Goal: Task Accomplishment & Management: Use online tool/utility

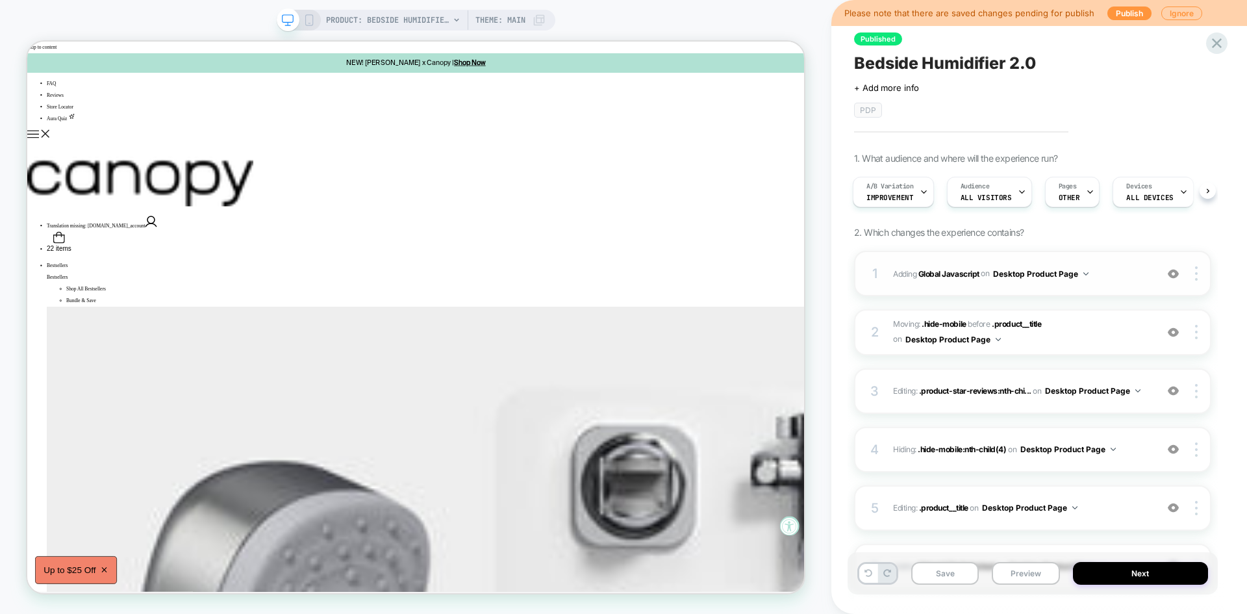
click at [0, 0] on button "Desktop Product Page" at bounding box center [0, 0] width 0 height 0
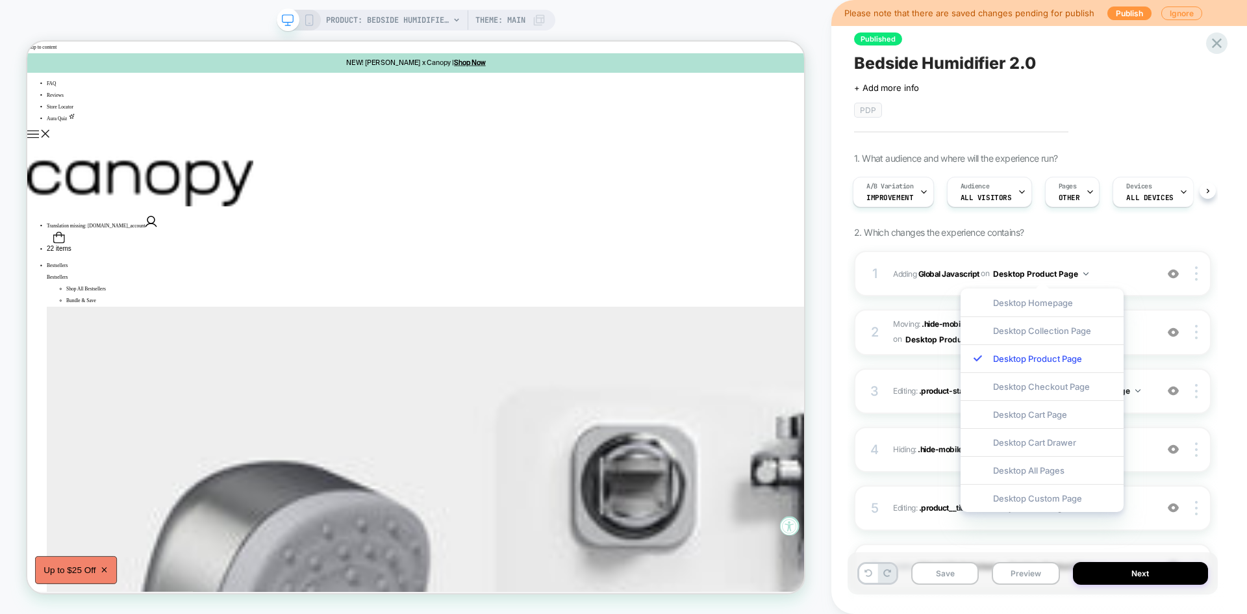
click at [0, 0] on div "Published Bedside Humidifier 2.0 Click to edit experience details + Add more in…" at bounding box center [0, 0] width 0 height 0
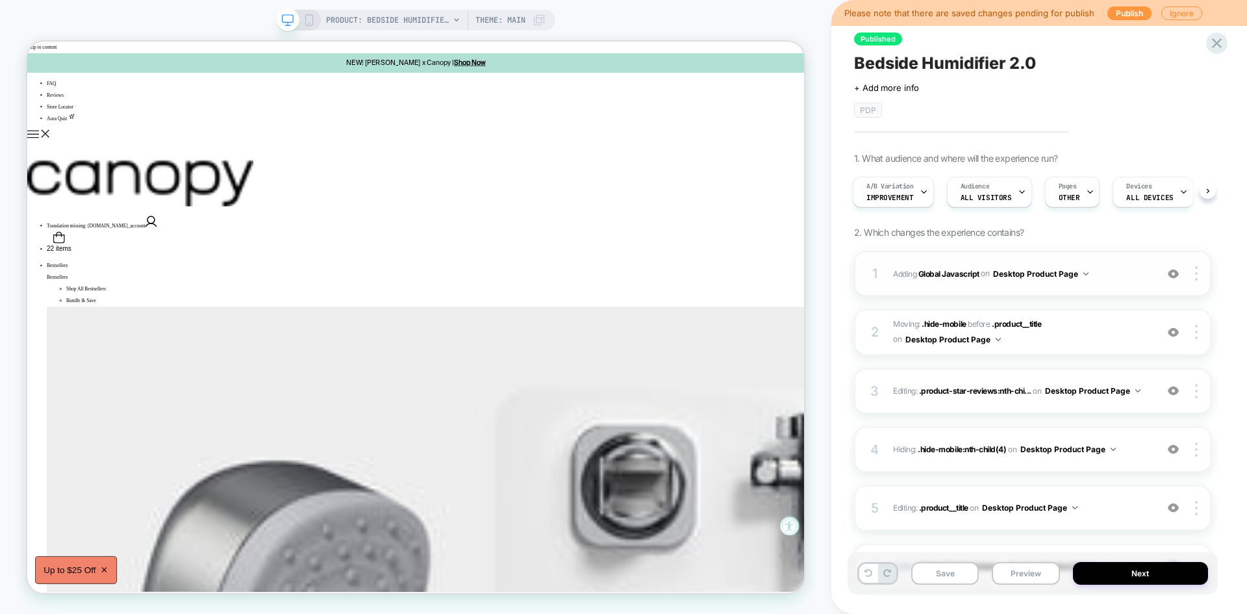
click at [1126, 277] on span "Adding Global Javascript on Desktop Product Page" at bounding box center [1021, 274] width 257 height 16
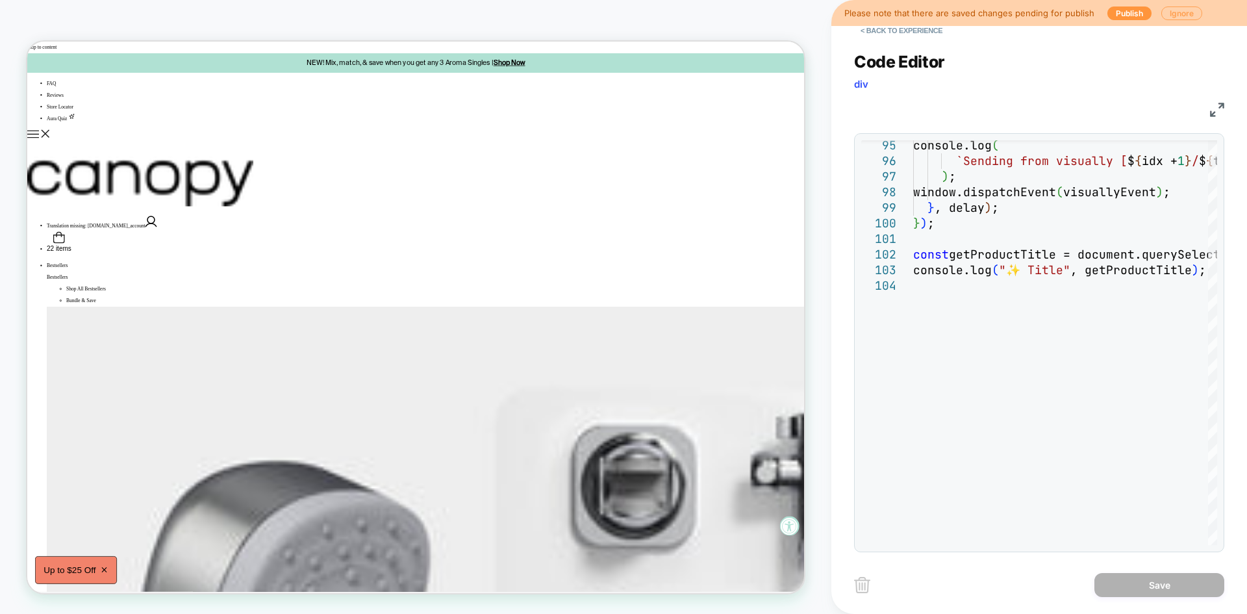
click at [1173, 17] on button "Ignore" at bounding box center [1181, 13] width 41 height 14
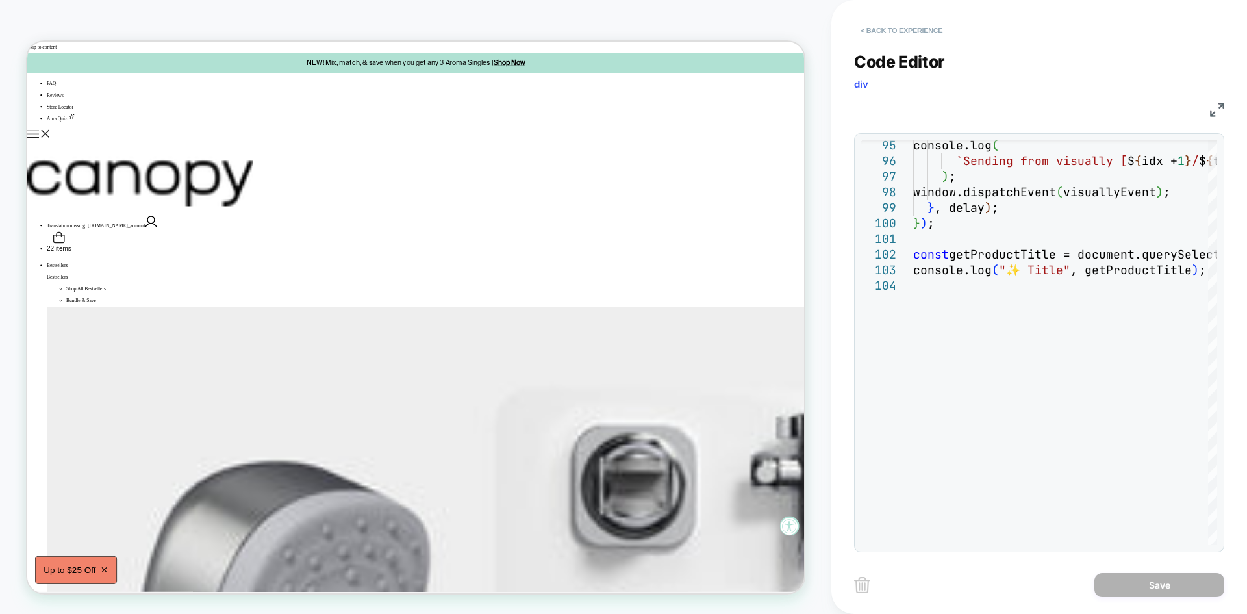
click at [914, 28] on button "< Back to experience" at bounding box center [901, 30] width 95 height 21
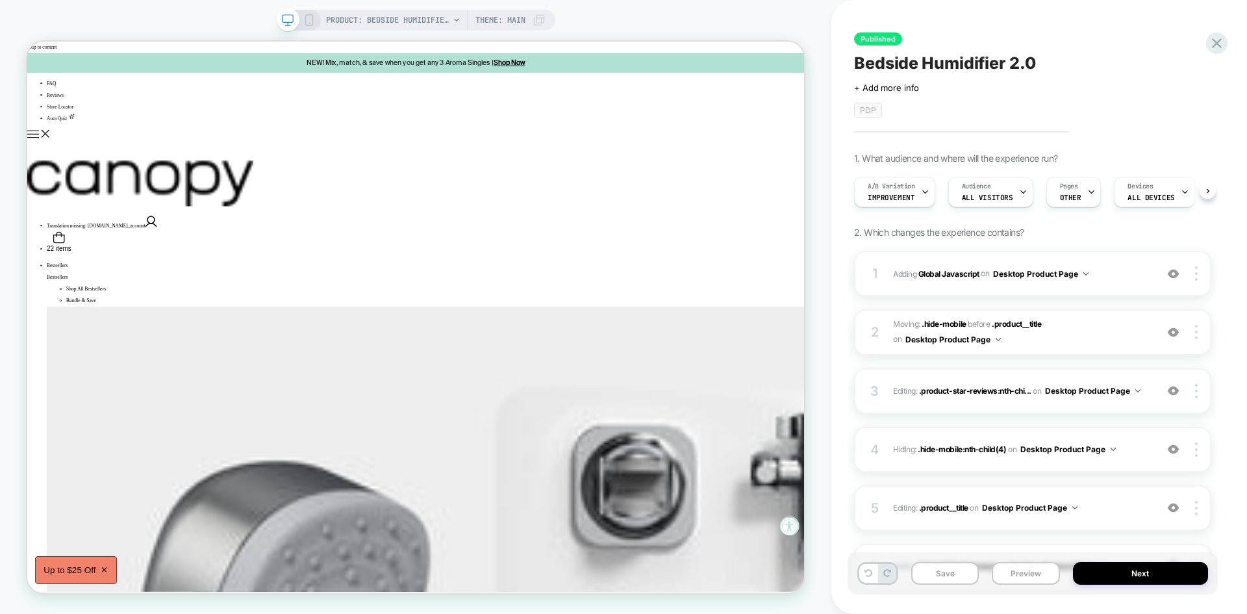
scroll to position [0, 1]
click at [0, 0] on button "Preview" at bounding box center [0, 0] width 0 height 0
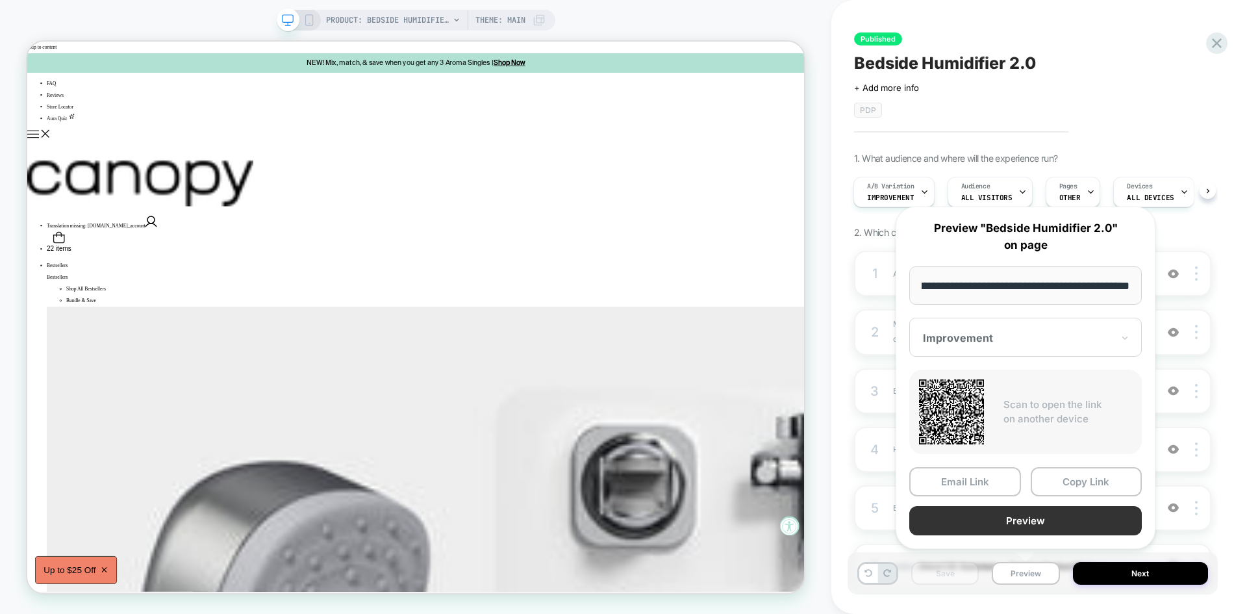
scroll to position [0, 0]
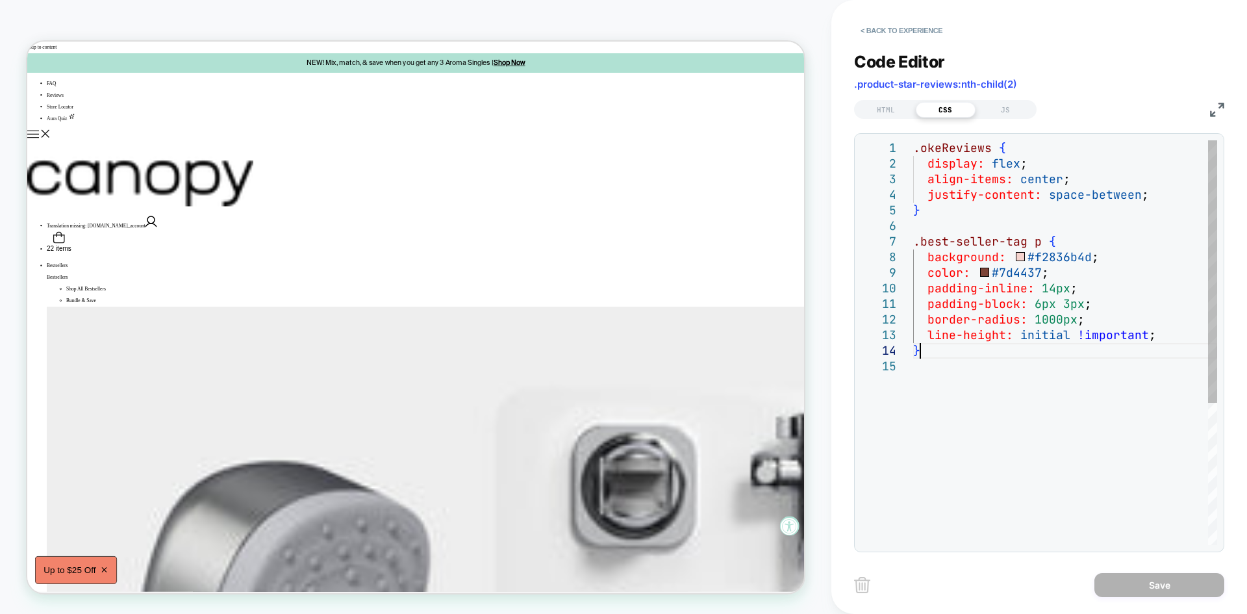
type textarea "**********"
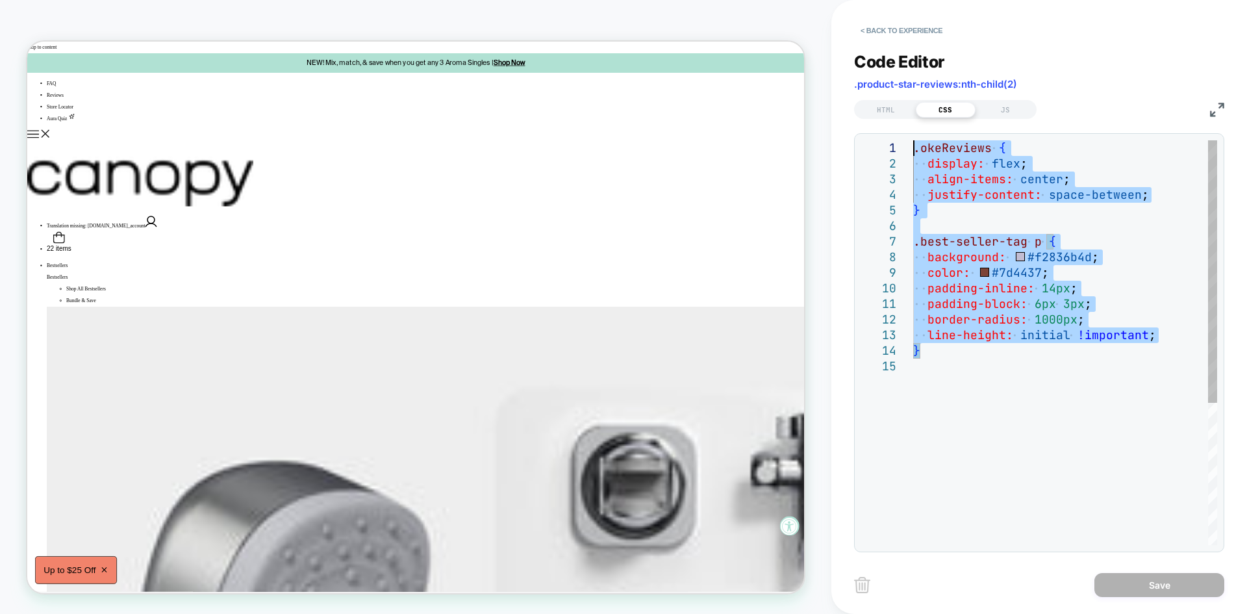
drag, startPoint x: 962, startPoint y: 344, endPoint x: 887, endPoint y: 127, distance: 230.2
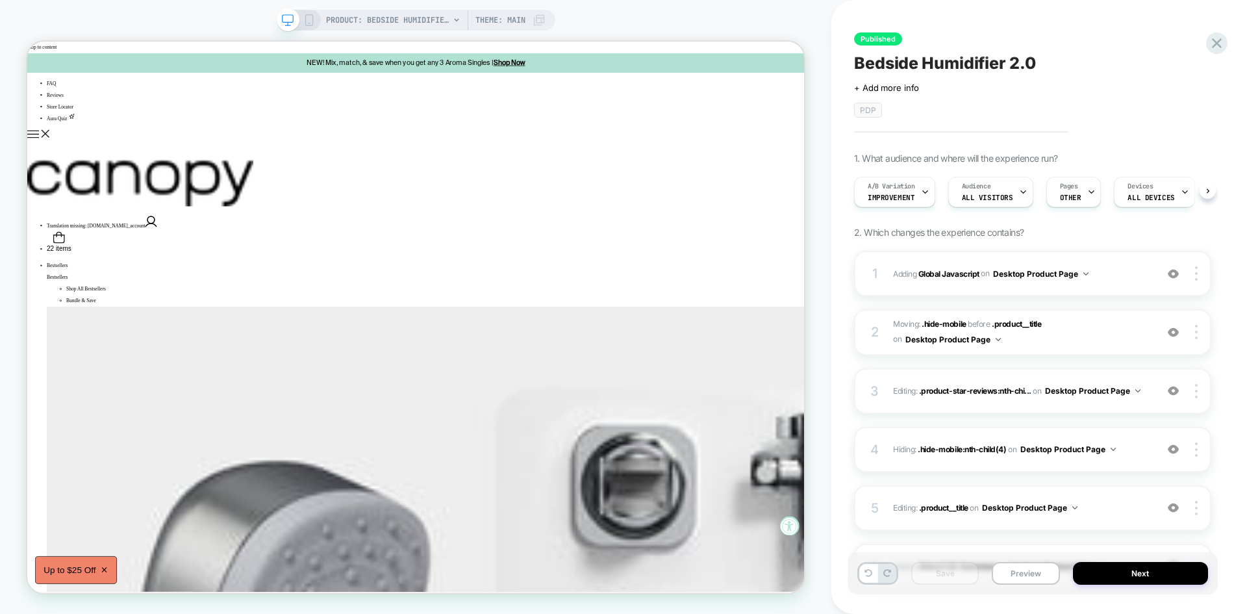
scroll to position [0, 1]
click at [0, 0] on div "on Desktop Product Page" at bounding box center [0, 0] width 0 height 0
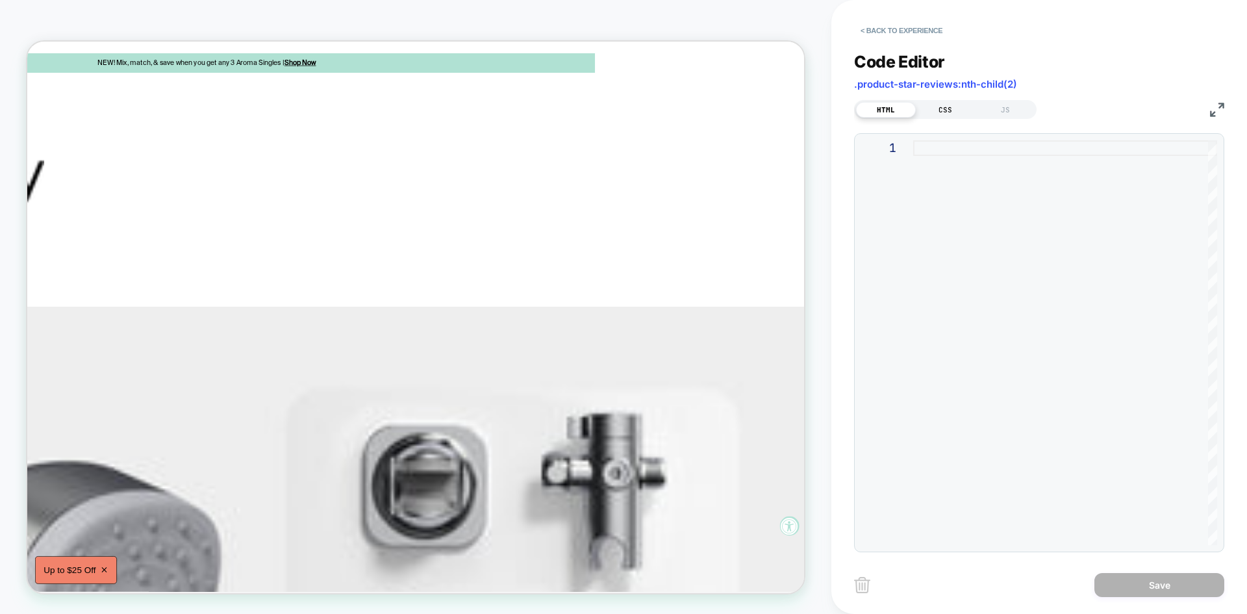
scroll to position [0, 0]
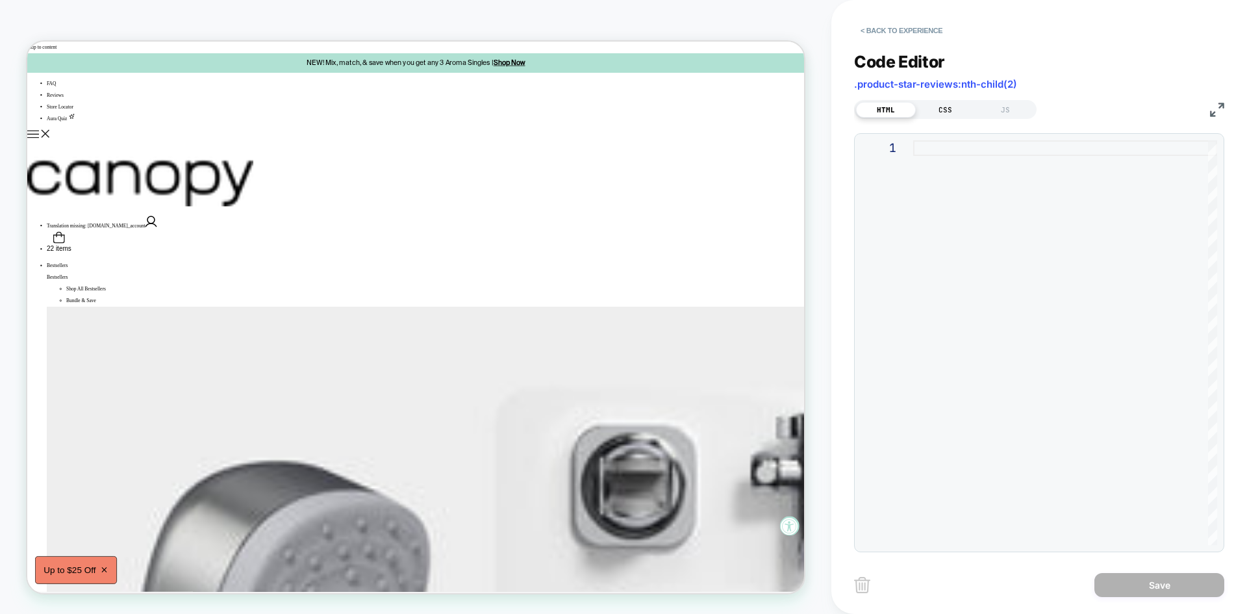
click at [936, 106] on div "CSS" at bounding box center [946, 110] width 60 height 16
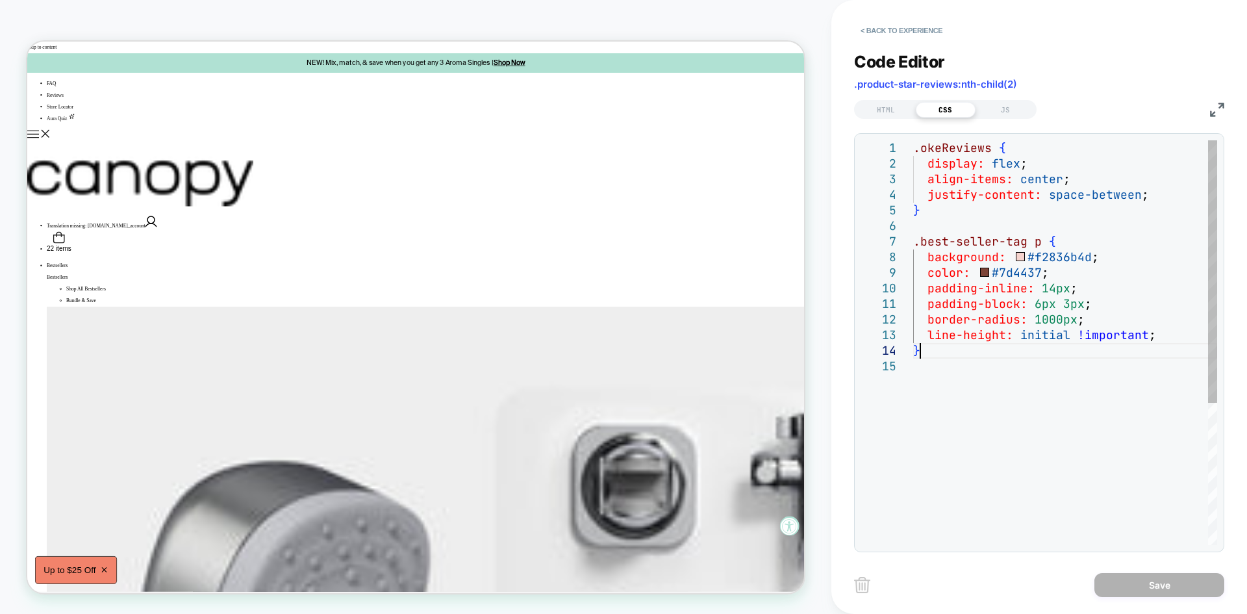
type textarea "**********"
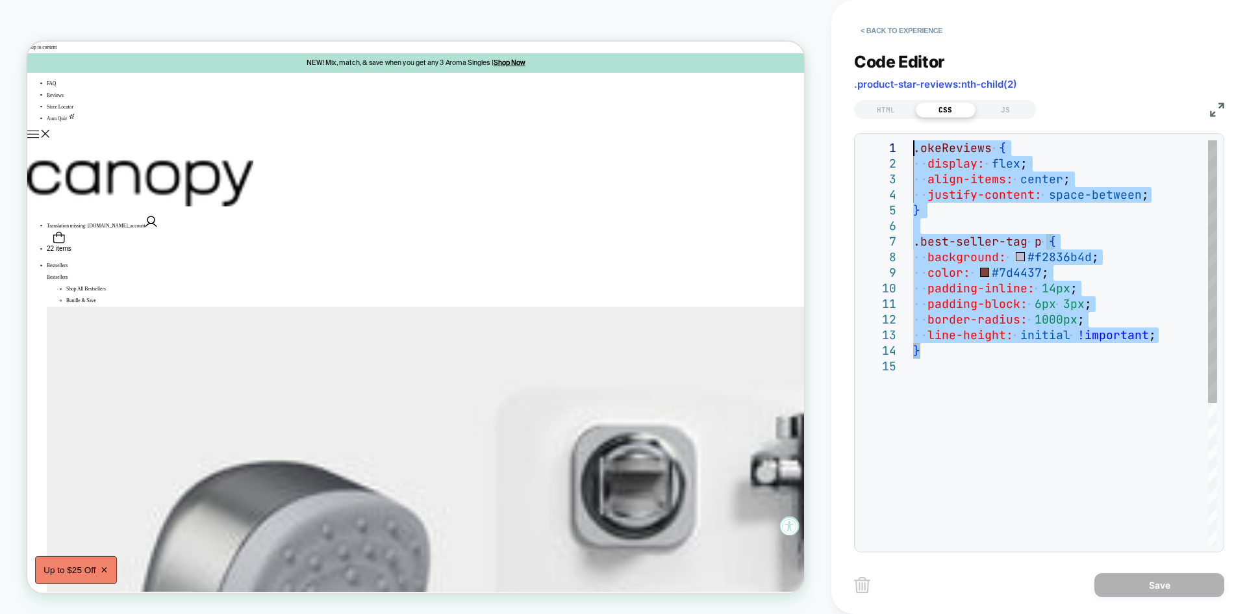
drag, startPoint x: 970, startPoint y: 350, endPoint x: 890, endPoint y: 134, distance: 230.5
click at [0, 0] on div ".okeReviews { display: flex ; align-items: center ; justify-content: space-betw…" at bounding box center [0, 0] width 0 height 0
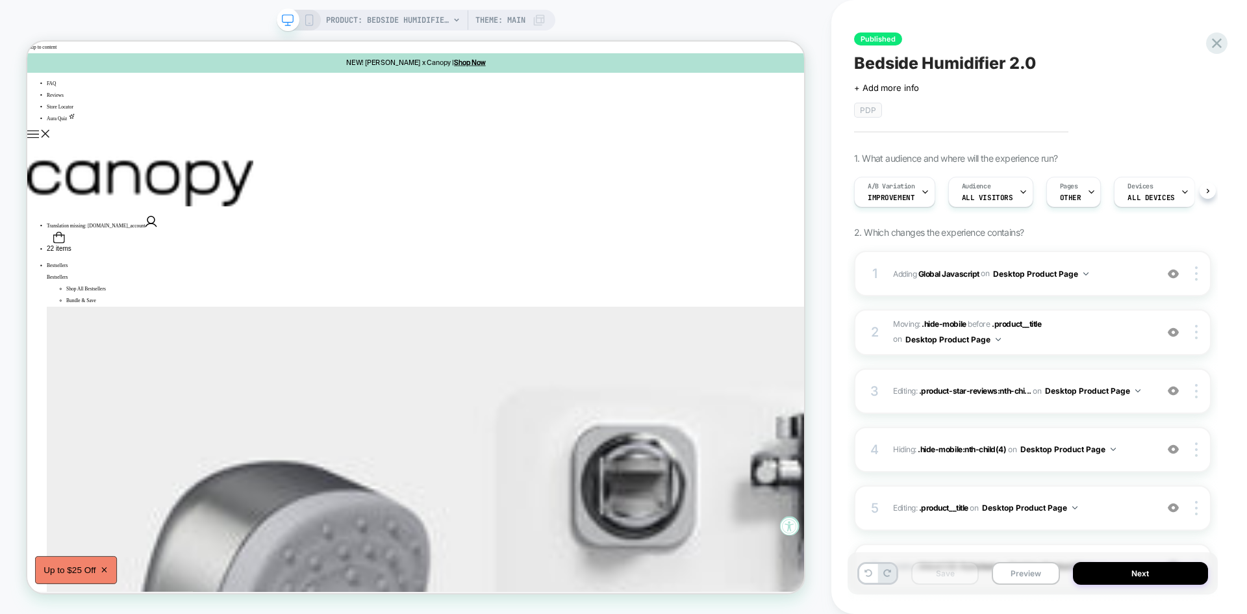
scroll to position [0, 1]
click at [1090, 286] on div "1 Adding Global Javascript on Desktop Product Page Add Before Add After Copy to…" at bounding box center [1032, 273] width 357 height 45
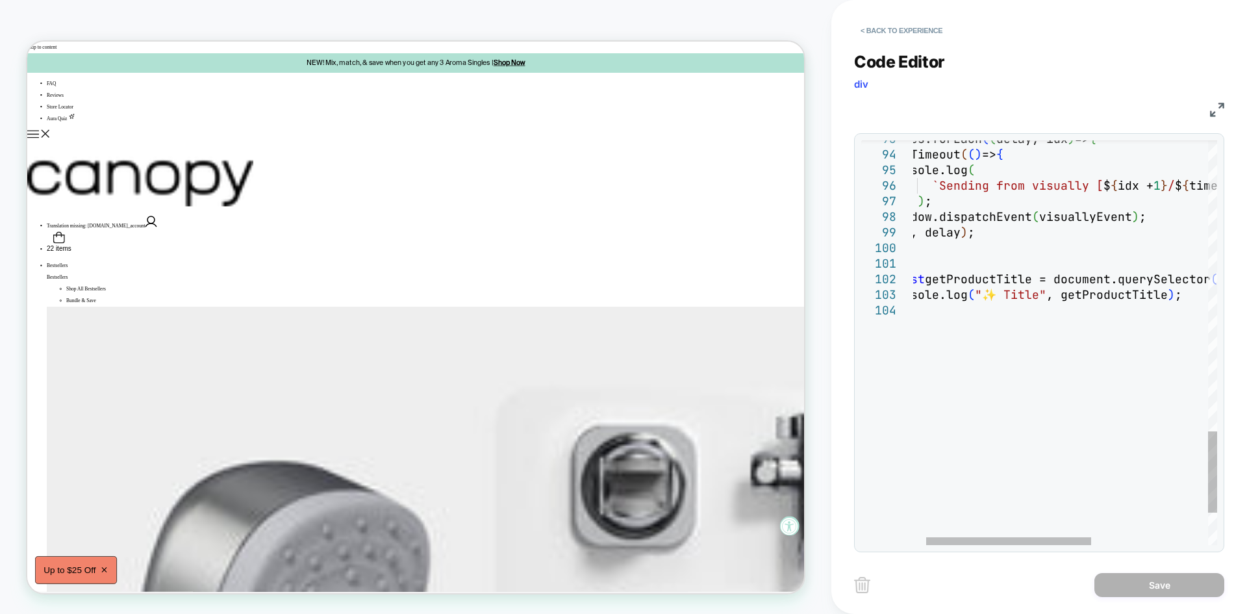
type textarea "**********"
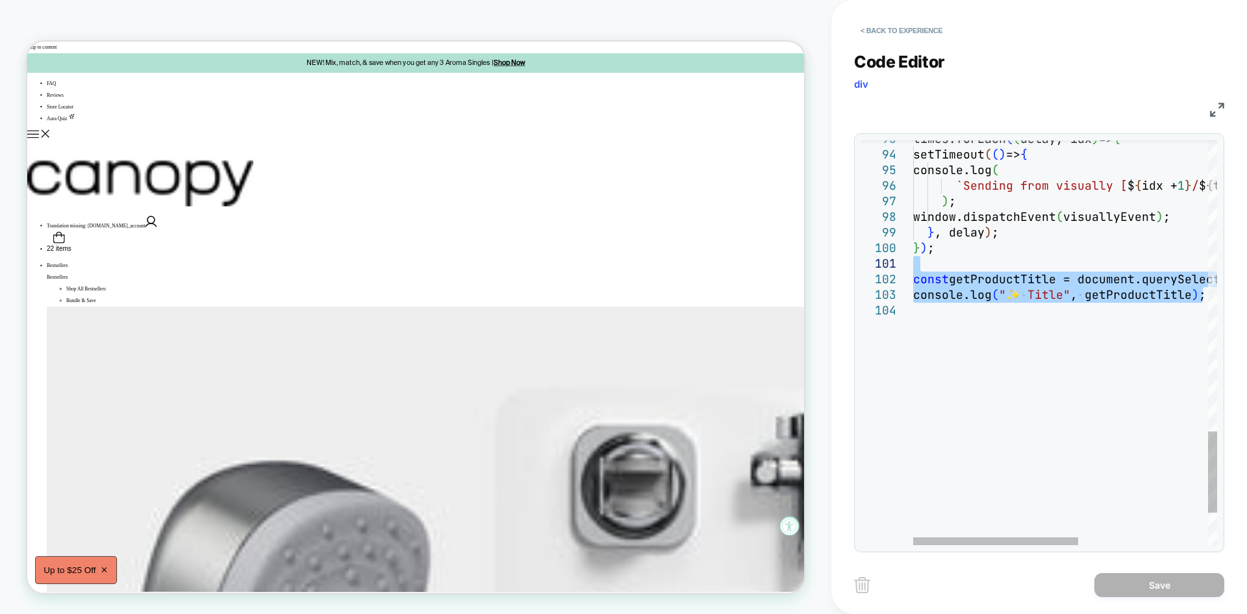
drag, startPoint x: 1183, startPoint y: 294, endPoint x: 884, endPoint y: 269, distance: 300.4
type textarea "**********"
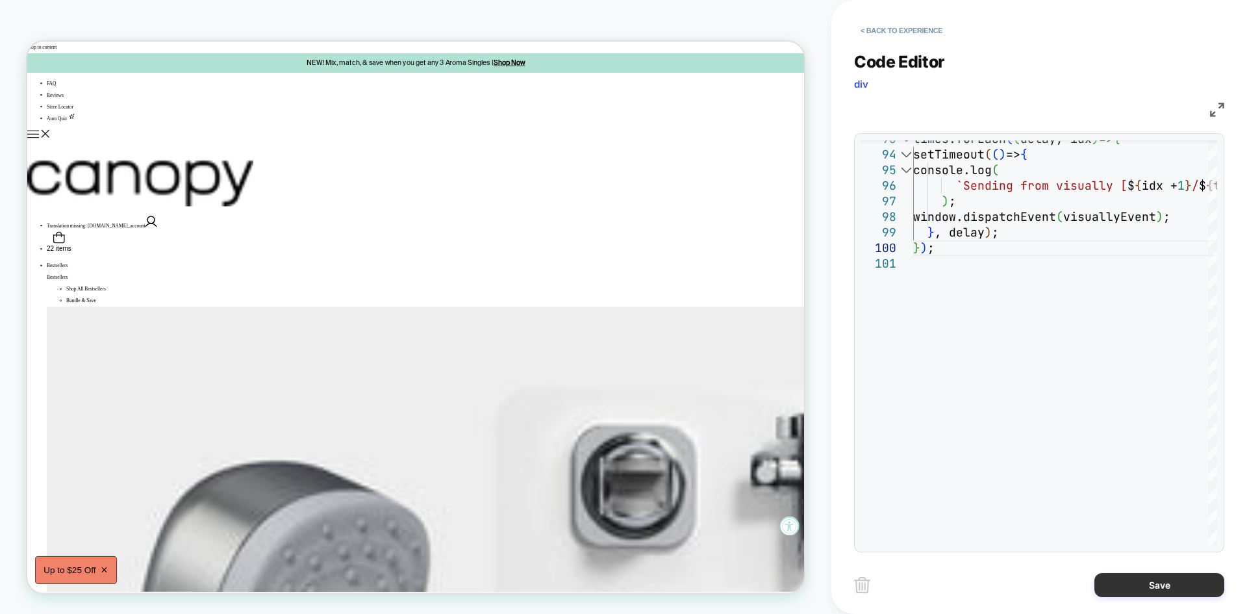
click at [1138, 585] on button "Save" at bounding box center [1159, 585] width 130 height 24
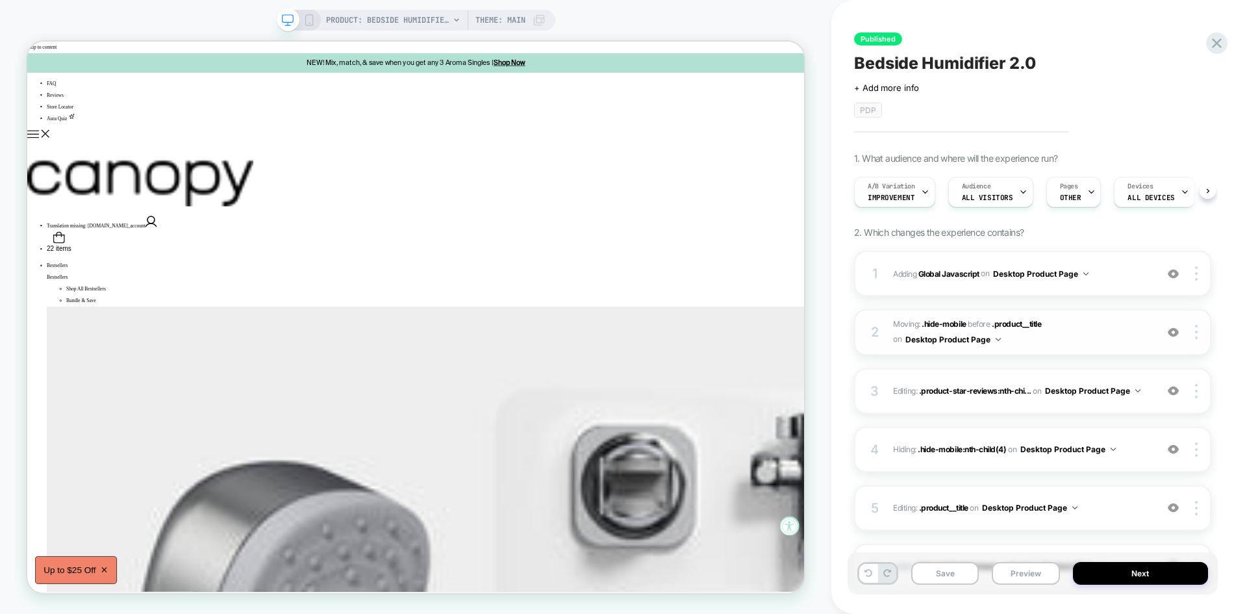
scroll to position [0, 1]
click at [936, 576] on button "Save" at bounding box center [945, 573] width 68 height 23
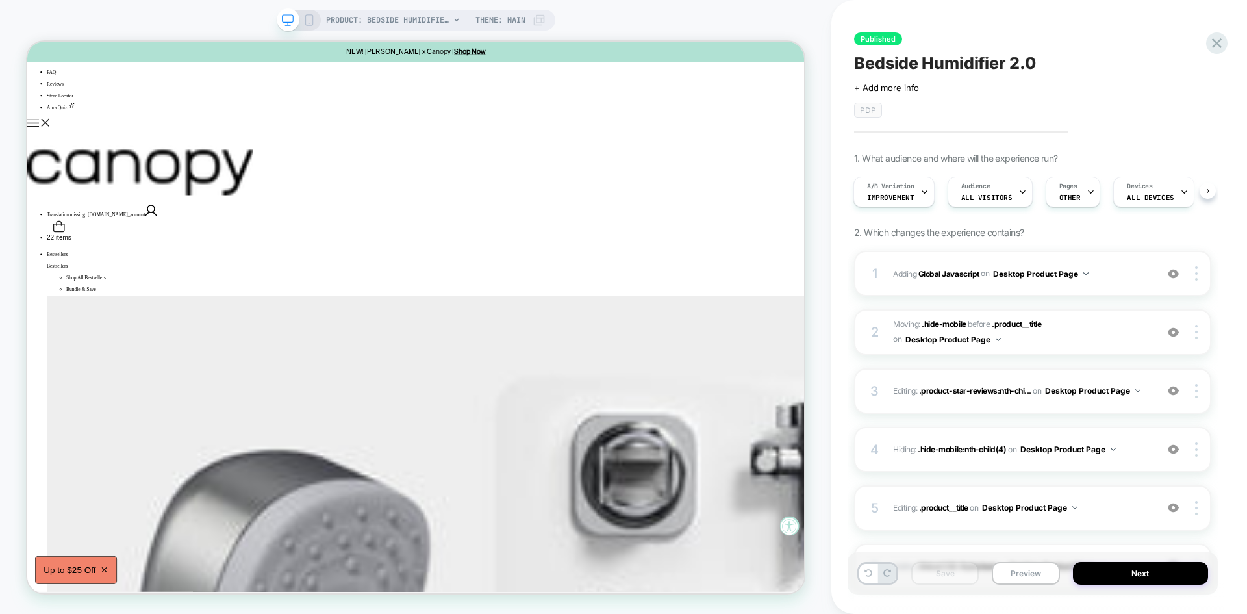
scroll to position [0, 0]
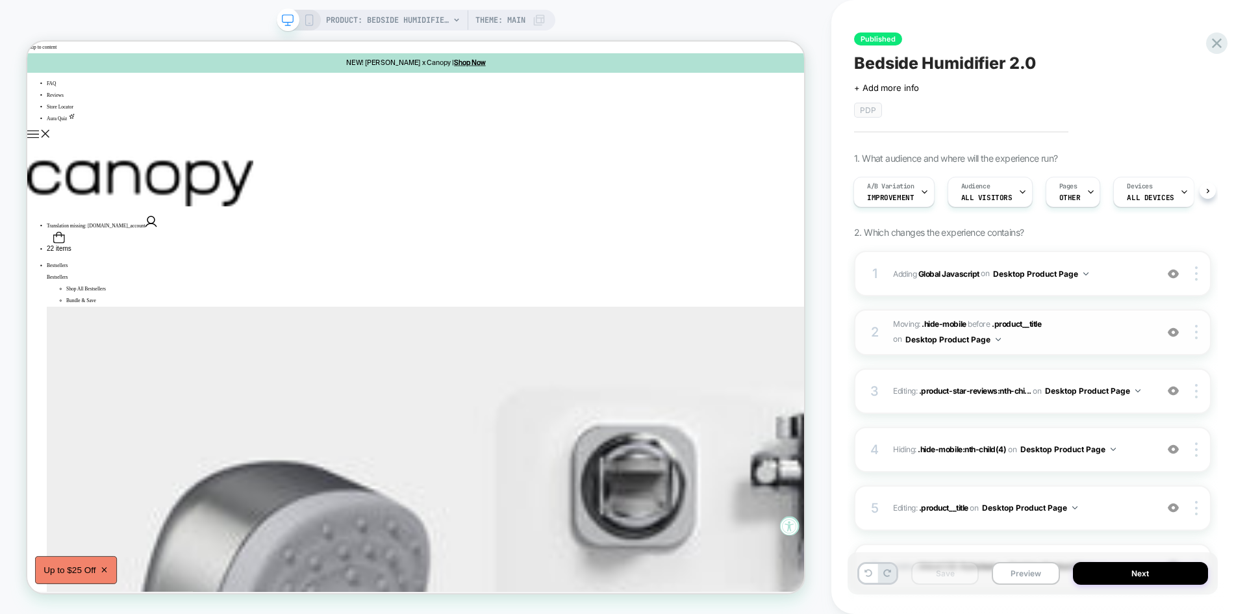
scroll to position [131, 0]
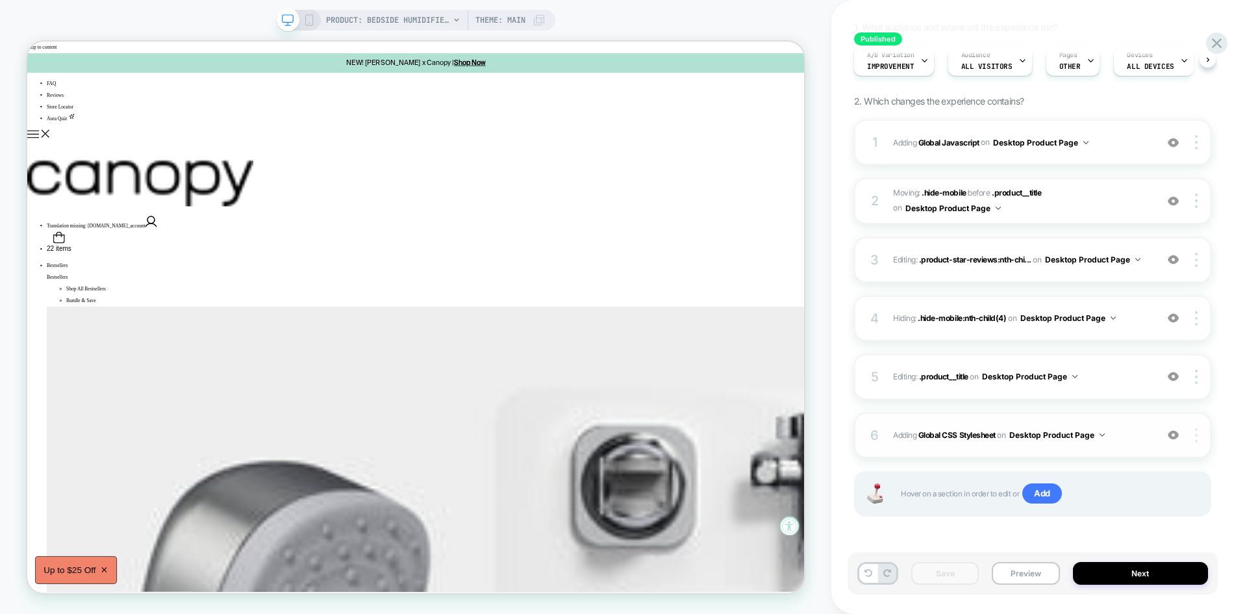
click at [1195, 433] on img at bounding box center [1196, 435] width 3 height 14
click at [1120, 498] on div "Delete" at bounding box center [1119, 507] width 116 height 35
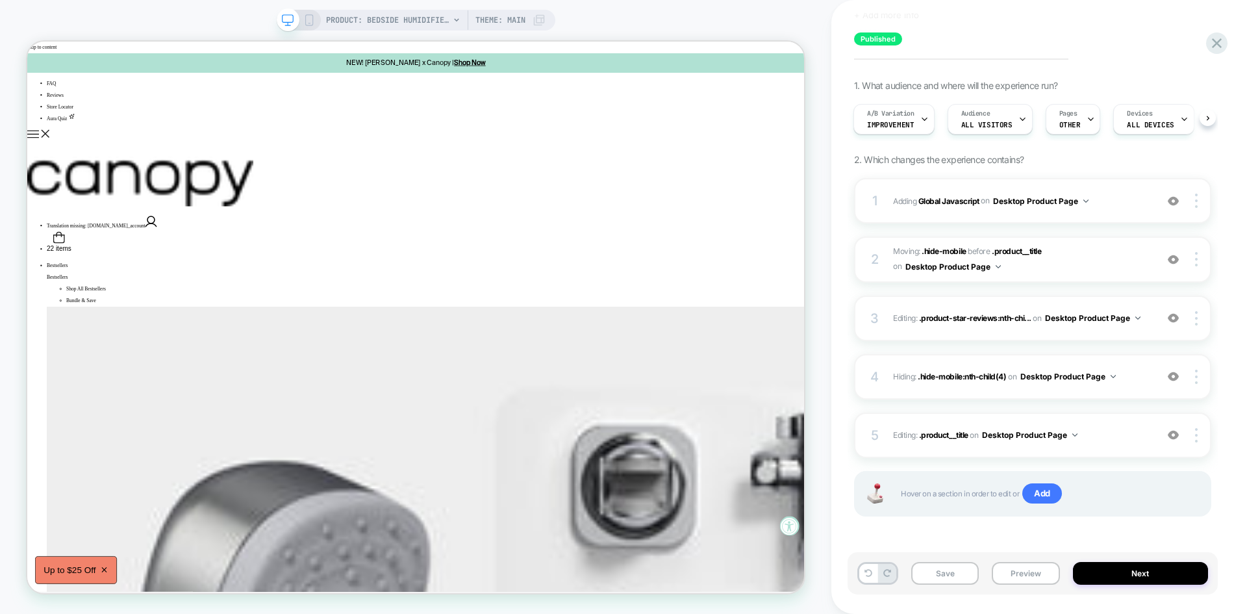
scroll to position [73, 0]
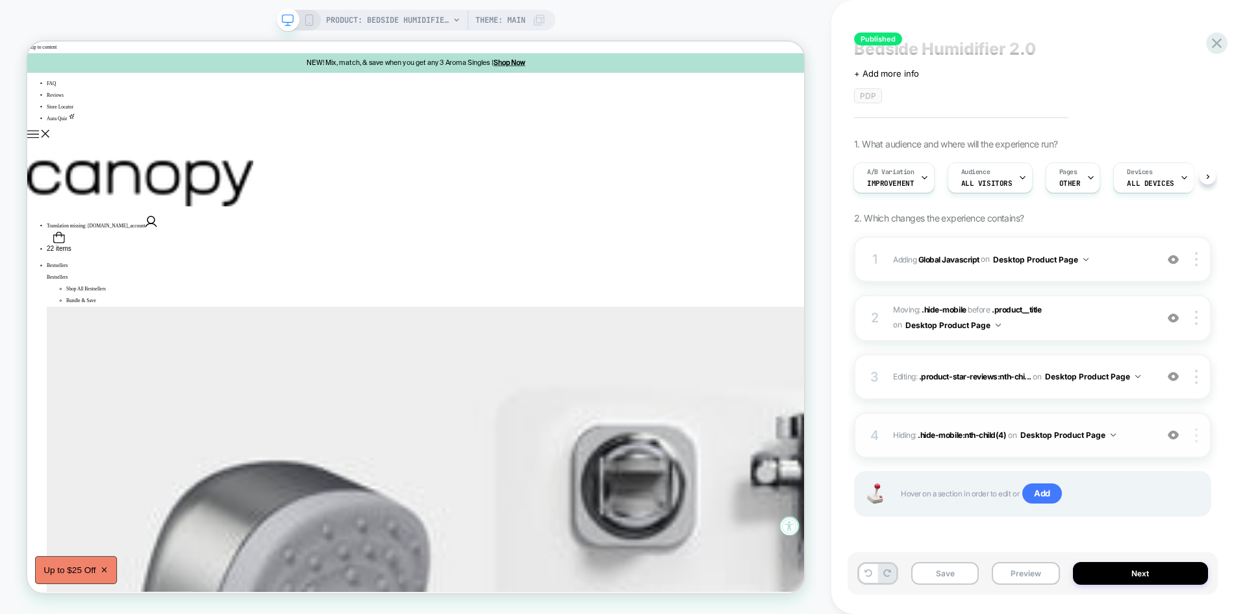
click at [1199, 436] on div at bounding box center [1198, 435] width 25 height 14
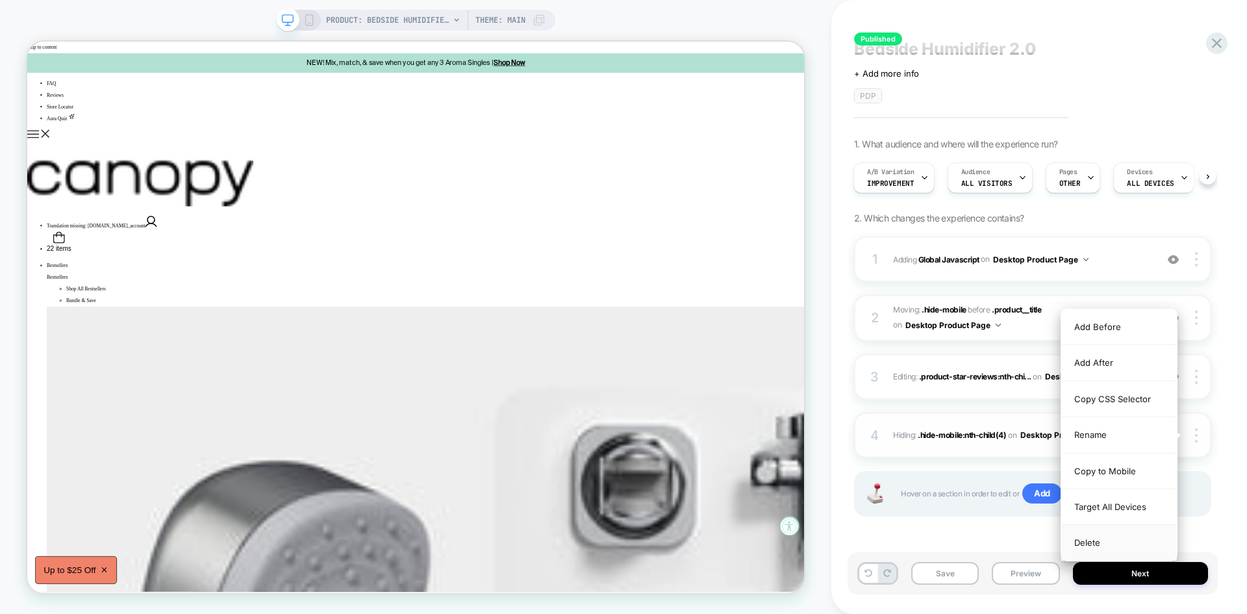
click at [1083, 538] on div "Delete" at bounding box center [1119, 542] width 116 height 35
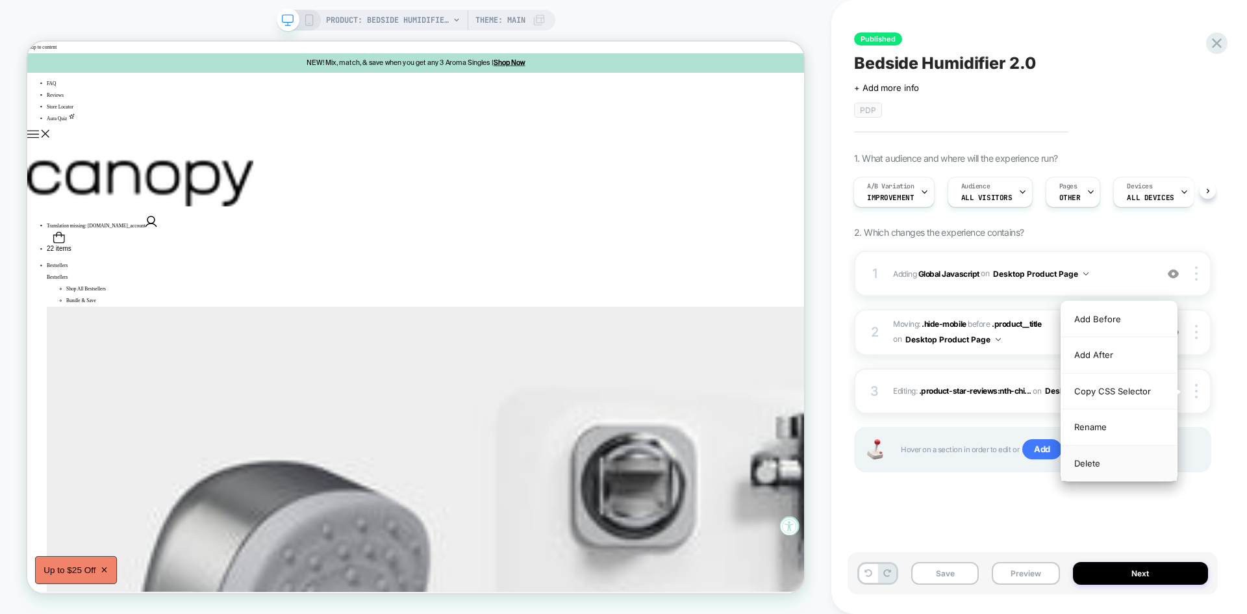
click at [0, 0] on div "Delete" at bounding box center [0, 0] width 0 height 0
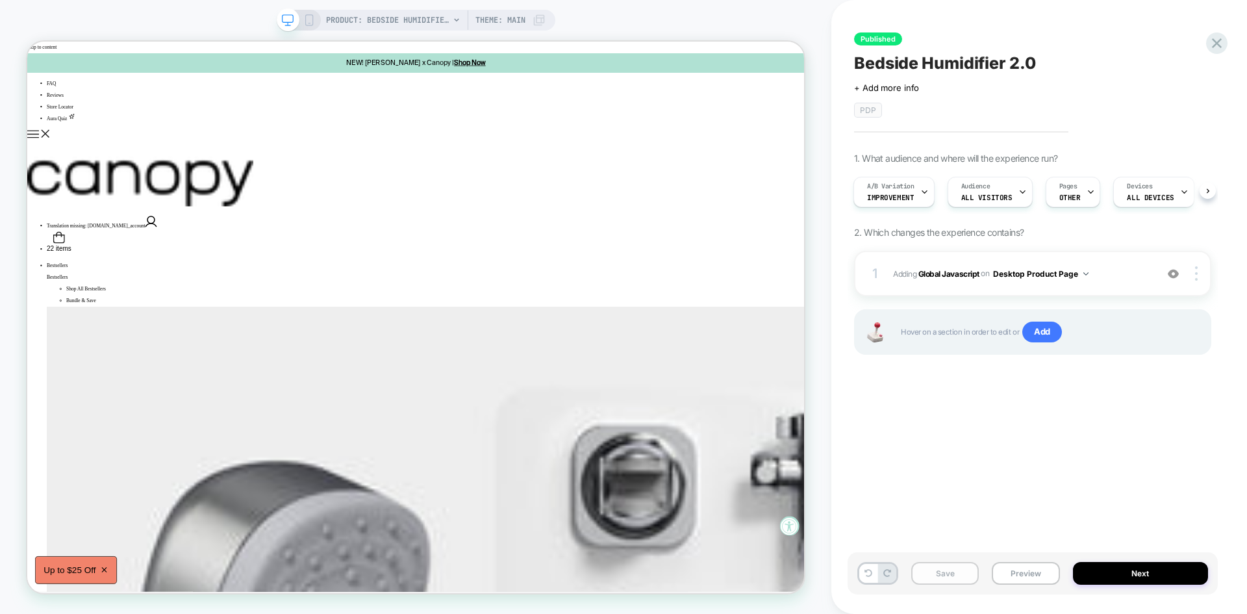
click at [944, 566] on button "Save" at bounding box center [945, 573] width 68 height 23
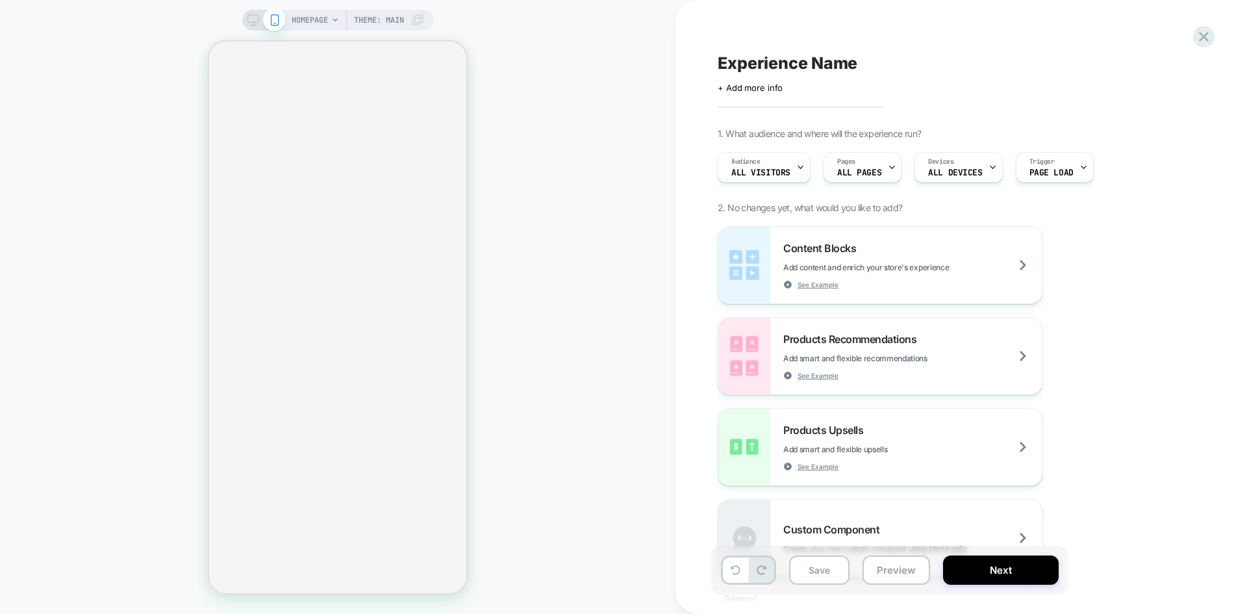
click at [254, 17] on icon at bounding box center [253, 20] width 12 height 12
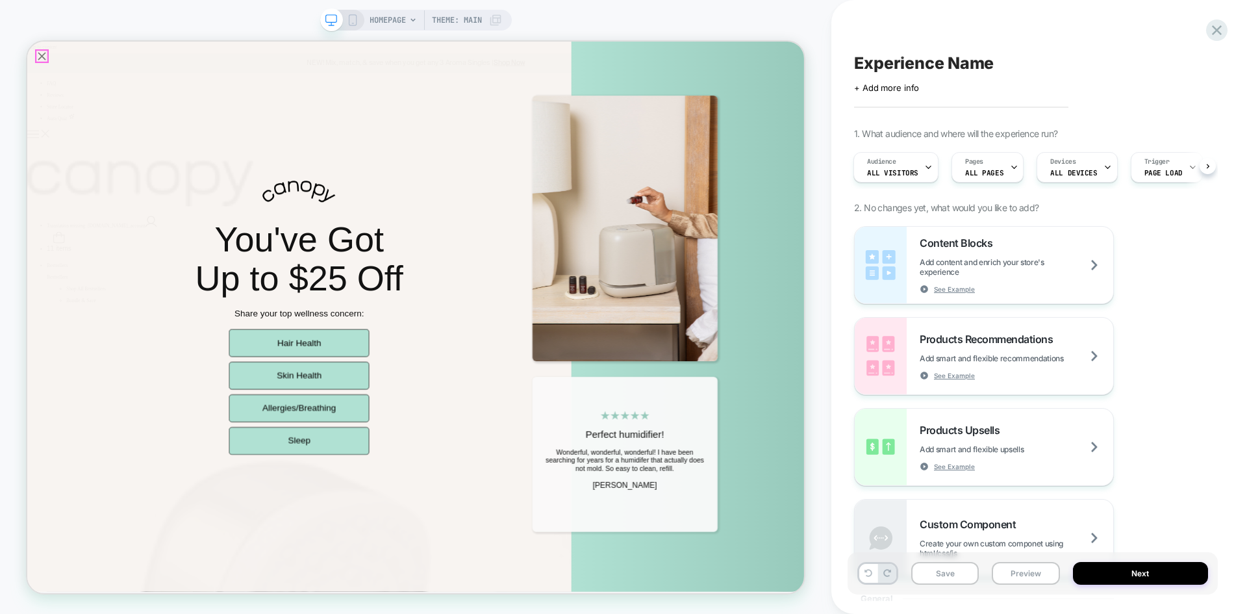
click at [47, 64] on icon "Close popup" at bounding box center [47, 61] width 18 height 18
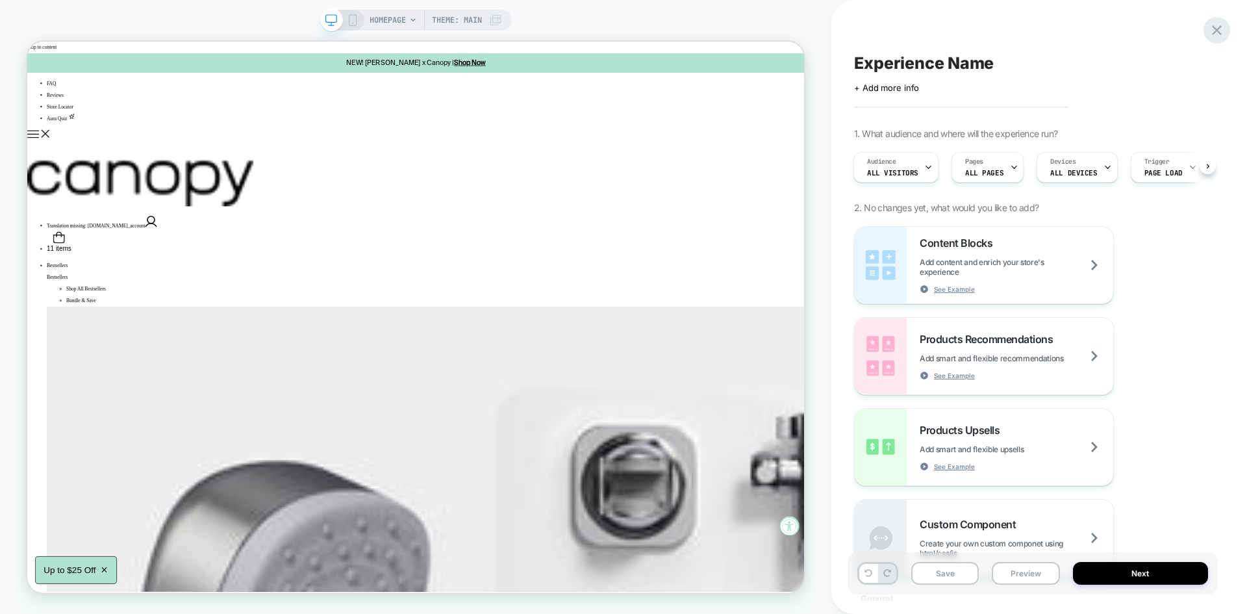
click at [1216, 27] on icon at bounding box center [1217, 30] width 18 height 18
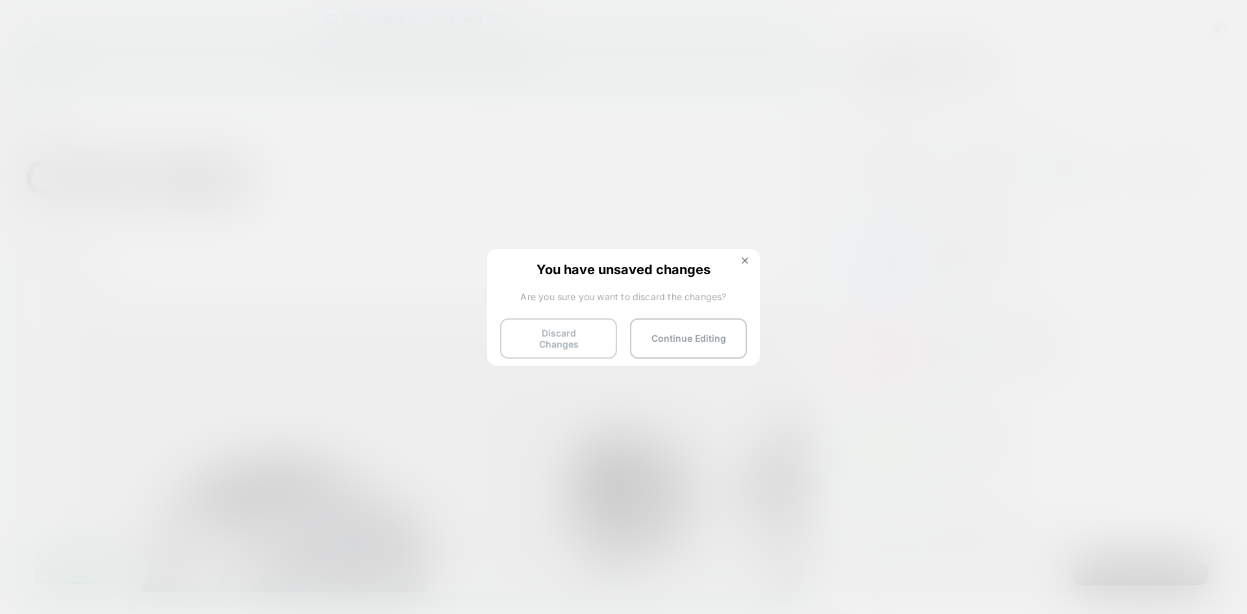
click at [3, 88] on button "Discard Changes" at bounding box center [1, 86] width 3 height 3
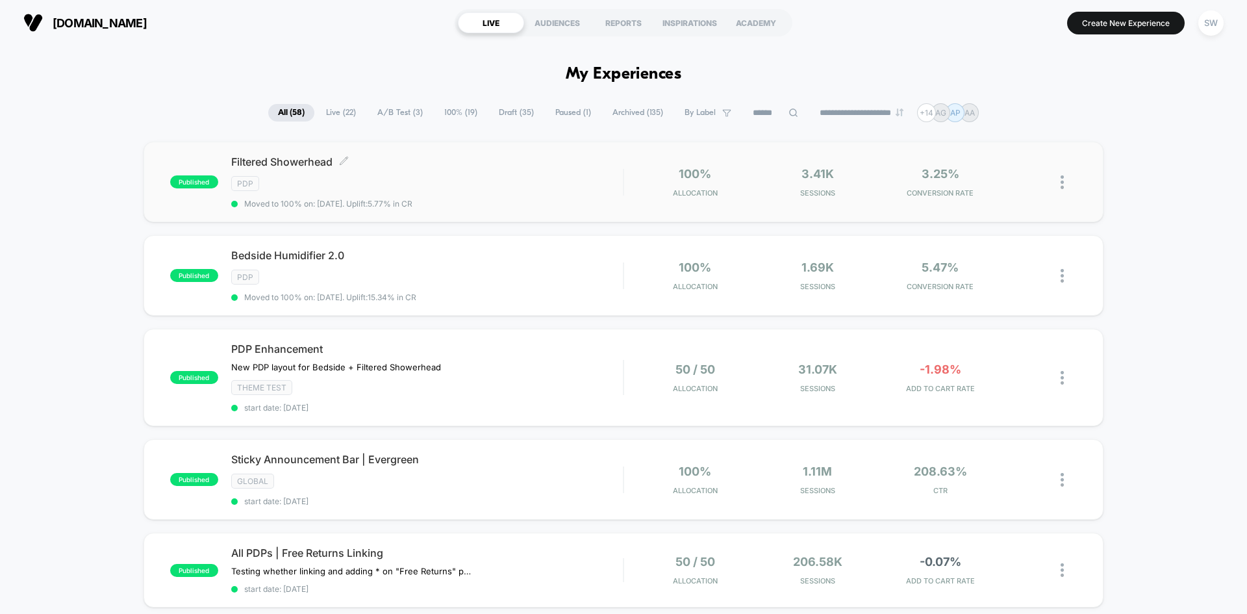
click at [303, 175] on div "Filtered Showerhead Click to edit experience details Click to edit experience d…" at bounding box center [427, 181] width 392 height 53
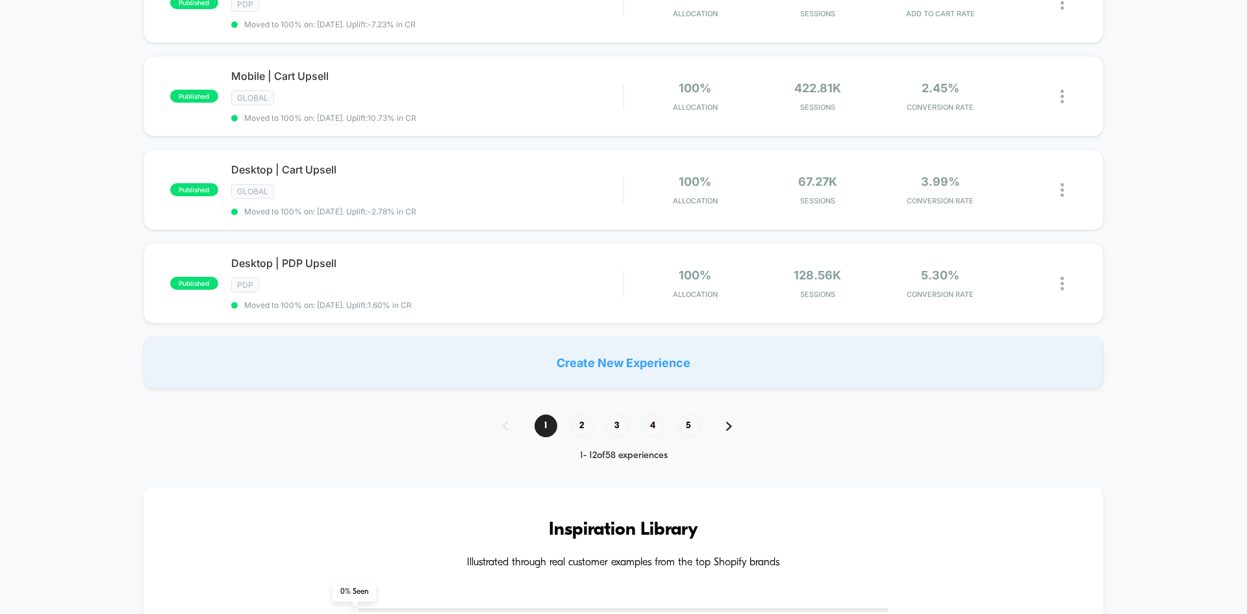
scroll to position [928, 0]
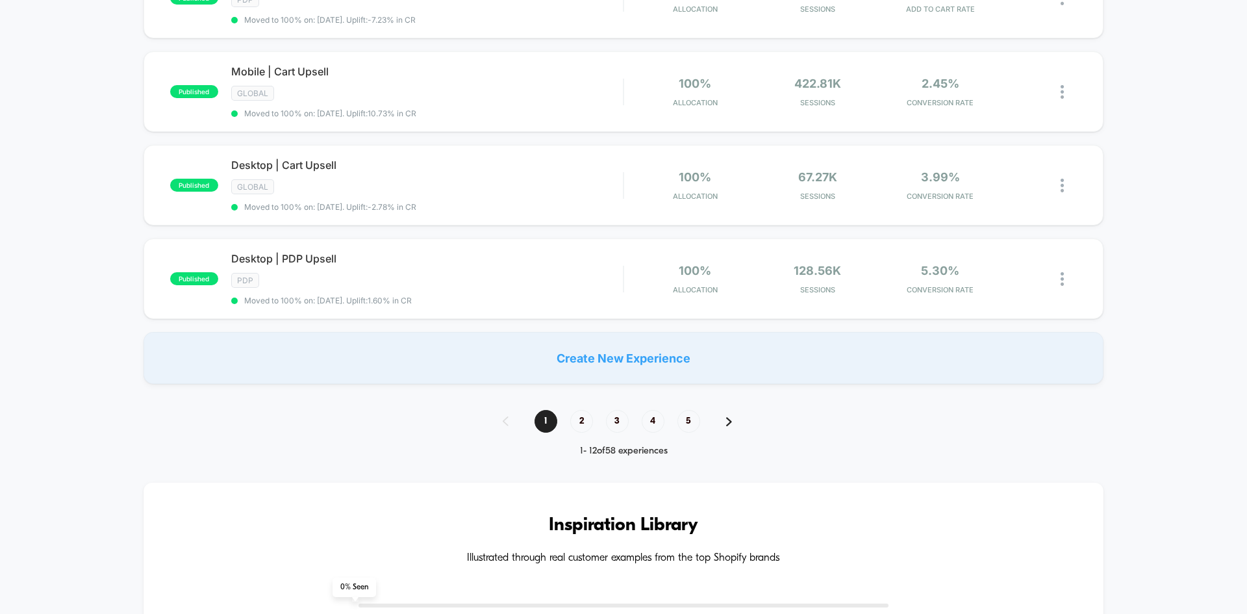
click at [733, 425] on div "1 2 3 4 5" at bounding box center [624, 421] width 268 height 23
click at [725, 421] on div "1 2 3 4 5" at bounding box center [624, 421] width 268 height 23
click at [729, 418] on img at bounding box center [729, 421] width 6 height 9
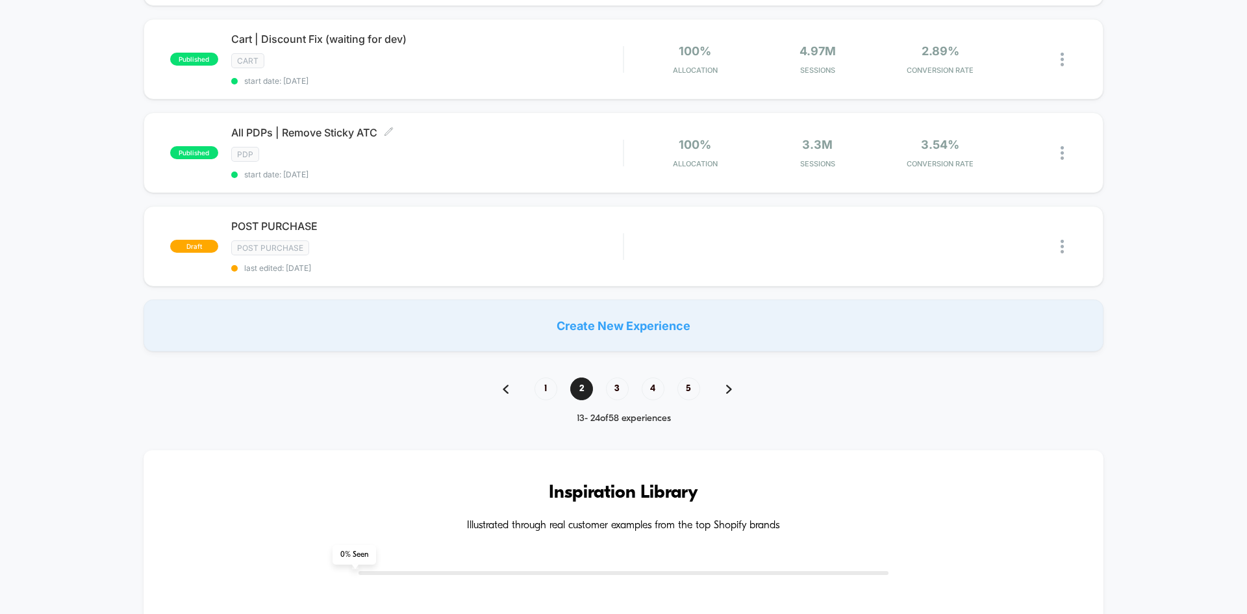
scroll to position [947, 0]
click at [728, 390] on img at bounding box center [729, 387] width 6 height 9
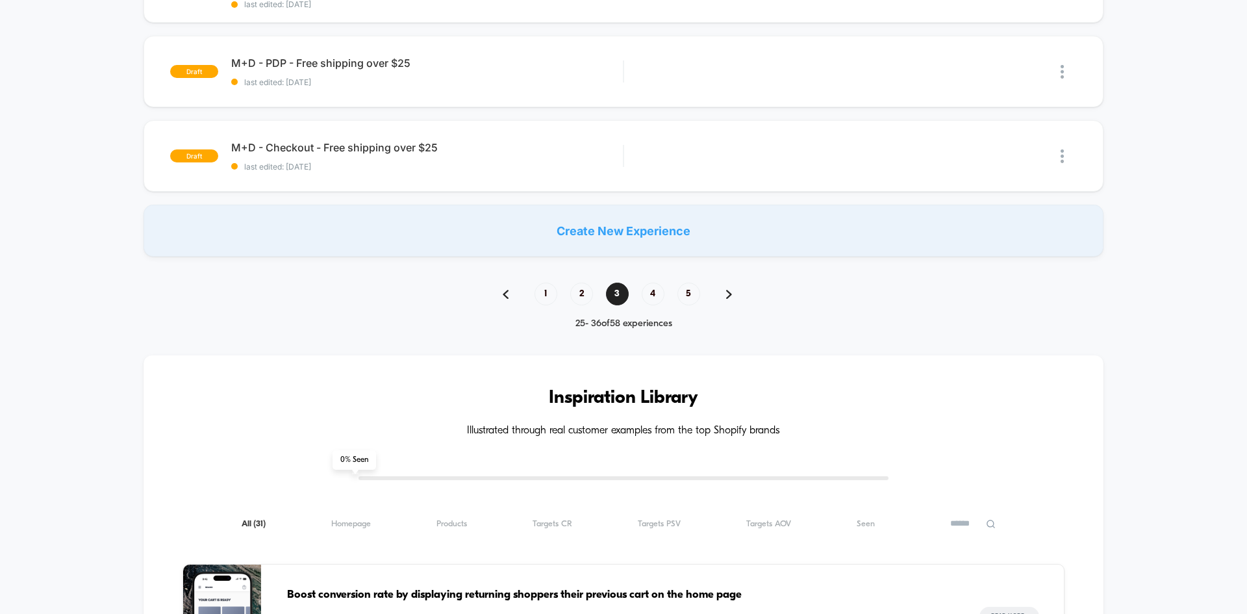
scroll to position [974, 0]
click at [723, 297] on div "1 2 3 4 5" at bounding box center [624, 294] width 268 height 23
click at [729, 294] on img at bounding box center [729, 294] width 6 height 9
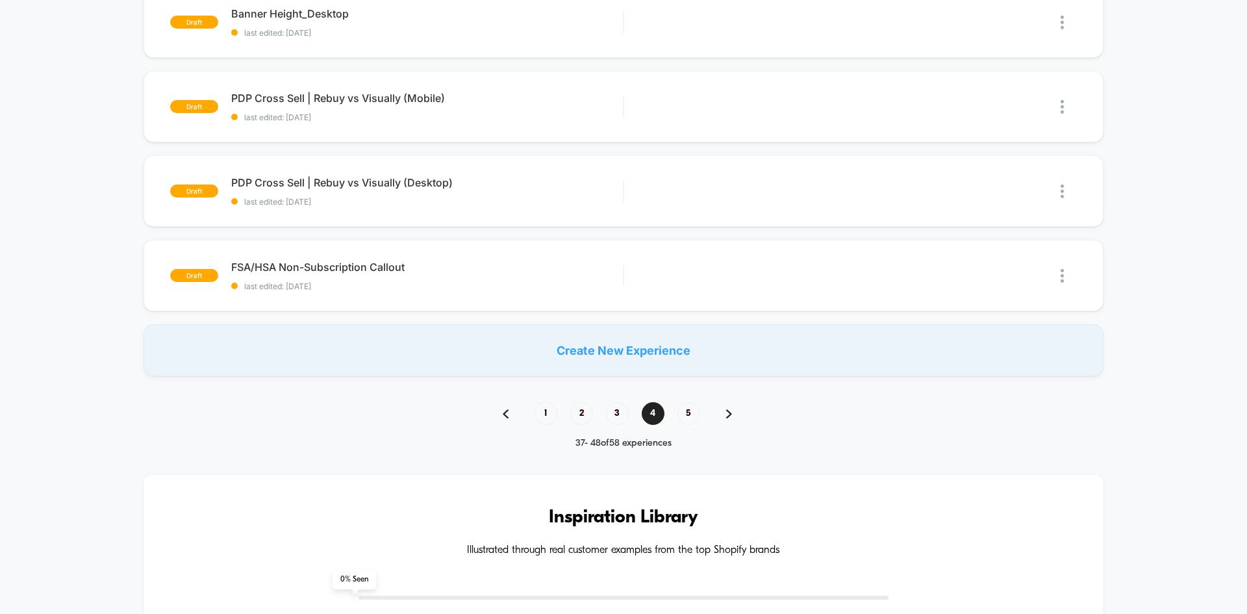
scroll to position [831, 0]
click at [730, 414] on img at bounding box center [729, 412] width 6 height 9
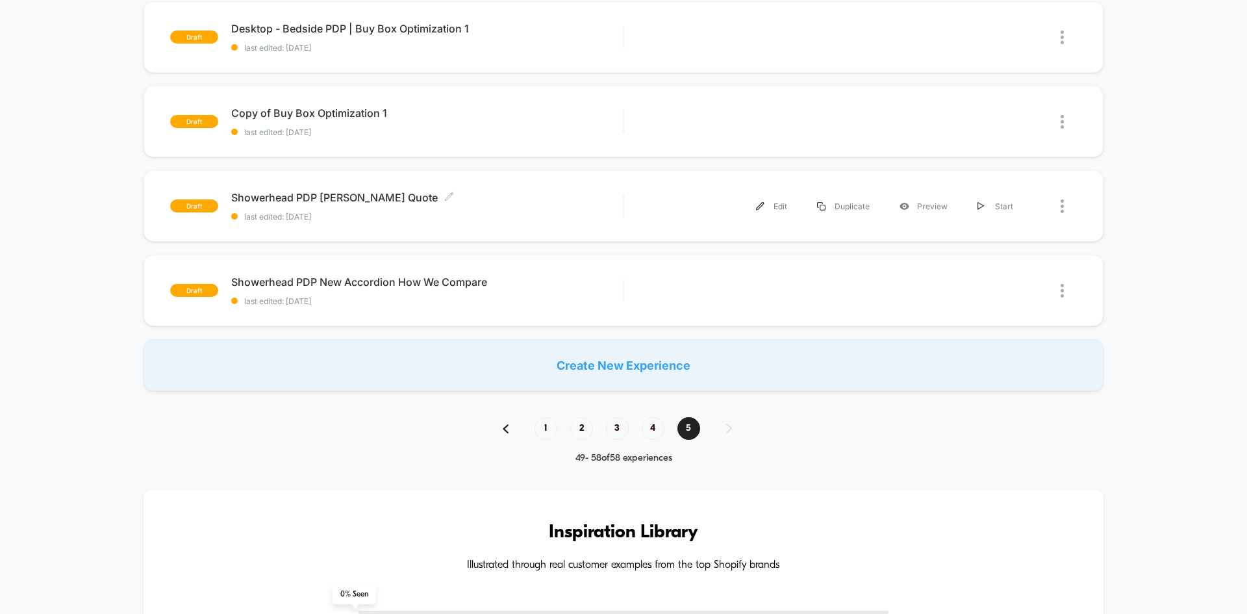
scroll to position [649, 0]
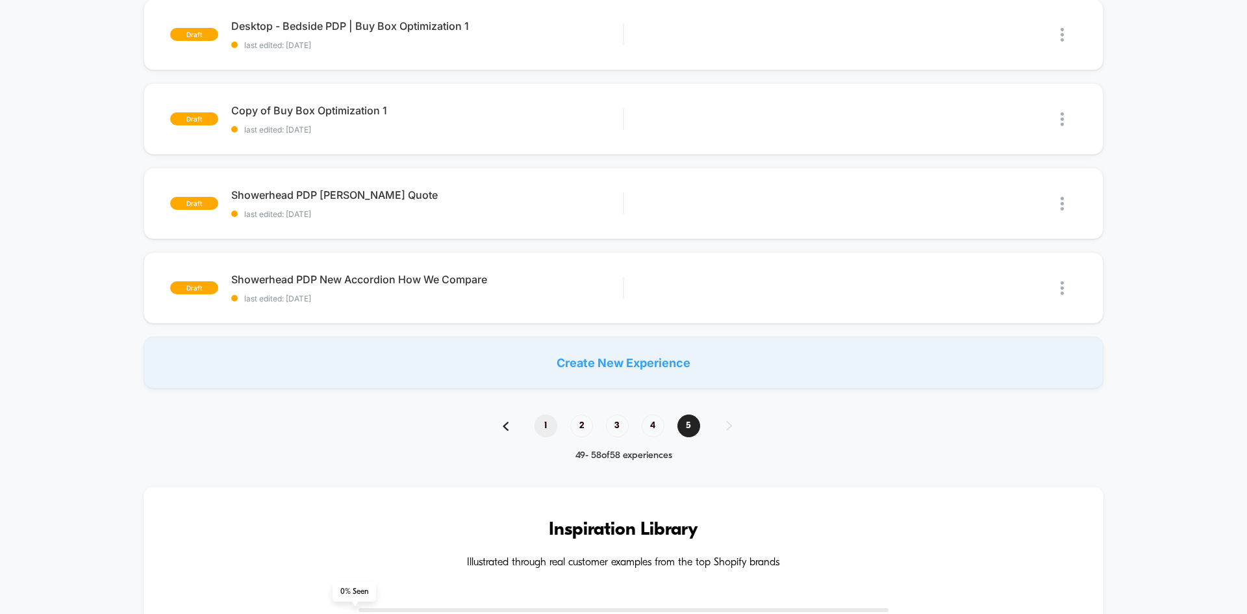
click at [549, 423] on span "1" at bounding box center [545, 425] width 23 height 23
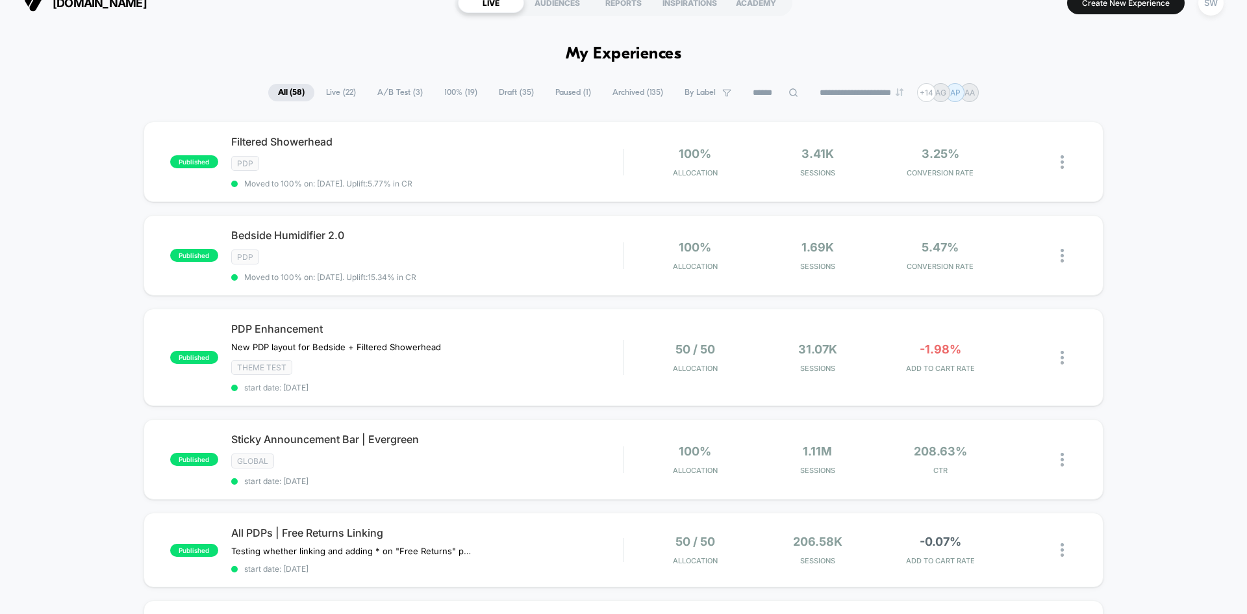
scroll to position [0, 0]
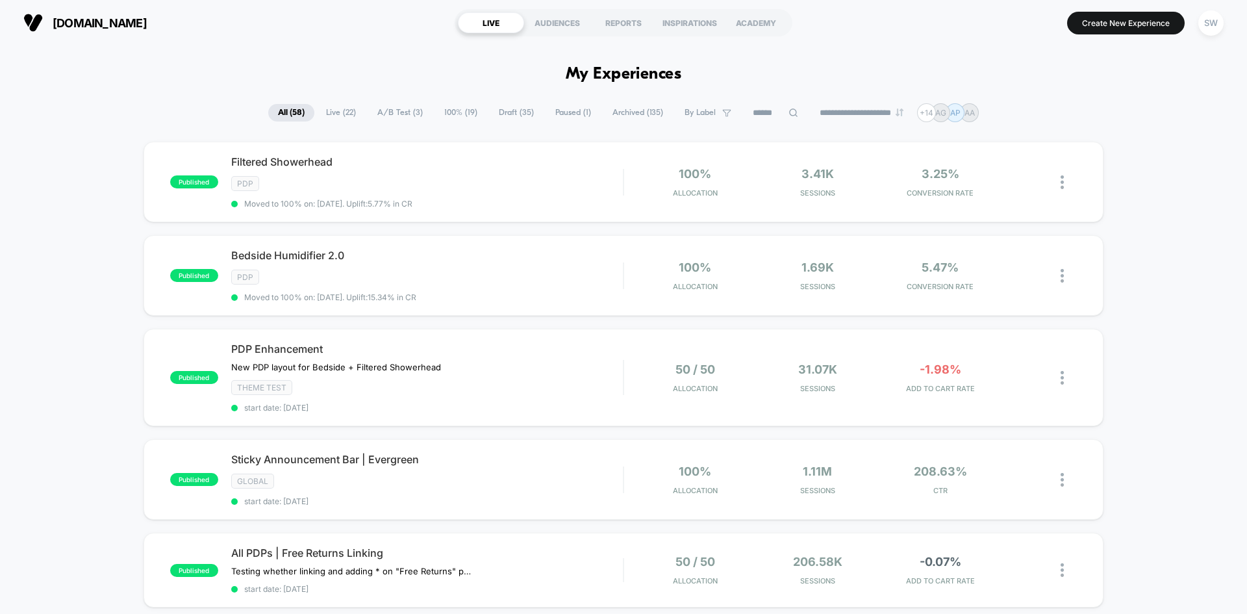
click at [335, 108] on span "Live ( 22 )" at bounding box center [340, 113] width 49 height 18
click at [378, 111] on span "A/B Test ( 3 )" at bounding box center [400, 113] width 65 height 18
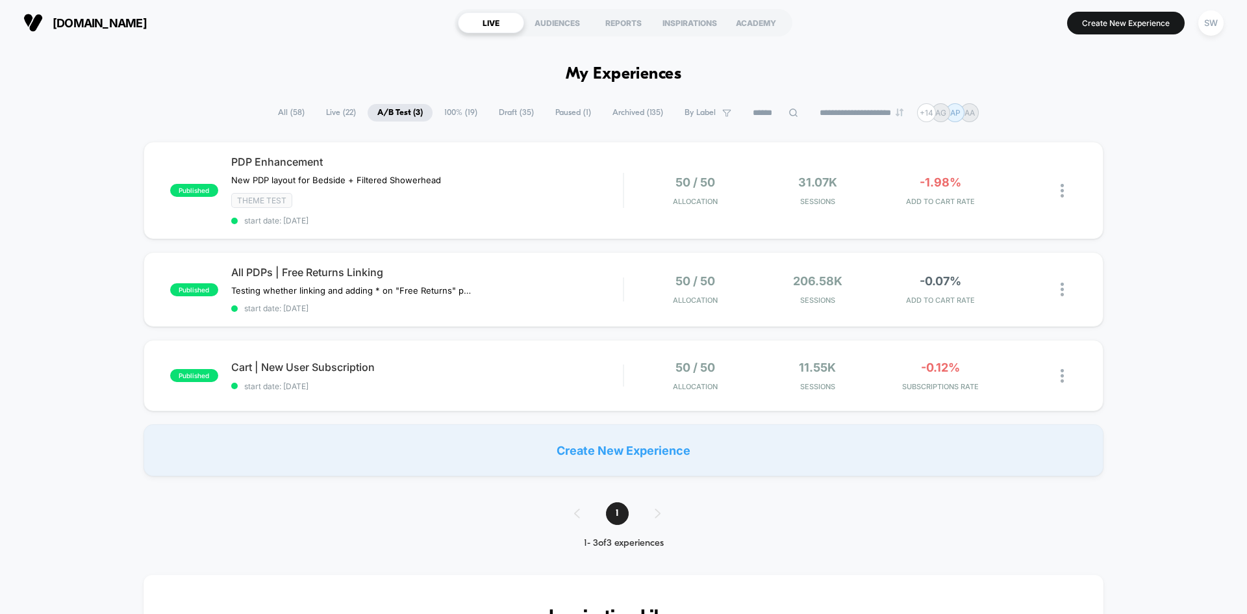
click at [285, 111] on span "All ( 58 )" at bounding box center [291, 113] width 46 height 18
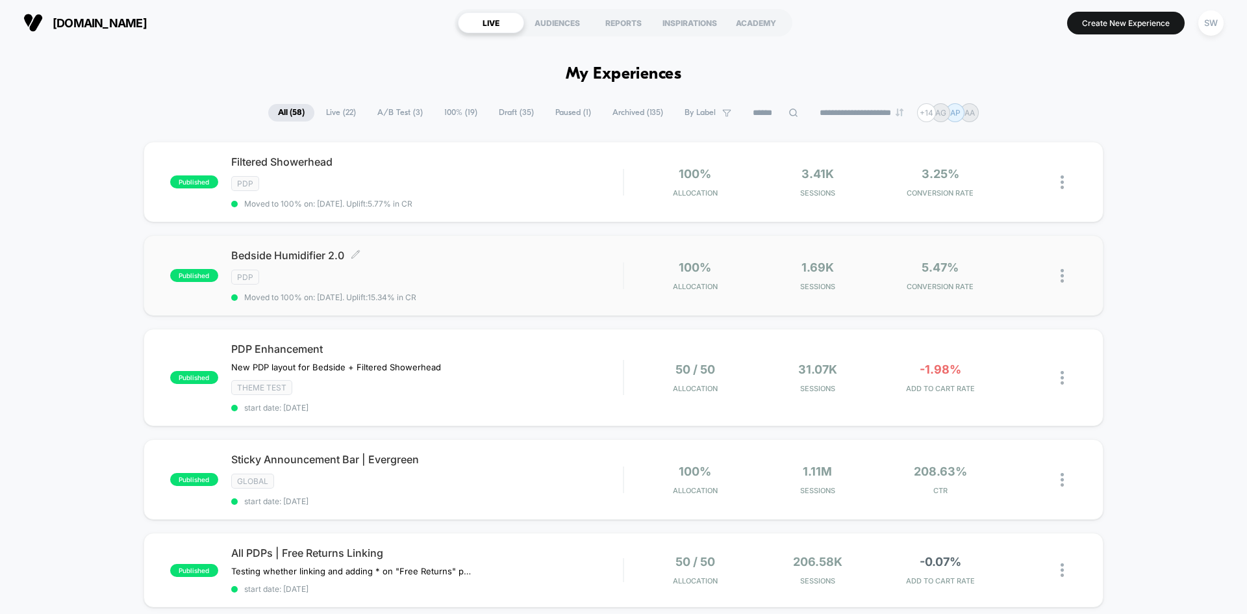
click at [396, 270] on div "PDP" at bounding box center [427, 276] width 392 height 15
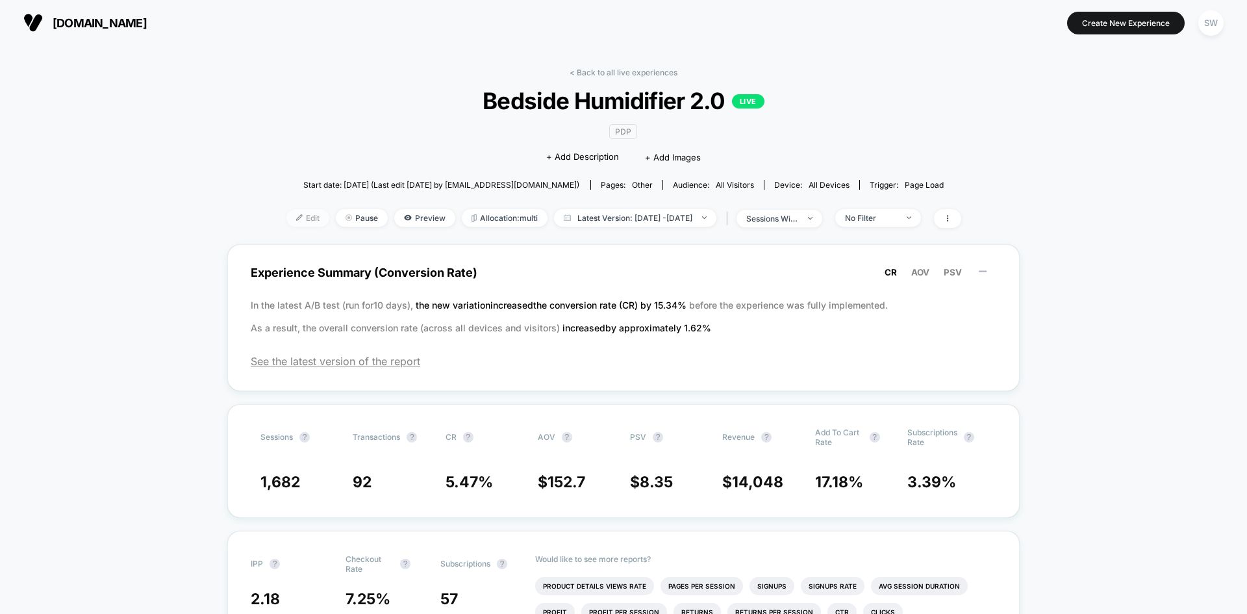
click at [287, 219] on span "Edit" at bounding box center [307, 218] width 43 height 18
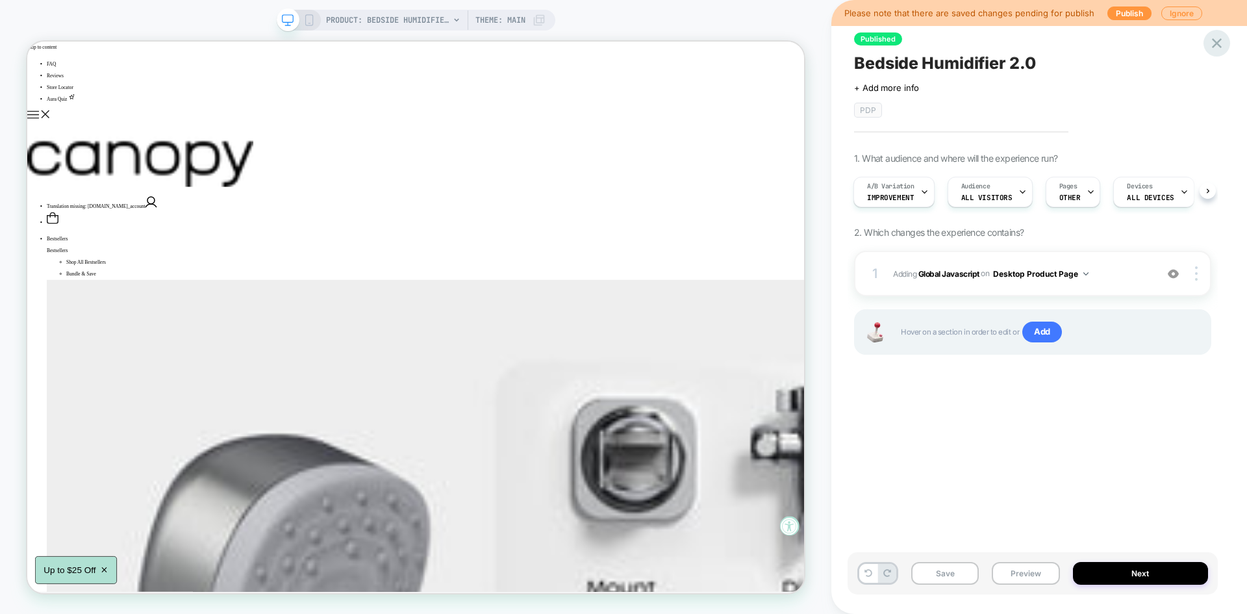
click at [1214, 44] on icon at bounding box center [1217, 43] width 18 height 18
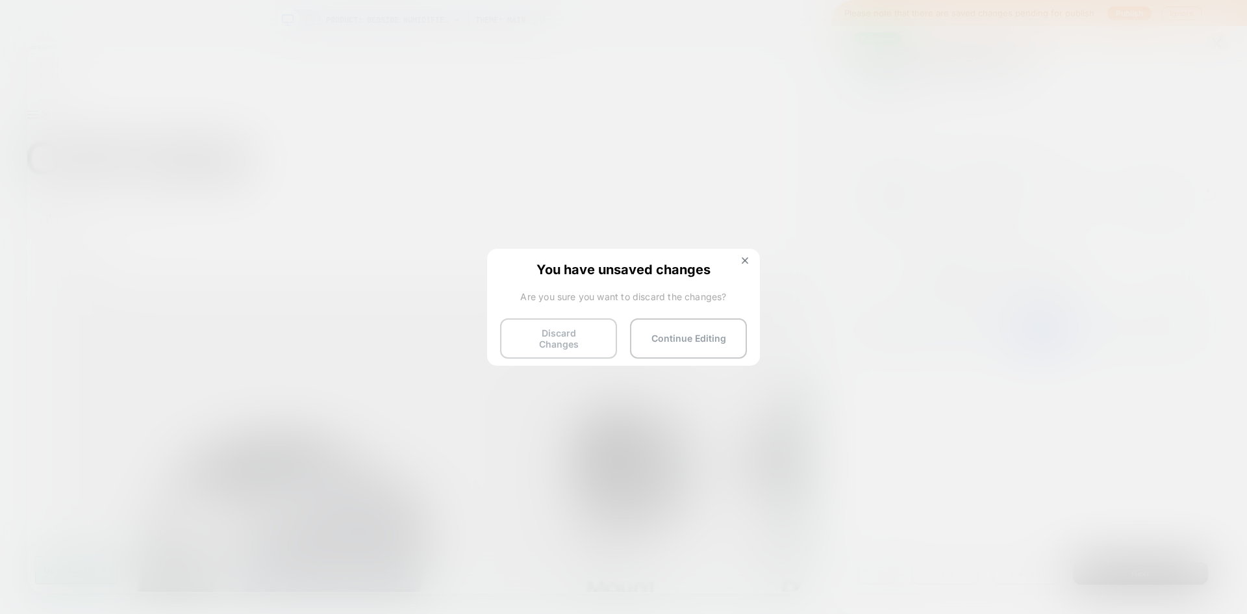
click at [568, 332] on button "Discard Changes" at bounding box center [558, 338] width 117 height 40
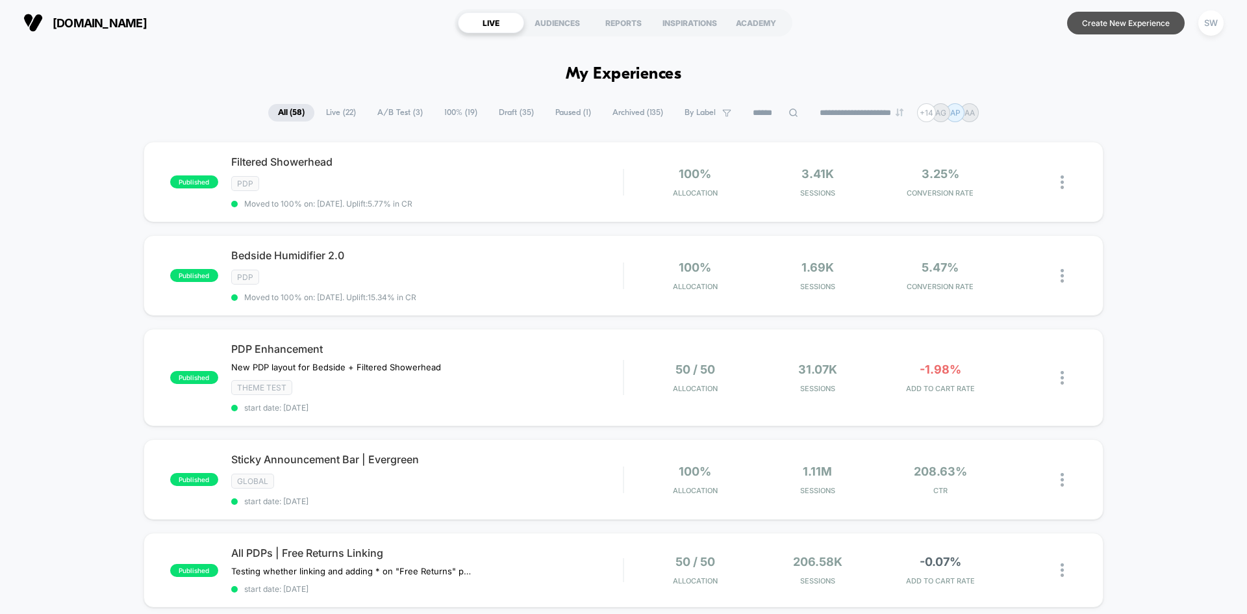
click at [1136, 25] on button "Create New Experience" at bounding box center [1126, 23] width 118 height 23
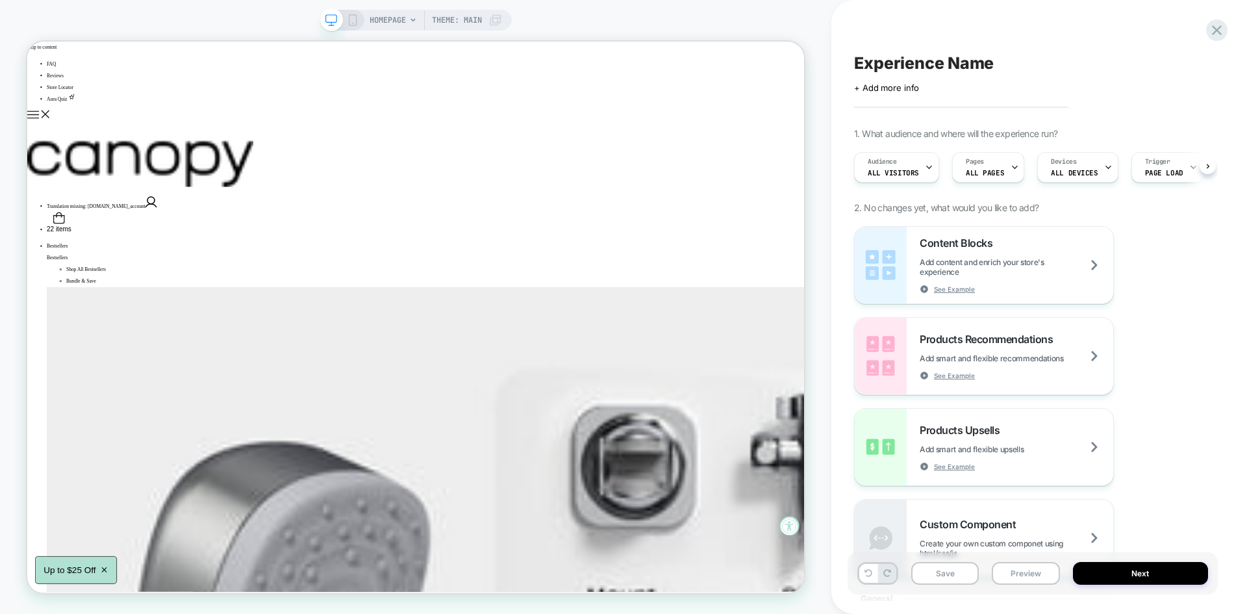
scroll to position [0, 1]
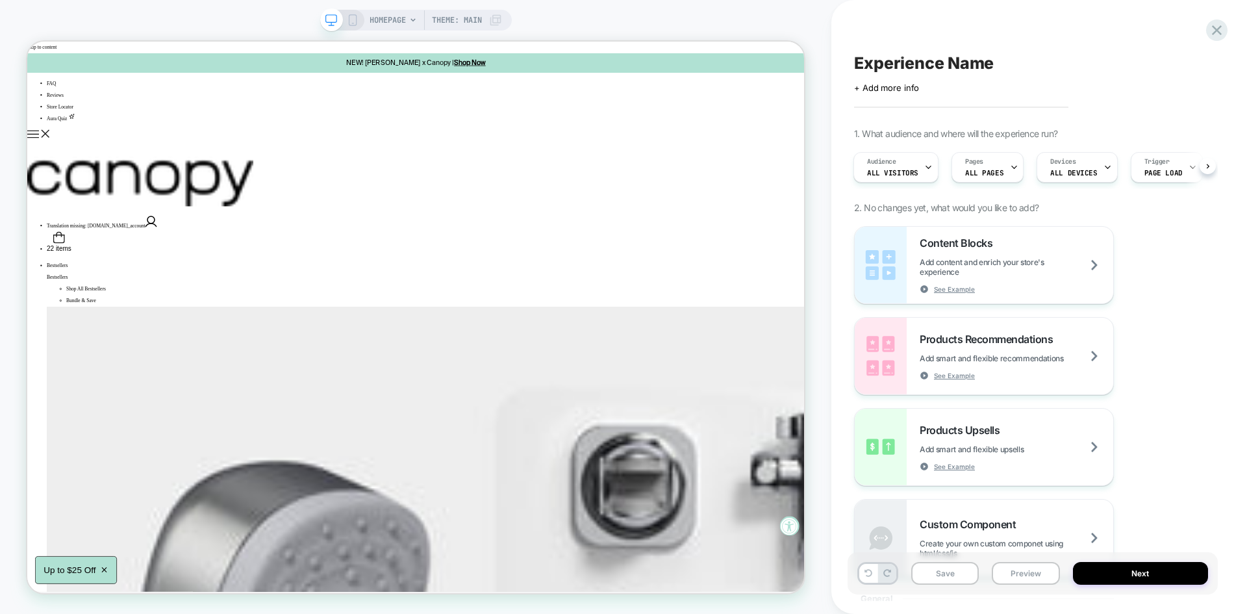
click at [903, 66] on span "Experience Name" at bounding box center [924, 62] width 140 height 19
type textarea "**********"
click at [1147, 64] on icon at bounding box center [1149, 62] width 7 height 5
click at [903, 90] on span "+ Add more info" at bounding box center [886, 87] width 65 height 10
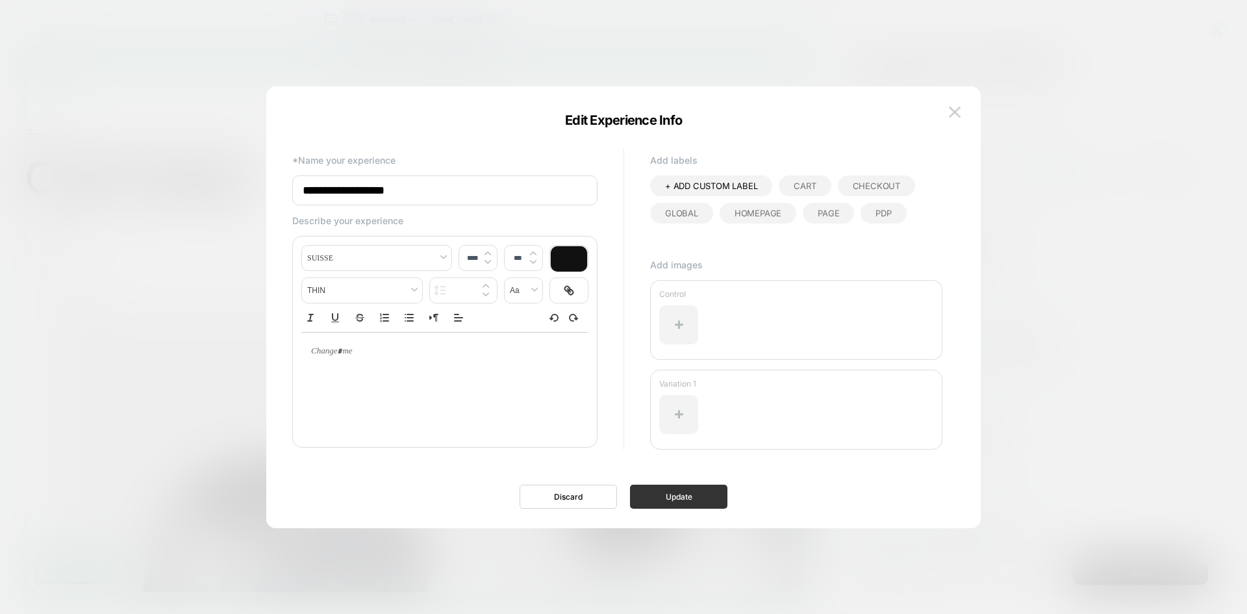
click at [676, 494] on button "Update" at bounding box center [678, 496] width 97 height 24
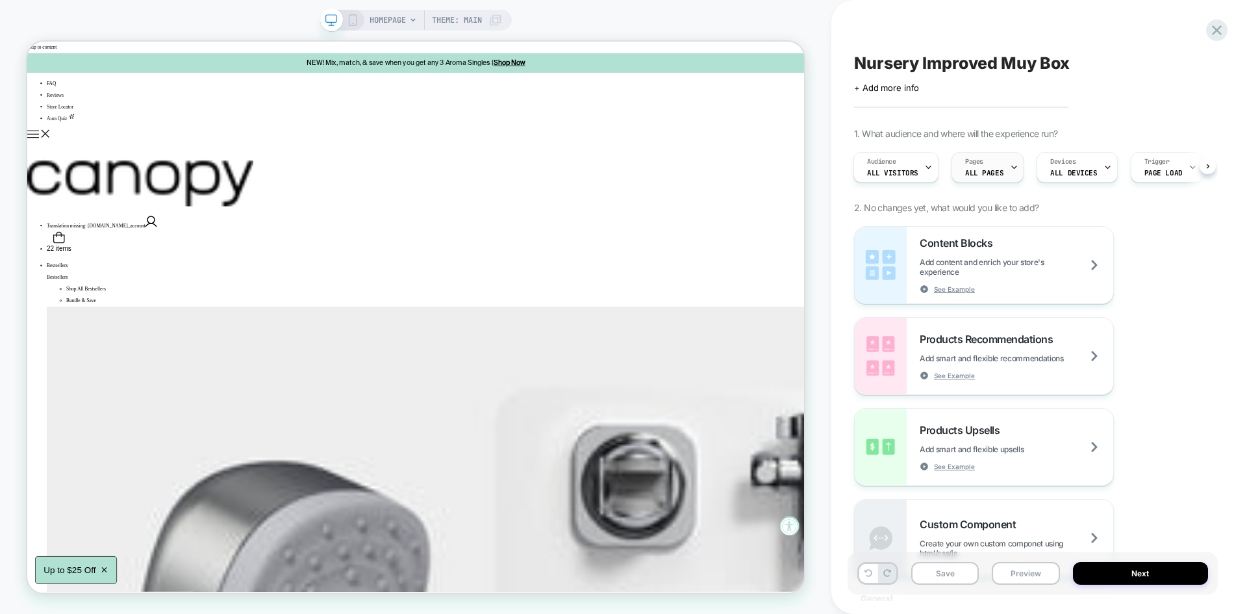
click at [983, 170] on span "ALL PAGES" at bounding box center [984, 172] width 38 height 9
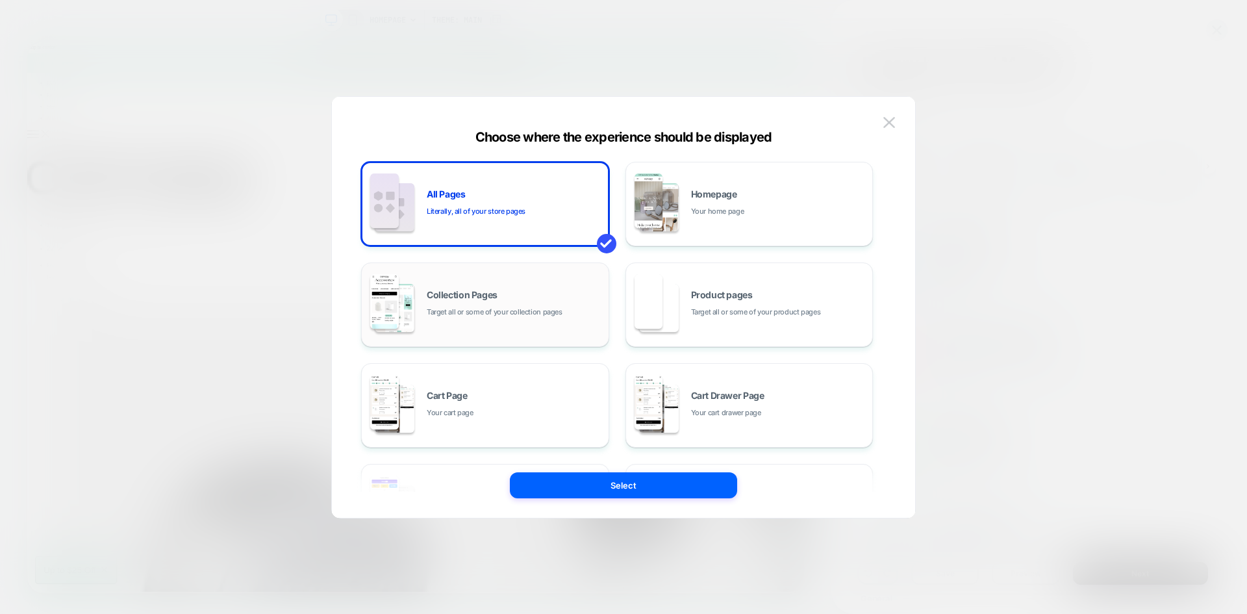
scroll to position [196, 0]
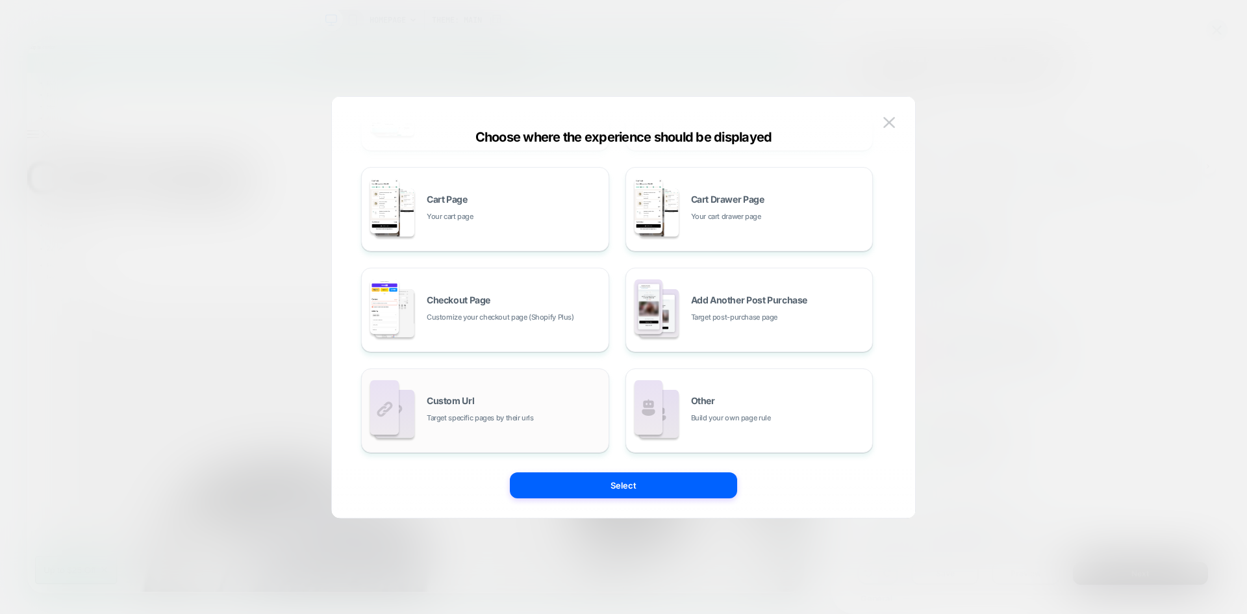
click at [482, 418] on span "Target specific pages by their urls" at bounding box center [480, 418] width 107 height 12
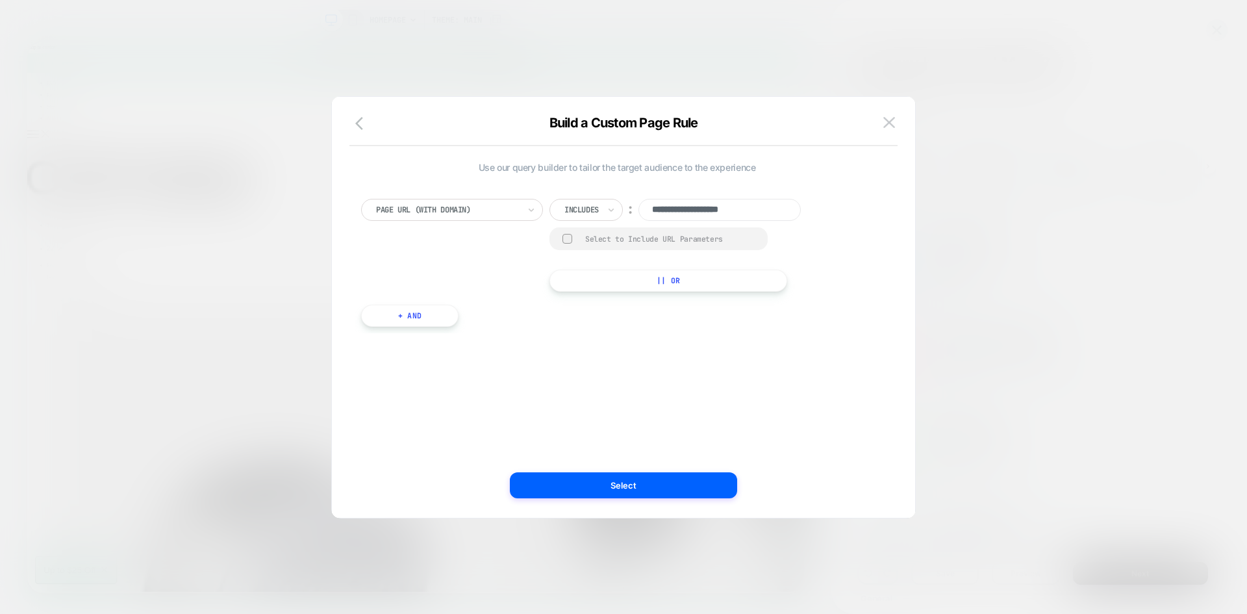
scroll to position [0, 0]
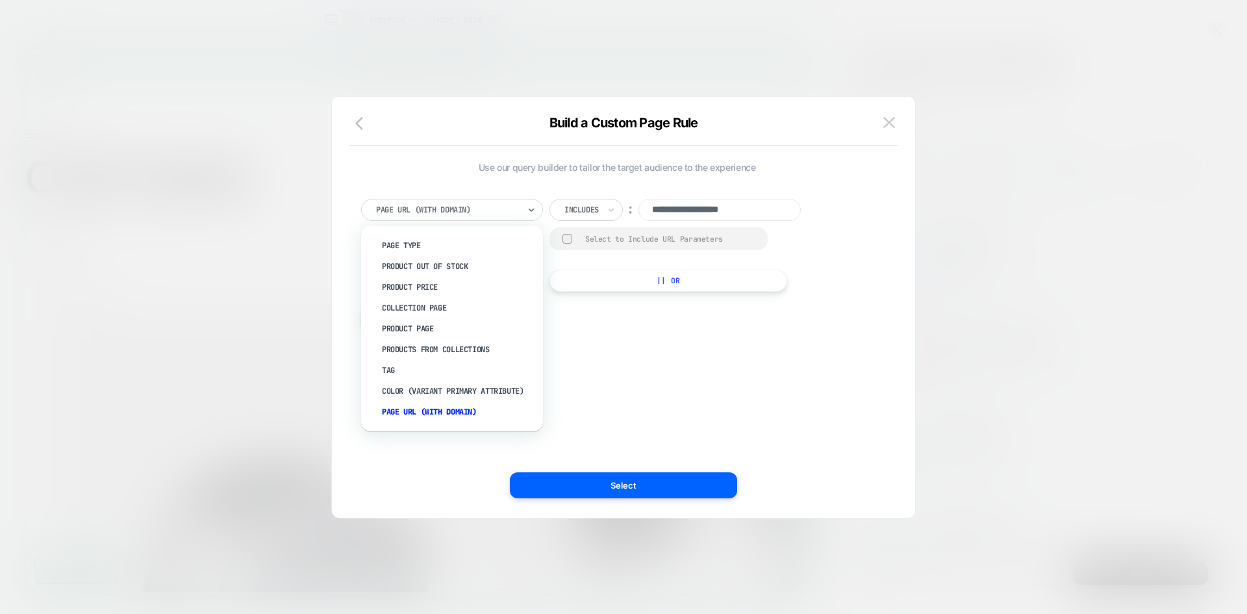
click at [438, 219] on div "Page Url (WITH DOMAIN)" at bounding box center [452, 210] width 182 height 22
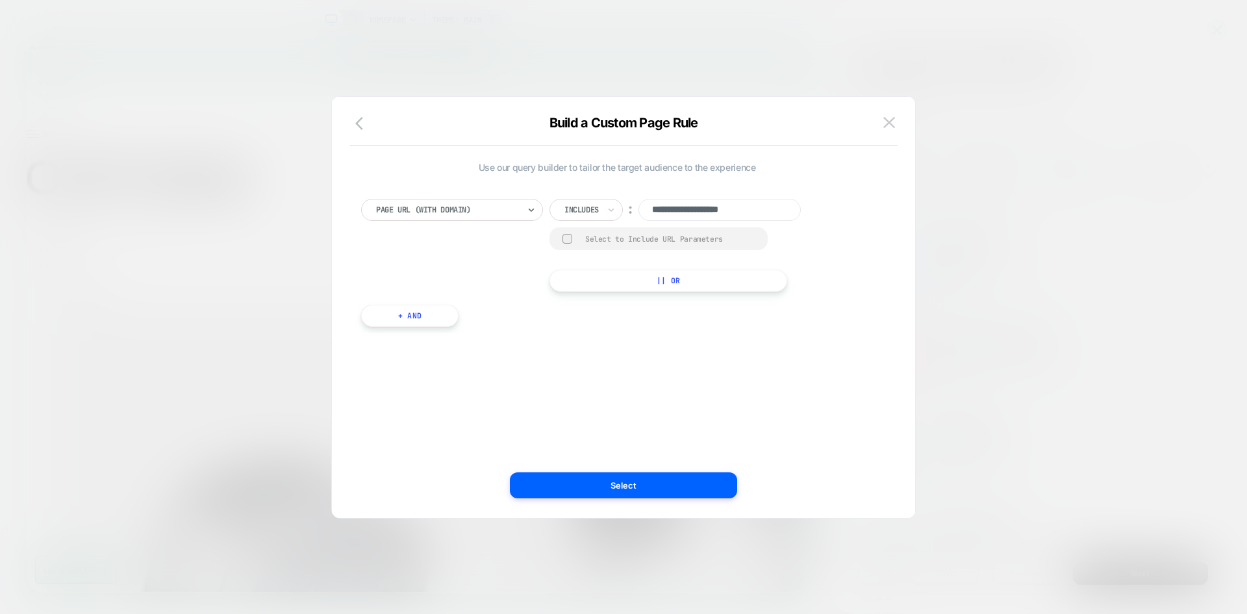
click at [438, 219] on div "Page Url (WITH DOMAIN)" at bounding box center [452, 210] width 182 height 22
click at [768, 212] on input "**********" at bounding box center [719, 210] width 162 height 22
click at [714, 210] on input "**********" at bounding box center [719, 210] width 162 height 22
paste input "**********"
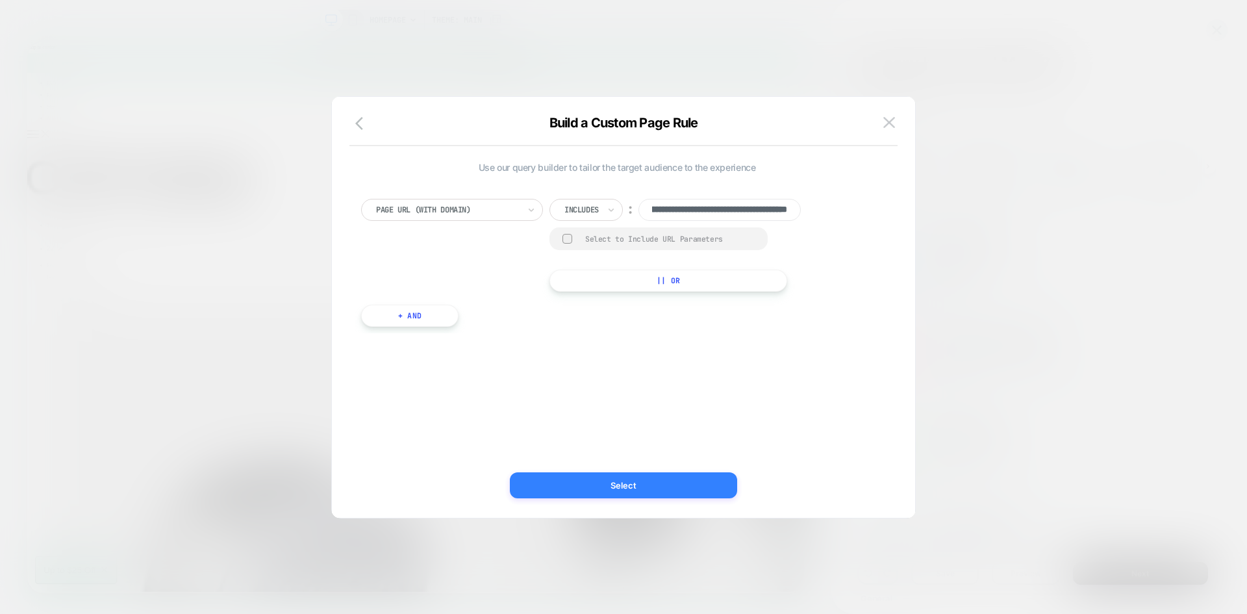
type input "**********"
click at [616, 484] on button "Select" at bounding box center [623, 485] width 227 height 26
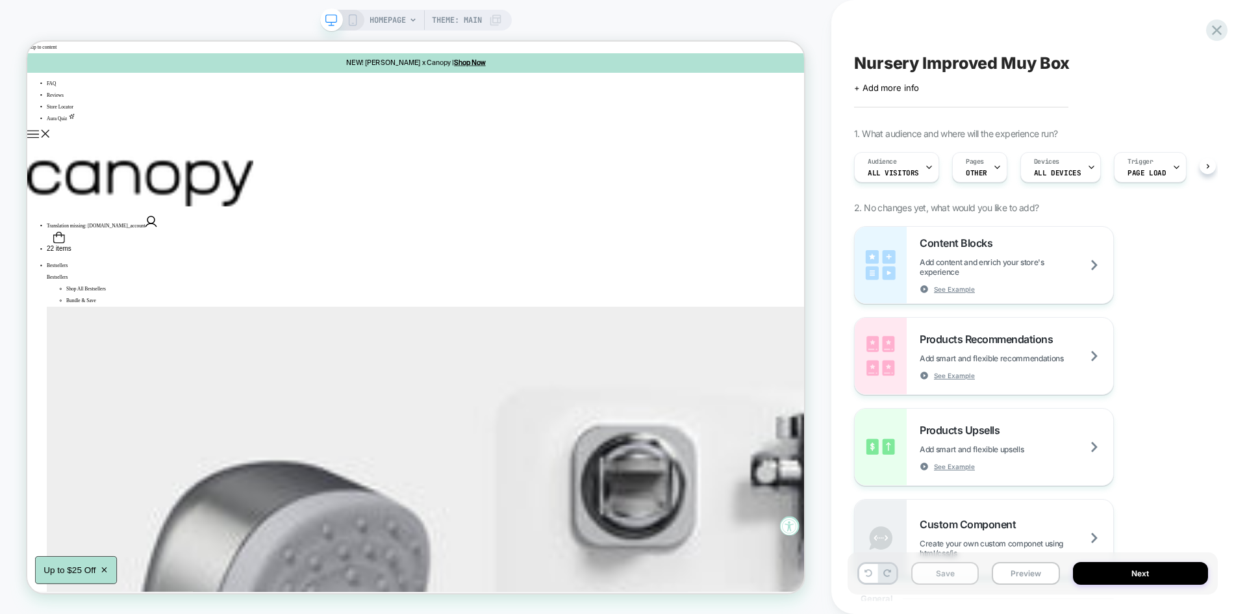
click at [954, 564] on button "Save" at bounding box center [945, 573] width 68 height 23
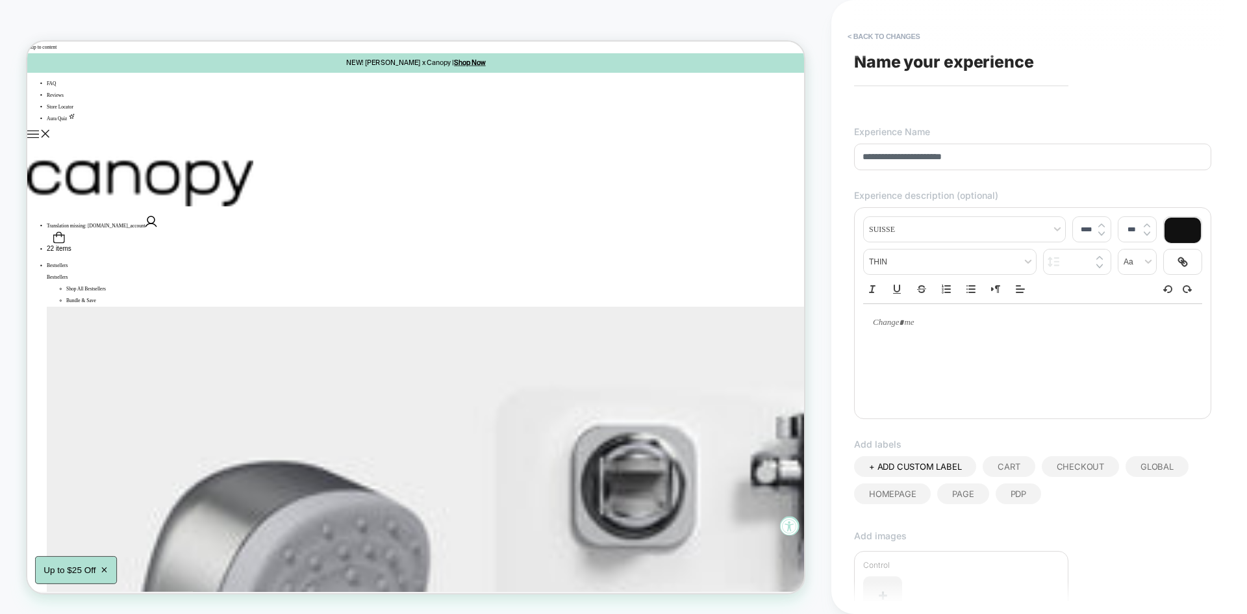
scroll to position [226, 0]
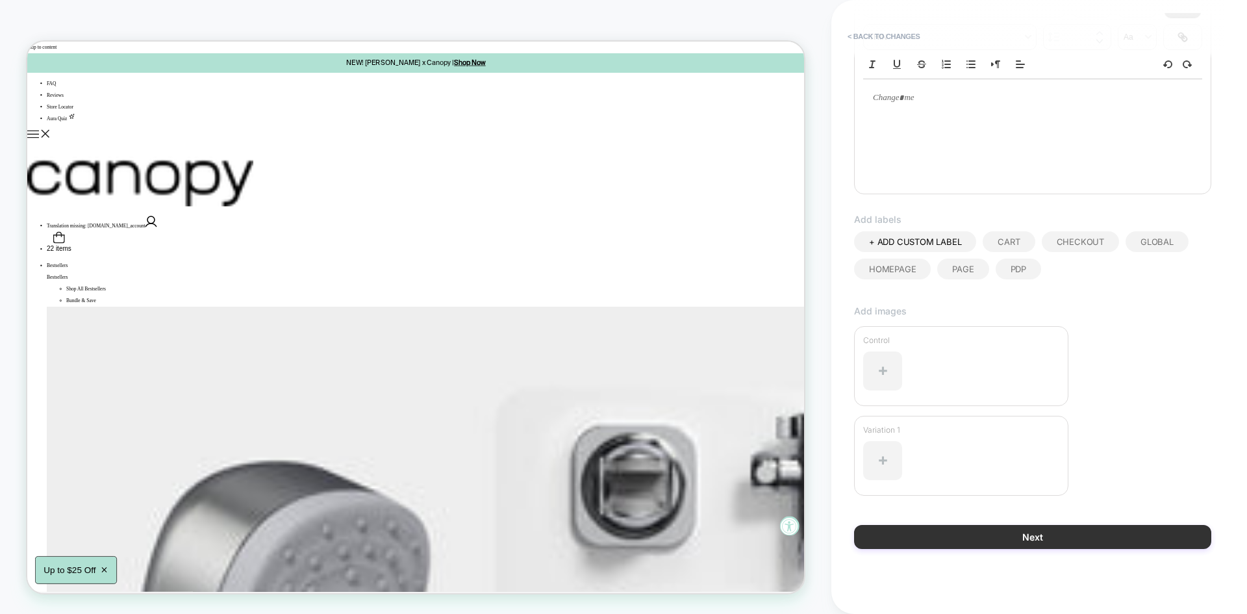
type input "**********"
click at [1027, 527] on button "Next" at bounding box center [1032, 537] width 357 height 24
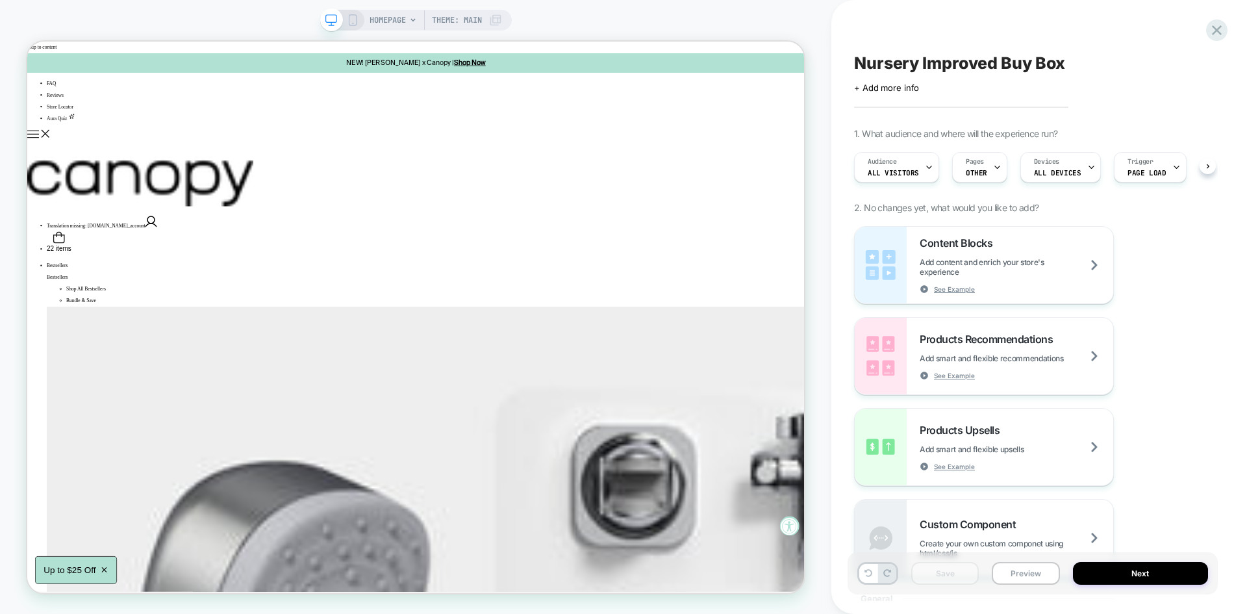
scroll to position [0, 1]
click at [1220, 25] on icon at bounding box center [1217, 30] width 18 height 18
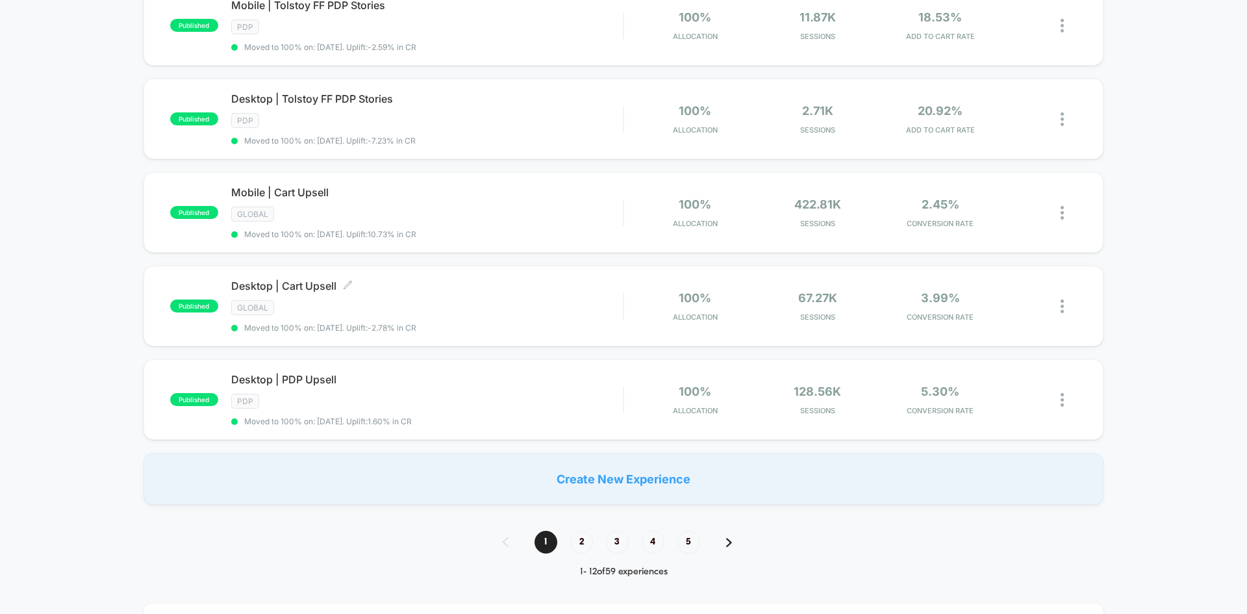
scroll to position [914, 0]
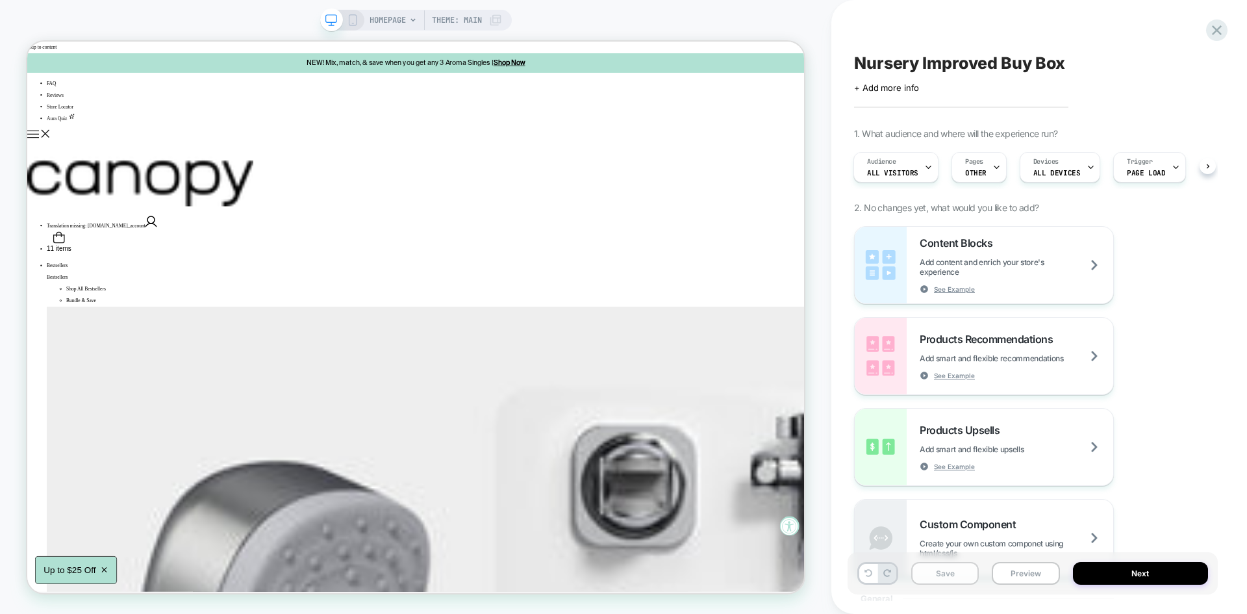
click at [939, 580] on button "Save" at bounding box center [945, 573] width 68 height 23
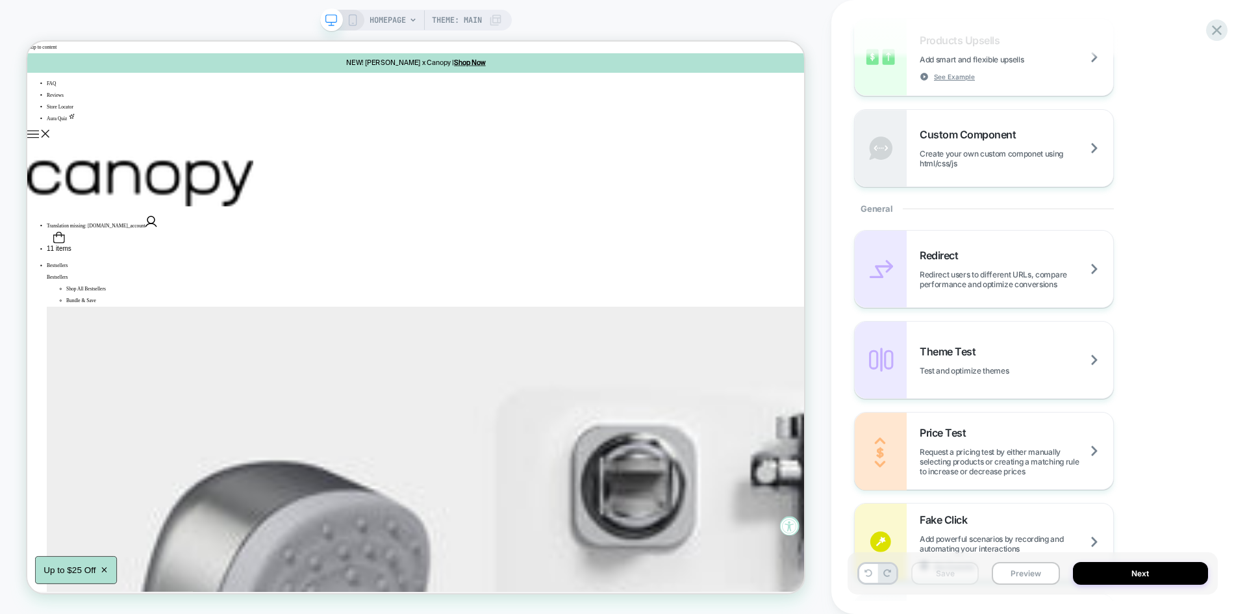
scroll to position [744, 0]
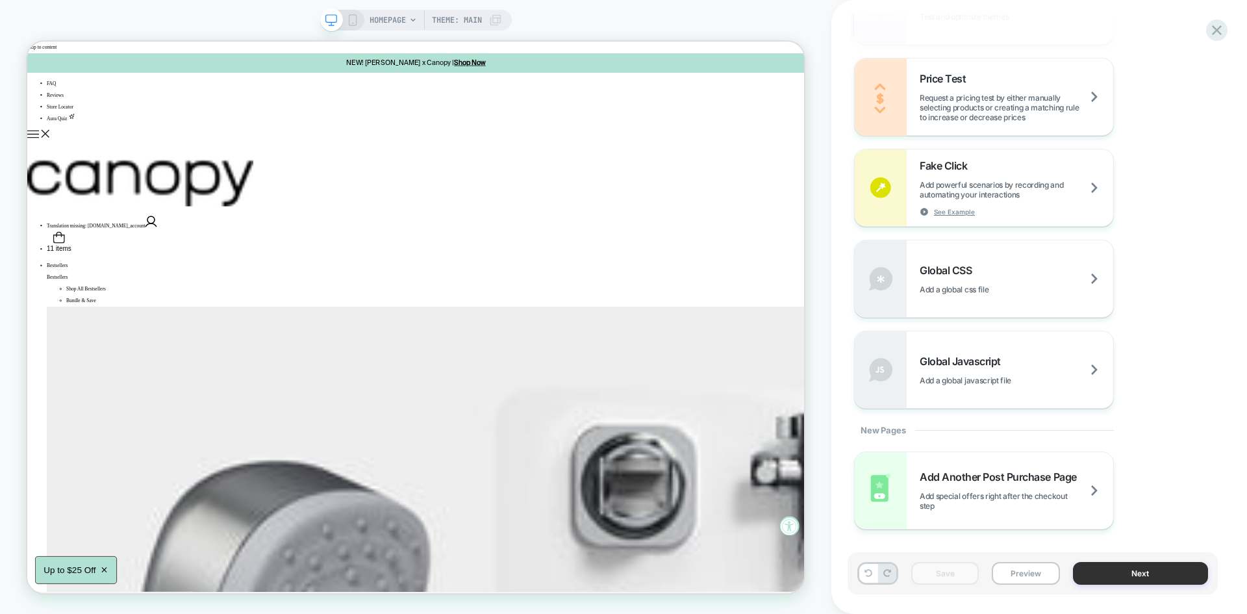
click at [1108, 575] on button "Next" at bounding box center [1141, 573] width 136 height 23
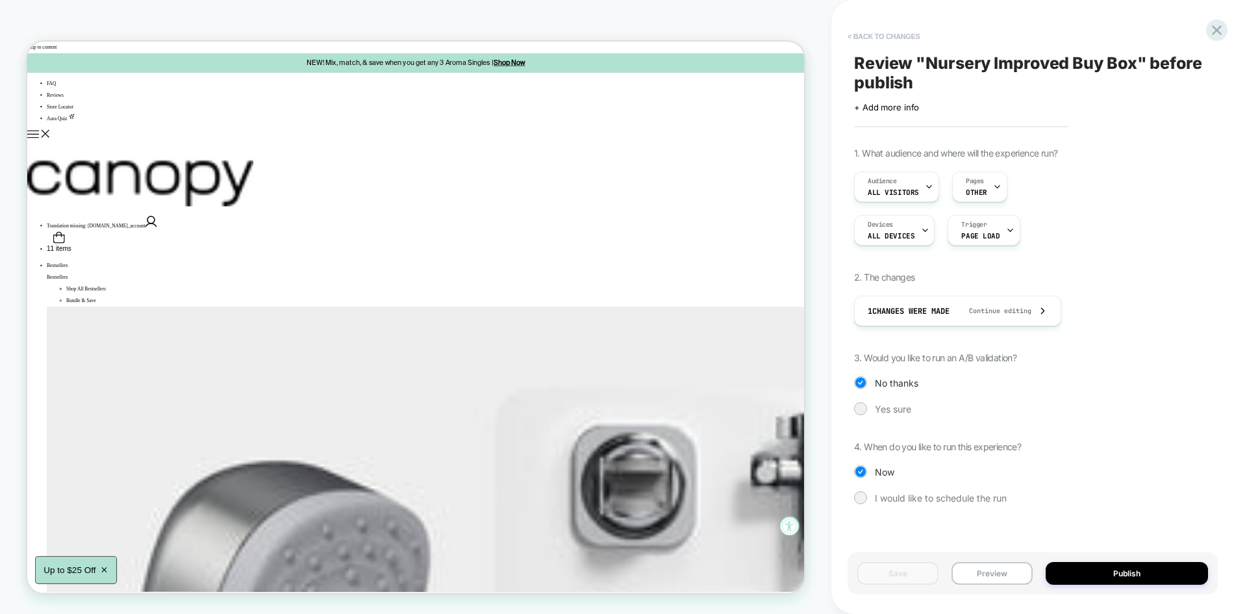
click at [901, 37] on button "< Back to changes" at bounding box center [884, 36] width 86 height 21
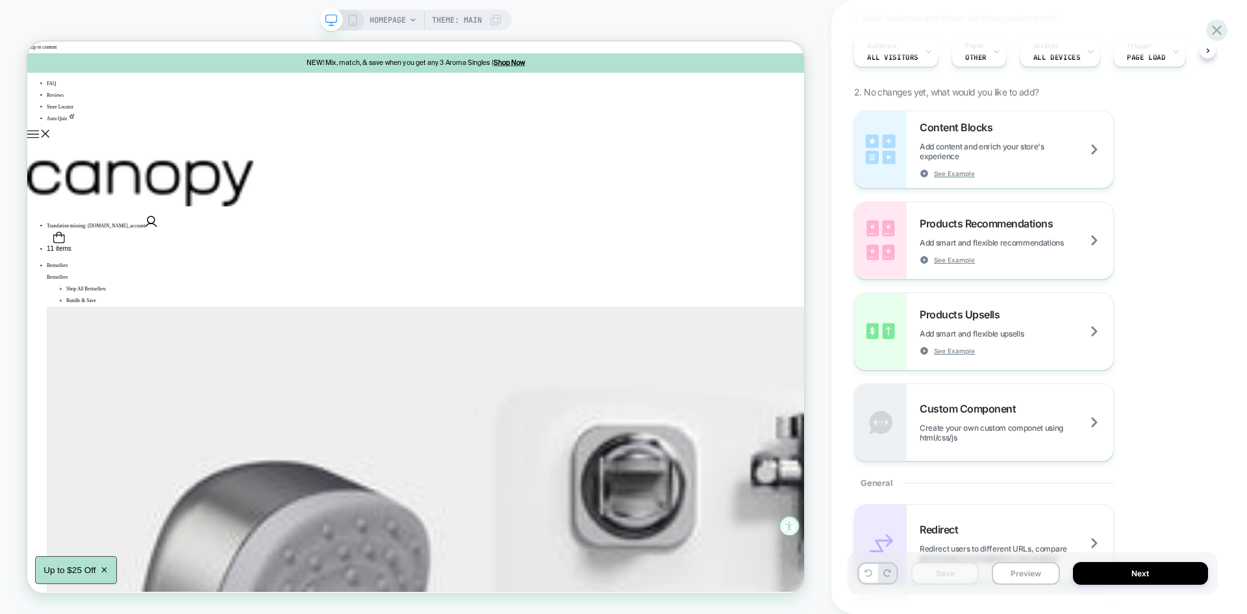
scroll to position [0, 0]
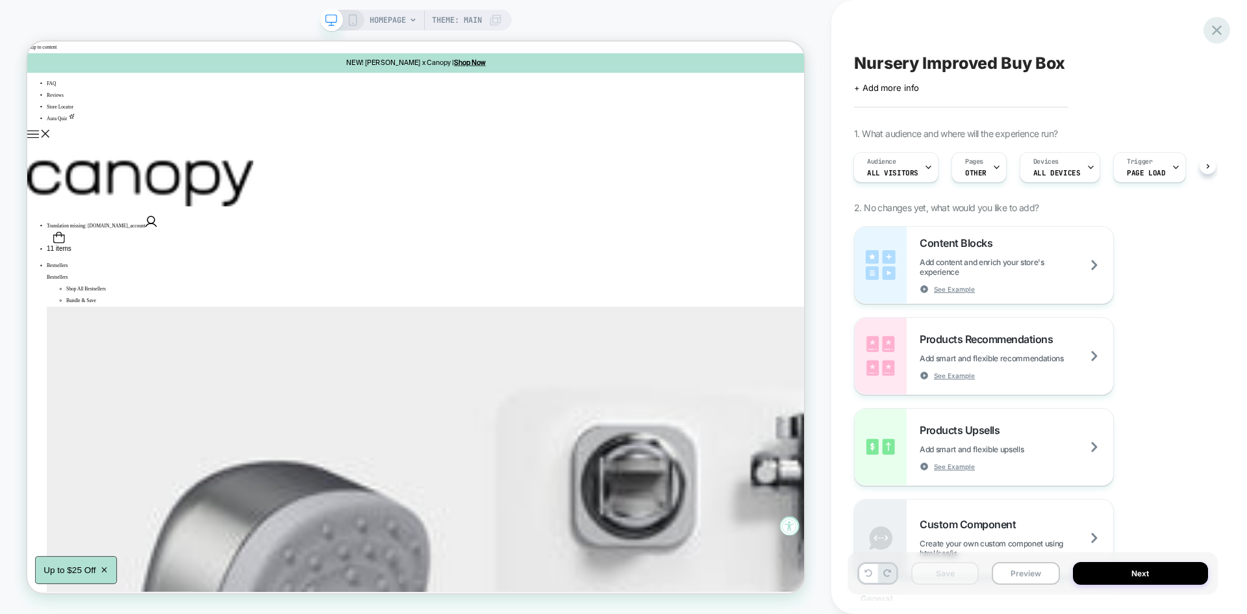
click at [1214, 27] on icon at bounding box center [1217, 30] width 10 height 10
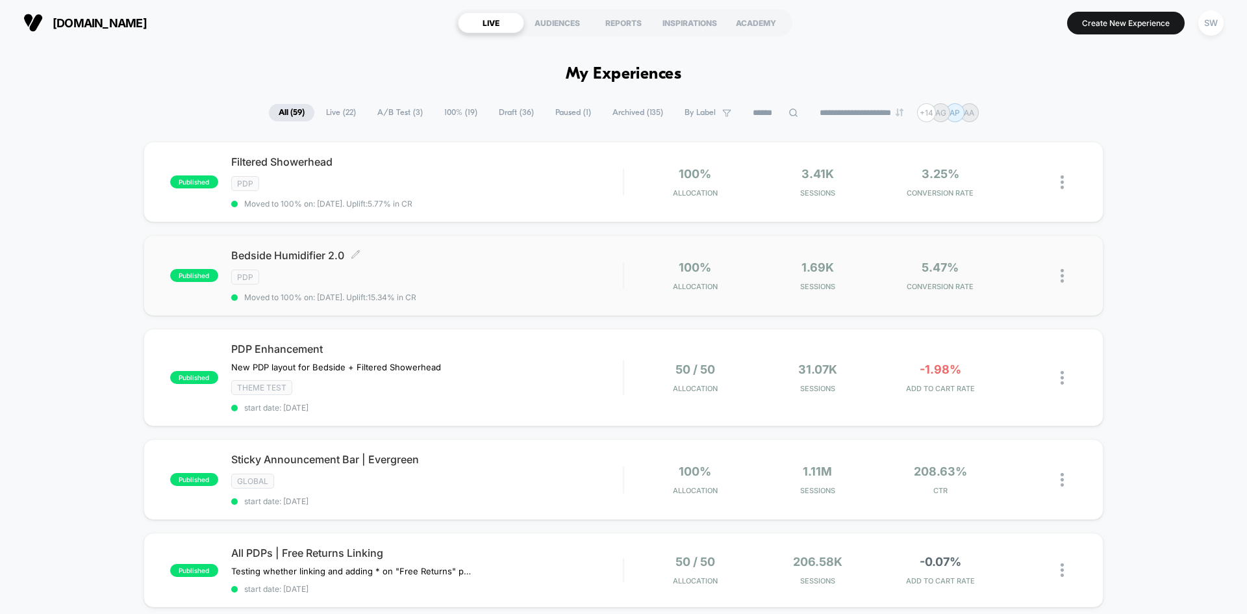
click at [307, 276] on div "PDP" at bounding box center [427, 276] width 392 height 15
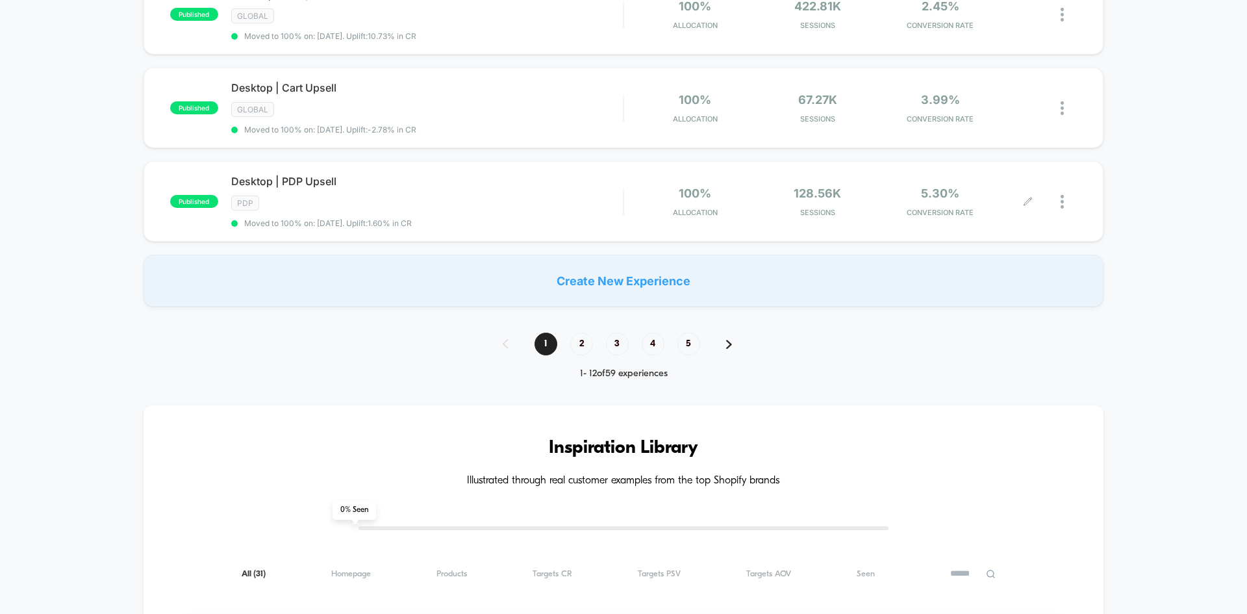
scroll to position [1007, 0]
click at [729, 342] on img at bounding box center [729, 342] width 6 height 9
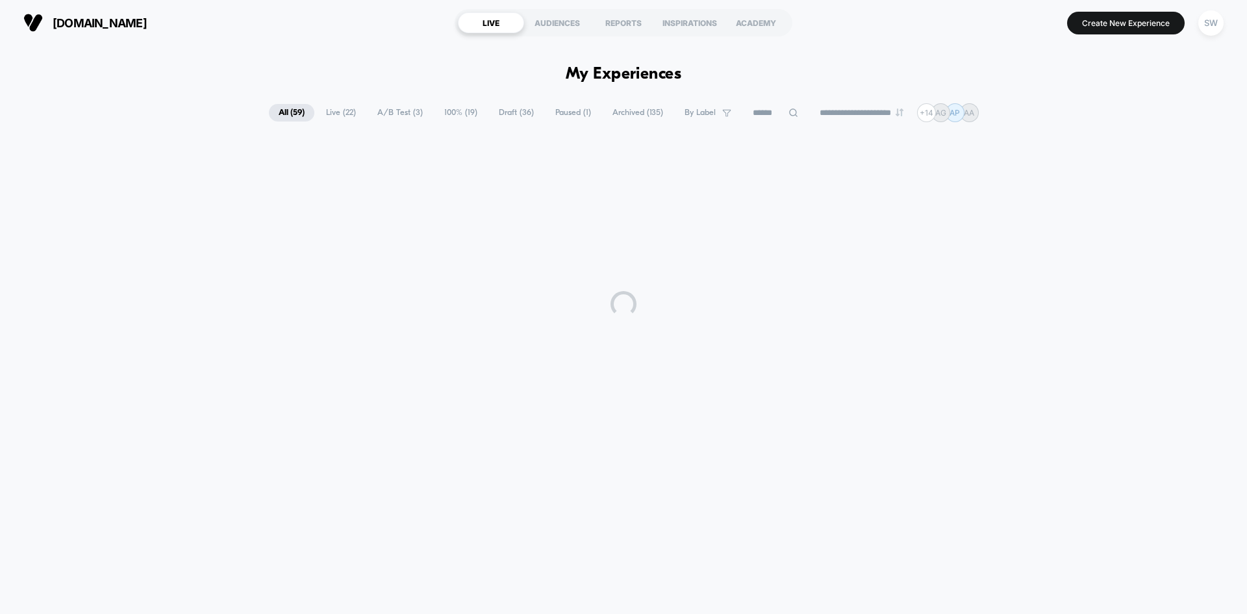
scroll to position [0, 0]
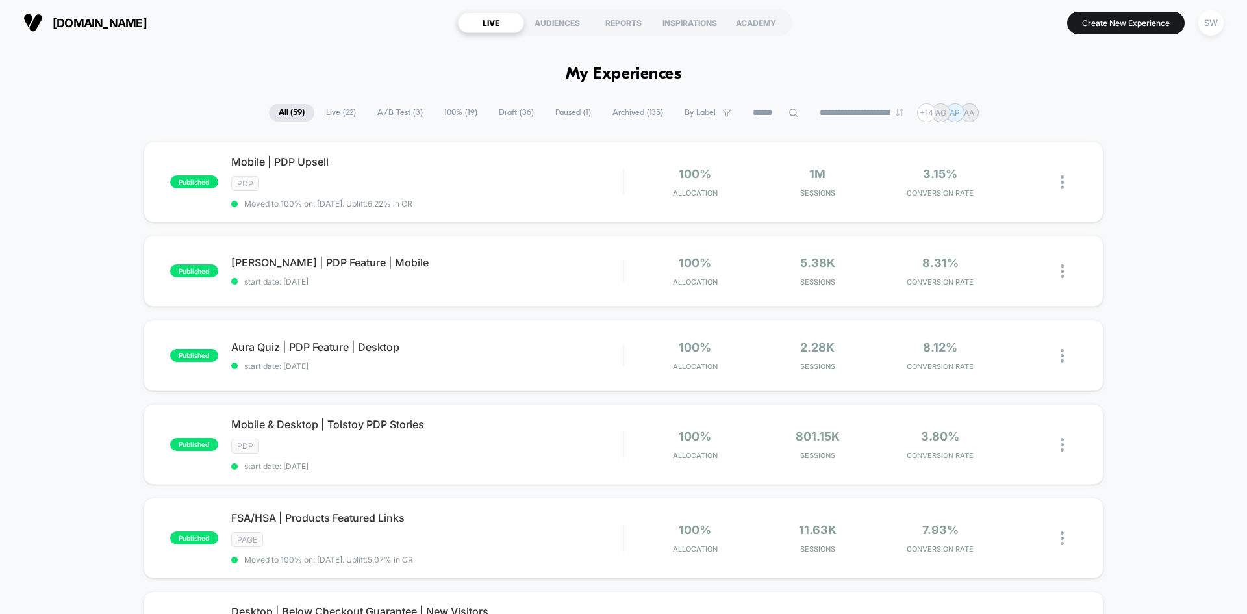
click at [510, 113] on span "Draft ( 36 )" at bounding box center [516, 113] width 55 height 18
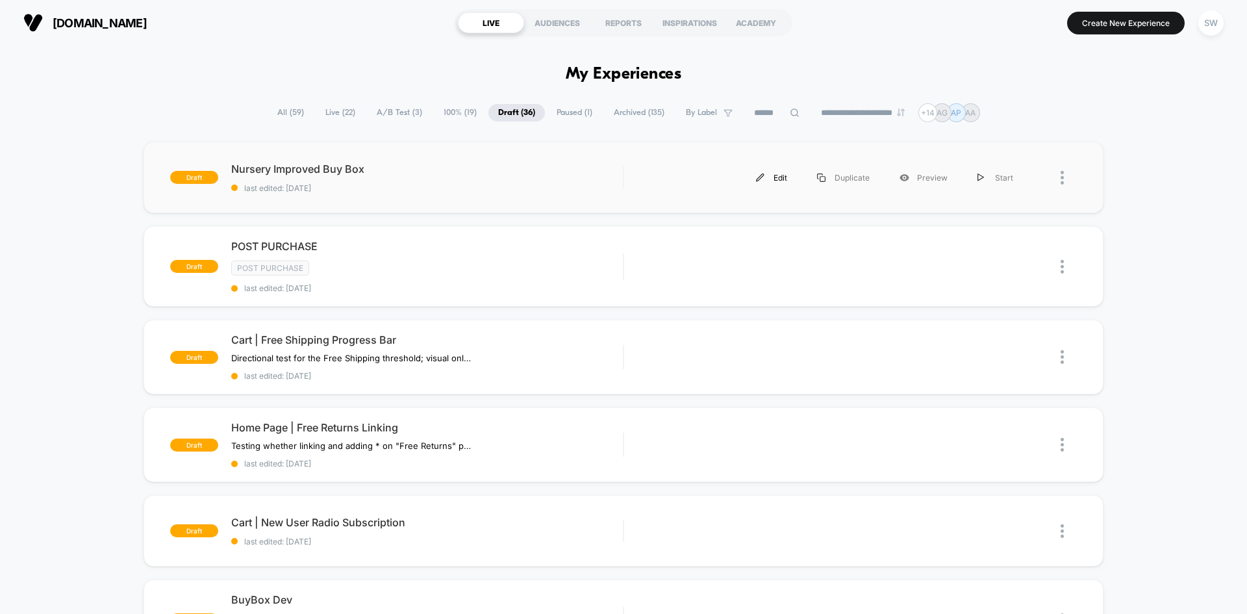
click at [770, 175] on div "Edit" at bounding box center [771, 177] width 61 height 29
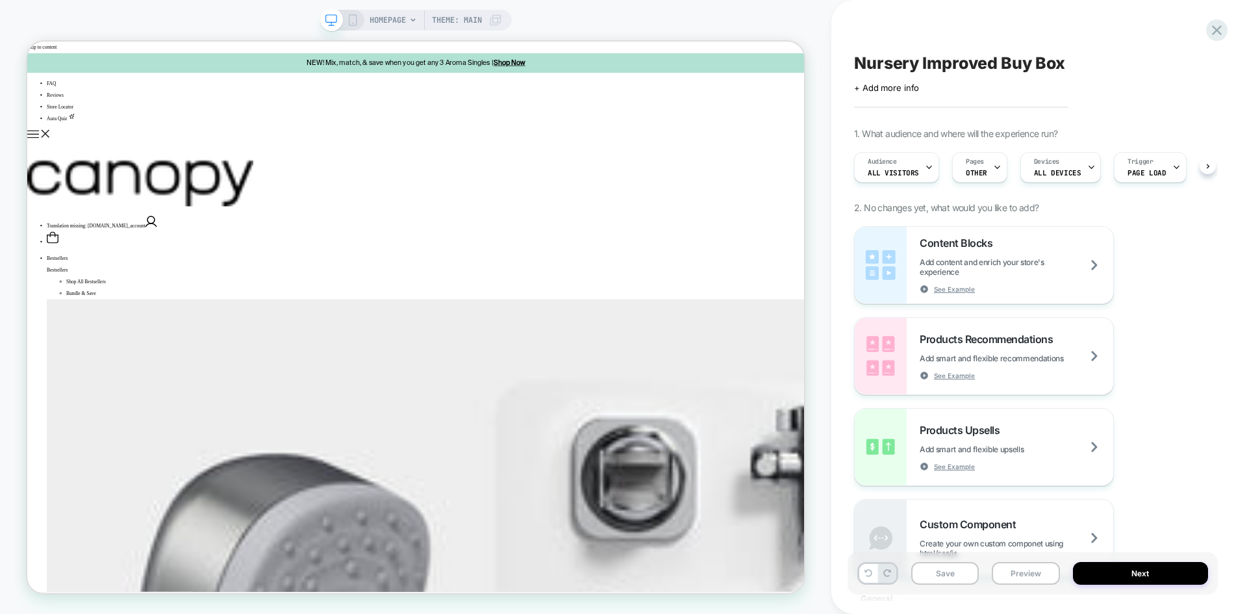
scroll to position [0, 1]
click at [965, 161] on span "Pages" at bounding box center [974, 161] width 18 height 9
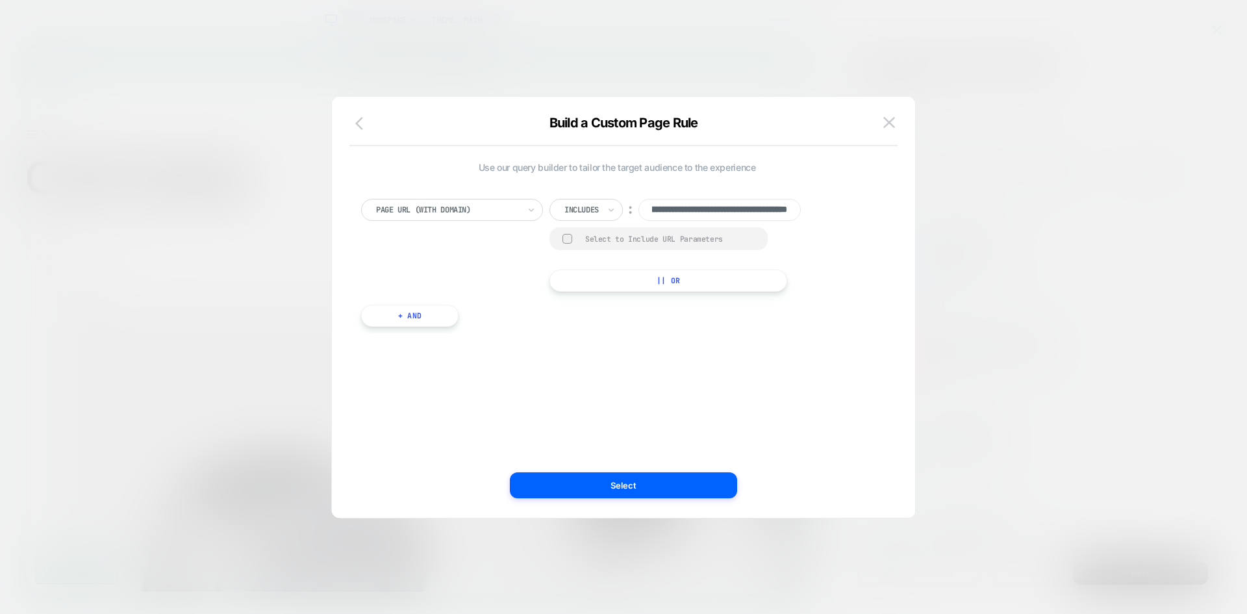
scroll to position [0, 0]
click at [355, 124] on icon "button" at bounding box center [363, 124] width 16 height 16
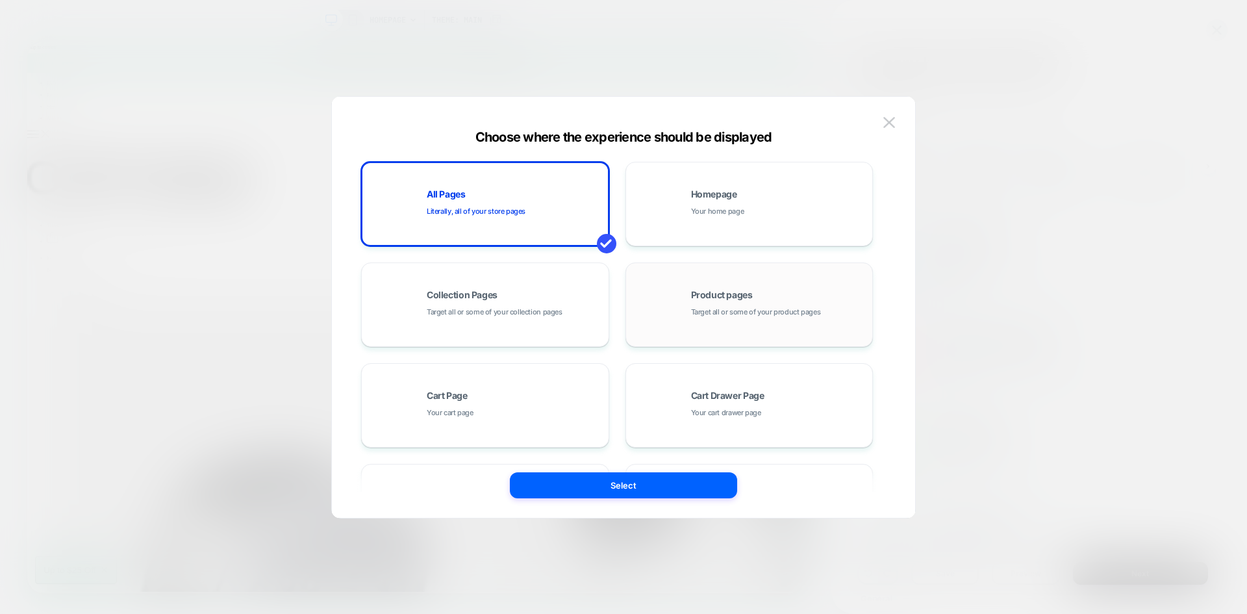
click at [703, 322] on div "Product pages Target all or some of your product pages" at bounding box center [749, 304] width 234 height 71
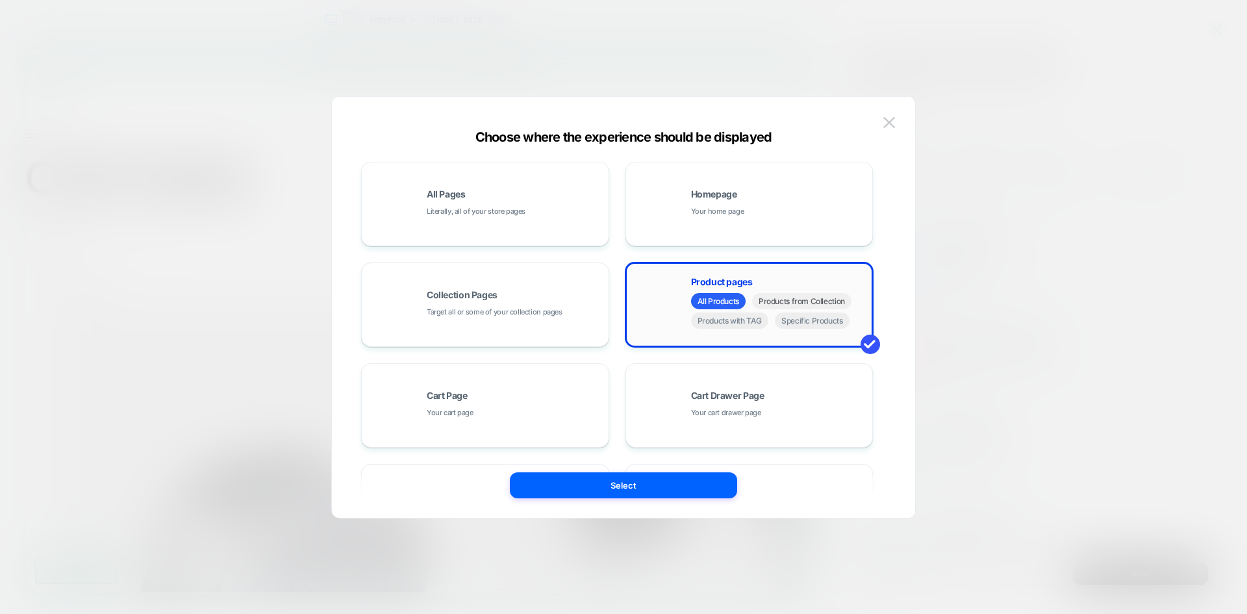
click at [792, 303] on span "Products from Collection" at bounding box center [801, 301] width 99 height 16
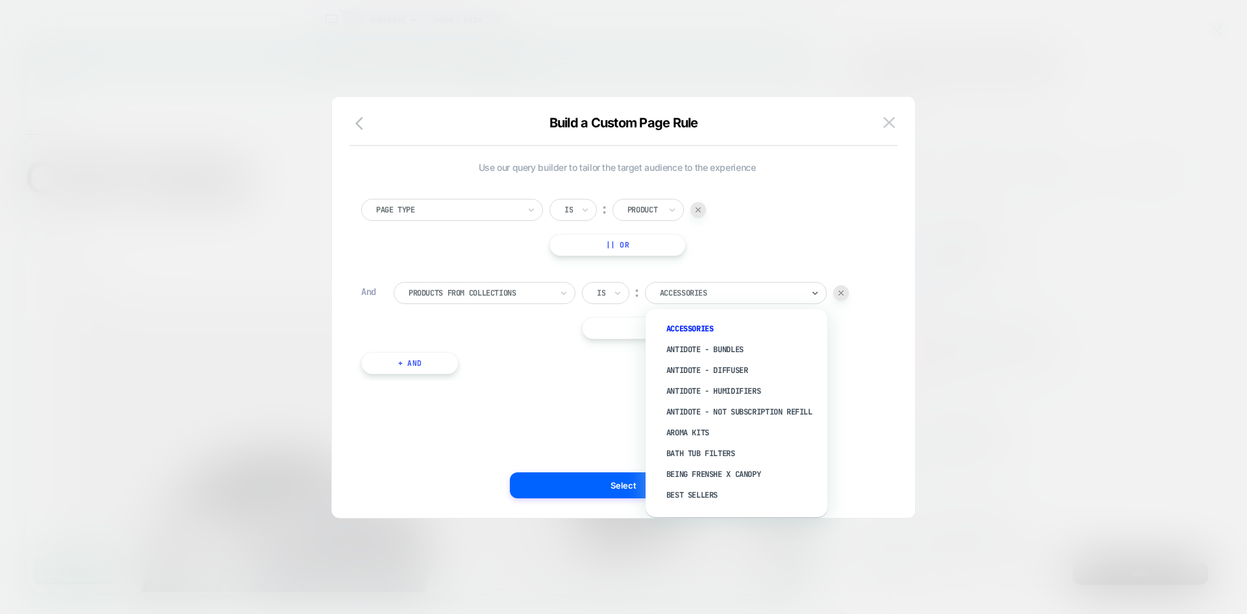
click at [709, 293] on div at bounding box center [731, 293] width 143 height 12
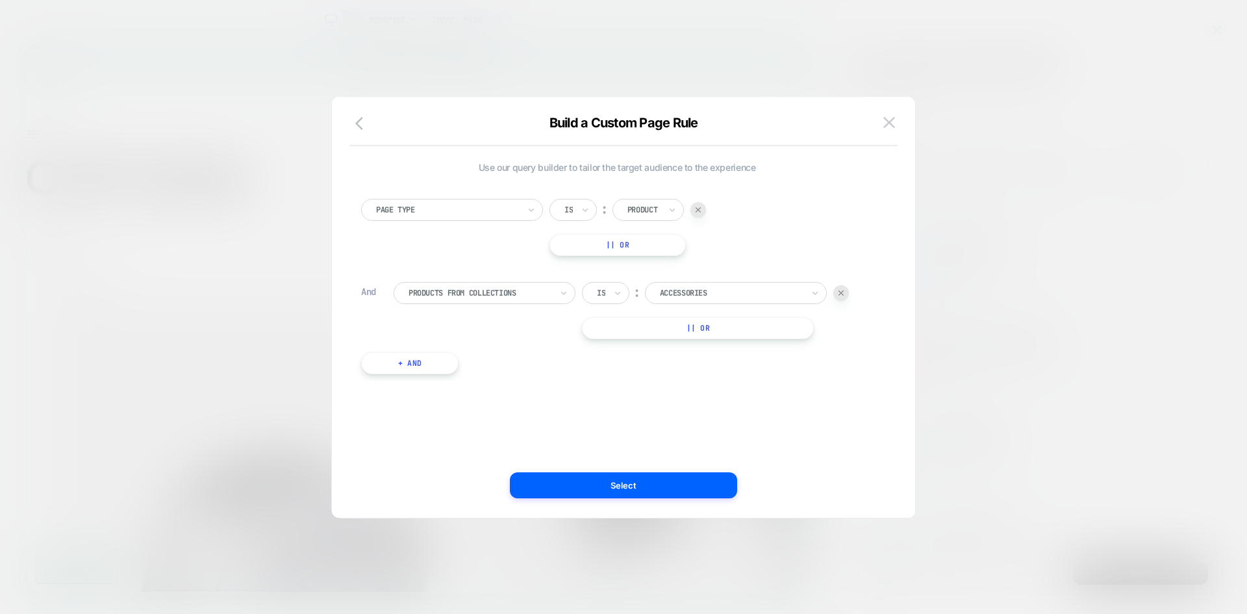
click at [682, 290] on div at bounding box center [731, 293] width 143 height 12
click at [813, 293] on icon at bounding box center [814, 292] width 9 height 13
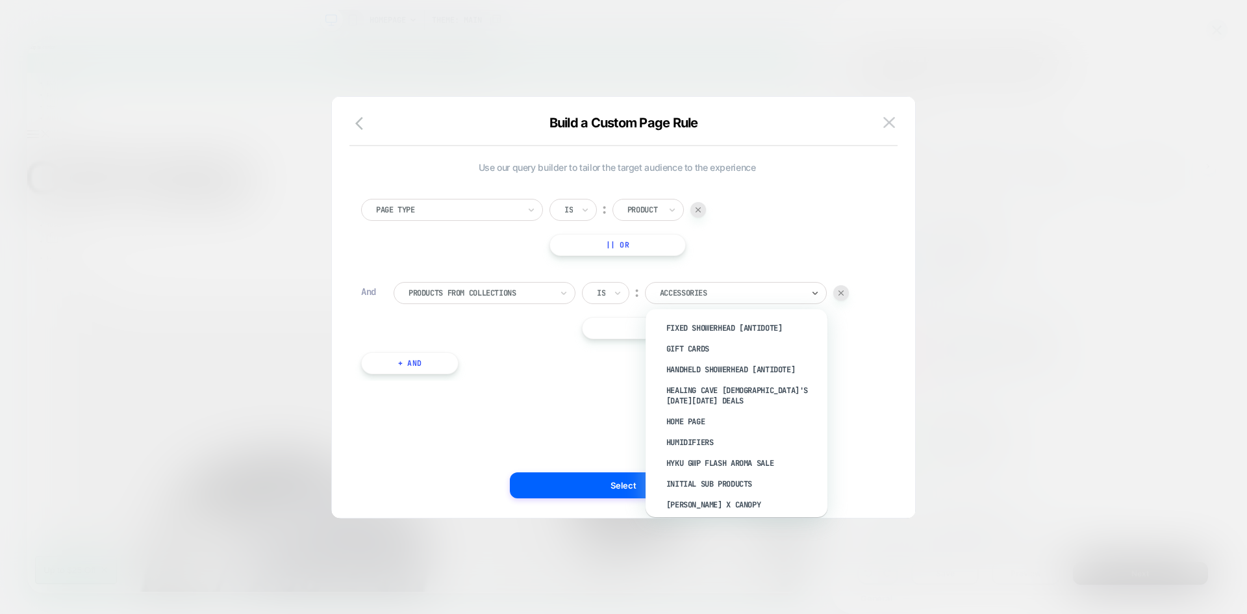
scroll to position [635, 0]
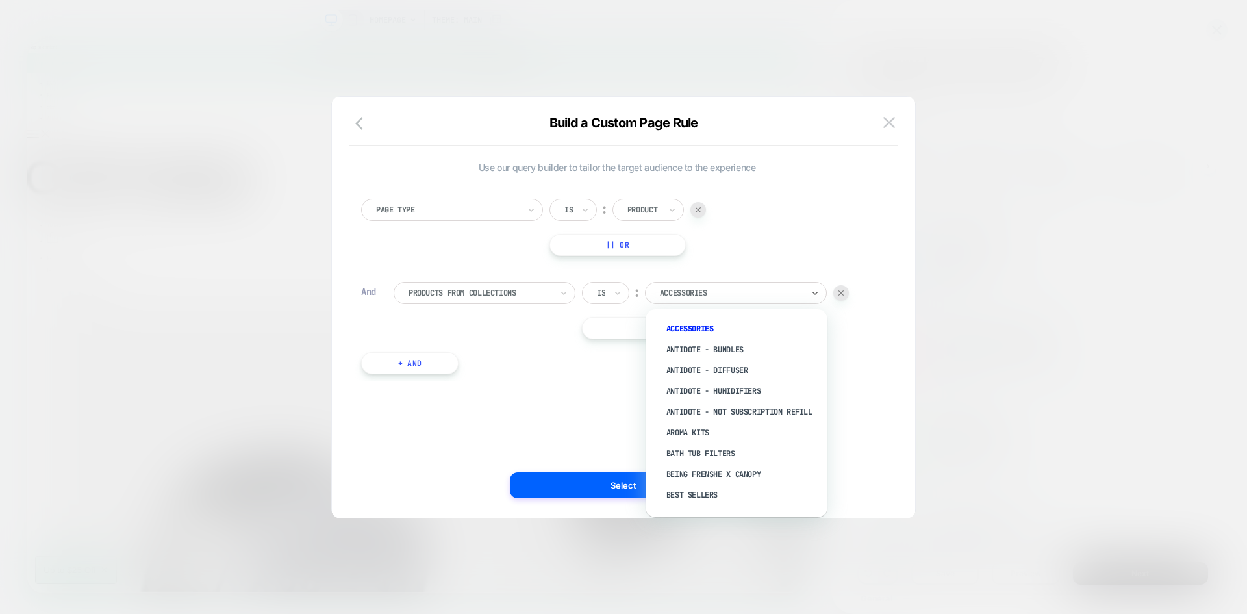
click at [680, 291] on div at bounding box center [731, 293] width 143 height 12
type input "***"
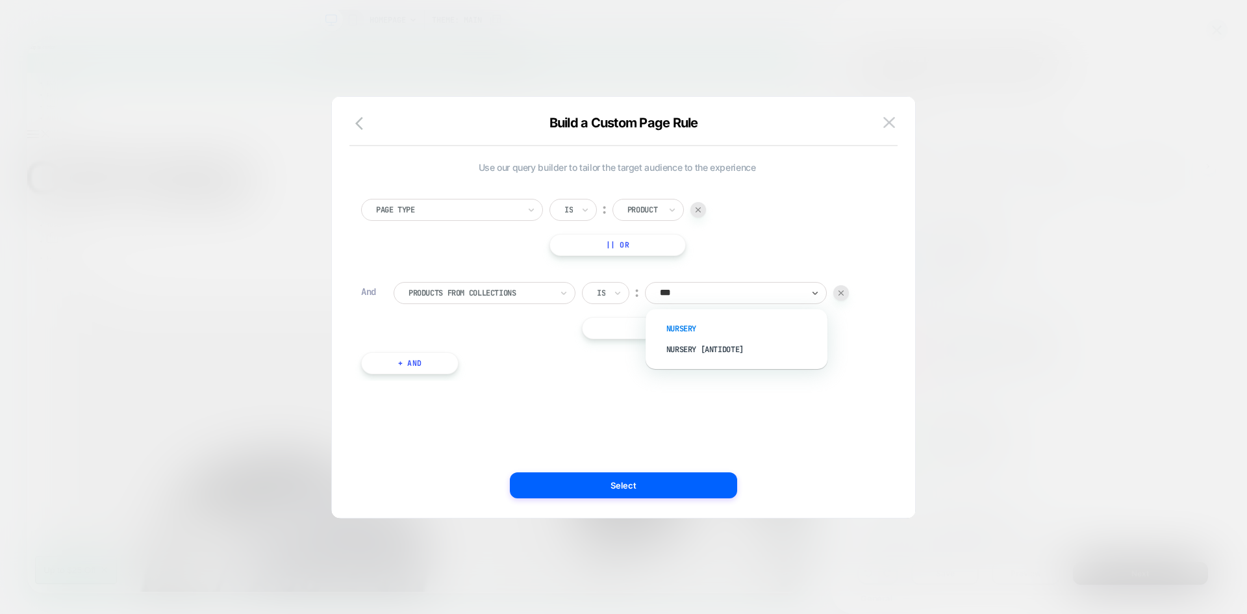
click at [691, 327] on div "Nursery" at bounding box center [742, 328] width 169 height 21
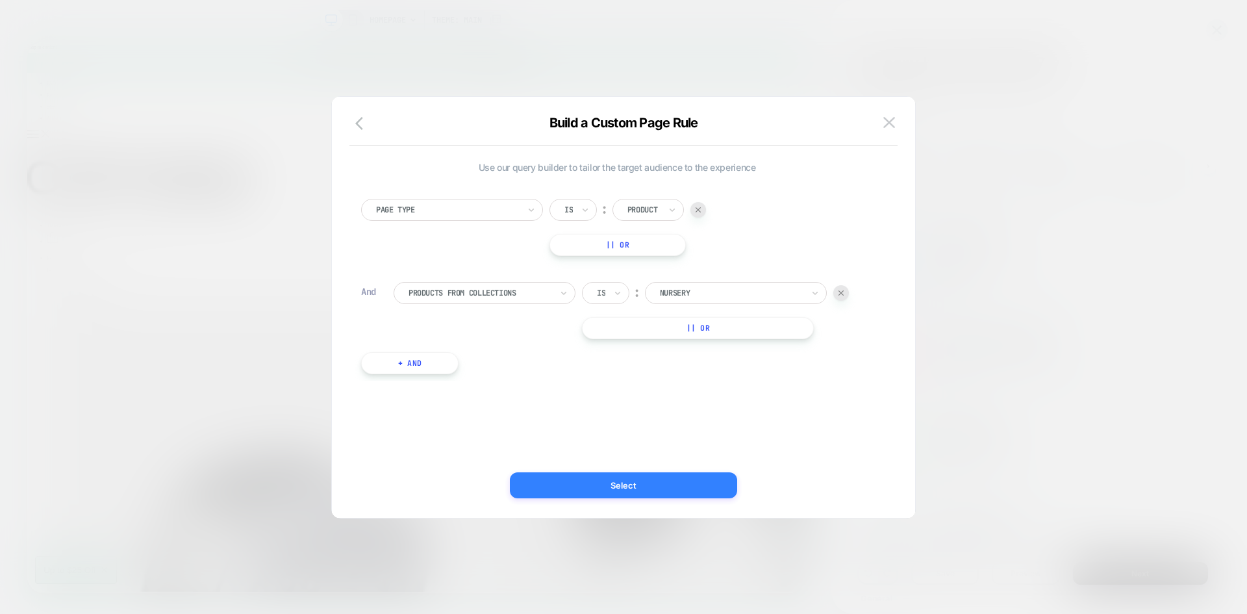
click at [633, 489] on button "Select" at bounding box center [623, 485] width 227 height 26
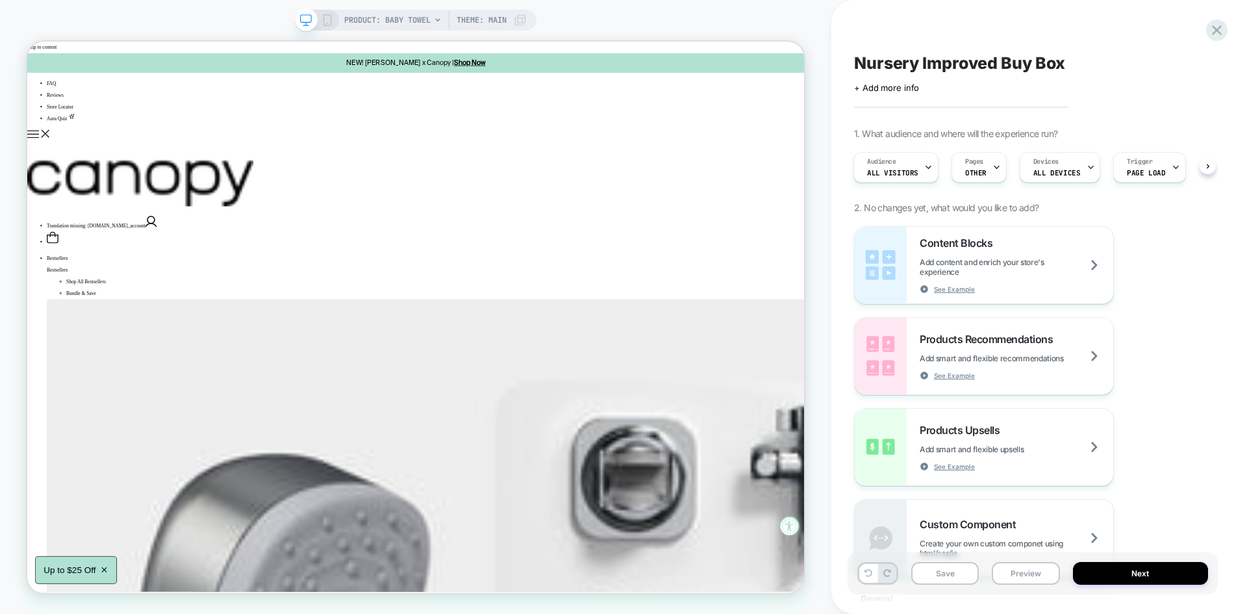
scroll to position [0, 1]
click at [983, 171] on div "Pages OTHER" at bounding box center [974, 167] width 47 height 29
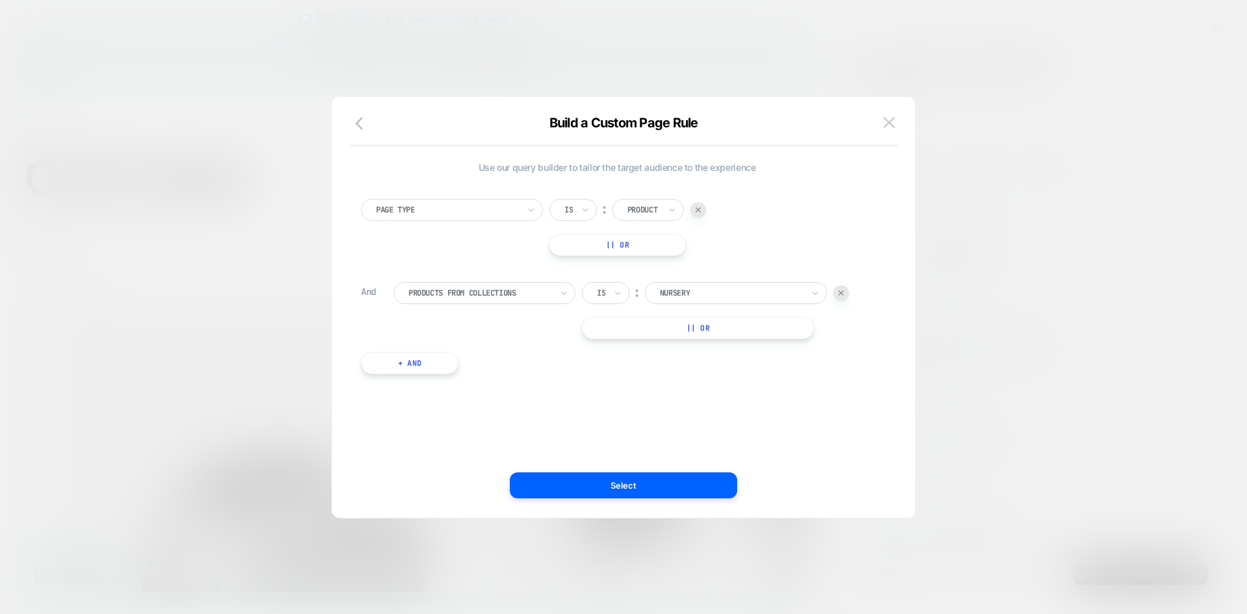
scroll to position [0, 0]
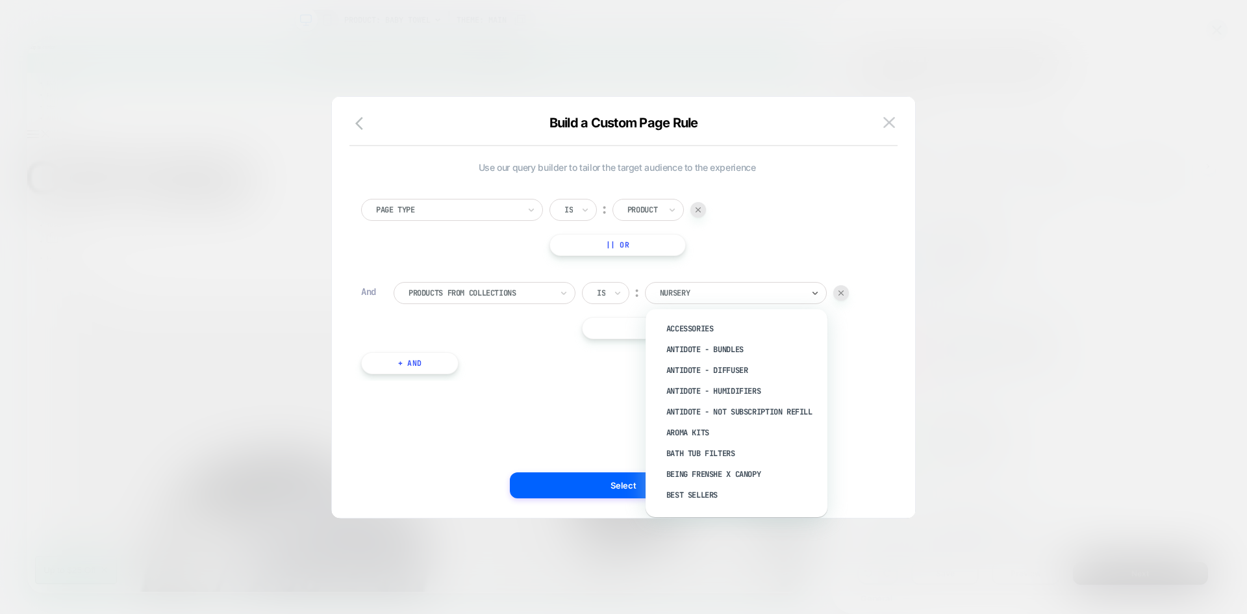
click at [710, 290] on div at bounding box center [731, 293] width 143 height 12
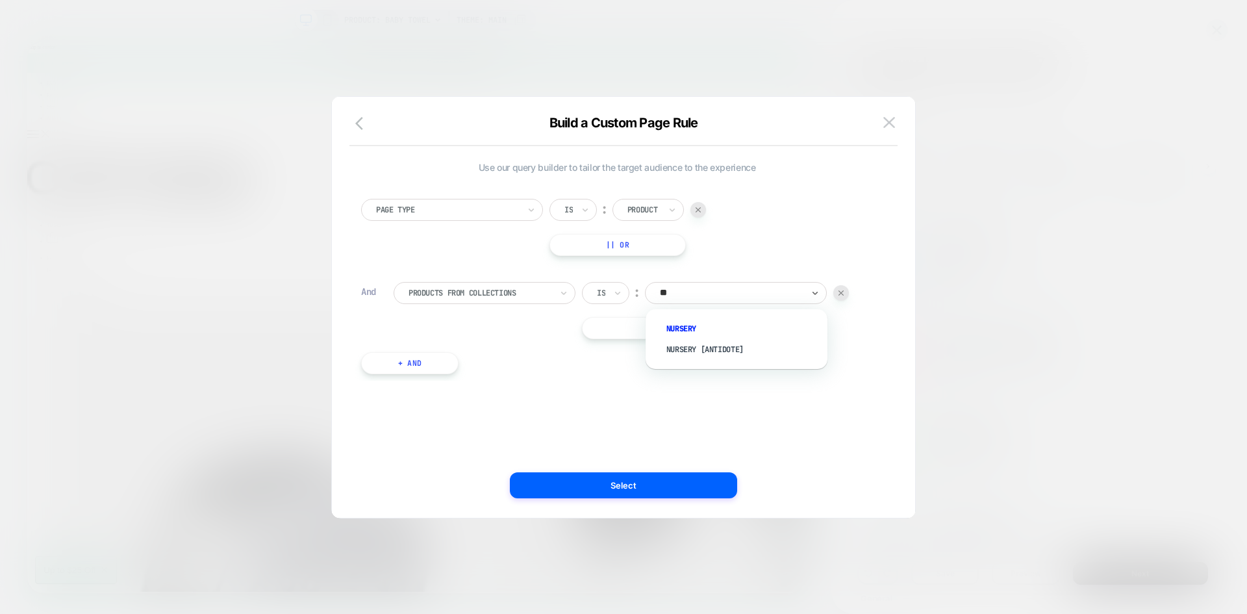
type input "***"
click at [703, 354] on div "Nursery [antidote]" at bounding box center [742, 349] width 169 height 21
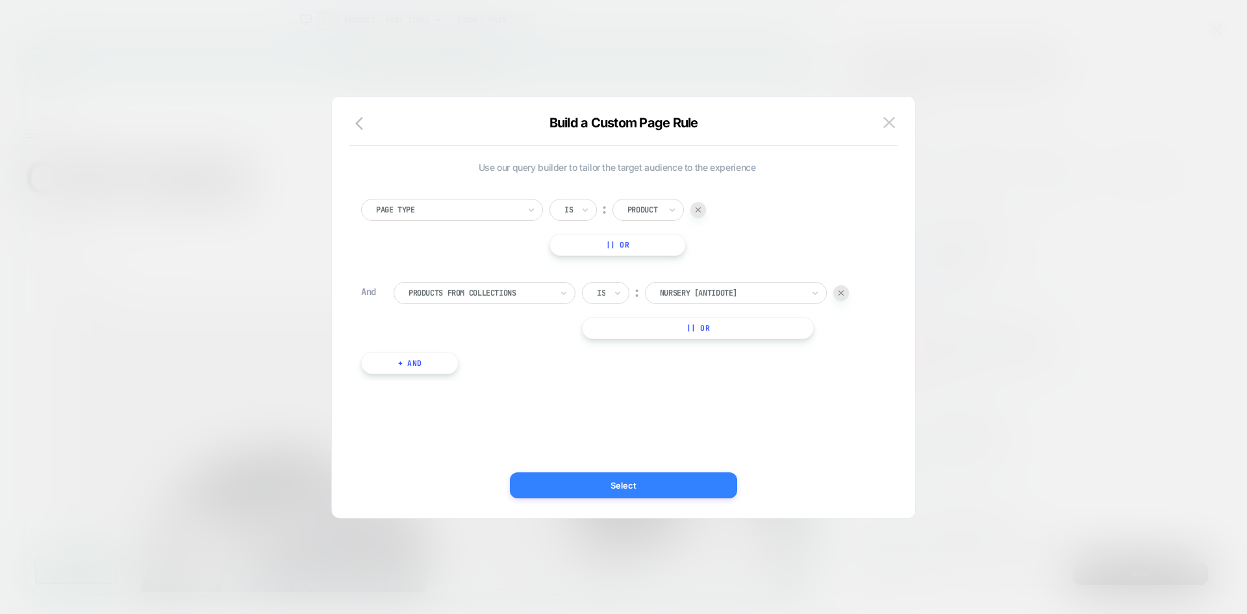
click at [638, 484] on button "Select" at bounding box center [623, 485] width 227 height 26
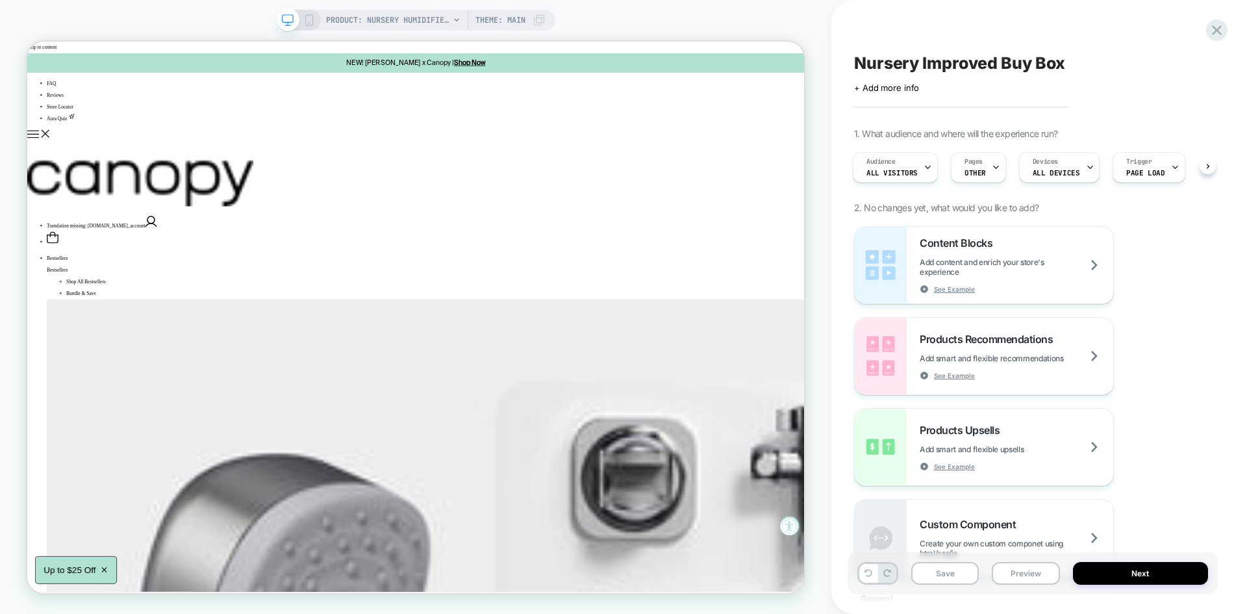
scroll to position [0, 2]
click at [940, 579] on button "Save" at bounding box center [945, 573] width 68 height 23
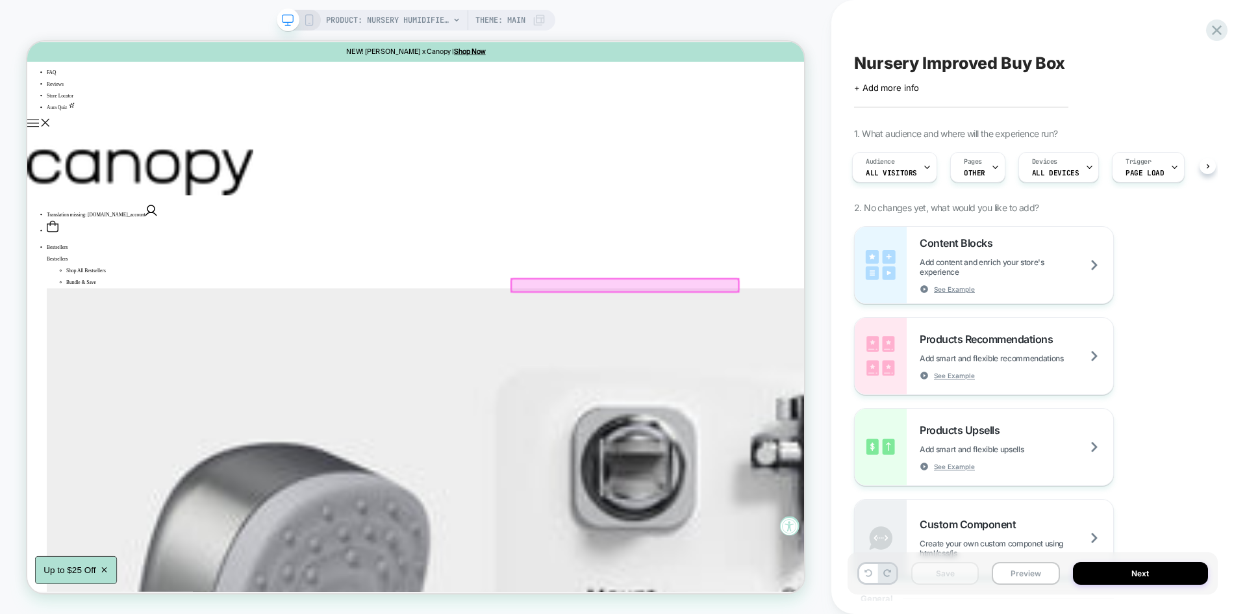
scroll to position [0, 0]
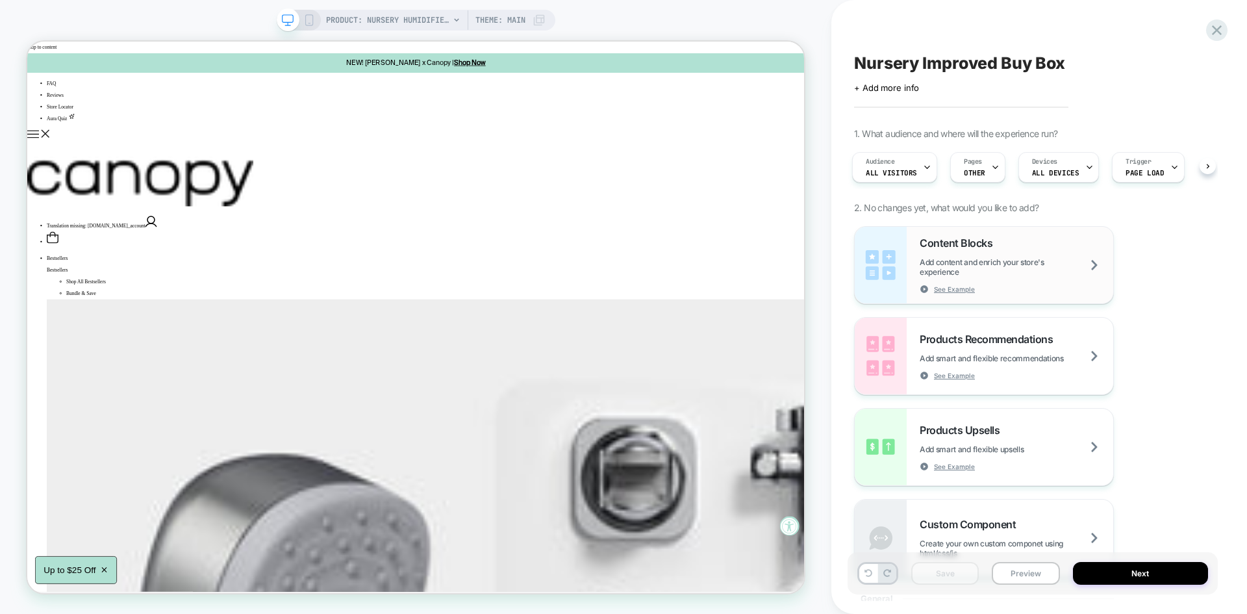
click at [1002, 243] on div "Content Blocks Add content and enrich your store's experience See Example" at bounding box center [1017, 264] width 194 height 57
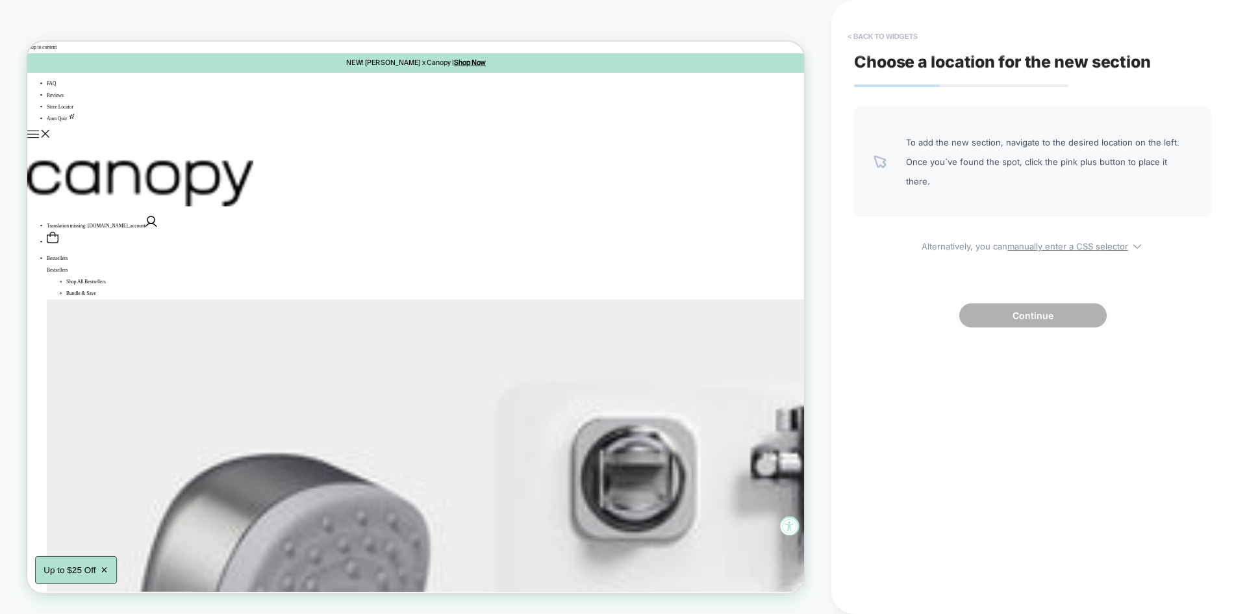
click at [870, 34] on button "< Back to widgets" at bounding box center [882, 36] width 83 height 21
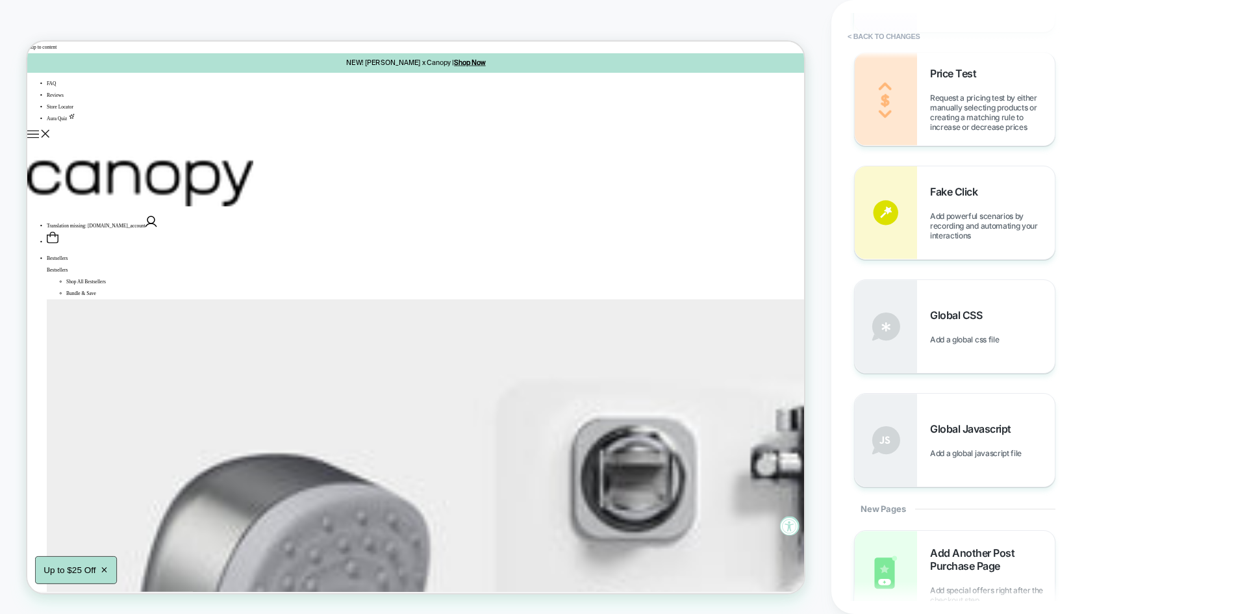
scroll to position [747, 0]
click at [951, 453] on span "Add a global javascript file" at bounding box center [979, 452] width 98 height 10
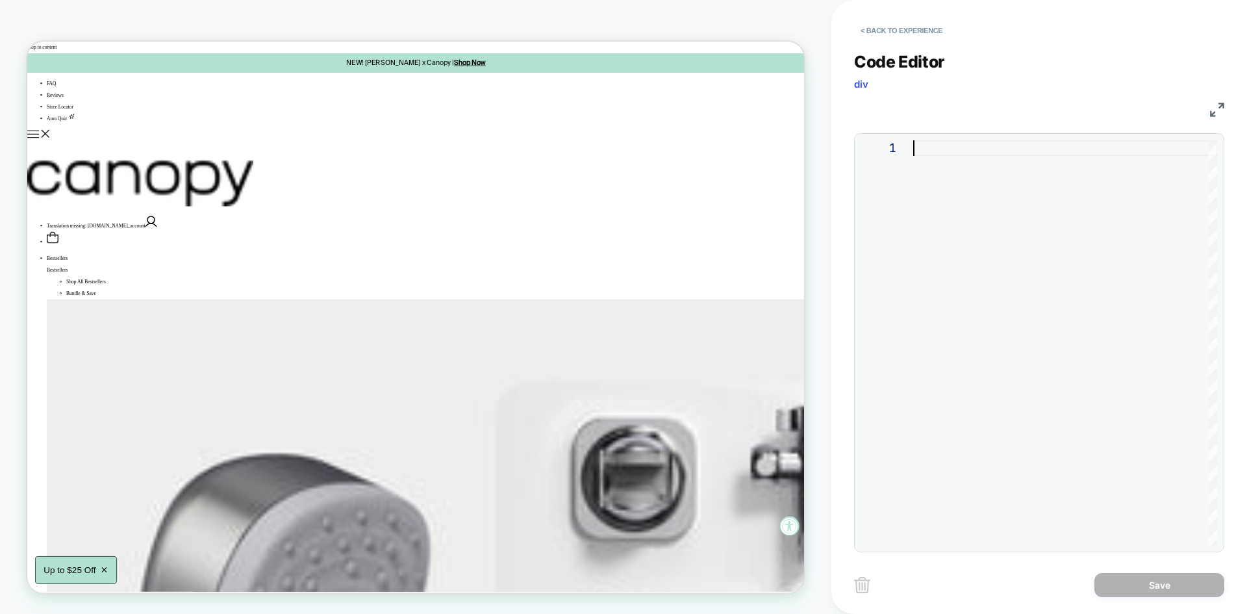
click at [944, 242] on div at bounding box center [1065, 342] width 304 height 405
type textarea "********"
click at [1127, 586] on button "Save" at bounding box center [1159, 585] width 130 height 24
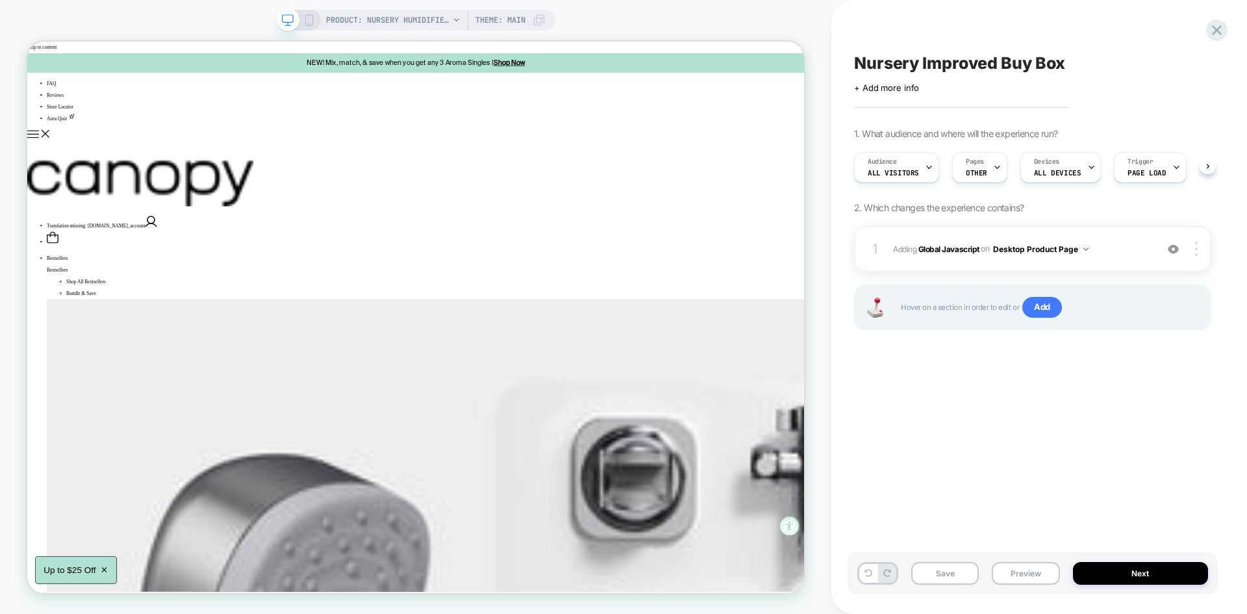
scroll to position [0, 1]
click at [958, 572] on button "Save" at bounding box center [945, 573] width 68 height 23
click at [1015, 573] on button "Preview" at bounding box center [1026, 573] width 68 height 23
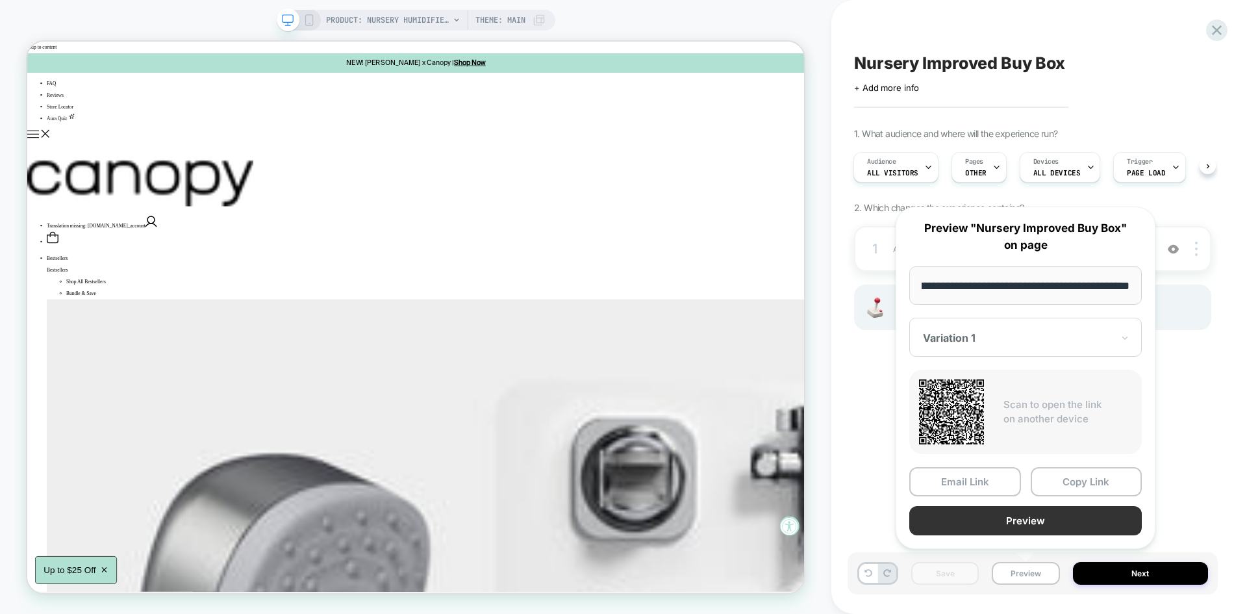
scroll to position [0, 0]
click at [970, 516] on button "Preview" at bounding box center [1025, 520] width 232 height 29
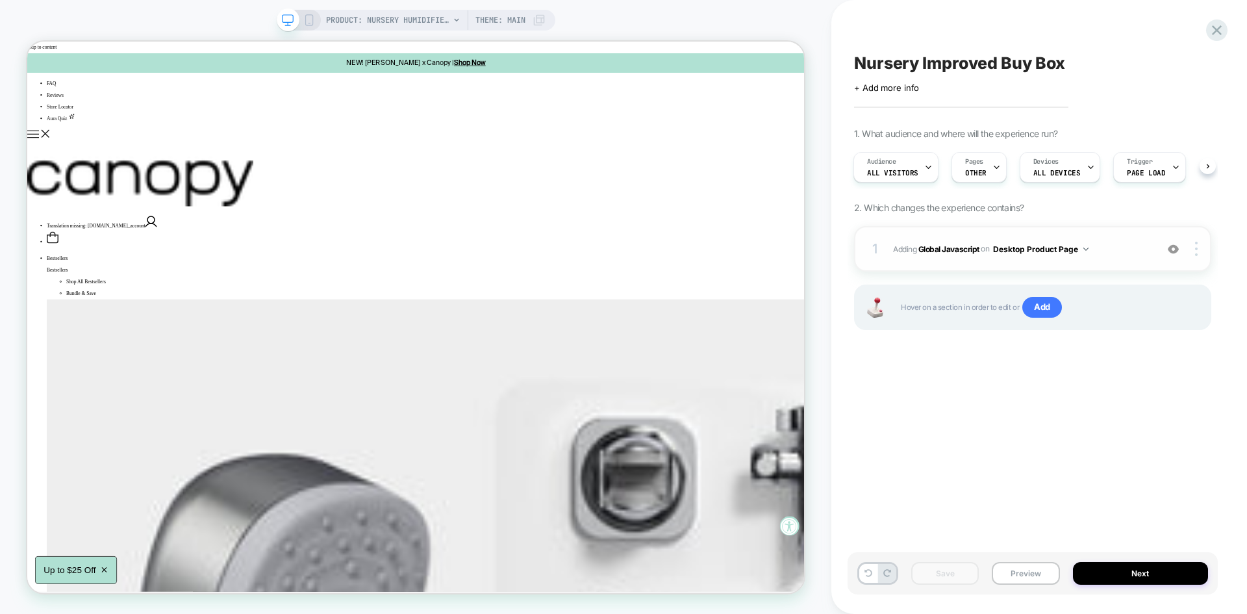
click at [1018, 259] on div "1 Adding Global Javascript on Desktop Product Page Add Before Add After Copy to…" at bounding box center [1032, 248] width 357 height 45
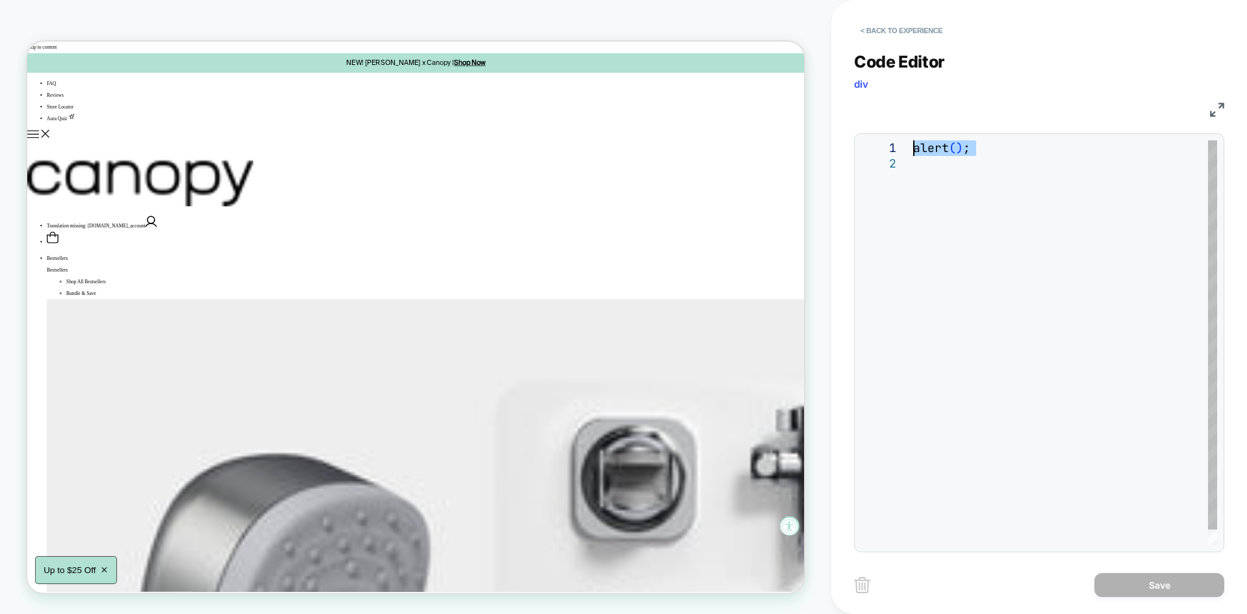
drag, startPoint x: 989, startPoint y: 190, endPoint x: 878, endPoint y: 153, distance: 116.8
click at [913, 153] on div "alert ( ) ;" at bounding box center [1065, 350] width 304 height 420
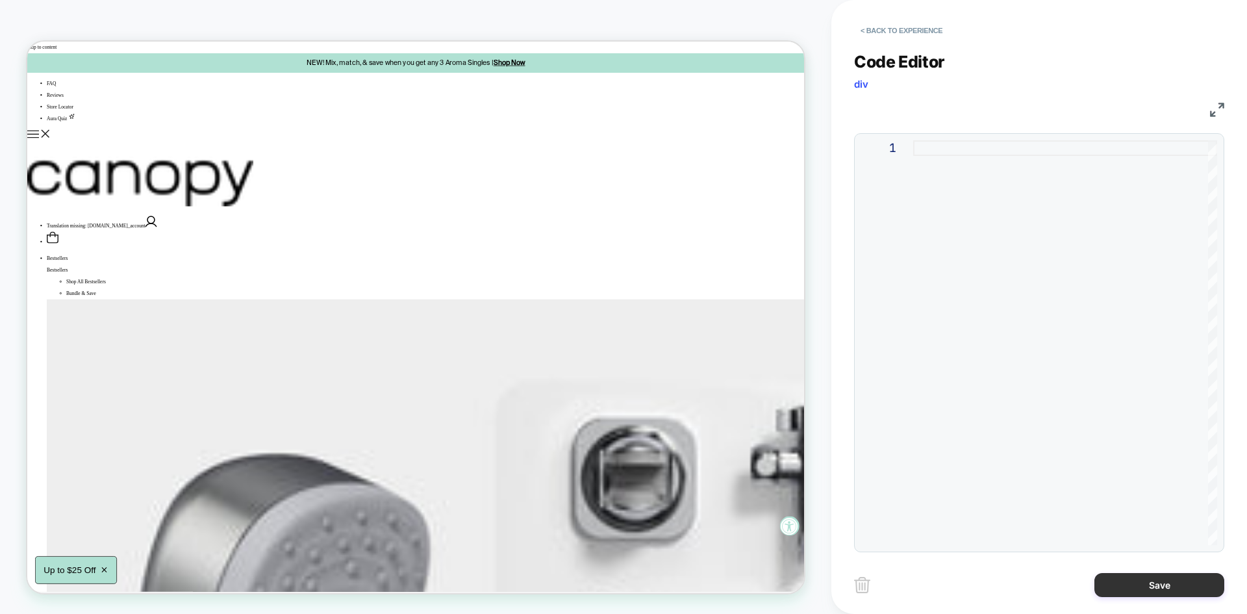
click at [1155, 589] on button "Save" at bounding box center [1159, 585] width 130 height 24
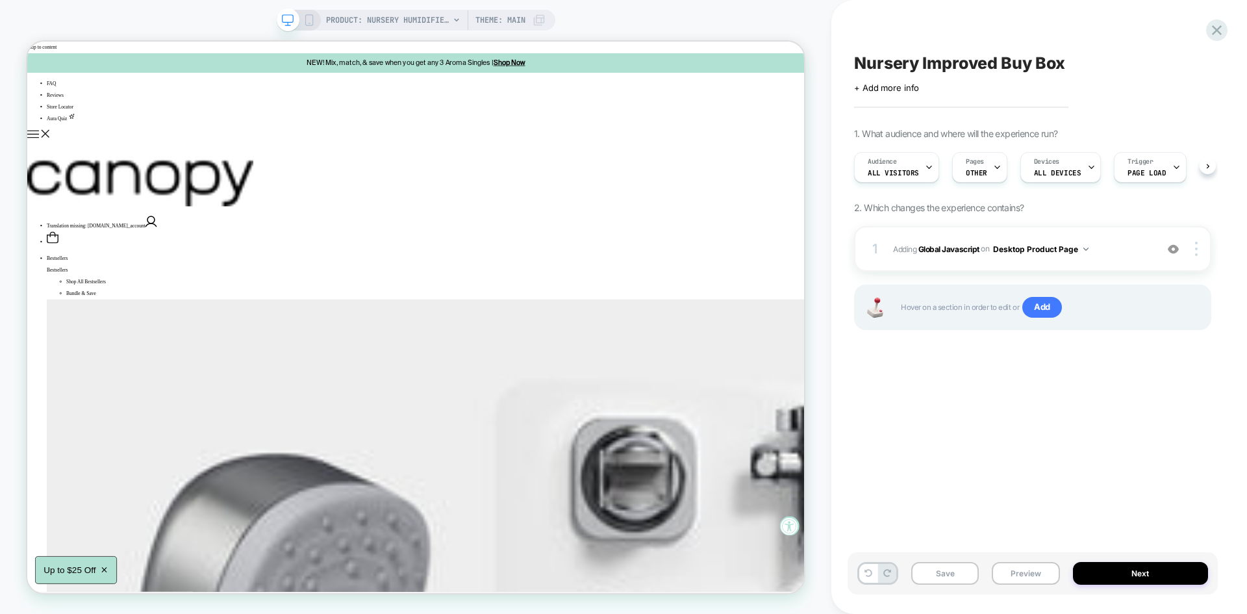
scroll to position [0, 1]
click at [1029, 575] on button "Preview" at bounding box center [1026, 573] width 68 height 23
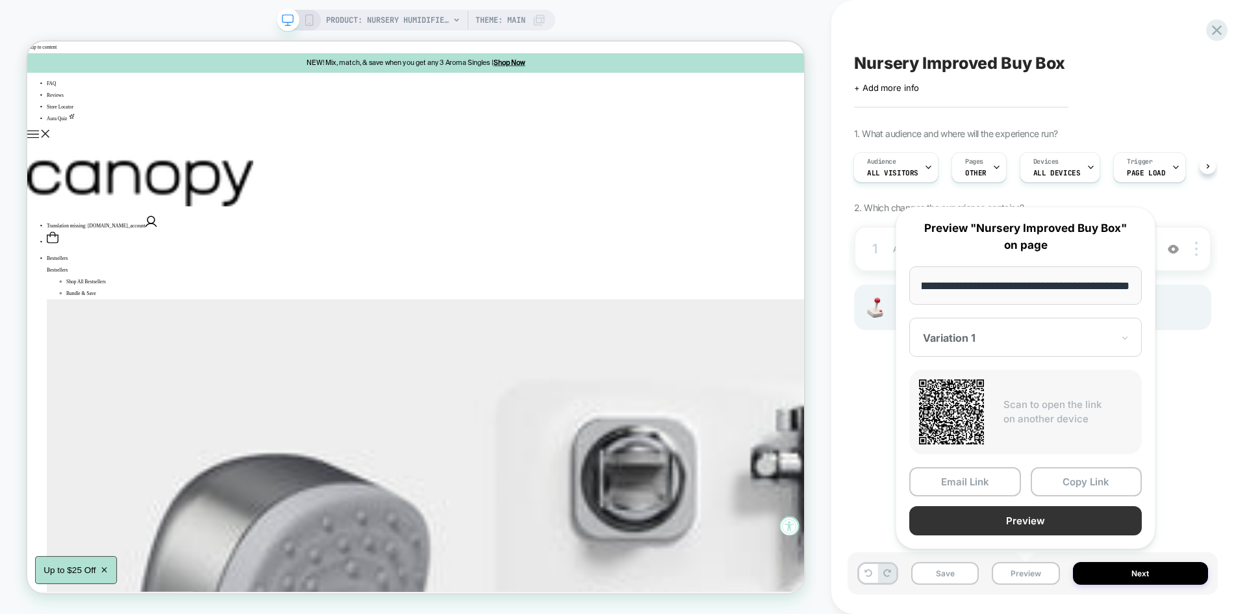
scroll to position [0, 0]
click at [1020, 521] on button "Preview" at bounding box center [1025, 520] width 232 height 29
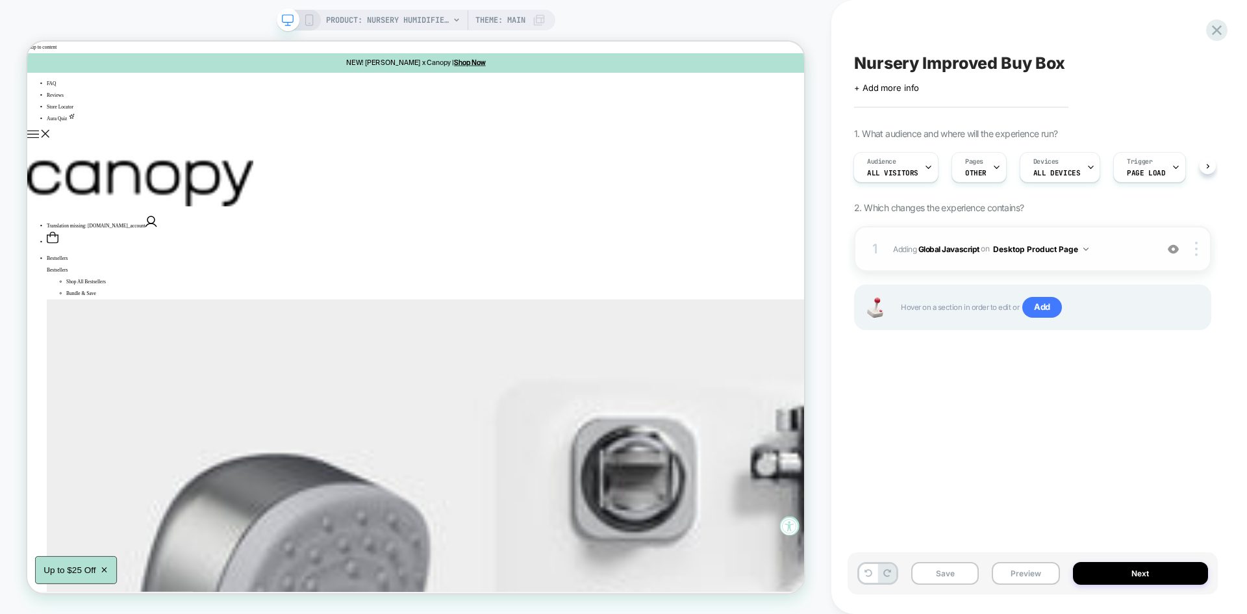
click at [943, 242] on span "Adding Global Javascript on Desktop Product Page" at bounding box center [1021, 249] width 257 height 16
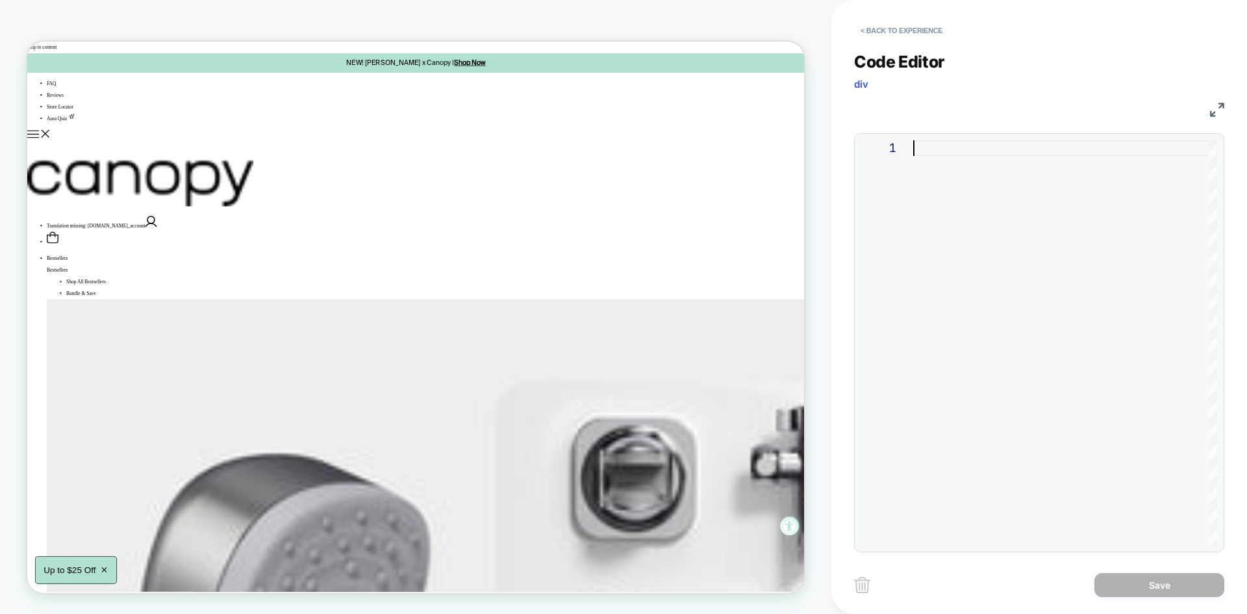
click at [927, 232] on div at bounding box center [1065, 342] width 304 height 405
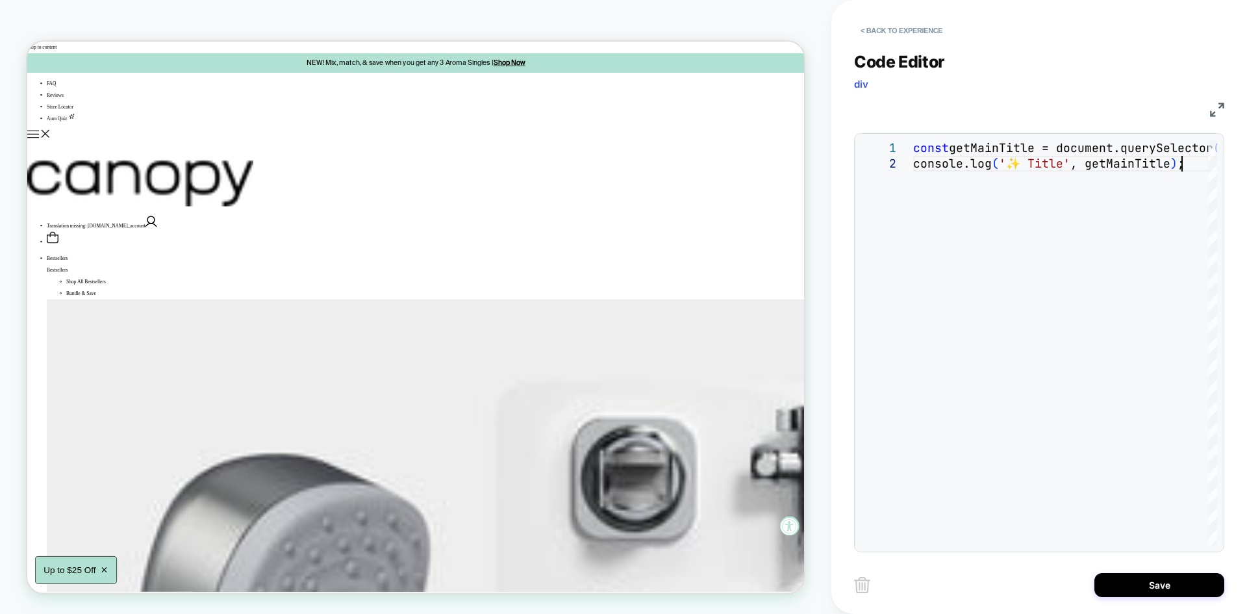
scroll to position [16, 268]
type textarea "**********"
click at [1118, 584] on button "Save" at bounding box center [1159, 585] width 130 height 24
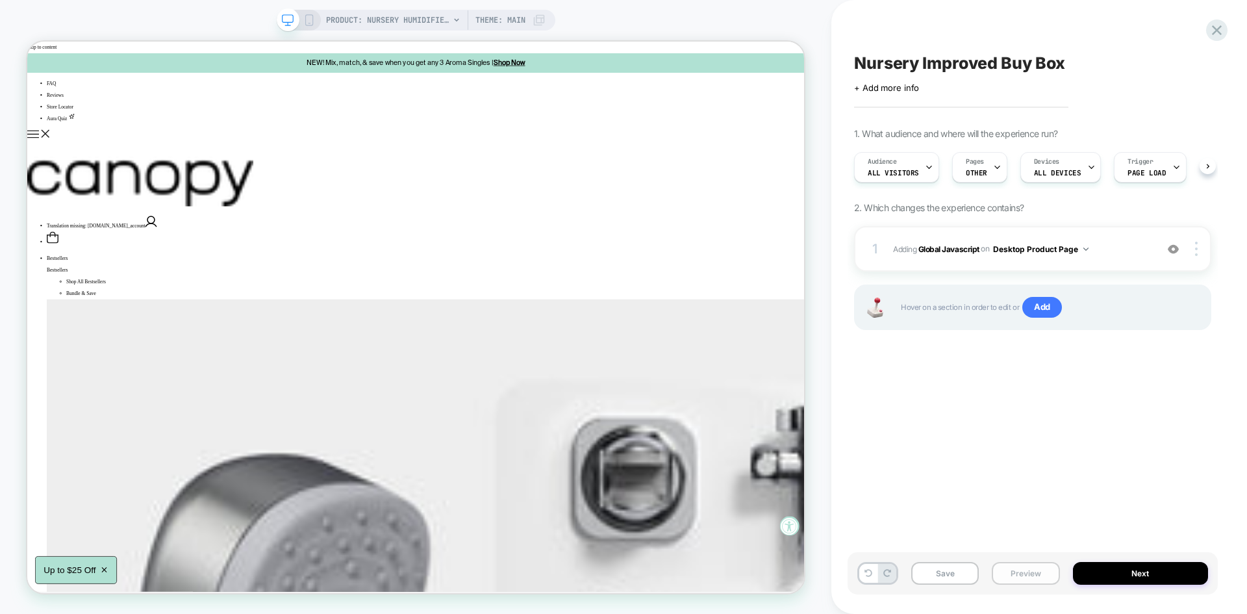
scroll to position [0, 1]
click at [955, 571] on button "Save" at bounding box center [945, 573] width 68 height 23
click at [1018, 568] on button "Preview" at bounding box center [1026, 573] width 68 height 23
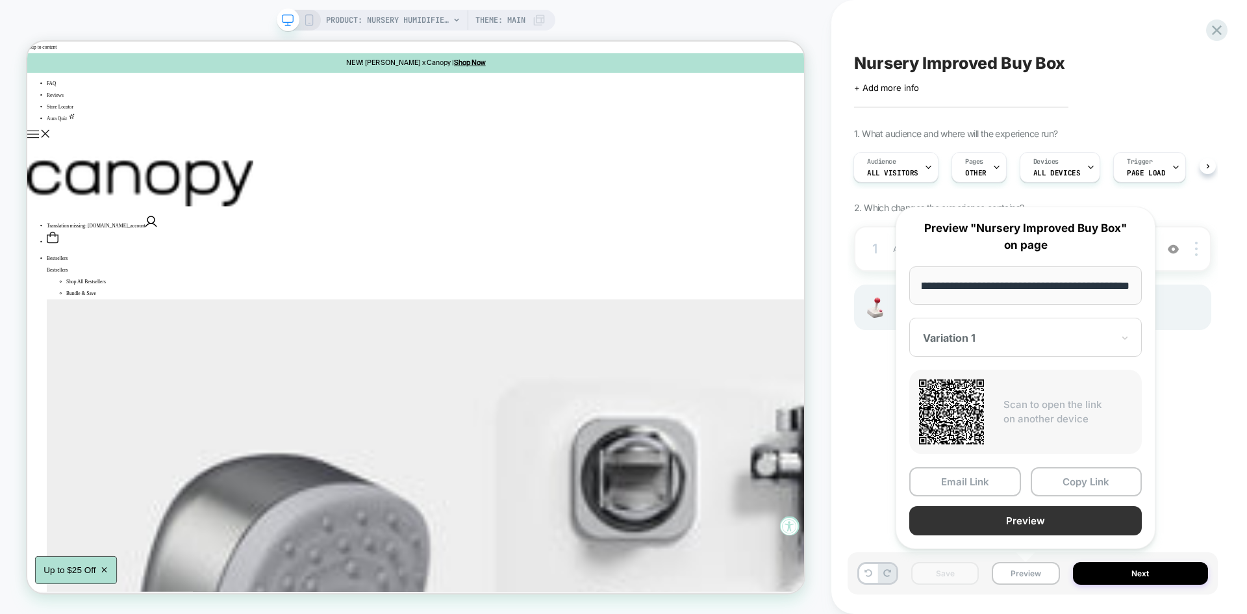
scroll to position [0, 0]
click at [996, 519] on button "Preview" at bounding box center [1025, 520] width 232 height 29
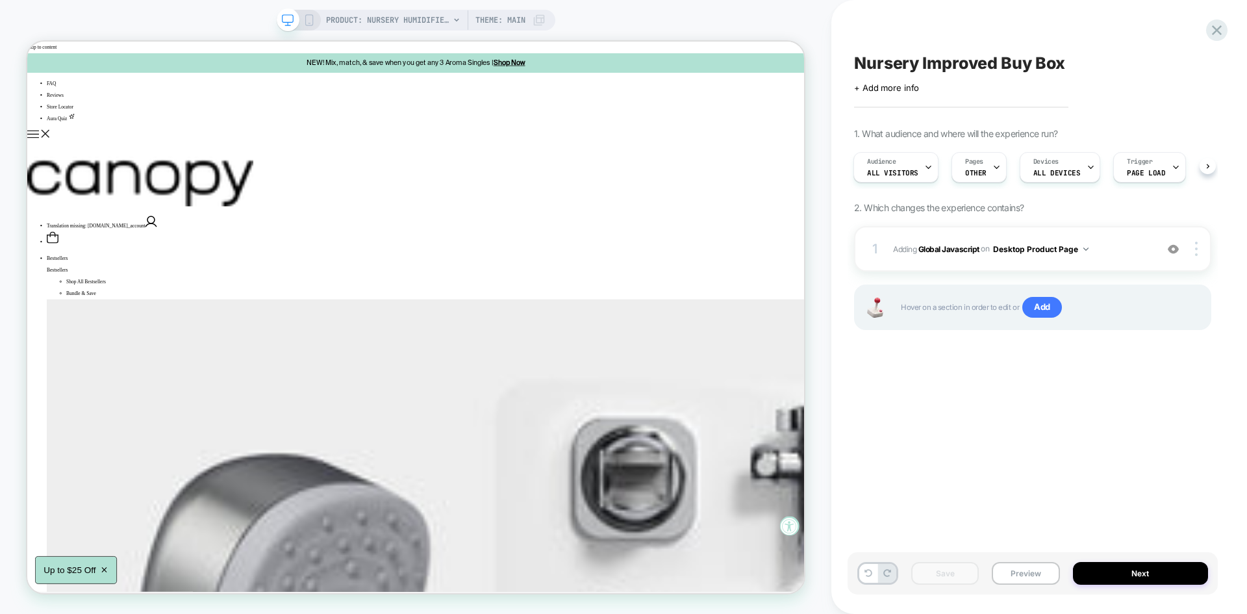
click at [857, 435] on div "Nursery Improved Buy Box Click to edit experience details + Add more info 1. Wh…" at bounding box center [1032, 307] width 370 height 588
click at [1111, 254] on span "Adding Global Javascript on Desktop Product Page" at bounding box center [1021, 249] width 257 height 16
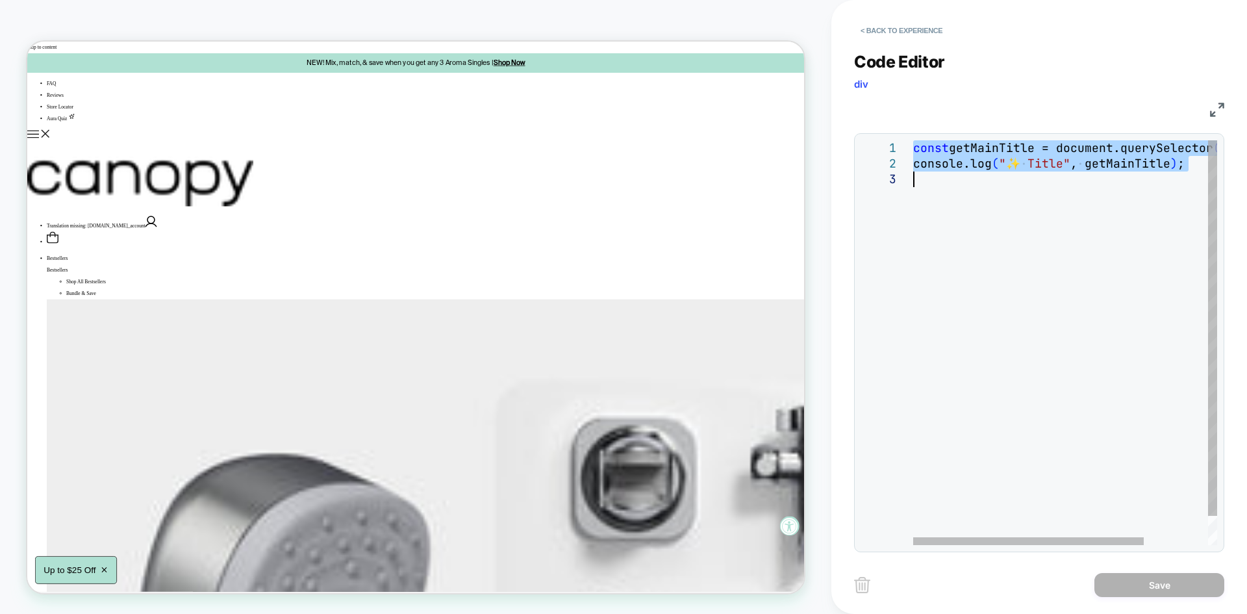
click at [1012, 182] on div at bounding box center [1107, 179] width 388 height 16
type textarea "*"
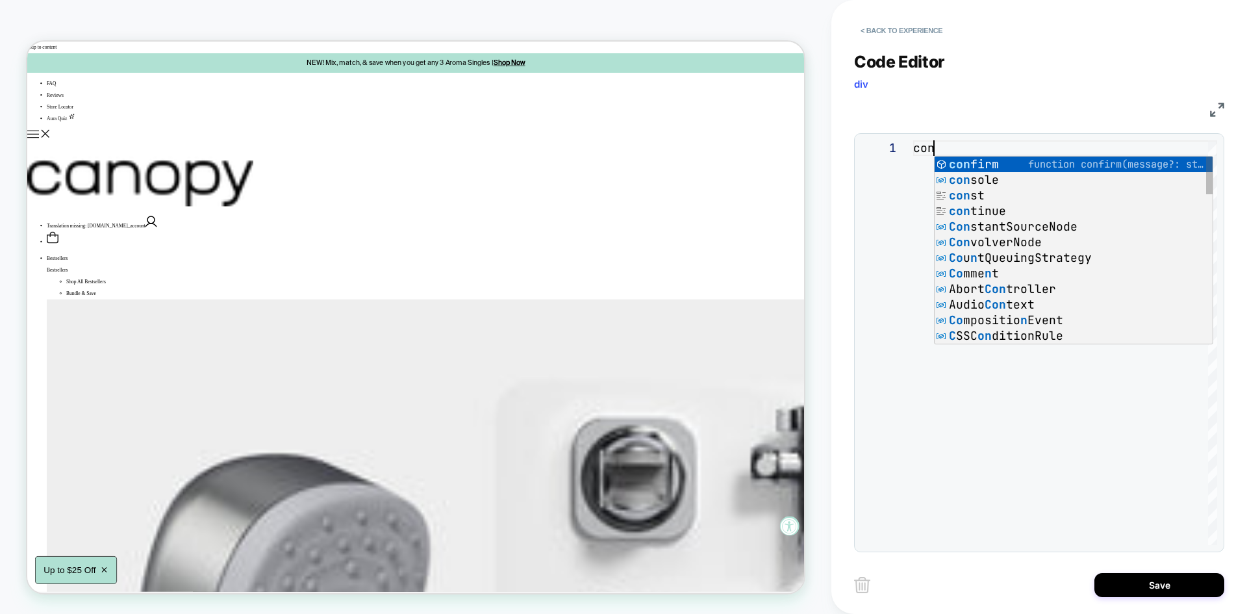
scroll to position [0, 14]
type textarea "*"
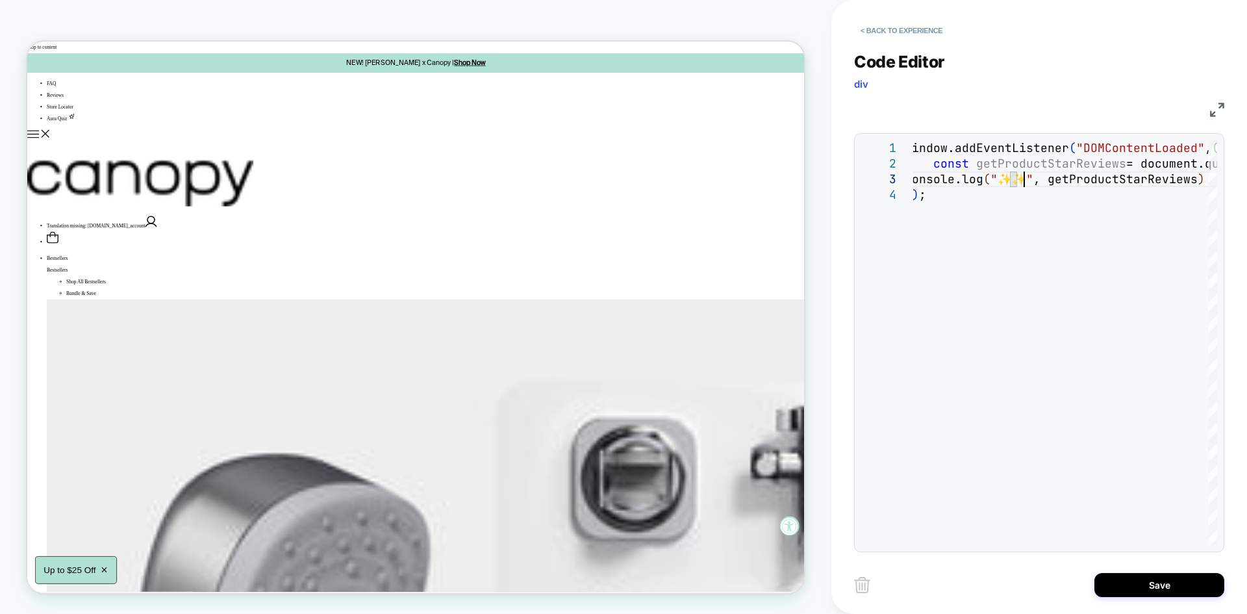
scroll to position [31, 119]
type textarea "**********"
click at [1166, 584] on button "Save" at bounding box center [1159, 585] width 130 height 24
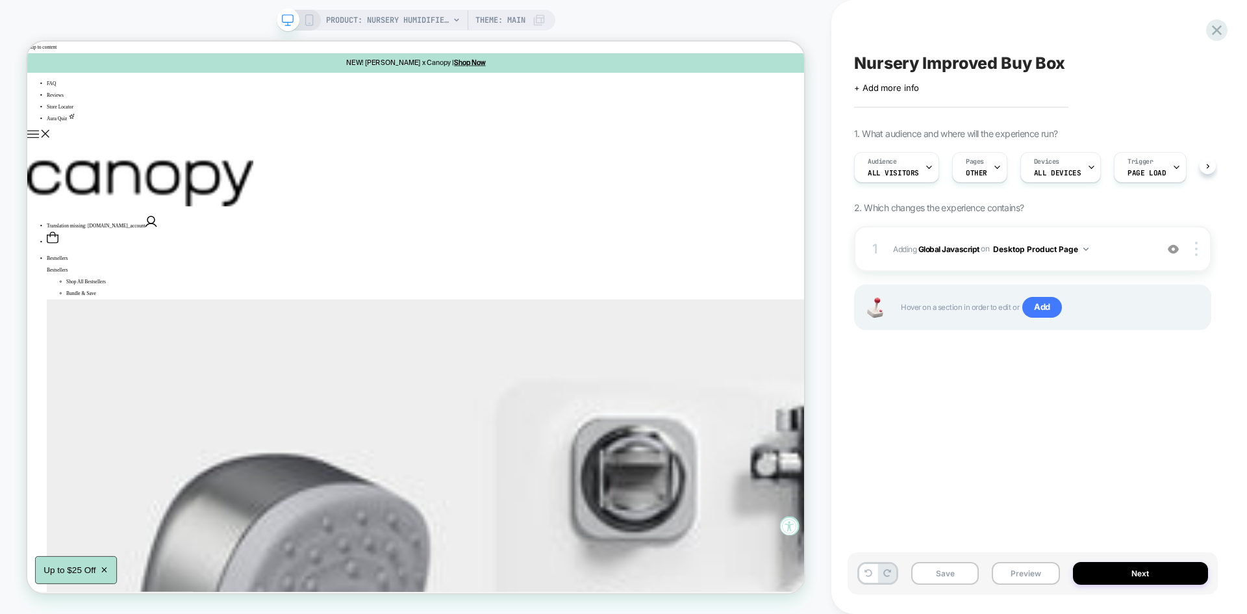
scroll to position [0, 1]
click at [933, 575] on button "Save" at bounding box center [945, 573] width 68 height 23
click at [1113, 241] on span "Adding Global Javascript on Desktop Product Page" at bounding box center [1021, 249] width 257 height 16
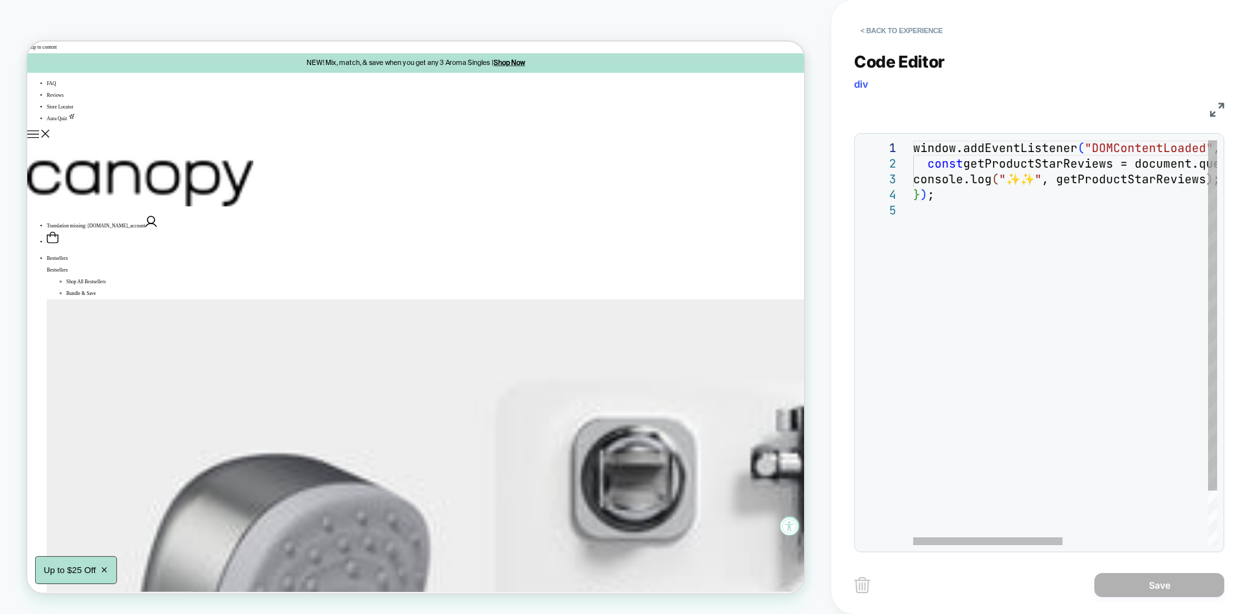
scroll to position [0, 0]
drag, startPoint x: 954, startPoint y: 199, endPoint x: 870, endPoint y: 186, distance: 85.4
click at [913, 186] on div "window.addEventListener ( "DOMContentLoaded" , ( ) => { const getProductStarRev…" at bounding box center [1212, 373] width 598 height 467
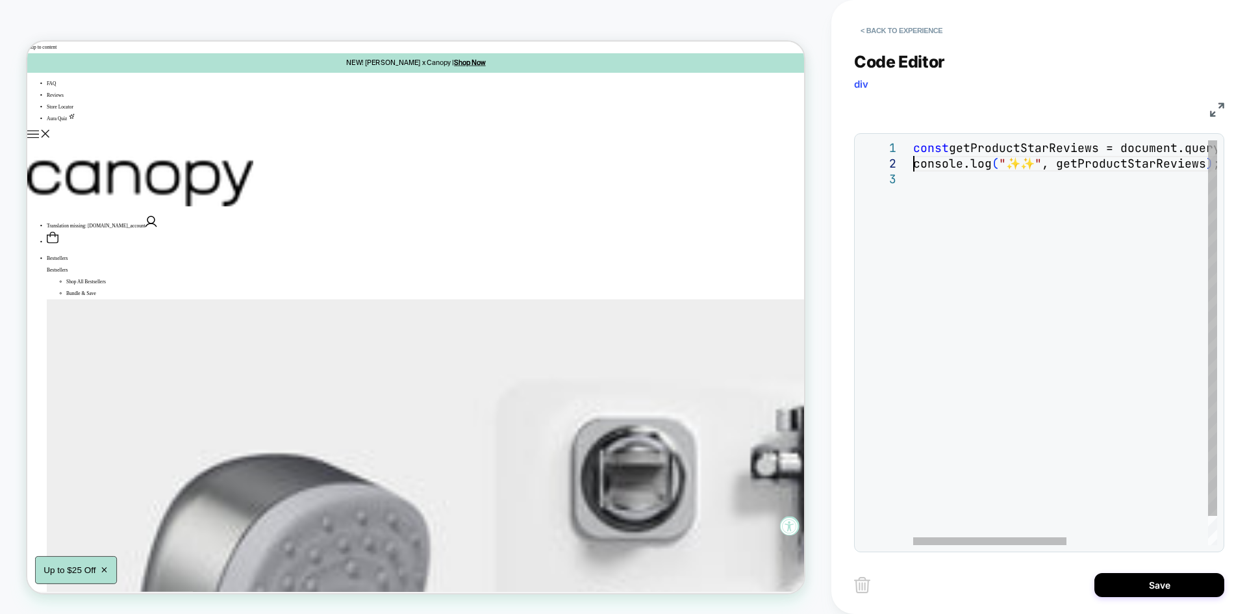
type textarea "**********"
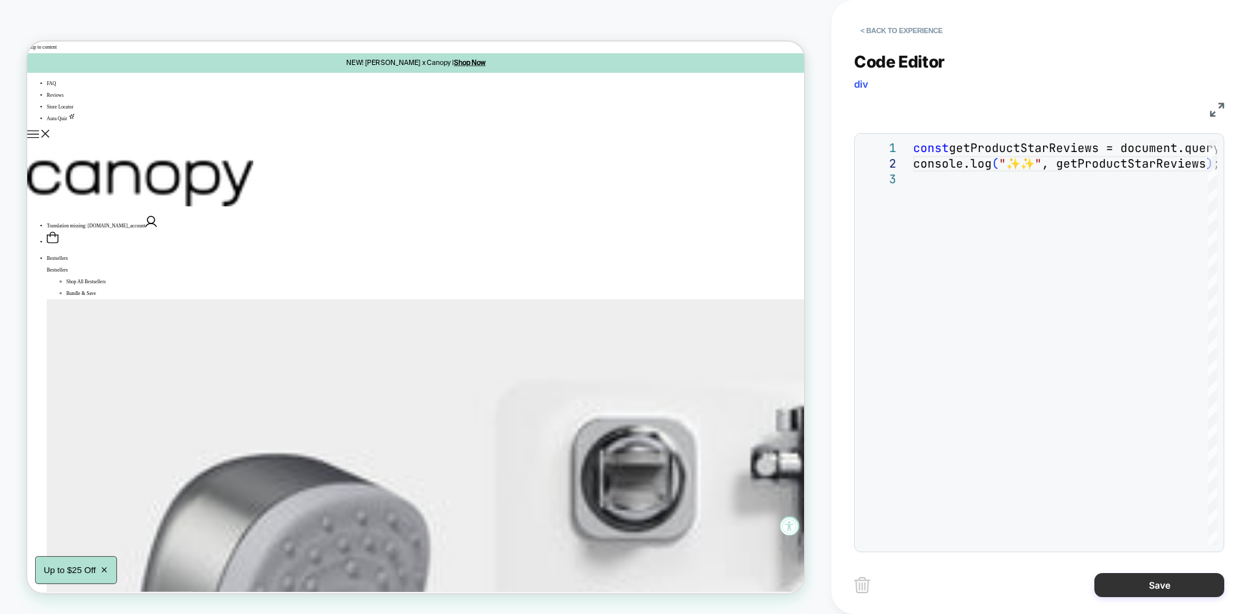
click at [1145, 584] on button "Save" at bounding box center [1159, 585] width 130 height 24
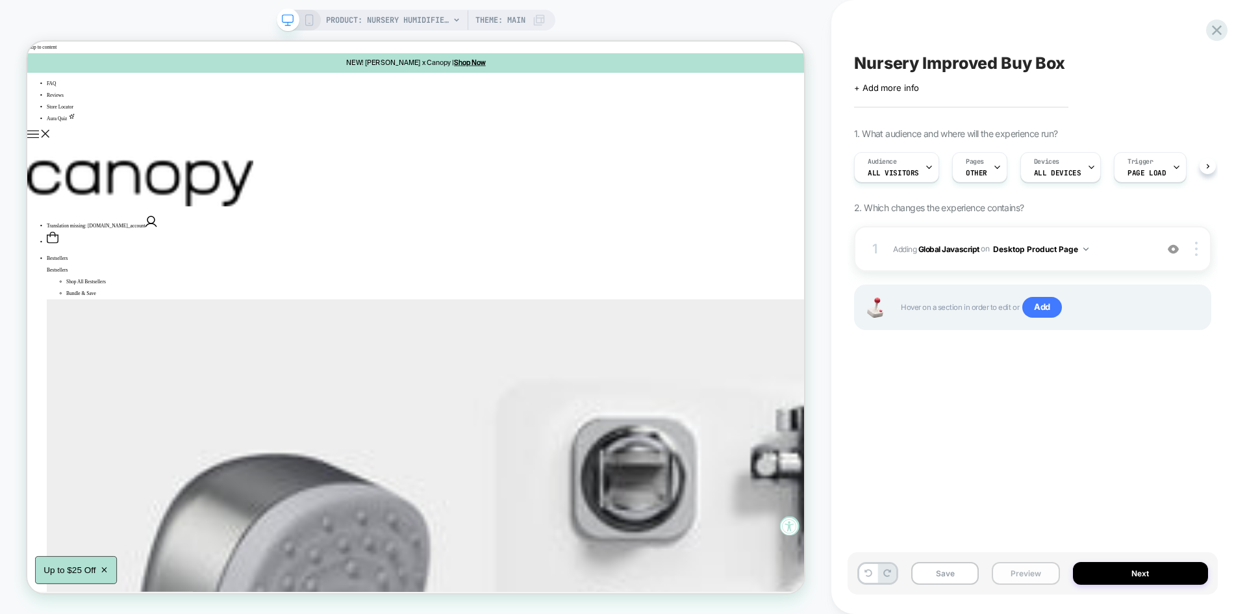
scroll to position [0, 1]
click at [951, 577] on button "Save" at bounding box center [945, 573] width 68 height 23
click at [1030, 574] on button "Preview" at bounding box center [1026, 573] width 68 height 23
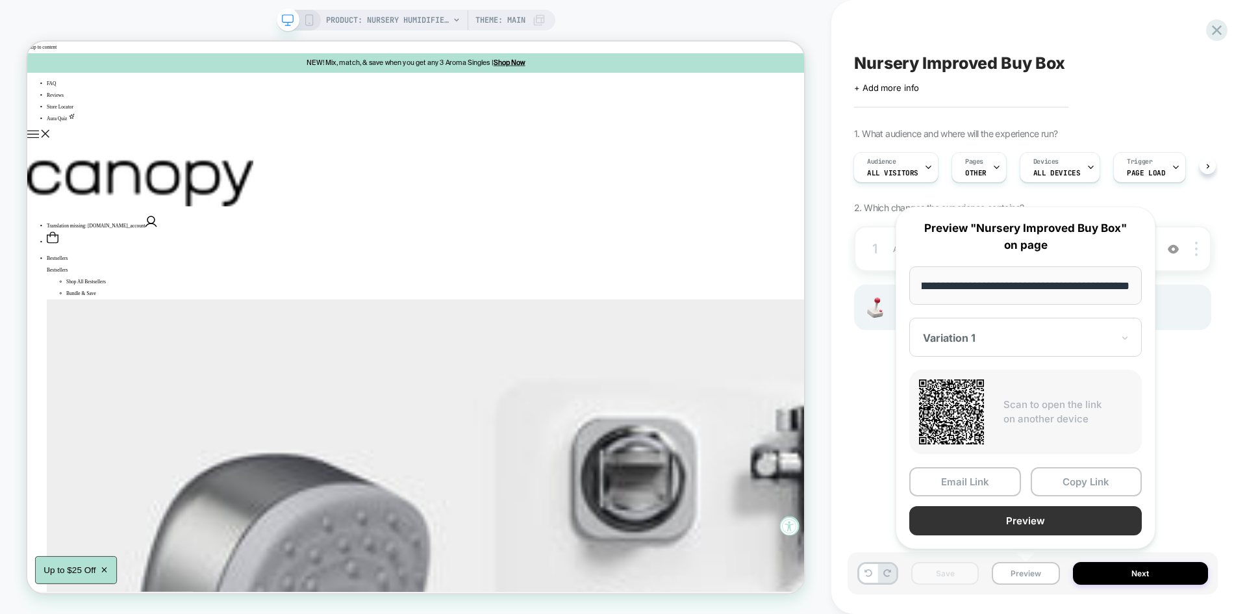
scroll to position [0, 0]
click at [997, 532] on button "Preview" at bounding box center [1025, 520] width 232 height 29
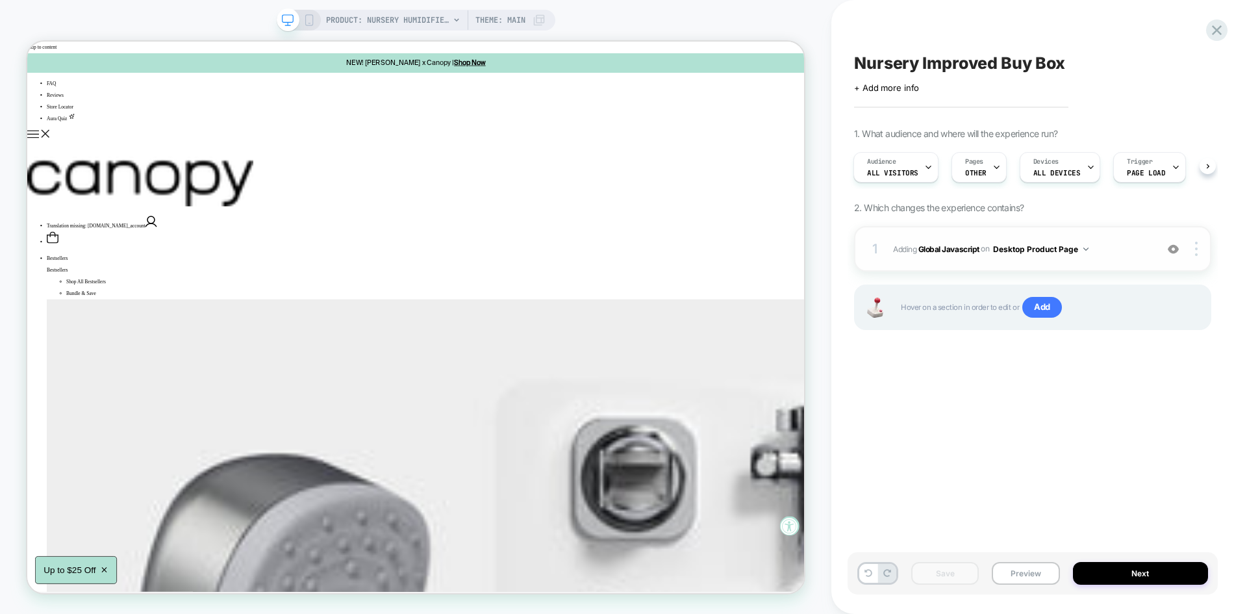
click at [992, 234] on div "1 Adding Global Javascript on Desktop Product Page Add Before Add After Copy to…" at bounding box center [1032, 248] width 357 height 45
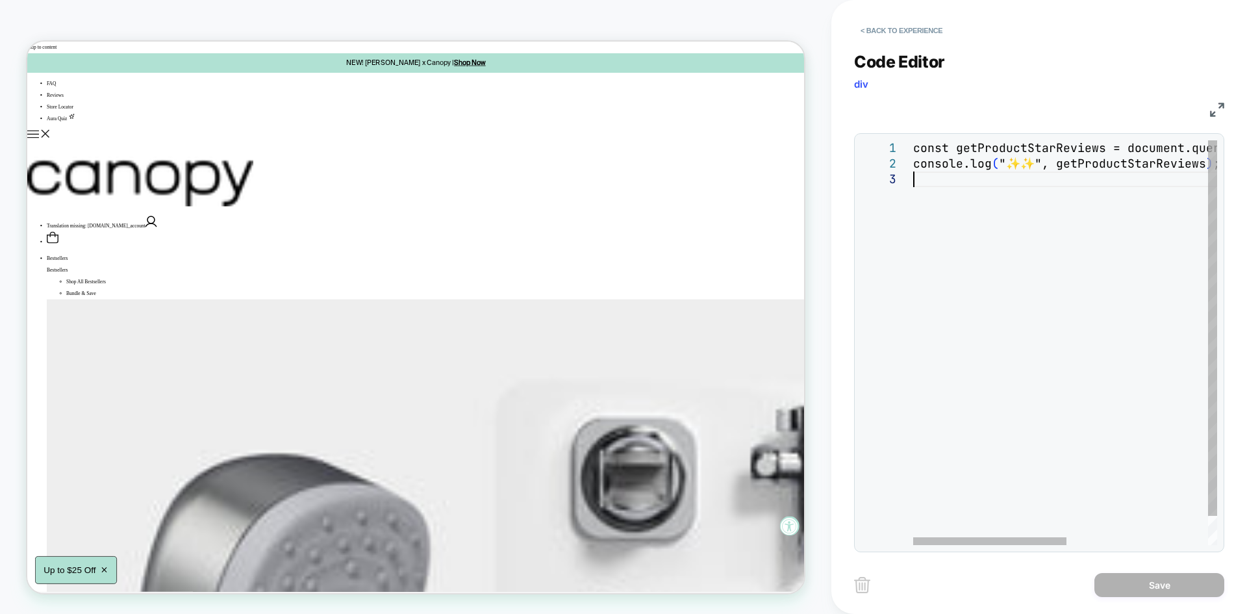
click at [995, 255] on div "const getProductStarReviews = document.querySelect or ( ".product-star-reviews"…" at bounding box center [1205, 358] width 584 height 436
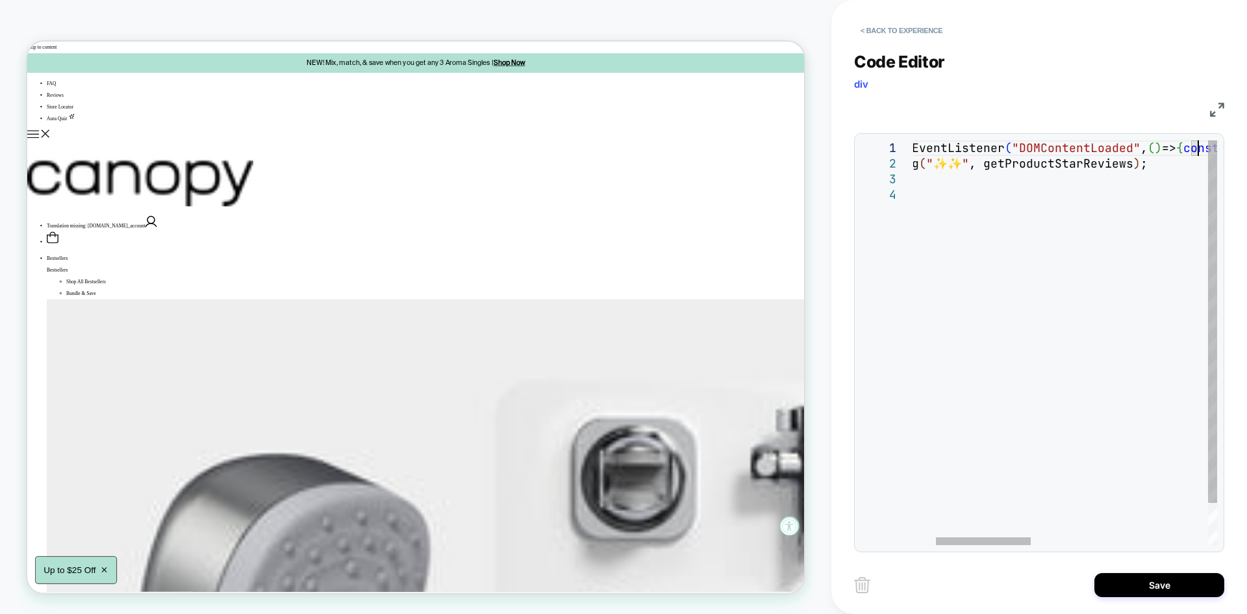
scroll to position [16, 28]
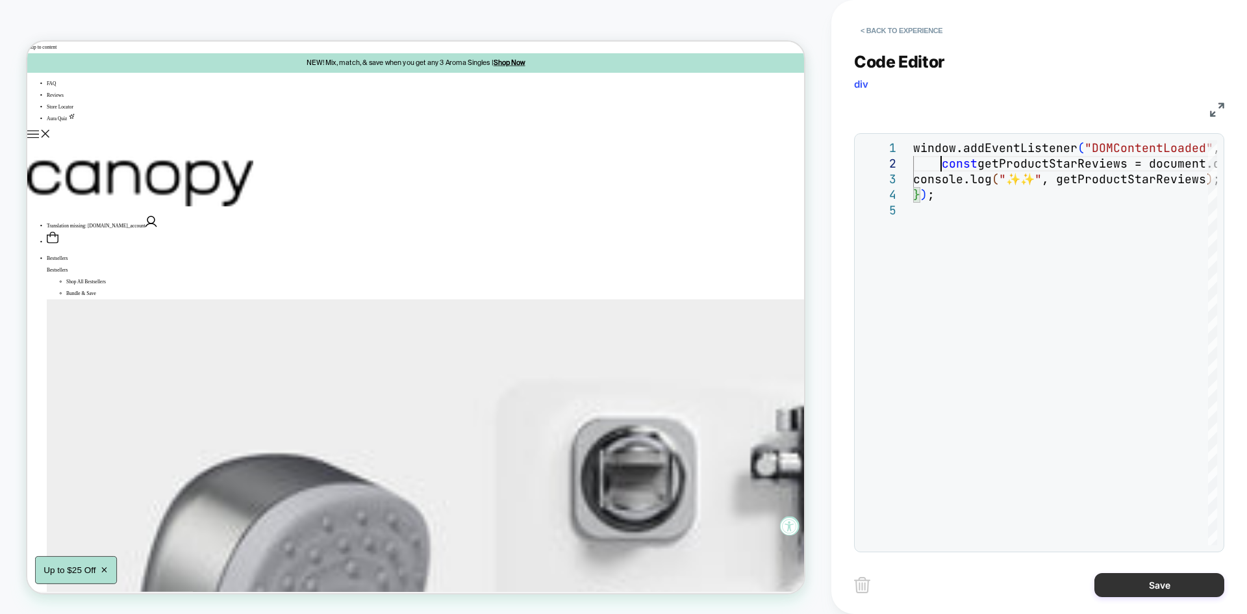
type textarea "**********"
click at [1143, 586] on button "Save" at bounding box center [1159, 585] width 130 height 24
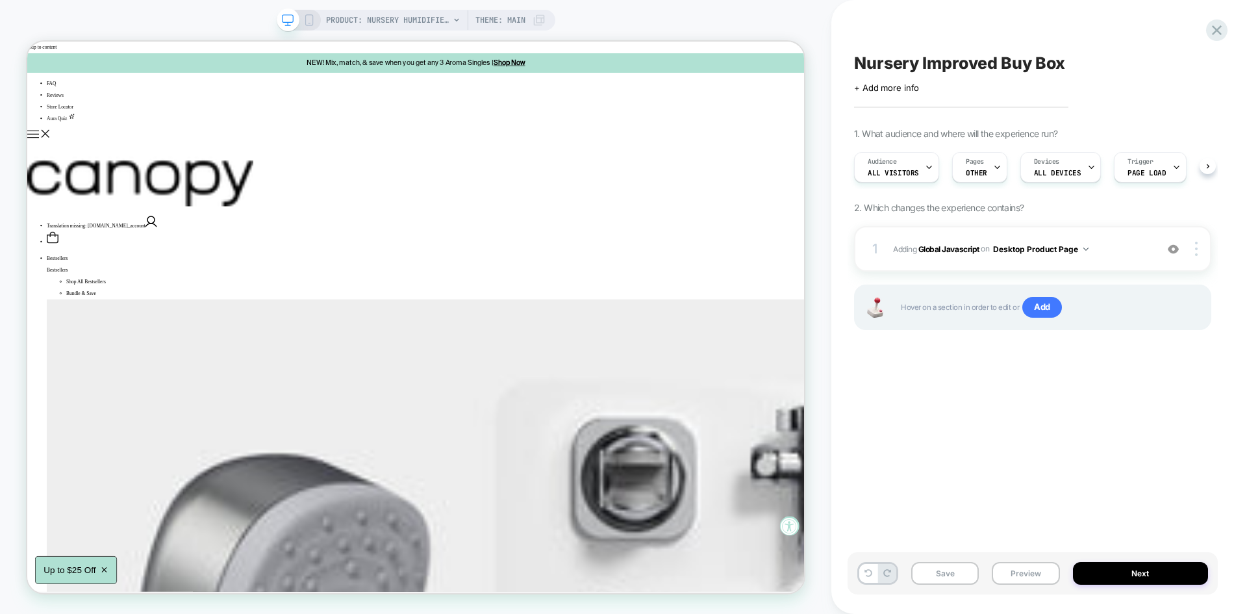
scroll to position [0, 1]
click at [940, 577] on button "Save" at bounding box center [945, 573] width 68 height 23
click at [1029, 576] on button "Preview" at bounding box center [1026, 573] width 68 height 23
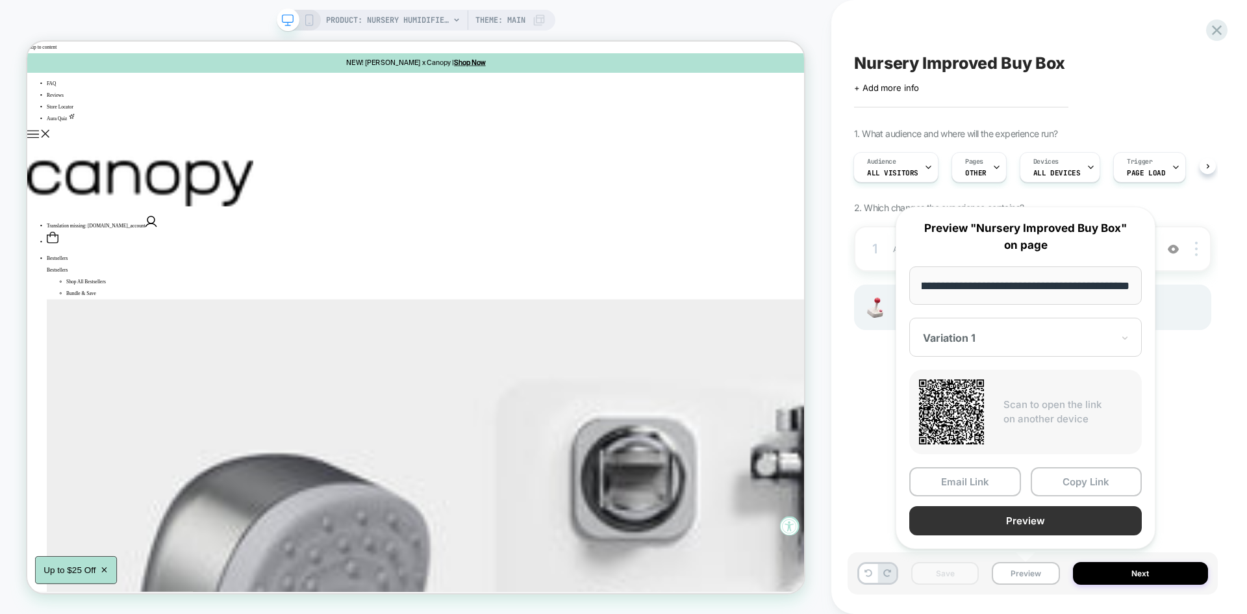
scroll to position [0, 0]
click at [1002, 510] on button "Preview" at bounding box center [1025, 520] width 232 height 29
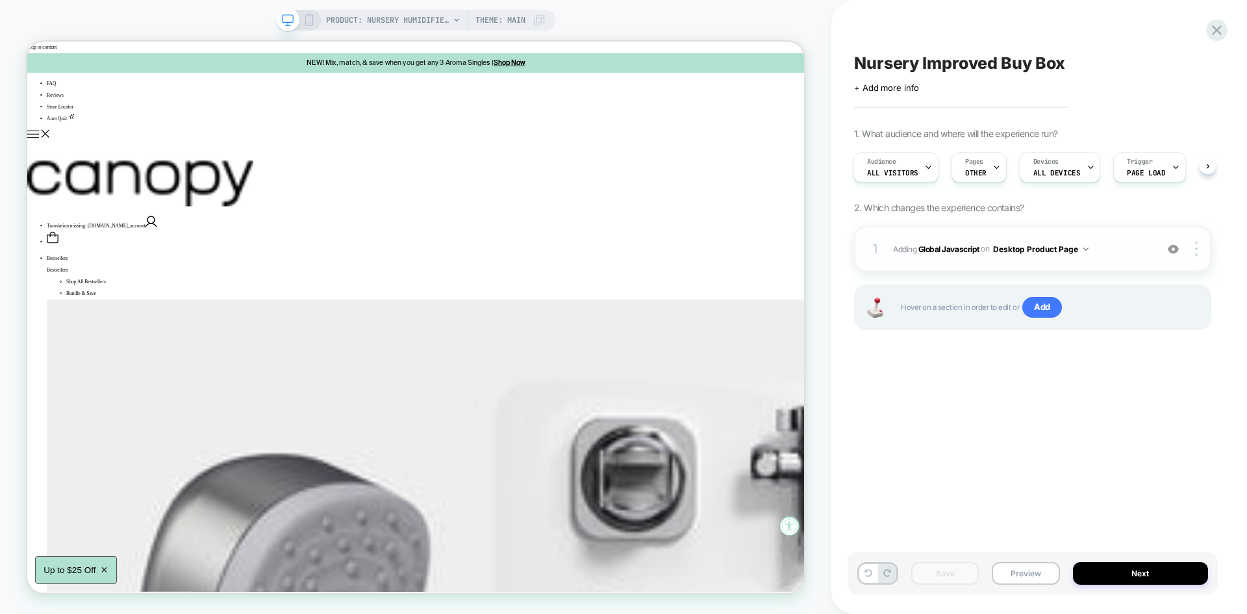
click at [1090, 238] on div "1 Adding Global Javascript on Desktop Product Page Add Before Add After Copy to…" at bounding box center [1032, 248] width 357 height 45
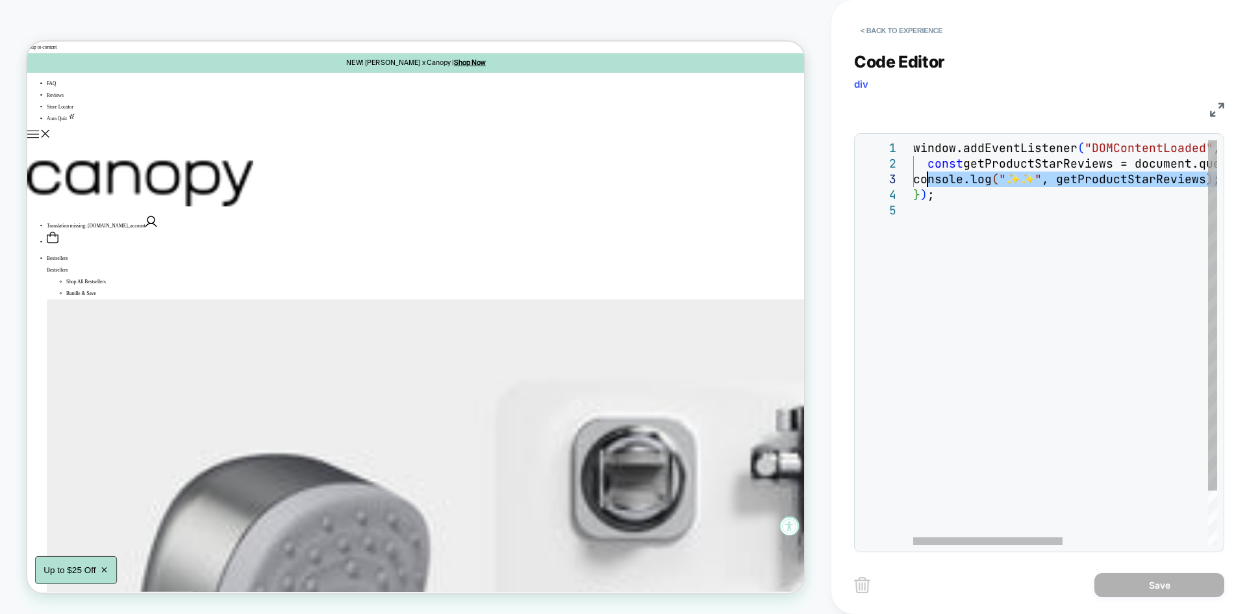
drag, startPoint x: 1109, startPoint y: 181, endPoint x: 929, endPoint y: 180, distance: 180.5
click at [929, 180] on div "window.addEventListener ( "DOMContentLoaded" , ( ) => { const getProductStarRev…" at bounding box center [1212, 373] width 598 height 467
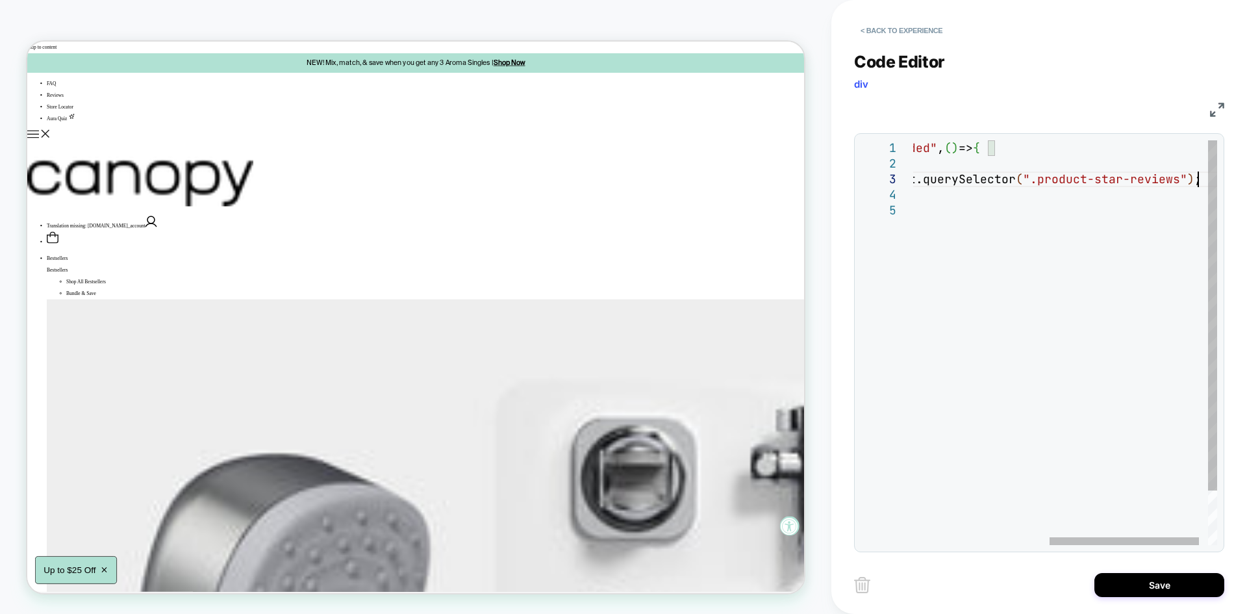
scroll to position [47, 13]
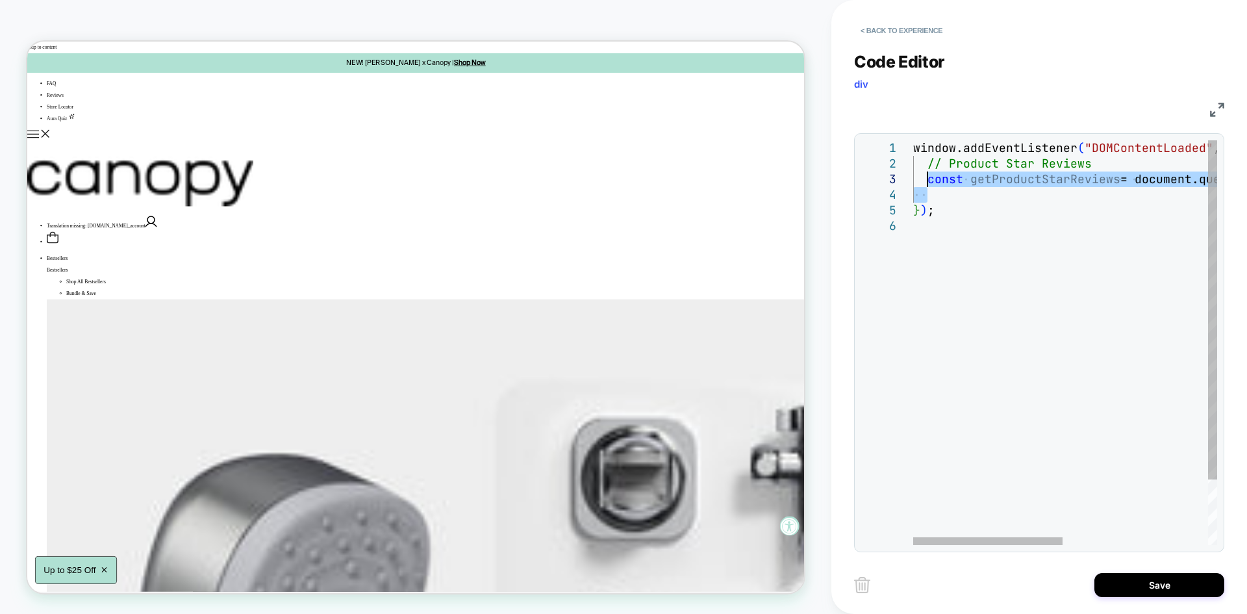
click at [925, 181] on div "window.addEventListener ( "DOMContentLoaded" , ( ) => { const getProductStarRev…" at bounding box center [1212, 381] width 598 height 482
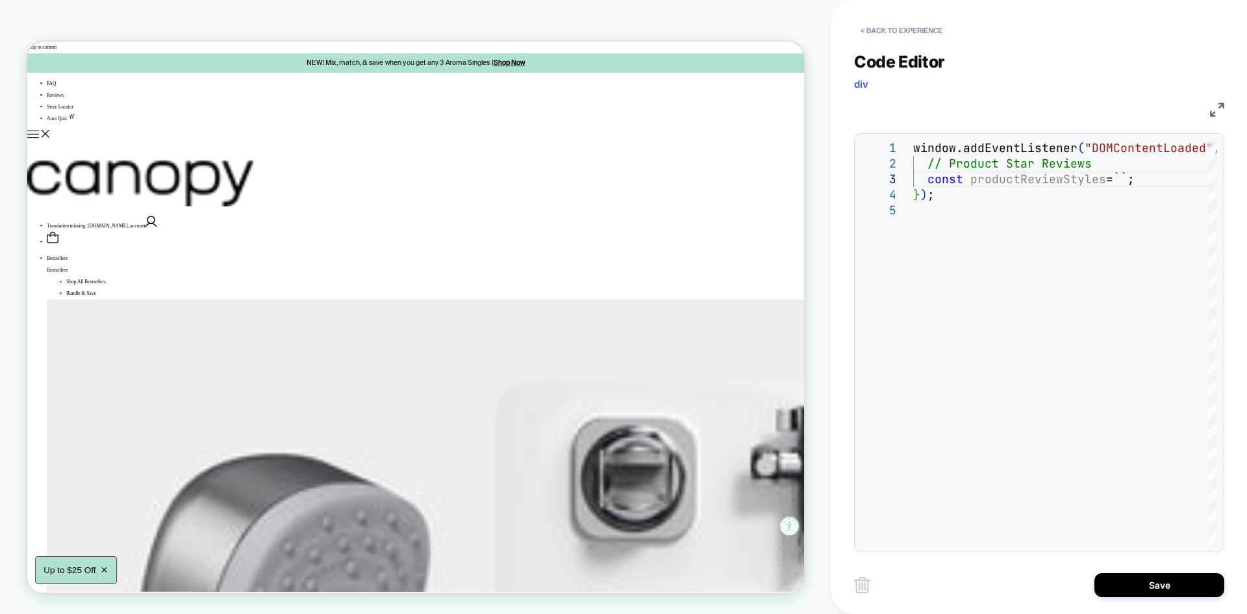
click at [1222, 106] on img at bounding box center [1217, 110] width 14 height 14
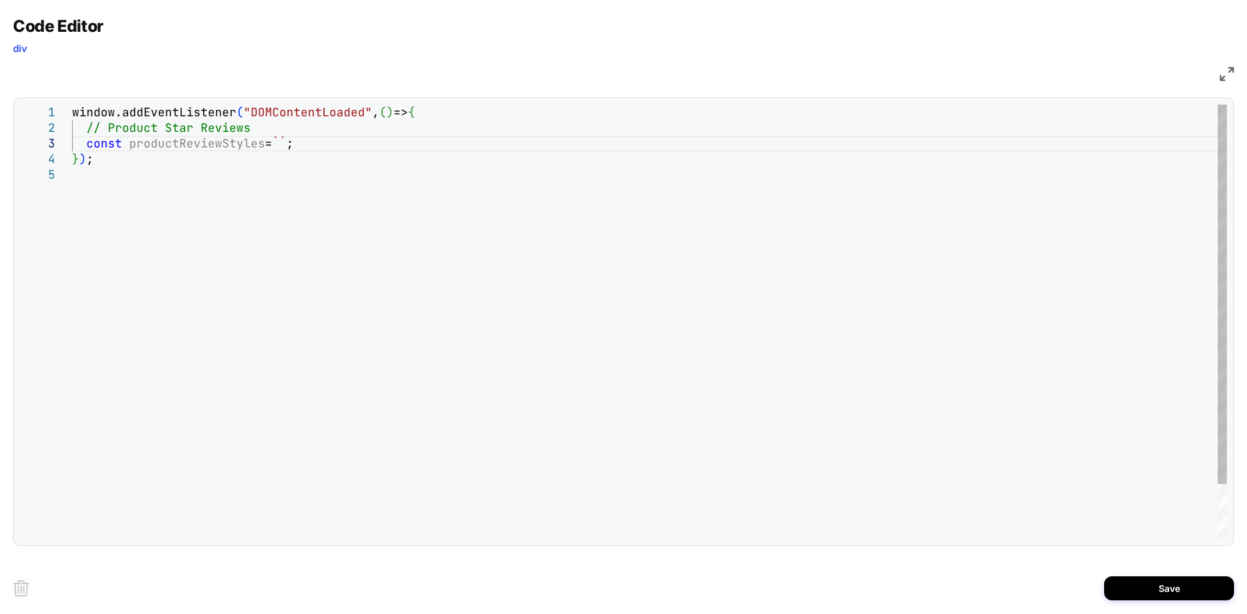
scroll to position [45, 217]
click at [305, 144] on div "window.addEventListener ( "DOMContentLoaded" , ( ) => { const productReviewStyl…" at bounding box center [649, 353] width 1155 height 496
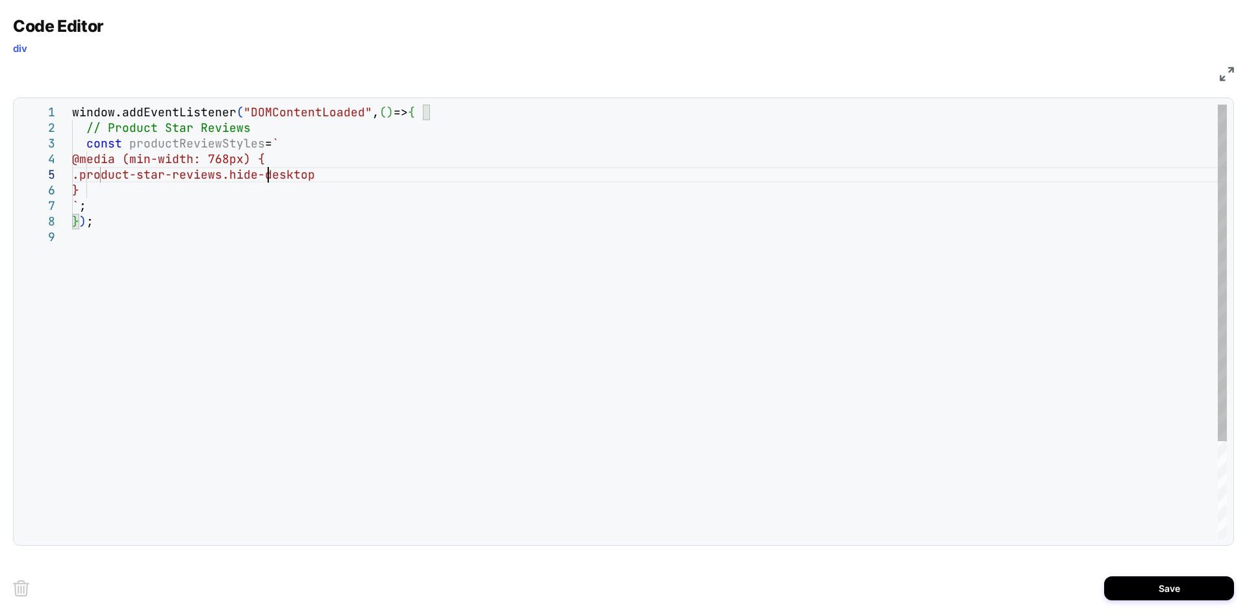
scroll to position [62, 196]
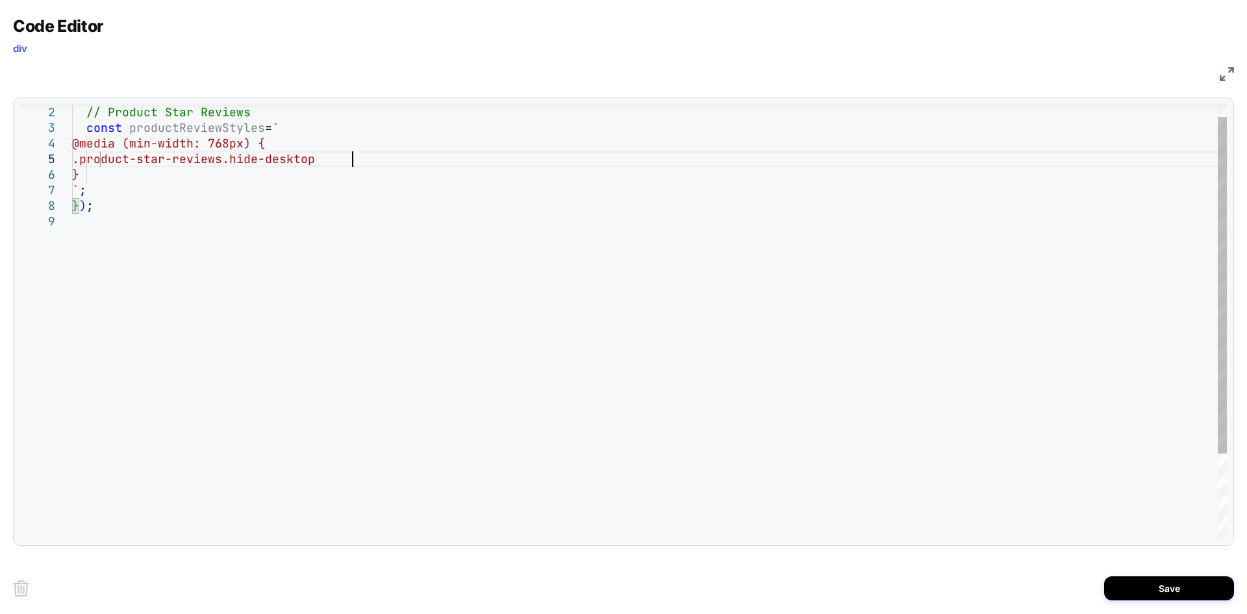
click at [371, 154] on div "const productReviewStyles = ` // Product Star Reviews ` ; @media (min-width: 76…" at bounding box center [649, 368] width 1155 height 558
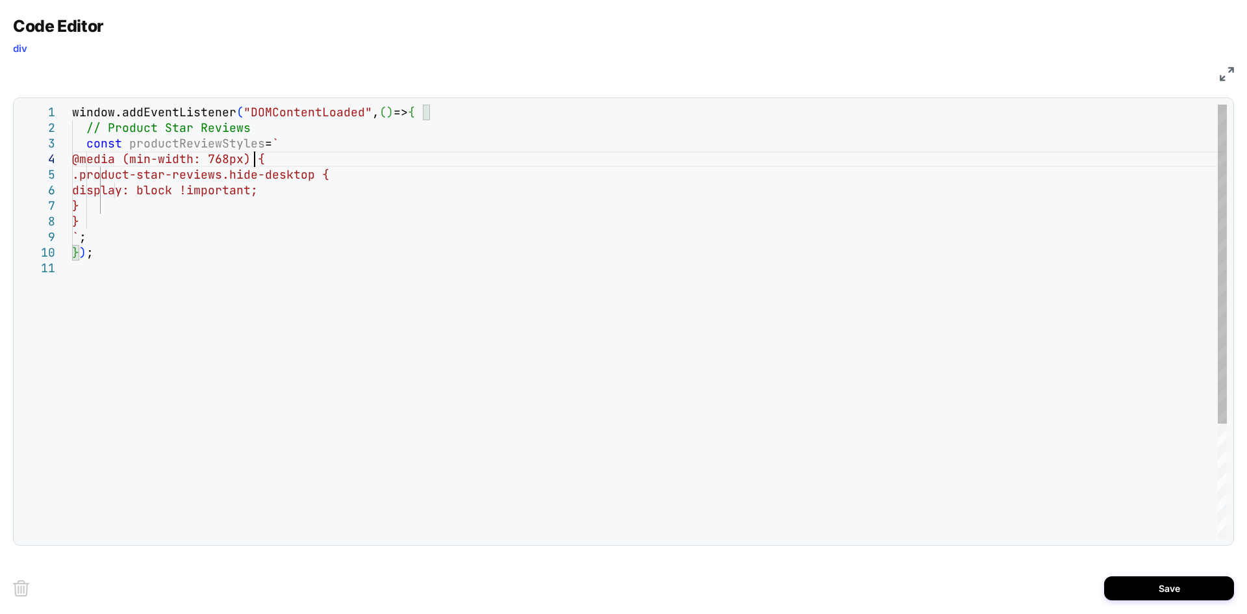
click at [253, 155] on div "const productReviewStyles = ` // Product Star Reviews ` ; @media (min-width: 76…" at bounding box center [649, 400] width 1155 height 590
click at [119, 215] on div "const productReviewStyles = ` // Product Star Reviews ` ; @media (min-width: 76…" at bounding box center [649, 400] width 1155 height 590
click at [110, 305] on div "const productReviewStyles = ` // Product Star Reviews ` ; @media (min-width: 76…" at bounding box center [649, 431] width 1155 height 652
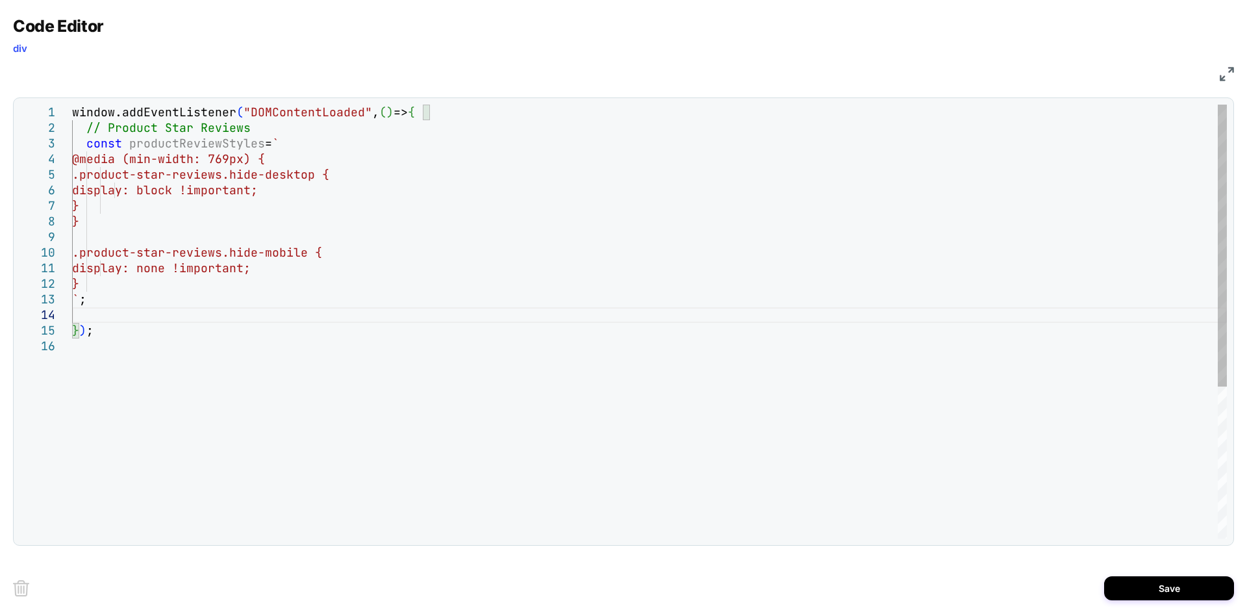
scroll to position [62, 13]
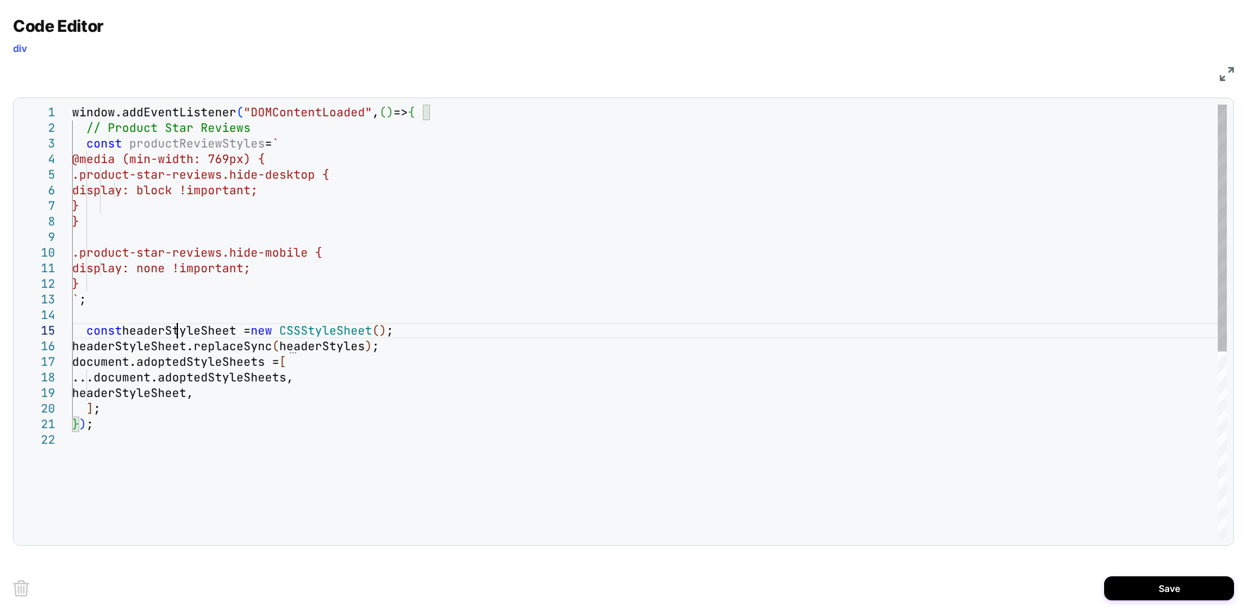
click at [177, 331] on div "const productReviewStyles = ` // Product Star Reviews ` ; @media (min-width: 76…" at bounding box center [649, 485] width 1155 height 761
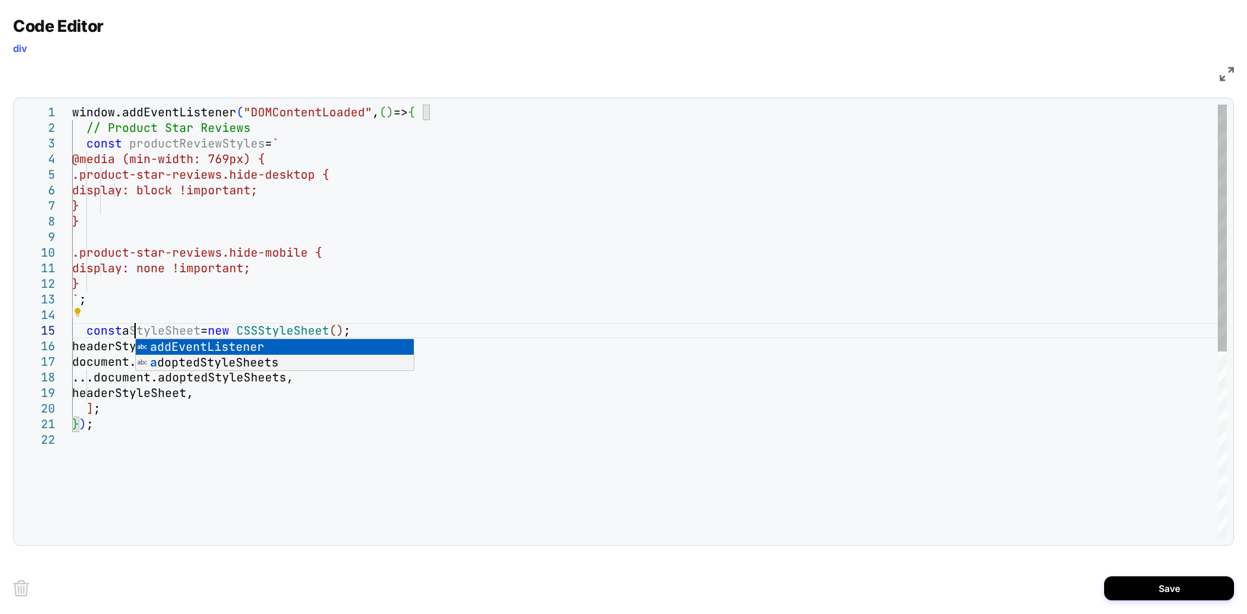
scroll to position [62, 77]
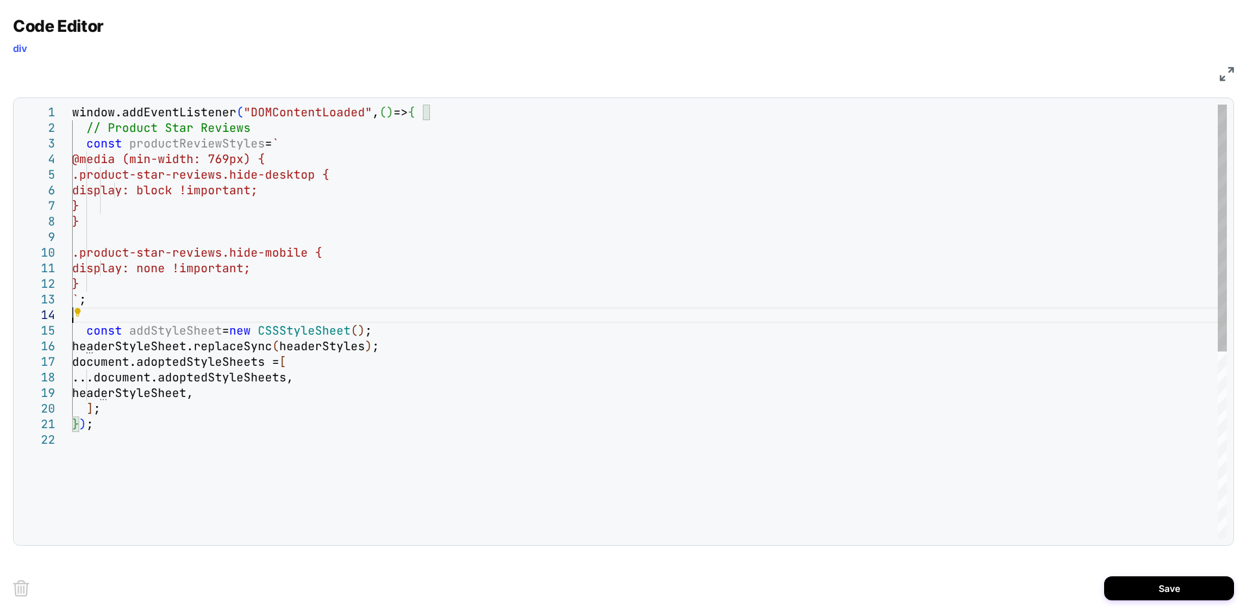
click at [204, 314] on div "const productReviewStyles = ` // Product Star Reviews ` ; @media (min-width: 76…" at bounding box center [649, 485] width 1155 height 761
click at [237, 396] on div "const productReviewStyles = ` // Product Star Reviews ` ; @media (min-width: 76…" at bounding box center [649, 485] width 1155 height 761
click at [166, 401] on div "const productReviewStyles = ` // Product Star Reviews ` ; @media (min-width: 76…" at bounding box center [649, 485] width 1155 height 761
click at [123, 341] on div "const productReviewStyles = ` // Product Star Reviews ` ; @media (min-width: 76…" at bounding box center [649, 485] width 1155 height 761
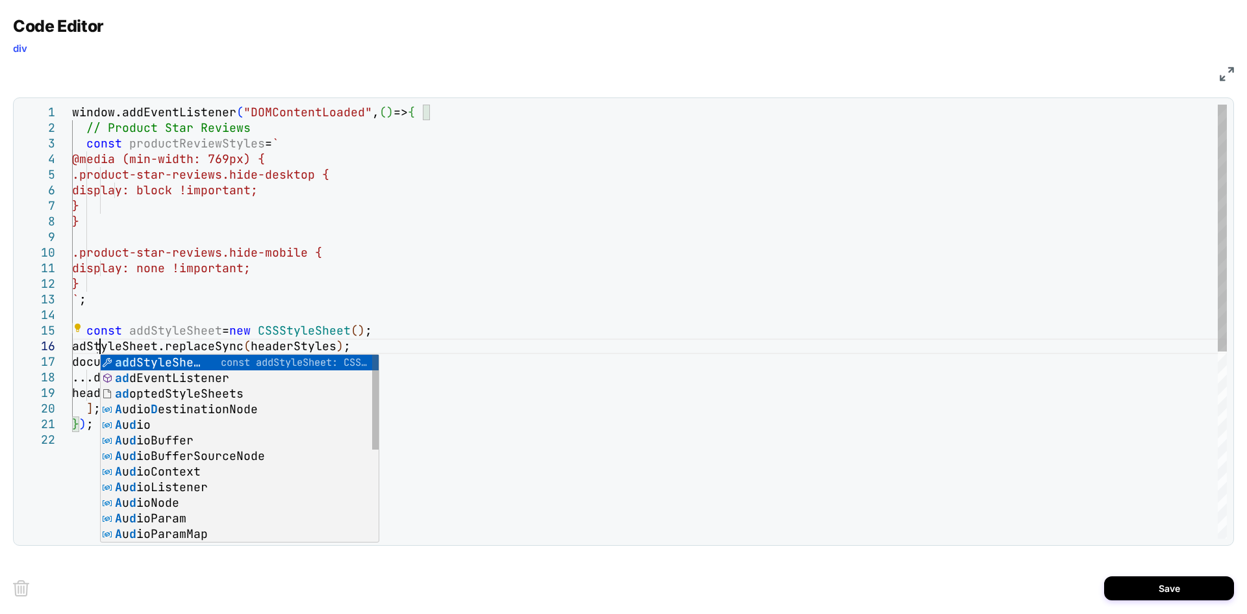
scroll to position [78, 35]
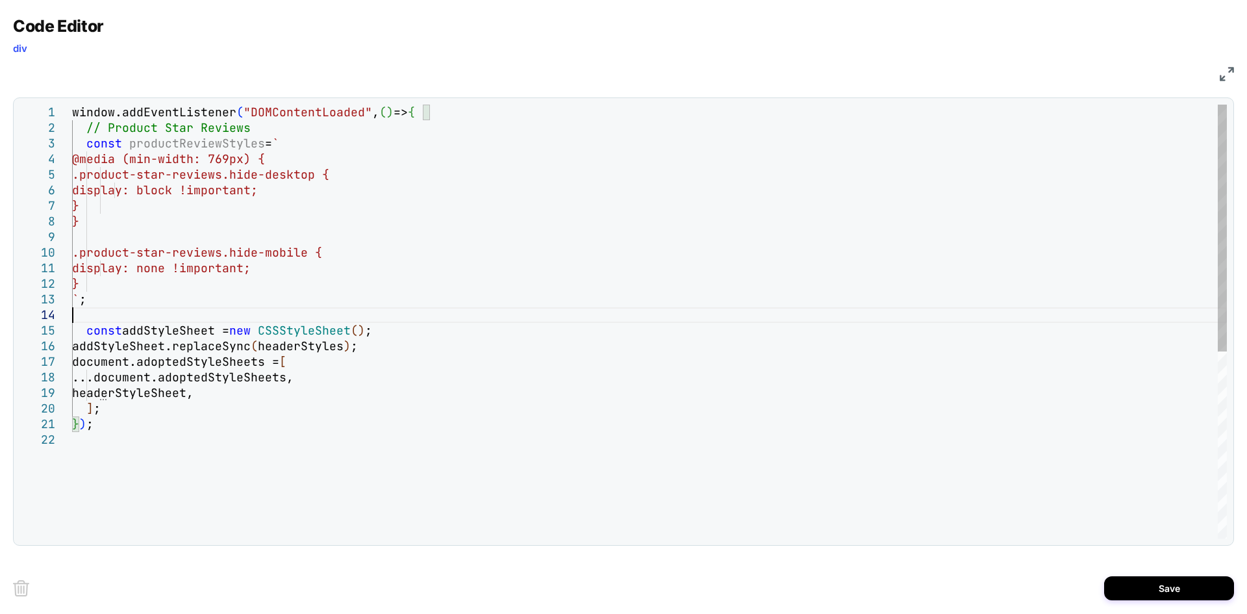
click at [173, 310] on div "const productReviewStyles = ` // Product Star Reviews ` ; @media (min-width: 76…" at bounding box center [649, 485] width 1155 height 761
click at [264, 421] on div "const productReviewStyles = ` // Product Star Reviews ` ; @media (min-width: 76…" at bounding box center [649, 485] width 1155 height 761
click at [307, 347] on div "const productReviewStyles = ` // Product Star Reviews ` ; @media (min-width: 76…" at bounding box center [649, 485] width 1155 height 761
click at [224, 473] on div "const productReviewStyles = ` // Product Star Reviews ` ; @media (min-width: 76…" at bounding box center [649, 485] width 1155 height 761
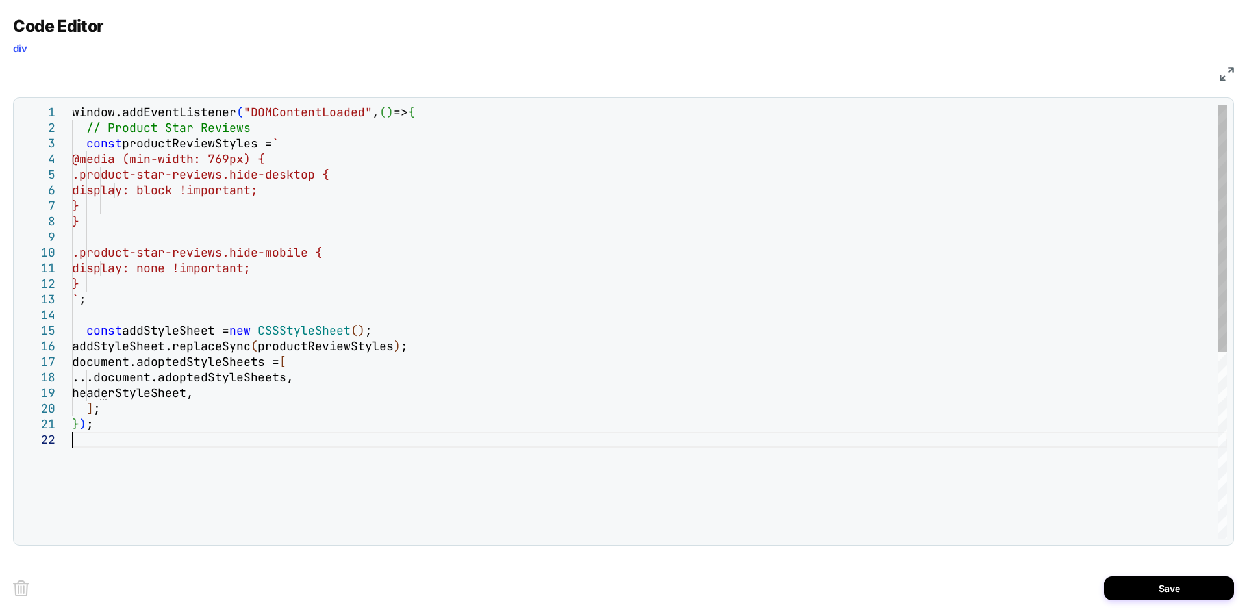
click at [255, 432] on div "const productReviewStyles = ` // Product Star Reviews ` ; @media (min-width: 76…" at bounding box center [649, 485] width 1155 height 761
click at [137, 392] on div "const productReviewStyles = ` // Product Star Reviews ` ; @media (min-width: 76…" at bounding box center [649, 485] width 1155 height 761
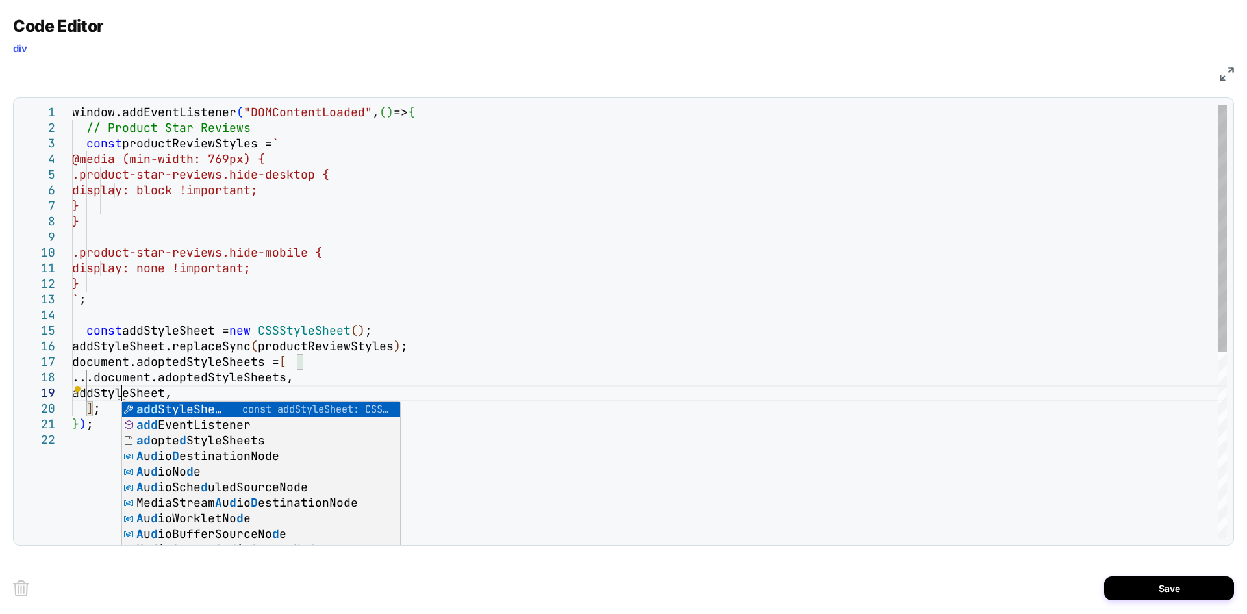
scroll to position [125, 49]
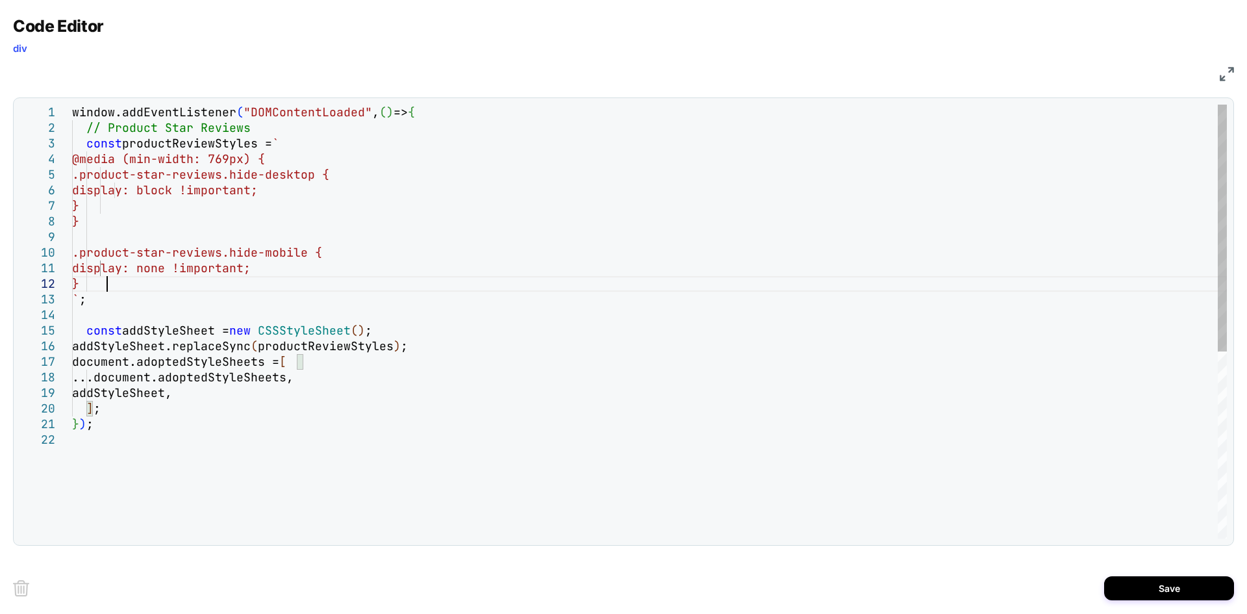
click at [329, 287] on div "const productReviewStyles = ` // Product Star Reviews ` ; @media (min-width: 76…" at bounding box center [649, 485] width 1155 height 761
click at [150, 326] on div "const productReviewStyles = ` // Product Star Reviews ` ; @media (min-width: 76…" at bounding box center [649, 485] width 1155 height 761
click at [246, 445] on div "const productReviewStyles = ` // Product Star Reviews ` ; @media (min-width: 76…" at bounding box center [649, 485] width 1155 height 761
click at [203, 329] on div "const productReviewStyles = ` // Product Star Reviews ` ; @media (min-width: 76…" at bounding box center [649, 485] width 1155 height 761
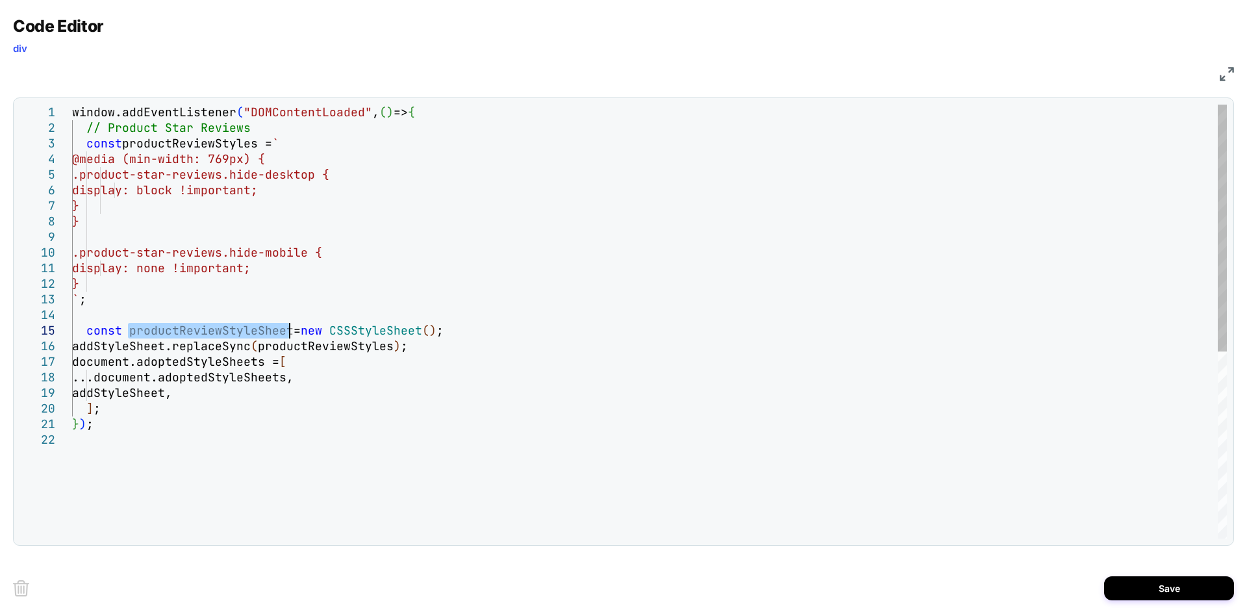
click at [203, 329] on div "const productReviewStyles = ` // Product Star Reviews ` ; @media (min-width: 76…" at bounding box center [649, 485] width 1155 height 761
click at [124, 340] on div "const productReviewStyles = ` // Product Star Reviews ` ; @media (min-width: 76…" at bounding box center [649, 485] width 1155 height 761
click at [388, 392] on div "const productReviewStyles = ` // Product Star Reviews ` ; @media (min-width: 76…" at bounding box center [649, 485] width 1155 height 761
click at [366, 340] on div "const productReviewStyles = ` // Product Star Reviews ` ; @media (min-width: 76…" at bounding box center [649, 485] width 1155 height 761
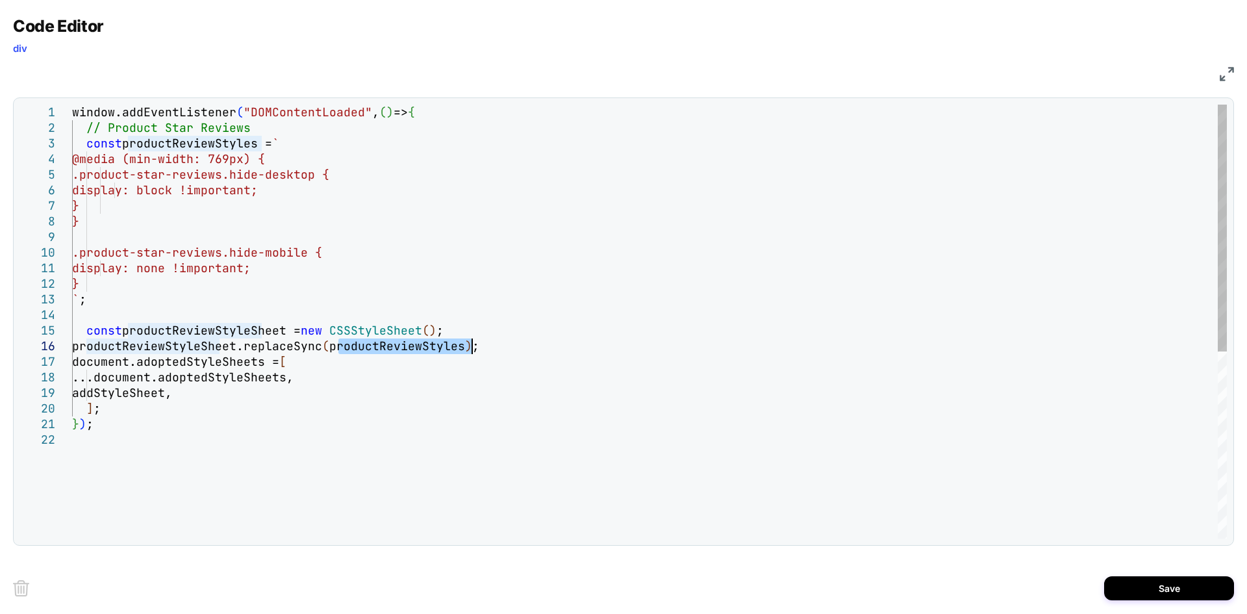
click at [366, 340] on div "const productReviewStyles = ` // Product Star Reviews ` ; @media (min-width: 76…" at bounding box center [649, 485] width 1155 height 761
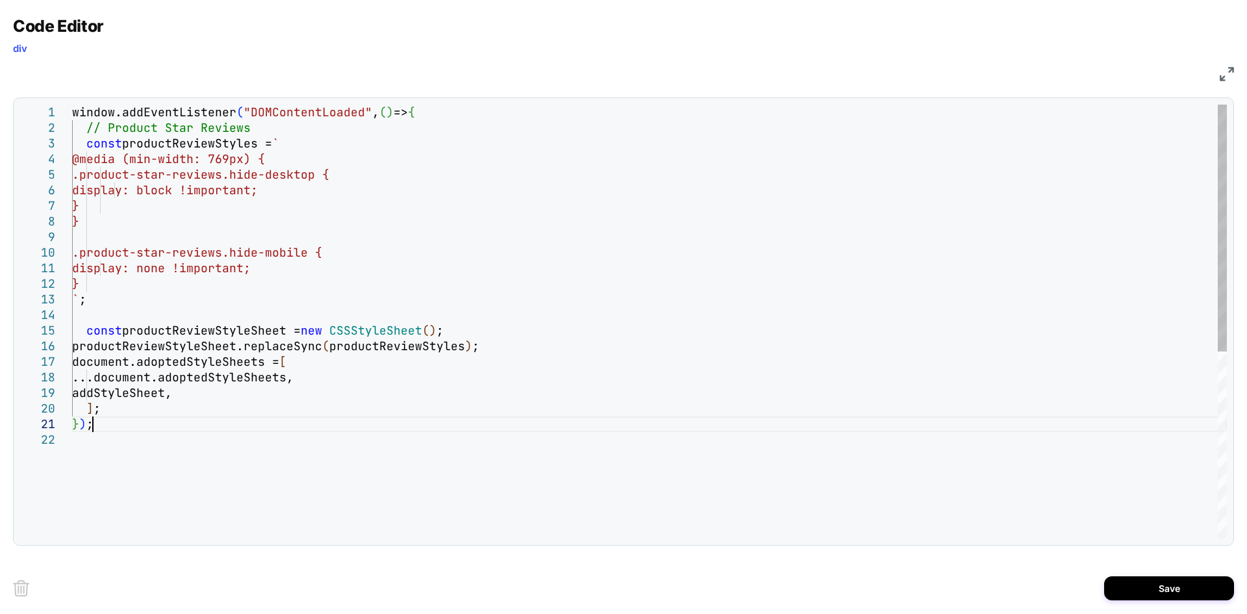
click at [381, 422] on div "const productReviewStyles = ` // Product Star Reviews ` ; @media (min-width: 76…" at bounding box center [649, 485] width 1155 height 761
click at [225, 321] on div "const productReviewStyles = ` // Product Star Reviews ` ; @media (min-width: 76…" at bounding box center [649, 485] width 1155 height 761
click at [216, 325] on div "const productReviewStyles = ` // Product Star Reviews ` ; @media (min-width: 76…" at bounding box center [649, 485] width 1155 height 761
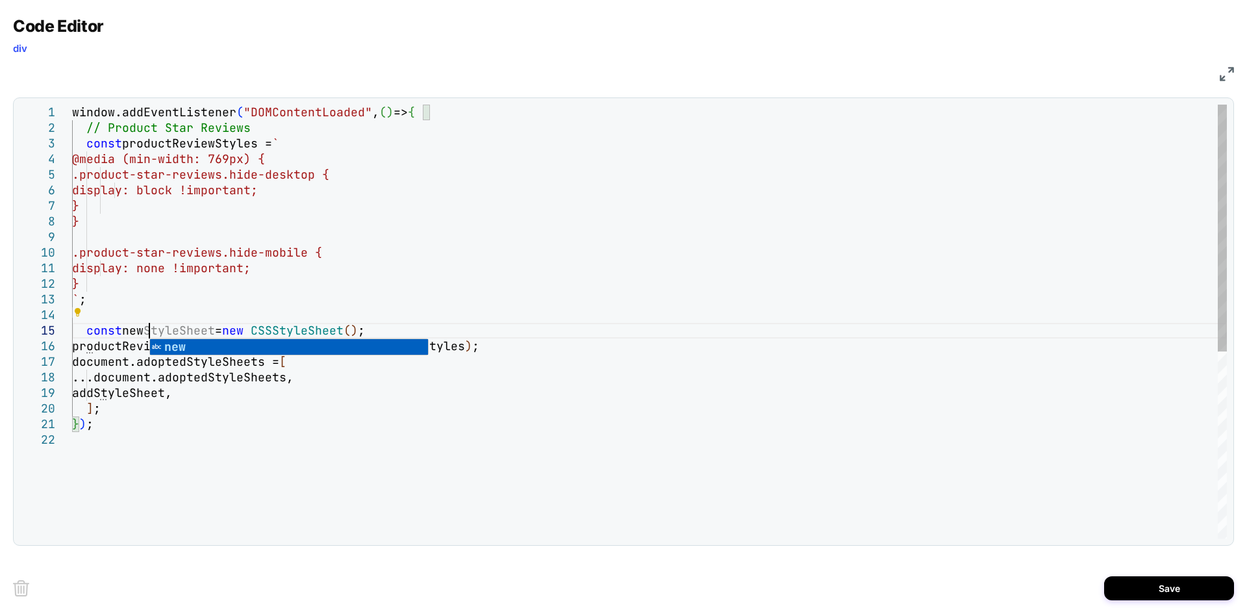
scroll to position [62, 77]
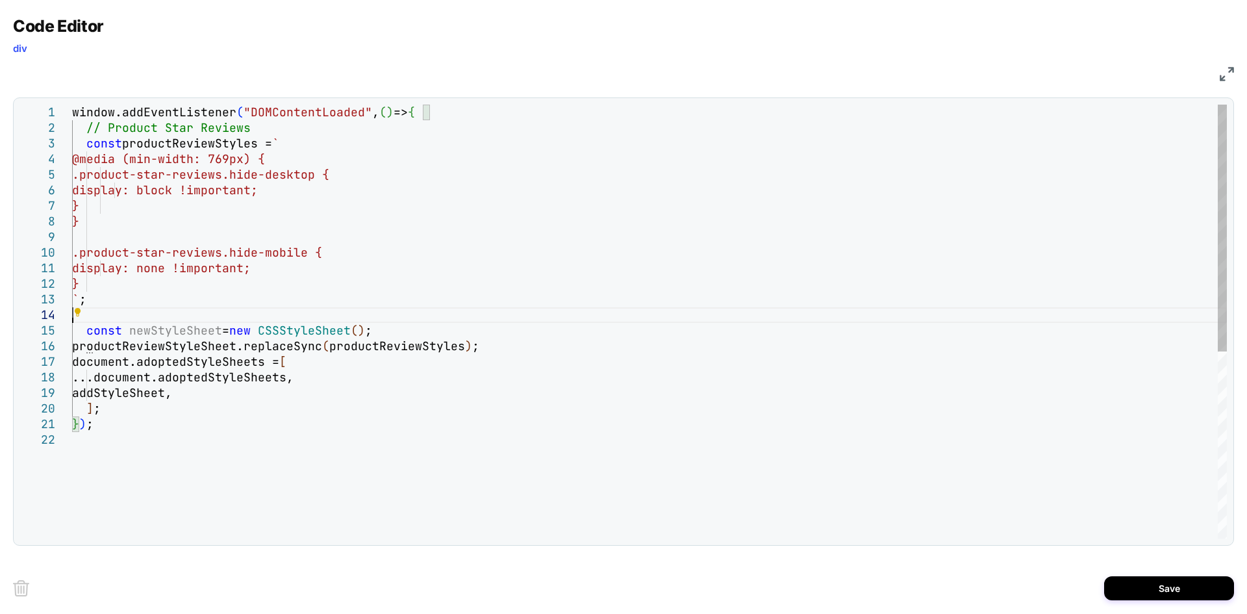
click at [195, 320] on div "const productReviewStyles = ` // Product Star Reviews ` ; @media (min-width: 76…" at bounding box center [649, 485] width 1155 height 761
click at [149, 345] on div "const productReviewStyles = ` // Product Star Reviews ` ; @media (min-width: 76…" at bounding box center [649, 485] width 1155 height 761
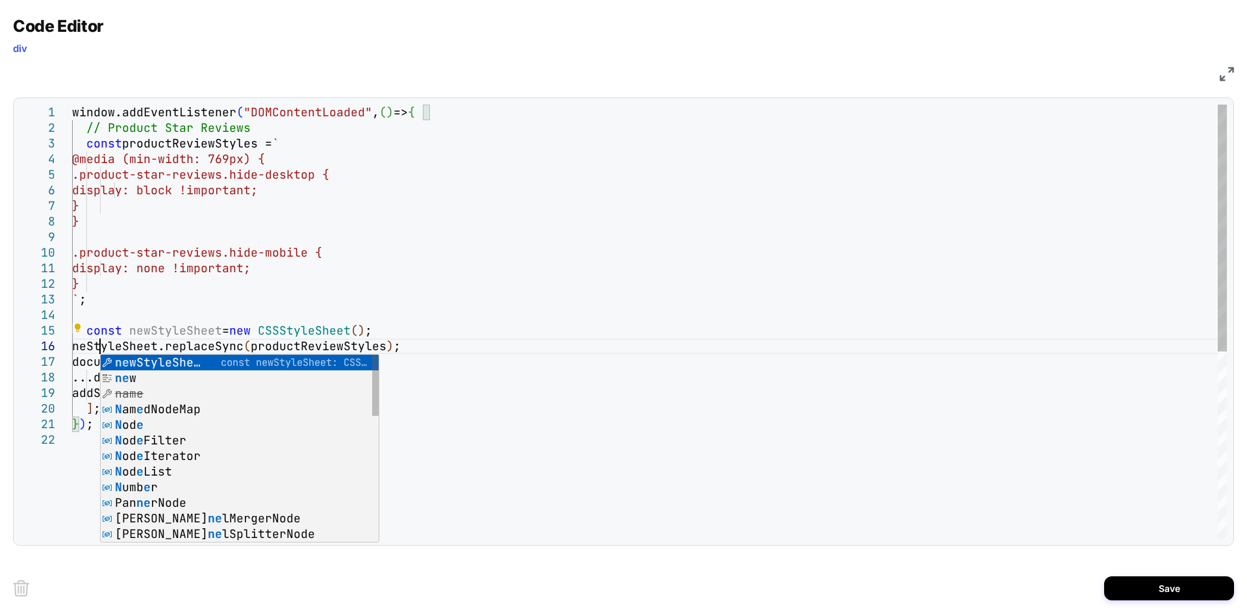
scroll to position [78, 35]
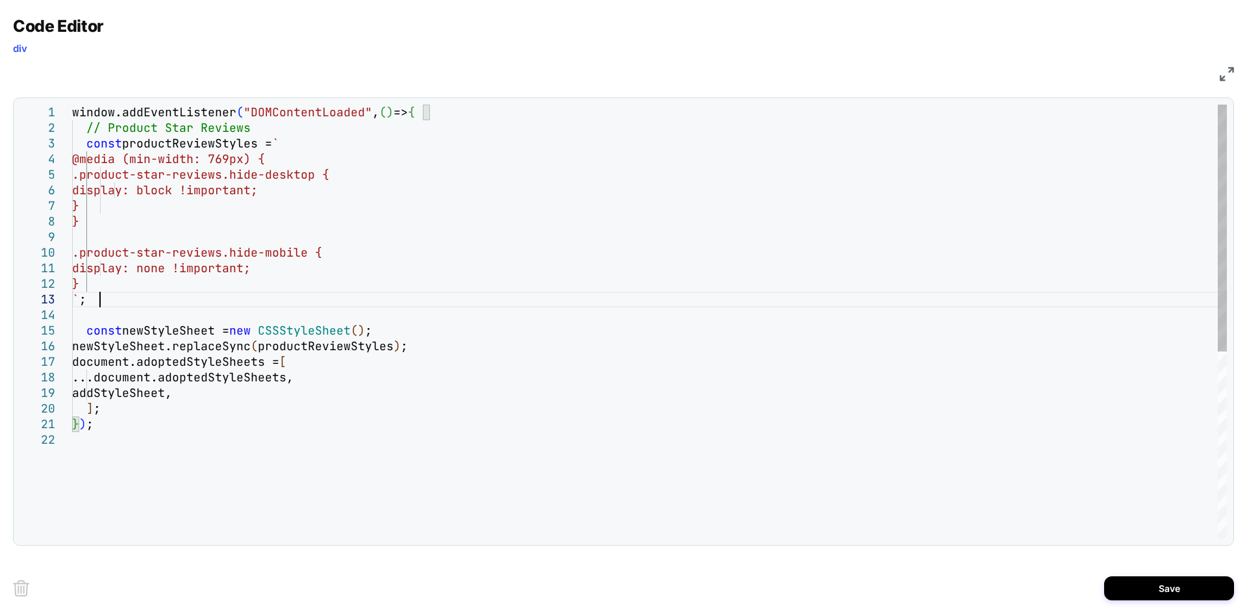
click at [202, 297] on div "const productReviewStyles = ` // Product Star Reviews ` ; @media (min-width: 76…" at bounding box center [649, 485] width 1155 height 761
click at [120, 395] on div "const productReviewStyles = ` // Product Star Reviews ` ; @media (min-width: 76…" at bounding box center [649, 485] width 1155 height 761
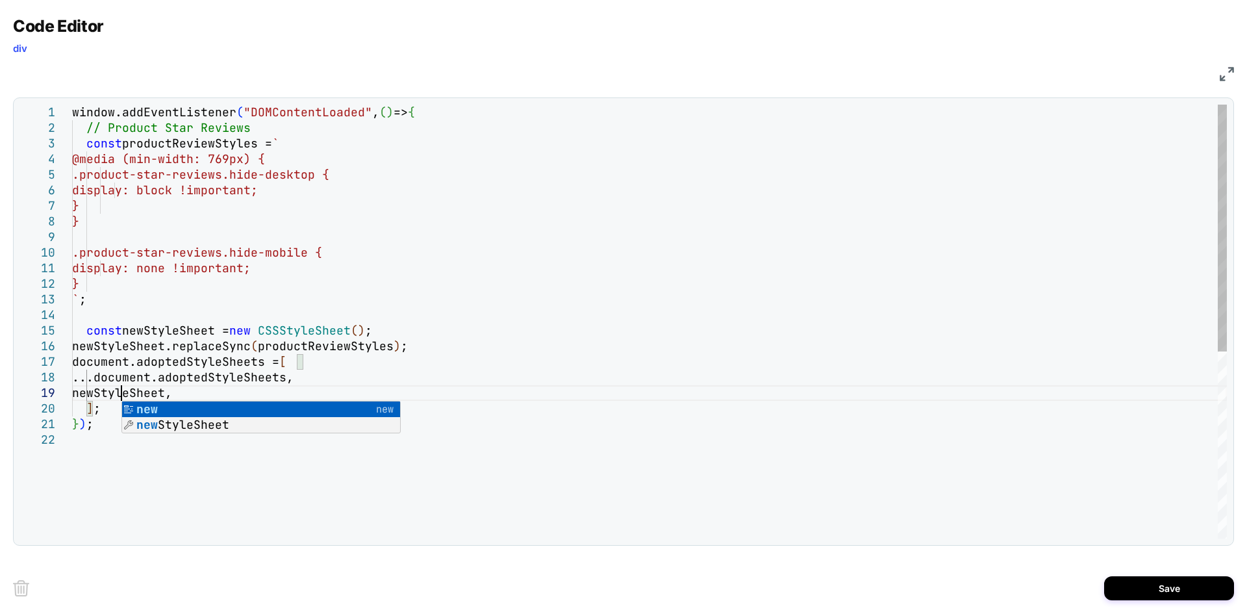
scroll to position [125, 49]
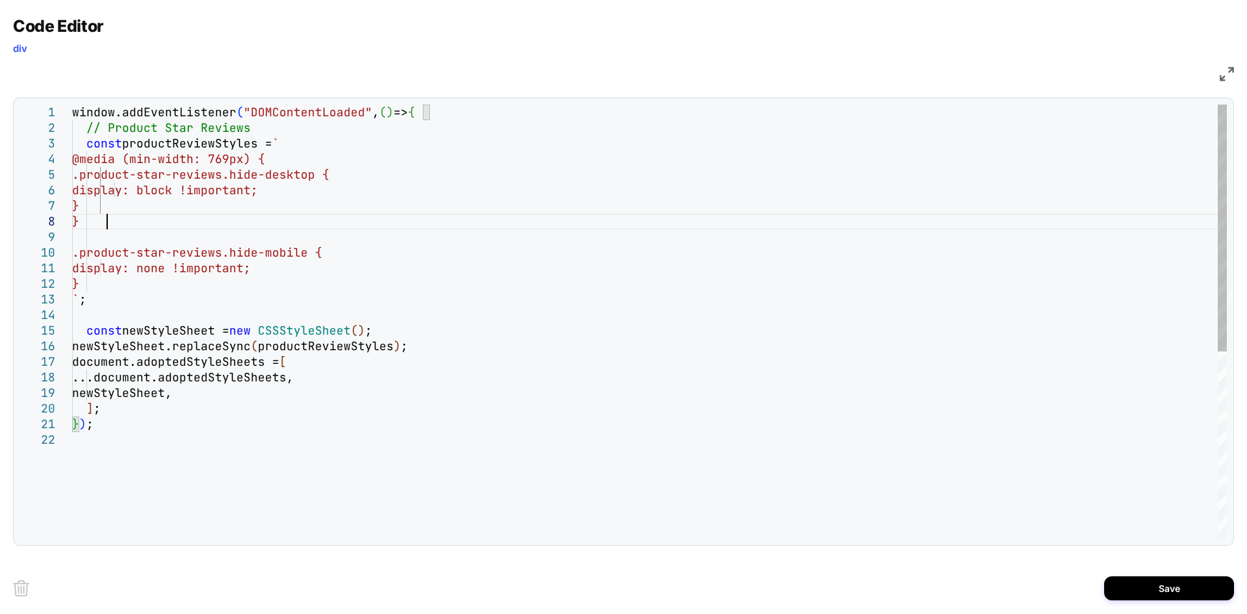
click at [516, 219] on div "const productReviewStyles = ` // Product Star Reviews ` ; @media (min-width: 76…" at bounding box center [649, 485] width 1155 height 761
click at [208, 393] on div "const productReviewStyles = ` // Product Star Reviews ` ; @media (min-width: 76…" at bounding box center [649, 485] width 1155 height 761
click at [133, 411] on div "const productReviewStyles = ` // Product Star Reviews ` ; @media (min-width: 76…" at bounding box center [649, 485] width 1155 height 761
click at [413, 220] on div "const productReviewStyles = ` // Product Star Reviews ` ; @media (min-width: 76…" at bounding box center [649, 485] width 1155 height 761
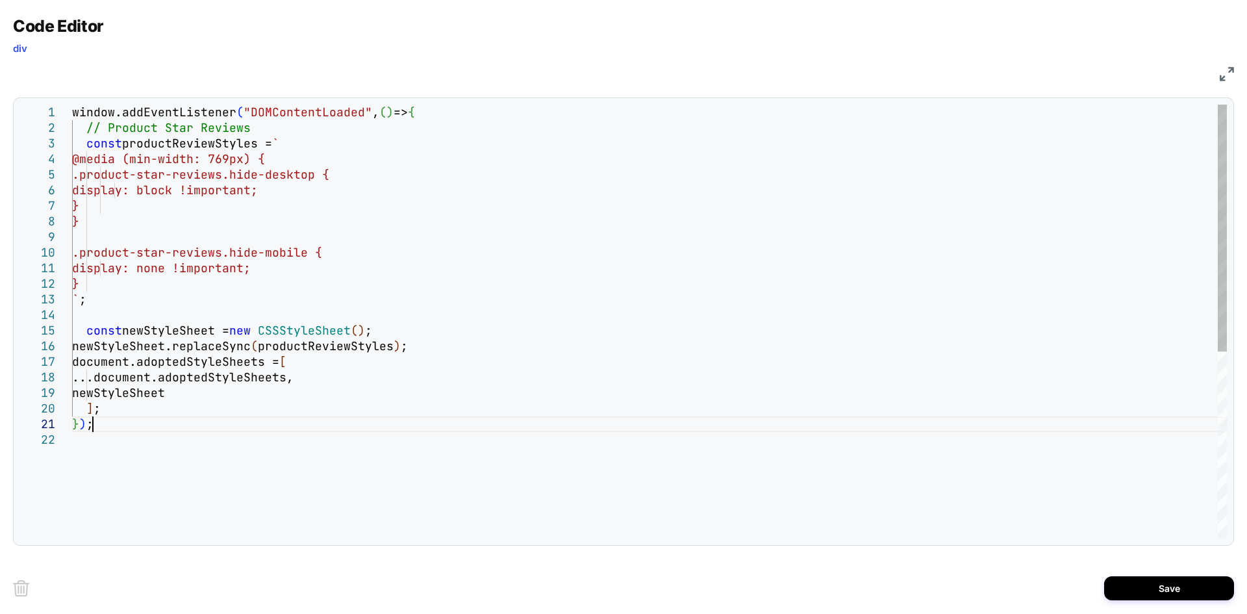
click at [245, 418] on div "const productReviewStyles = ` // Product Star Reviews ` ; @media (min-width: 76…" at bounding box center [649, 485] width 1155 height 761
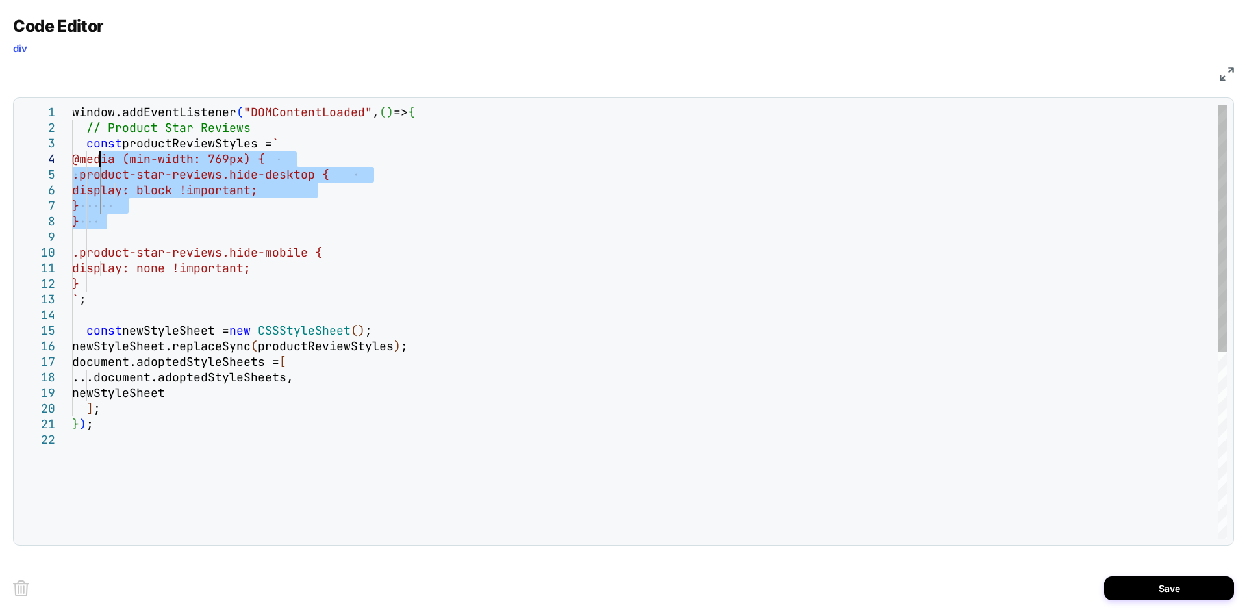
drag, startPoint x: 108, startPoint y: 223, endPoint x: 100, endPoint y: 162, distance: 62.2
click at [100, 162] on div "const productReviewStyles = ` // Product Star Reviews ` ; @media (min-width: 76…" at bounding box center [649, 485] width 1155 height 761
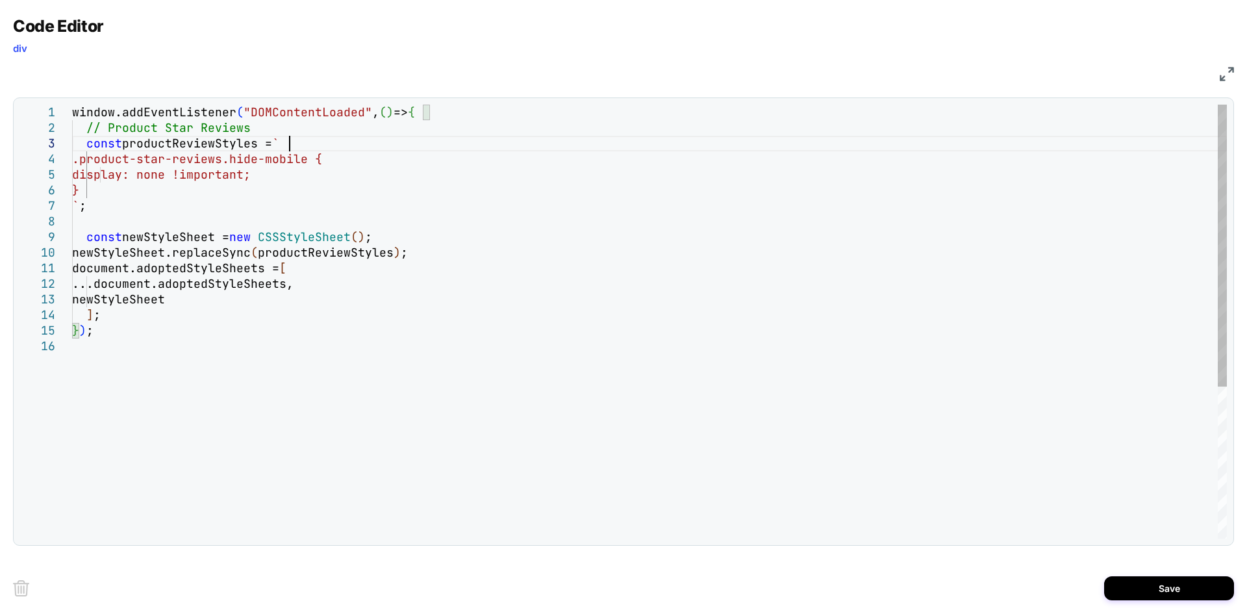
click at [119, 189] on div "const productReviewStyles = ` // Product Star Reviews ` ; window.addEventListen…" at bounding box center [649, 439] width 1155 height 668
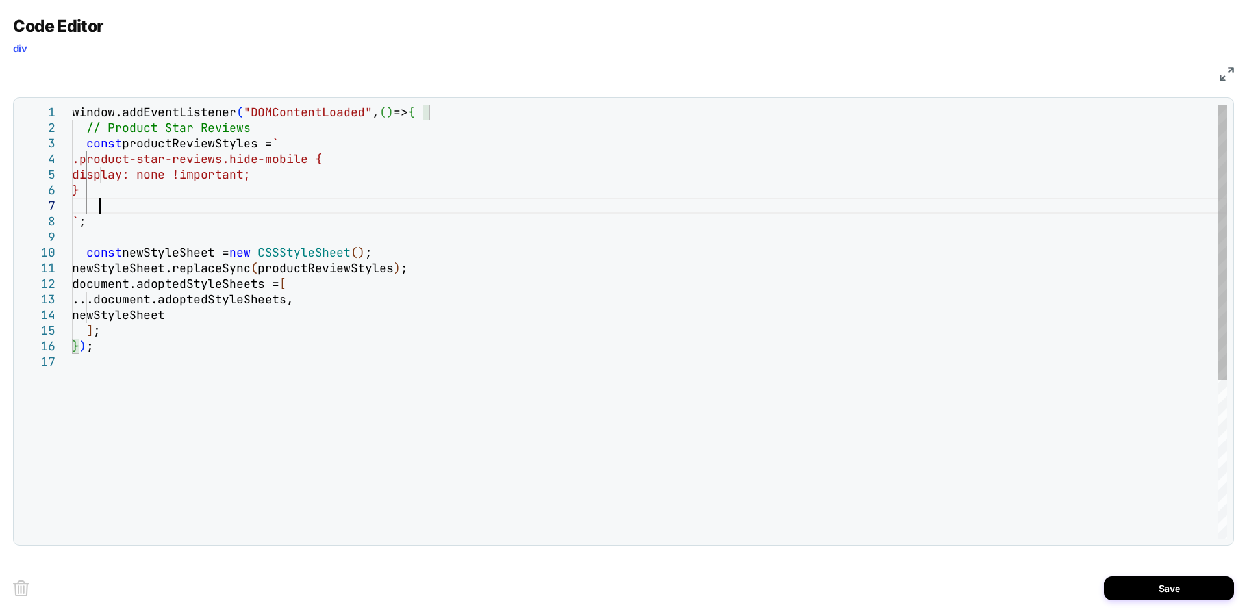
scroll to position [109, 27]
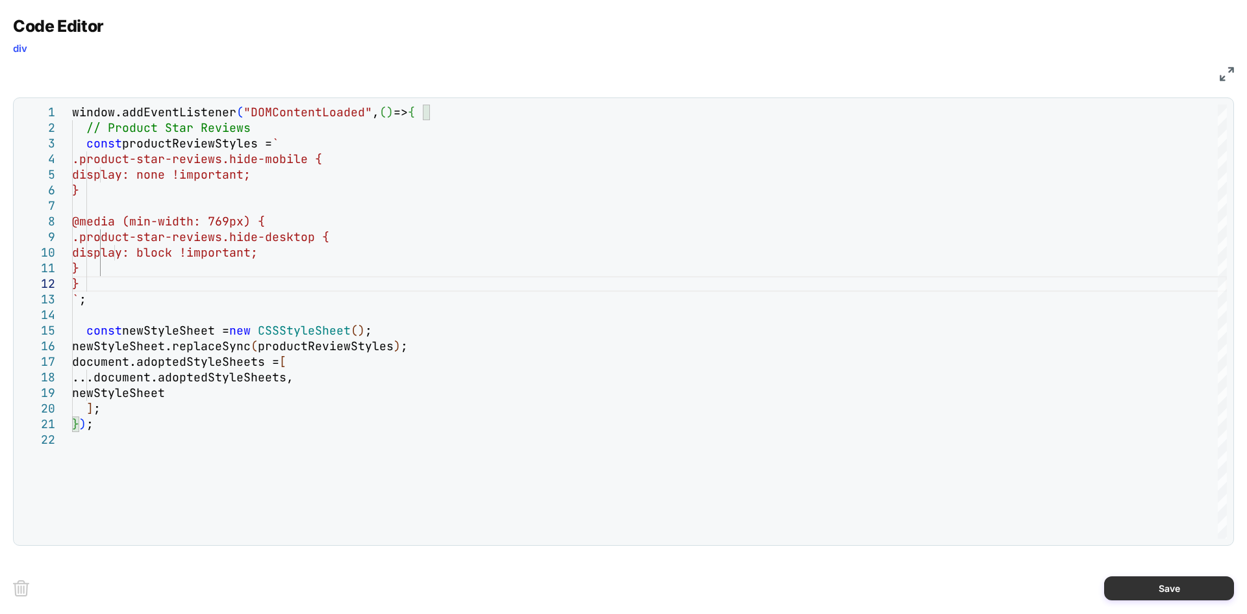
type textarea "**********"
click at [1170, 588] on button "Save" at bounding box center [1169, 588] width 130 height 24
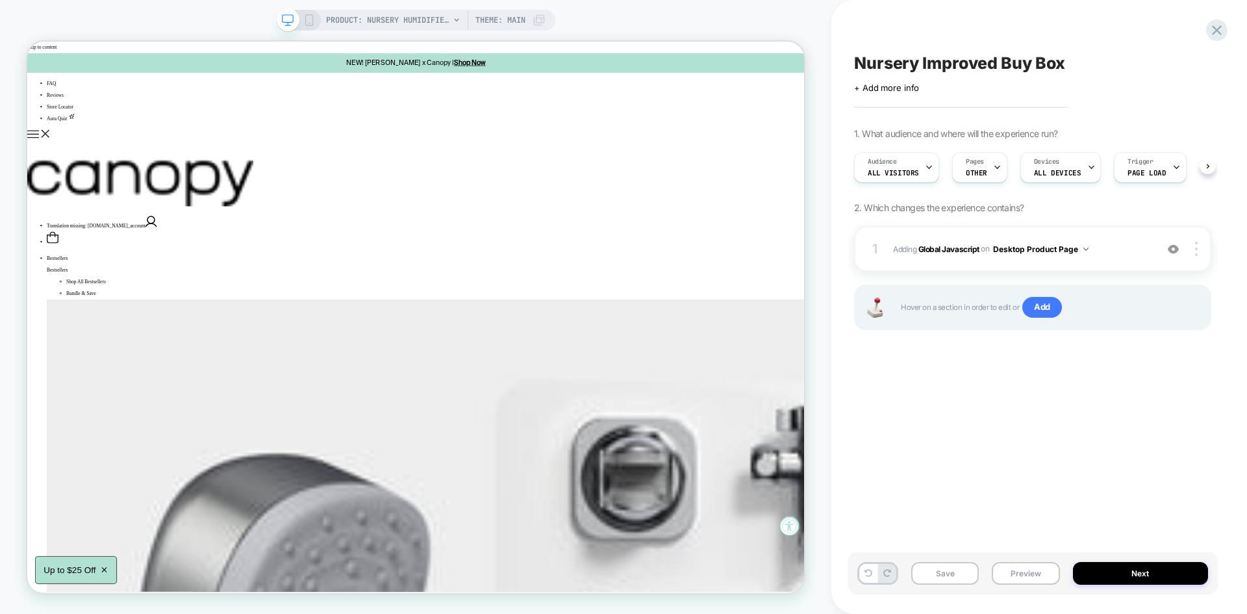
scroll to position [0, 1]
click at [955, 573] on button "Save" at bounding box center [945, 573] width 68 height 23
click at [1013, 573] on button "Preview" at bounding box center [1026, 573] width 68 height 23
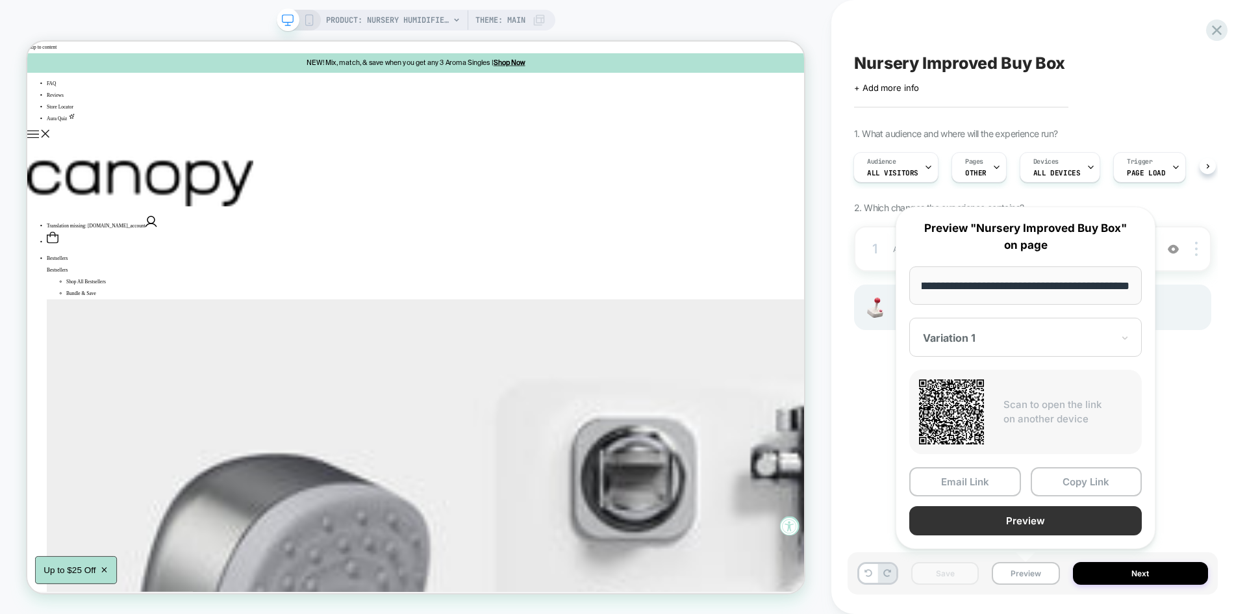
scroll to position [0, 0]
click at [1020, 534] on button "Preview" at bounding box center [1025, 520] width 232 height 29
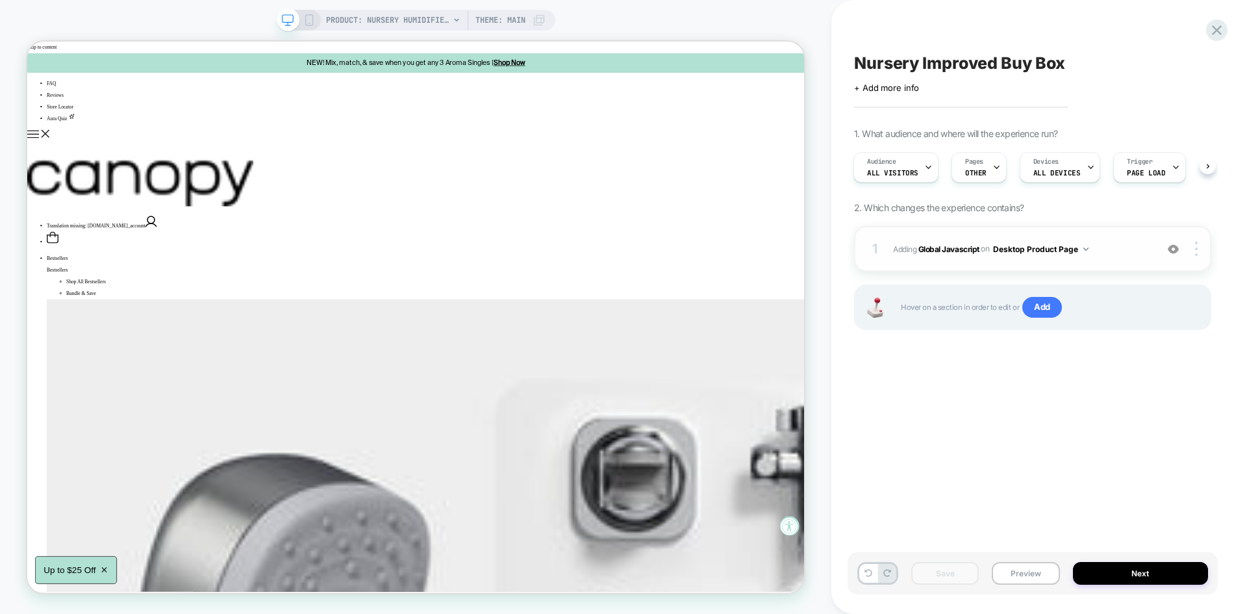
click at [1099, 234] on div "1 Adding Global Javascript on Desktop Product Page Add Before Add After Copy to…" at bounding box center [1032, 248] width 357 height 45
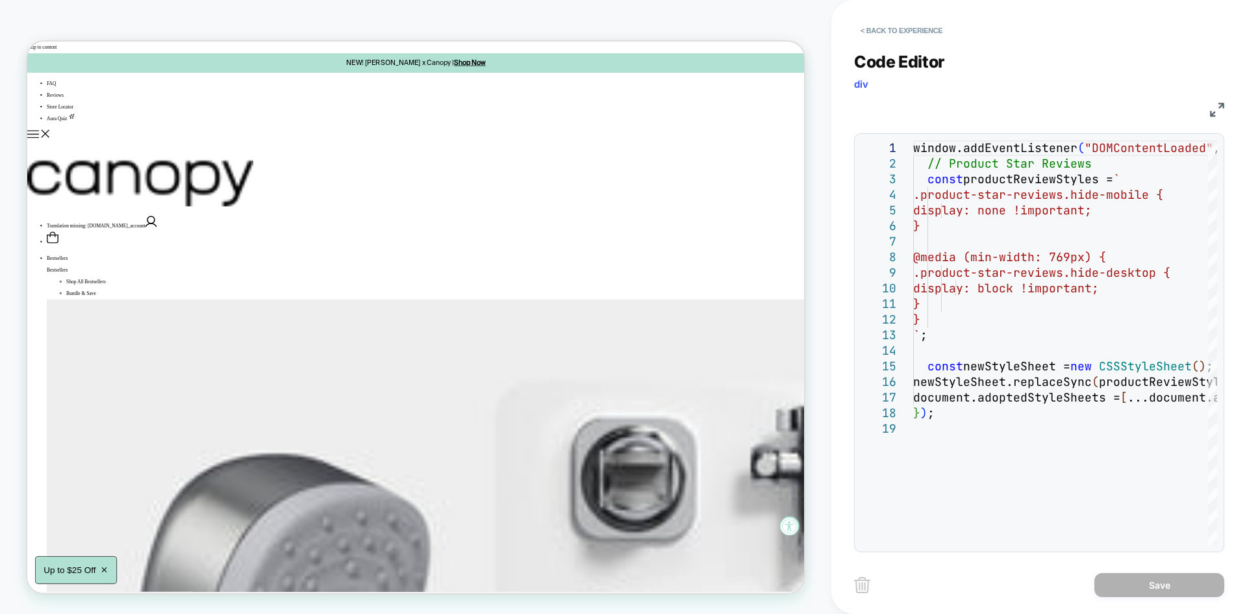
click at [1221, 110] on img at bounding box center [1217, 110] width 14 height 14
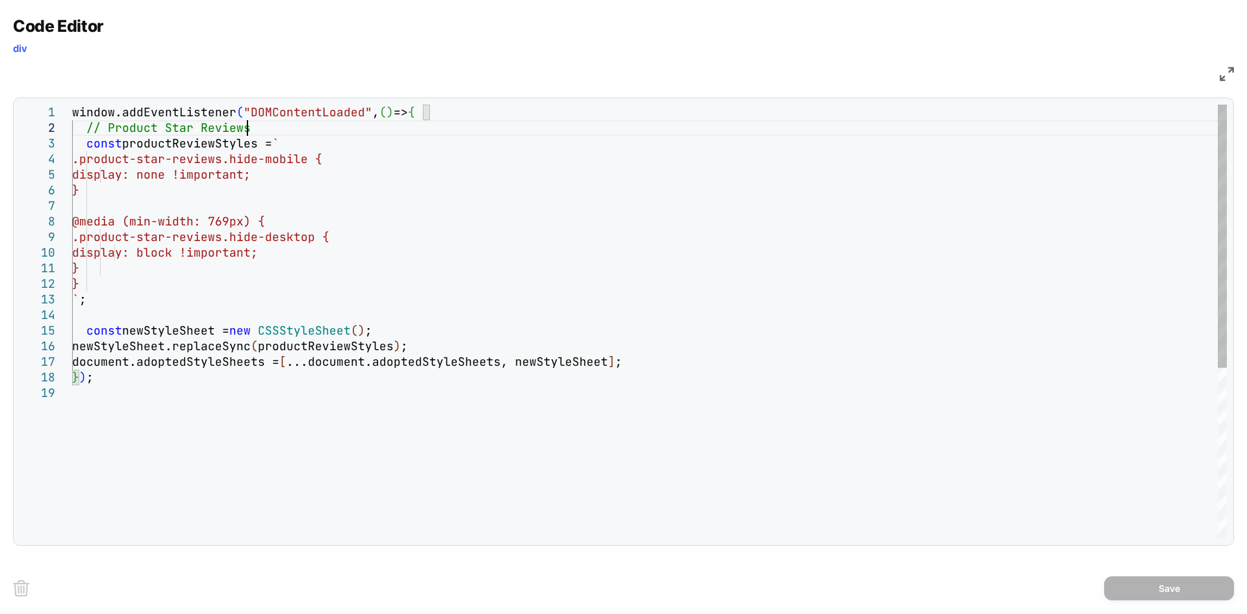
click at [454, 120] on div "window.addEventListener ( "DOMContentLoaded" , ( ) => { // Product Star Reviews…" at bounding box center [649, 462] width 1155 height 714
click at [442, 107] on div "window.addEventListener ( "DOMContentLoaded" , ( ) => { // Product Star Reviews…" at bounding box center [649, 462] width 1155 height 714
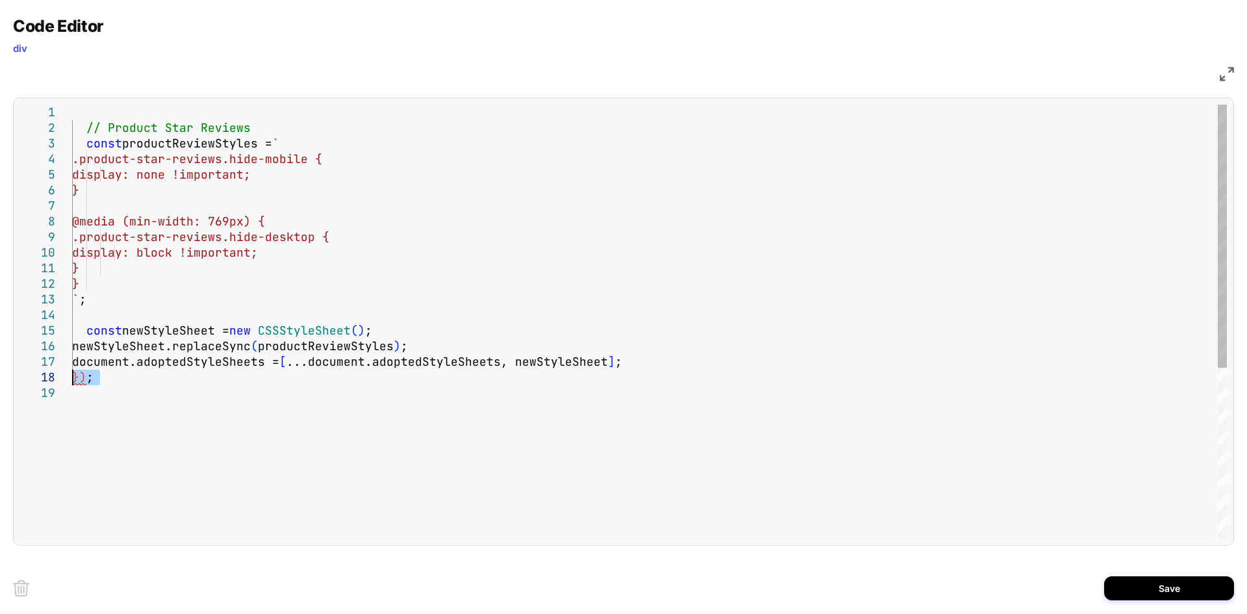
drag, startPoint x: 136, startPoint y: 386, endPoint x: 26, endPoint y: 377, distance: 110.8
click at [72, 377] on div "// Product Star Reviews const productReviewStyles = ` .product-star-reviews.hid…" at bounding box center [649, 462] width 1155 height 714
type textarea "**********"
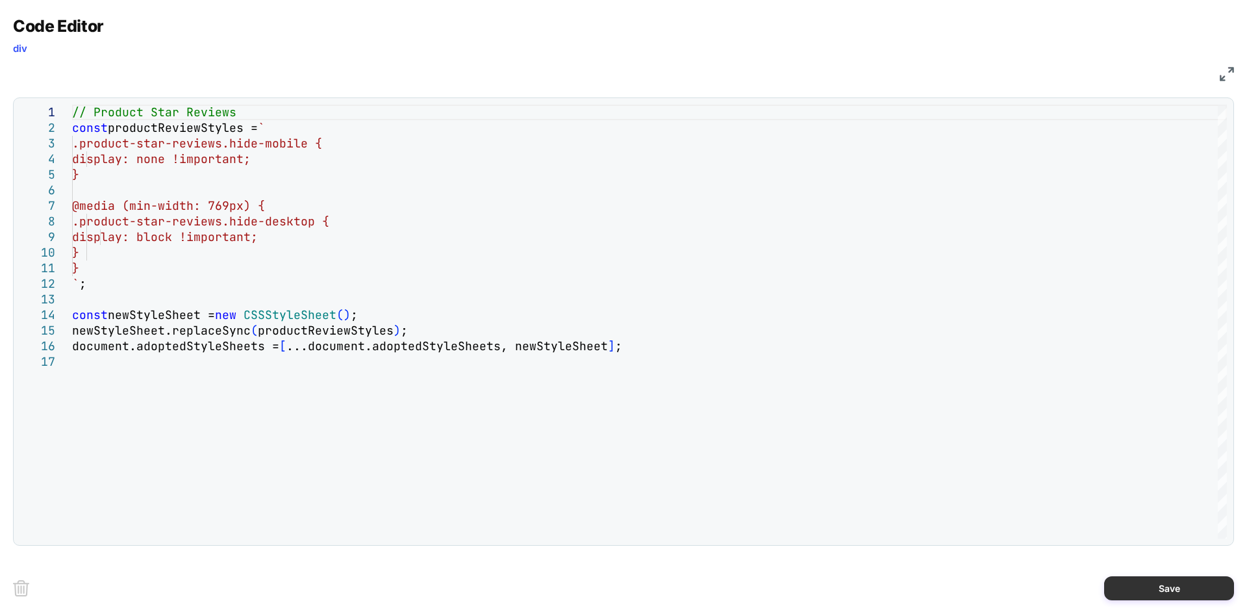
click at [0, 0] on button "Save" at bounding box center [0, 0] width 0 height 0
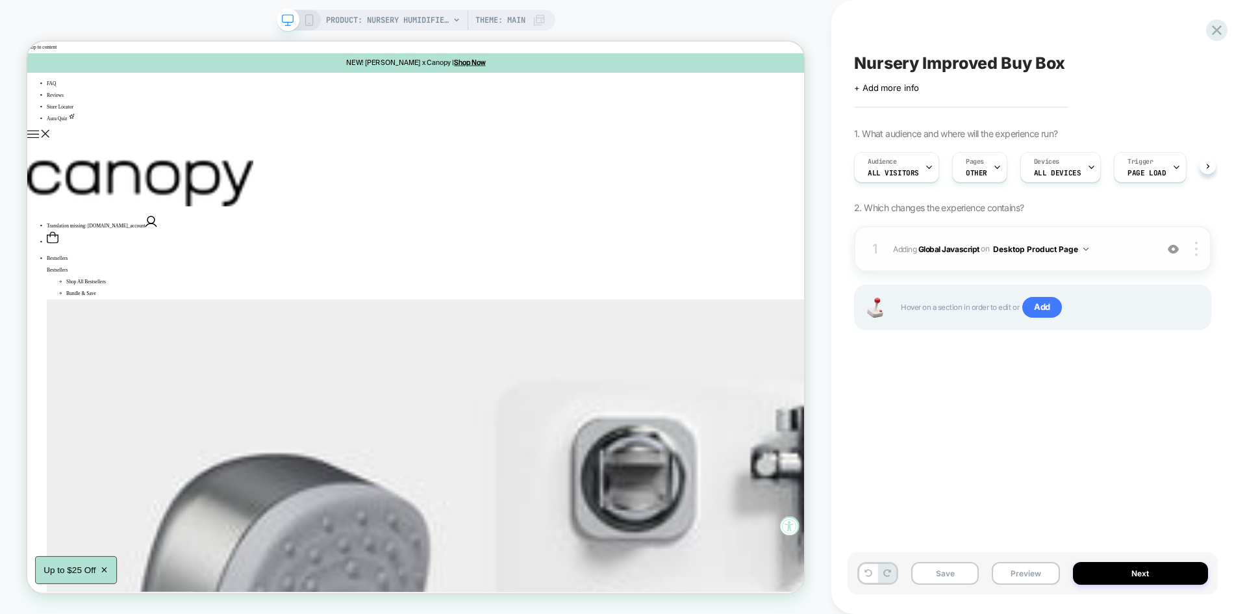
scroll to position [0, 1]
click at [0, 0] on button "Save" at bounding box center [0, 0] width 0 height 0
click at [1018, 566] on button "Preview" at bounding box center [1026, 573] width 68 height 23
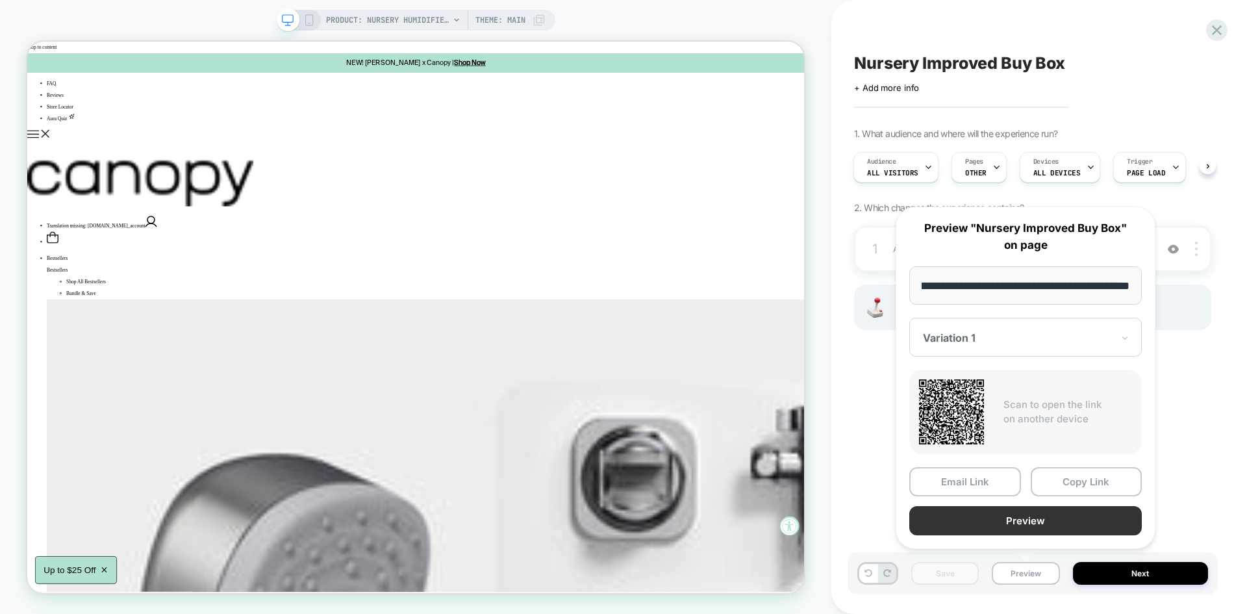
scroll to position [0, 0]
click at [0, 0] on button "Preview" at bounding box center [0, 0] width 0 height 0
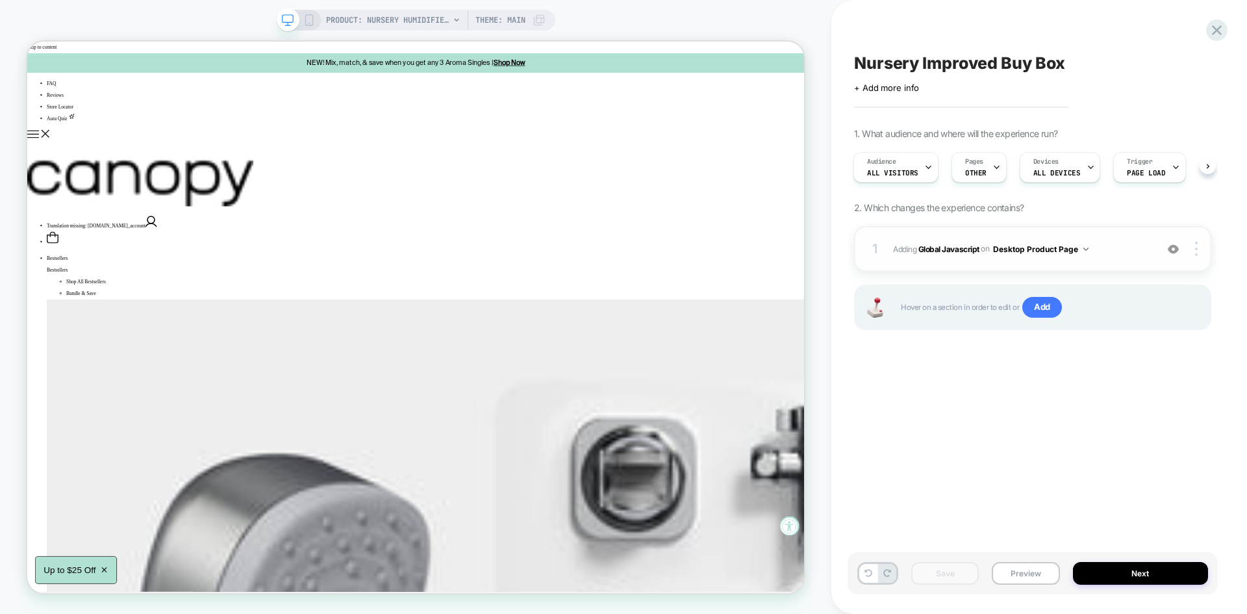
click at [0, 0] on div "1 Adding Global Javascript on Desktop Product Page Add Before Add After Copy to…" at bounding box center [0, 0] width 0 height 0
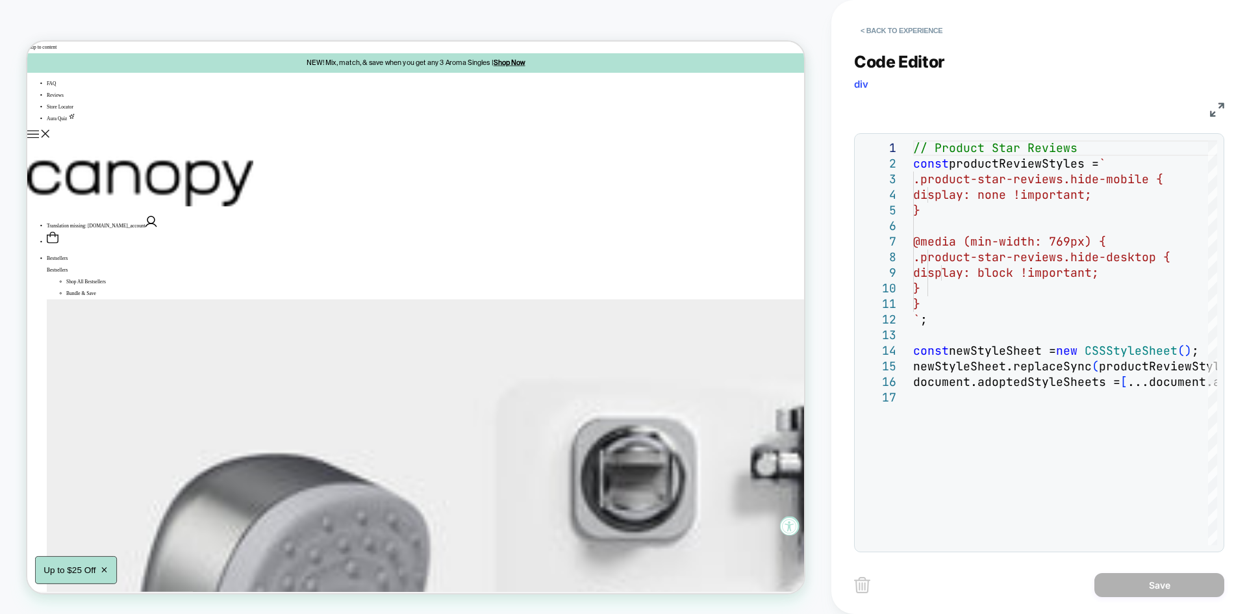
click at [1220, 103] on img at bounding box center [1217, 110] width 14 height 14
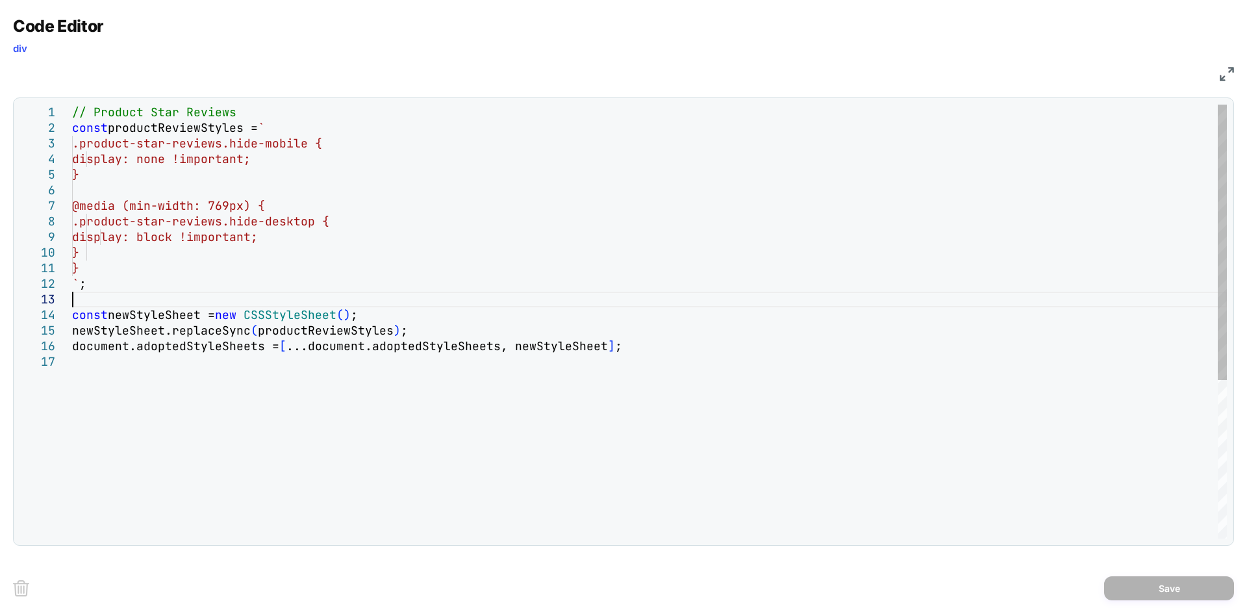
click at [157, 293] on div "// Product Star Reviews const productReviewStyles = ` .product-star-reviews.hid…" at bounding box center [649, 446] width 1155 height 683
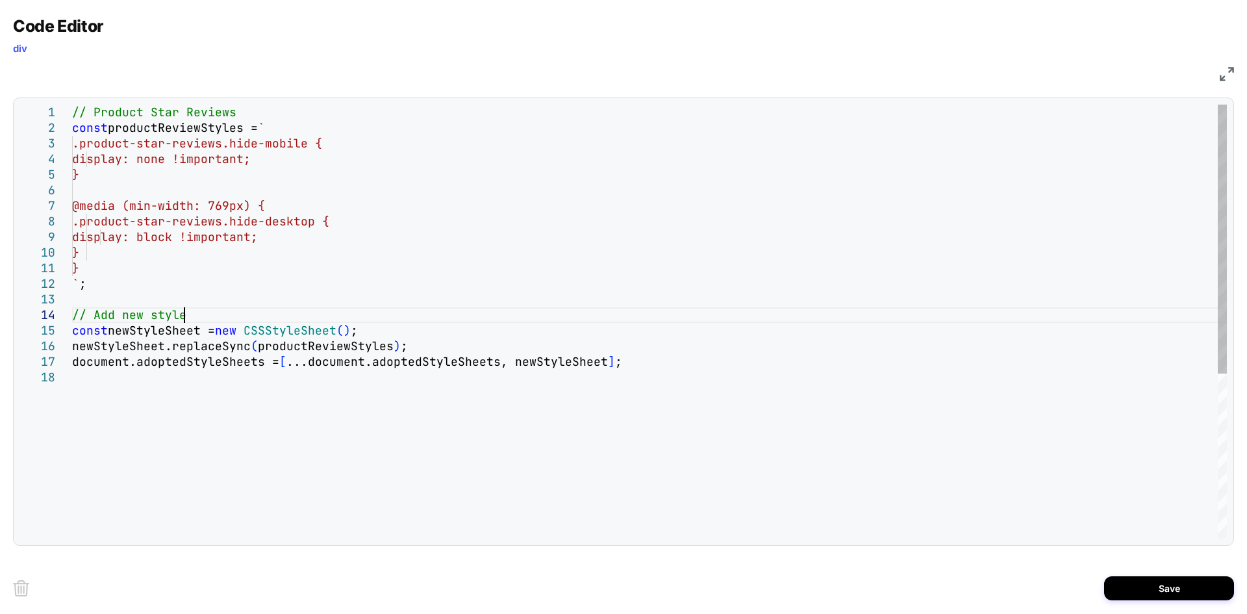
scroll to position [47, 118]
click at [317, 294] on div "// Product Star Reviews const productReviewStyles = ` .product-star-reviews.hid…" at bounding box center [649, 454] width 1155 height 699
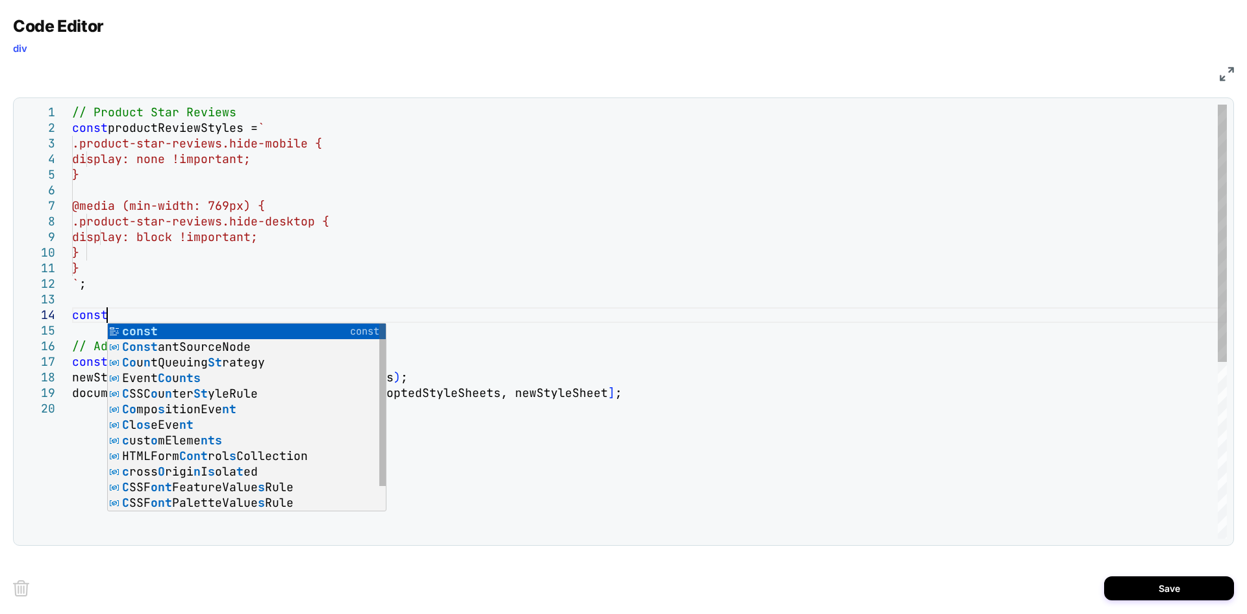
scroll to position [47, 41]
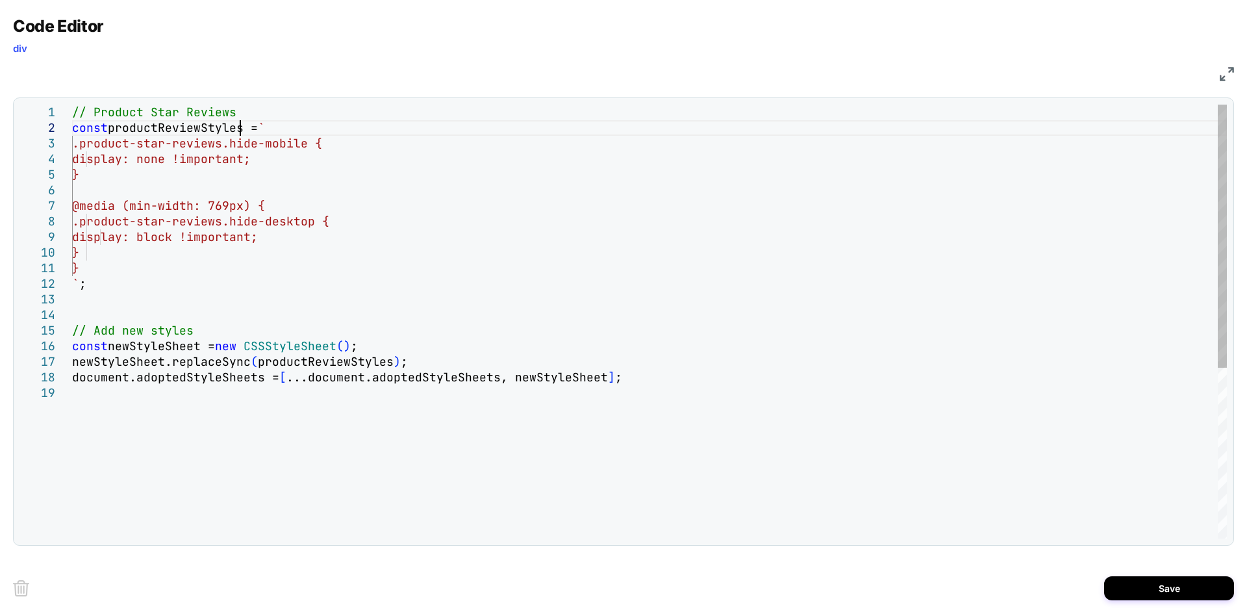
click at [243, 127] on div "// Product Star Reviews const productReviewStyles = ` .product-star-reviews.hid…" at bounding box center [649, 462] width 1155 height 714
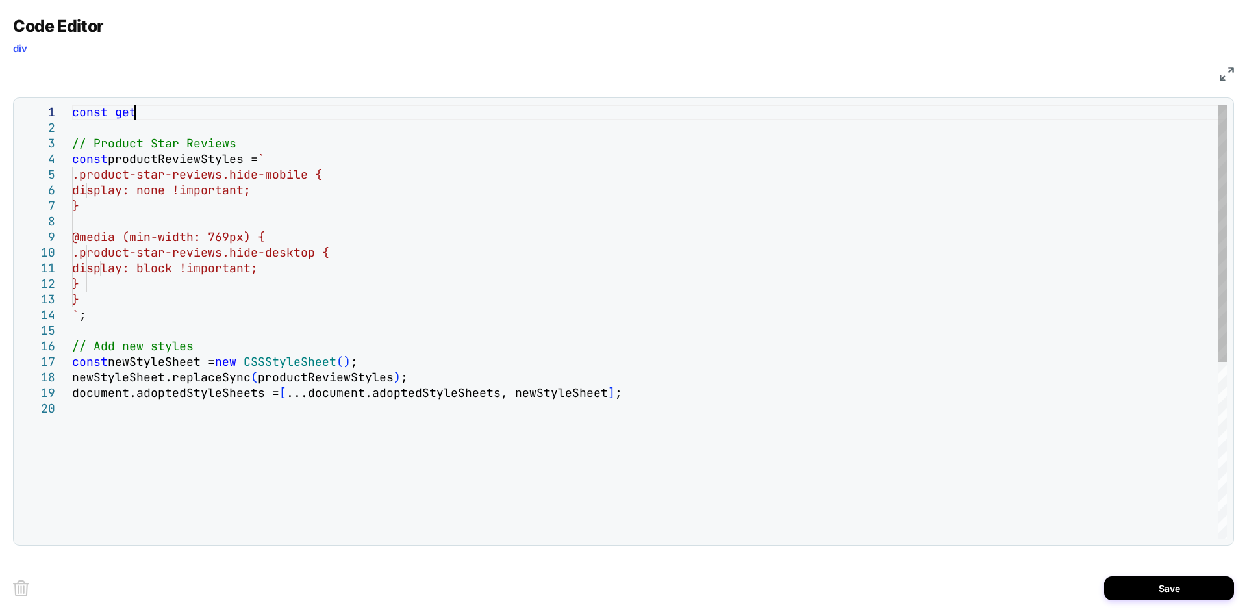
scroll to position [14, 69]
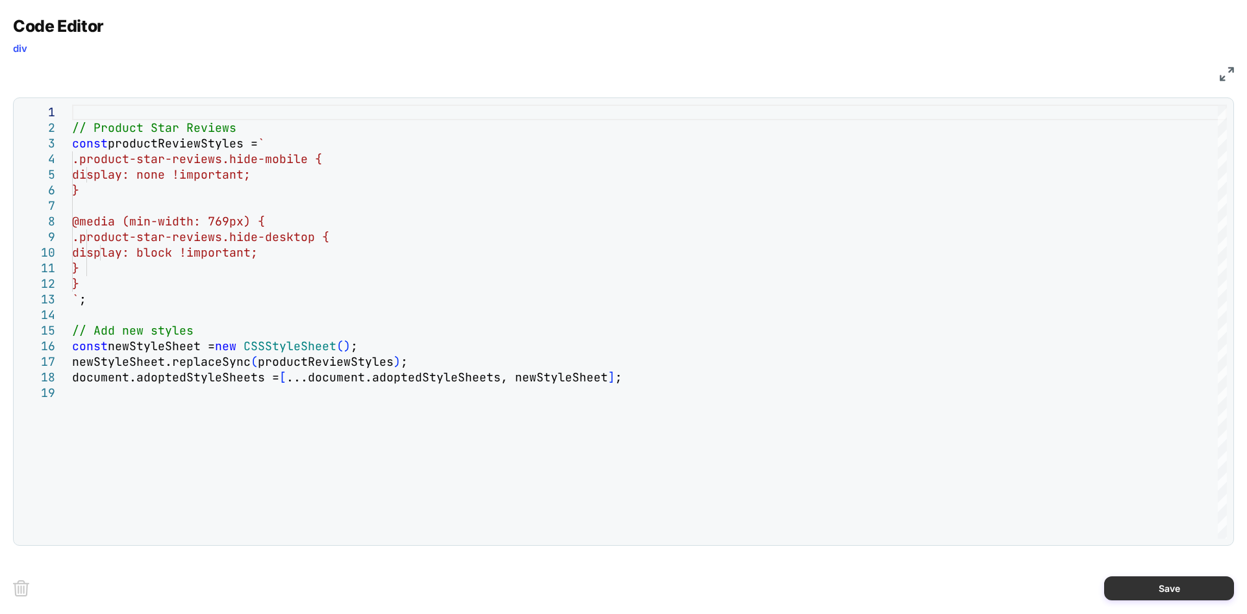
type textarea "**********"
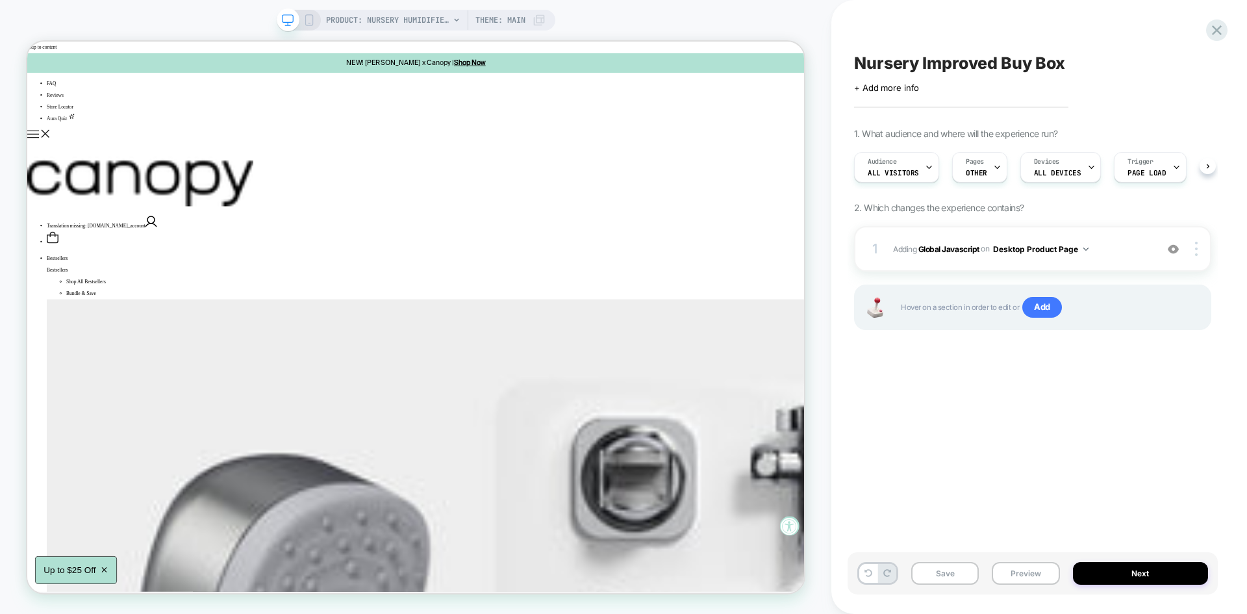
scroll to position [0, 1]
click at [930, 575] on button "Save" at bounding box center [945, 573] width 68 height 23
click at [1021, 570] on button "Preview" at bounding box center [1026, 573] width 68 height 23
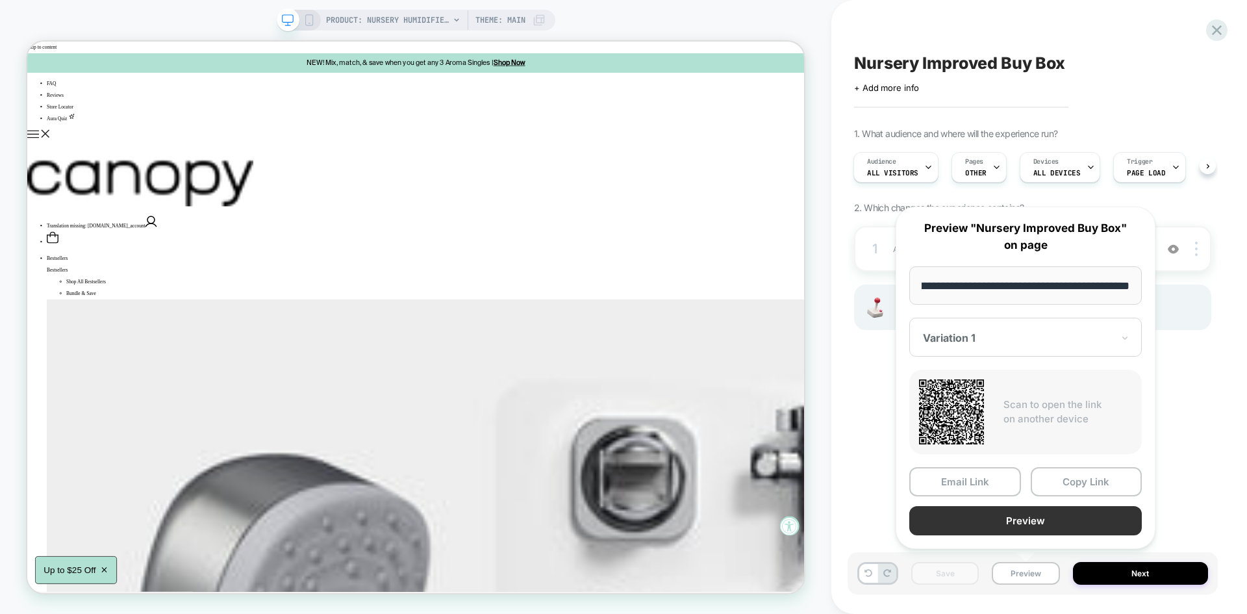
scroll to position [0, 0]
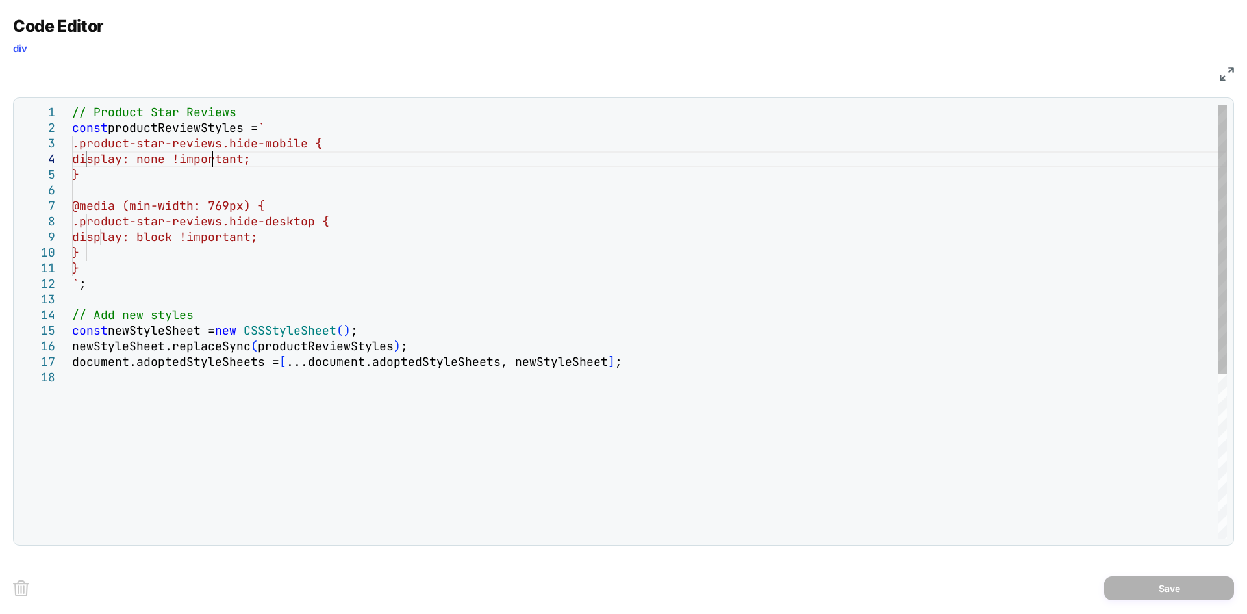
click at [214, 166] on div "// Product Star Reviews const productReviewStyles = ` .product-star-reviews.hid…" at bounding box center [649, 454] width 1155 height 699
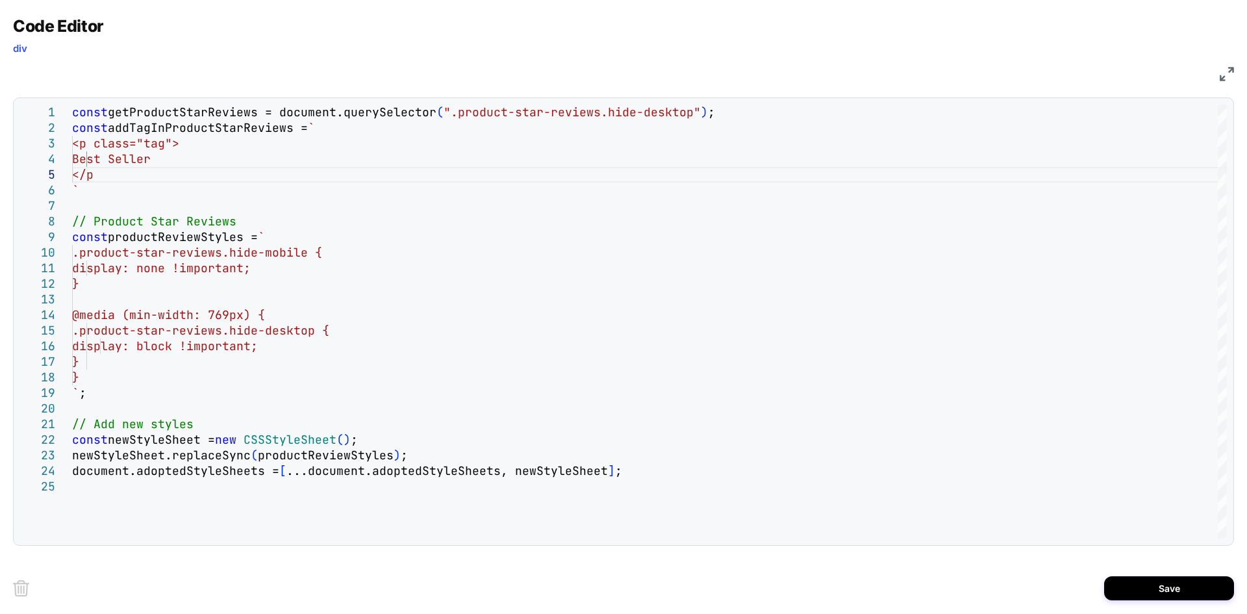
scroll to position [62, 41]
click at [215, 169] on div "const getProductStarReviews = document.querySelector ( ".product-star-reviews.h…" at bounding box center [649, 509] width 1155 height 808
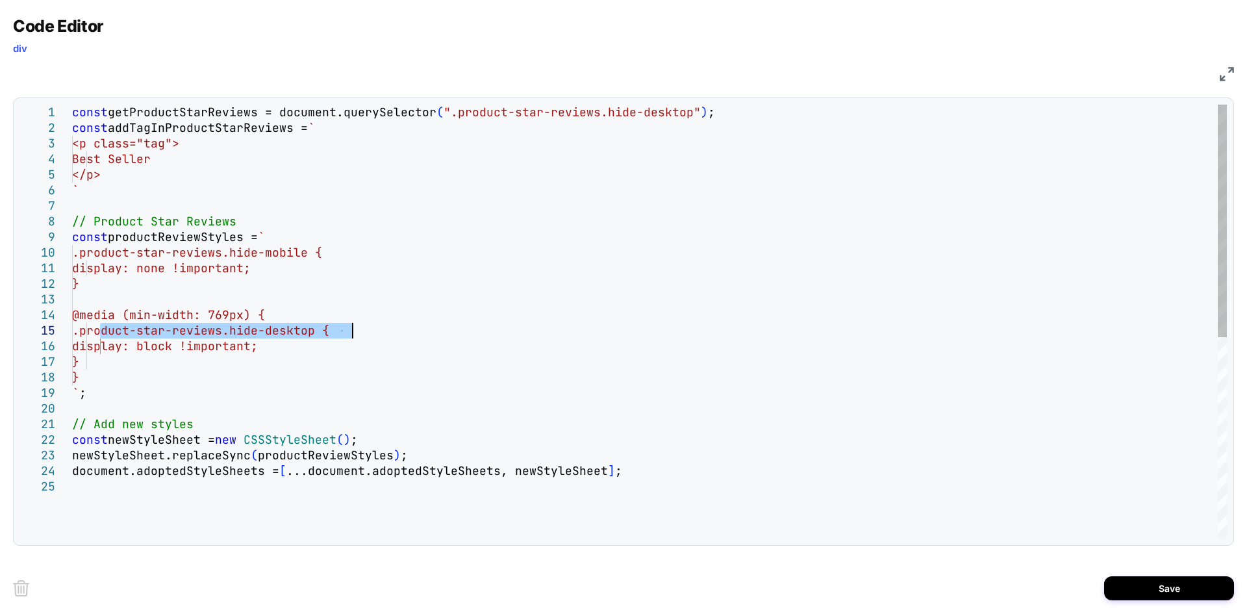
drag, startPoint x: 103, startPoint y: 332, endPoint x: 358, endPoint y: 325, distance: 255.3
click at [358, 325] on div "const getProductStarReviews = document.querySelector ( ".product-star-reviews.h…" at bounding box center [649, 509] width 1155 height 808
click at [103, 284] on div "const getProductStarReviews = document.querySelector ( ".product-star-reviews.h…" at bounding box center [649, 509] width 1155 height 808
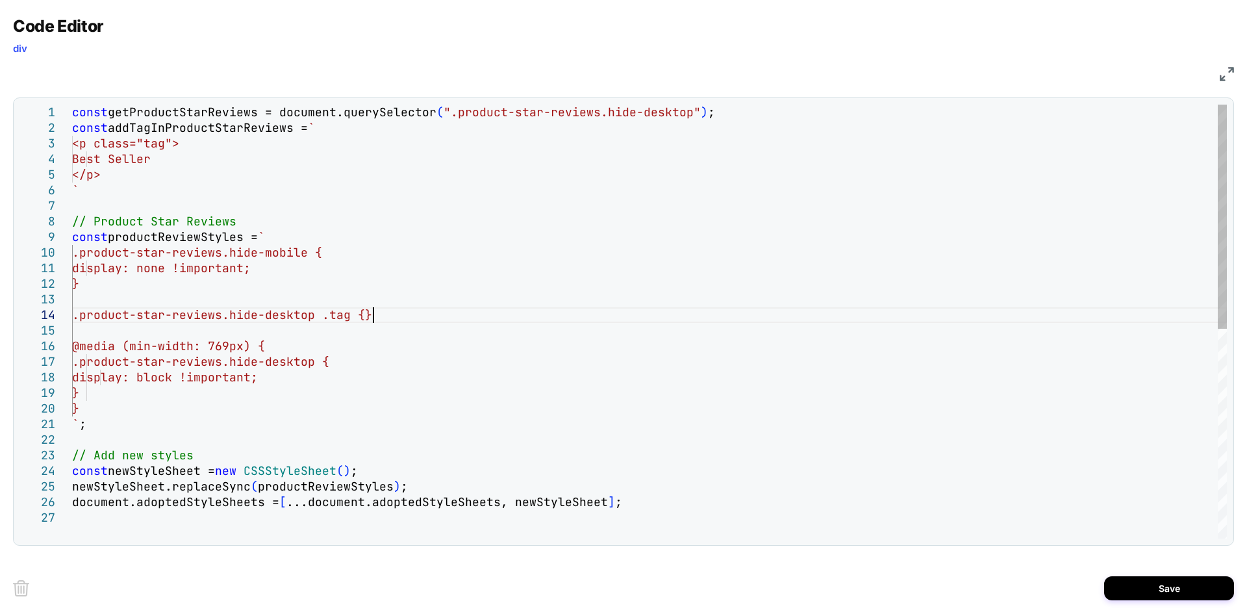
scroll to position [62, 27]
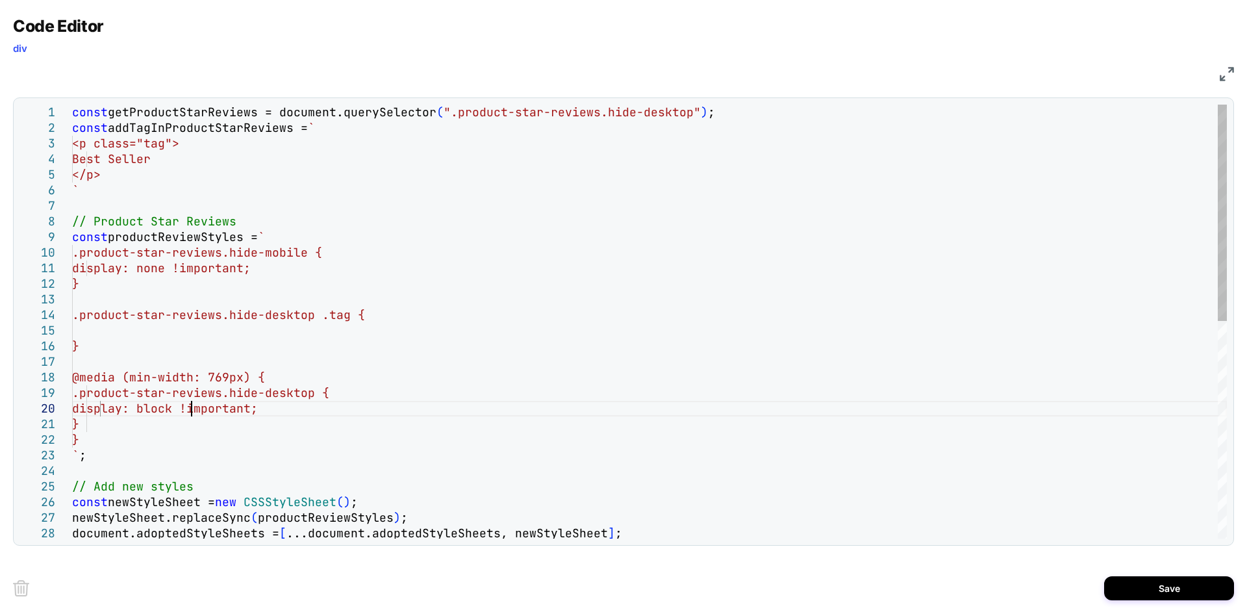
click at [191, 407] on div "const getProductStarReviews = document.querySelector ( ".product-star-reviews.h…" at bounding box center [649, 540] width 1155 height 870
click at [153, 358] on div "const getProductStarReviews = document.querySelector ( ".product-star-reviews.h…" at bounding box center [649, 540] width 1155 height 870
click at [138, 327] on div "const getProductStarReviews = document.querySelector ( ".product-star-reviews.h…" at bounding box center [649, 540] width 1155 height 870
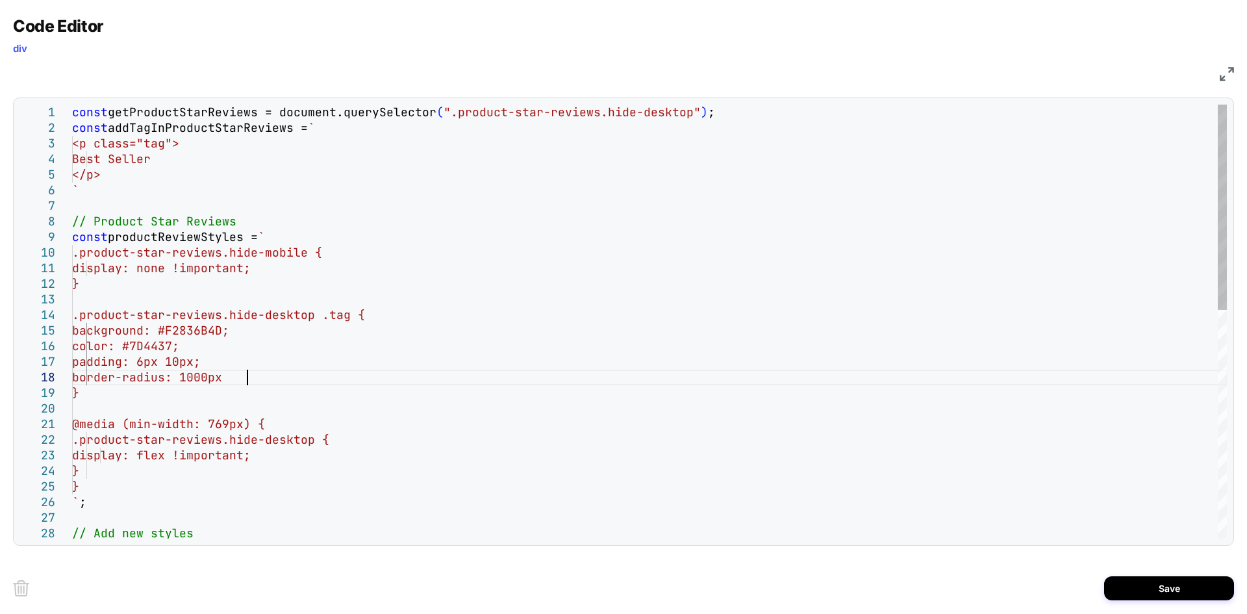
scroll to position [109, 181]
click at [105, 188] on div "const getProductStarReviews = document.querySelector ( ".product-star-reviews.h…" at bounding box center [649, 563] width 1155 height 917
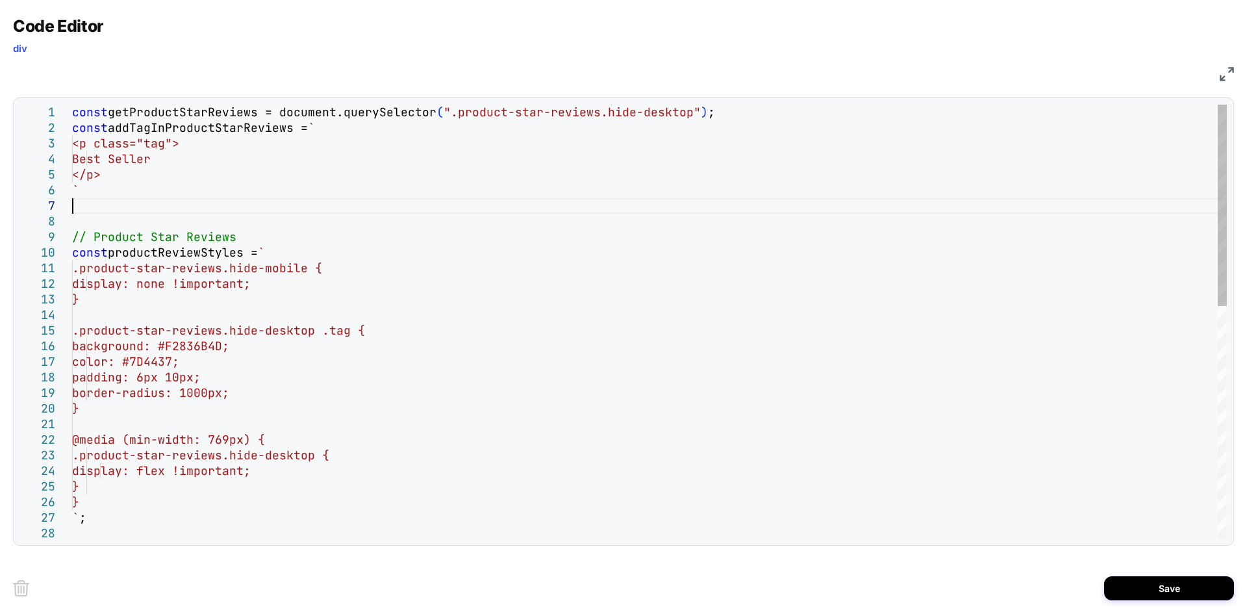
scroll to position [109, 0]
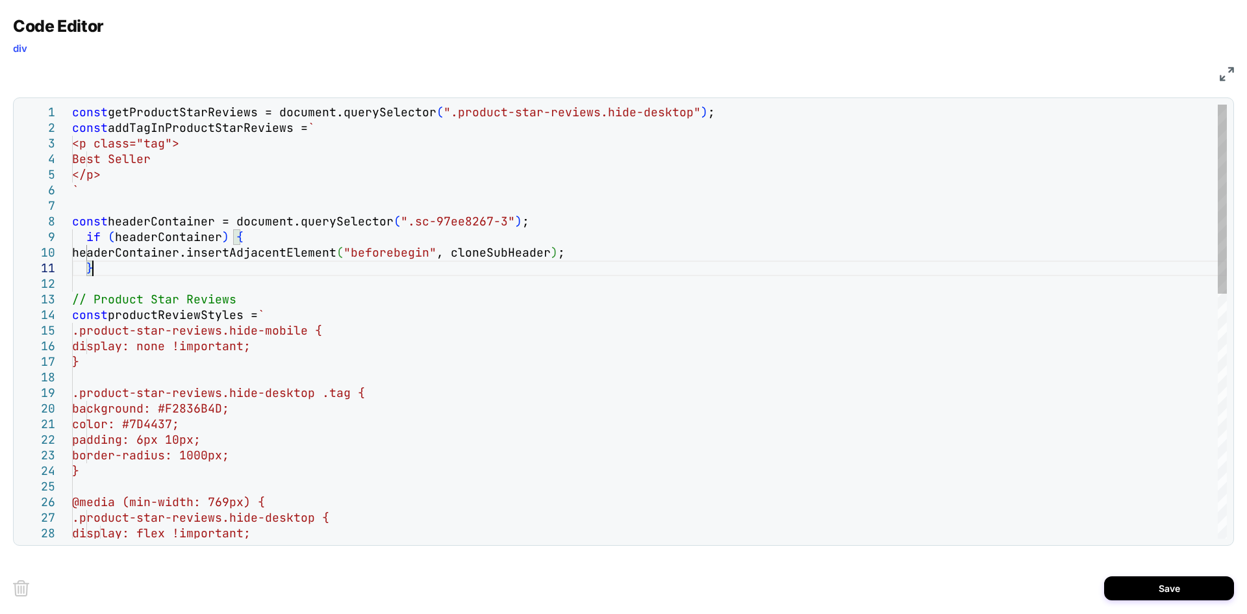
click at [121, 234] on div "const getProductStarReviews = document.querySelector ( ".product-star-reviews.h…" at bounding box center [649, 602] width 1155 height 995
click at [532, 319] on div "const getProductStarReviews = document.querySelector ( ".product-star-reviews.h…" at bounding box center [649, 602] width 1155 height 995
click at [536, 227] on div "const getProductStarReviews = document.querySelector ( ".product-star-reviews.h…" at bounding box center [649, 602] width 1155 height 995
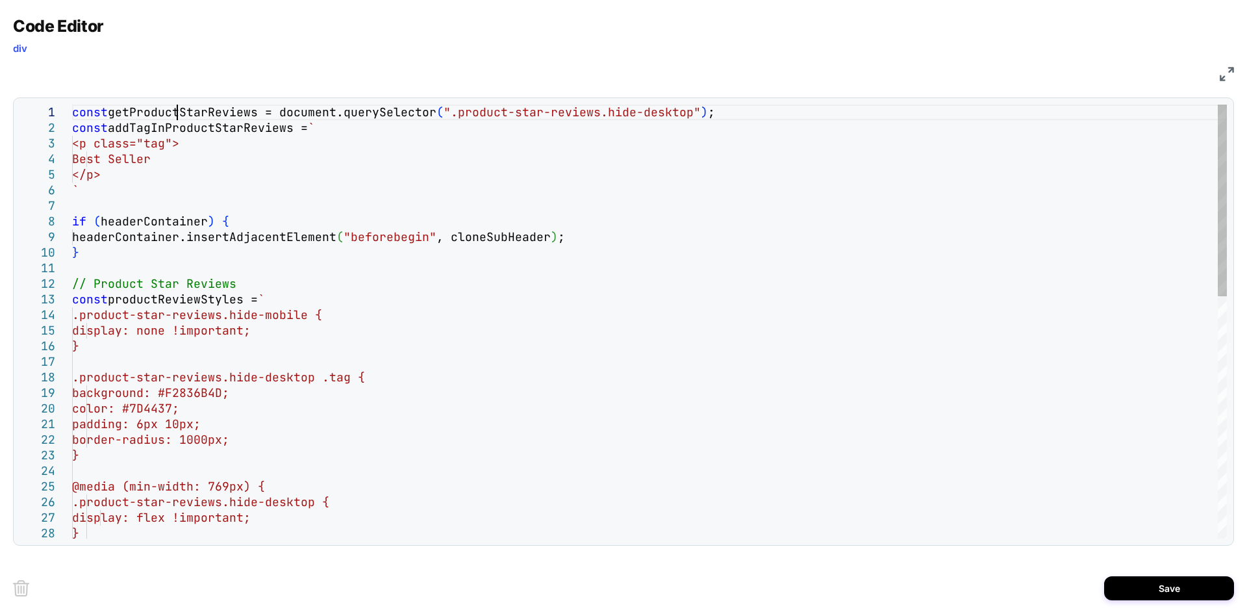
click at [179, 106] on div "const getProductStarReviews = document.querySelector ( ".product-star-reviews.h…" at bounding box center [649, 594] width 1155 height 979
click at [153, 222] on div "const getProductStarReviews = document.querySelector ( ".product-star-reviews.h…" at bounding box center [649, 594] width 1155 height 979
click at [144, 240] on div "const getProductStarReviews = document.querySelector ( ".product-star-reviews.h…" at bounding box center [649, 594] width 1155 height 979
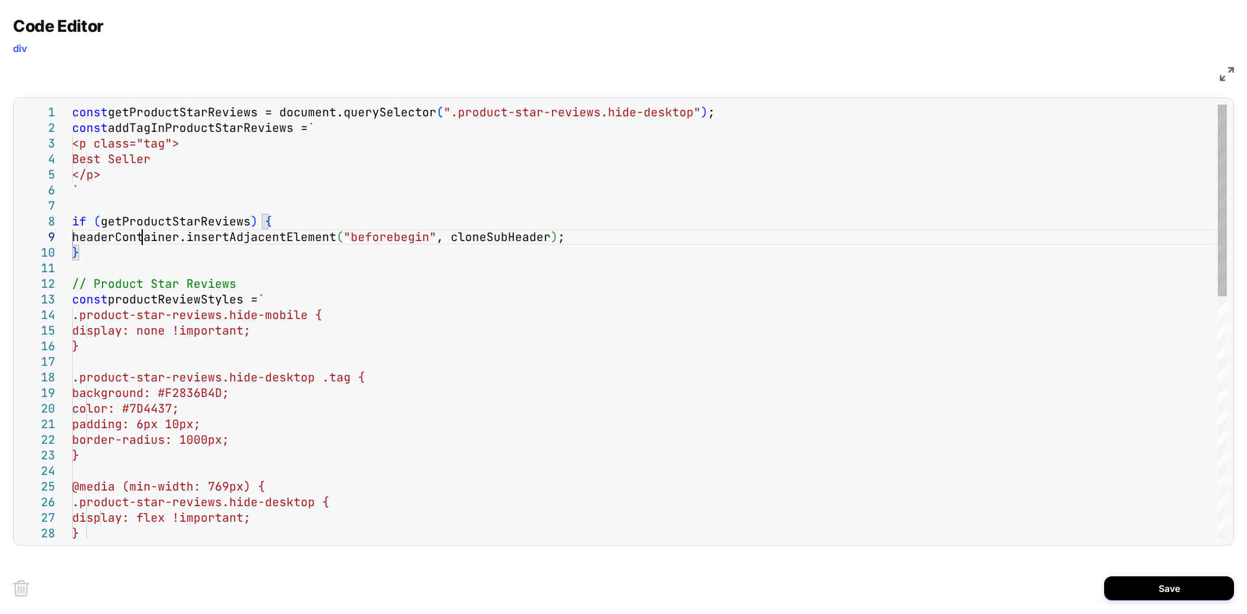
click at [144, 240] on div "const getProductStarReviews = document.querySelector ( ".product-star-reviews.h…" at bounding box center [649, 594] width 1155 height 979
click at [209, 128] on div "const getProductStarReviews = document.querySelector ( ".product-star-reviews.h…" at bounding box center [649, 594] width 1155 height 979
click at [549, 242] on div "const getProductStarReviews = document.querySelector ( ".product-star-reviews.h…" at bounding box center [649, 594] width 1155 height 979
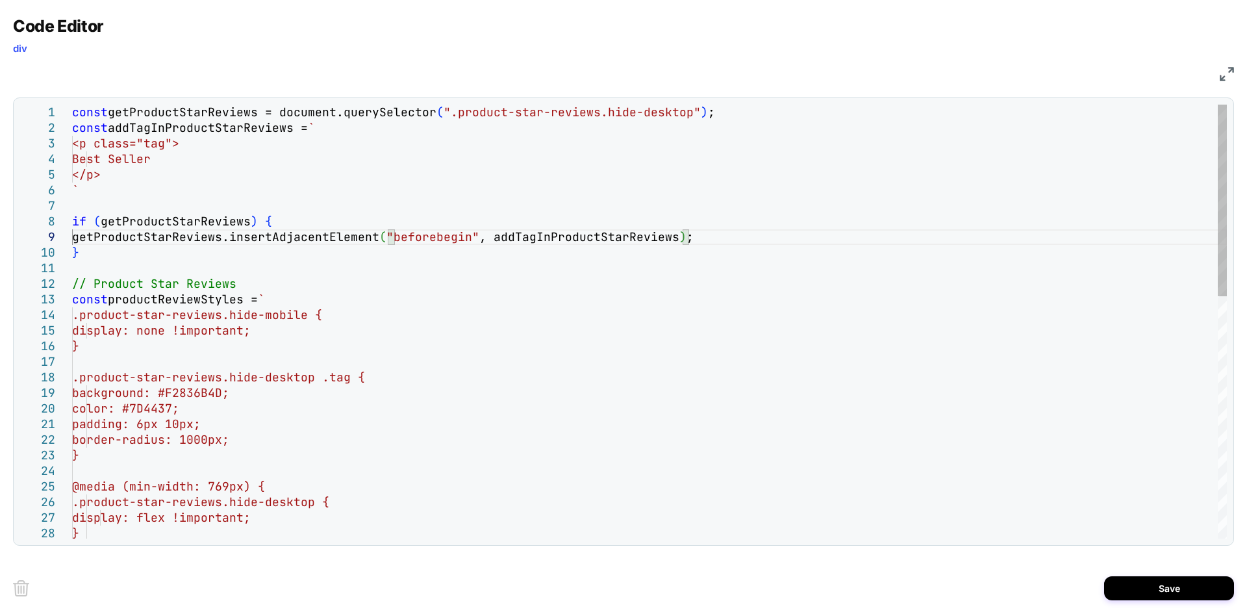
click at [431, 236] on div "const getProductStarReviews = document.querySelector ( ".product-star-reviews.h…" at bounding box center [649, 594] width 1155 height 979
type textarea "**********"
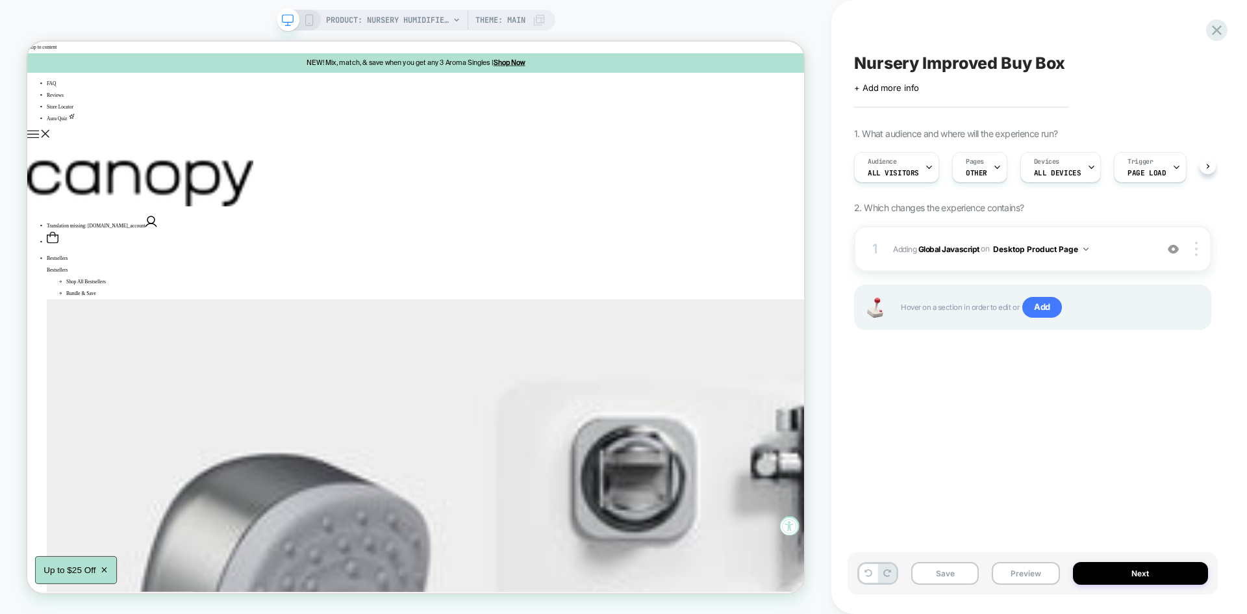
scroll to position [0, 1]
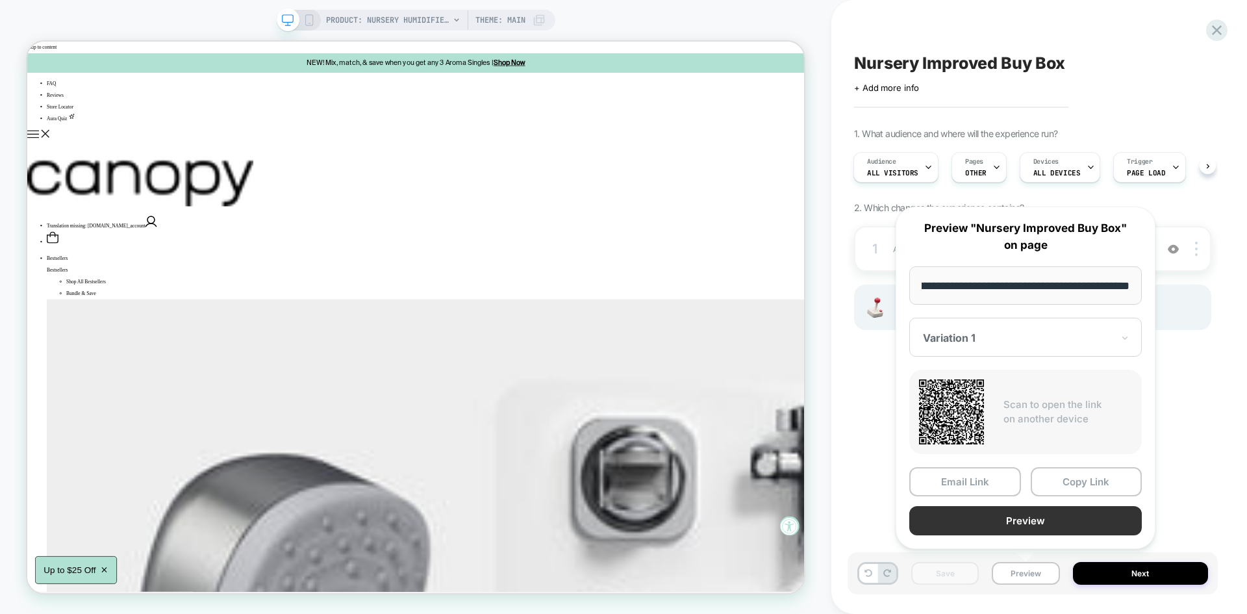
scroll to position [0, 0]
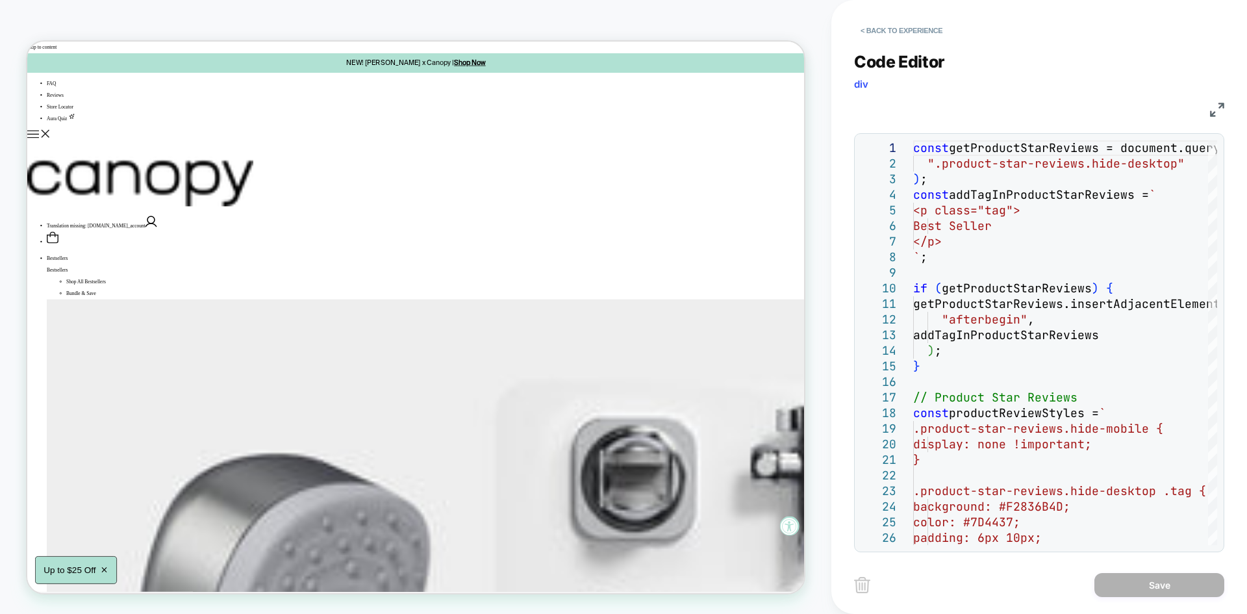
click at [1213, 103] on img at bounding box center [1217, 110] width 14 height 14
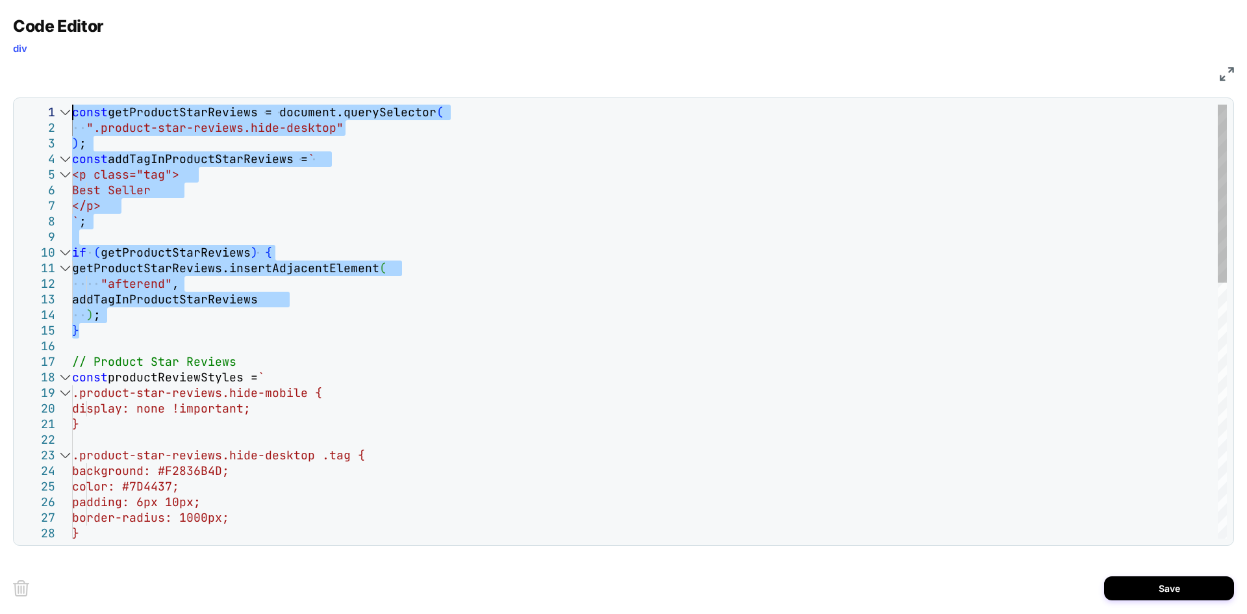
drag, startPoint x: 87, startPoint y: 331, endPoint x: 49, endPoint y: 106, distance: 227.9
type textarea "**********"
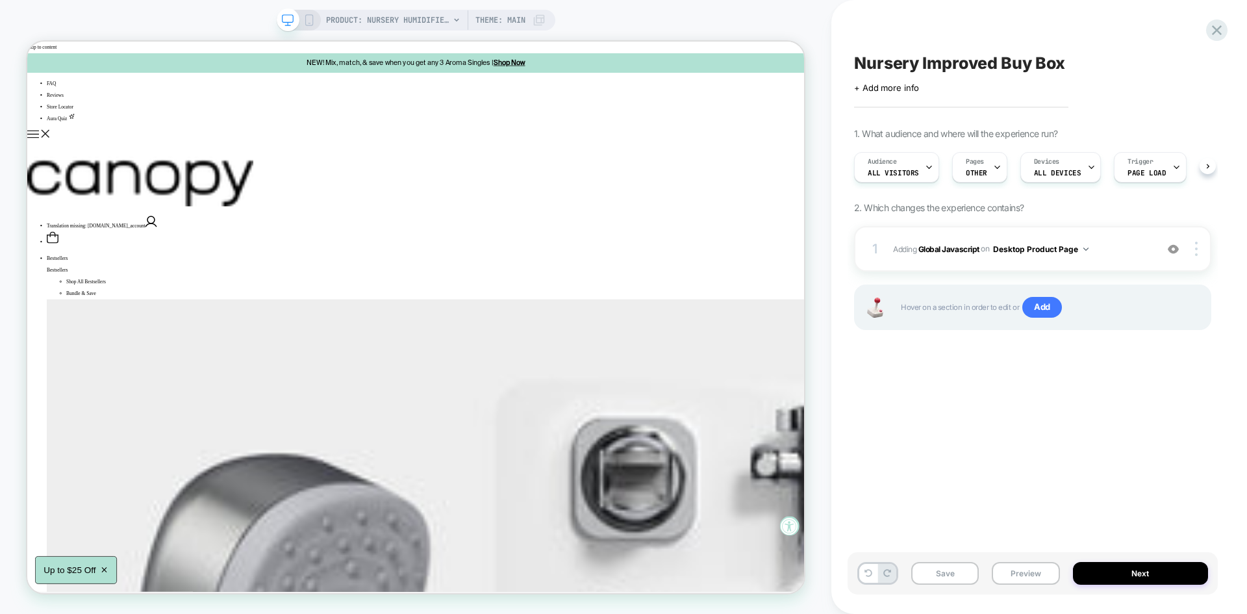
scroll to position [0, 1]
click at [938, 568] on button "Save" at bounding box center [945, 573] width 68 height 23
click at [1025, 577] on button "Preview" at bounding box center [1026, 573] width 68 height 23
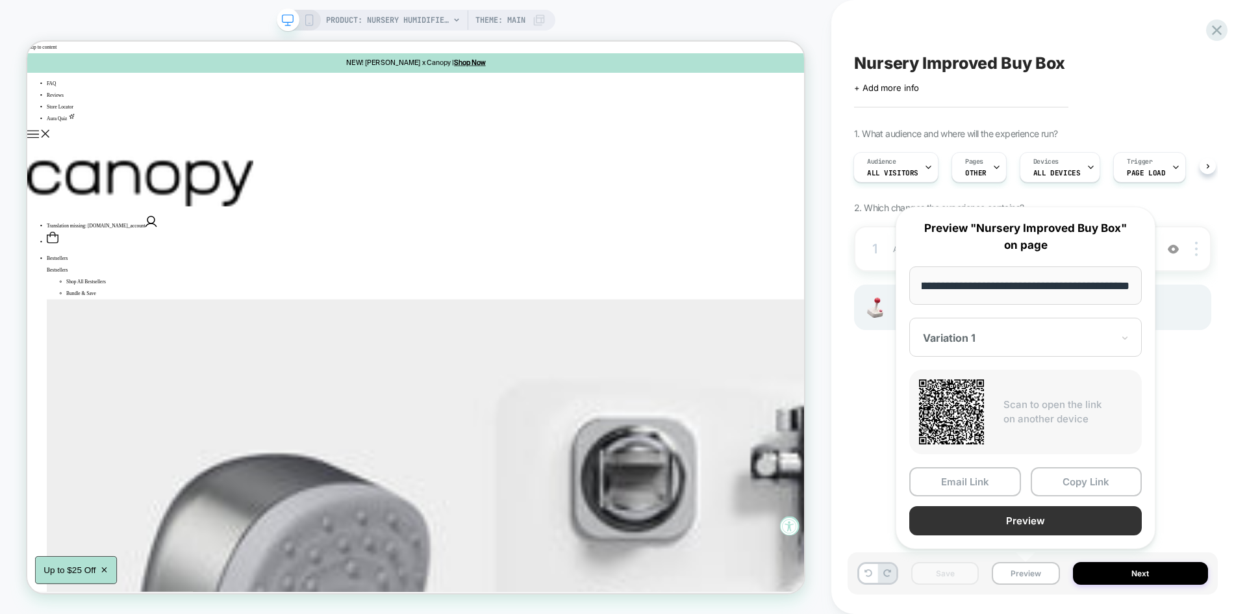
scroll to position [0, 0]
click at [998, 533] on button "Preview" at bounding box center [1025, 520] width 232 height 29
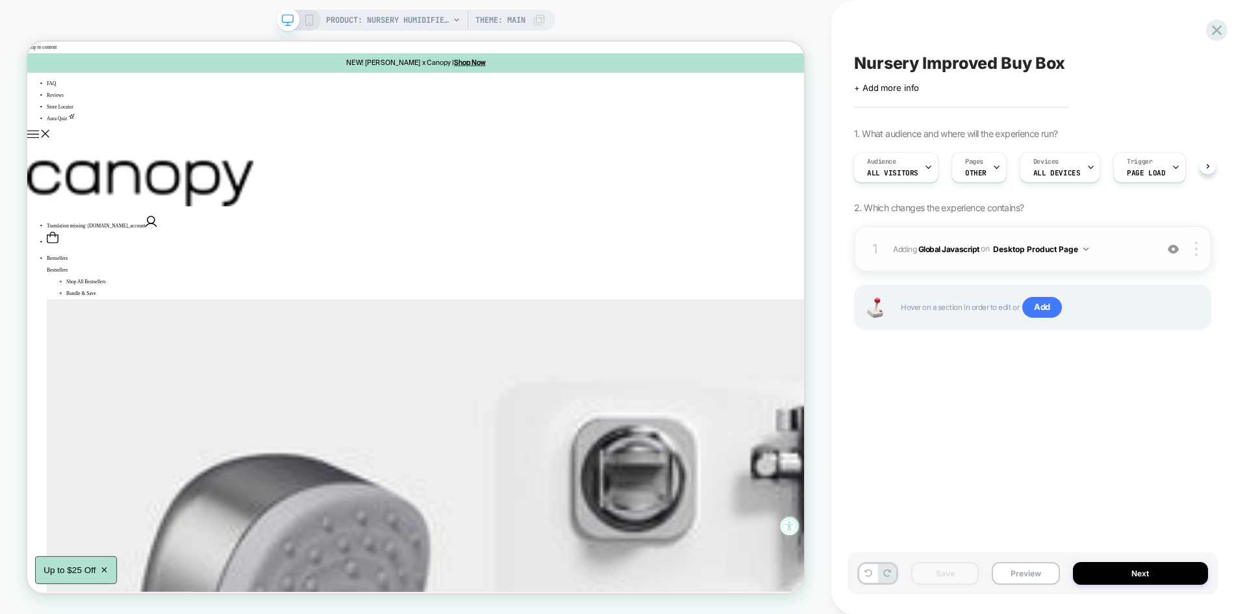
click at [1105, 237] on div "1 Adding Global Javascript on Desktop Product Page Add Before Add After Copy to…" at bounding box center [1032, 248] width 357 height 45
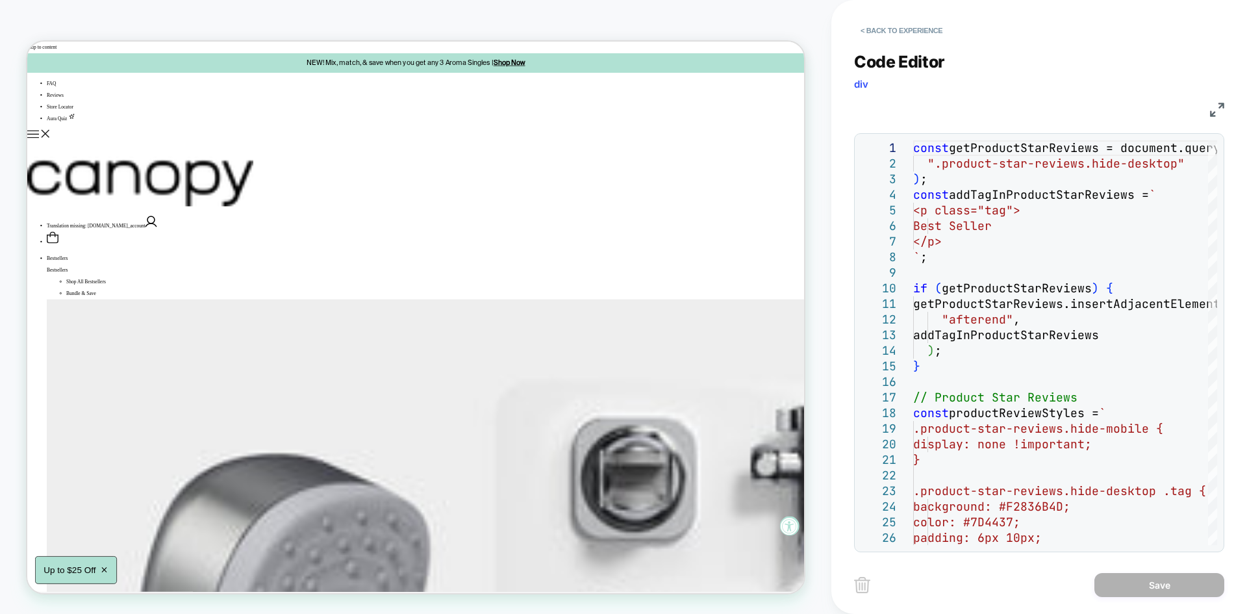
click at [1215, 110] on img at bounding box center [1217, 110] width 14 height 14
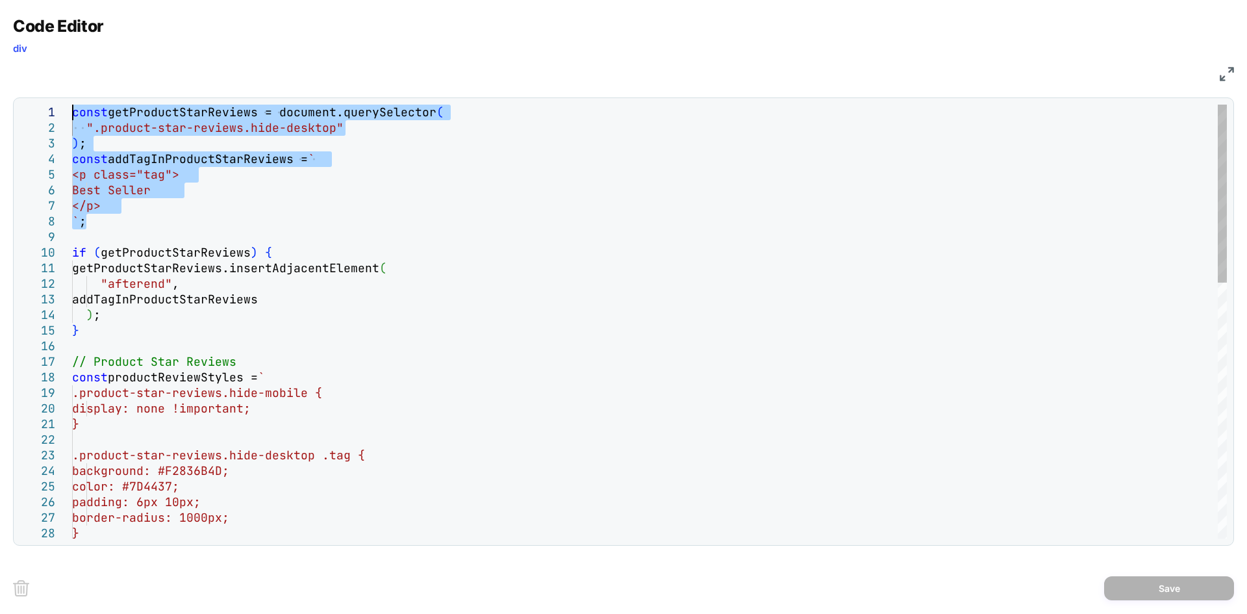
drag, startPoint x: 98, startPoint y: 223, endPoint x: 67, endPoint y: 117, distance: 111.0
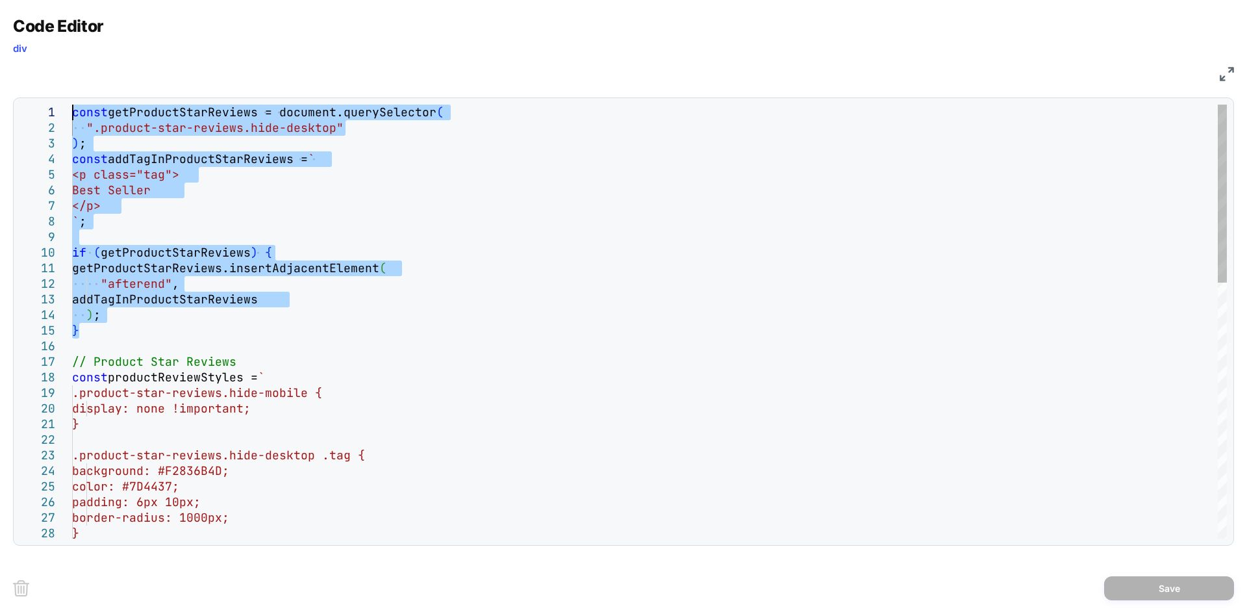
drag, startPoint x: 89, startPoint y: 331, endPoint x: 41, endPoint y: 115, distance: 221.5
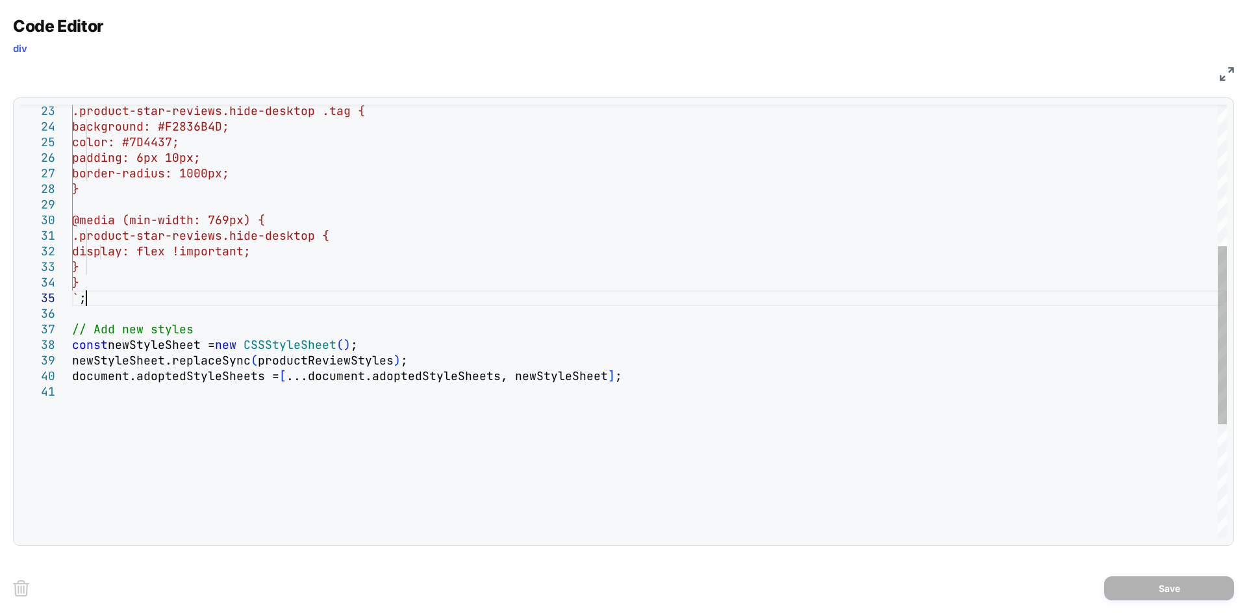
click at [421, 303] on div ".product-star-reviews.hide-desktop .tag { background: #F2836B4D; color: #7D4437…" at bounding box center [649, 288] width 1155 height 1057
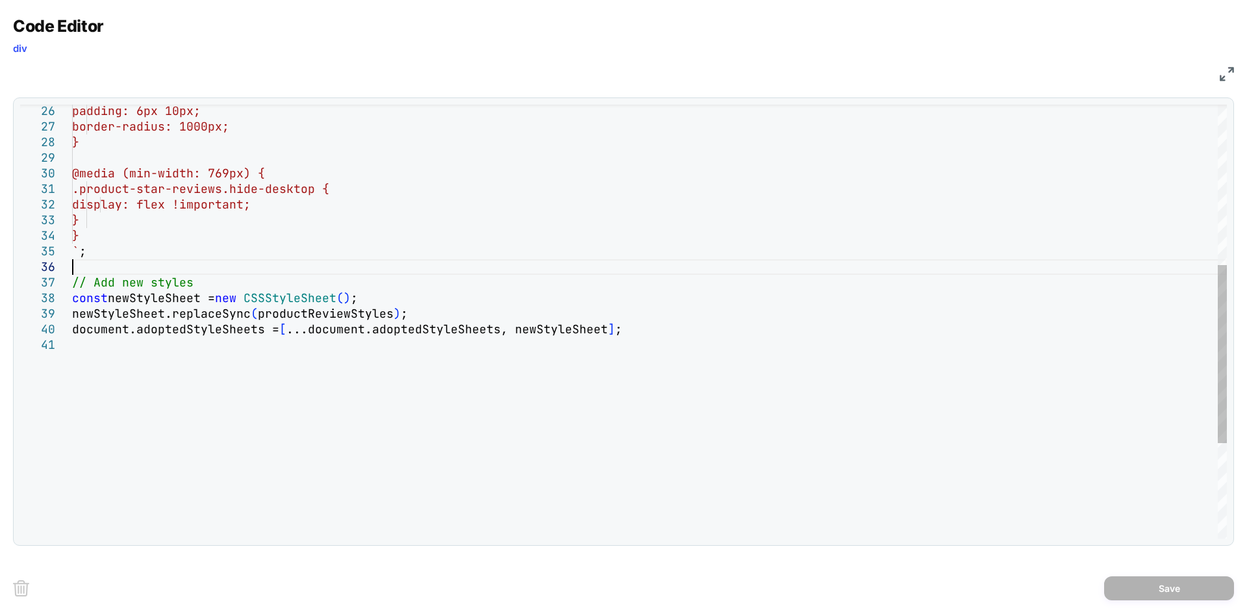
click at [479, 269] on div "padding: 6px 10px; border-radius: 1000px; } @media (min-width: 769px) { .produc…" at bounding box center [649, 242] width 1155 height 1057
click at [527, 306] on div "padding: 6px 10px; border-radius: 1000px; } @media (min-width: 769px) { .produc…" at bounding box center [649, 242] width 1155 height 1057
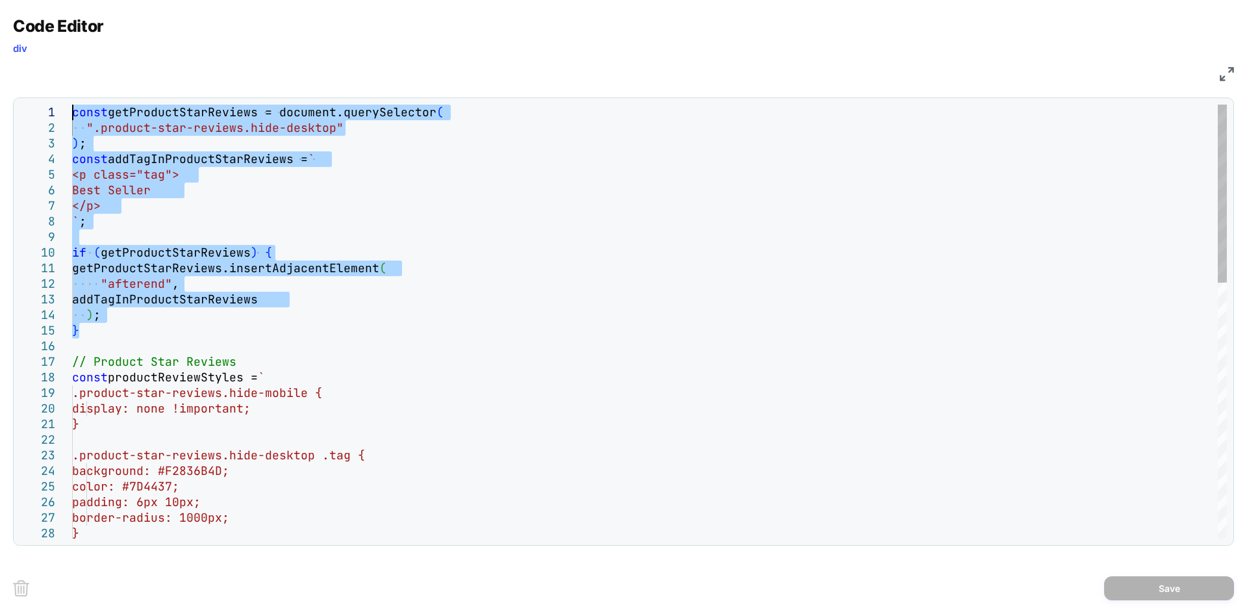
drag, startPoint x: 82, startPoint y: 329, endPoint x: 45, endPoint y: 86, distance: 246.4
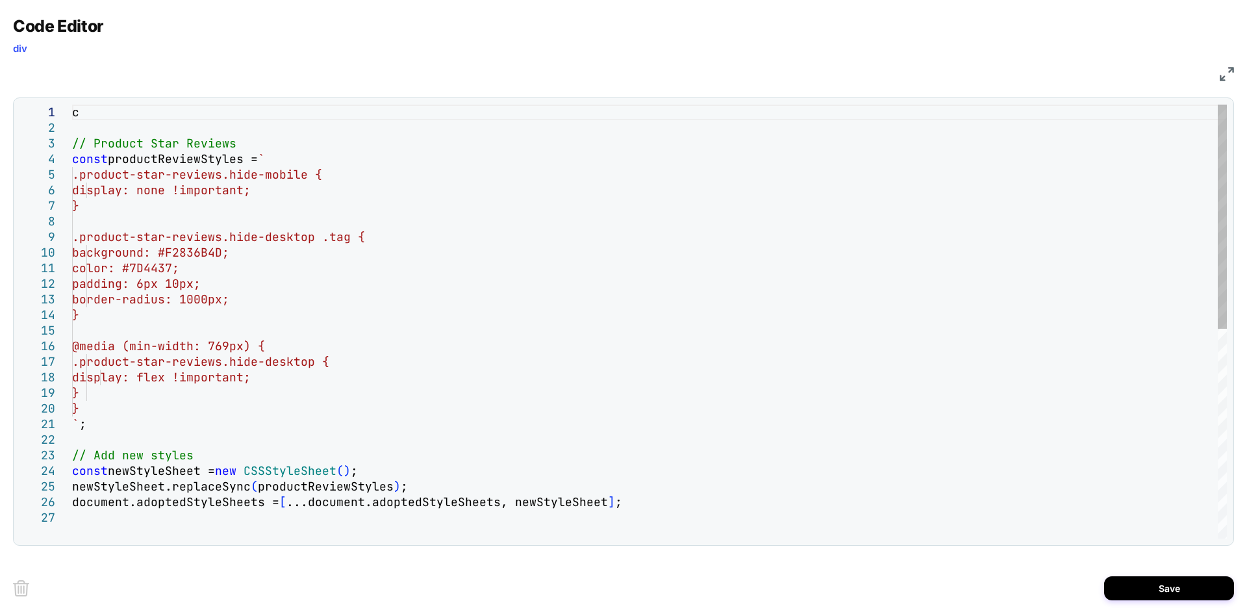
scroll to position [0, 6]
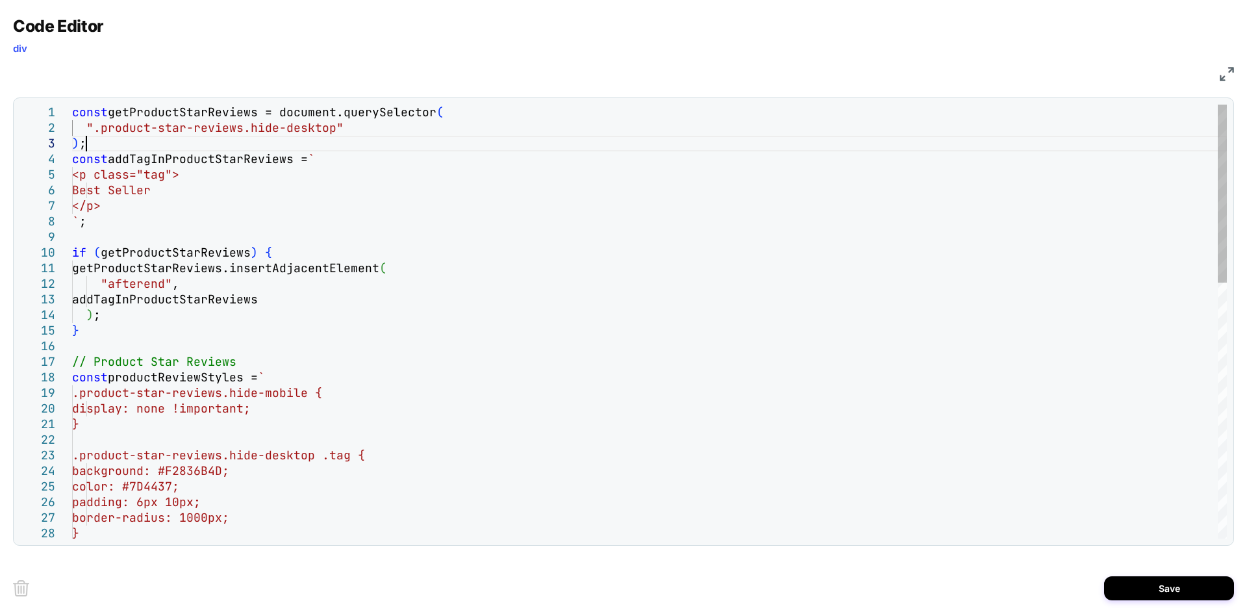
scroll to position [47, 0]
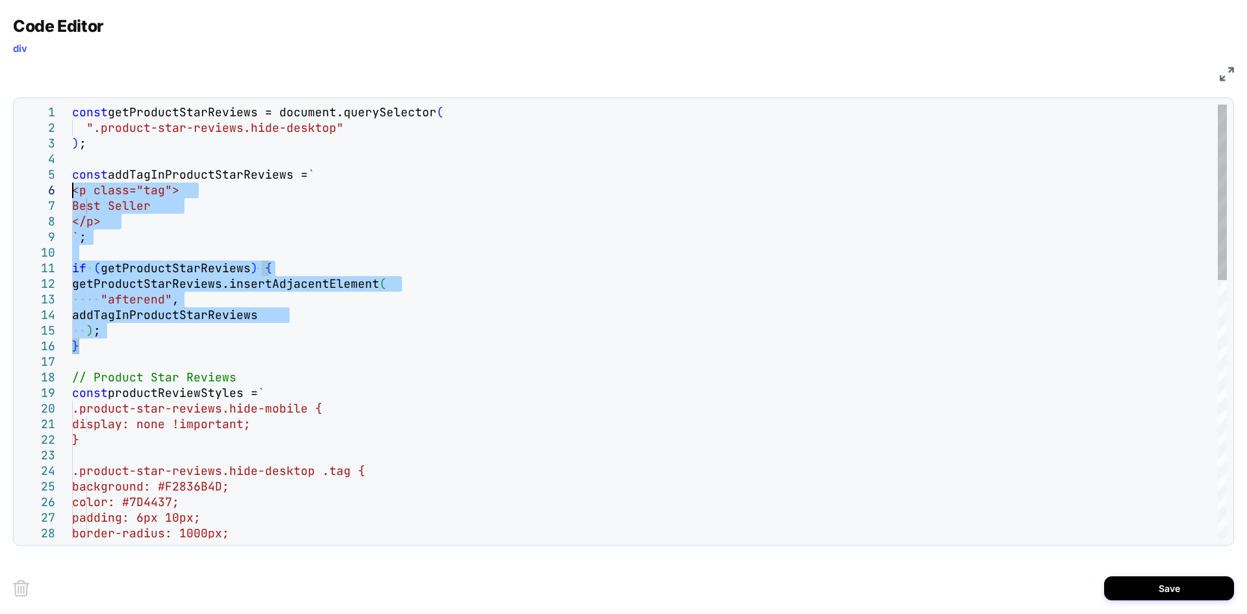
drag, startPoint x: 82, startPoint y: 347, endPoint x: 27, endPoint y: 52, distance: 300.6
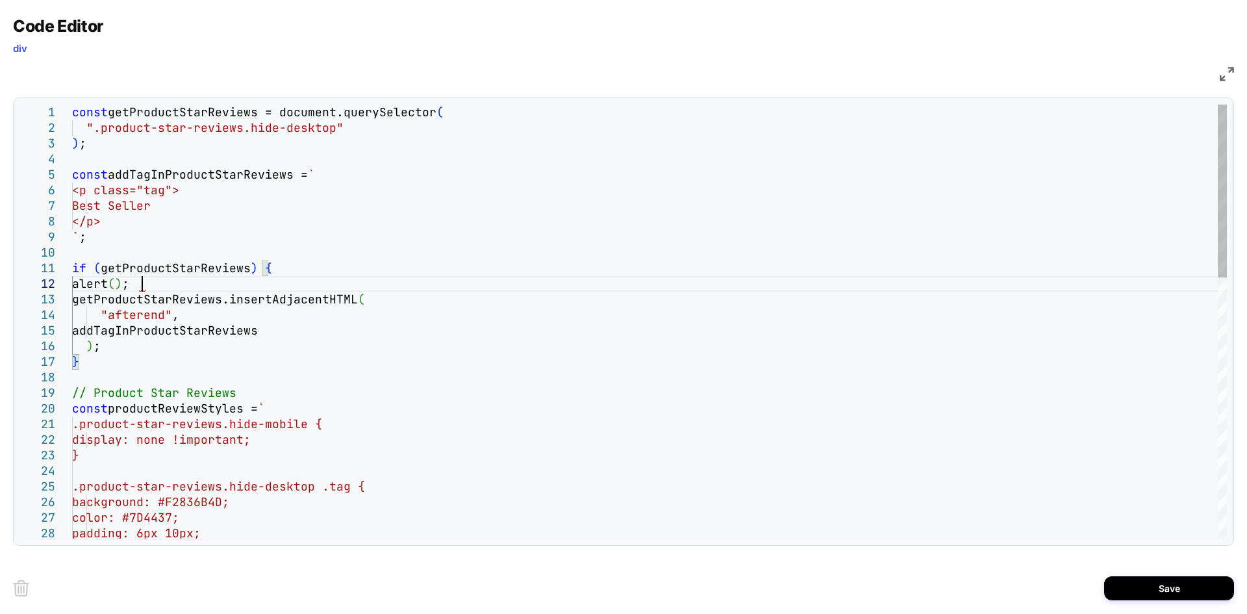
scroll to position [30, 69]
type textarea "**********"
click at [1168, 592] on button "Save" at bounding box center [1169, 588] width 130 height 24
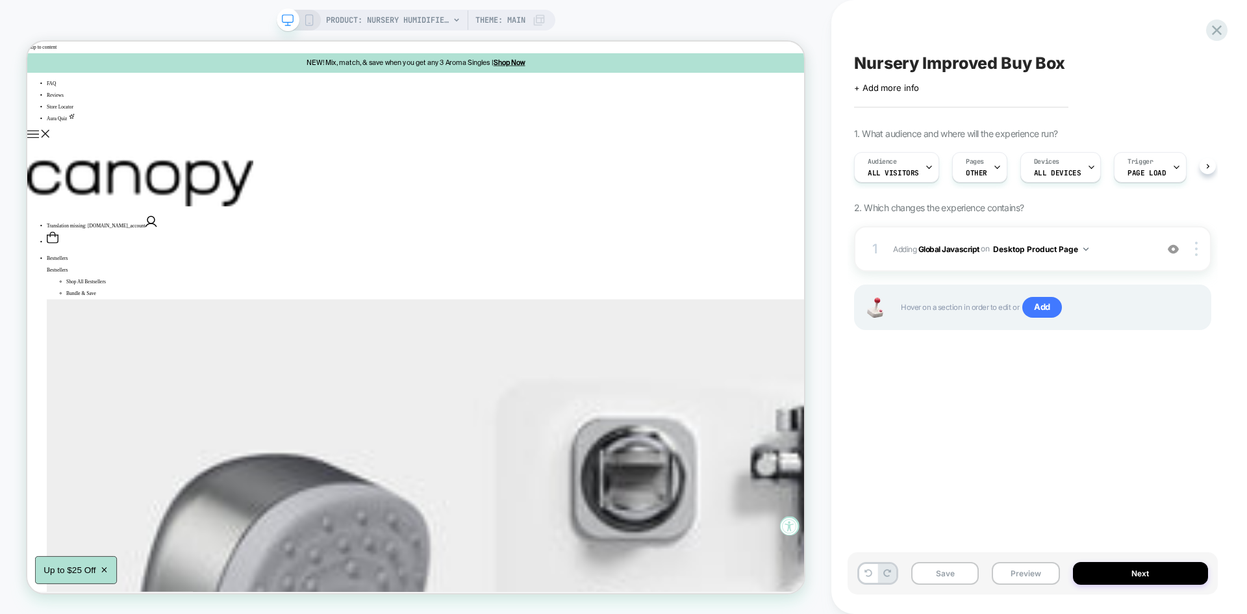
scroll to position [0, 1]
click at [950, 577] on button "Save" at bounding box center [945, 573] width 68 height 23
click at [1024, 576] on button "Preview" at bounding box center [1026, 573] width 68 height 23
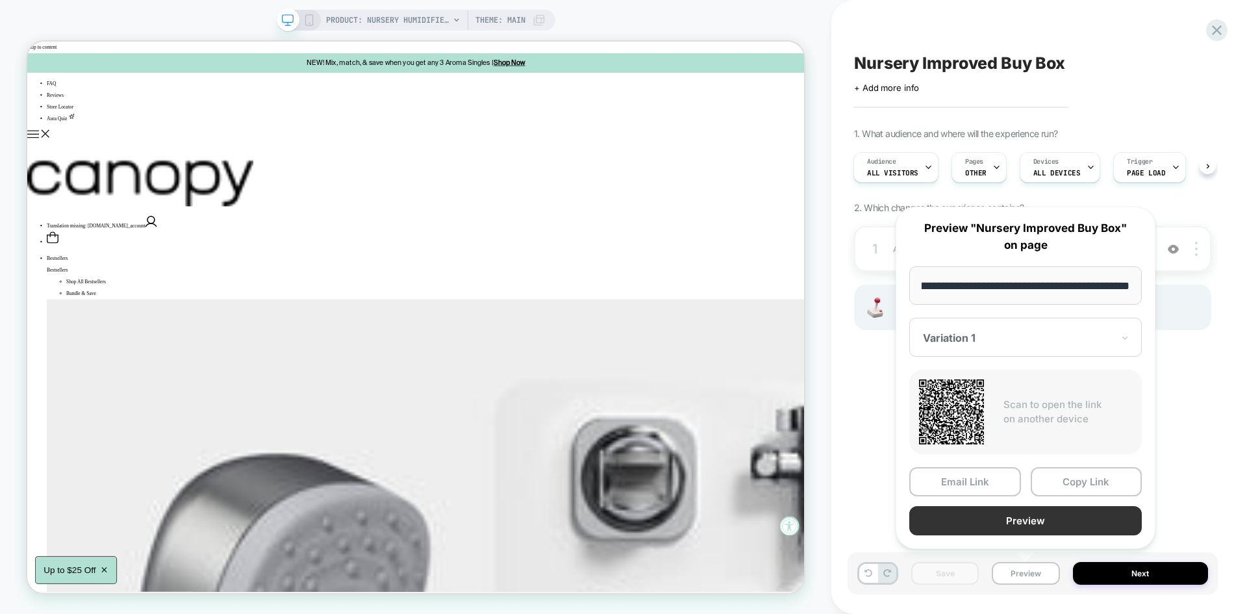
scroll to position [0, 0]
click at [976, 521] on button "Preview" at bounding box center [1025, 520] width 232 height 29
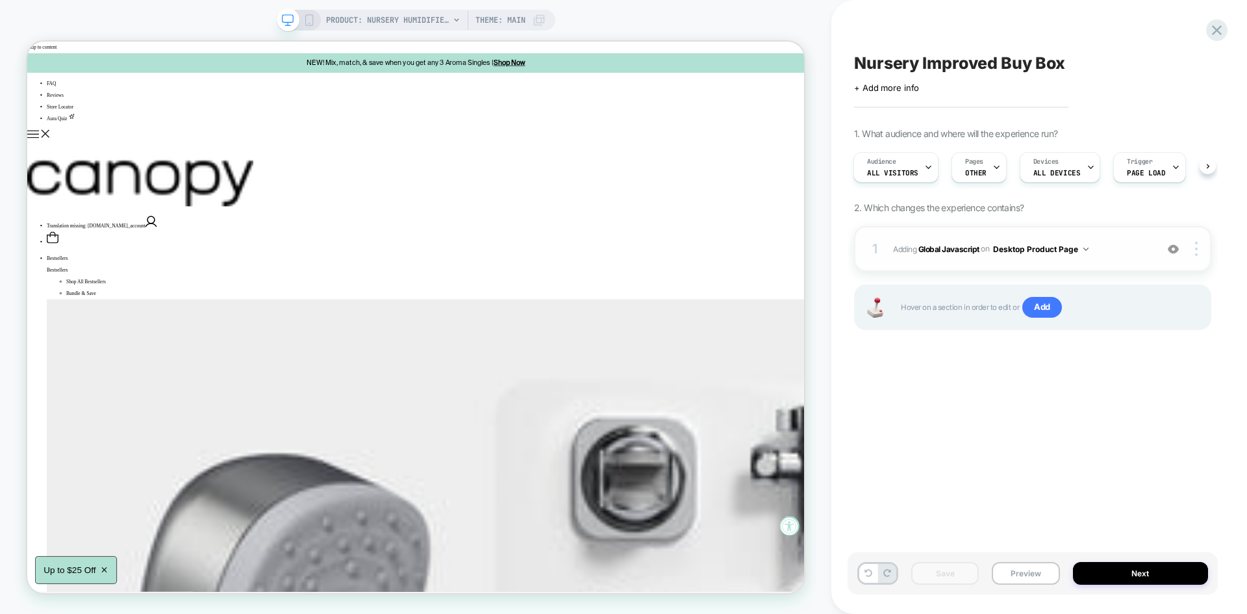
click at [1115, 245] on span "Adding Global Javascript on Desktop Product Page" at bounding box center [1021, 249] width 257 height 16
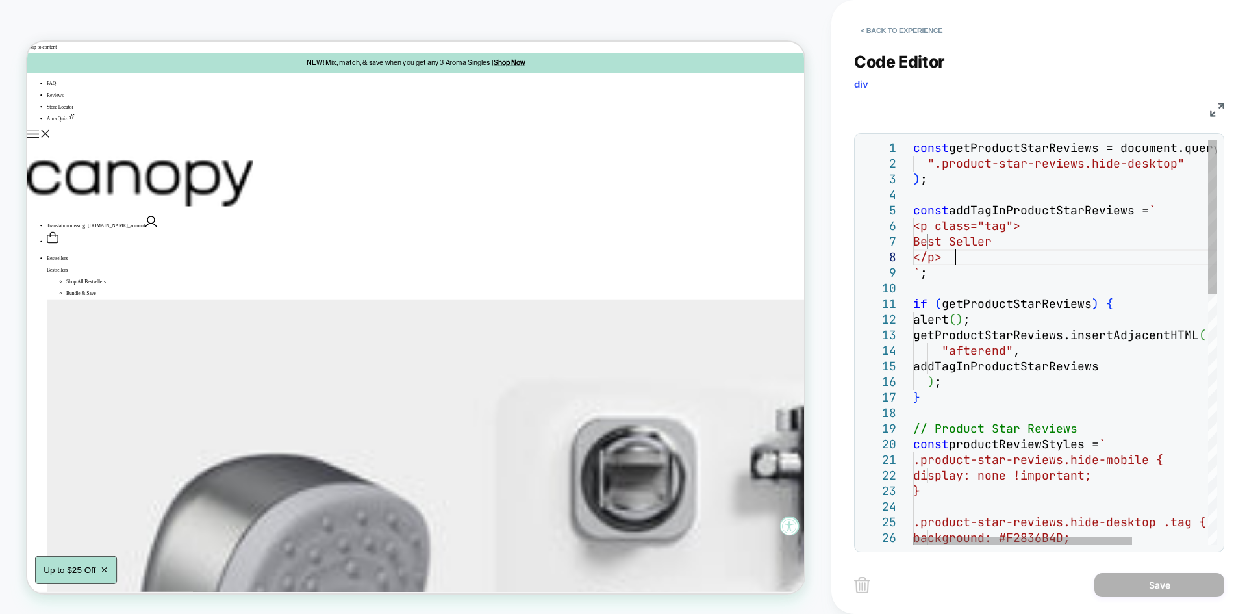
type textarea "**********"
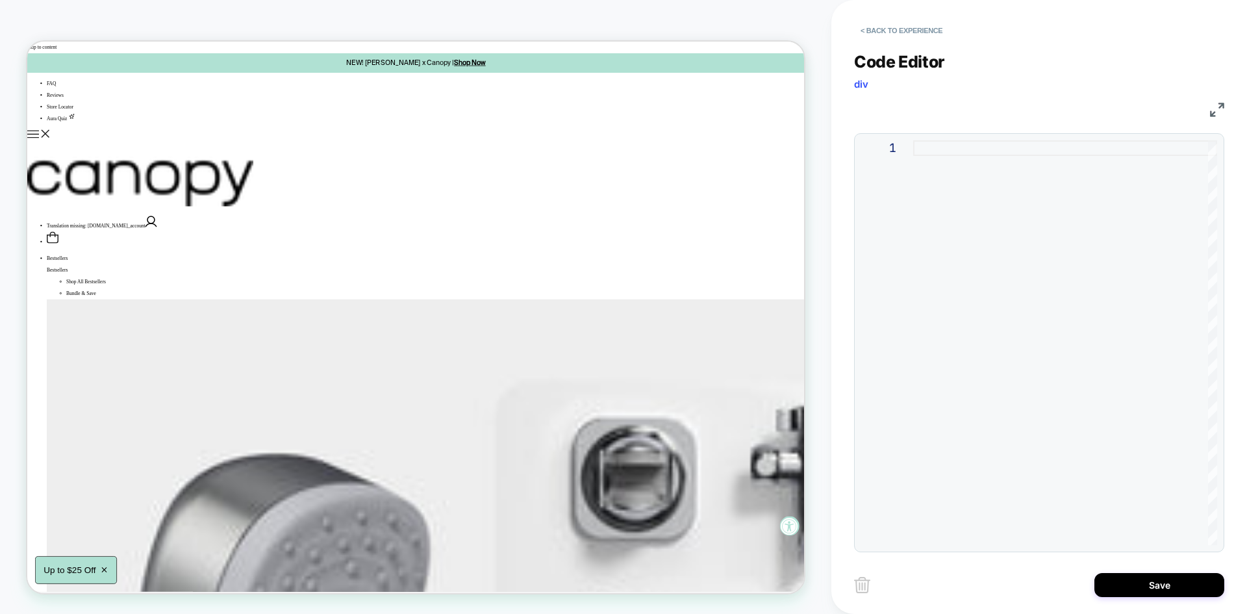
click at [1215, 96] on div "Code Editor div" at bounding box center [1039, 74] width 370 height 45
click at [1216, 103] on img at bounding box center [1217, 110] width 14 height 14
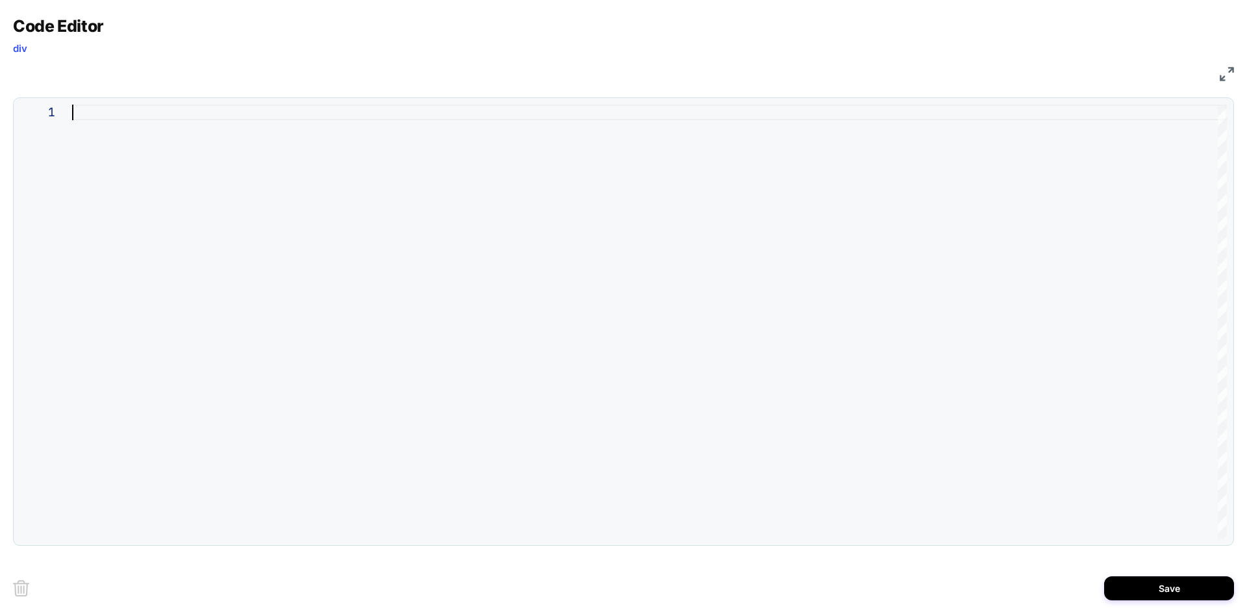
click at [536, 214] on div at bounding box center [649, 322] width 1155 height 434
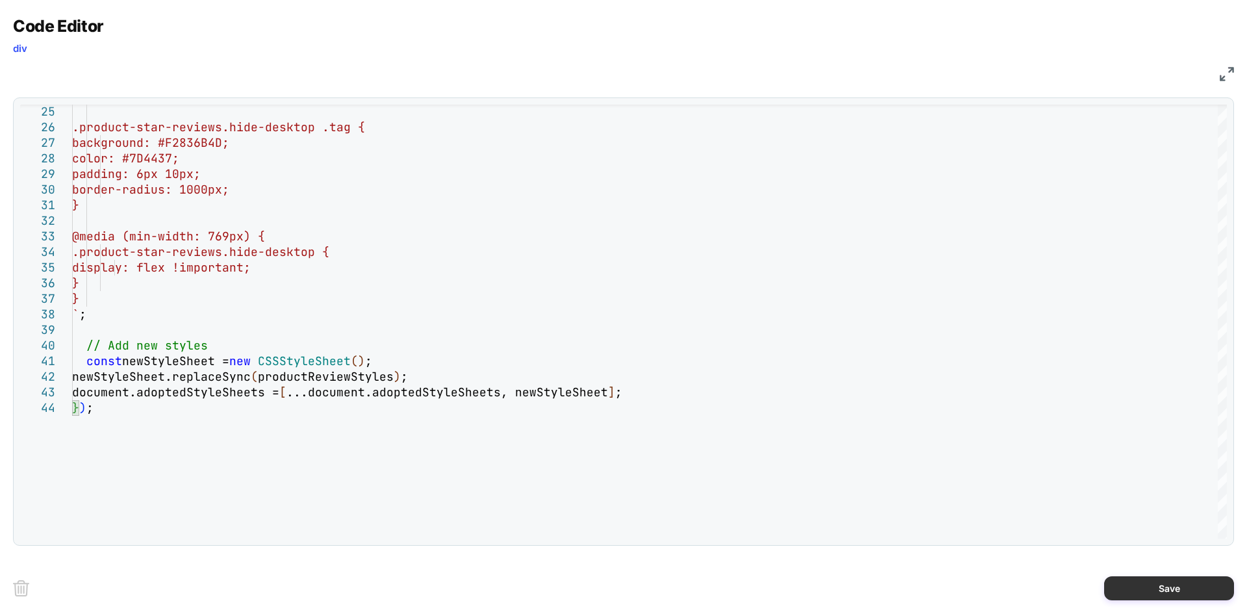
type textarea "**********"
click at [1145, 581] on button "Save" at bounding box center [1169, 588] width 130 height 24
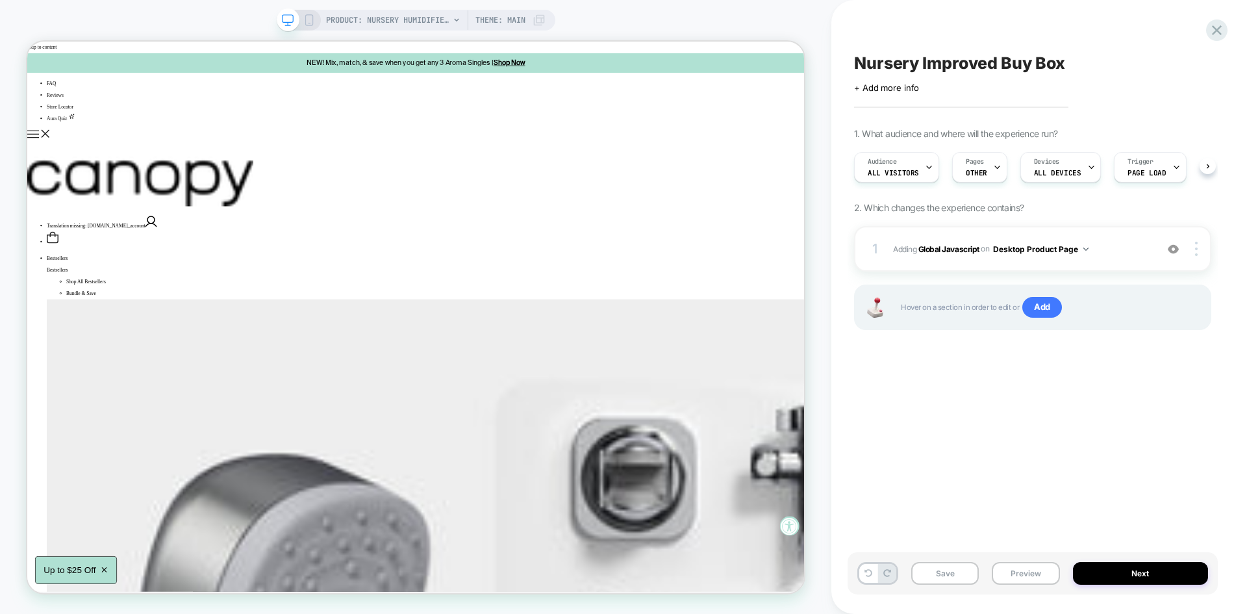
scroll to position [0, 1]
click at [953, 567] on button "Save" at bounding box center [945, 573] width 68 height 23
click at [1031, 569] on button "Preview" at bounding box center [1026, 573] width 68 height 23
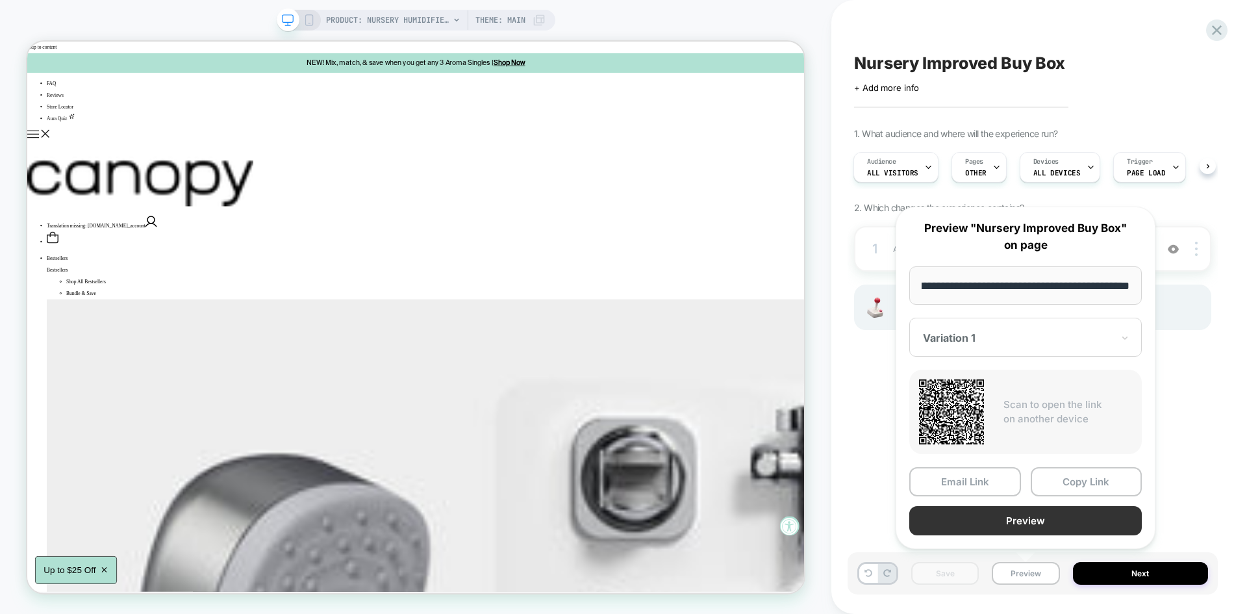
scroll to position [0, 0]
click at [1004, 514] on button "Preview" at bounding box center [1025, 520] width 232 height 29
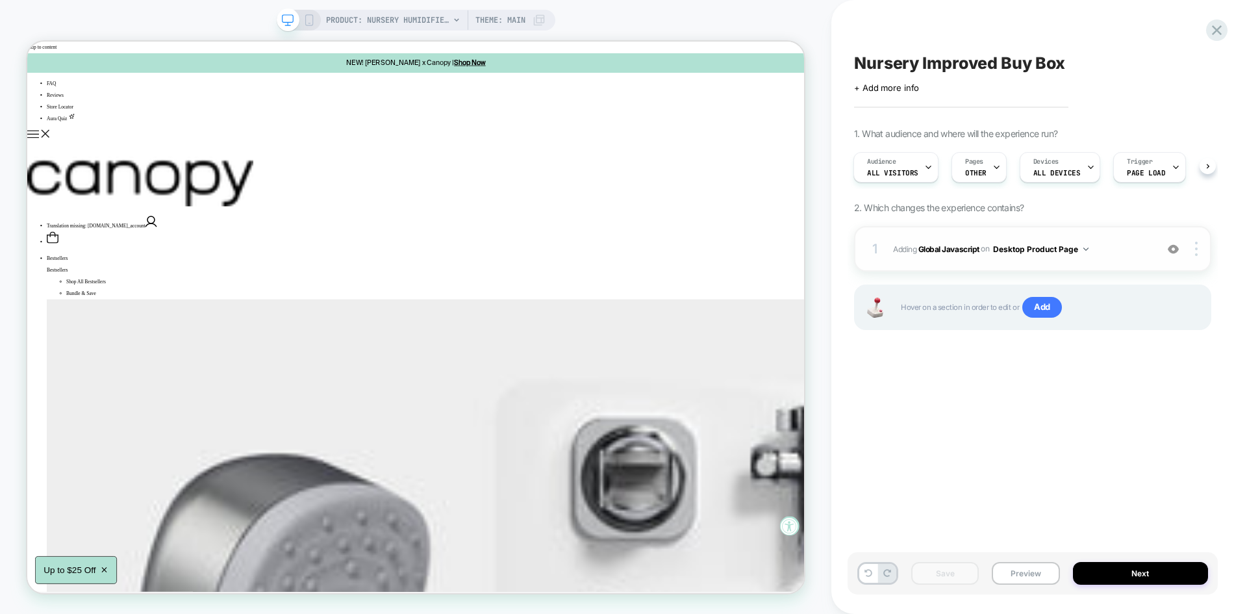
click at [1114, 247] on span "Adding Global Javascript on Desktop Product Page" at bounding box center [1021, 249] width 257 height 16
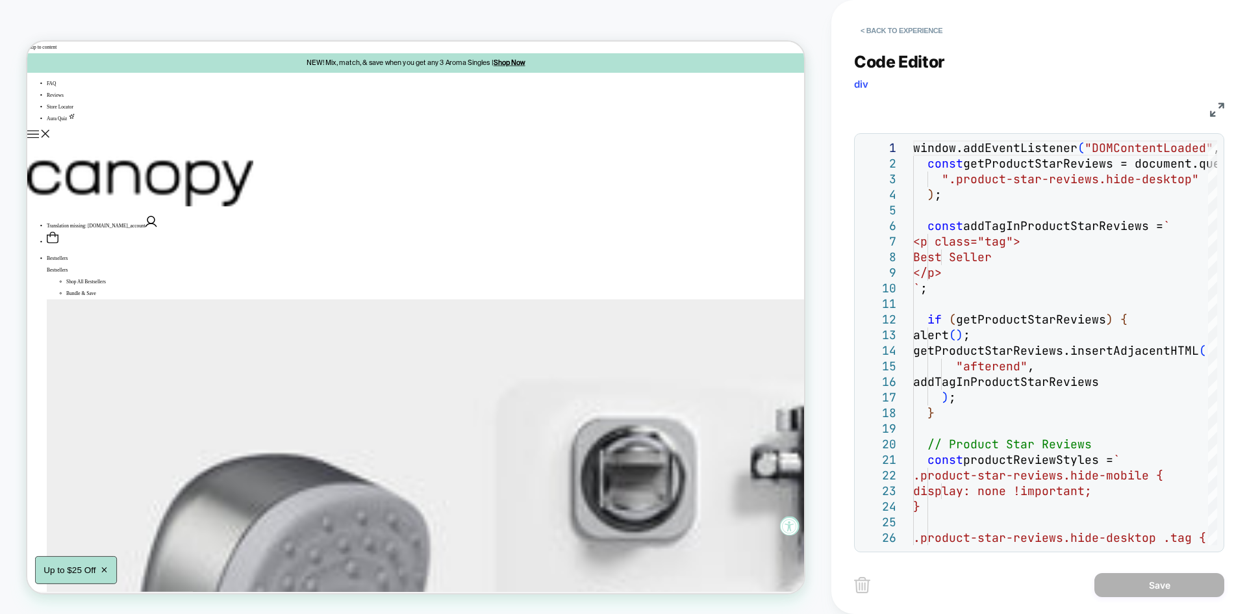
click at [1212, 109] on img at bounding box center [1217, 110] width 14 height 14
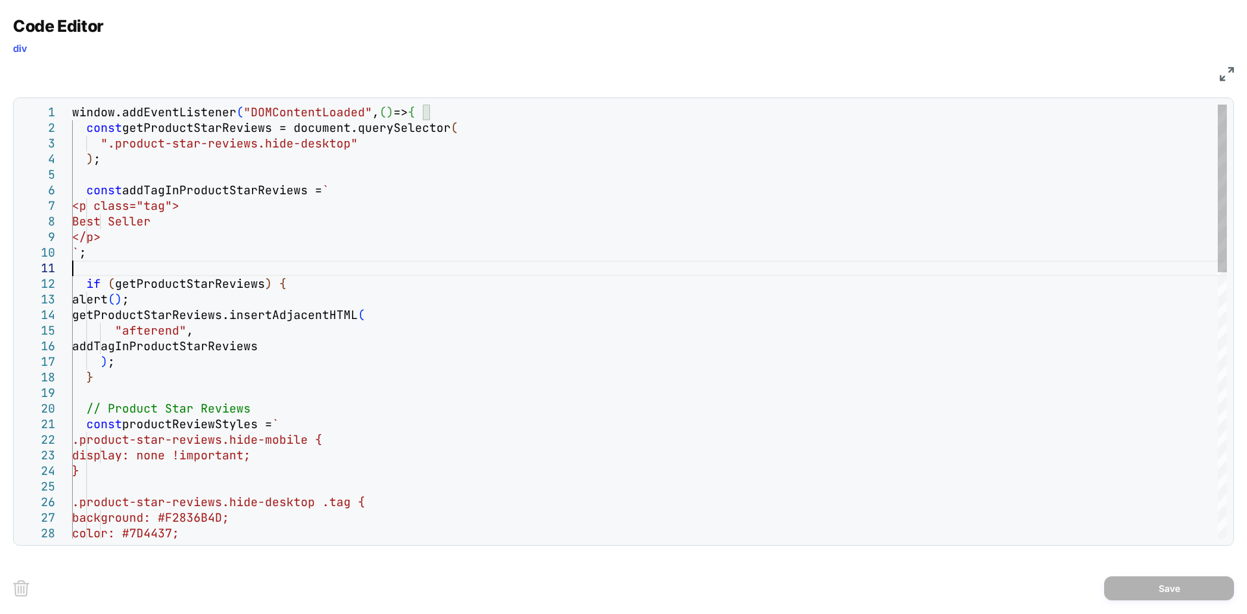
drag, startPoint x: 208, startPoint y: 297, endPoint x: 281, endPoint y: 284, distance: 74.0
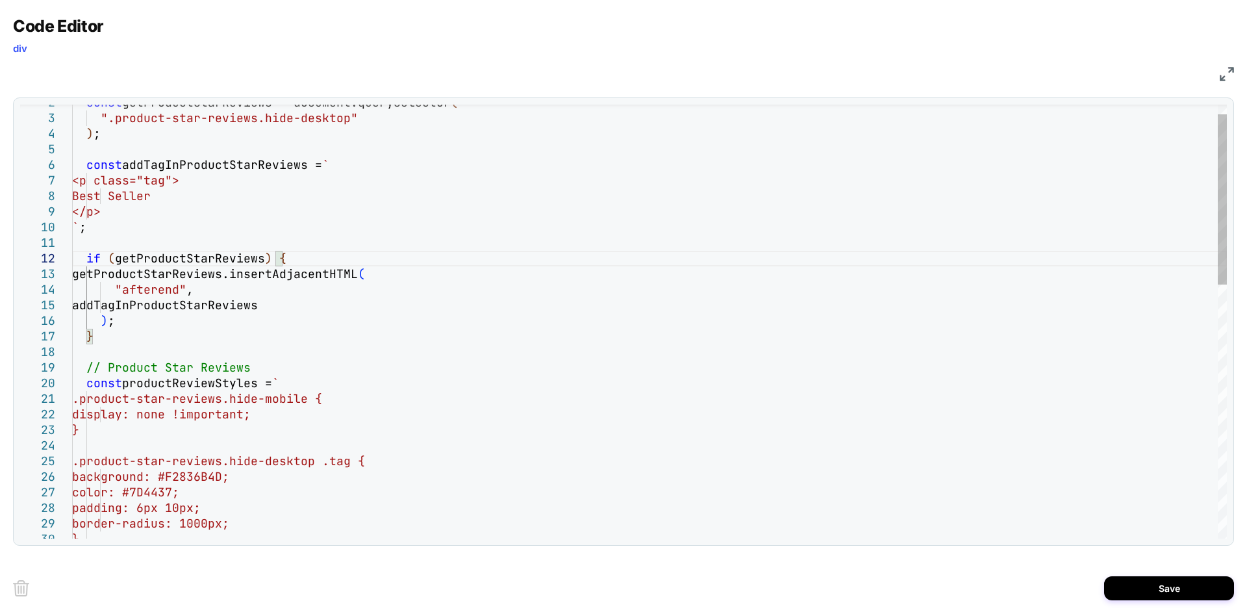
type textarea "**********"
click at [1181, 588] on button "Save" at bounding box center [1169, 588] width 130 height 24
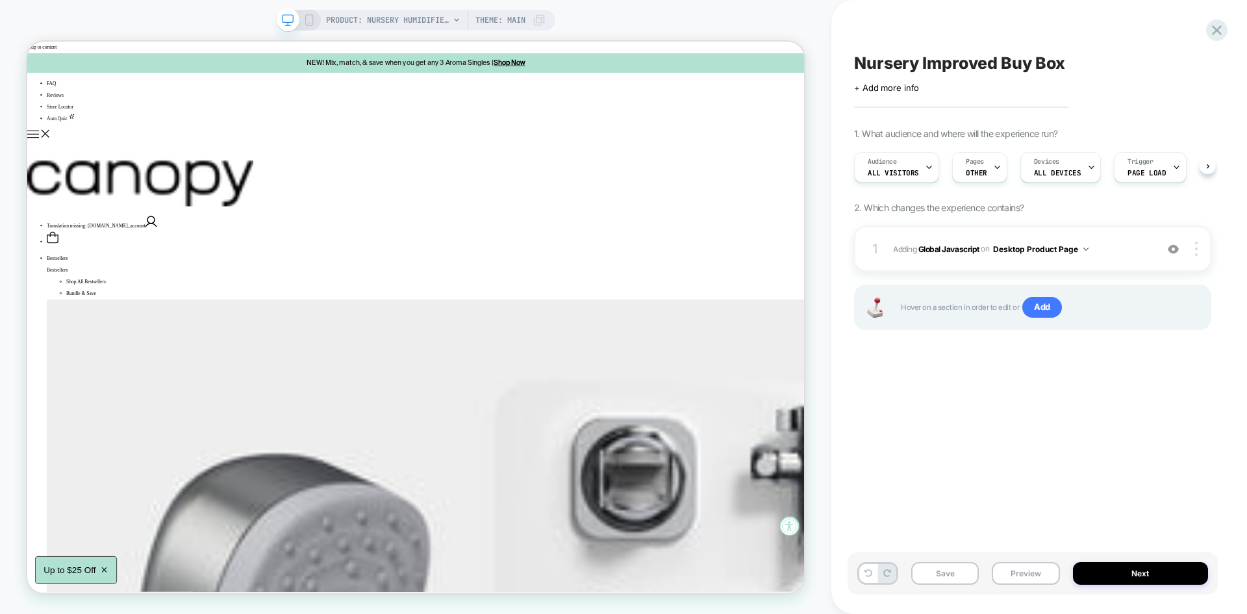
scroll to position [0, 1]
click at [940, 564] on button "Save" at bounding box center [945, 573] width 68 height 23
click at [1020, 573] on button "Preview" at bounding box center [1026, 573] width 68 height 23
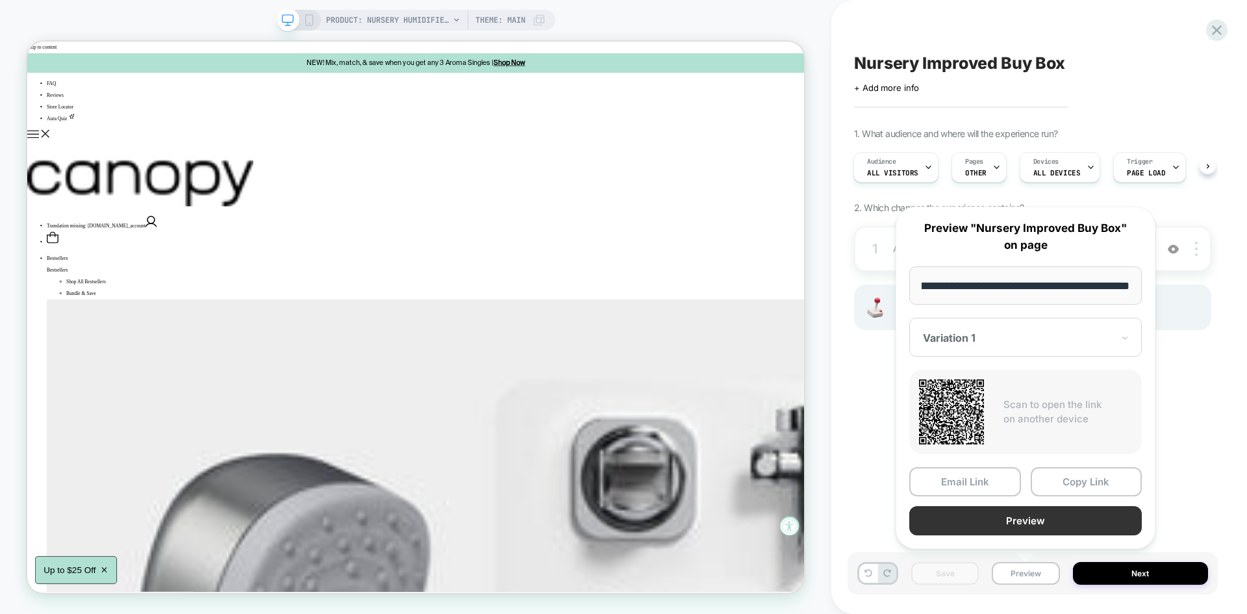
scroll to position [0, 0]
click at [990, 519] on button "Preview" at bounding box center [1025, 520] width 232 height 29
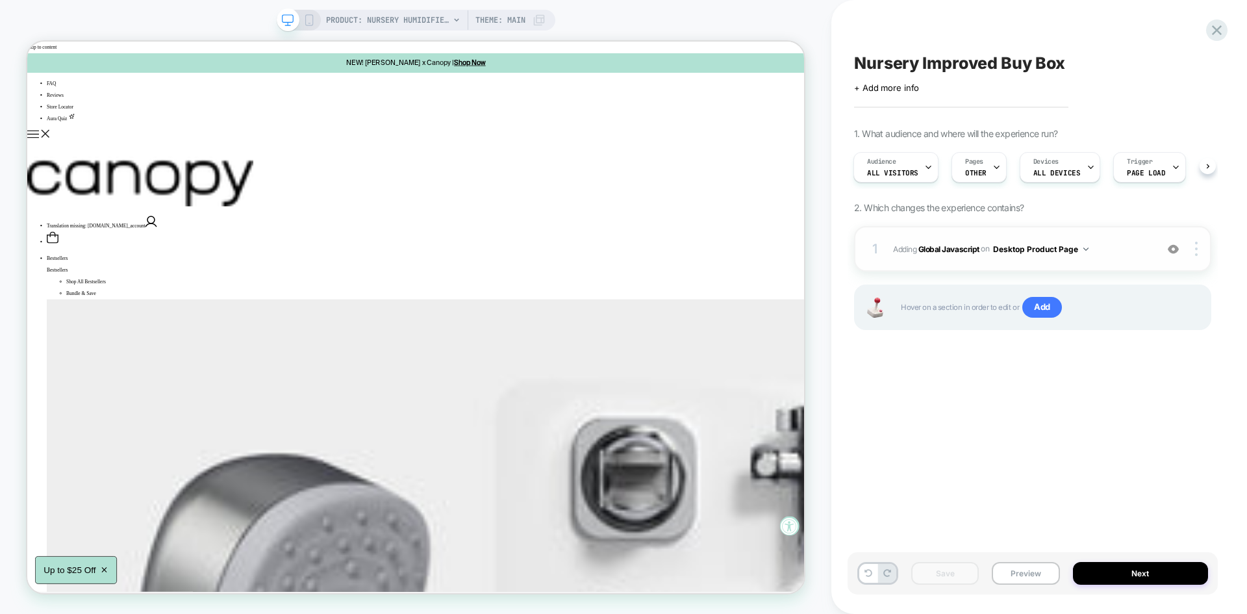
click at [1112, 259] on div "1 Adding Global Javascript on Desktop Product Page Add Before Add After Copy to…" at bounding box center [1032, 248] width 357 height 45
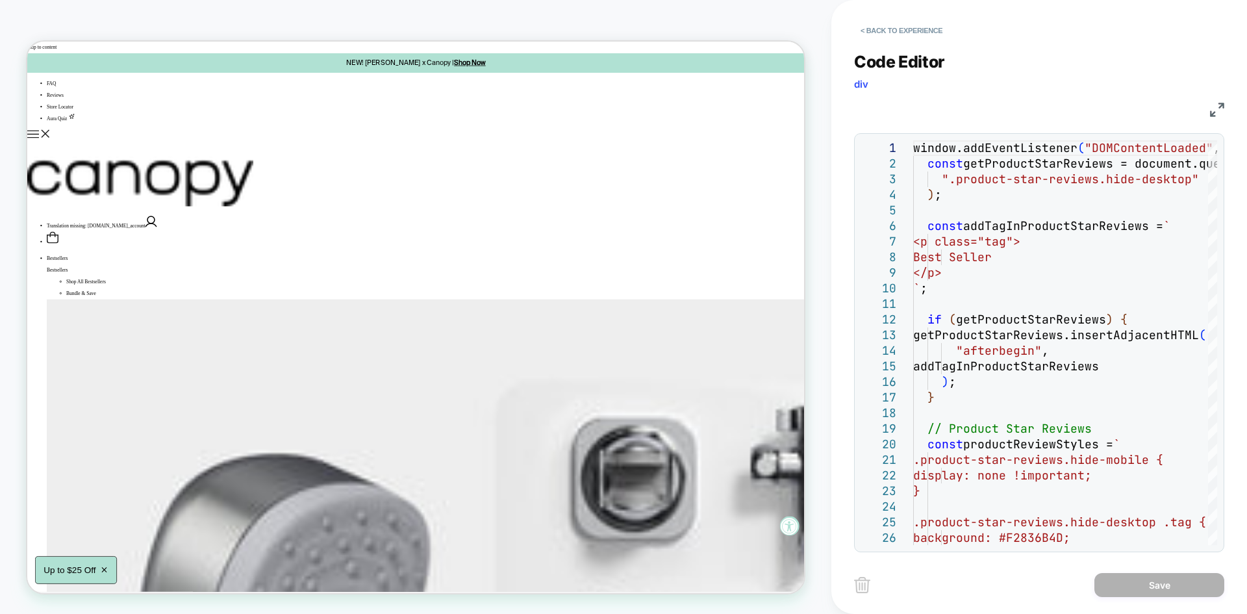
click at [1216, 107] on img at bounding box center [1217, 110] width 14 height 14
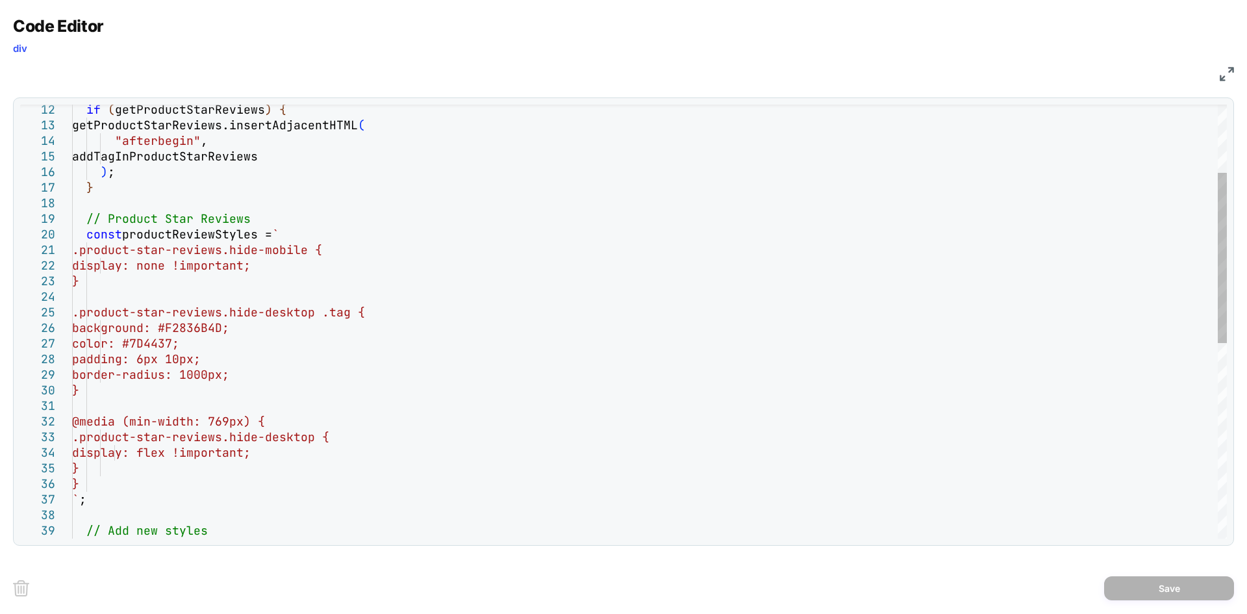
click at [307, 453] on div "if ( getProductStarReviews ) { getProductStarReviews.insertAdjacentHTML ( "afte…" at bounding box center [649, 483] width 1155 height 1104
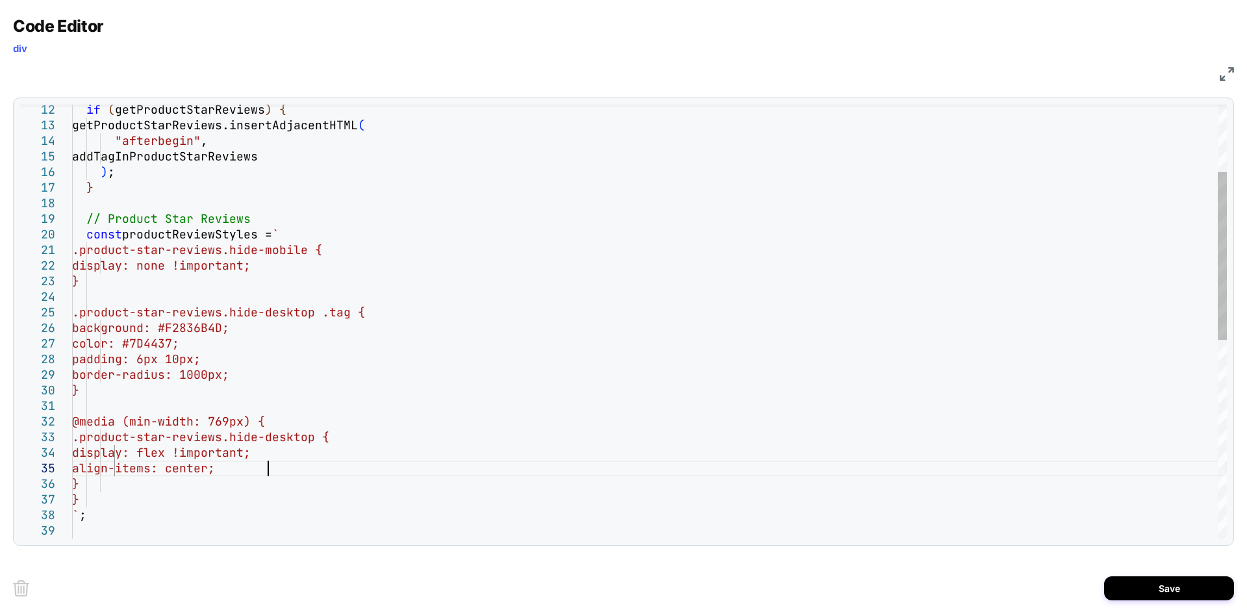
scroll to position [62, 195]
click at [282, 374] on div "if ( getProductStarReviews ) { getProductStarReviews.insertAdjacentHTML ( "afte…" at bounding box center [649, 491] width 1155 height 1120
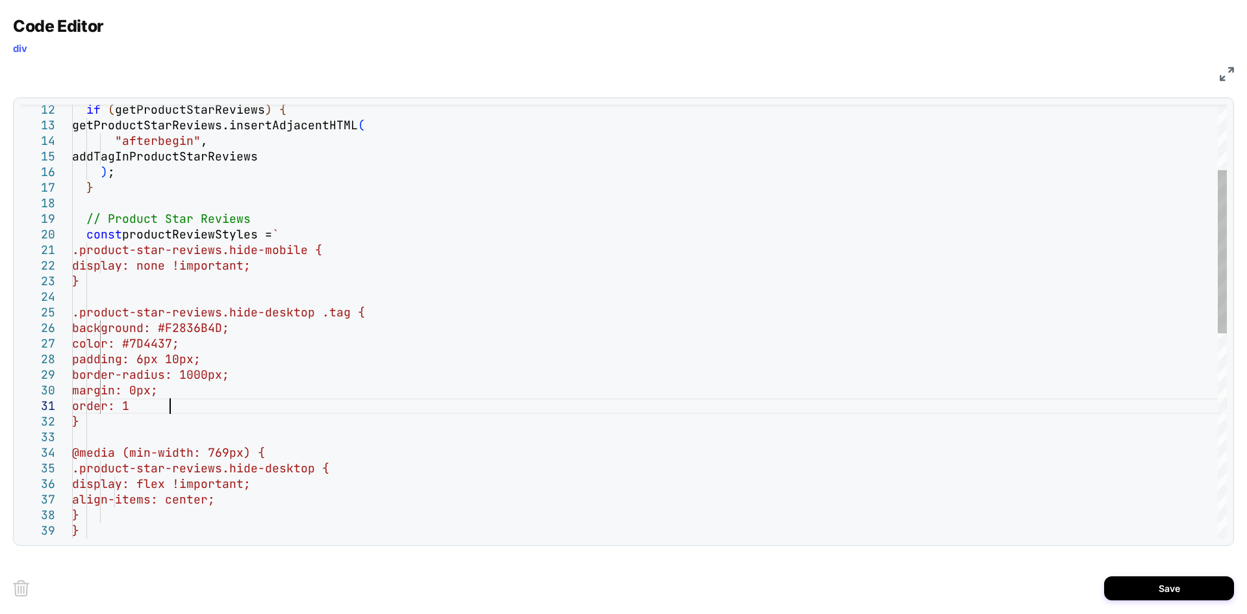
scroll to position [14, 105]
click at [177, 364] on div "if ( getProductStarReviews ) { getProductStarReviews.insertAdjacentHTML ( "afte…" at bounding box center [649, 506] width 1155 height 1151
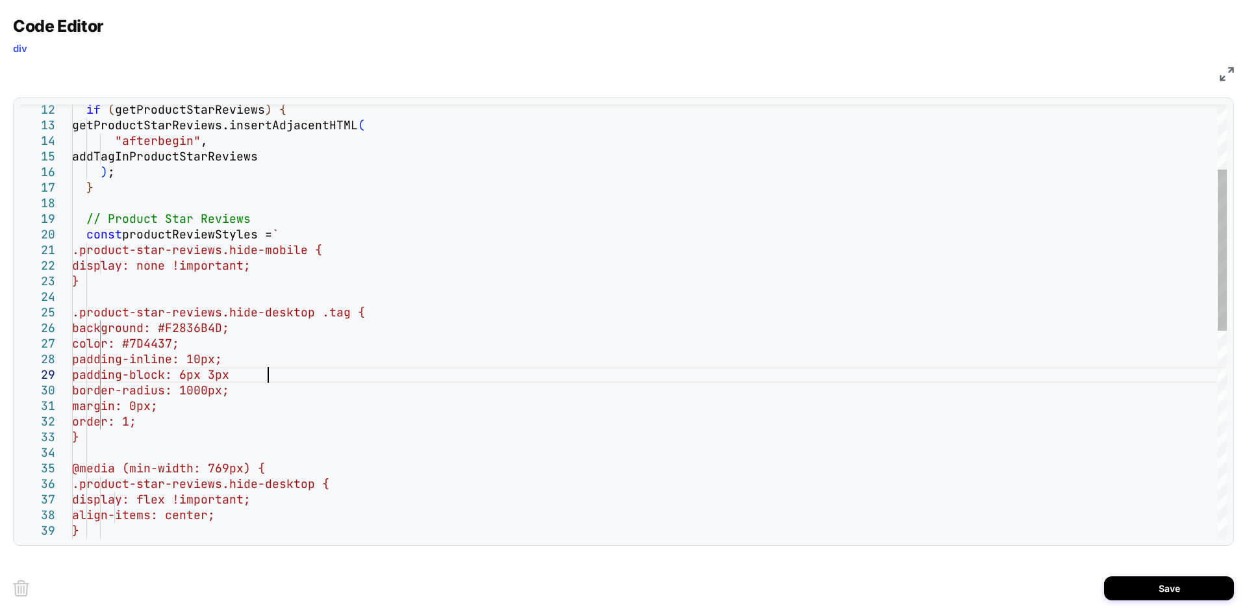
scroll to position [125, 203]
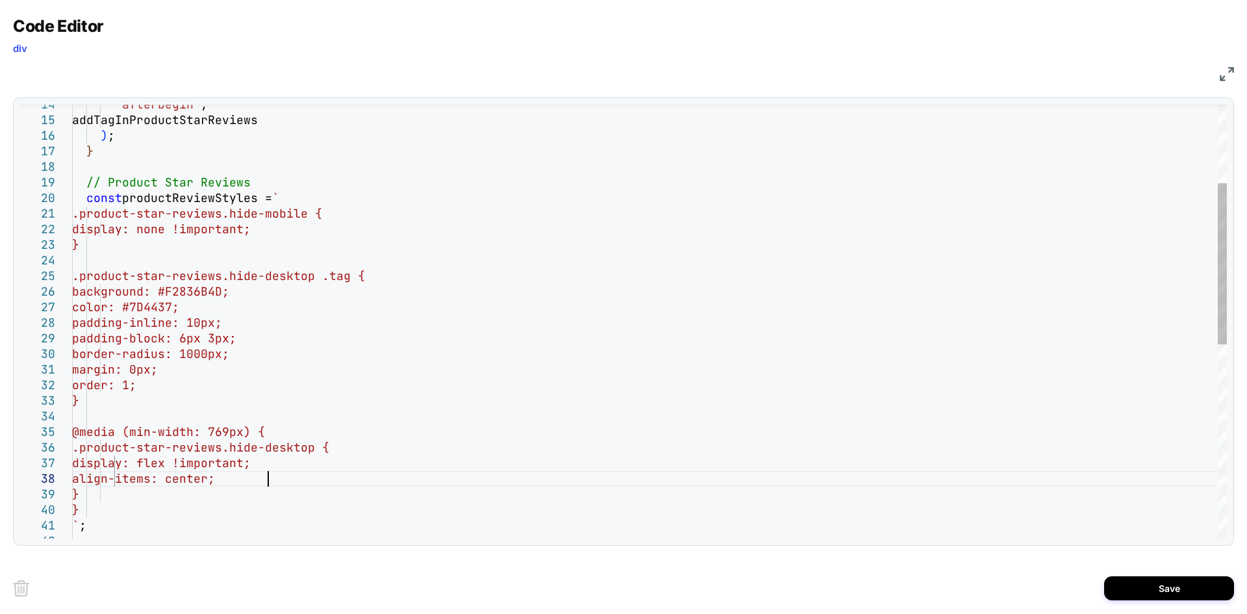
click at [275, 481] on div ""afterbegin" , addTagInProductStarReviews ) ; } // Product Star Reviews const p…" at bounding box center [649, 477] width 1155 height 1166
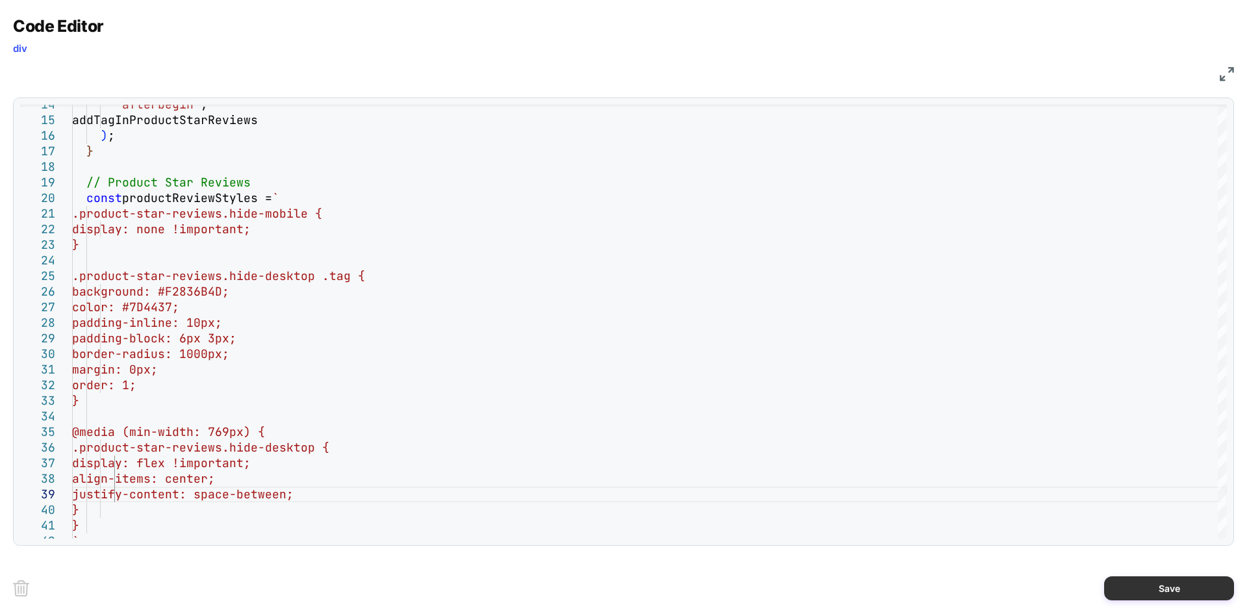
type textarea "**********"
click at [1129, 582] on button "Save" at bounding box center [1169, 588] width 130 height 24
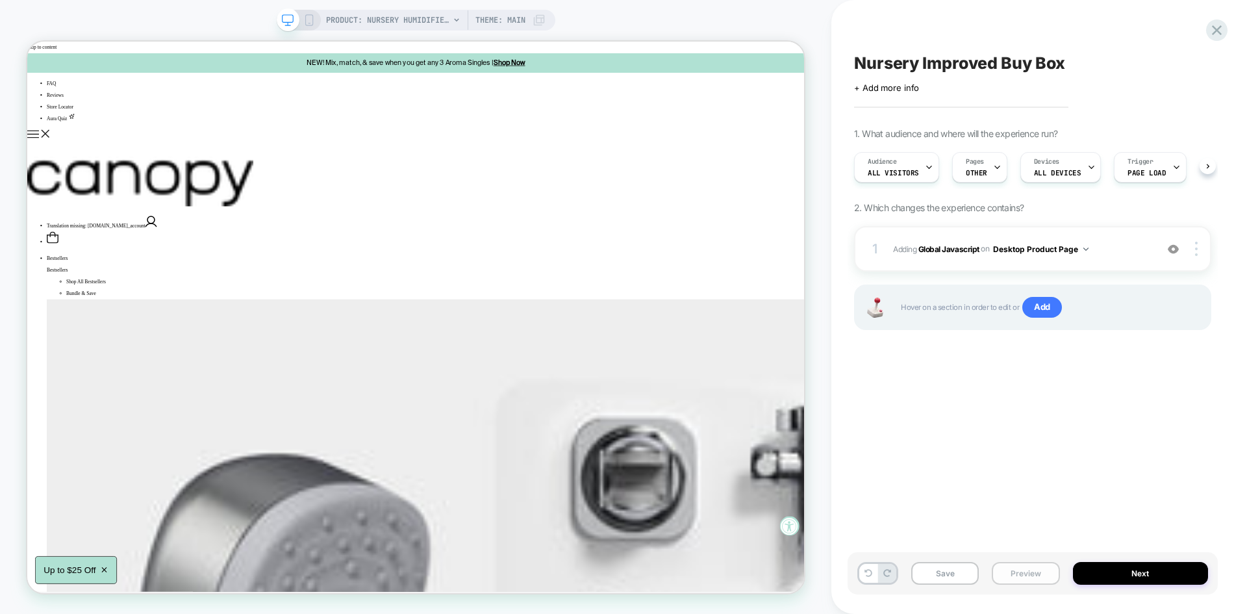
scroll to position [0, 1]
click at [964, 577] on button "Save" at bounding box center [945, 573] width 68 height 23
click at [1016, 577] on button "Preview" at bounding box center [1026, 573] width 68 height 23
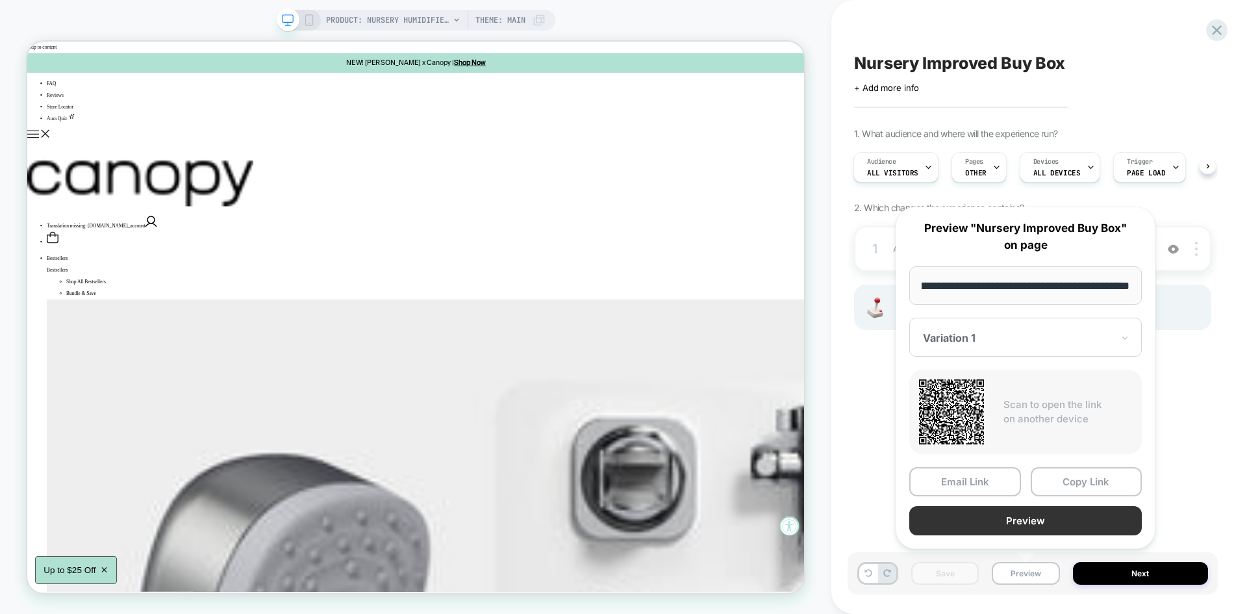
scroll to position [0, 0]
click at [978, 506] on button "Preview" at bounding box center [1025, 520] width 232 height 29
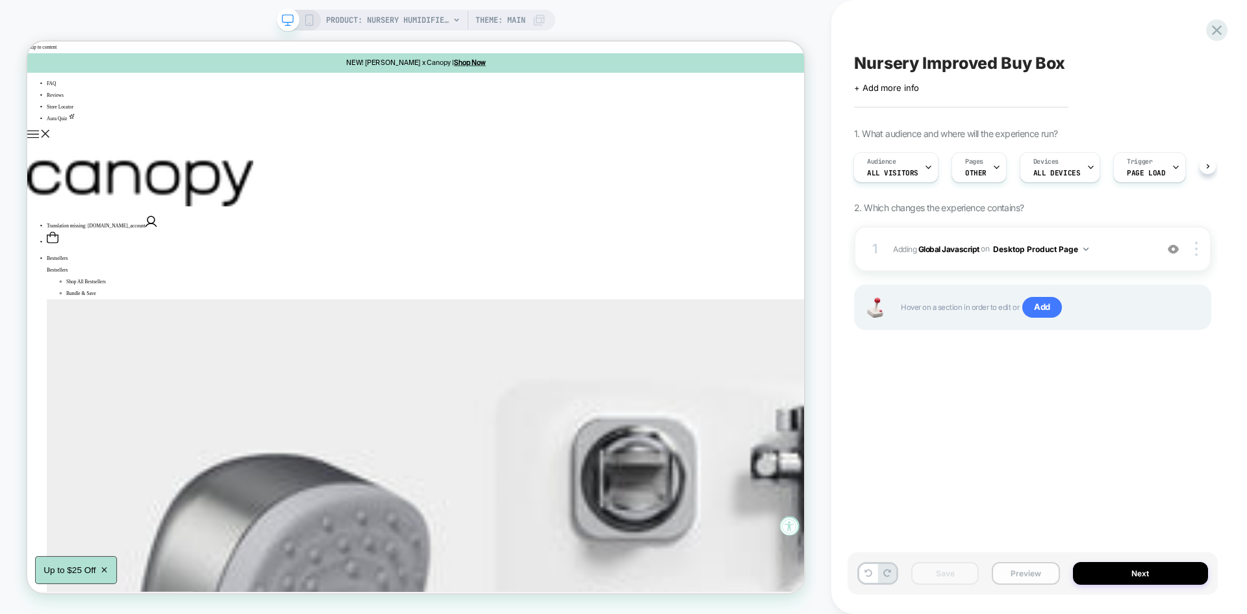
click at [1025, 569] on button "Preview" at bounding box center [1026, 573] width 68 height 23
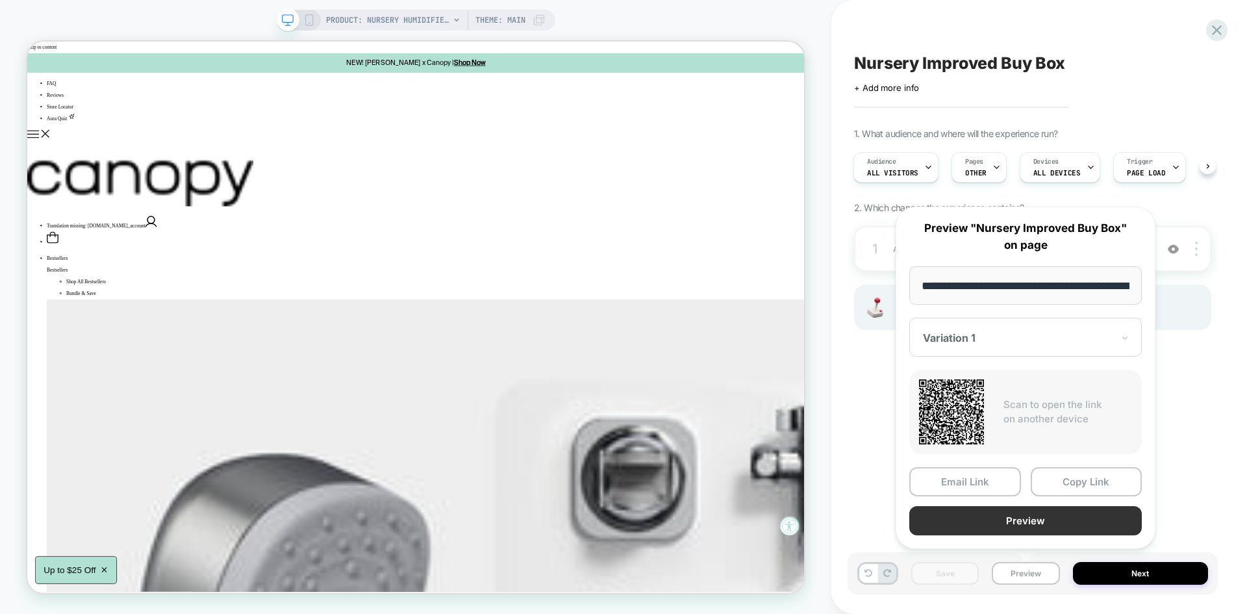
click at [1011, 528] on button "Preview" at bounding box center [1025, 520] width 232 height 29
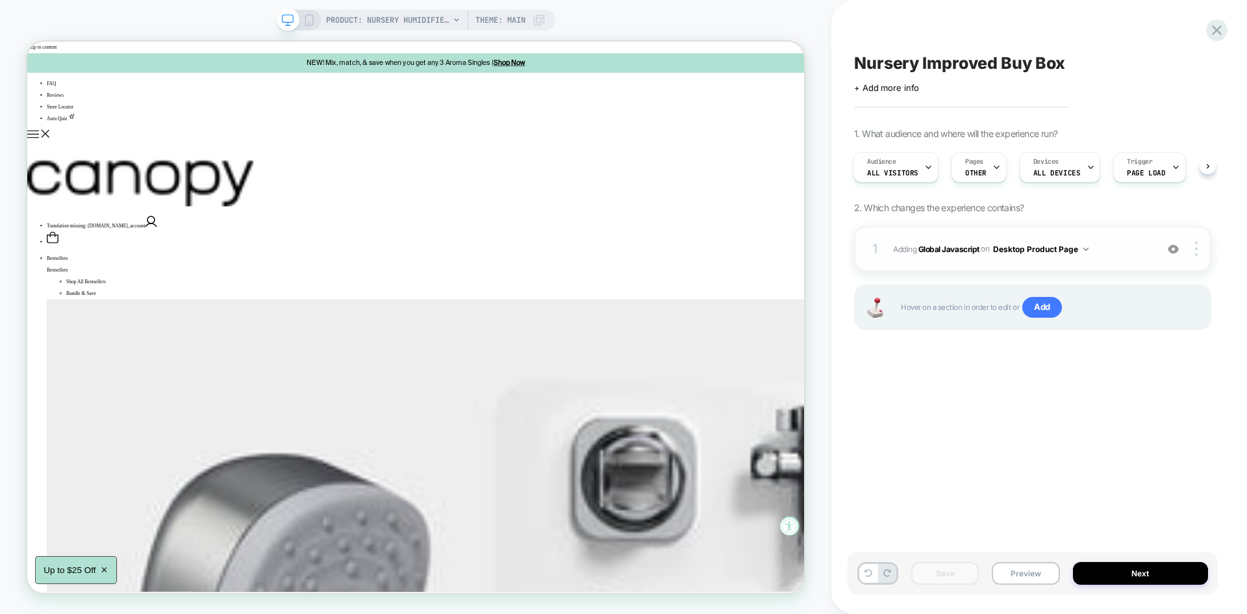
click at [1131, 244] on span "Adding Global Javascript on Desktop Product Page" at bounding box center [1021, 249] width 257 height 16
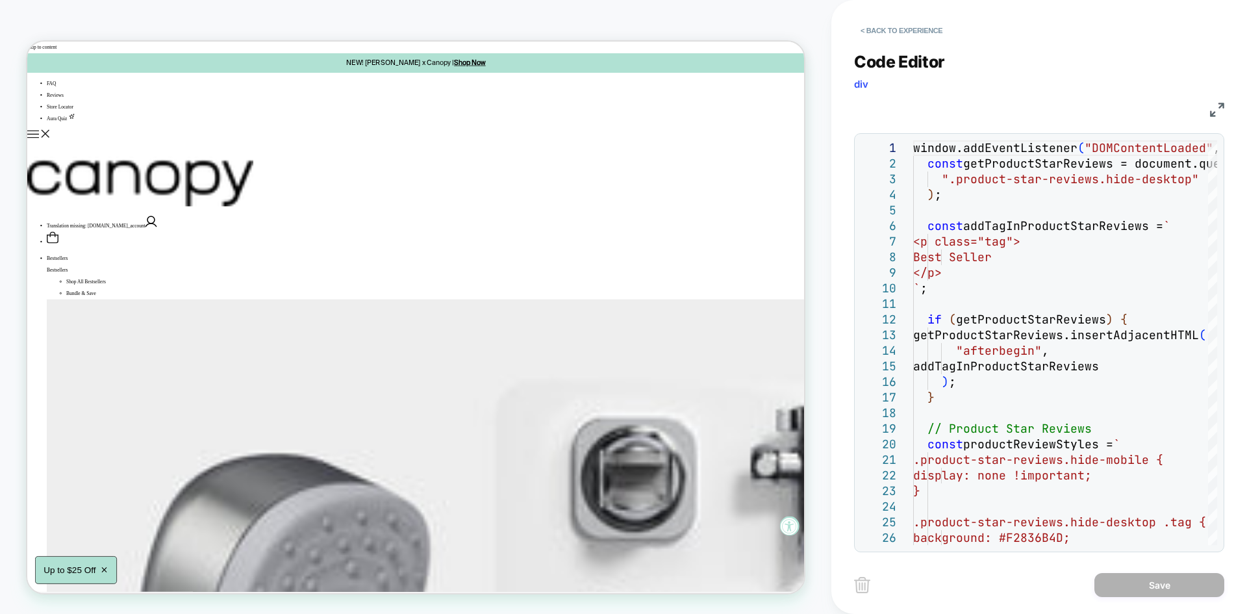
click at [1212, 116] on img at bounding box center [1217, 110] width 14 height 14
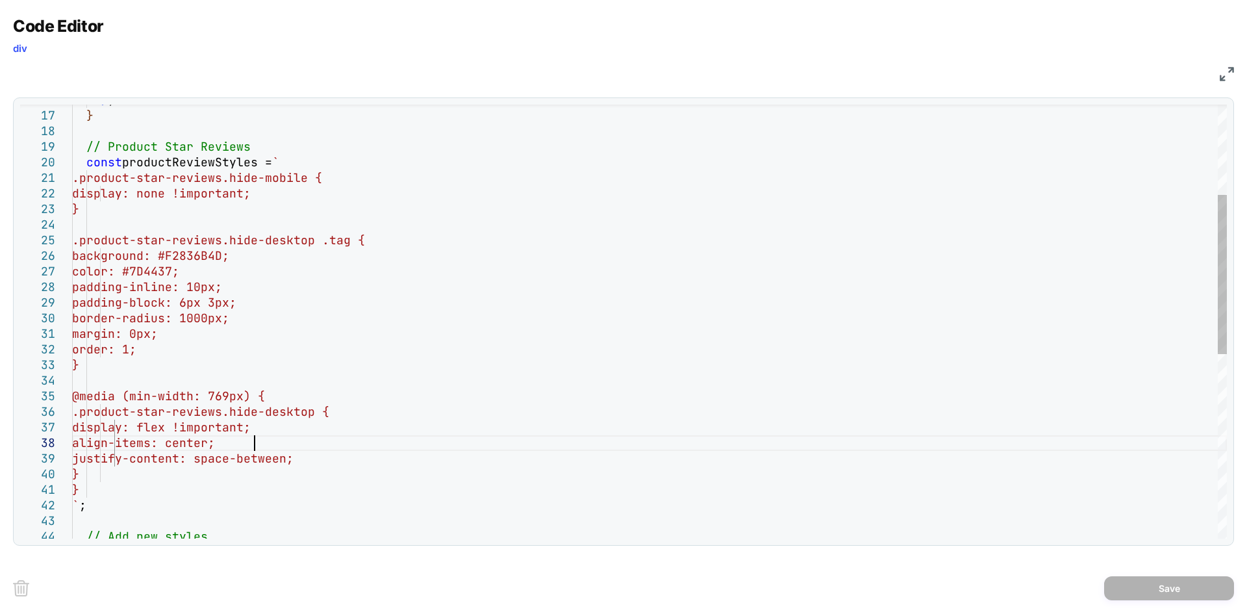
click at [253, 439] on div ") ; } // Product Star Reviews const productReviewStyles = ` .product-star-revie…" at bounding box center [649, 449] width 1155 height 1182
click at [197, 347] on div ") ; } // Product Star Reviews const productReviewStyles = ` .product-star-revie…" at bounding box center [649, 449] width 1155 height 1182
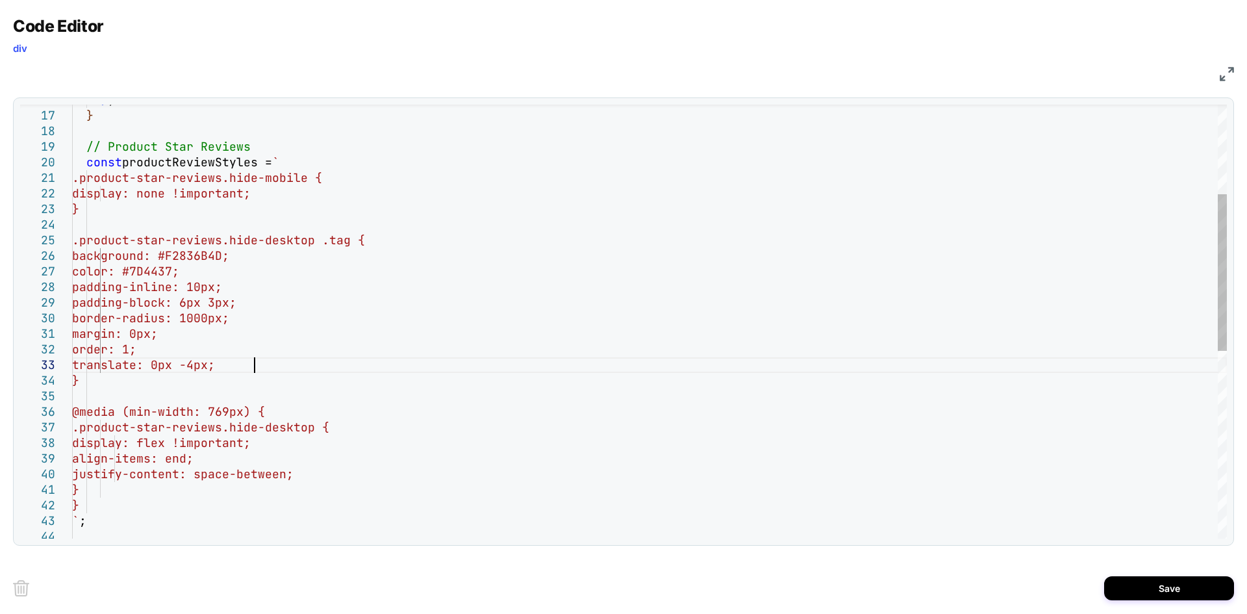
scroll to position [45, 181]
type textarea "**********"
click at [1162, 586] on button "Save" at bounding box center [1169, 588] width 130 height 24
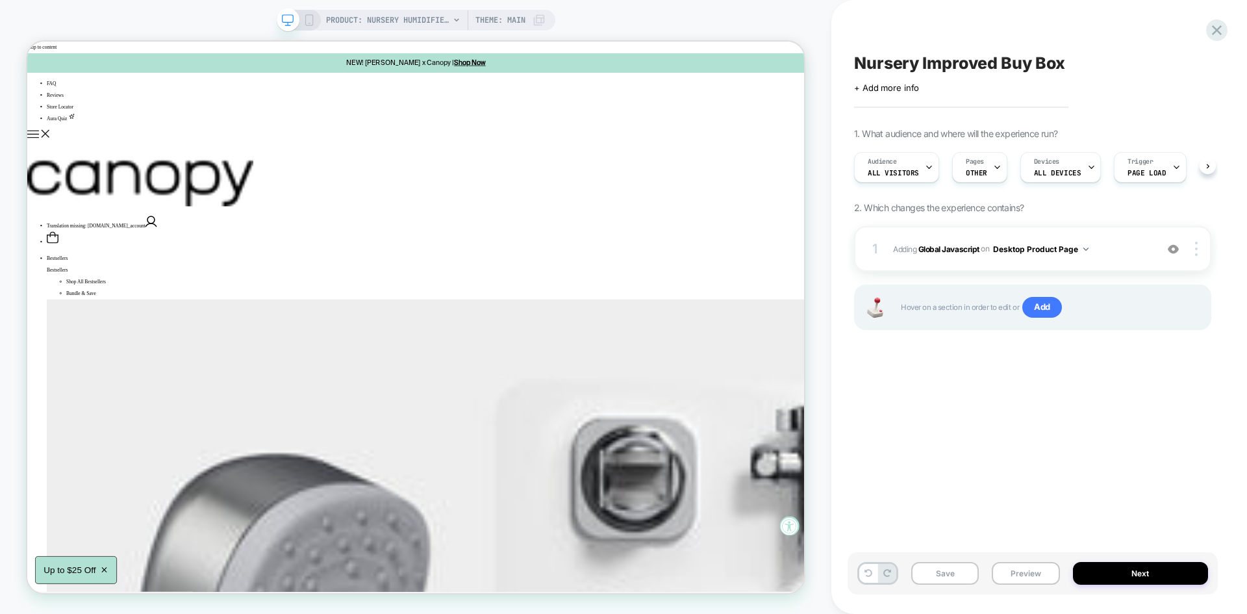
scroll to position [0, 1]
click at [938, 573] on button "Save" at bounding box center [945, 573] width 68 height 23
click at [1134, 564] on button "Next" at bounding box center [1141, 573] width 136 height 23
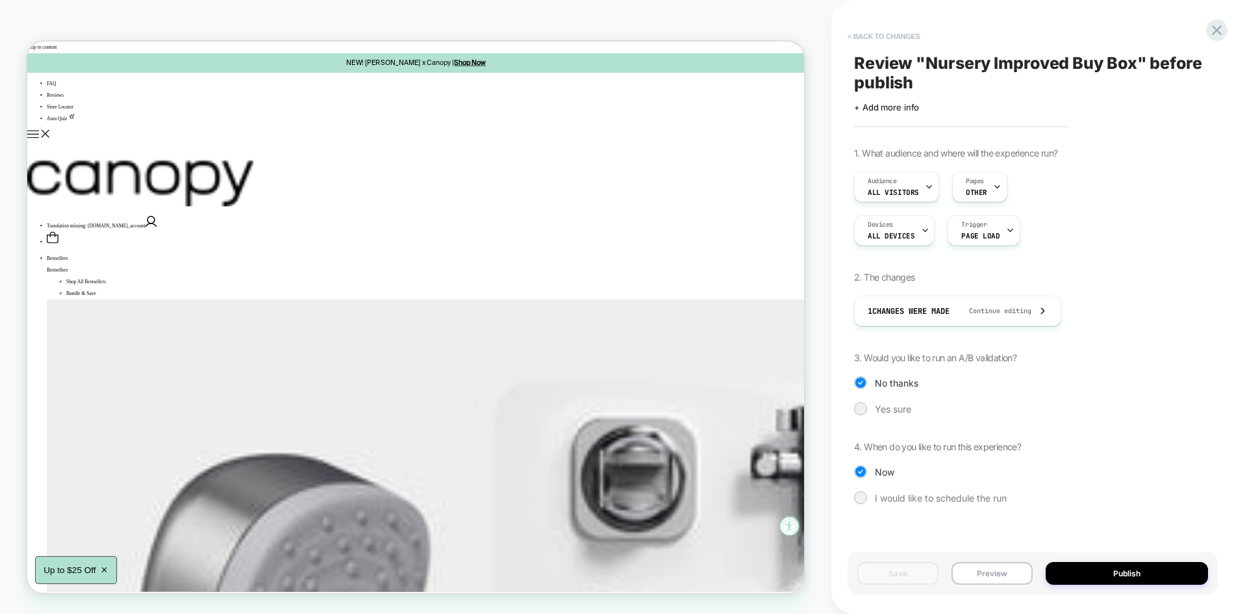
click at [903, 39] on button "< Back to changes" at bounding box center [884, 36] width 86 height 21
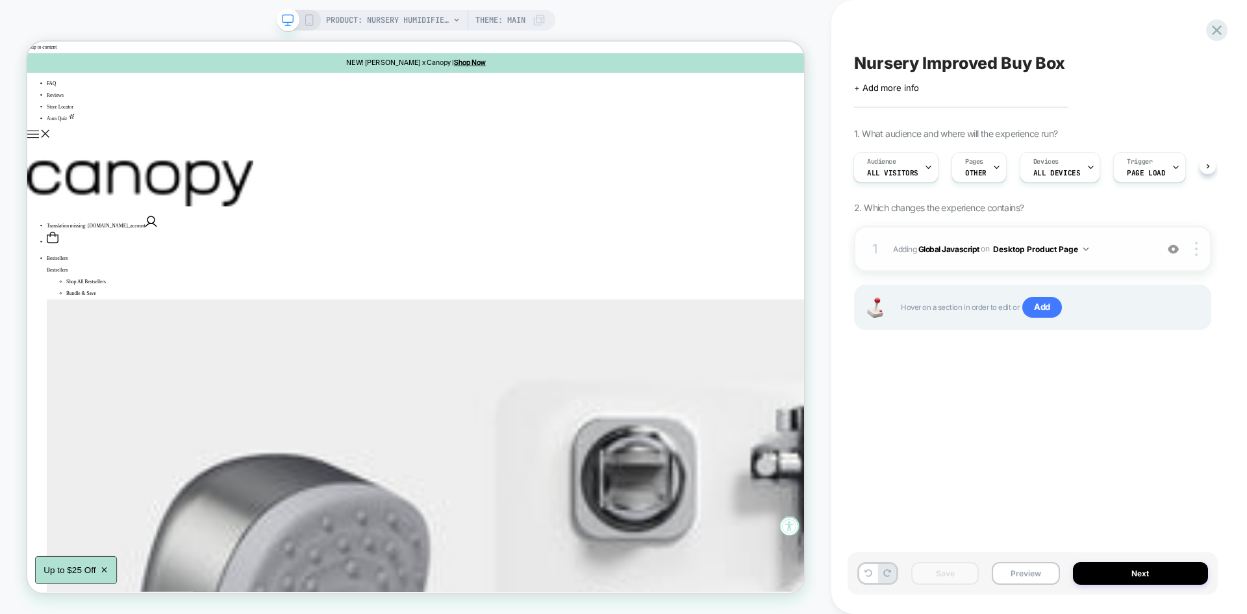
click at [1105, 251] on span "Adding Global Javascript on Desktop Product Page" at bounding box center [1021, 249] width 257 height 16
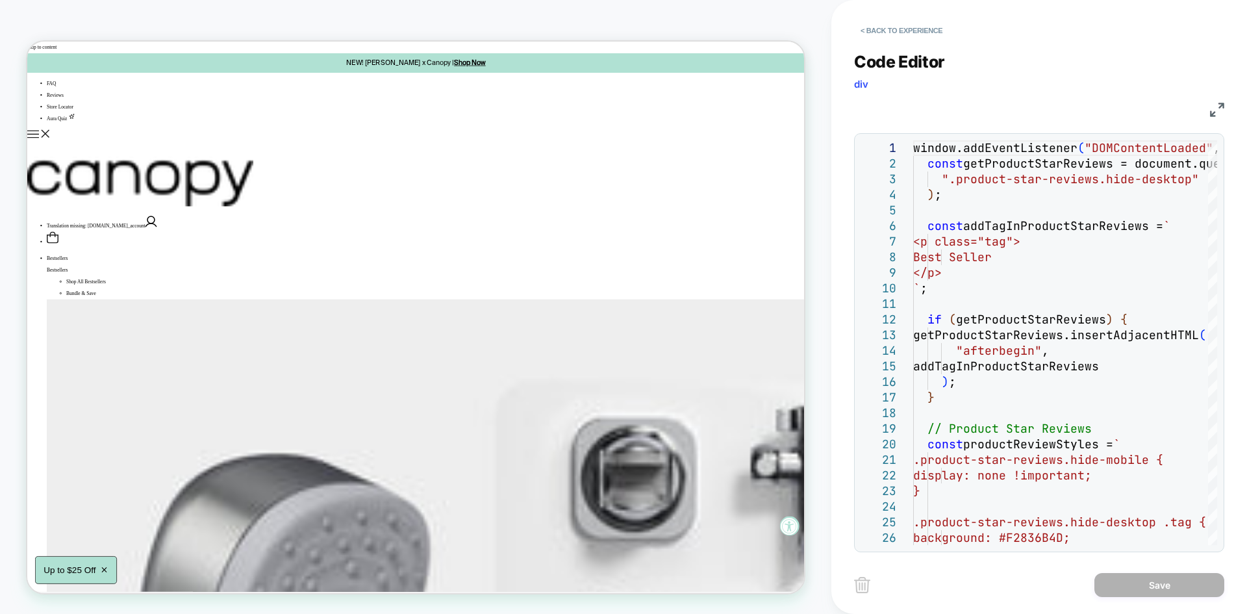
click at [1214, 112] on img at bounding box center [1217, 110] width 14 height 14
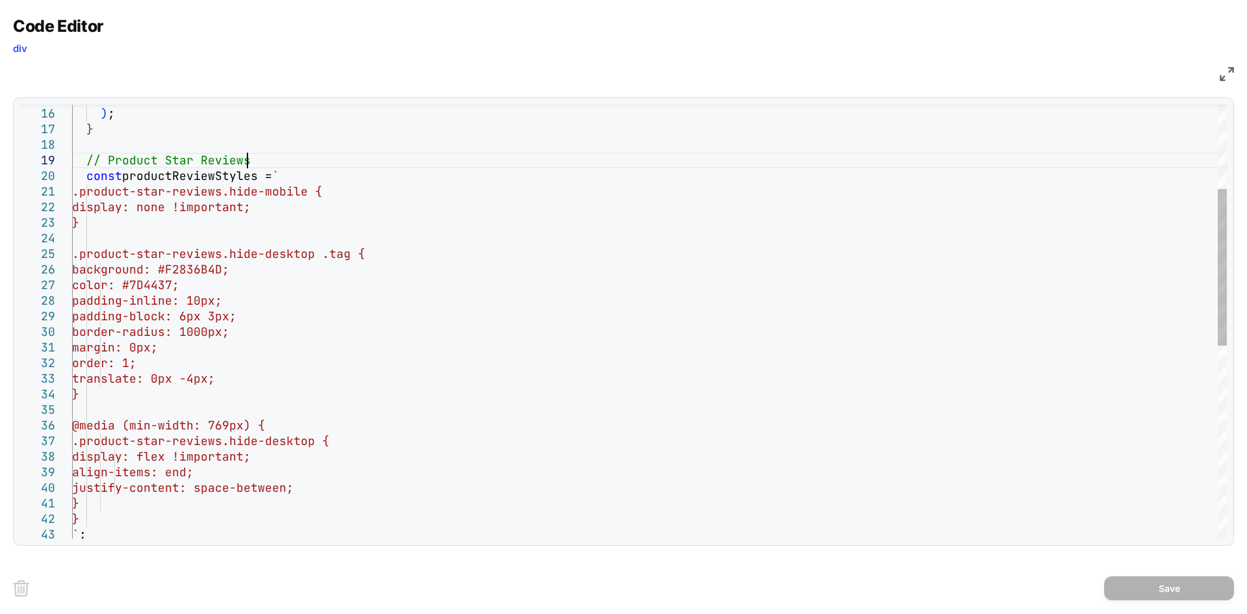
scroll to position [0, 0]
click at [251, 161] on div "} .product-star-reviews.hide-desktop .tag { background: #F2836B4D; color: #7D44…" at bounding box center [649, 470] width 1155 height 1197
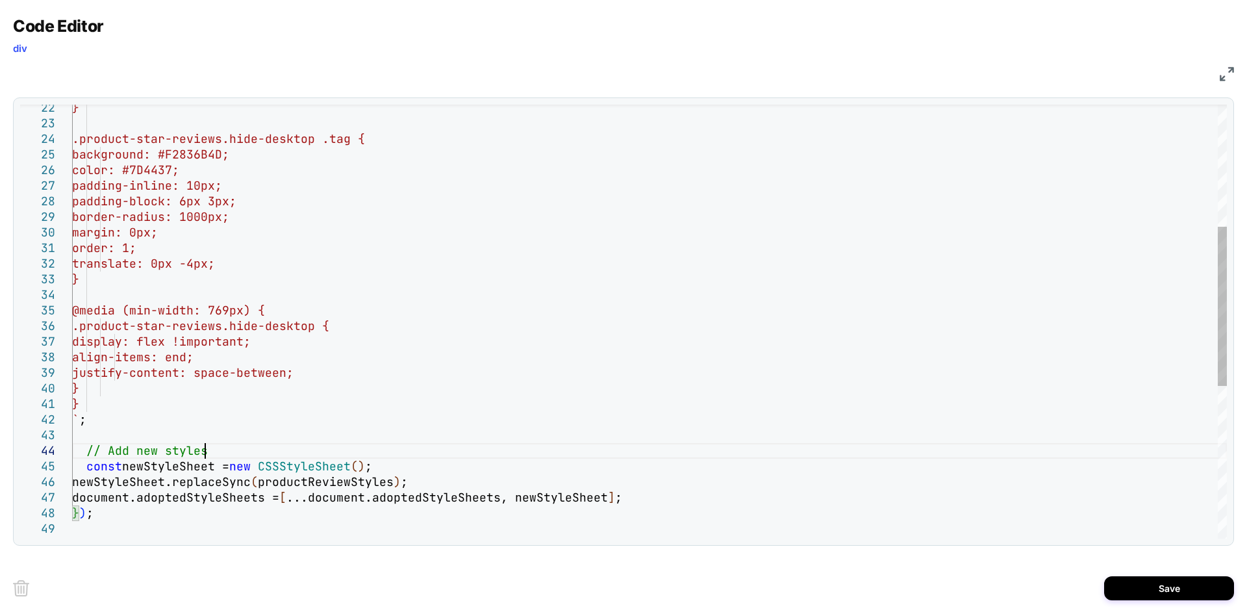
click at [210, 450] on div "} .product-star-reviews.hide-desktop .tag { background: #F2836B4D; color: #7D44…" at bounding box center [649, 364] width 1155 height 1182
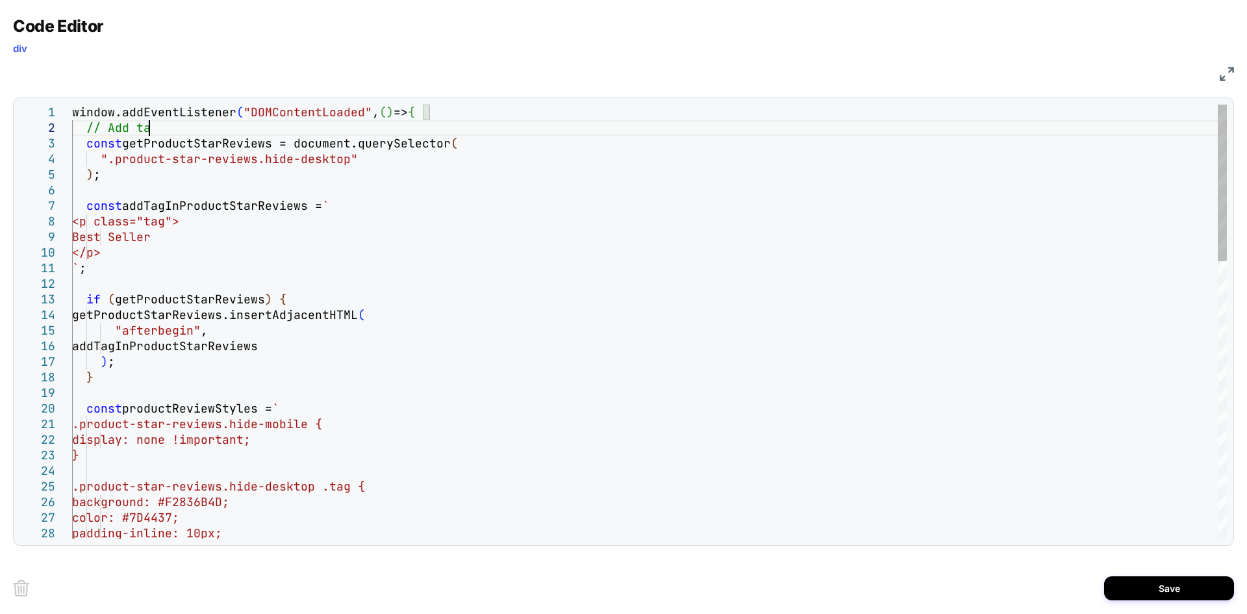
scroll to position [16, 83]
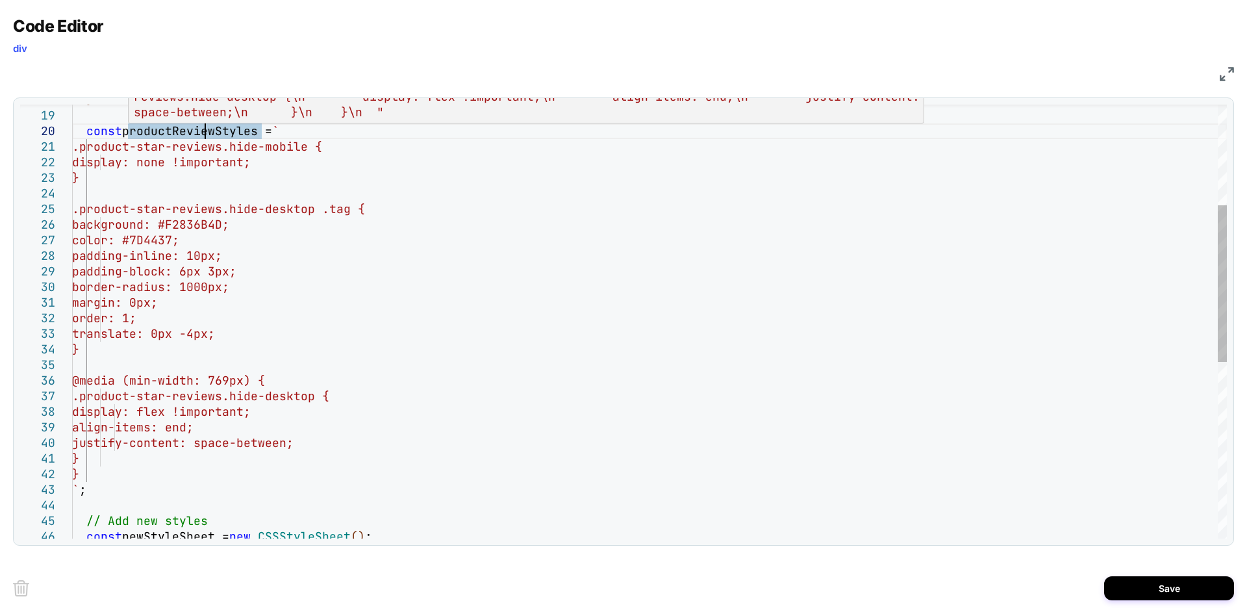
click at [221, 130] on div ".product-star-reviews.hide-desktop .tag { background: #F2836B4D; color: #7D4437…" at bounding box center [649, 425] width 1155 height 1197
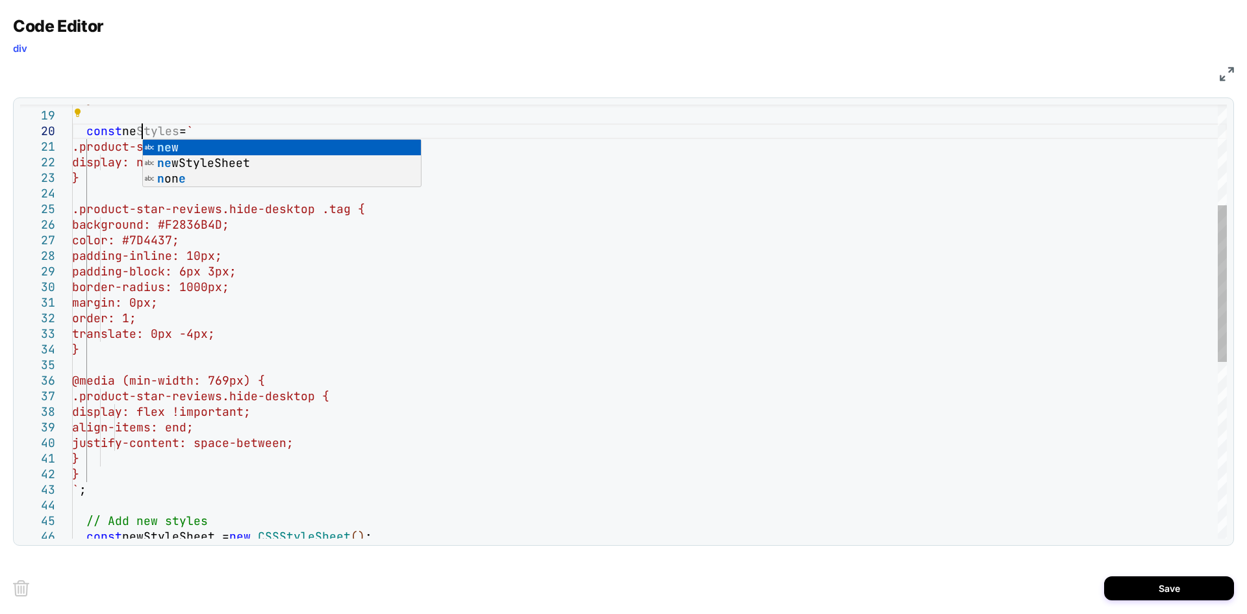
scroll to position [140, 77]
click at [160, 131] on div ".product-star-reviews.hide-desktop .tag { background: #F2836B4D; color: #7D4437…" at bounding box center [649, 425] width 1155 height 1197
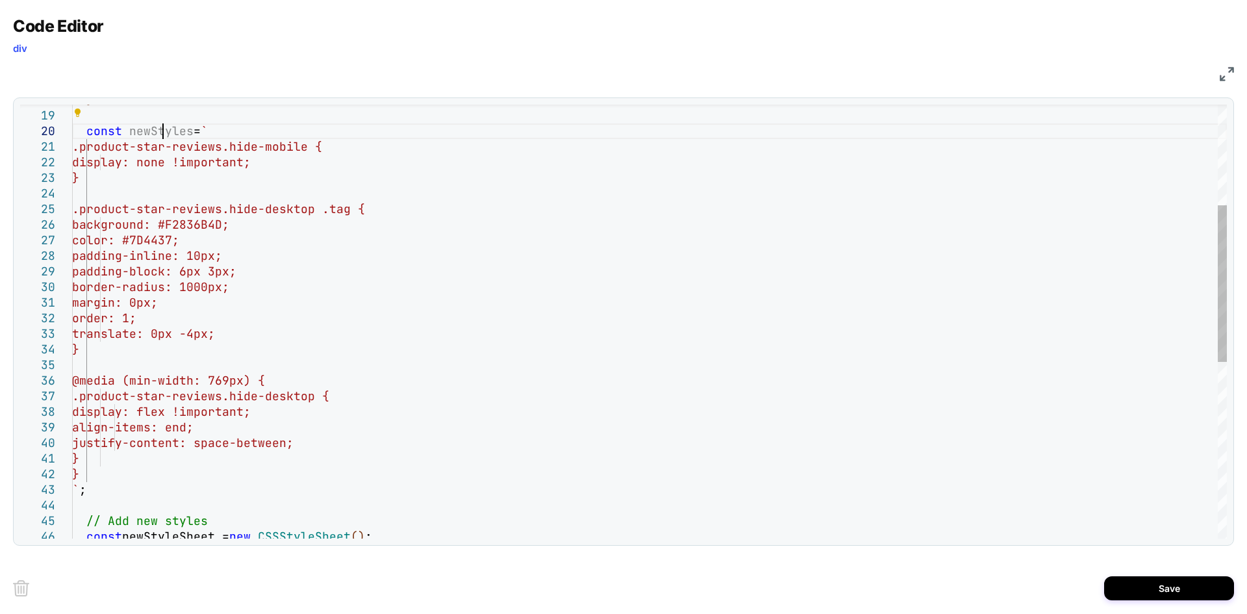
click at [160, 131] on div ".product-star-reviews.hide-desktop .tag { background: #F2836B4D; color: #7D4437…" at bounding box center [649, 425] width 1155 height 1197
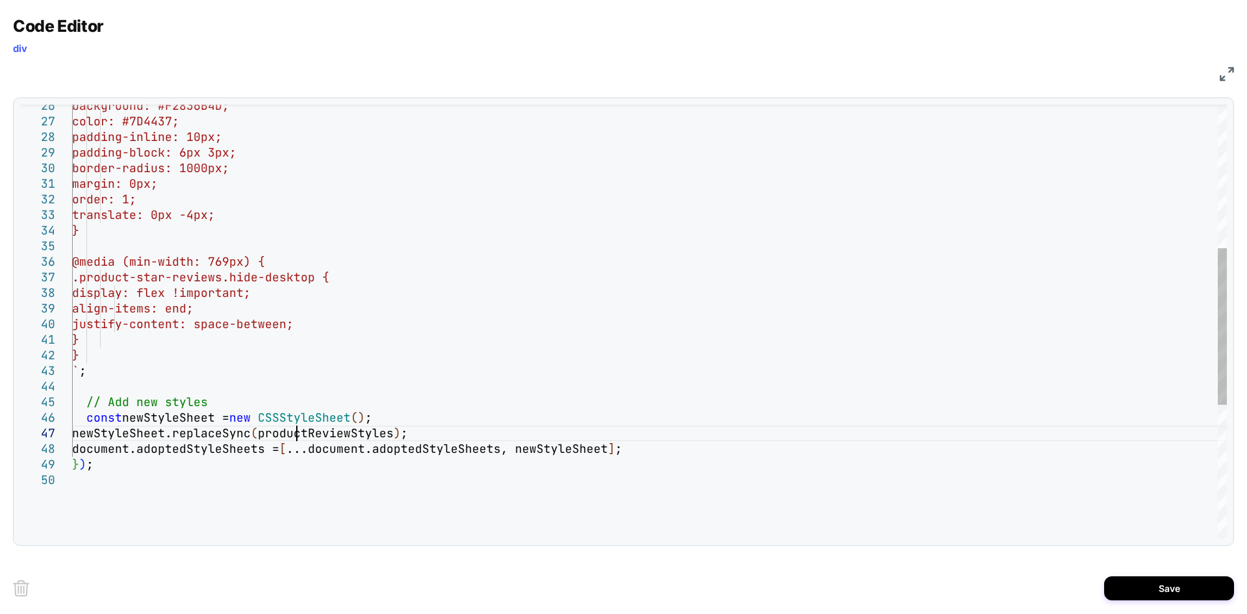
click at [294, 429] on div "background: #F2836B4D; color: #7D4437; padding-inline: 10px; padding-block: 6px…" at bounding box center [649, 306] width 1155 height 1197
click at [562, 445] on div "background: #F2836B4D; color: #7D4437; padding-inline: 10px; padding-block: 6px…" at bounding box center [649, 306] width 1155 height 1197
click at [505, 355] on div "background: #F2836B4D; color: #7D4437; padding-inline: 10px; padding-block: 6px…" at bounding box center [649, 306] width 1155 height 1197
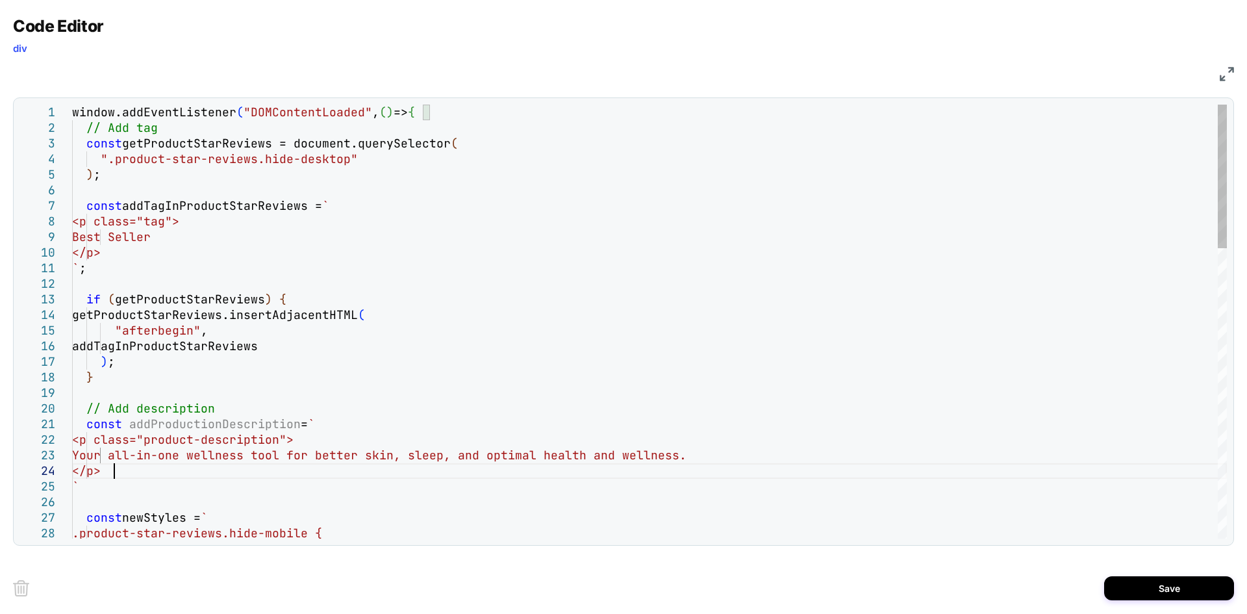
scroll to position [47, 42]
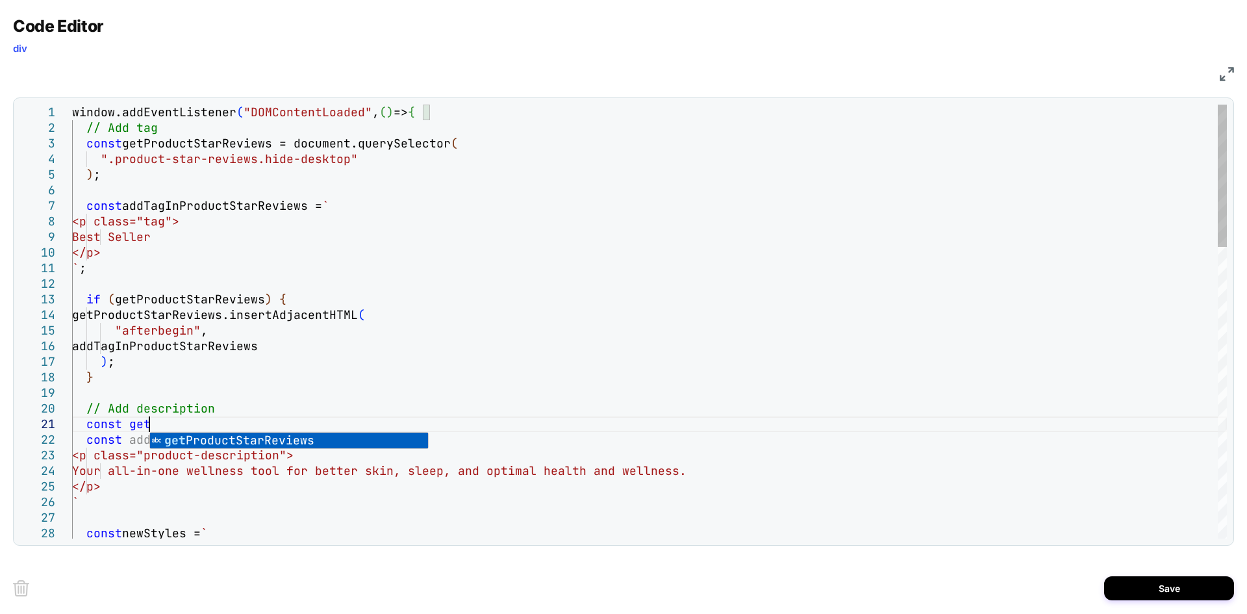
scroll to position [14, 76]
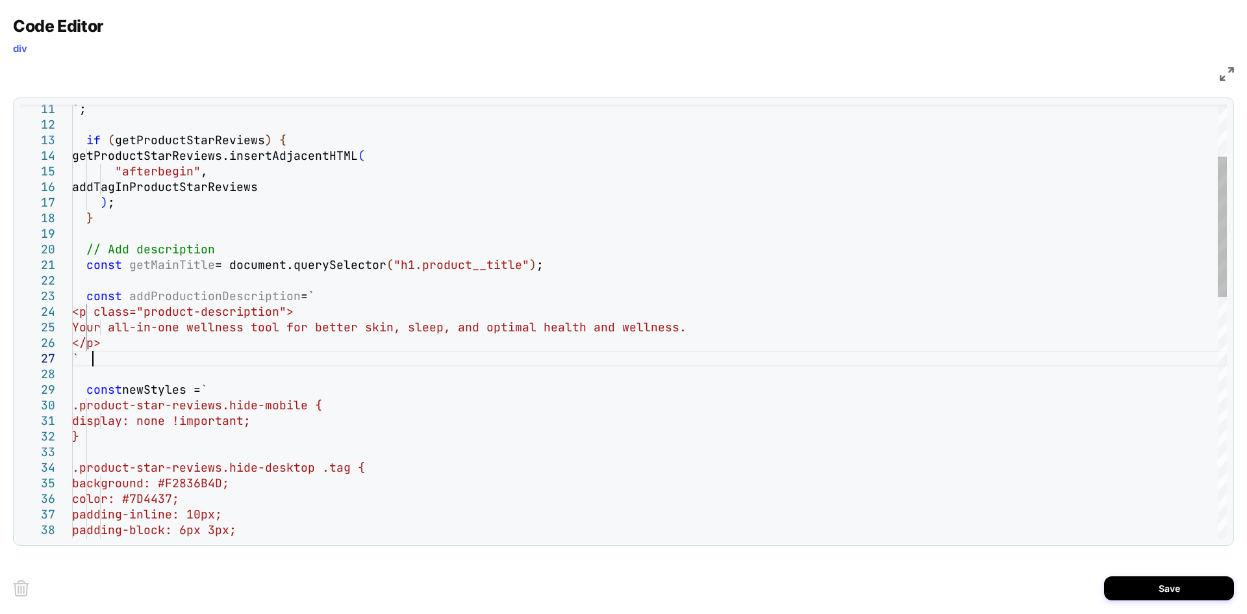
click at [99, 357] on div "} ) ; "afterbegin" , addTagInProductStarReviews getProductStarReviews.insertAdj…" at bounding box center [649, 614] width 1155 height 1338
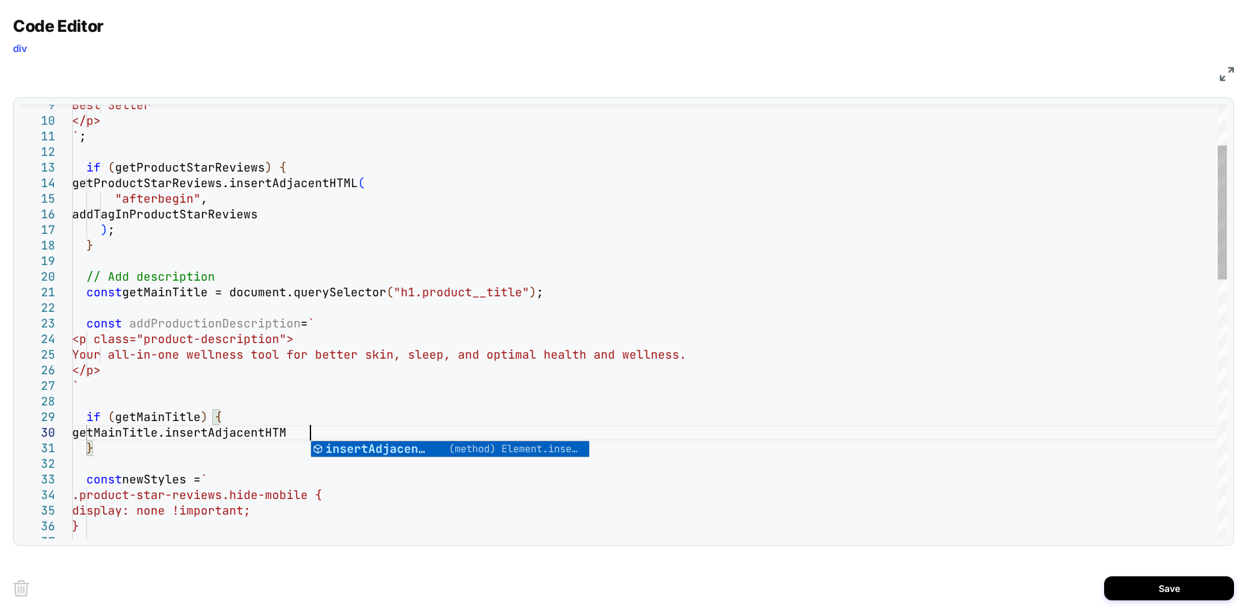
scroll to position [140, 245]
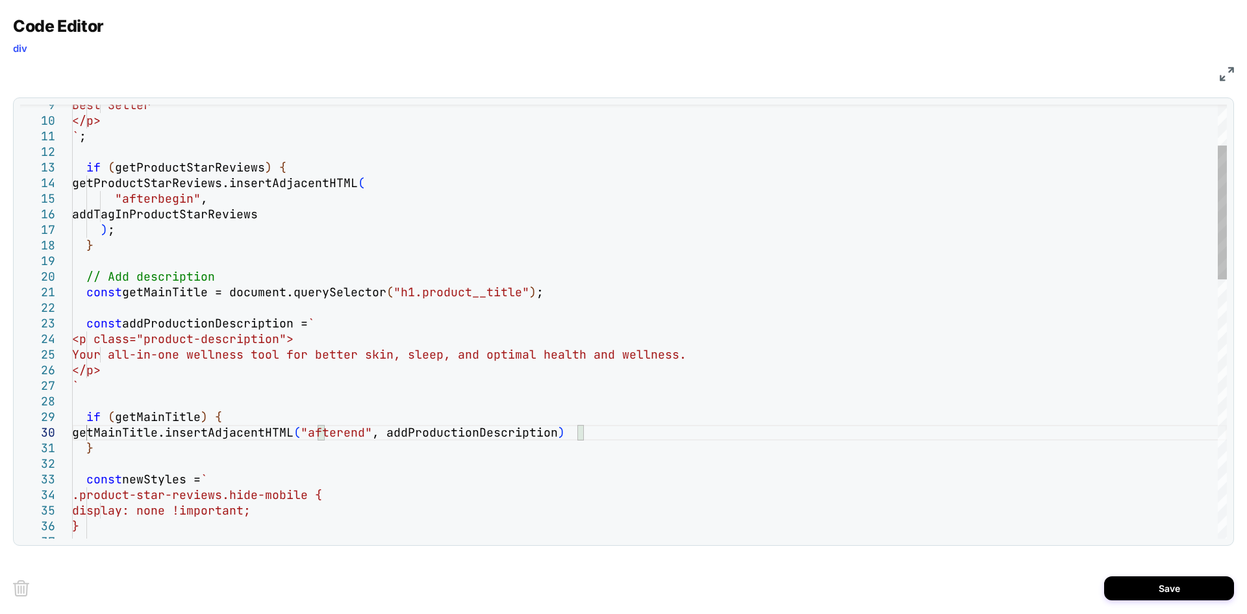
scroll to position [140, 518]
type textarea "**********"
click at [1157, 585] on button "Save" at bounding box center [1169, 588] width 130 height 24
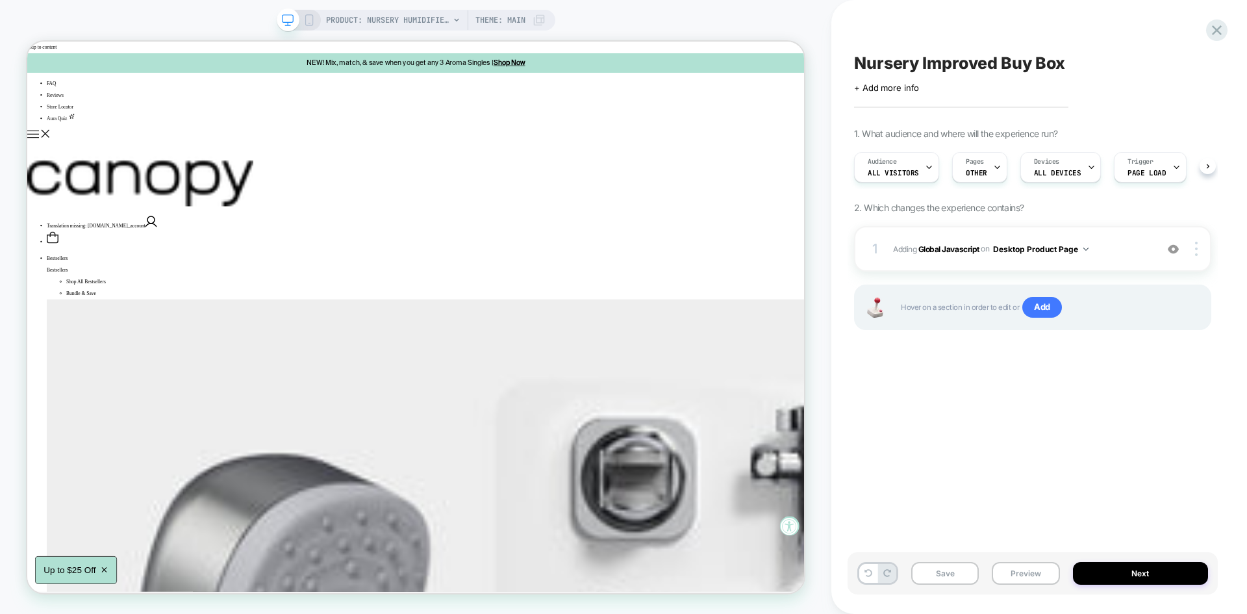
scroll to position [0, 1]
click at [942, 573] on button "Save" at bounding box center [945, 573] width 68 height 23
click at [1012, 573] on button "Preview" at bounding box center [1026, 573] width 68 height 23
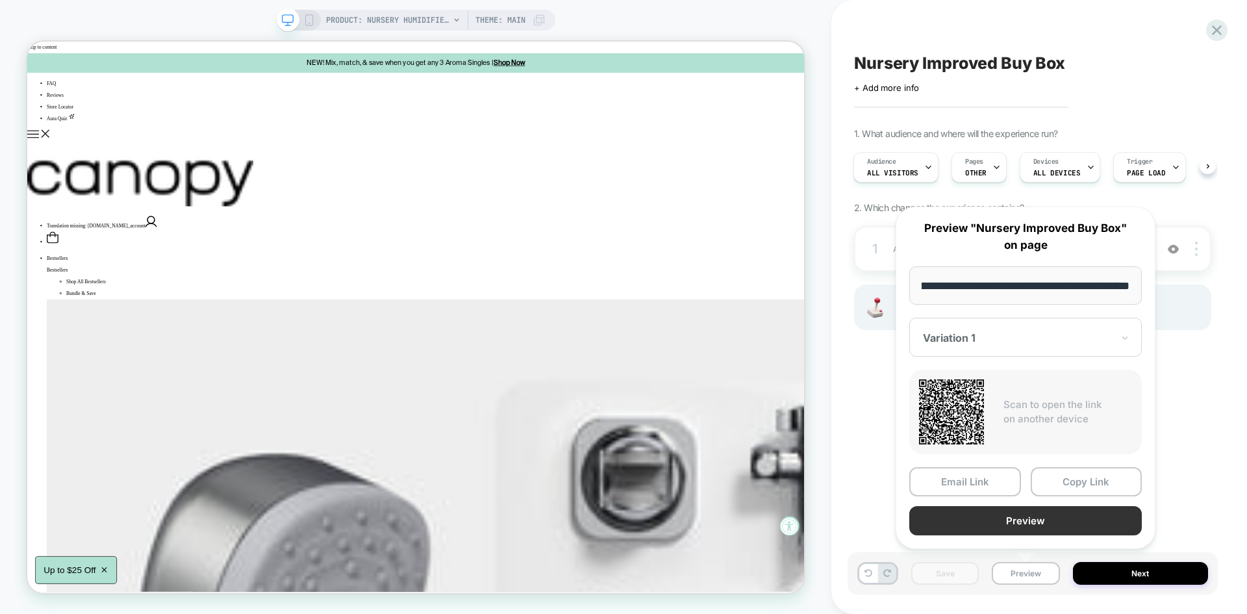
scroll to position [0, 0]
click at [991, 525] on button "Preview" at bounding box center [1025, 520] width 232 height 29
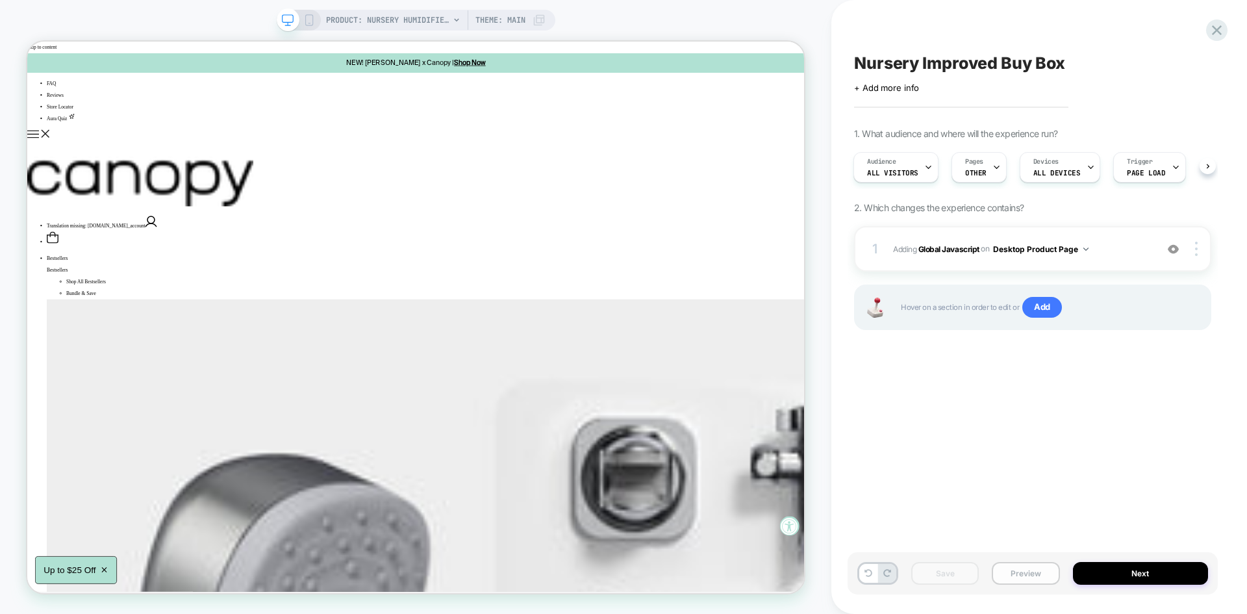
click at [1028, 570] on button "Preview" at bounding box center [1026, 573] width 68 height 23
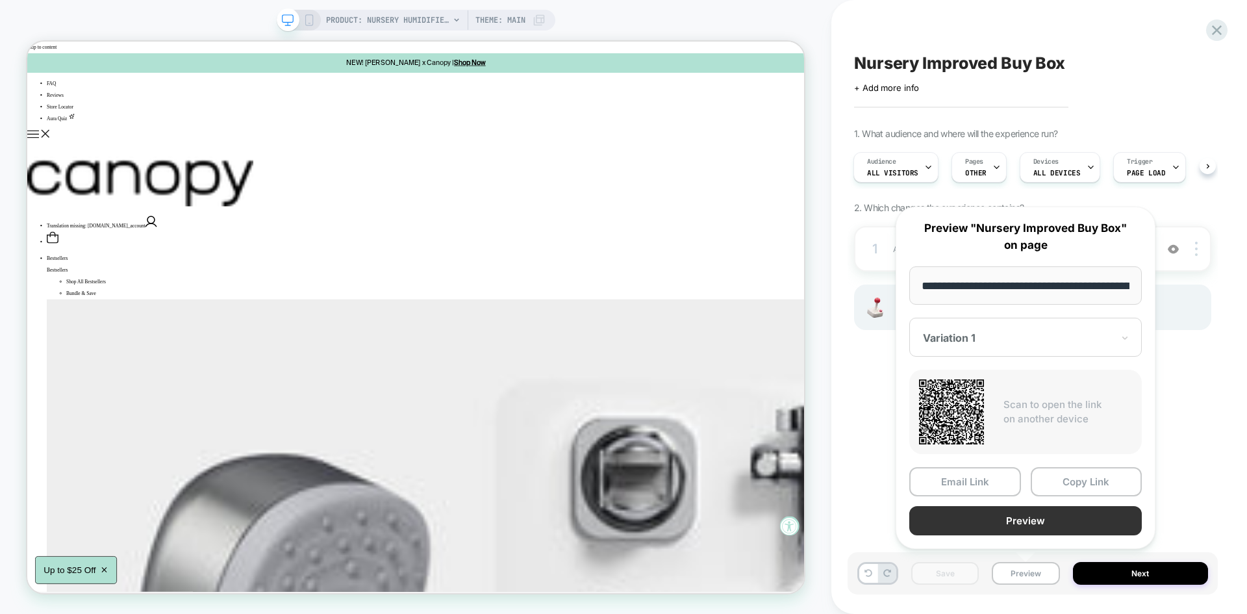
click at [994, 517] on button "Preview" at bounding box center [1025, 520] width 232 height 29
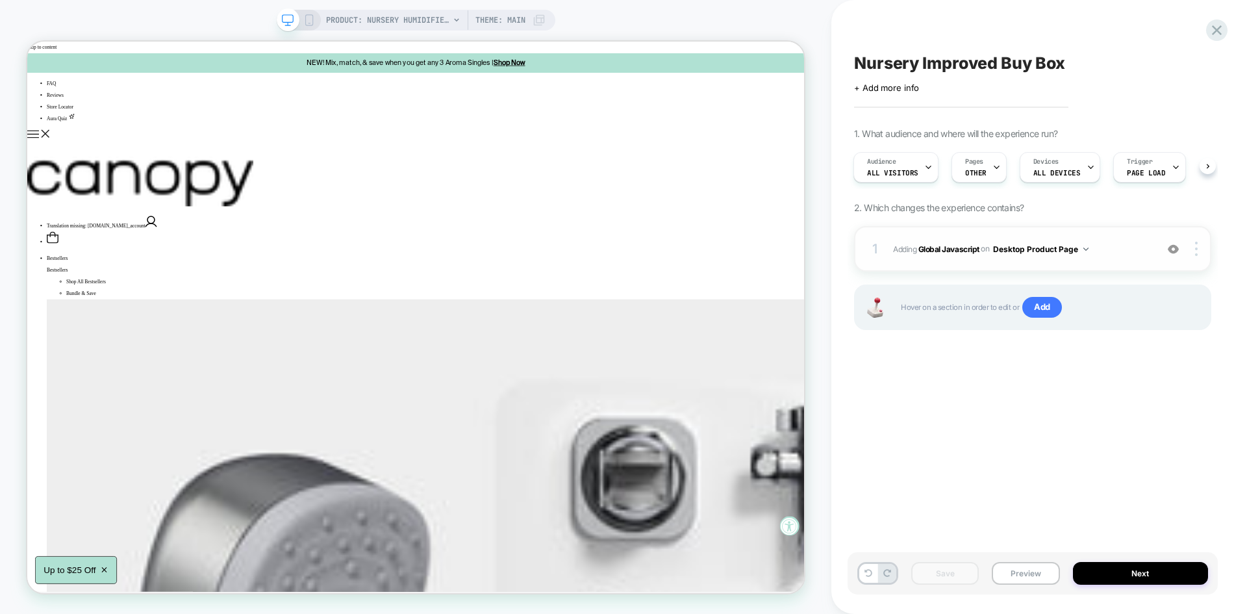
click at [1115, 254] on span "Adding Global Javascript on Desktop Product Page" at bounding box center [1021, 249] width 257 height 16
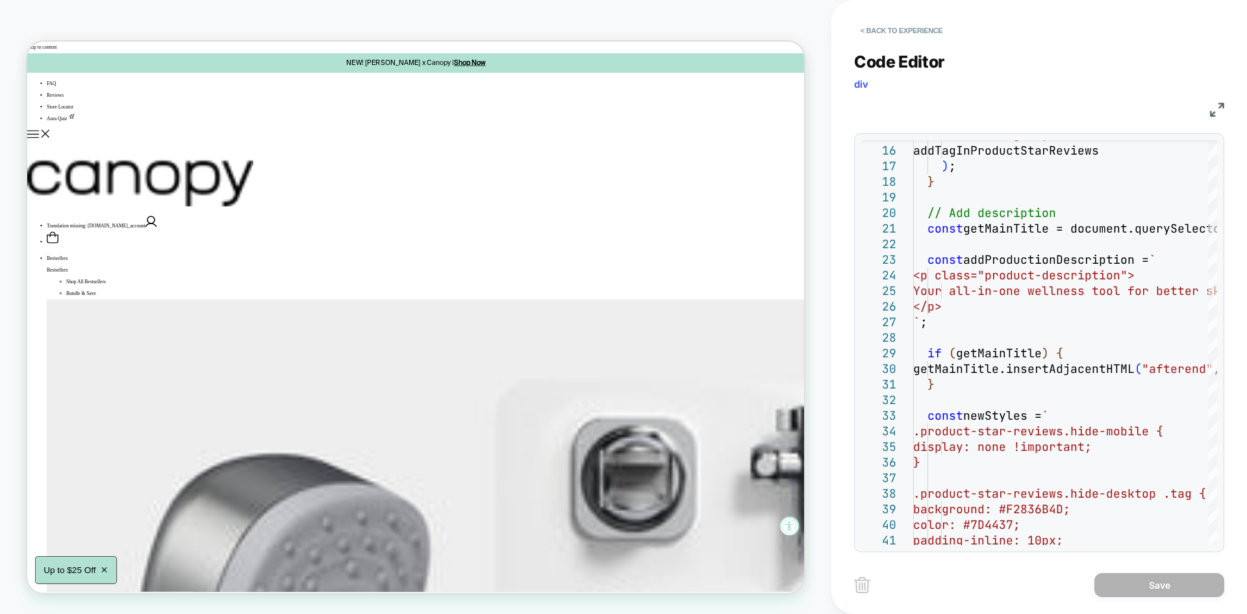
click at [1222, 107] on img at bounding box center [1217, 110] width 14 height 14
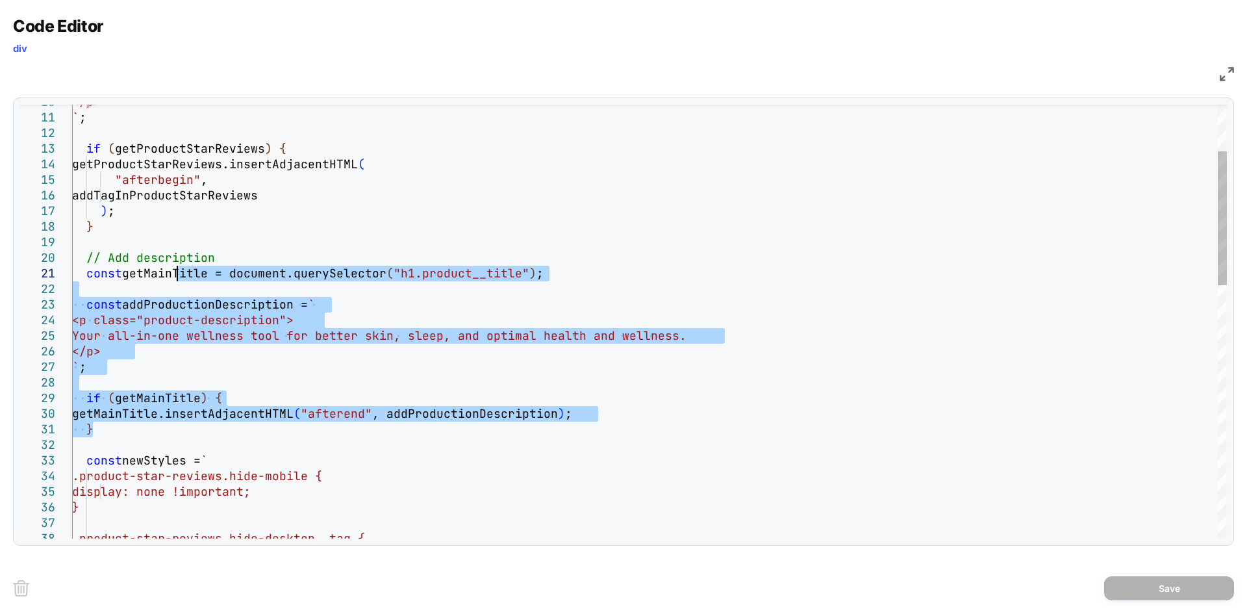
drag, startPoint x: 121, startPoint y: 427, endPoint x: 177, endPoint y: 269, distance: 167.4
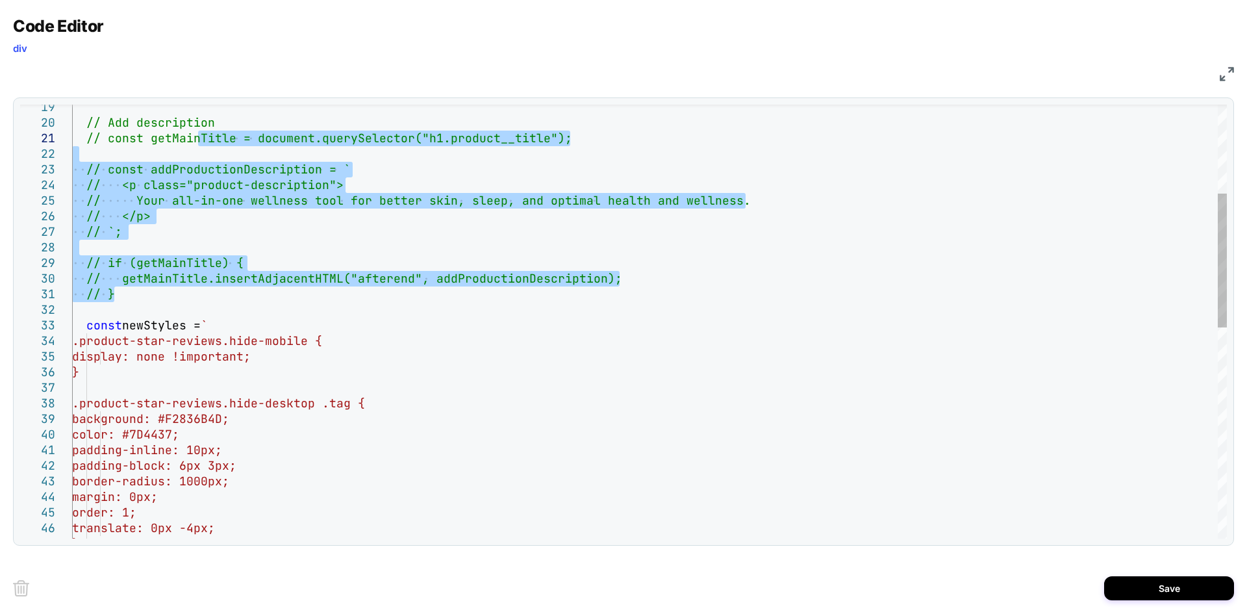
type textarea "**********"
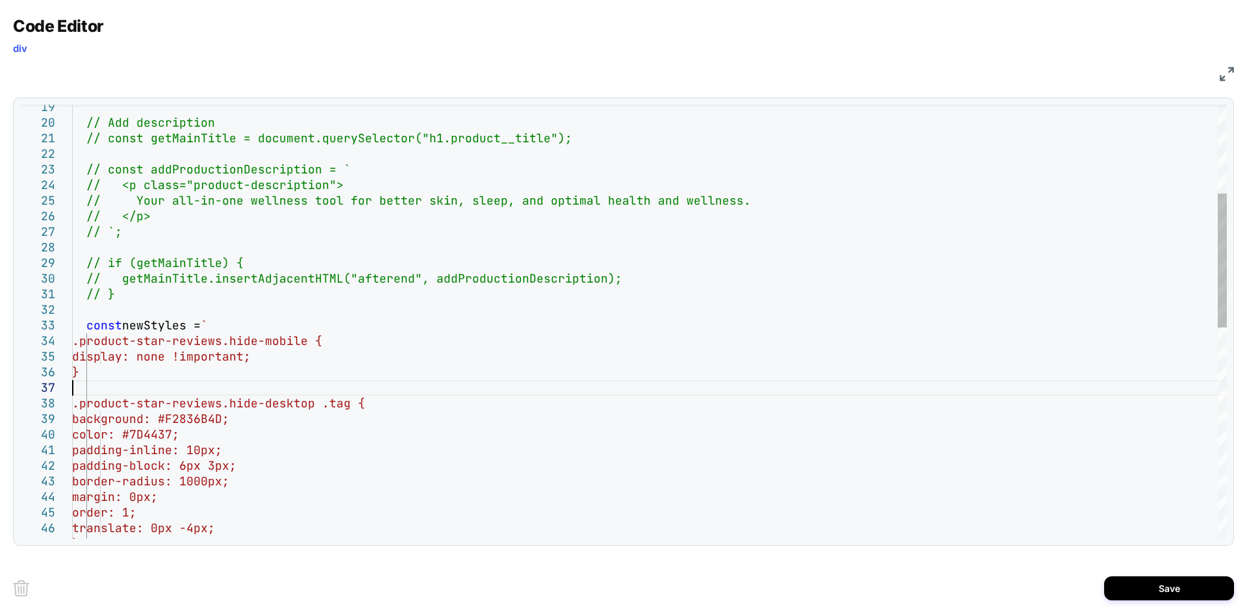
click at [518, 380] on div "// Add description // const getMainTitle = document.querySelector("h1 .product_…" at bounding box center [649, 519] width 1155 height 1400
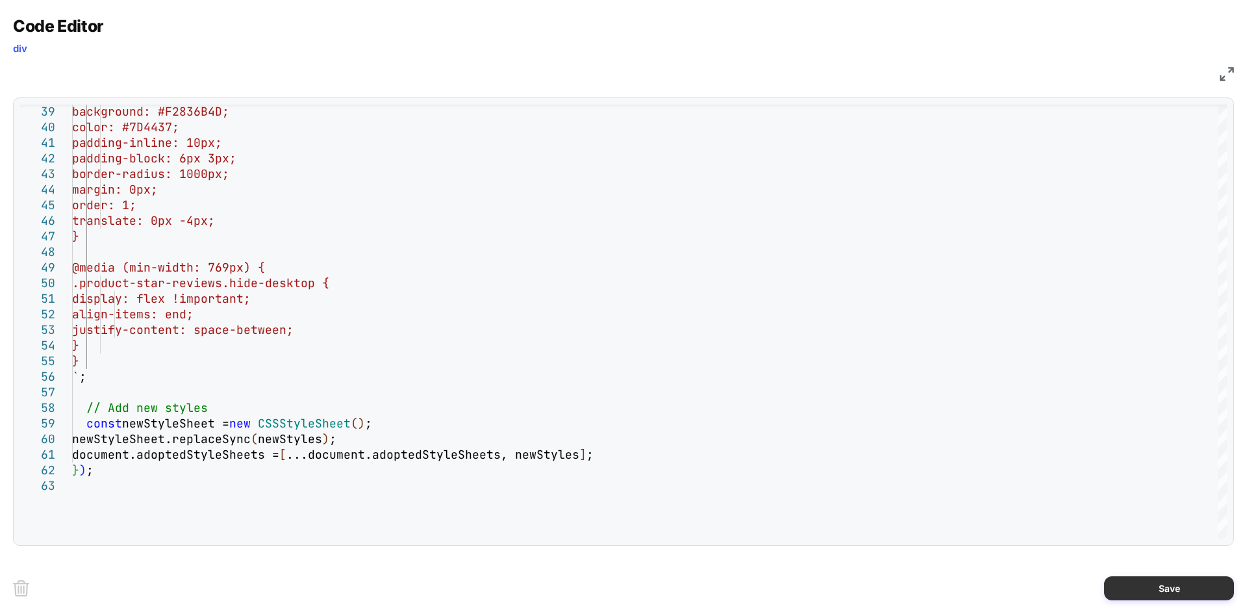
click at [1145, 576] on button "Save" at bounding box center [1169, 588] width 130 height 24
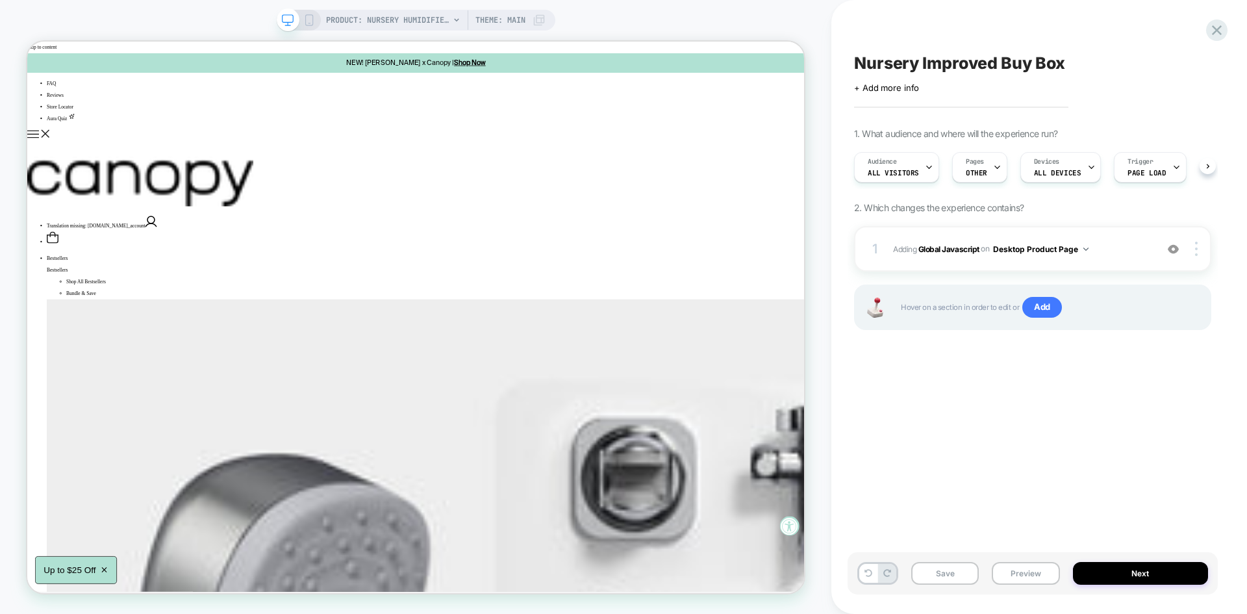
scroll to position [0, 1]
click at [937, 566] on button "Save" at bounding box center [945, 573] width 68 height 23
click at [1048, 573] on button "Preview" at bounding box center [1026, 573] width 68 height 23
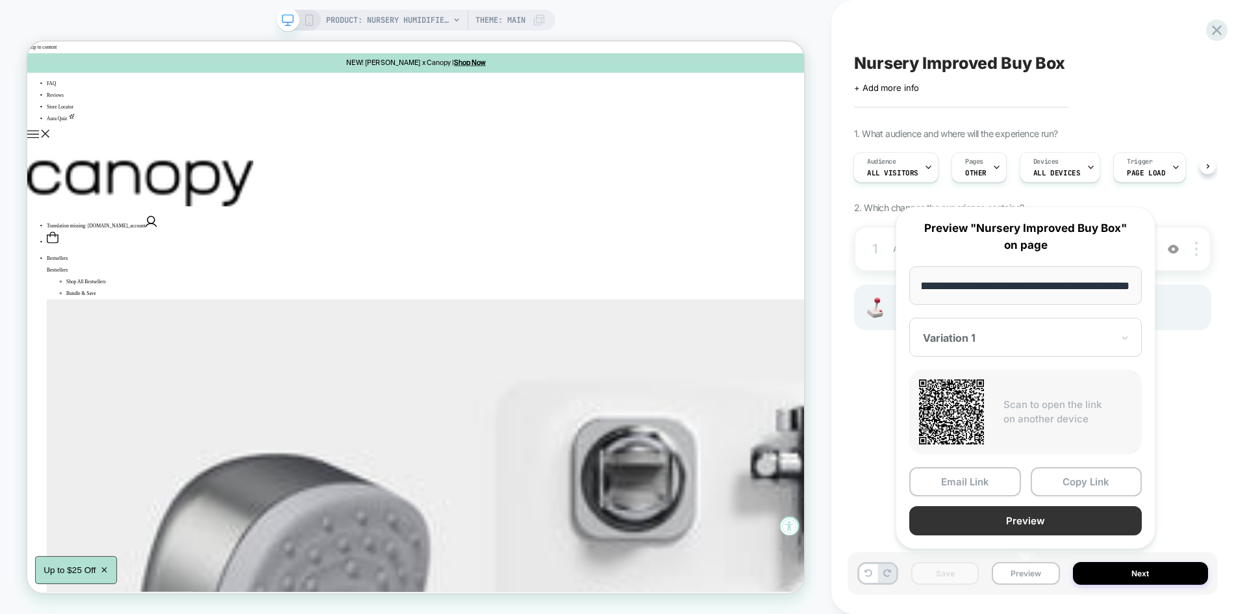
scroll to position [0, 0]
click at [1003, 521] on button "Preview" at bounding box center [1025, 520] width 232 height 29
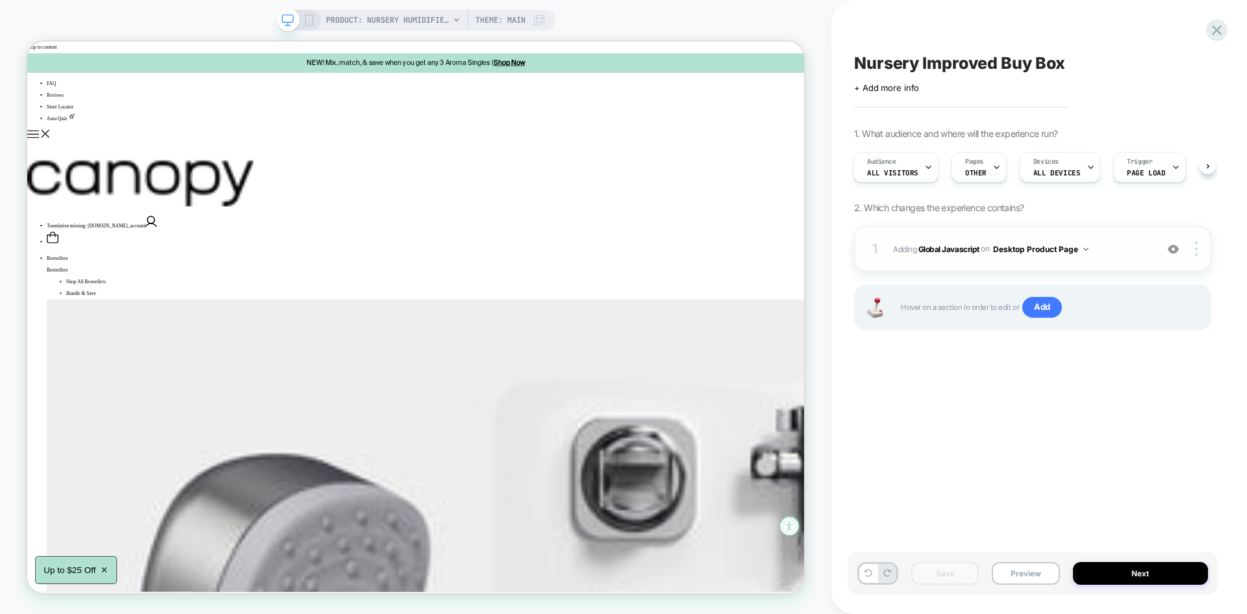
drag, startPoint x: 952, startPoint y: 273, endPoint x: 1109, endPoint y: 255, distance: 158.3
click at [1109, 255] on span "Adding Global Javascript on Desktop Product Page" at bounding box center [1021, 249] width 257 height 16
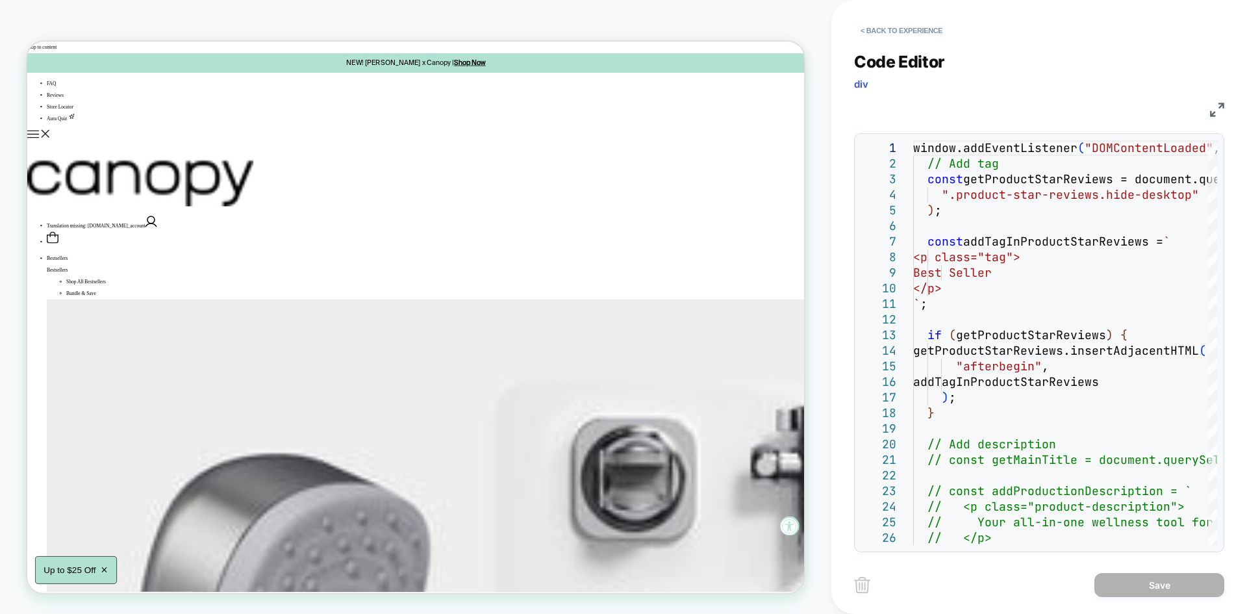
click at [1209, 111] on div "JS" at bounding box center [1039, 108] width 370 height 22
click at [1227, 111] on div "< Back to experience Code Editor div JS 1 2 3 4 5 6 7 8 9 10 11 12 13 14 15 16 …" at bounding box center [1039, 307] width 416 height 614
click at [1211, 106] on img at bounding box center [1217, 110] width 14 height 14
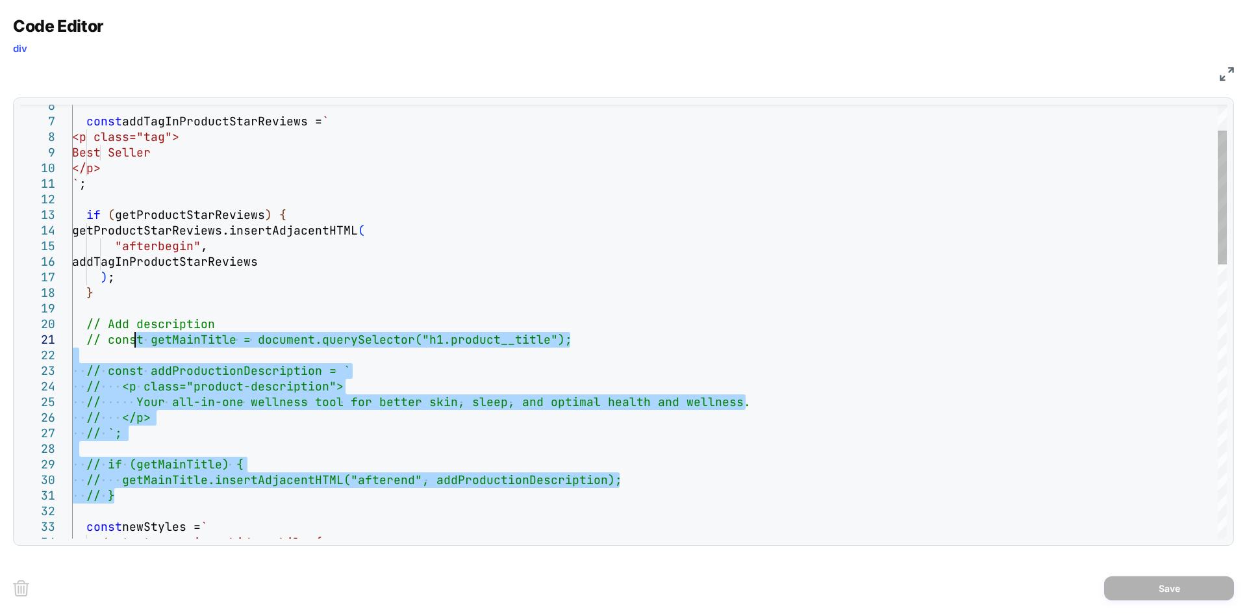
drag, startPoint x: 125, startPoint y: 491, endPoint x: 136, endPoint y: 345, distance: 146.5
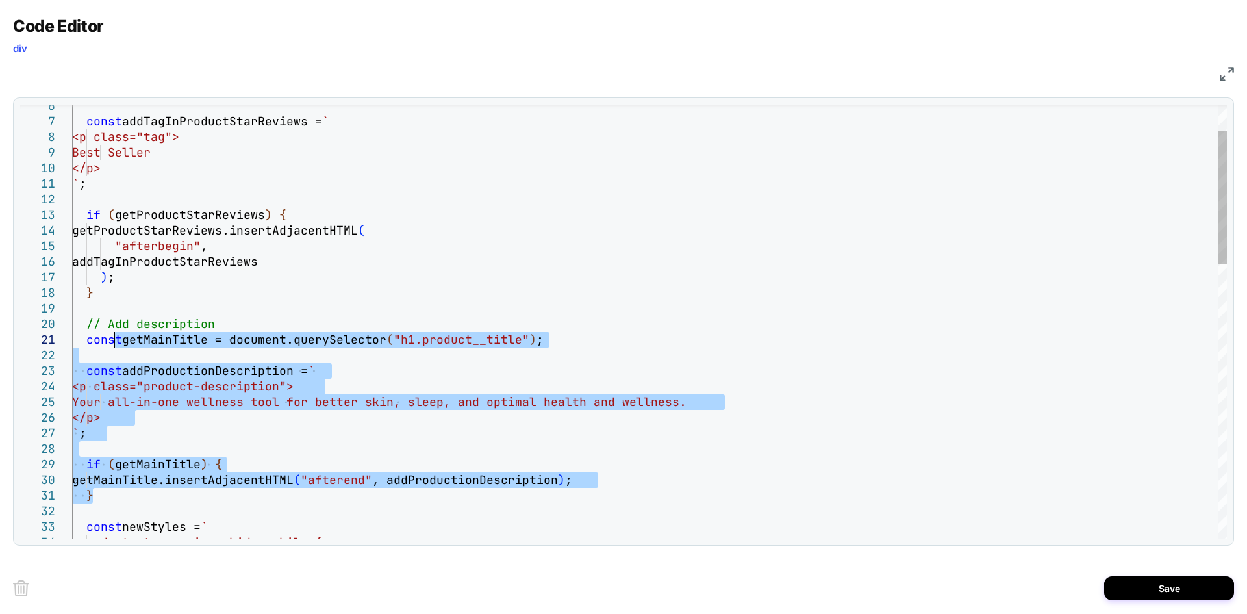
type textarea "**********"
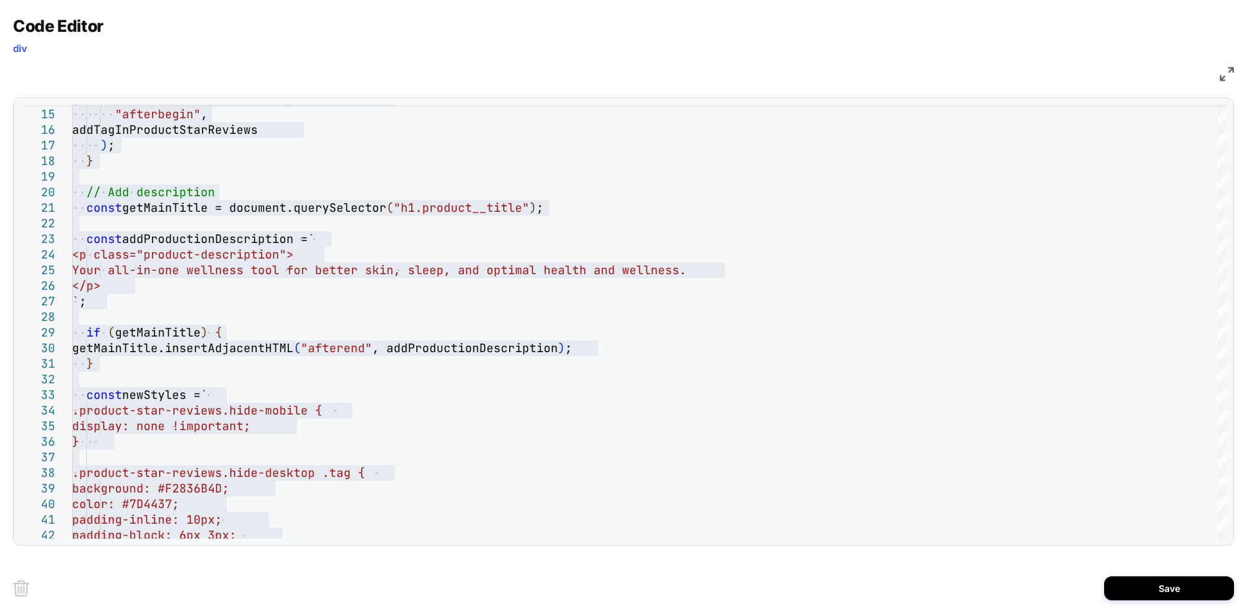
click at [1171, 603] on div "Save" at bounding box center [623, 588] width 1221 height 52
click at [1155, 595] on button "Save" at bounding box center [1169, 588] width 130 height 24
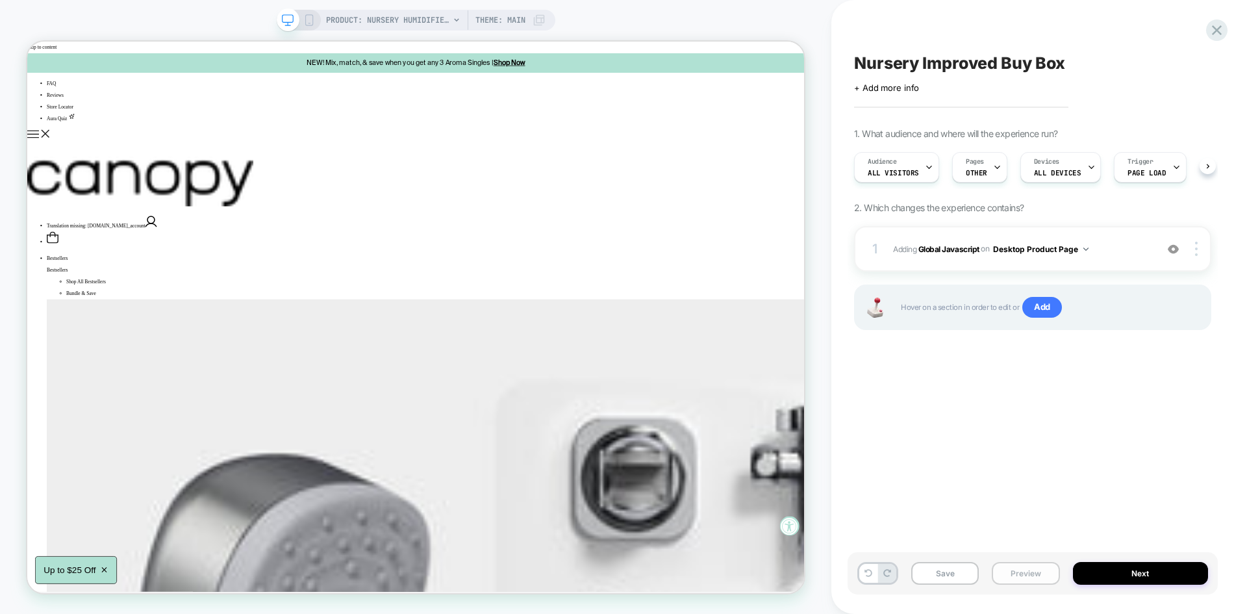
scroll to position [0, 1]
click at [924, 573] on button "Save" at bounding box center [945, 573] width 68 height 23
click at [1111, 245] on span "Adding Global Javascript on Desktop Product Page" at bounding box center [1021, 249] width 257 height 16
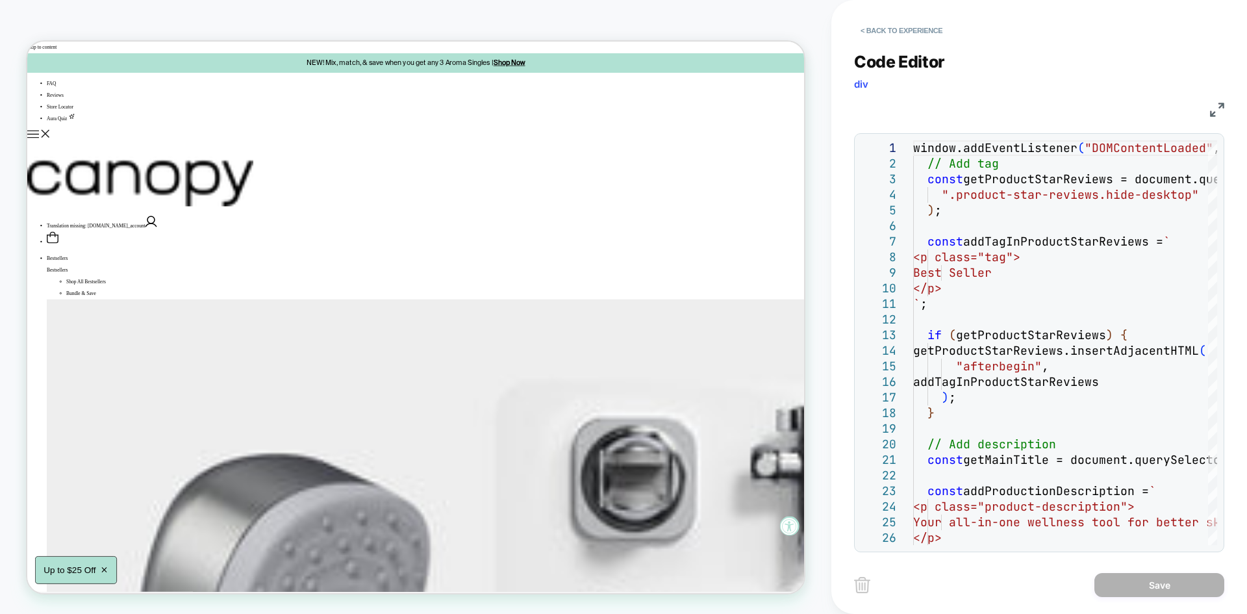
click at [1223, 104] on img at bounding box center [1217, 110] width 14 height 14
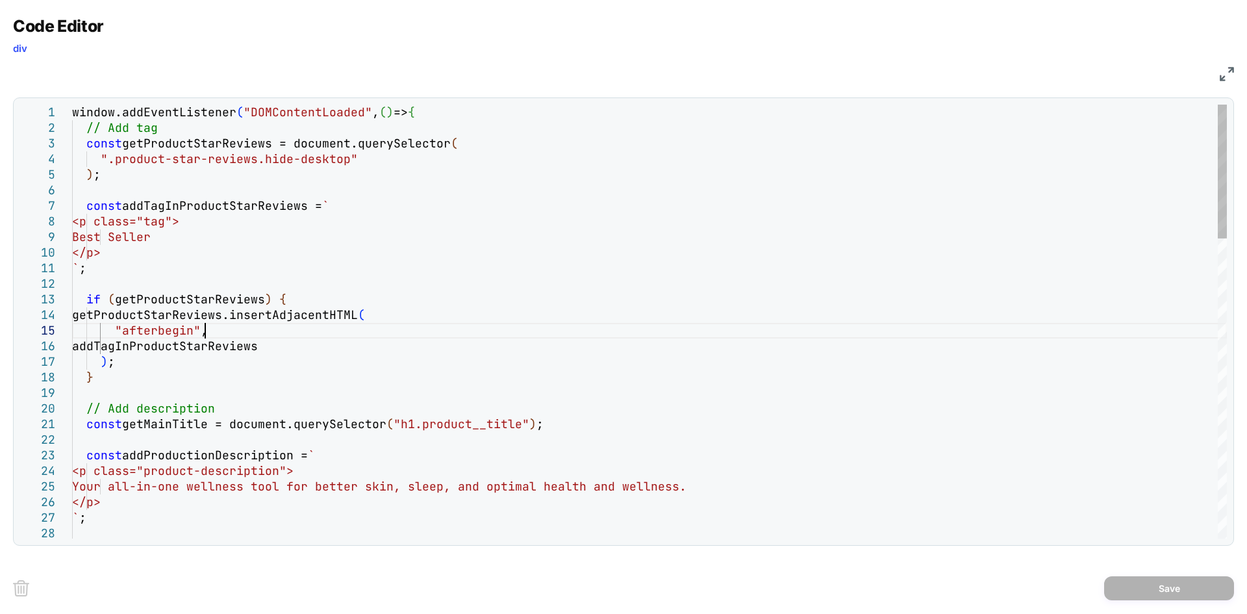
scroll to position [0, 0]
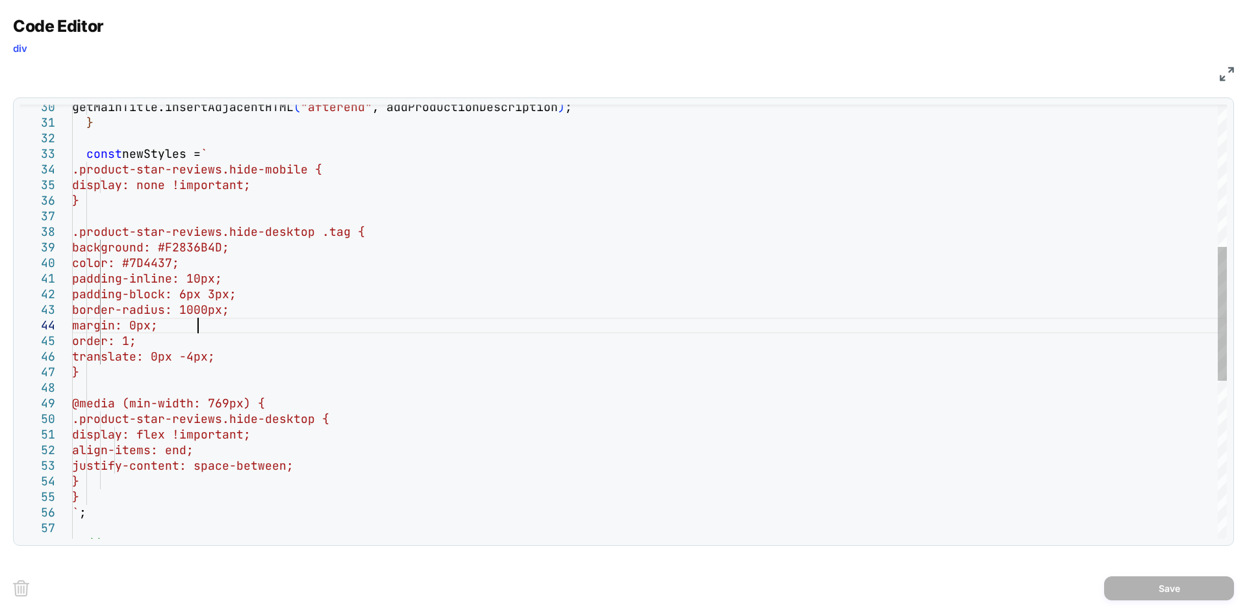
click at [329, 325] on div "margin: 0px;" at bounding box center [649, 326] width 1155 height 16
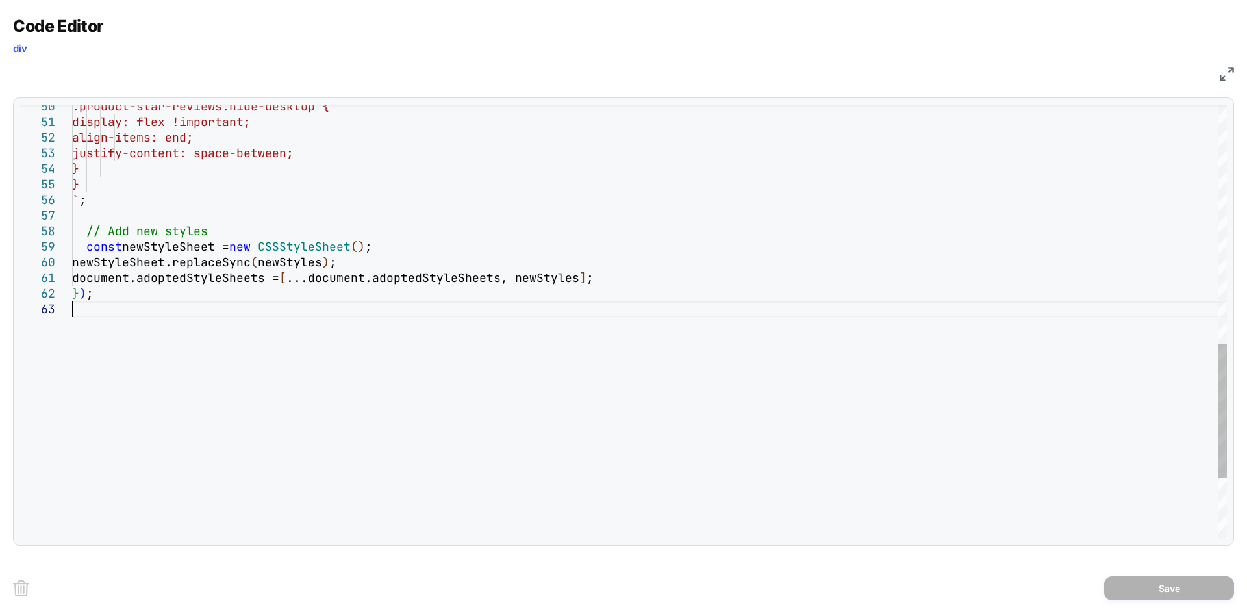
click at [194, 360] on div "` ; // Add new styles const newStyleSheet = new CSSStyleSheet ( ) ; newStyleShe…" at bounding box center [649, 35] width 1155 height 1400
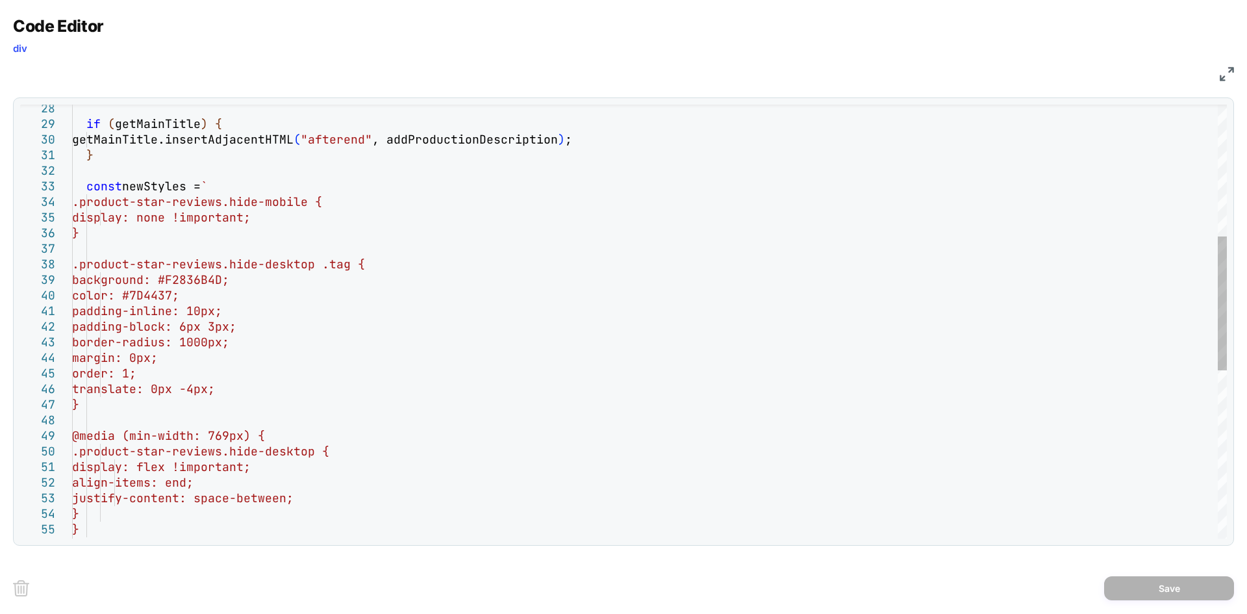
click at [164, 182] on div "` ; } } justify-content: space-between; align-items: end; display: flex !import…" at bounding box center [649, 380] width 1155 height 1400
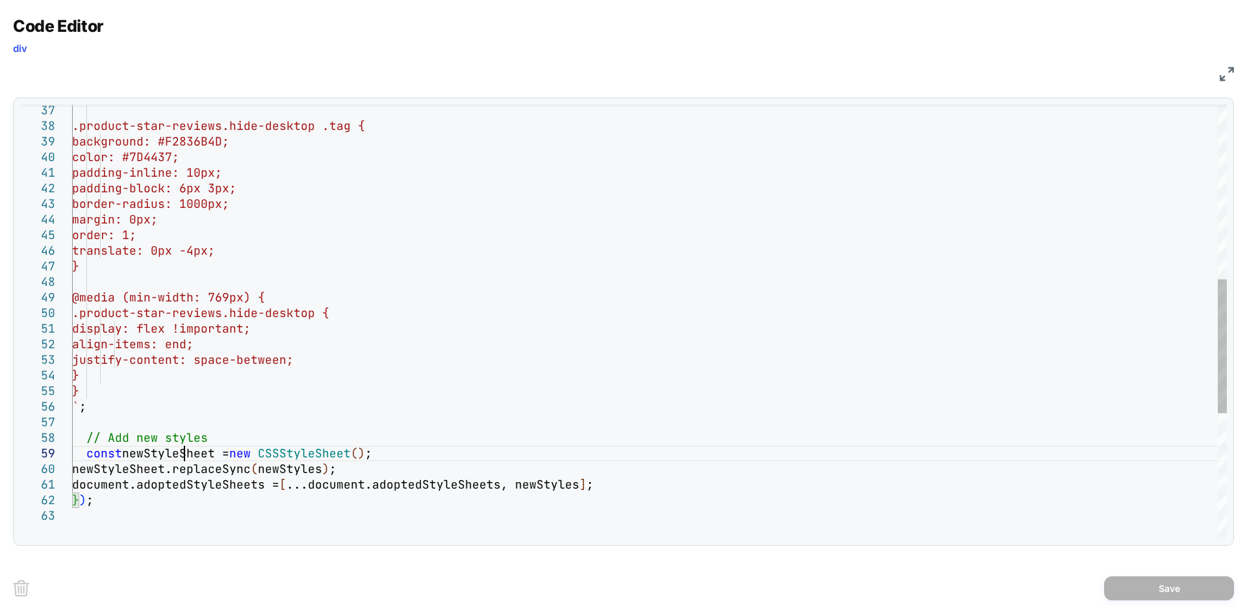
click at [182, 451] on div "` ; } } justify-content: space-between; align-items: end; display: flex !import…" at bounding box center [649, 242] width 1155 height 1400
click at [135, 465] on div "` ; } } justify-content: space-between; align-items: end; display: flex !import…" at bounding box center [649, 242] width 1155 height 1400
click at [542, 486] on div "` ; } } justify-content: space-between; align-items: end; display: flex !import…" at bounding box center [649, 242] width 1155 height 1400
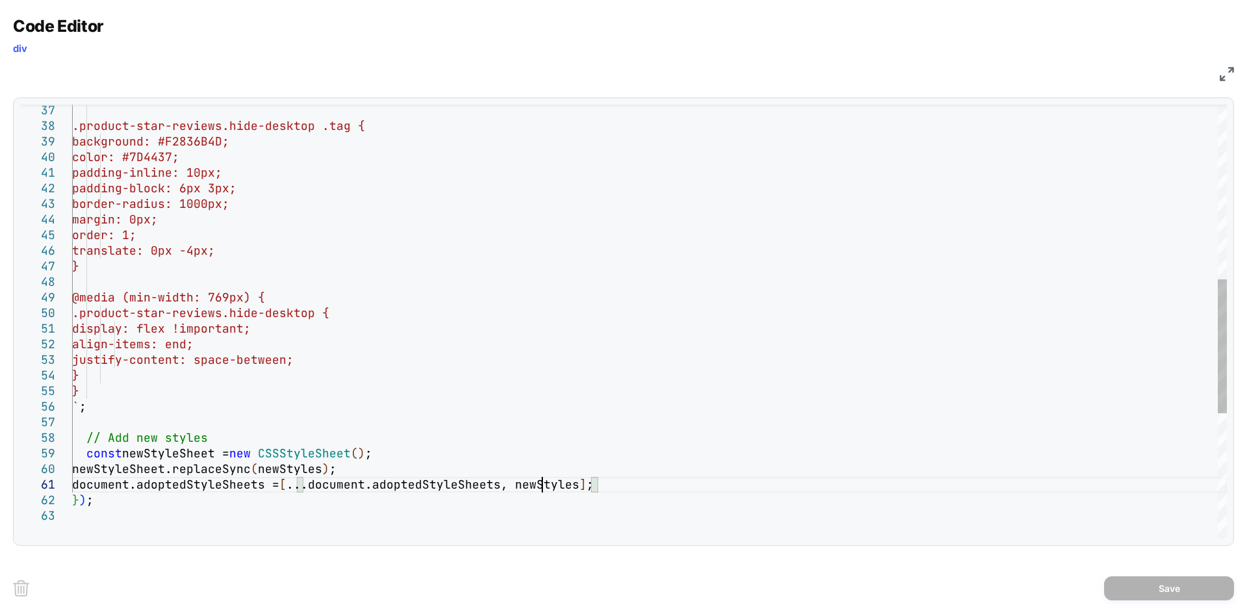
click at [542, 486] on div "` ; } } justify-content: space-between; align-items: end; display: flex !import…" at bounding box center [649, 242] width 1155 height 1400
type textarea "**********"
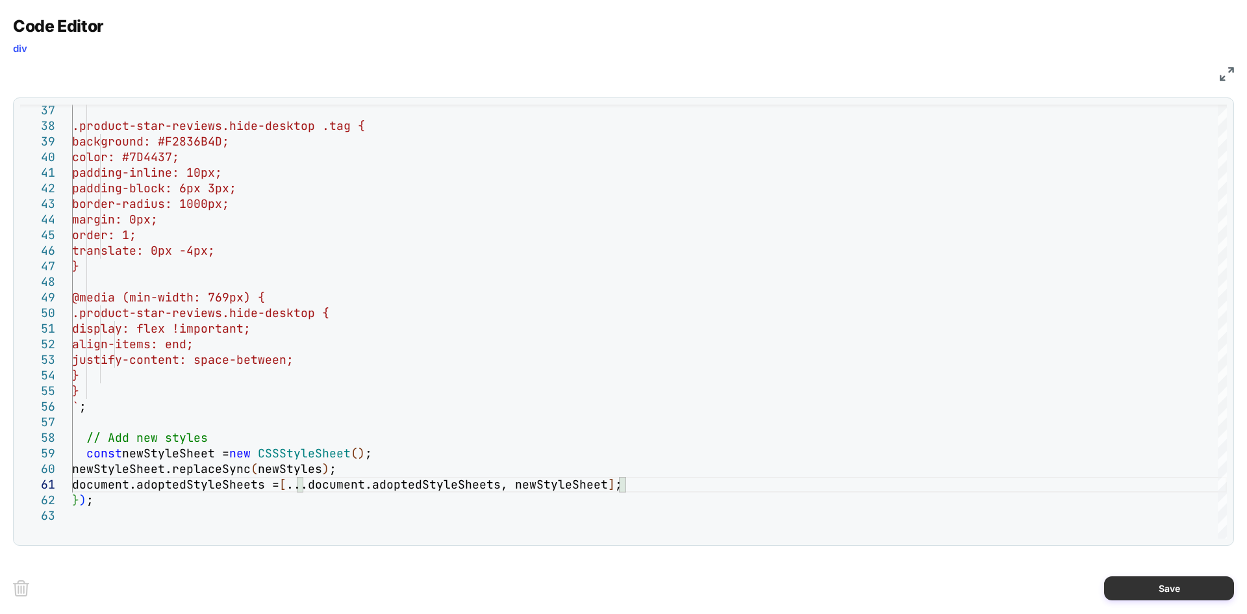
click at [1158, 589] on button "Save" at bounding box center [1169, 588] width 130 height 24
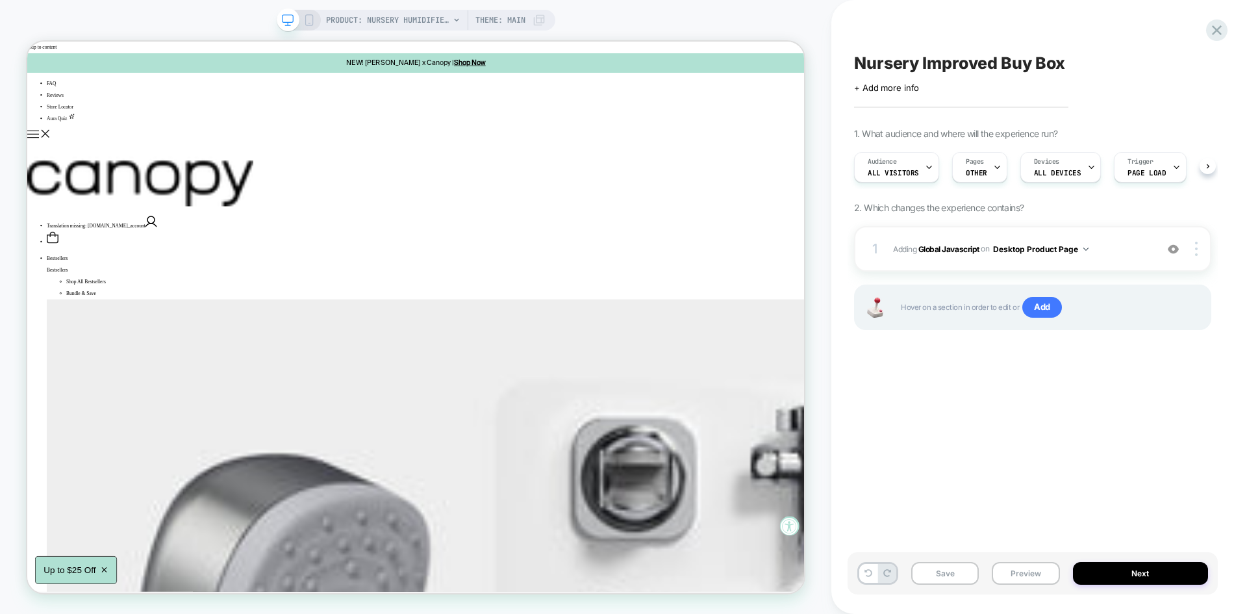
scroll to position [0, 1]
click at [961, 575] on button "Save" at bounding box center [945, 573] width 68 height 23
click at [1012, 562] on button "Preview" at bounding box center [1026, 573] width 68 height 23
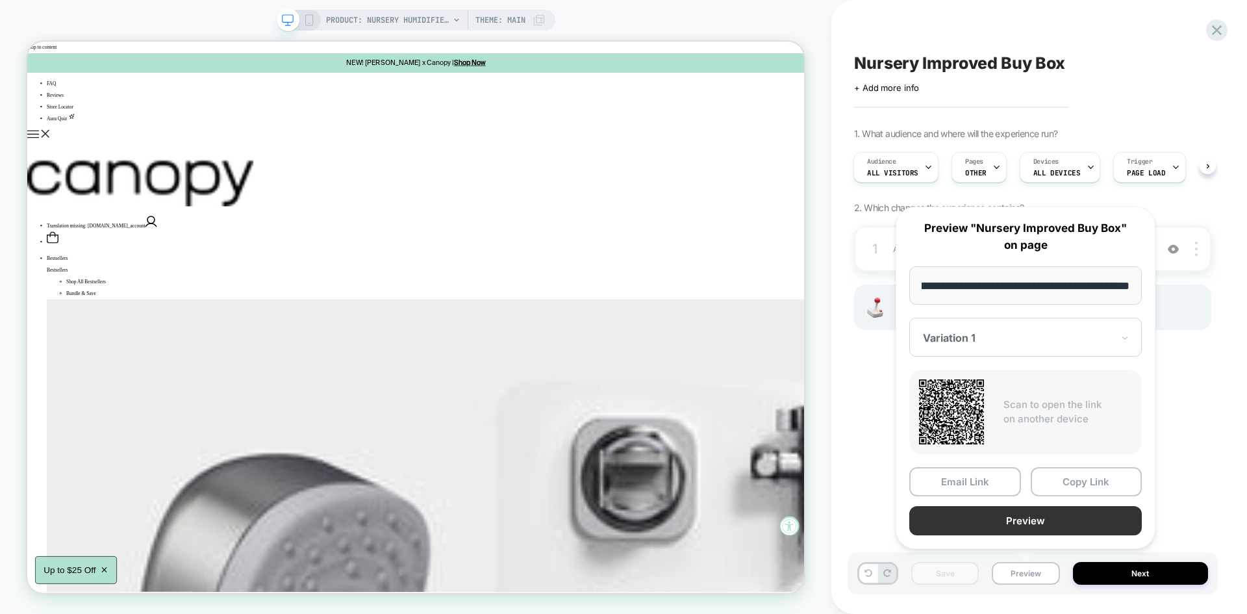
scroll to position [0, 0]
click at [994, 513] on button "Preview" at bounding box center [1025, 520] width 232 height 29
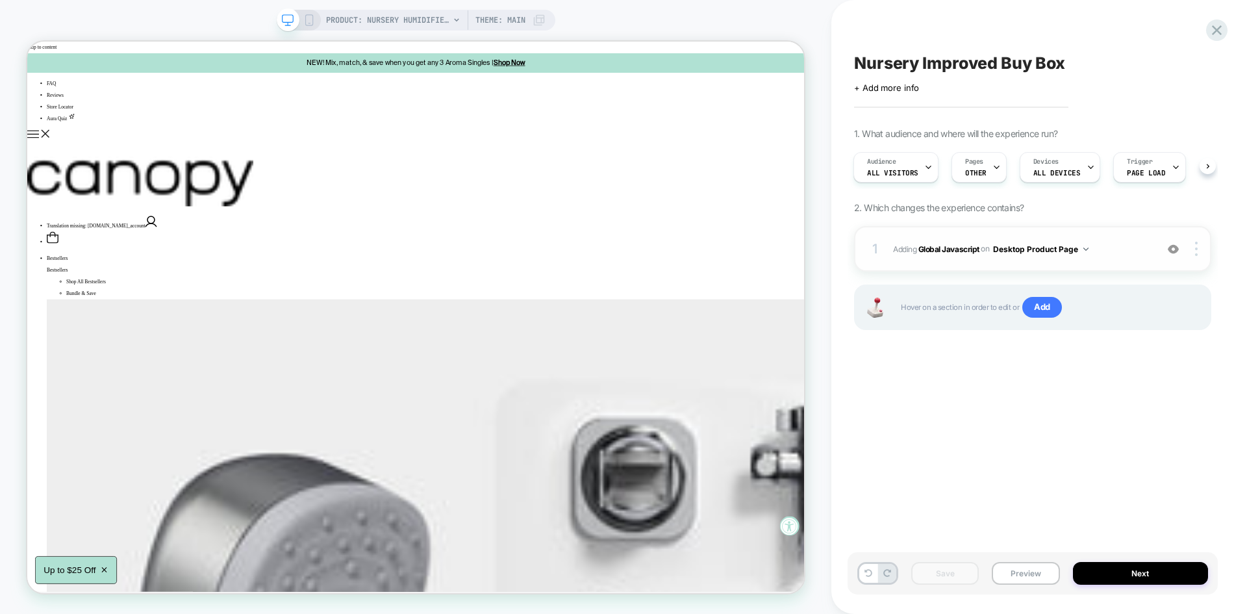
click at [1137, 247] on span "Adding Global Javascript on Desktop Product Page" at bounding box center [1021, 249] width 257 height 16
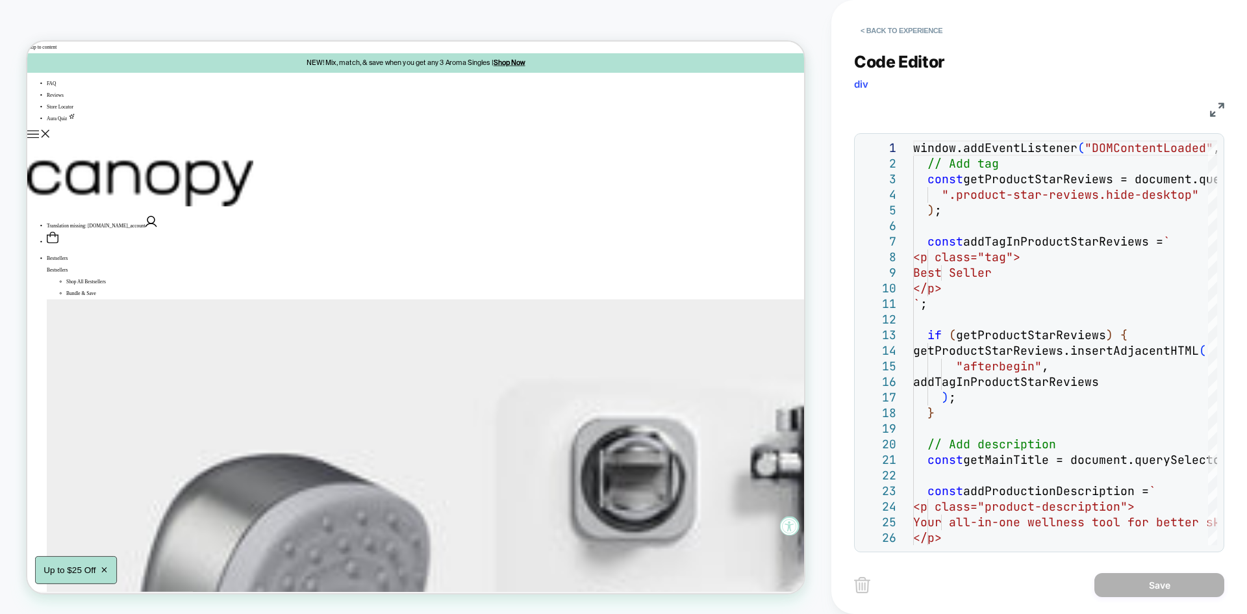
click at [1218, 111] on img at bounding box center [1217, 110] width 14 height 14
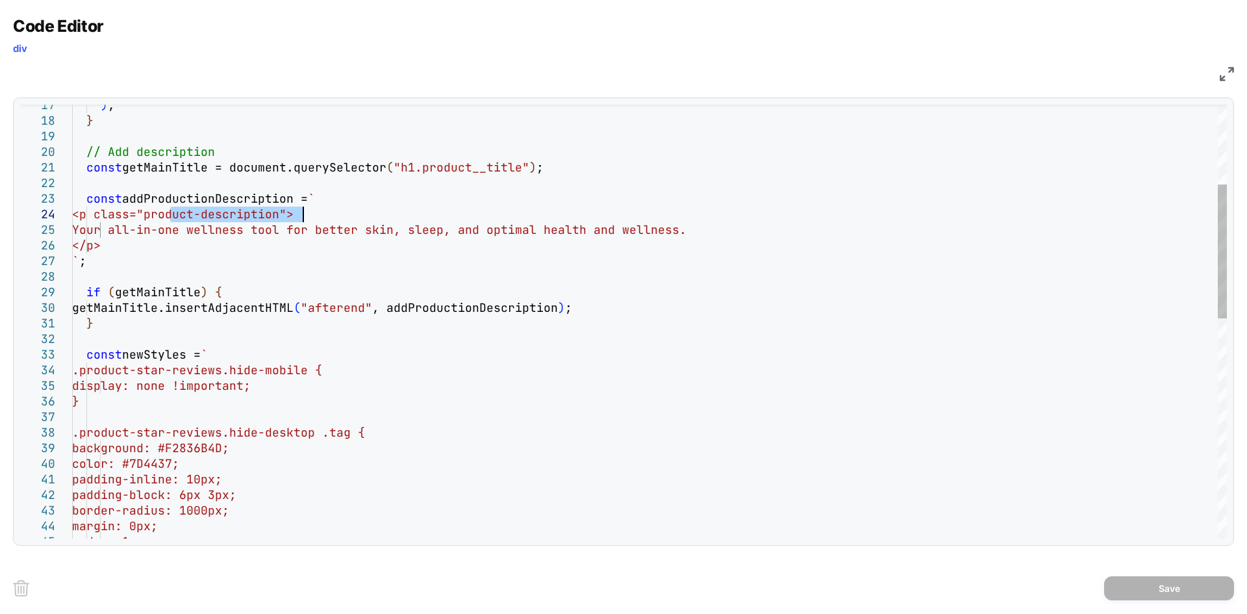
drag, startPoint x: 169, startPoint y: 214, endPoint x: 303, endPoint y: 215, distance: 133.8
click at [303, 215] on div "} const newStyles = ` .product-star-reviews.hide-mobile { display: none !import…" at bounding box center [649, 548] width 1155 height 1400
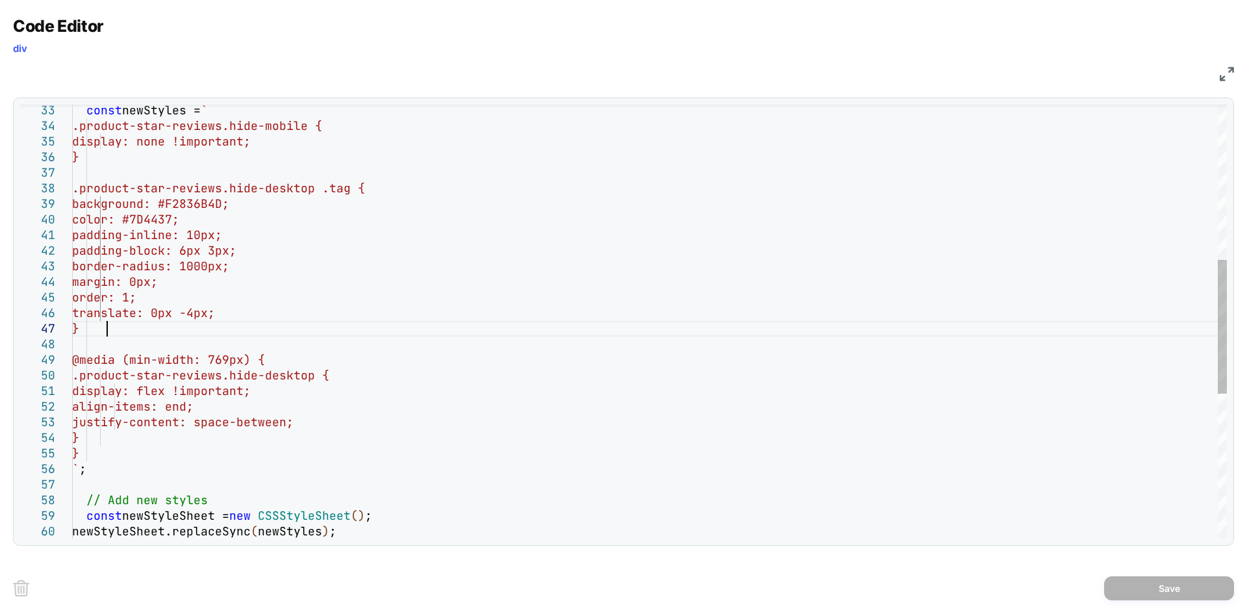
click at [123, 331] on div "const newStyles = ` .product-star-reviews.hide-mobile { display: none !importan…" at bounding box center [649, 304] width 1155 height 1400
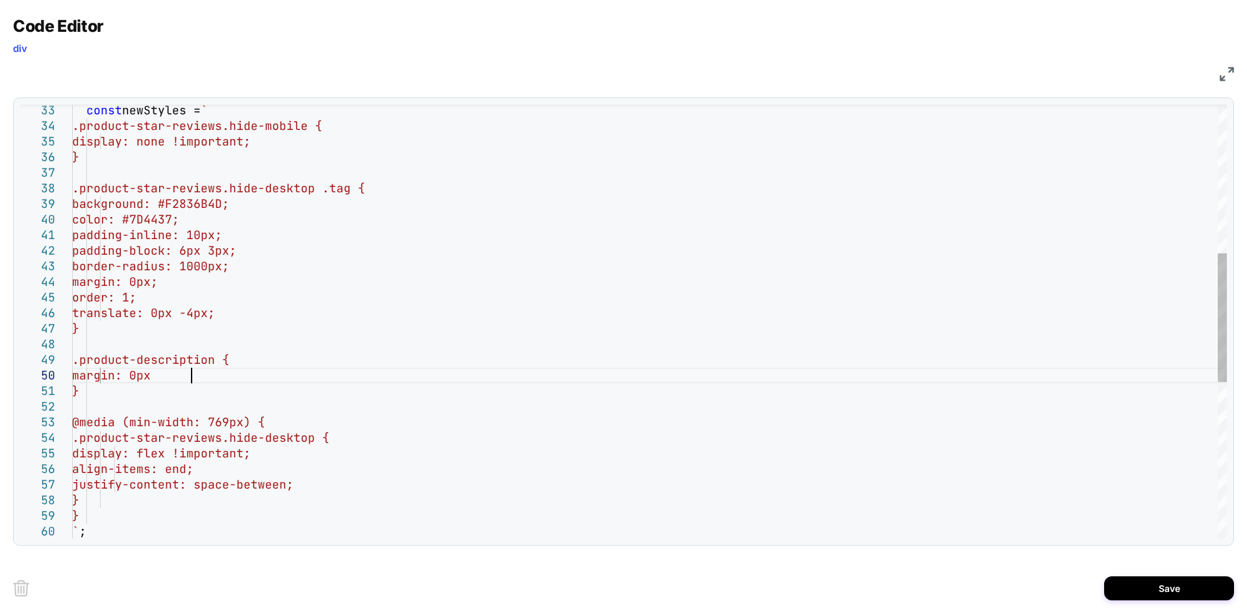
scroll to position [140, 125]
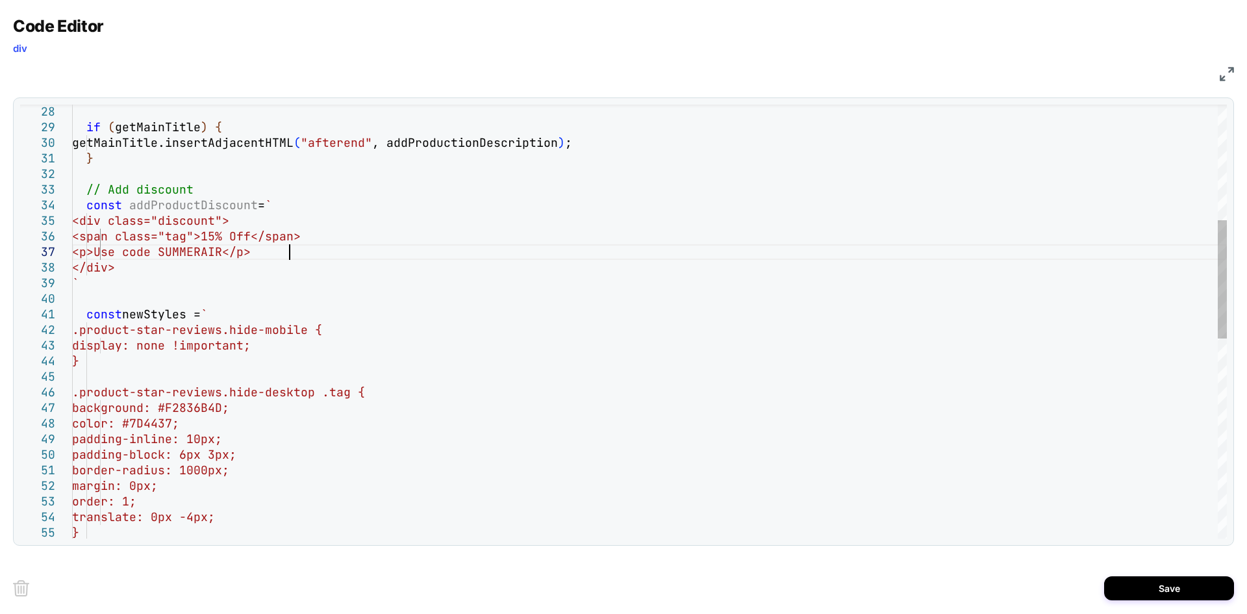
scroll to position [94, 216]
click at [452, 277] on div "} // Add discount const addProductDiscount = ` <div class="discount"> <span cla…" at bounding box center [649, 476] width 1155 height 1587
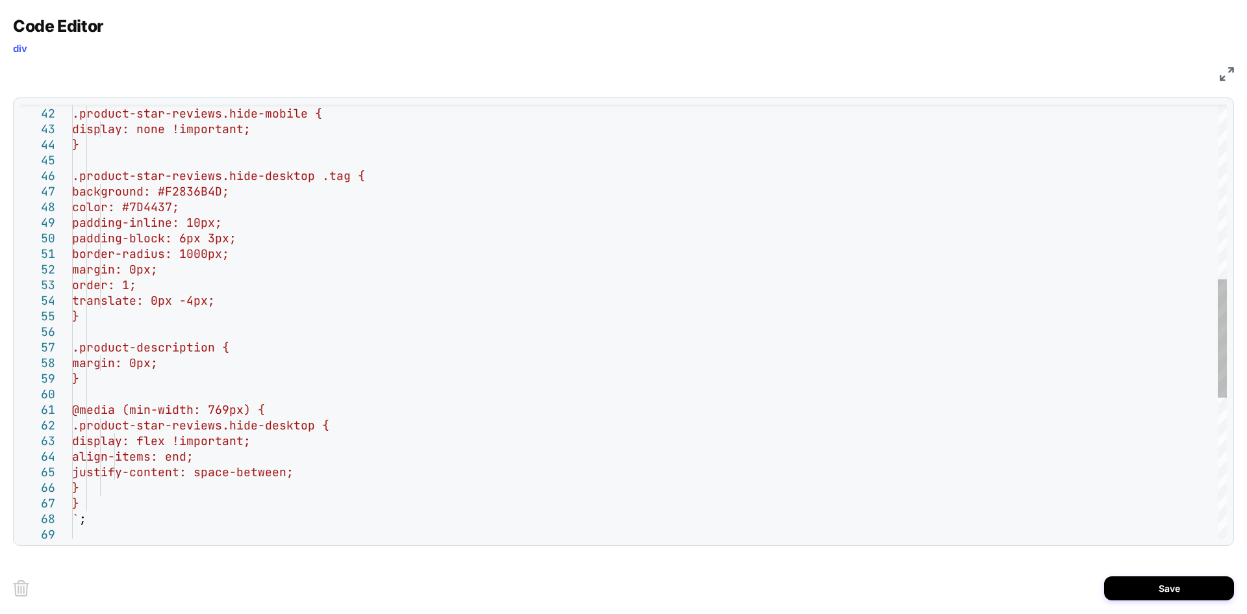
click at [139, 375] on div "const newStyles = ` .product-star-reviews.hide-mobile { display: none !importan…" at bounding box center [649, 260] width 1155 height 1587
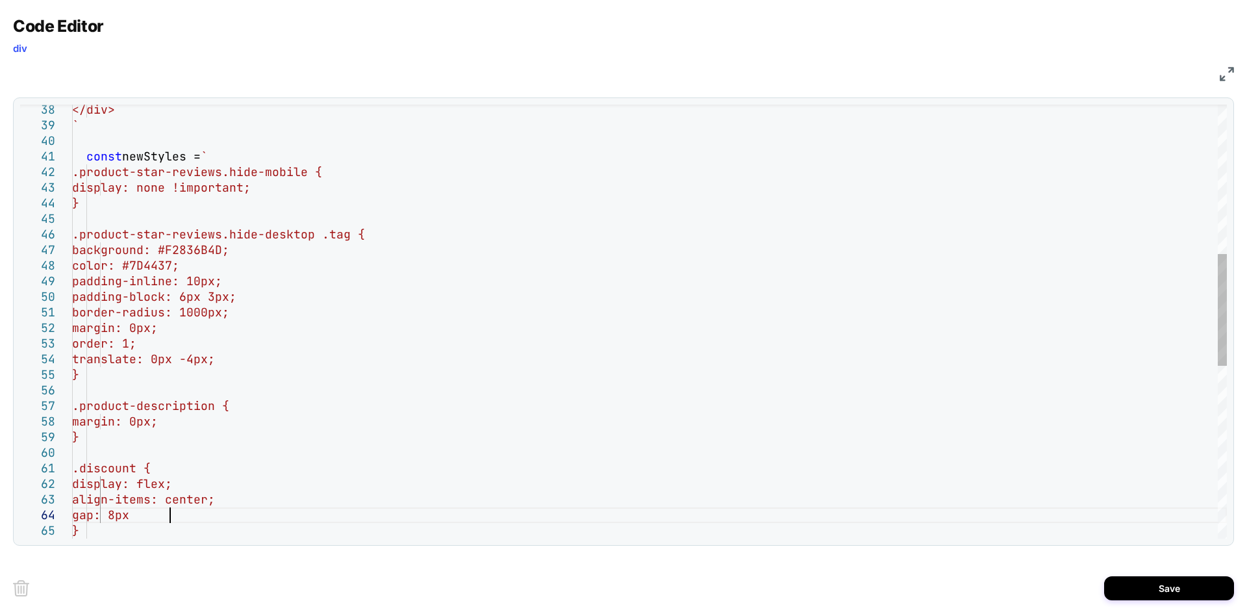
scroll to position [47, 105]
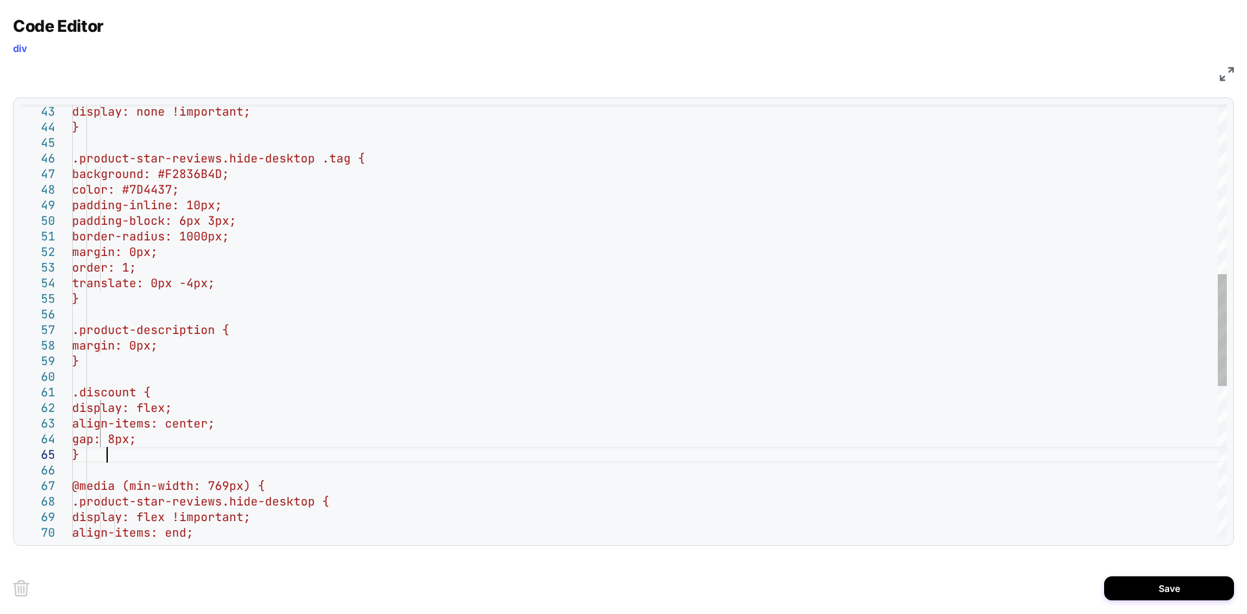
click at [110, 457] on div "display: none !important; } .product-star-reviews.hide-desktop .tag { backgroun…" at bounding box center [649, 289] width 1155 height 1681
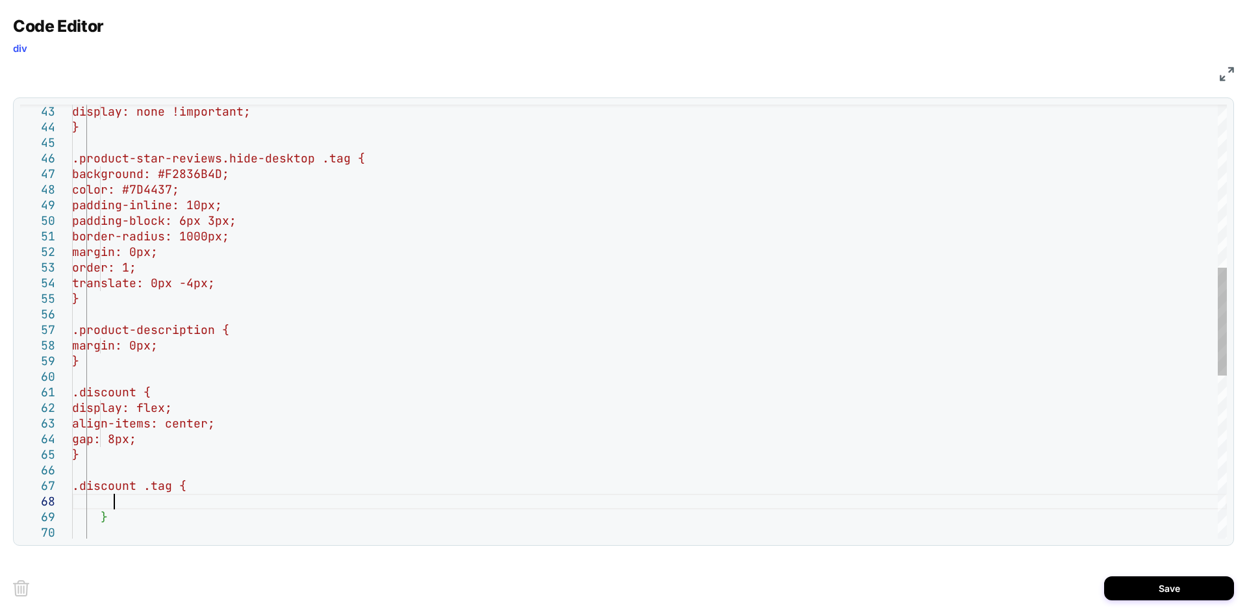
scroll to position [109, 41]
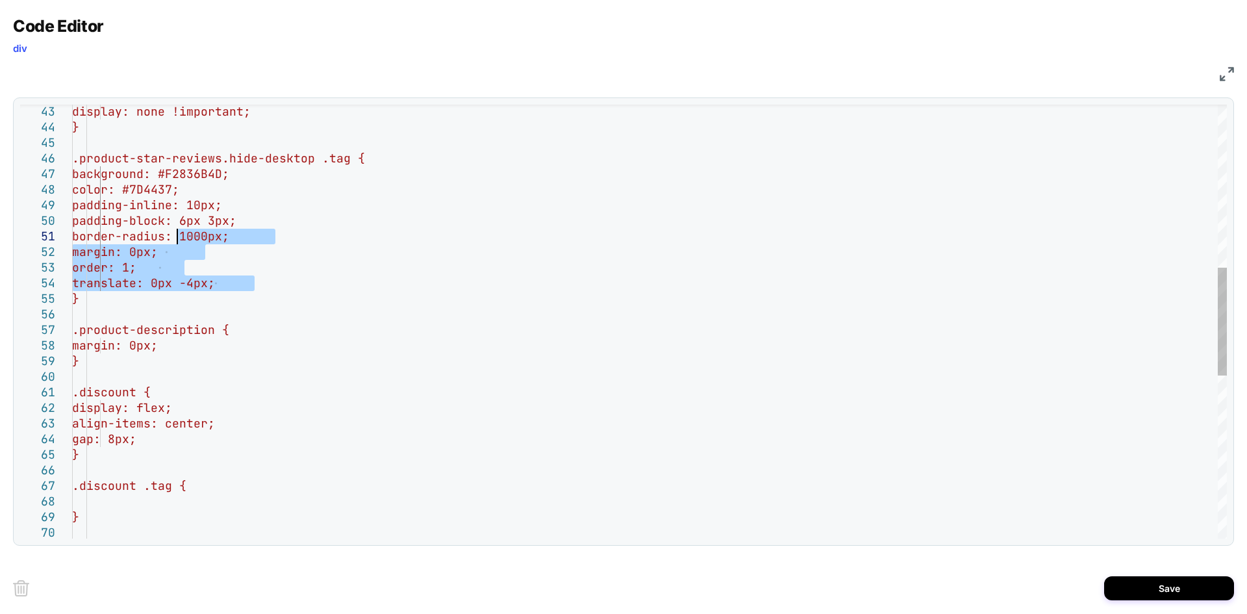
drag, startPoint x: 264, startPoint y: 279, endPoint x: 177, endPoint y: 241, distance: 95.7
click at [177, 241] on div "display: none !important; } .product-star-reviews.hide-desktop .tag { backgroun…" at bounding box center [649, 320] width 1155 height 1743
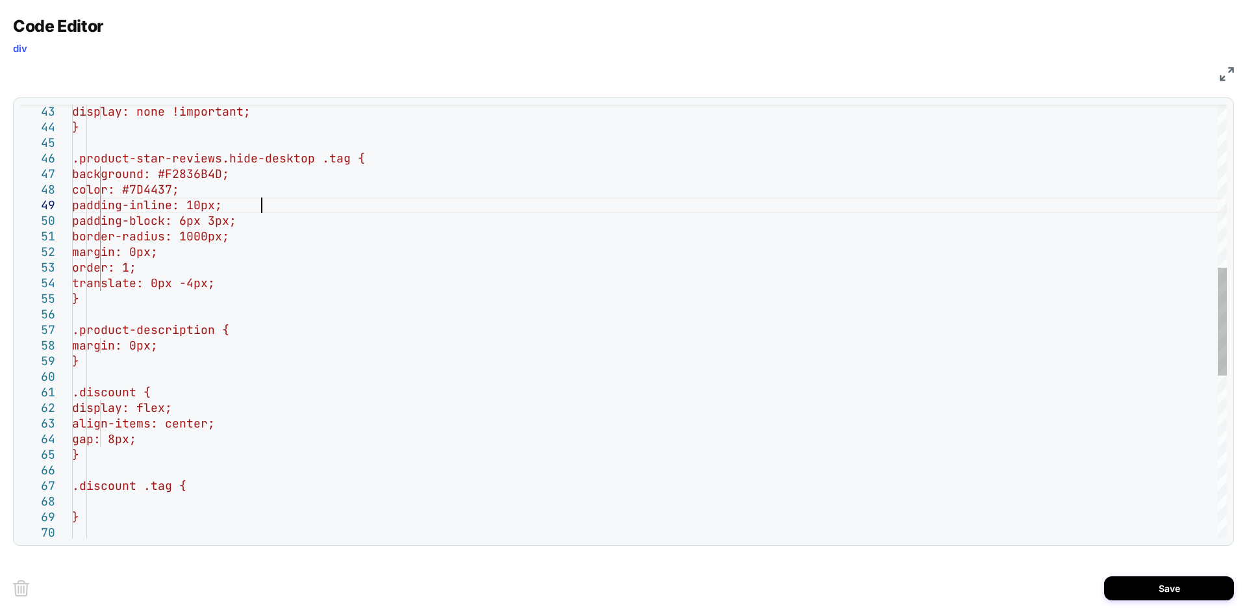
click at [263, 209] on div "display: none !important; } .product-star-reviews.hide-desktop .tag { backgroun…" at bounding box center [649, 320] width 1155 height 1743
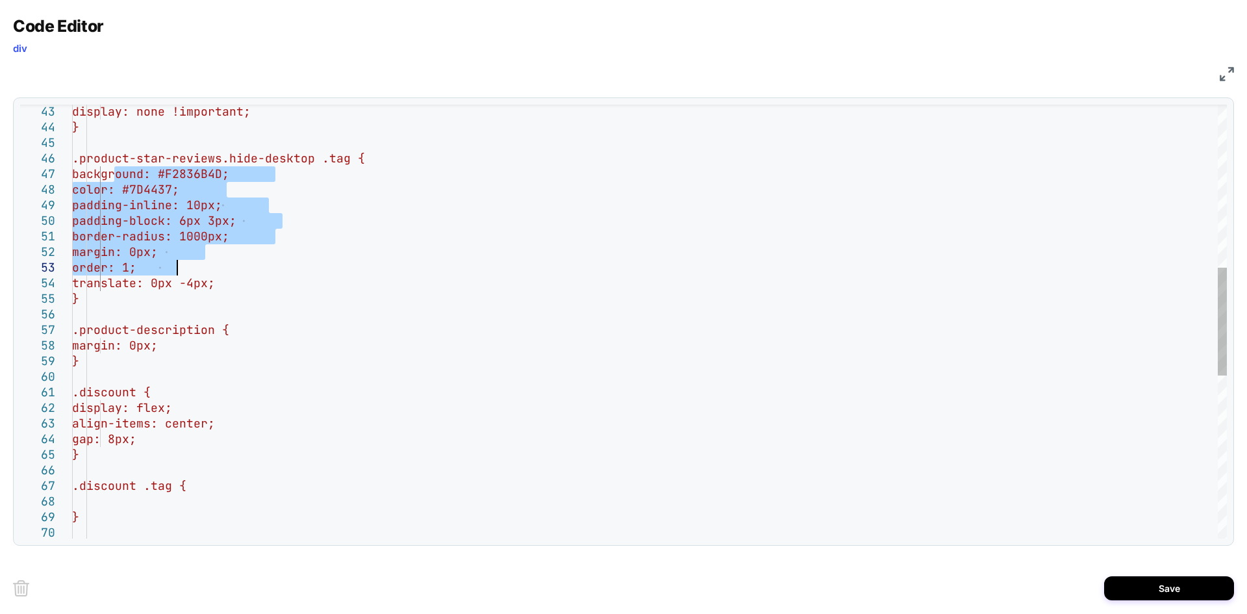
drag, startPoint x: 114, startPoint y: 173, endPoint x: 196, endPoint y: 263, distance: 121.3
click at [196, 263] on div "display: none !important; } .product-star-reviews.hide-desktop .tag { backgroun…" at bounding box center [649, 320] width 1155 height 1743
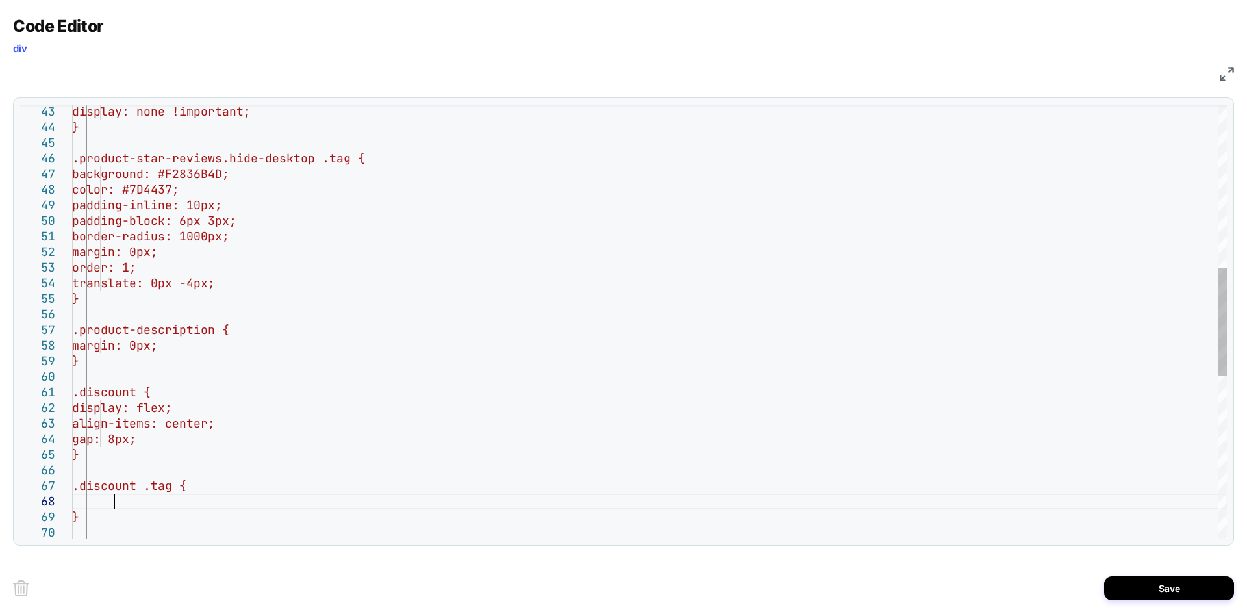
click at [173, 498] on div "display: none !important; } .product-star-reviews.hide-desktop .tag { backgroun…" at bounding box center [649, 320] width 1155 height 1743
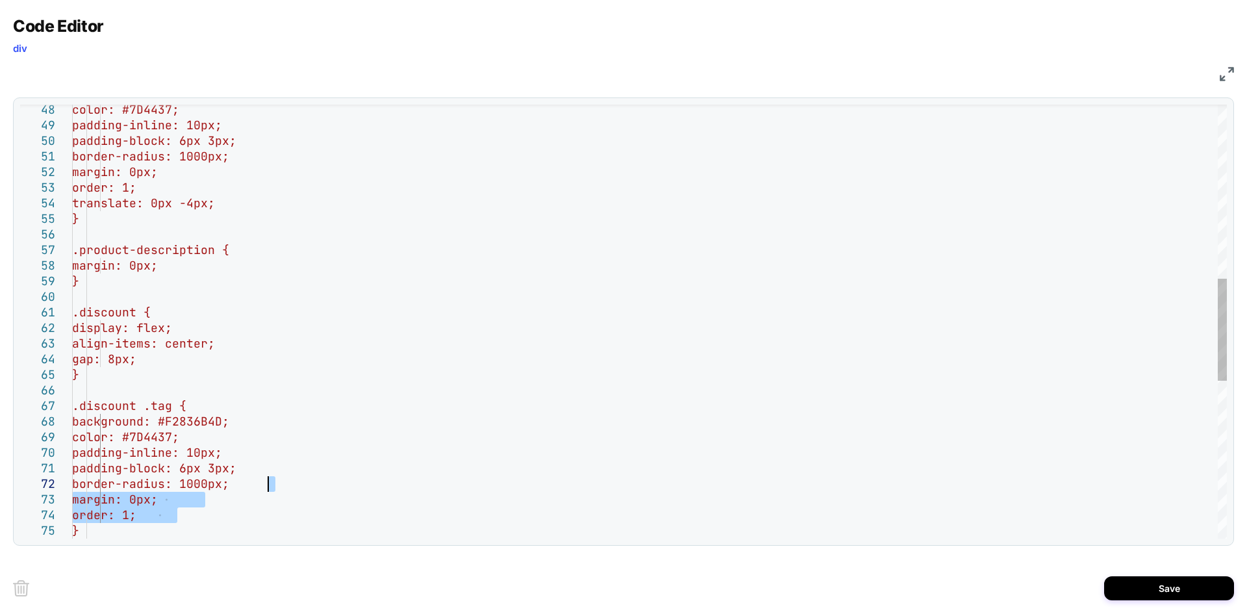
click at [282, 482] on div "color: #7D4437; padding-inline: 10px; padding-block: 6px 3px; border-radius: 10…" at bounding box center [649, 287] width 1155 height 1836
click at [184, 432] on div "color: #7D4437; padding-inline: 10px; padding-block: 6px 3px; border-radius: 10…" at bounding box center [649, 271] width 1155 height 1805
click at [259, 417] on div "color: #7D4437; padding-inline: 10px; padding-block: 6px 3px; border-radius: 10…" at bounding box center [649, 271] width 1155 height 1805
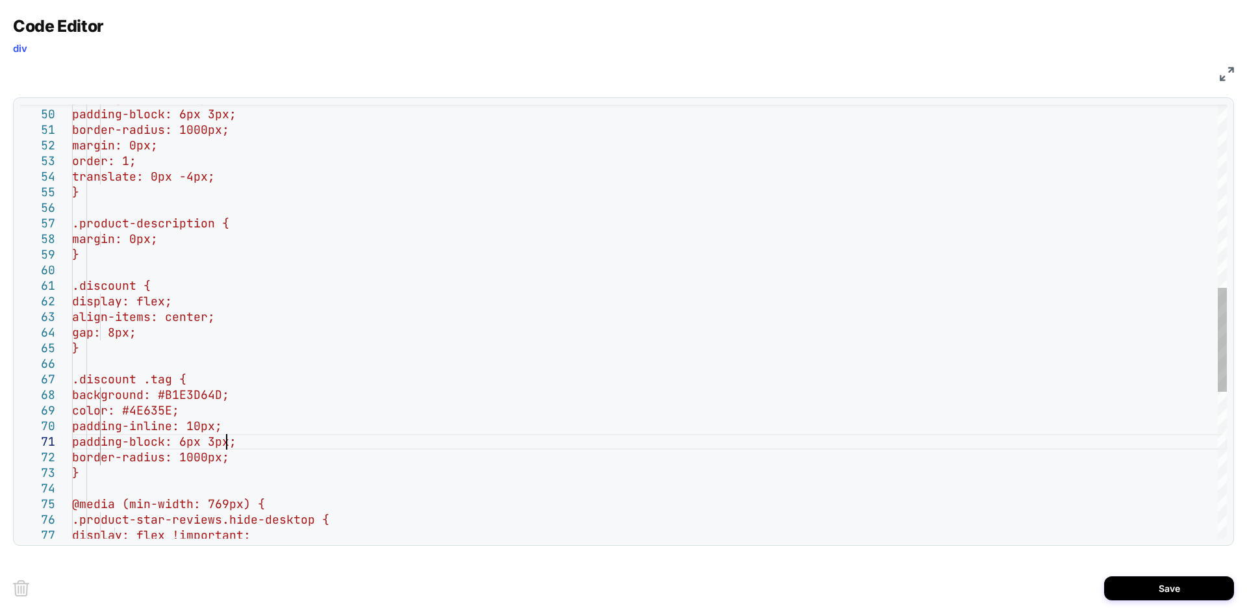
click at [227, 444] on div "padding-inline: 10px; padding-block: 6px 3px; border-radius: 1000px; margin: 0p…" at bounding box center [649, 245] width 1155 height 1805
click at [518, 334] on div "padding-inline: 10px; padding-block: 6px 3px; border-radius: 1000px; margin: 0p…" at bounding box center [649, 245] width 1155 height 1805
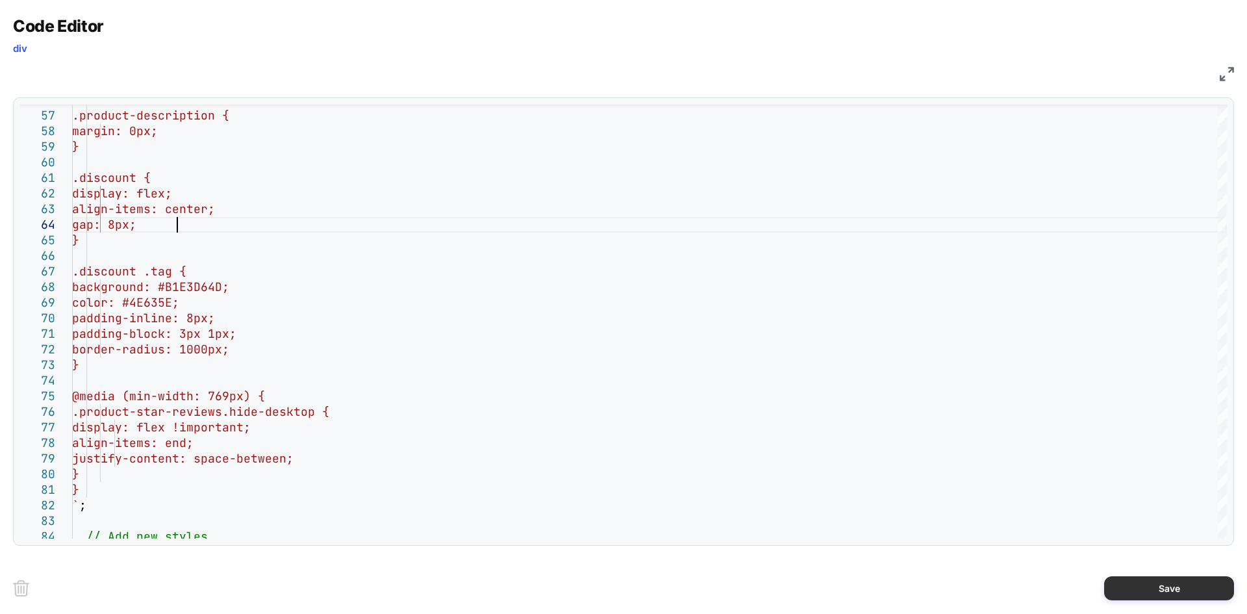
type textarea "**********"
click at [1169, 590] on button "Save" at bounding box center [1169, 588] width 130 height 24
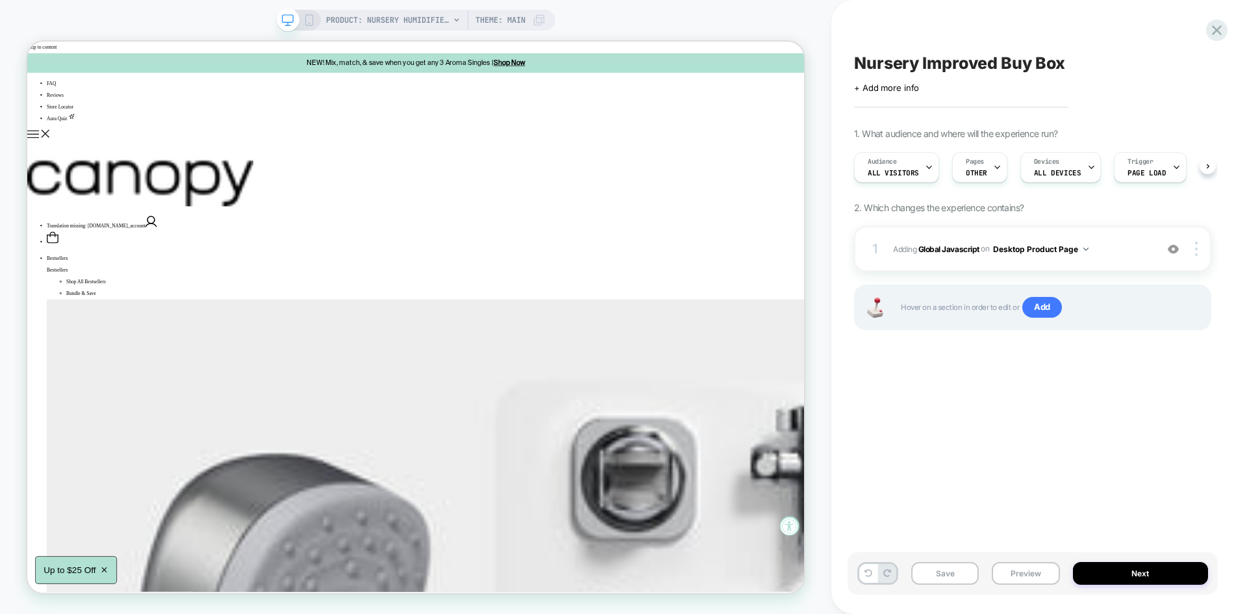
scroll to position [0, 1]
click at [953, 571] on button "Save" at bounding box center [945, 573] width 68 height 23
click at [1115, 257] on div "1 Adding Global Javascript on Desktop Product Page Add Before Add After Copy to…" at bounding box center [1032, 248] width 357 height 45
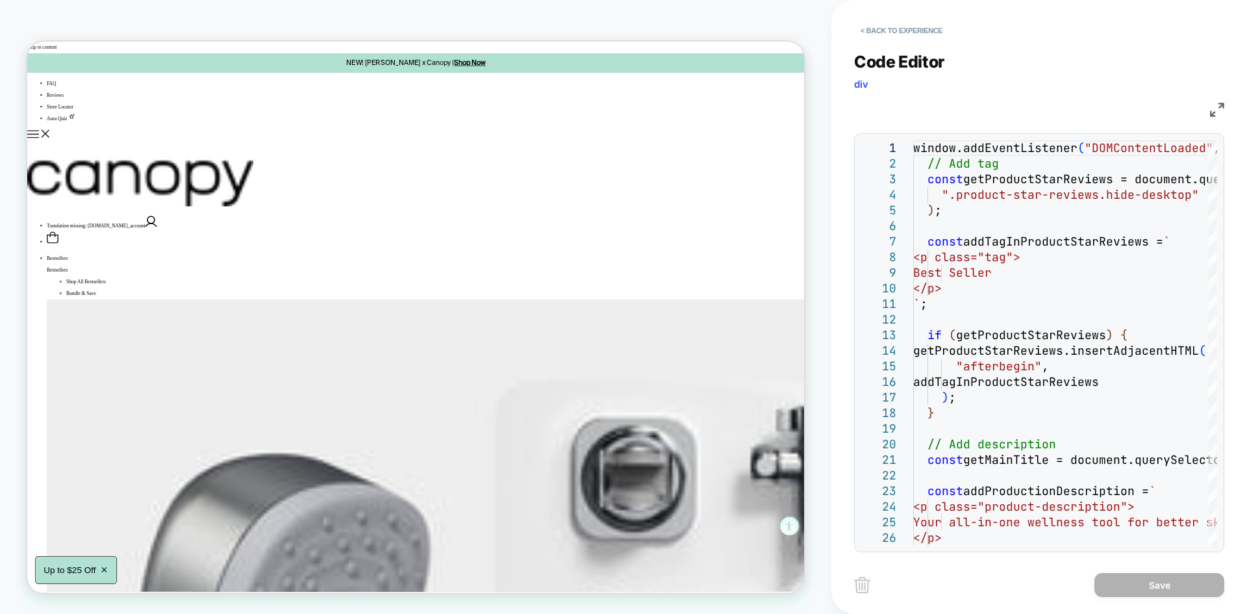
click at [1221, 107] on img at bounding box center [1217, 110] width 14 height 14
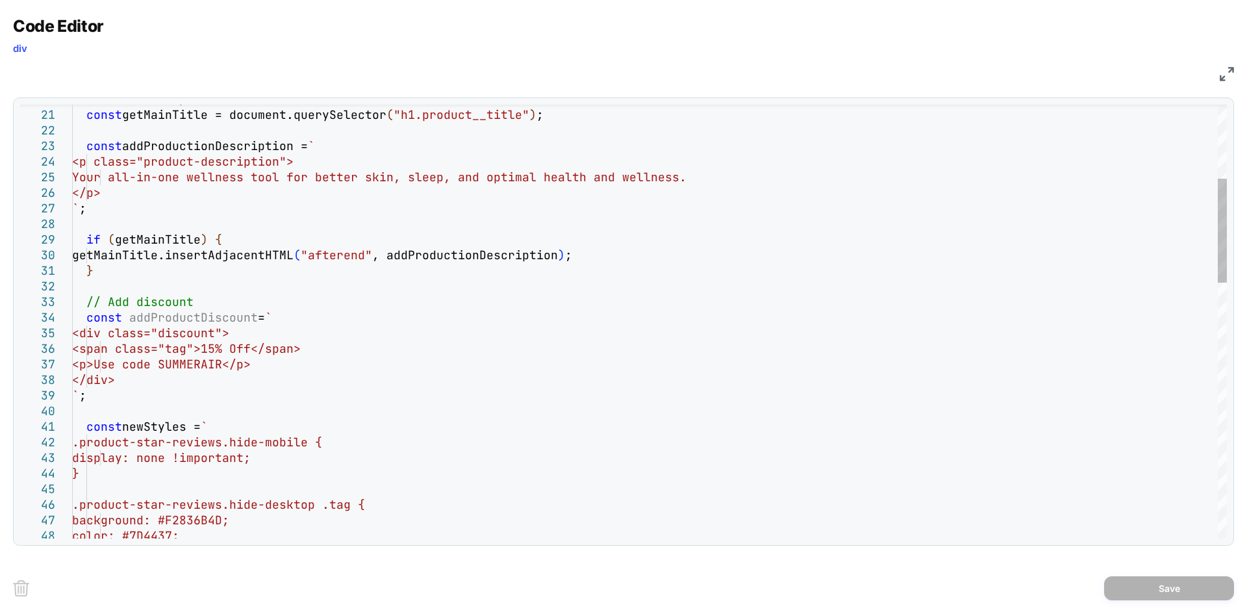
scroll to position [0, 0]
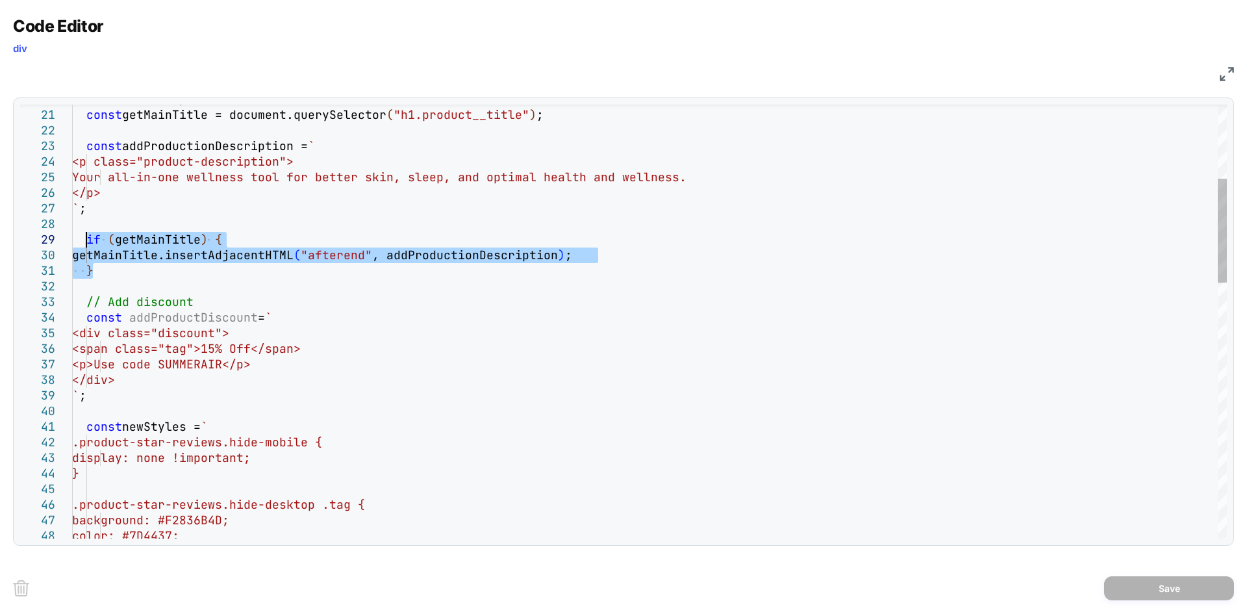
drag, startPoint x: 99, startPoint y: 272, endPoint x: 84, endPoint y: 244, distance: 32.2
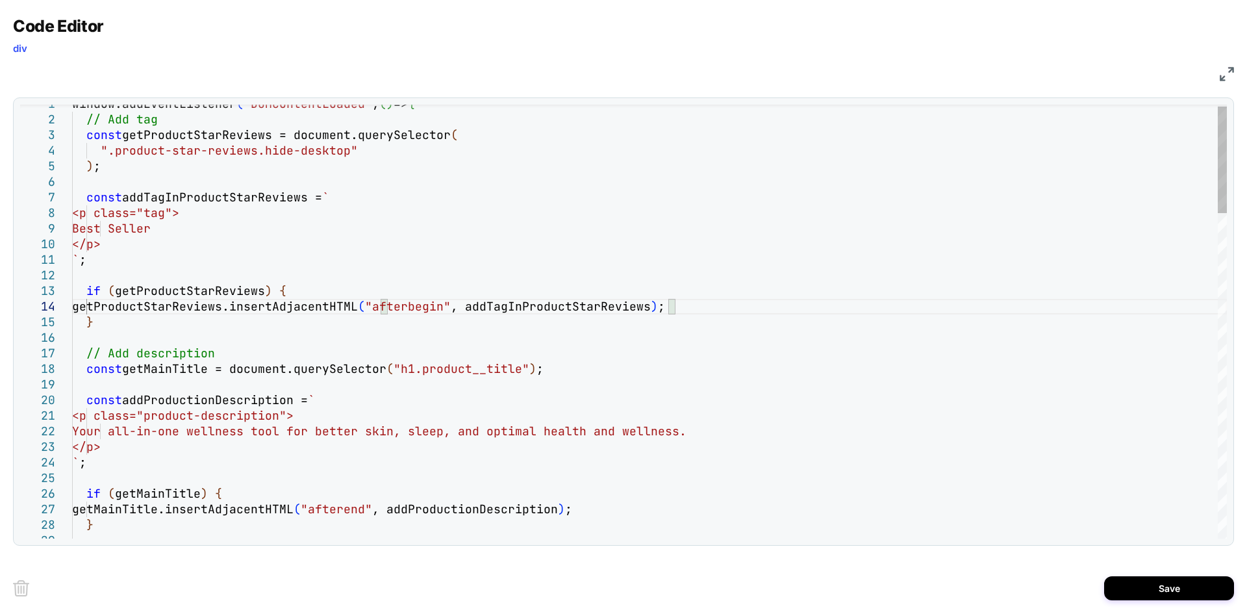
scroll to position [47, 385]
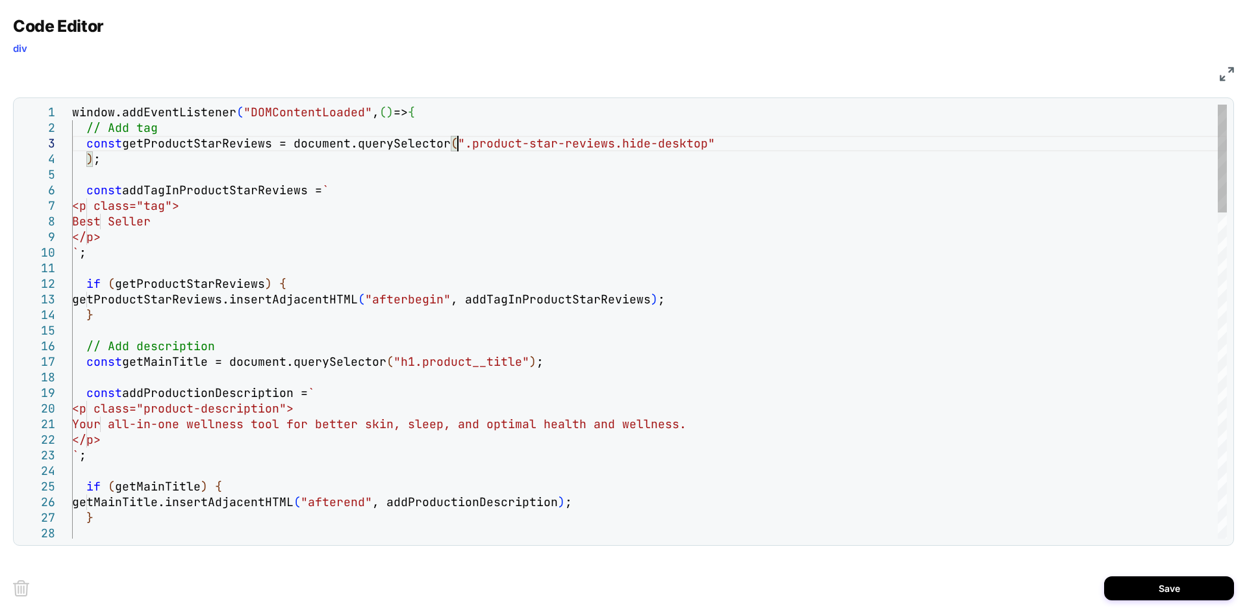
scroll to position [45, 392]
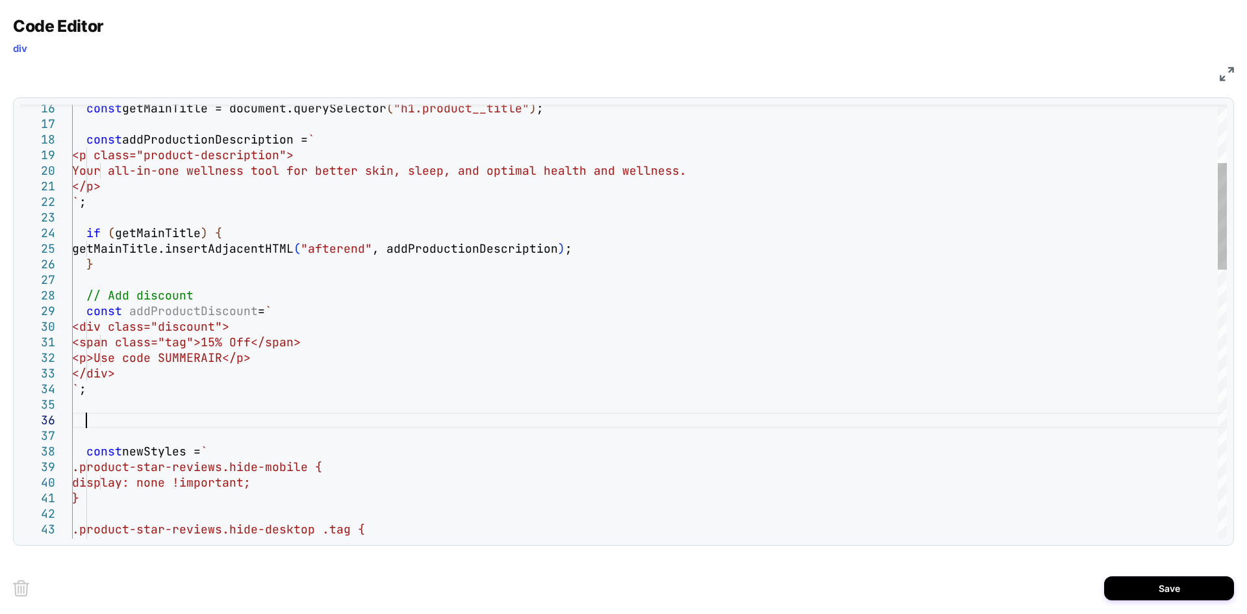
scroll to position [78, 13]
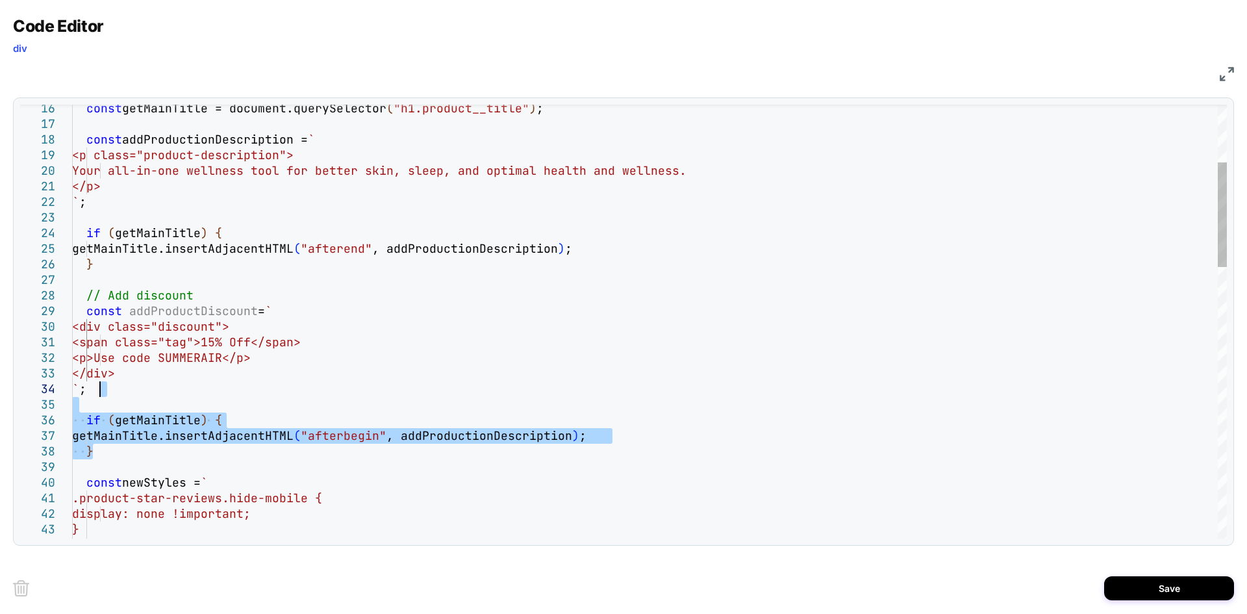
drag, startPoint x: 98, startPoint y: 453, endPoint x: 112, endPoint y: 385, distance: 69.0
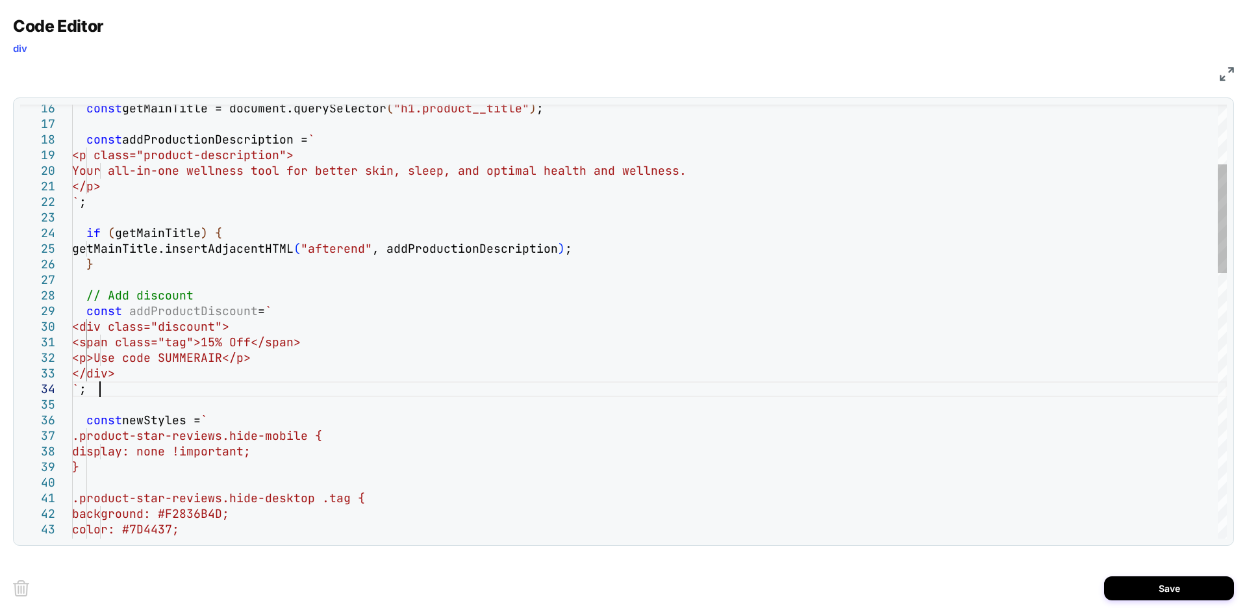
scroll to position [94, 273]
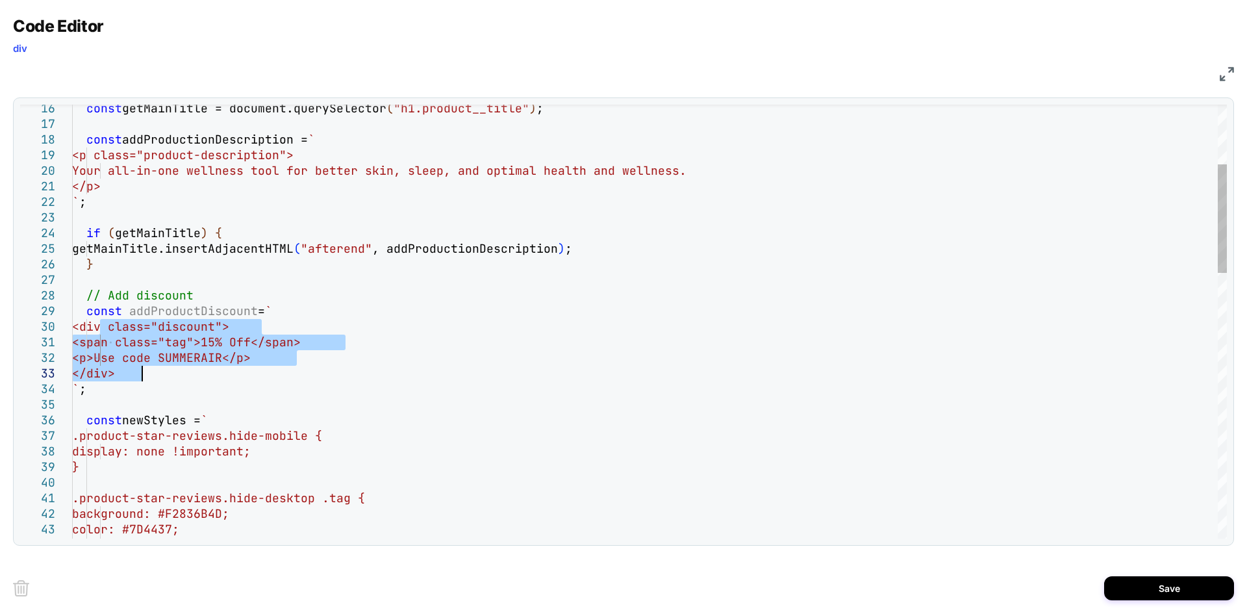
drag, startPoint x: 102, startPoint y: 324, endPoint x: 152, endPoint y: 372, distance: 69.3
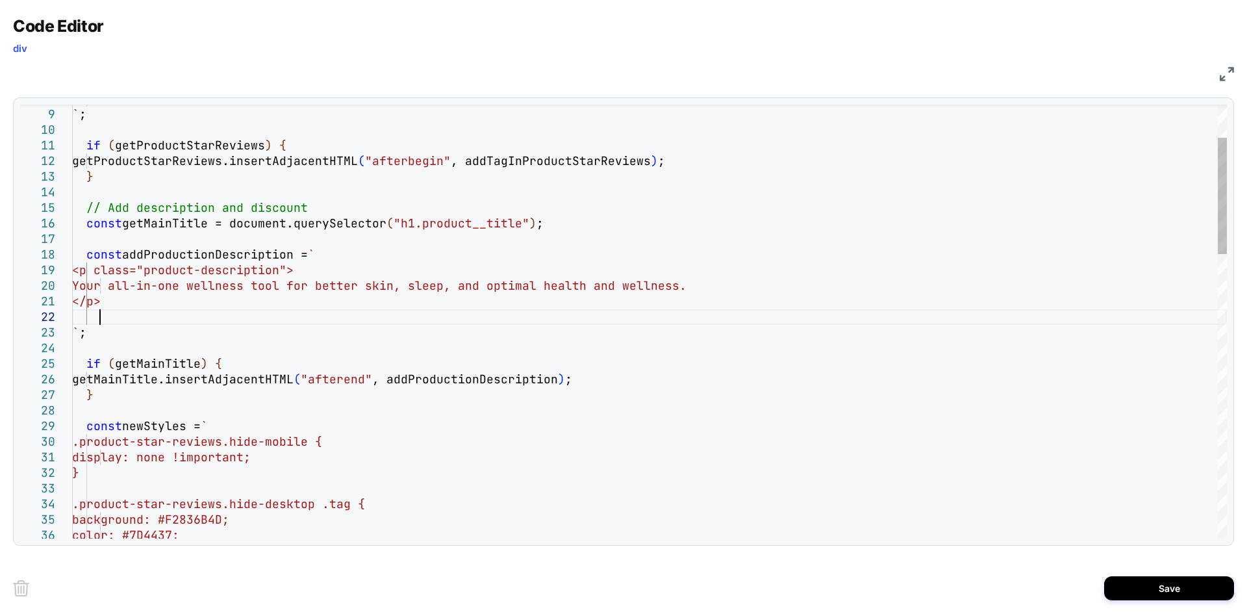
scroll to position [30, 27]
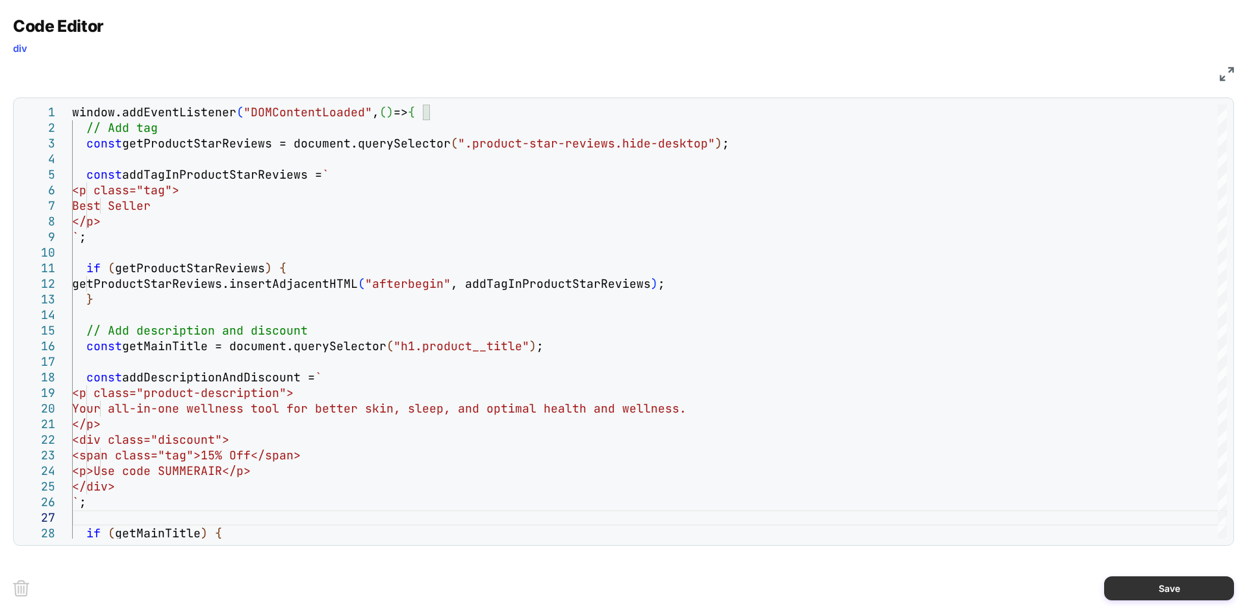
type textarea "**********"
click at [1168, 582] on button "Save" at bounding box center [1169, 588] width 130 height 24
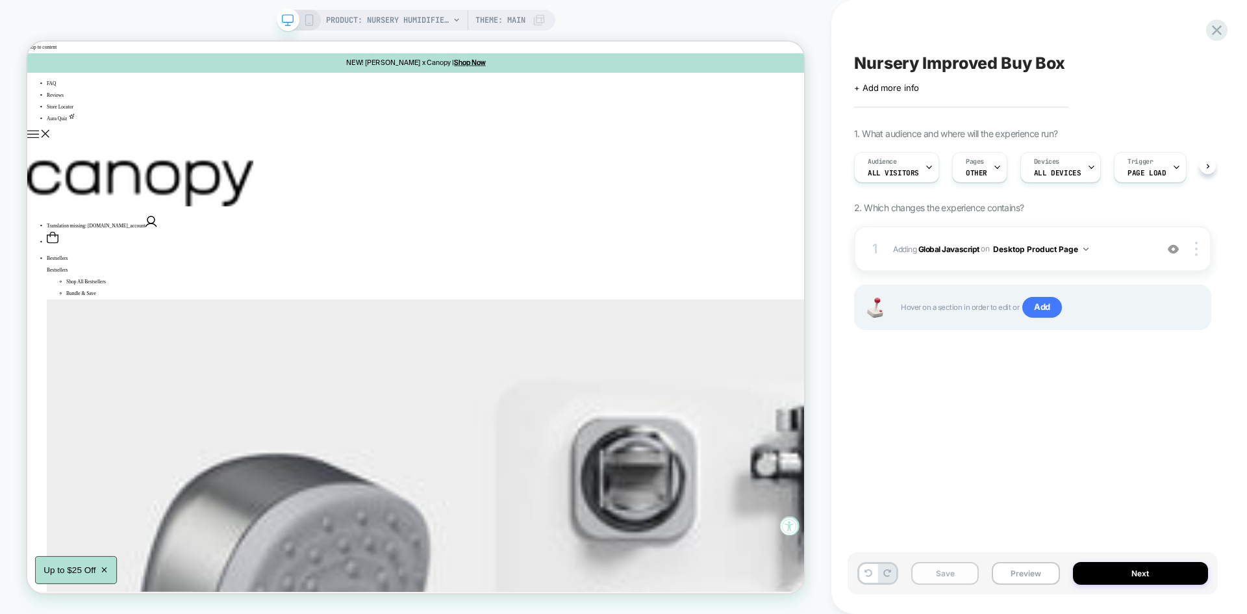
scroll to position [0, 1]
click at [964, 581] on button "Save" at bounding box center [945, 573] width 68 height 23
click at [1007, 570] on button "Preview" at bounding box center [1026, 573] width 68 height 23
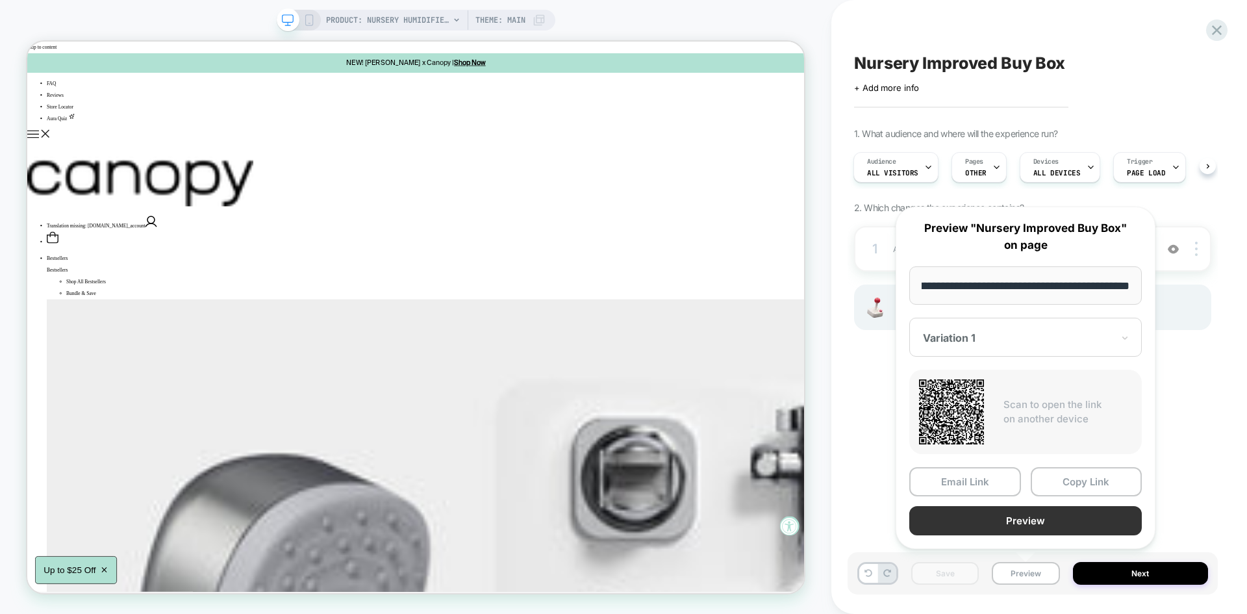
scroll to position [0, 0]
click at [1022, 520] on button "Preview" at bounding box center [1025, 520] width 232 height 29
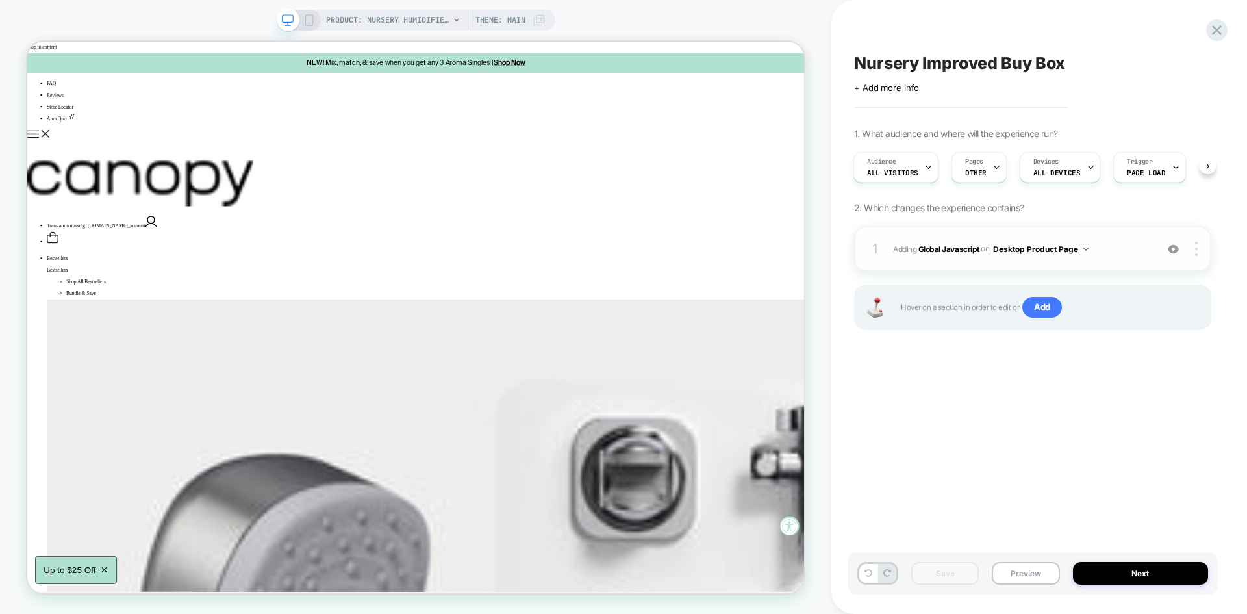
click at [1116, 258] on div "1 Adding Global Javascript on Desktop Product Page Add Before Add After Copy to…" at bounding box center [1032, 248] width 357 height 45
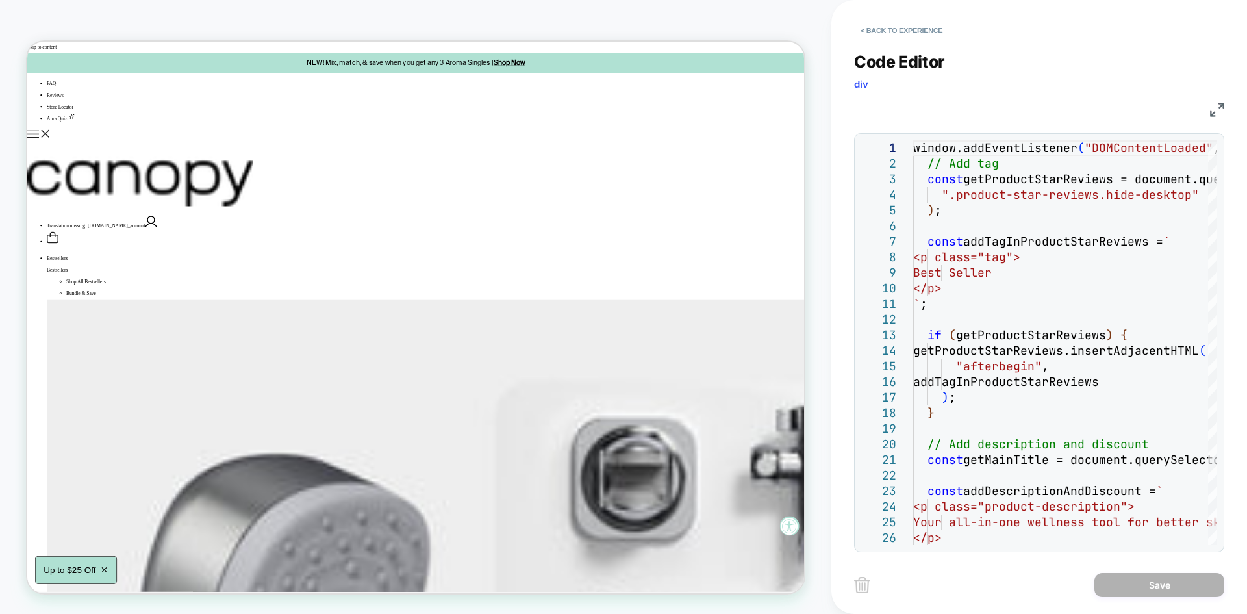
click at [1214, 118] on div "JS" at bounding box center [1039, 108] width 370 height 22
click at [1212, 112] on img at bounding box center [1217, 110] width 14 height 14
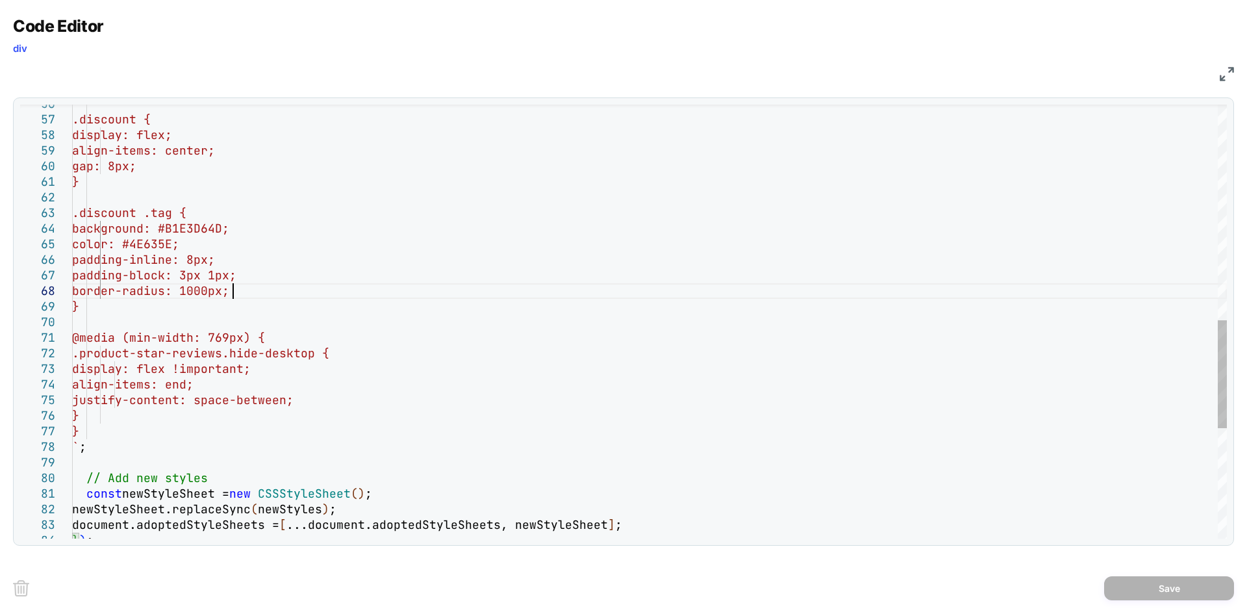
click at [236, 292] on div ".discount { display: flex; align-items: center; gap: 8px; } .discount .tag { ba…" at bounding box center [649, 110] width 1155 height 1743
click at [389, 225] on div ".discount { display: flex; align-items: center; gap: 8px; } .discount .tag { ba…" at bounding box center [649, 110] width 1155 height 1743
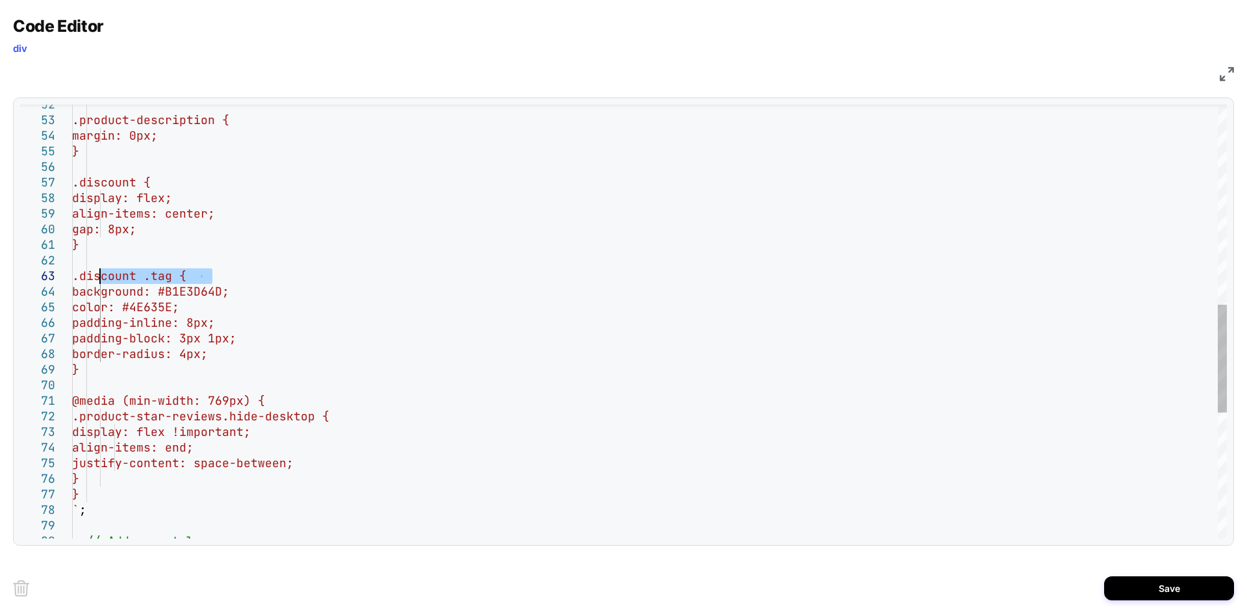
drag, startPoint x: 216, startPoint y: 271, endPoint x: 101, endPoint y: 275, distance: 115.0
click at [101, 275] on div ".discount { display: flex; align-items: center; gap: 8px; } .discount .tag { ba…" at bounding box center [649, 173] width 1155 height 1743
click at [125, 368] on div ".discount { display: flex; align-items: center; gap: 8px; } .discount .tag { ba…" at bounding box center [649, 173] width 1155 height 1743
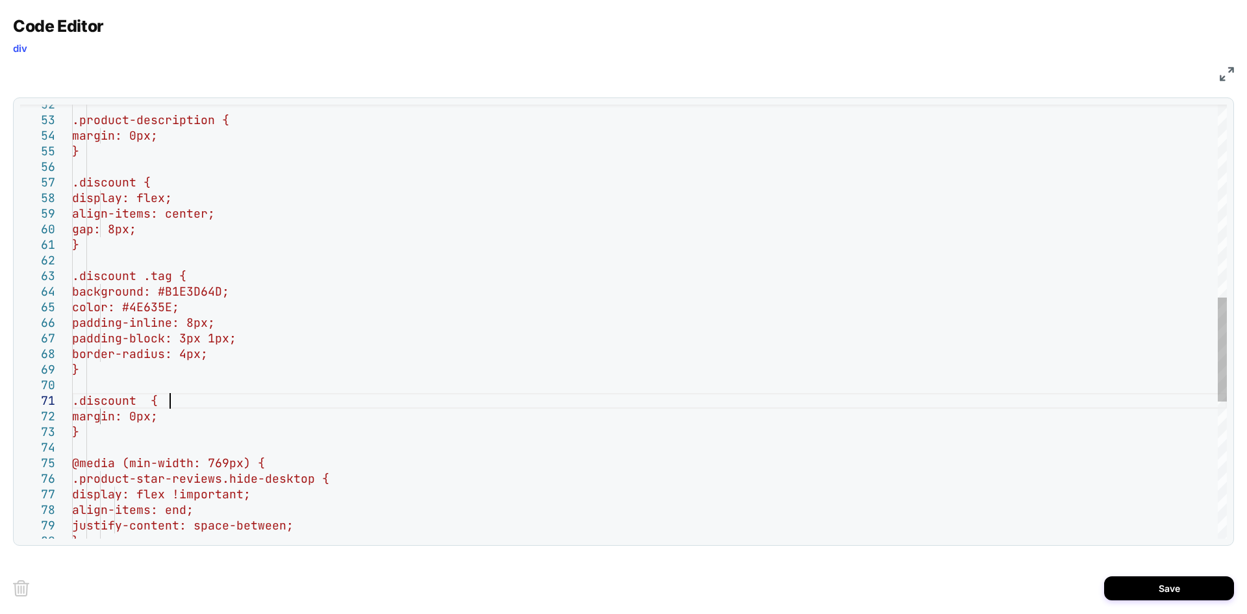
scroll to position [14, 105]
type textarea "**********"
click at [1159, 582] on button "Save" at bounding box center [1169, 588] width 130 height 24
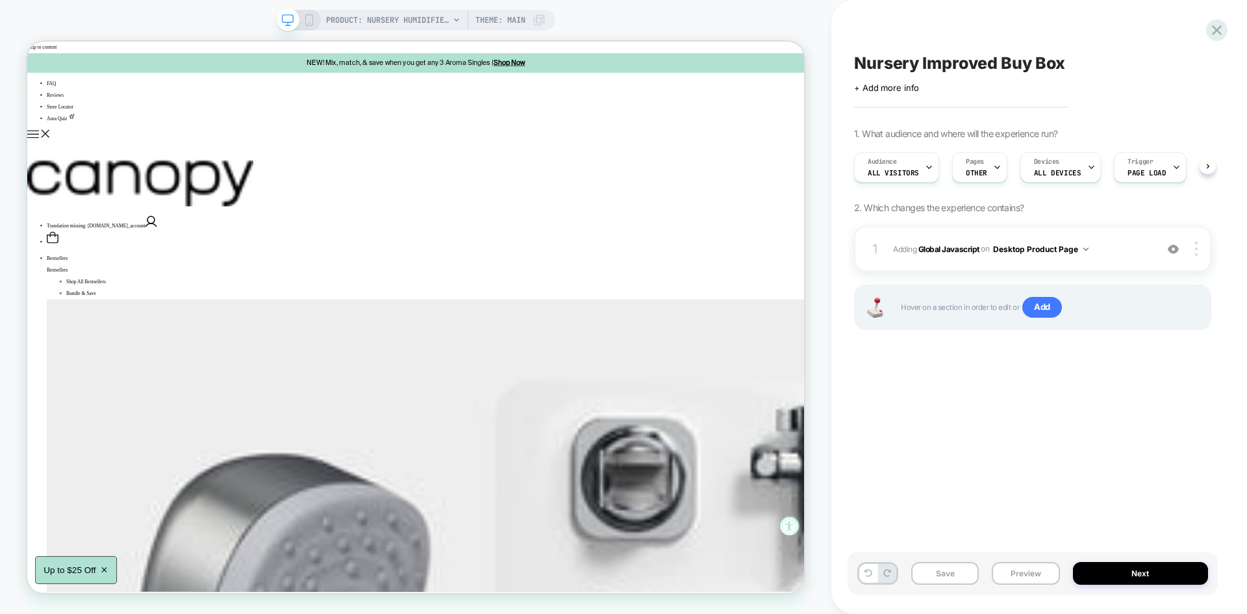
scroll to position [0, 1]
click at [947, 564] on button "Save" at bounding box center [945, 573] width 68 height 23
click at [1023, 570] on button "Preview" at bounding box center [1026, 573] width 68 height 23
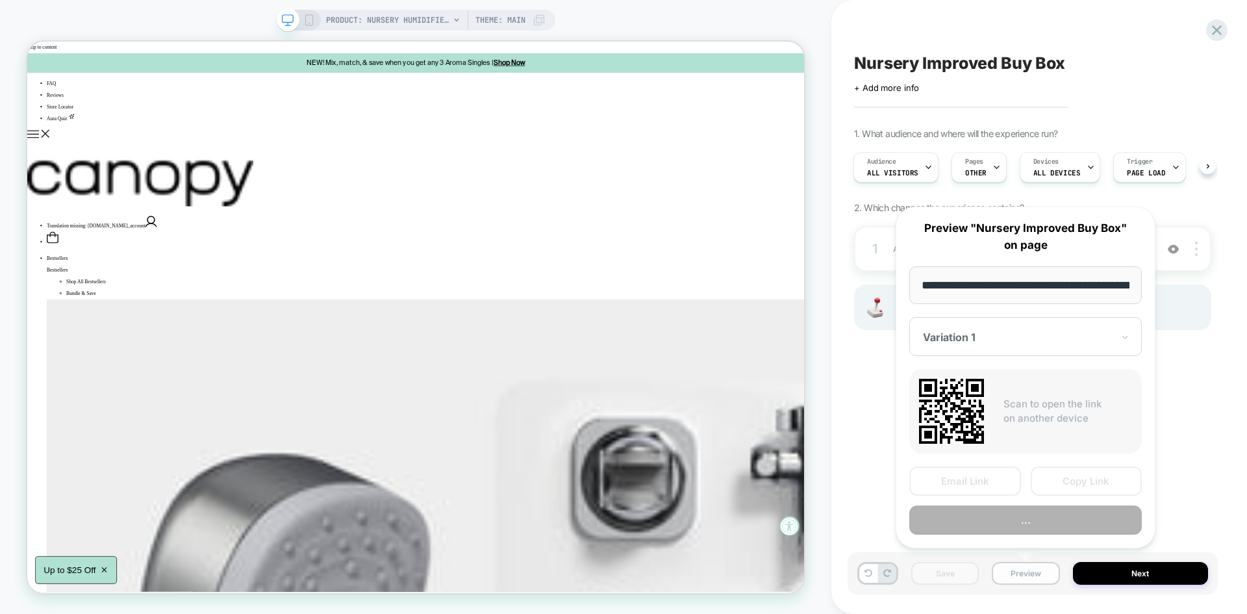
scroll to position [0, 177]
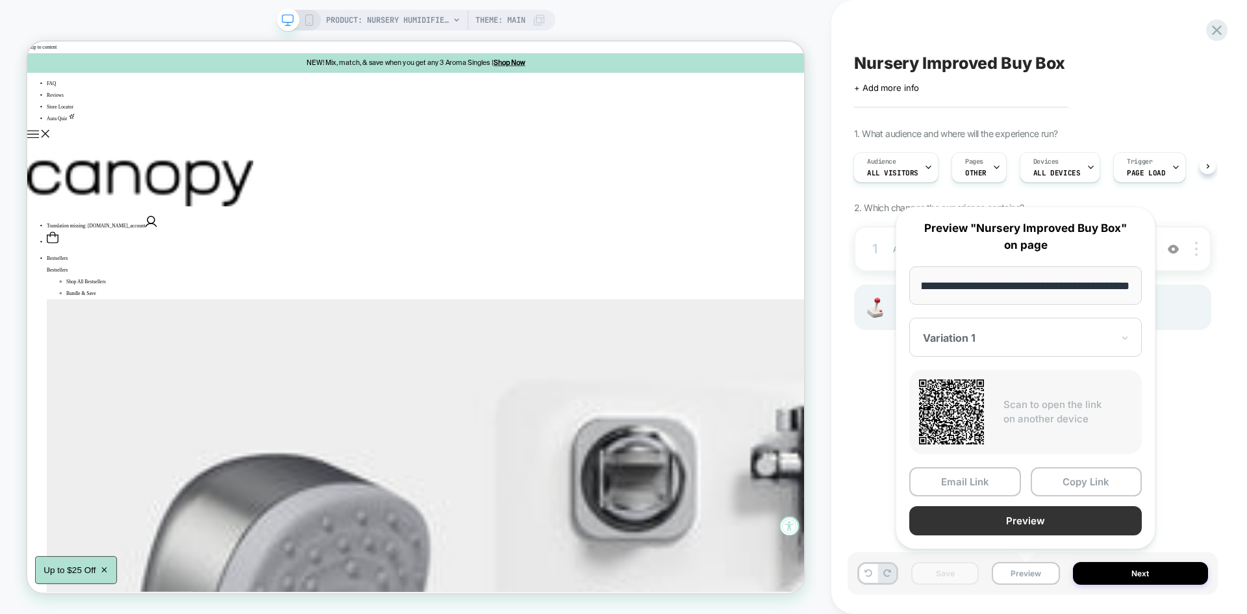
click at [1007, 531] on button "Preview" at bounding box center [1025, 520] width 232 height 29
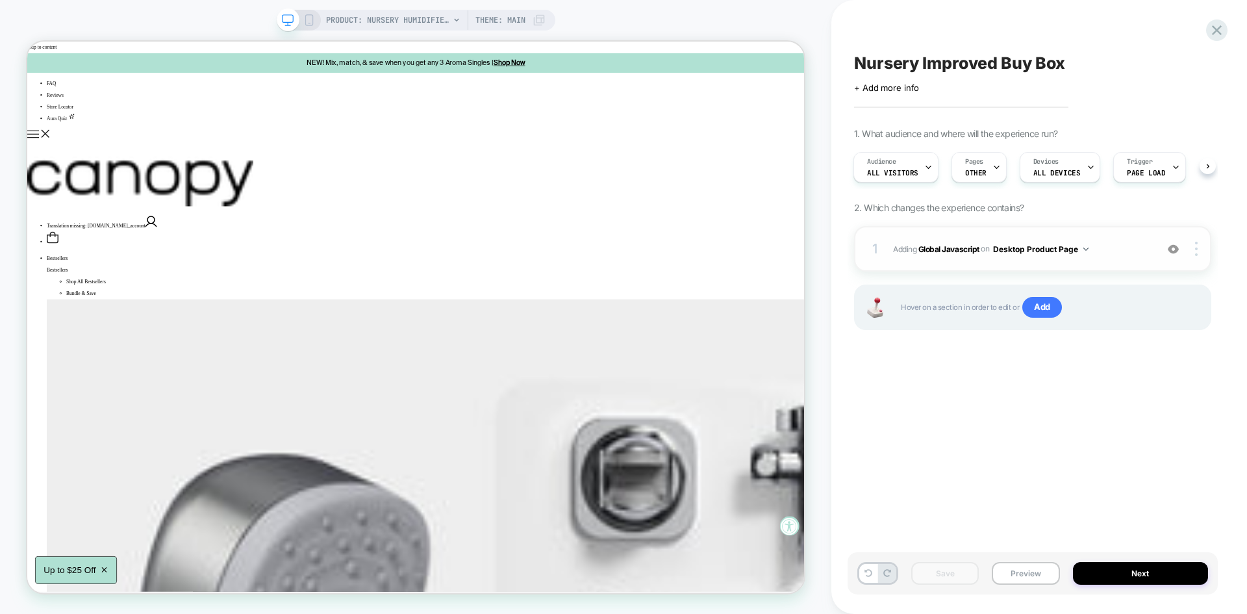
click at [1123, 251] on span "Adding Global Javascript on Desktop Product Page" at bounding box center [1021, 249] width 257 height 16
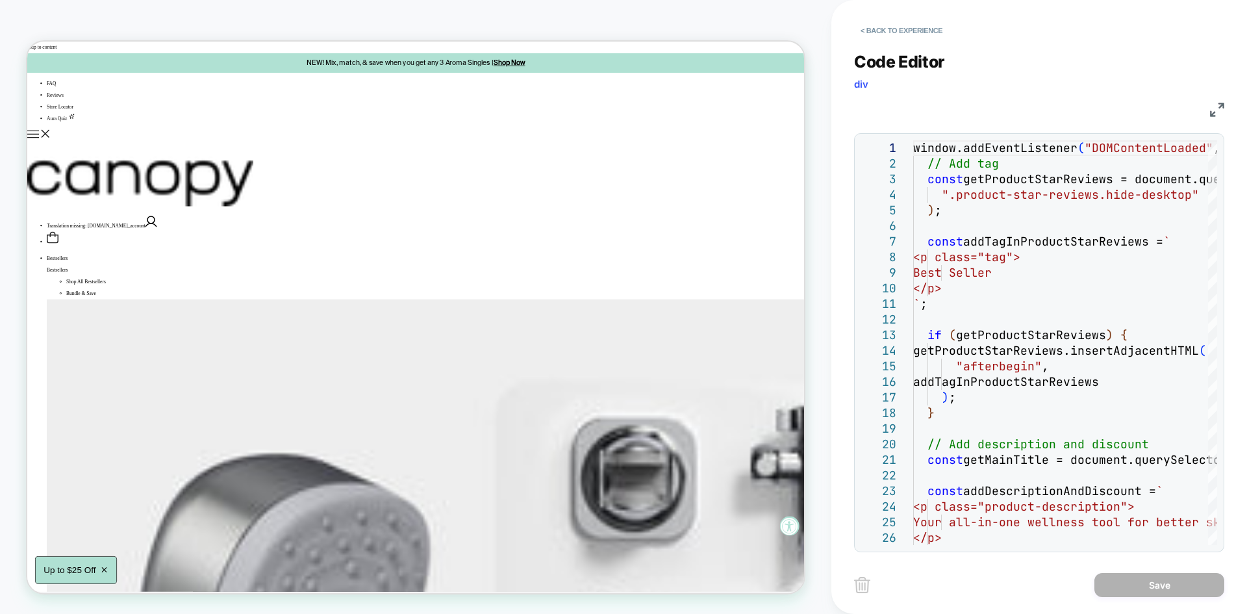
click at [1213, 111] on img at bounding box center [1217, 110] width 14 height 14
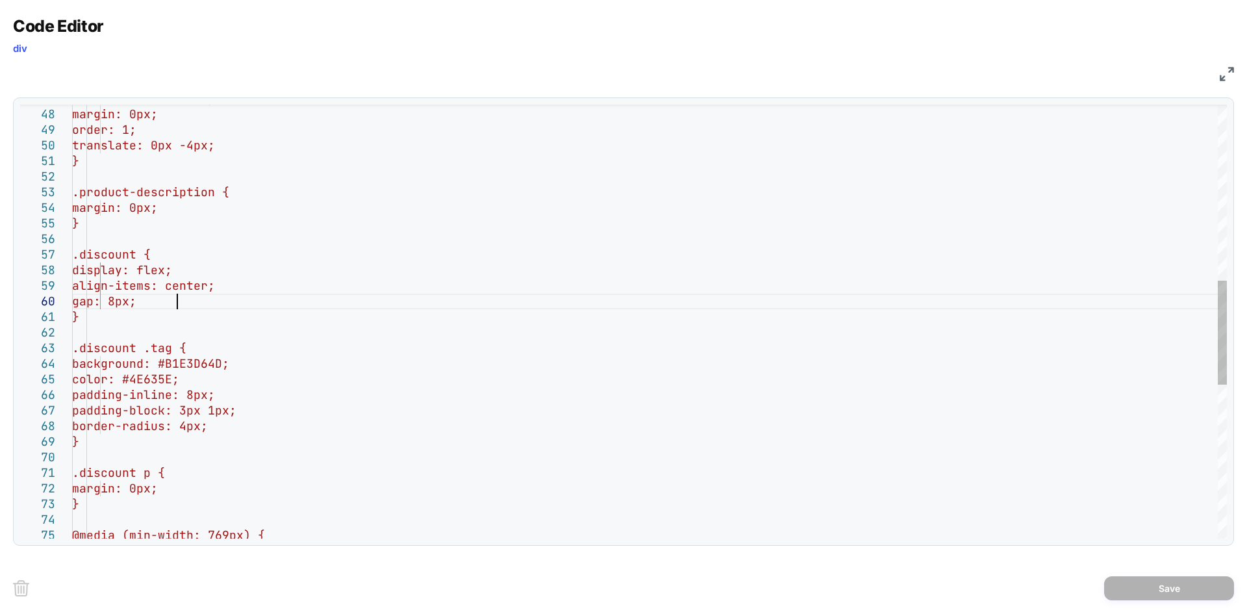
scroll to position [0, 0]
click at [181, 303] on div "border-radius: 1000px; margin: 0px; order: 1; translate: 0px -4px; } .product-d…" at bounding box center [649, 276] width 1155 height 1805
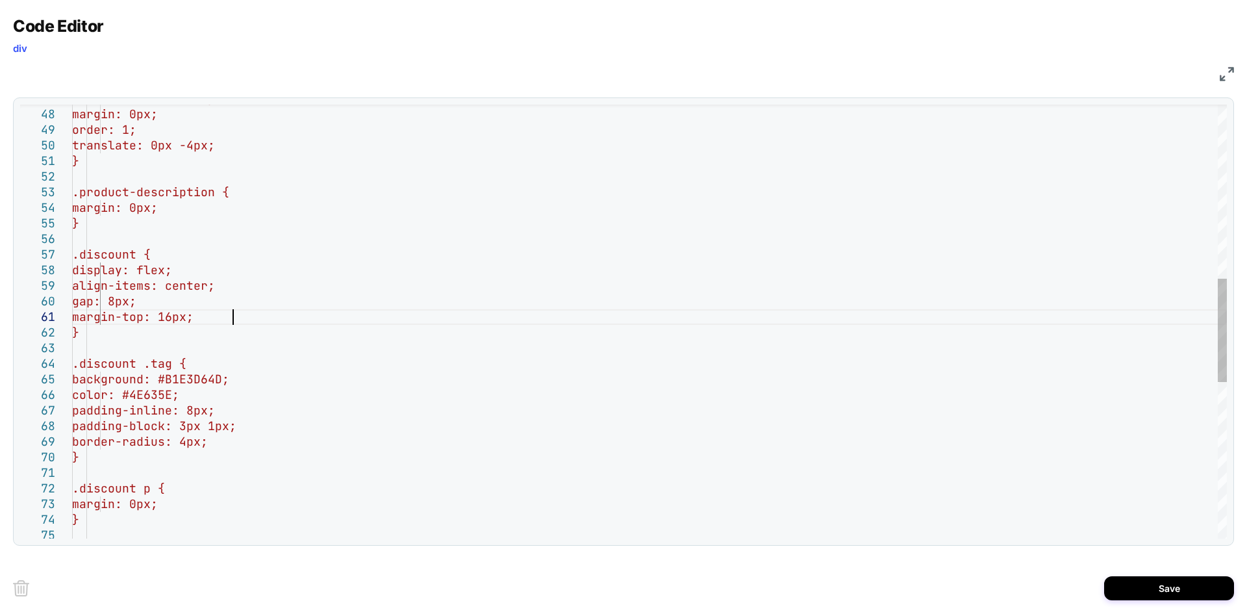
scroll to position [0, 160]
type textarea "**********"
click at [1139, 588] on button "Save" at bounding box center [1169, 588] width 130 height 24
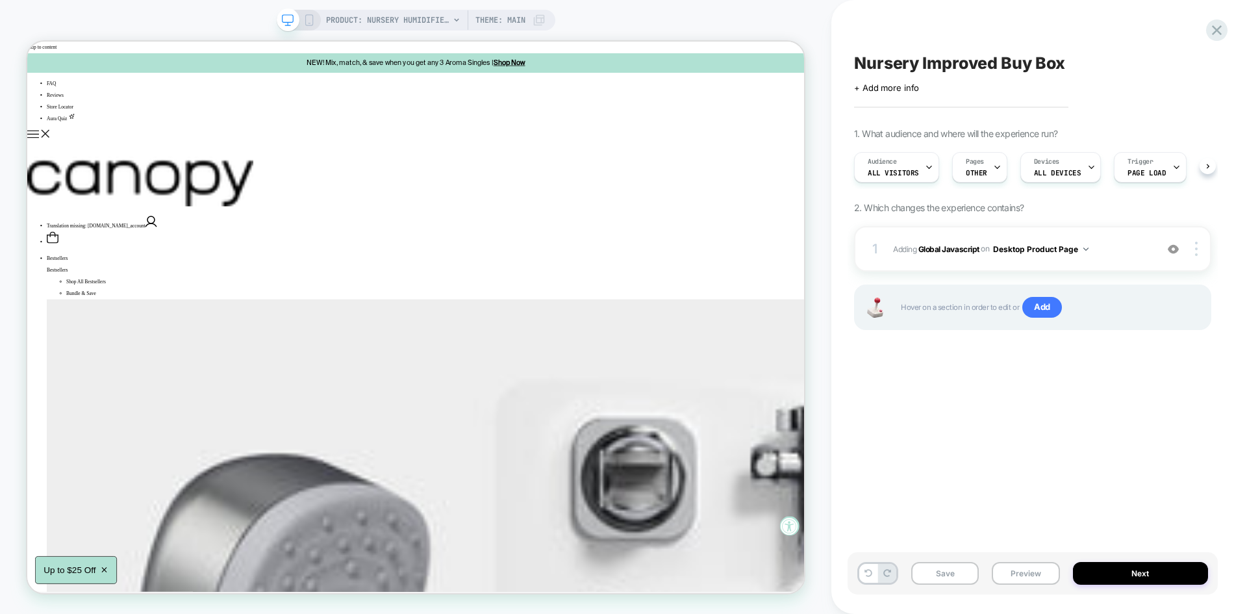
scroll to position [0, 1]
click at [1111, 251] on span "Adding Global Javascript on Desktop Product Page" at bounding box center [1021, 249] width 257 height 16
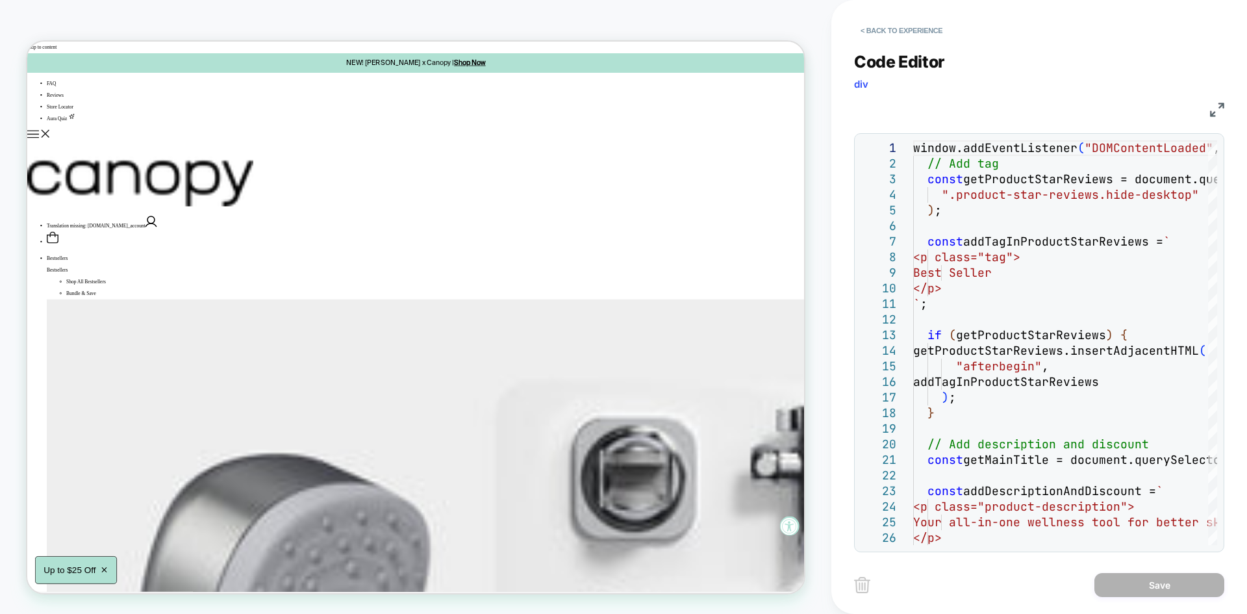
click at [1212, 105] on img at bounding box center [1217, 110] width 14 height 14
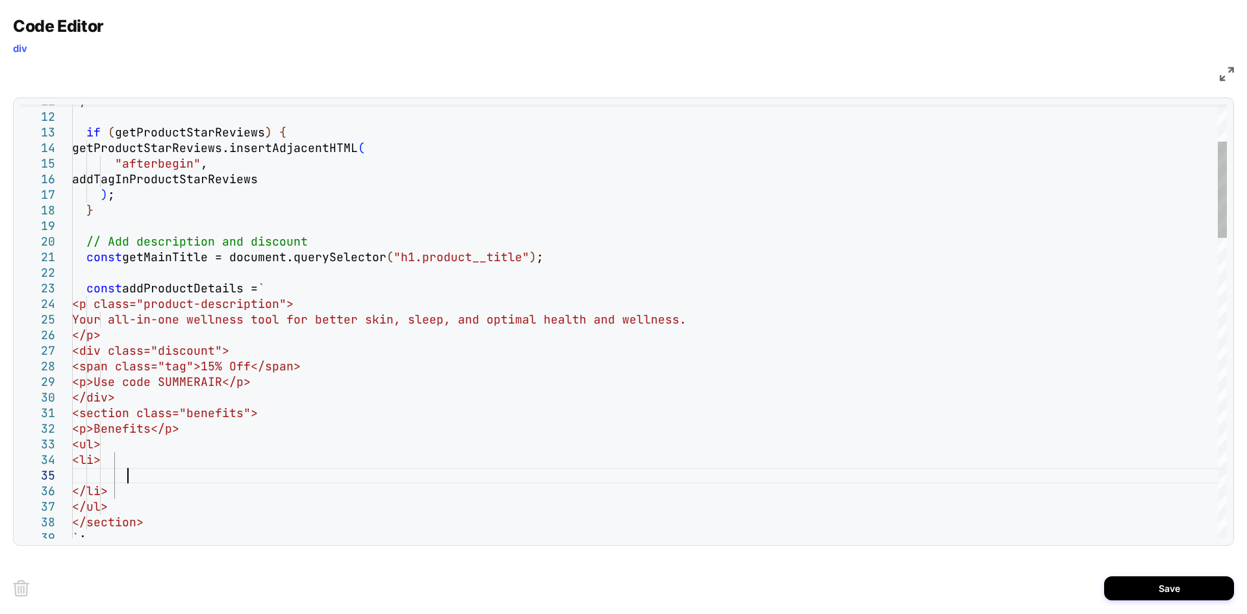
scroll to position [62, 55]
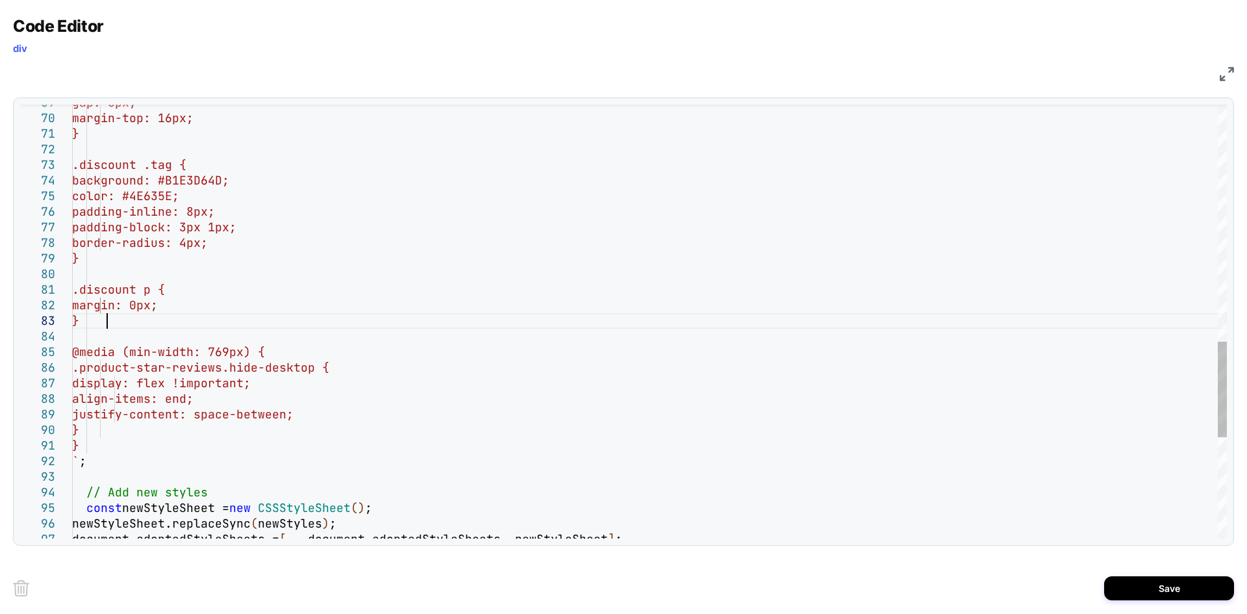
click at [136, 322] on div "gap: 8px; margin-top: 16px; } .discount .tag { background: #B1E3D64D; color: #4…" at bounding box center [649, 15] width 1155 height 1961
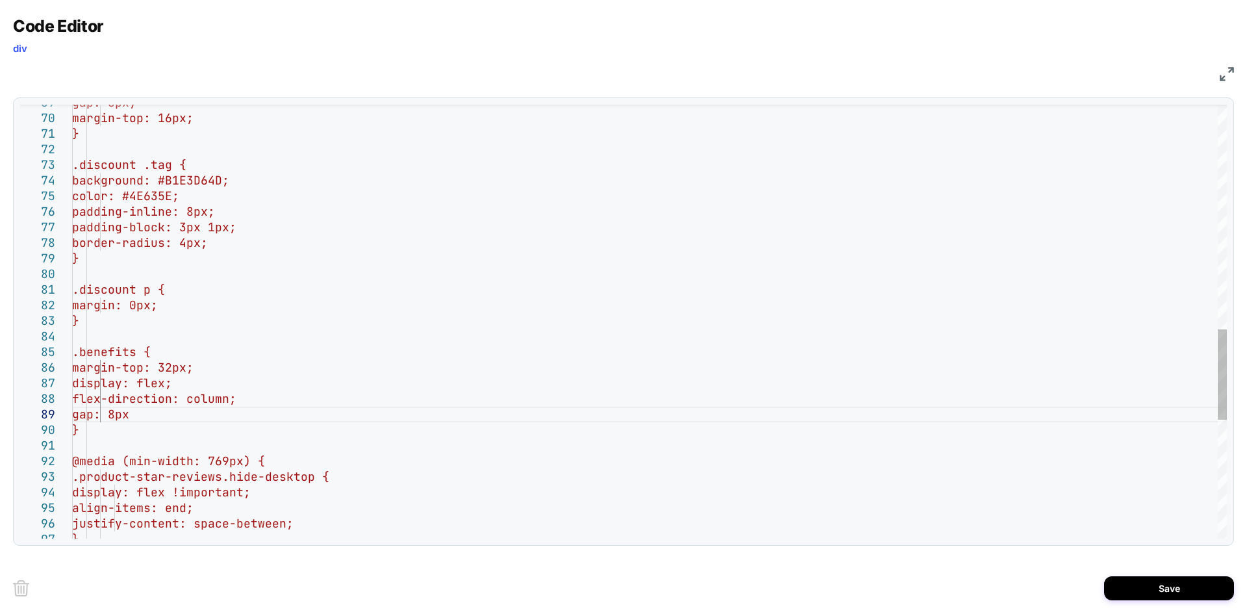
scroll to position [125, 105]
drag, startPoint x: 101, startPoint y: 351, endPoint x: 192, endPoint y: 351, distance: 91.6
click at [192, 351] on div "gap: 8px; margin-top: 16px; } .discount .tag { background: #B1E3D64D; color: #4…" at bounding box center [649, 70] width 1155 height 2070
click at [119, 423] on div "gap: 8px; margin-top: 16px; } .discount .tag { background: #B1E3D64D; color: #4…" at bounding box center [649, 70] width 1155 height 2070
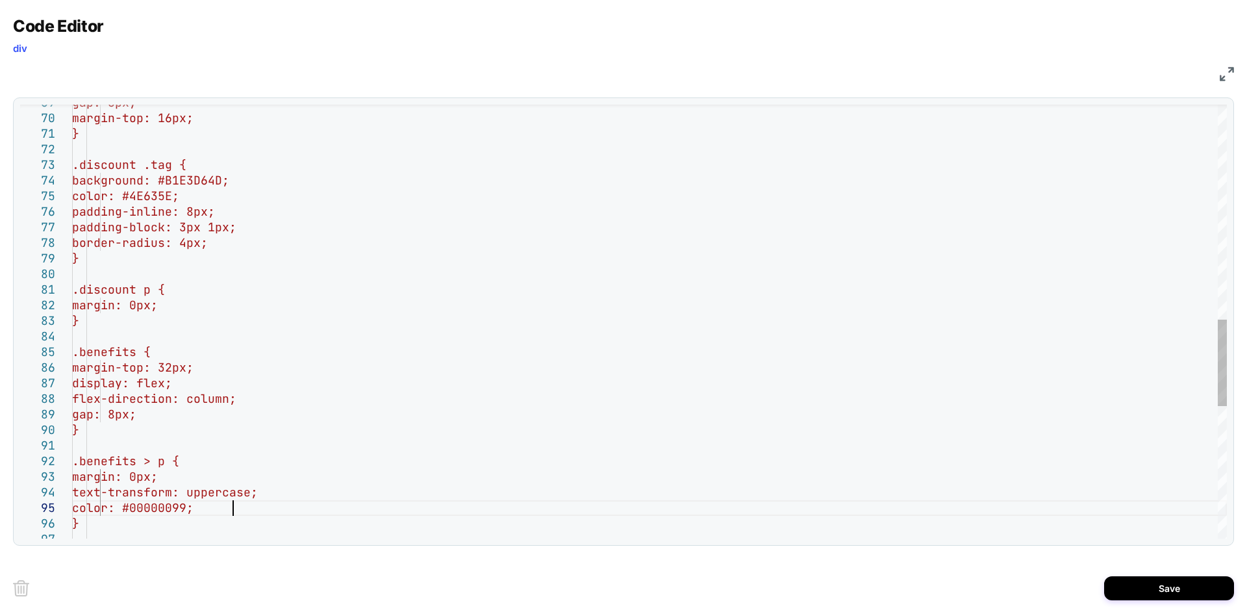
scroll to position [62, 160]
click at [419, 395] on div "gap: 8px; margin-top: 16px; } .discount .tag { background: #B1E3D64D; color: #4…" at bounding box center [649, 117] width 1155 height 2164
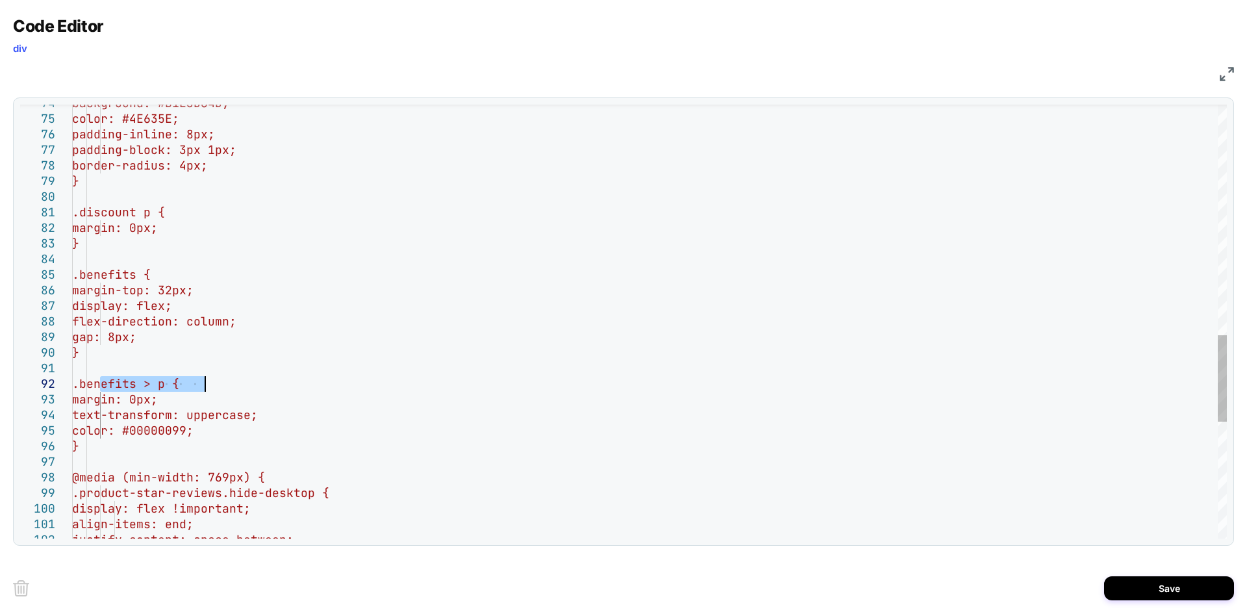
drag, startPoint x: 102, startPoint y: 385, endPoint x: 225, endPoint y: 387, distance: 123.4
click at [225, 387] on div "background: #B1E3D64D; color: #4E635E; padding-inline: 8px; padding-block: 3px …" at bounding box center [649, 40] width 1155 height 2164
click at [117, 445] on div "background: #B1E3D64D; color: #4E635E; padding-inline: 8px; padding-block: 3px …" at bounding box center [649, 40] width 1155 height 2164
click at [180, 386] on div "background: #B1E3D64D; color: #4E635E; padding-inline: 8px; padding-block: 3px …" at bounding box center [649, 40] width 1155 height 2164
click at [110, 448] on div "background: #B1E3D64D; color: #4E635E; padding-inline: 8px; padding-block: 3px …" at bounding box center [649, 40] width 1155 height 2164
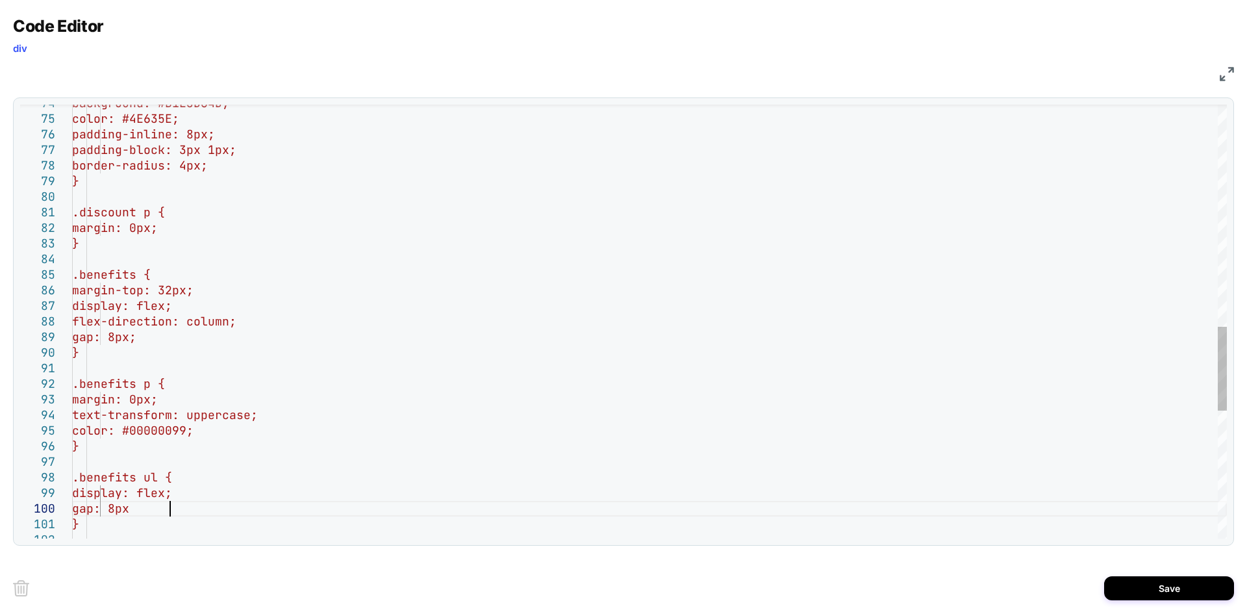
scroll to position [140, 105]
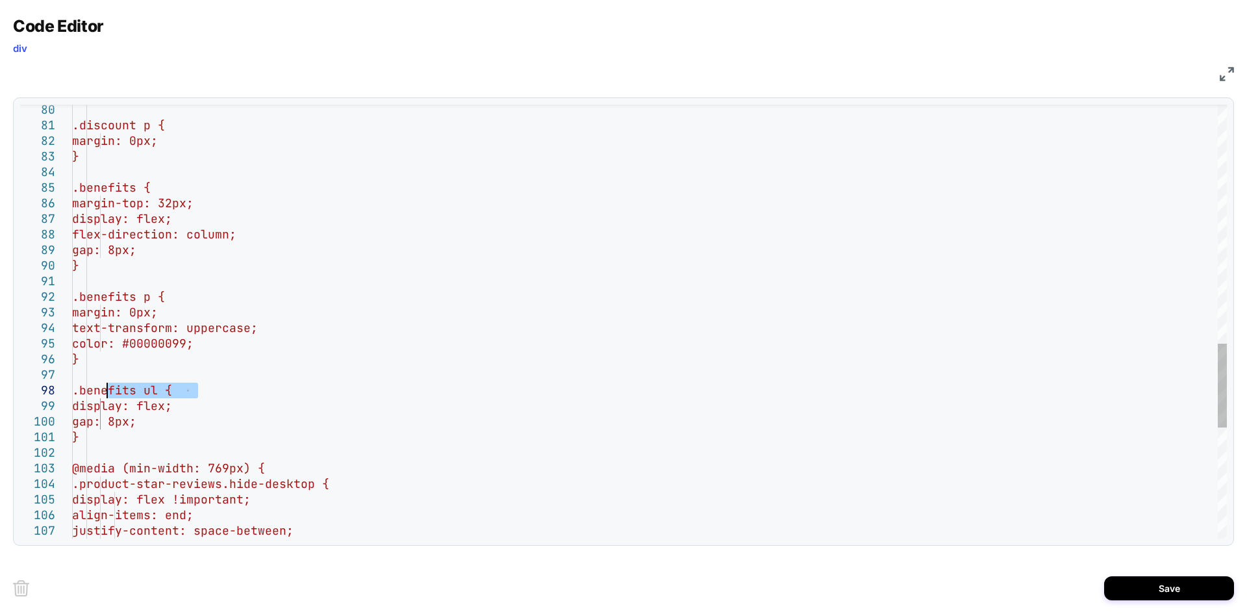
drag, startPoint x: 199, startPoint y: 388, endPoint x: 105, endPoint y: 389, distance: 94.2
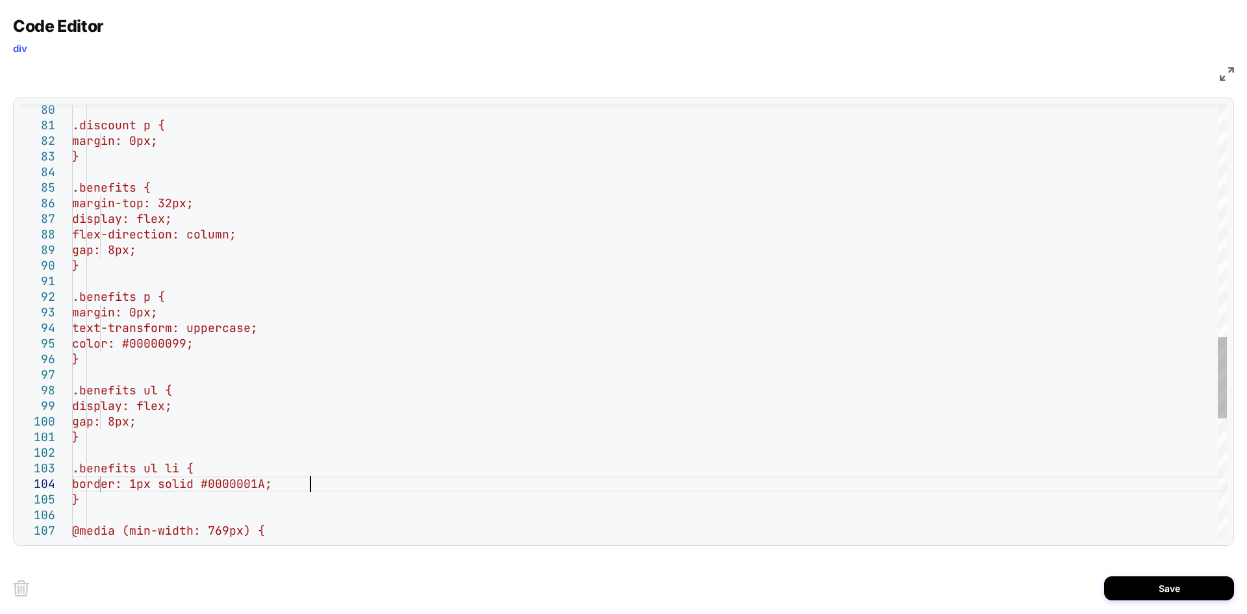
scroll to position [47, 238]
type textarea "**********"
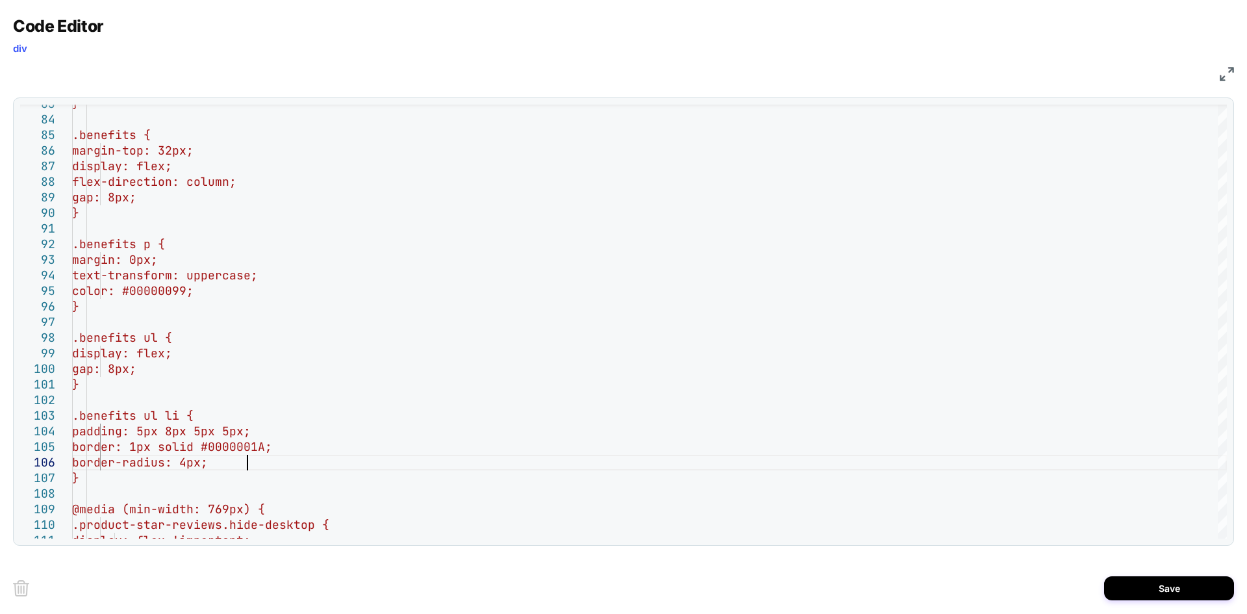
scroll to position [78, 175]
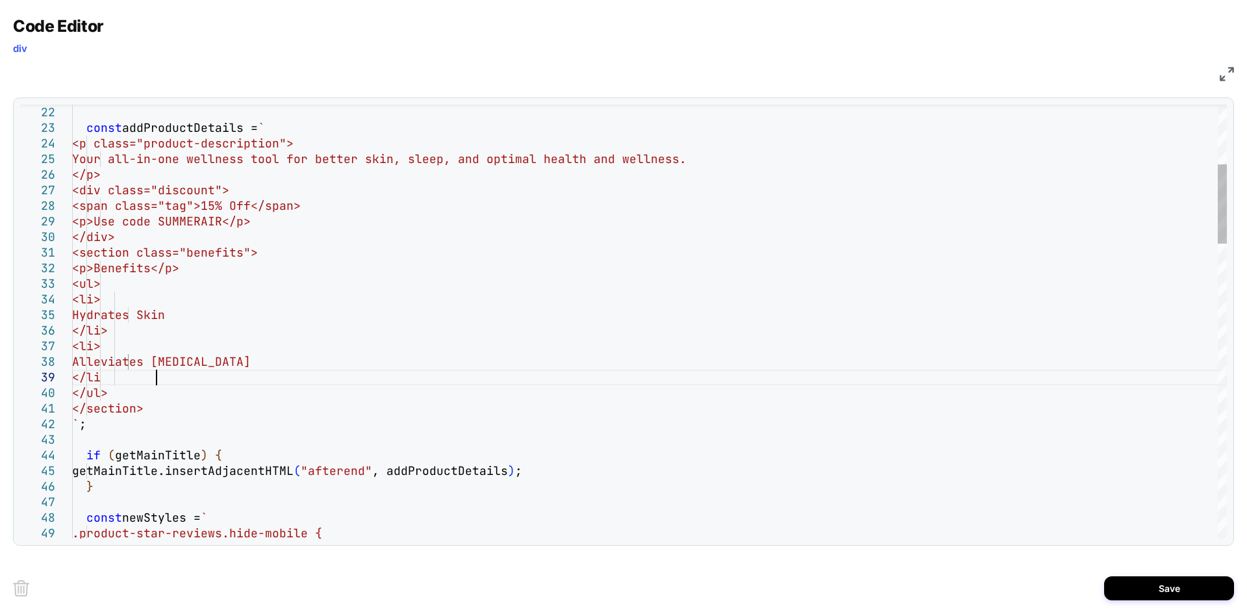
scroll to position [125, 90]
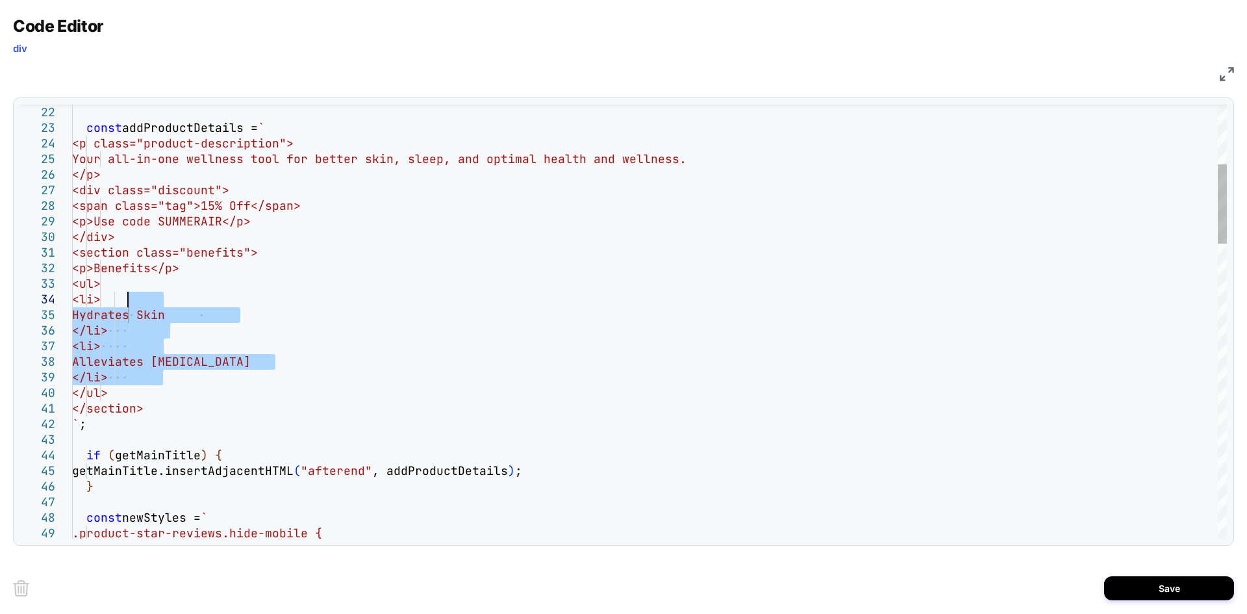
drag, startPoint x: 165, startPoint y: 380, endPoint x: 129, endPoint y: 303, distance: 85.1
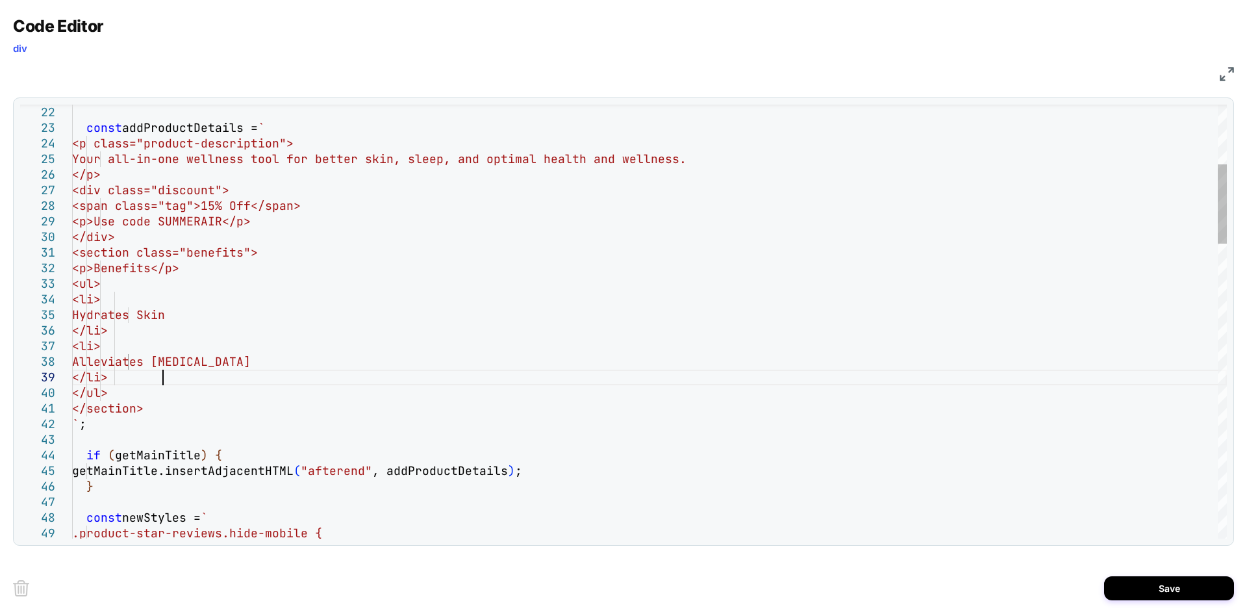
scroll to position [140, 55]
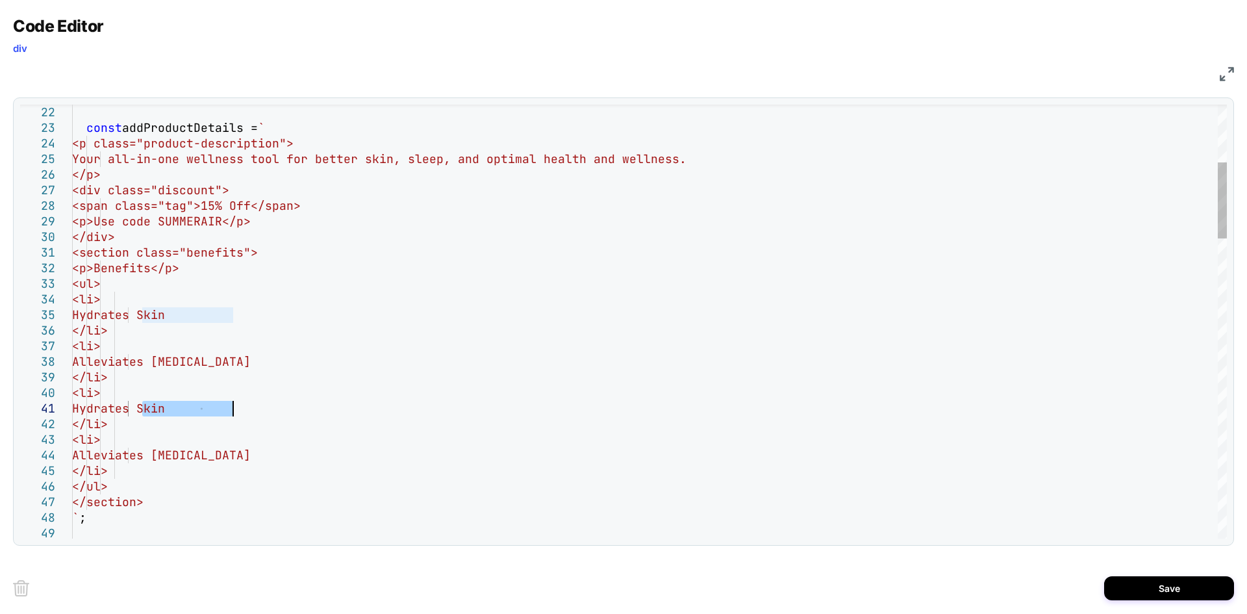
drag, startPoint x: 142, startPoint y: 407, endPoint x: 282, endPoint y: 407, distance: 140.9
drag, startPoint x: 143, startPoint y: 455, endPoint x: 319, endPoint y: 455, distance: 176.0
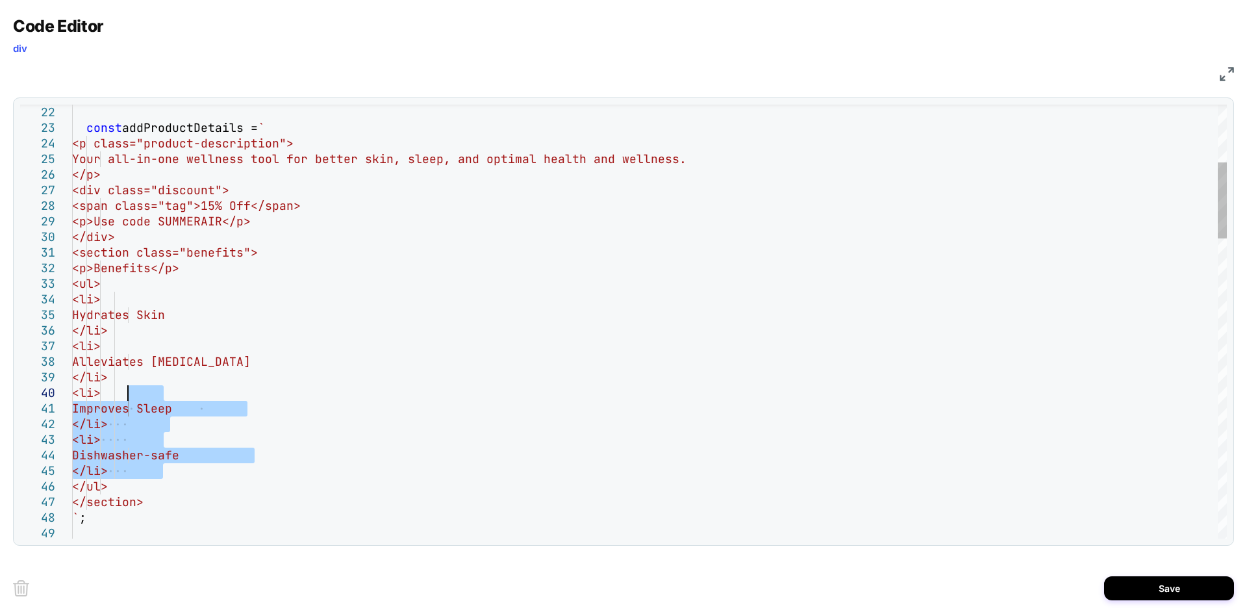
drag, startPoint x: 169, startPoint y: 470, endPoint x: 130, endPoint y: 397, distance: 83.4
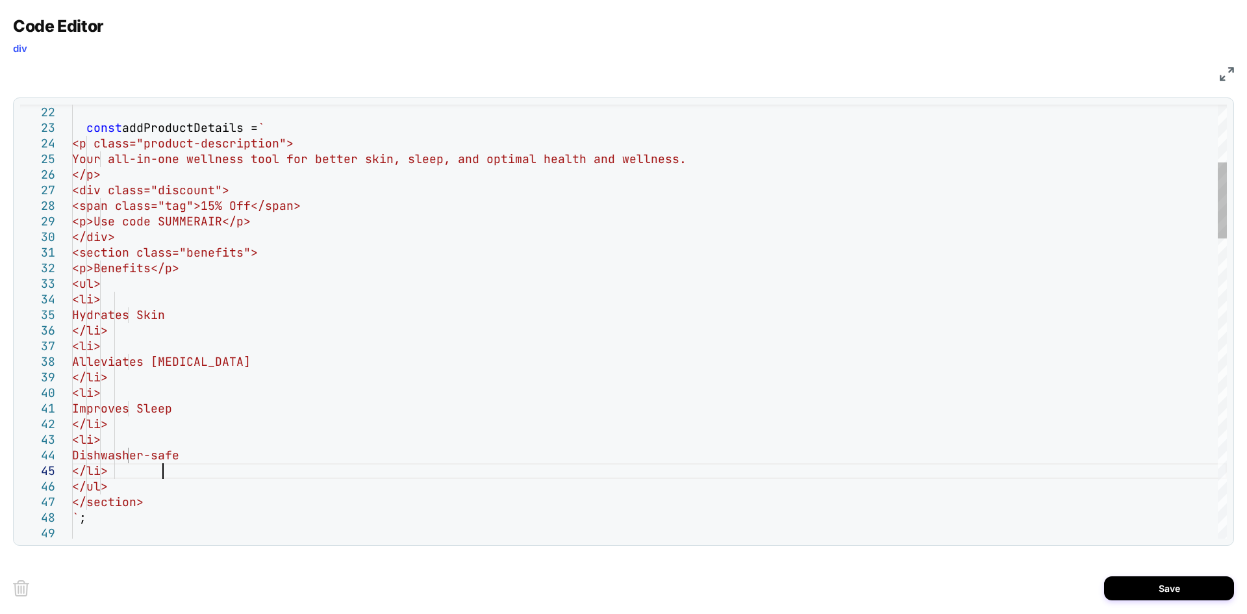
scroll to position [92, 55]
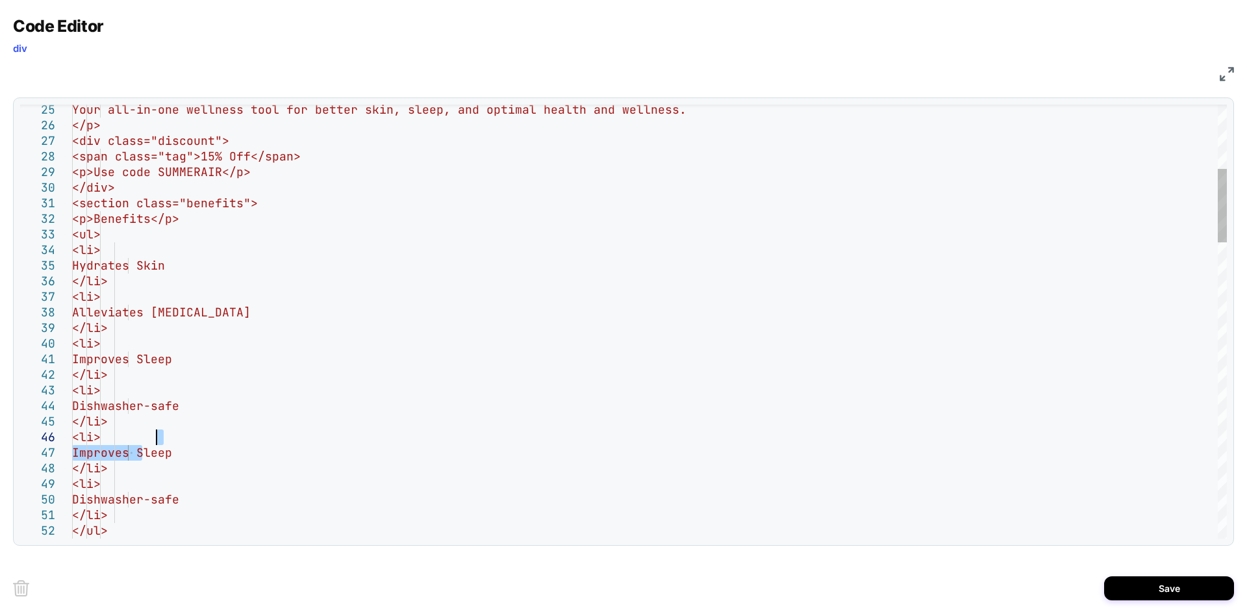
drag, startPoint x: 143, startPoint y: 453, endPoint x: 293, endPoint y: 444, distance: 150.3
drag, startPoint x: 142, startPoint y: 498, endPoint x: 304, endPoint y: 493, distance: 162.4
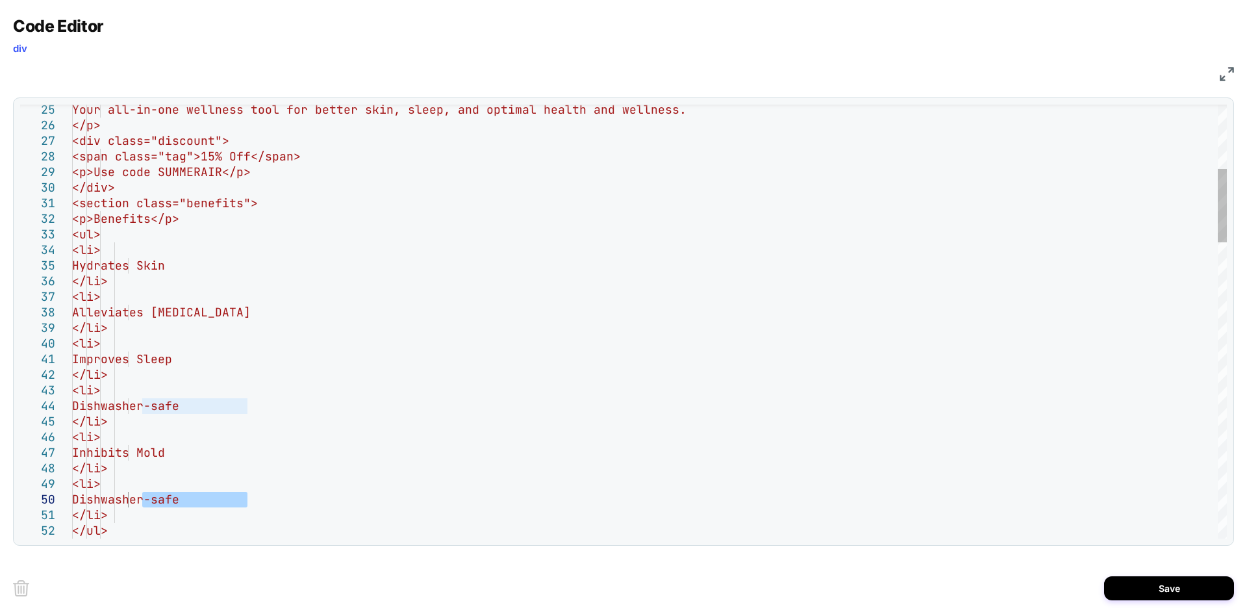
type textarea "**********"
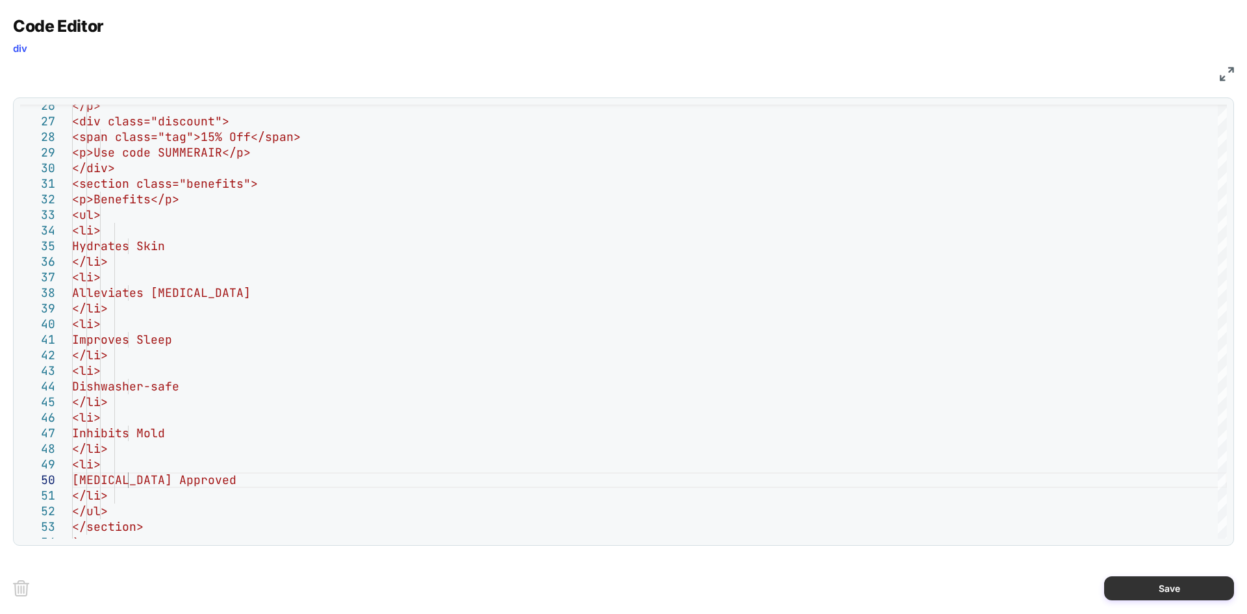
click at [1156, 586] on button "Save" at bounding box center [1169, 588] width 130 height 24
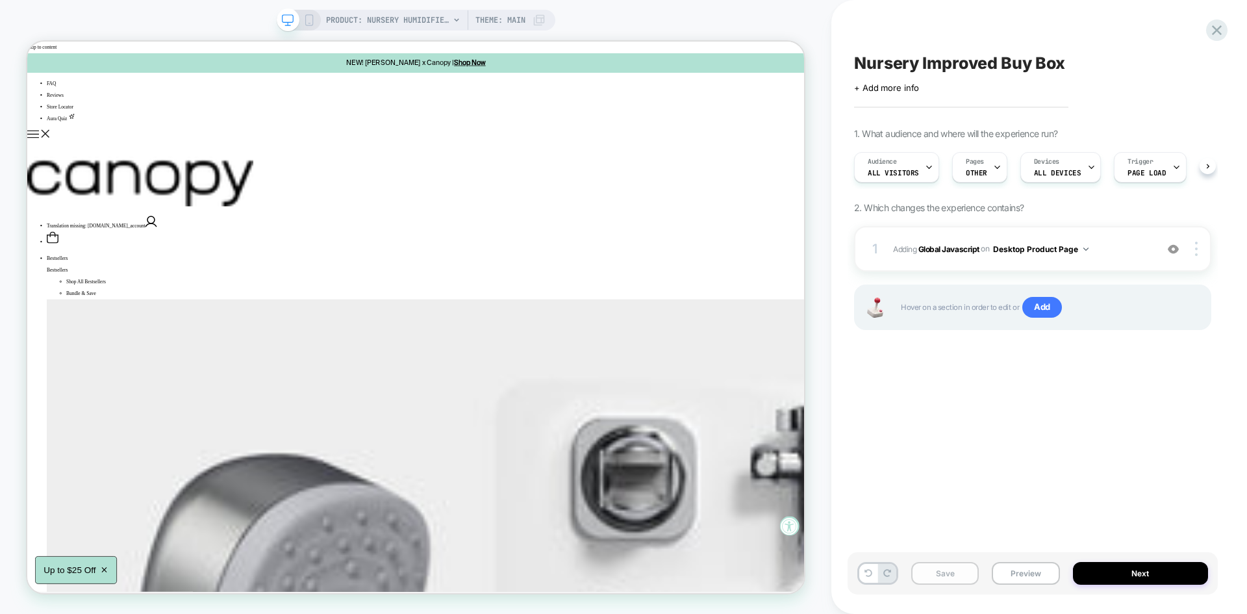
scroll to position [0, 1]
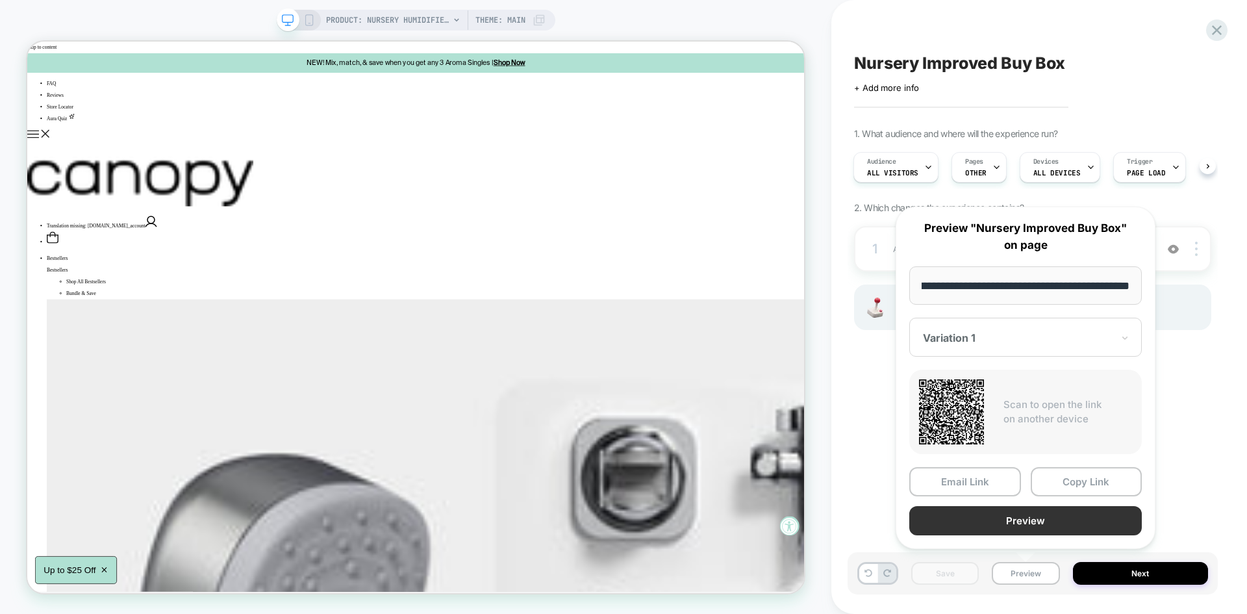
scroll to position [0, 0]
click at [1031, 525] on button "Preview" at bounding box center [1025, 520] width 232 height 29
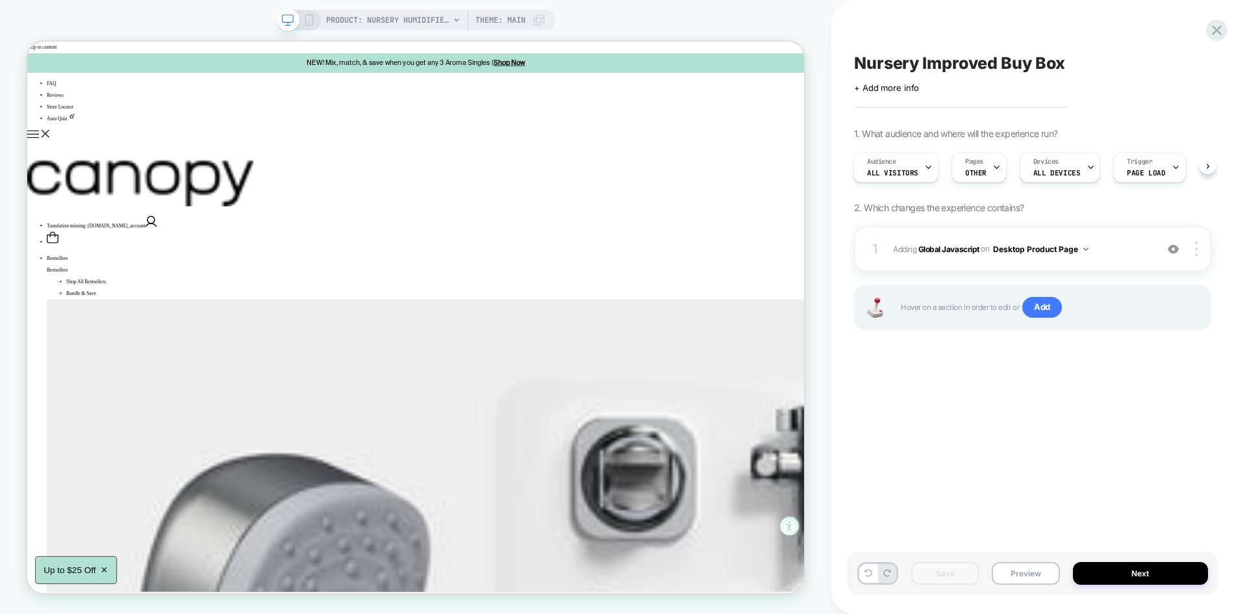
click at [1111, 247] on span "Adding Global Javascript on Desktop Product Page" at bounding box center [1021, 249] width 257 height 16
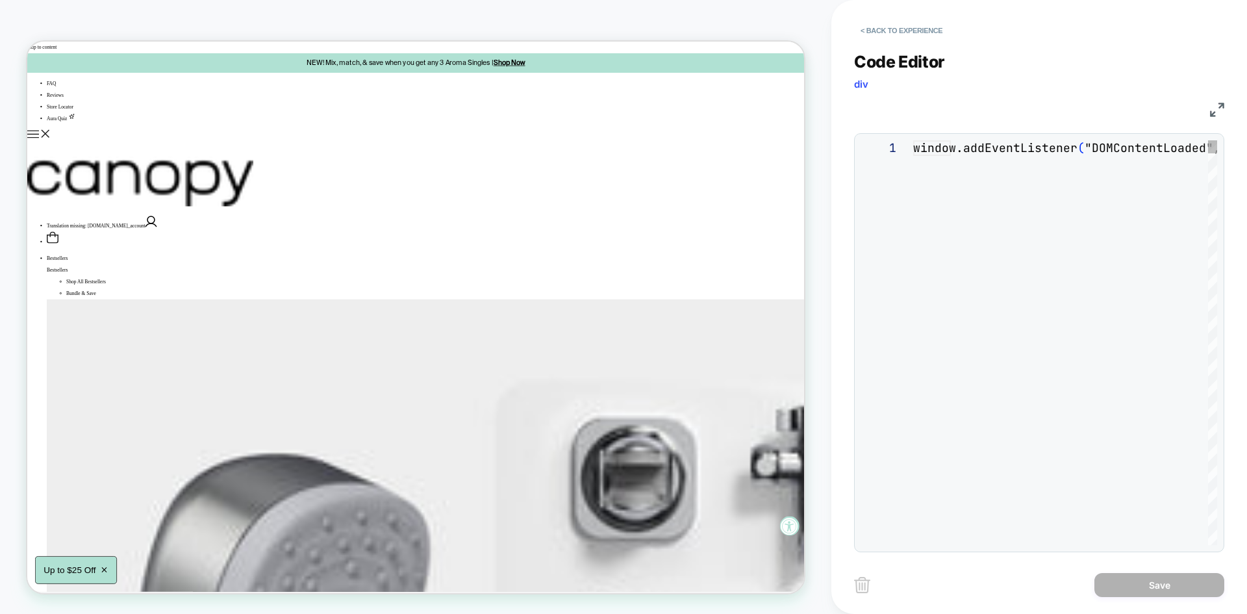
click at [0, 0] on div "JS" at bounding box center [0, 0] width 0 height 0
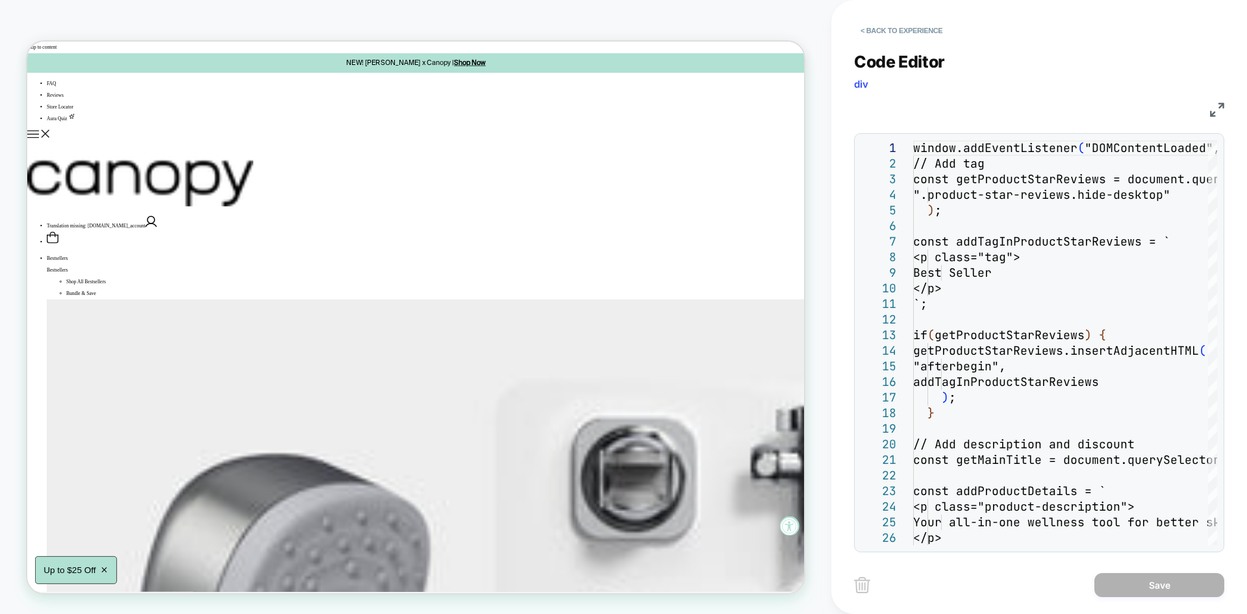
click at [1214, 111] on img at bounding box center [1217, 110] width 14 height 14
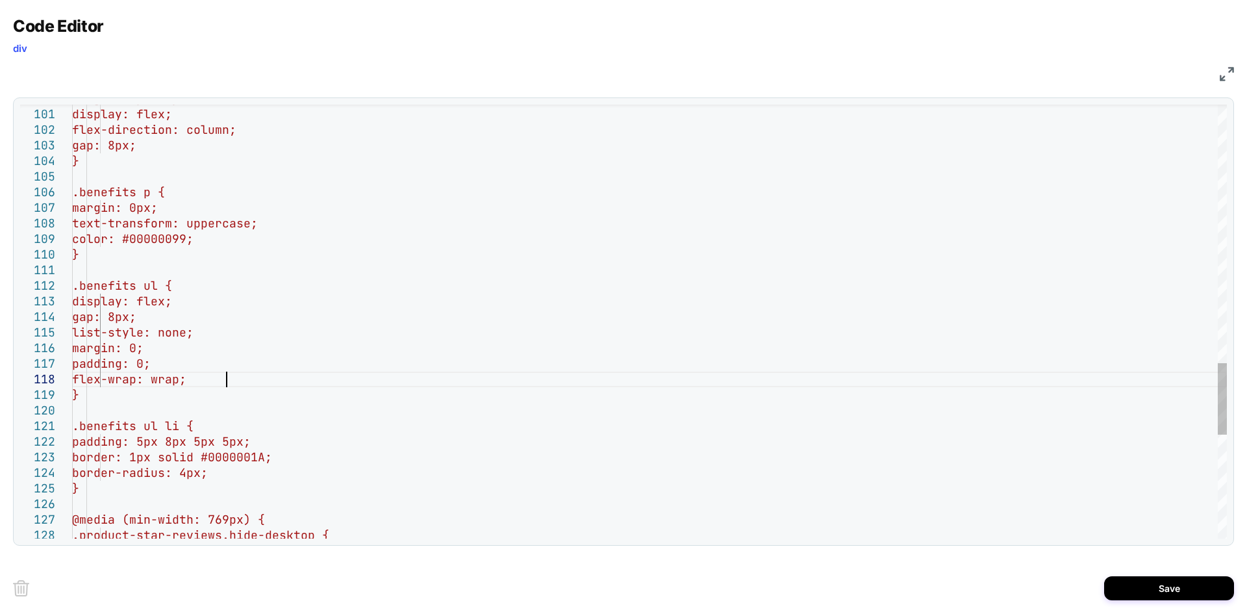
scroll to position [109, 153]
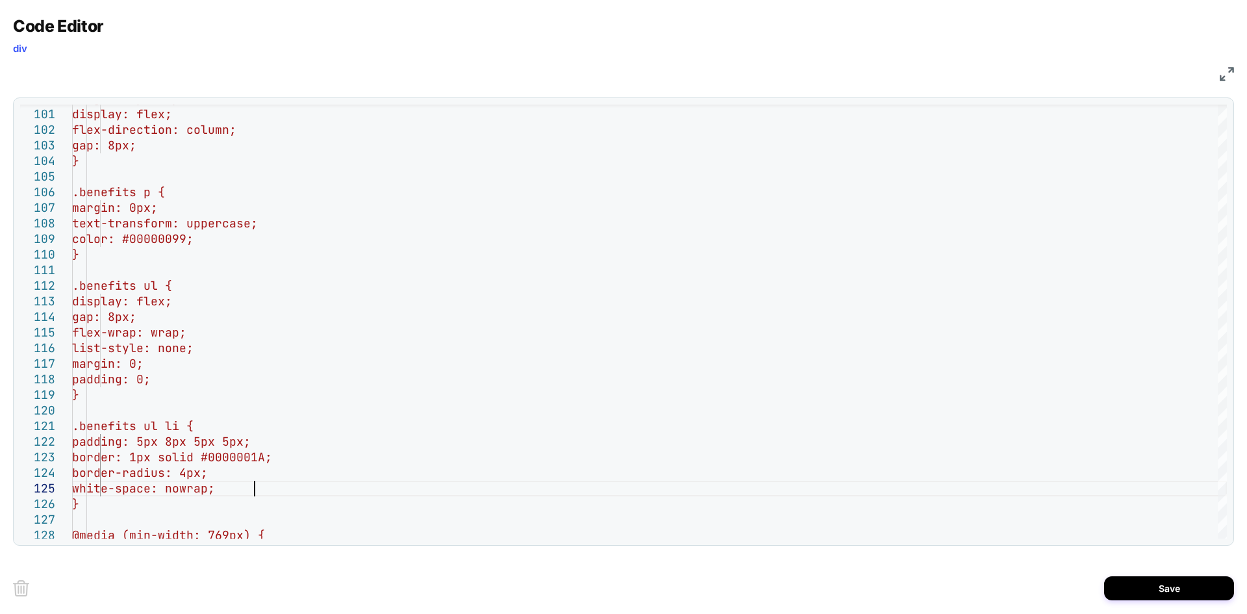
type textarea "**********"
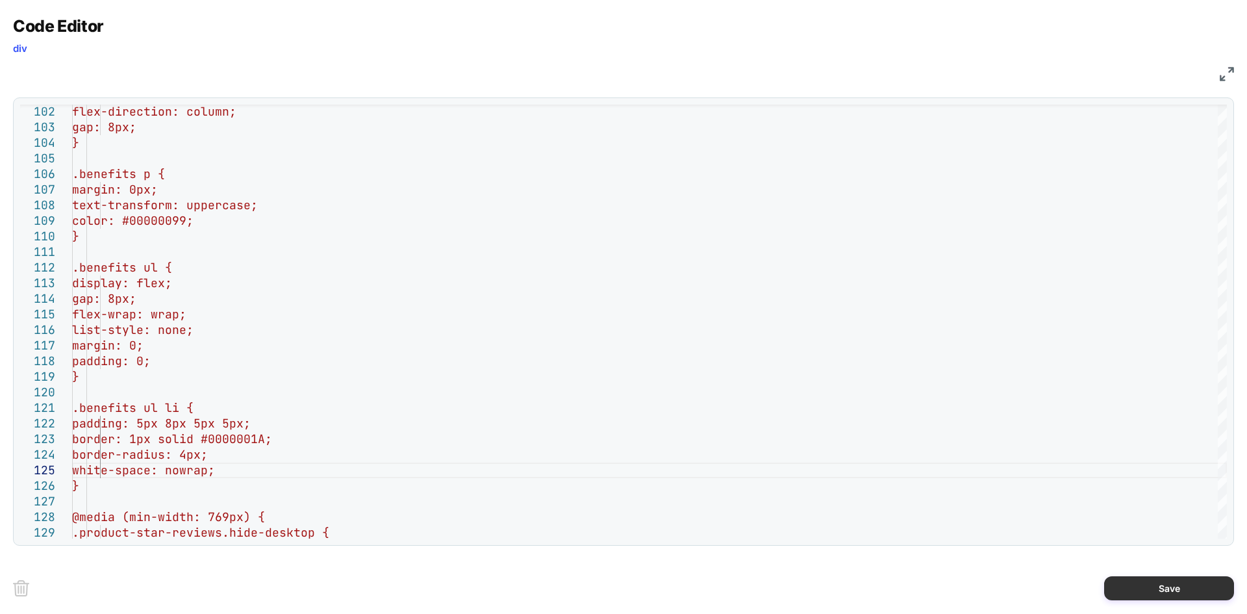
click at [1179, 599] on button "Save" at bounding box center [1169, 588] width 130 height 24
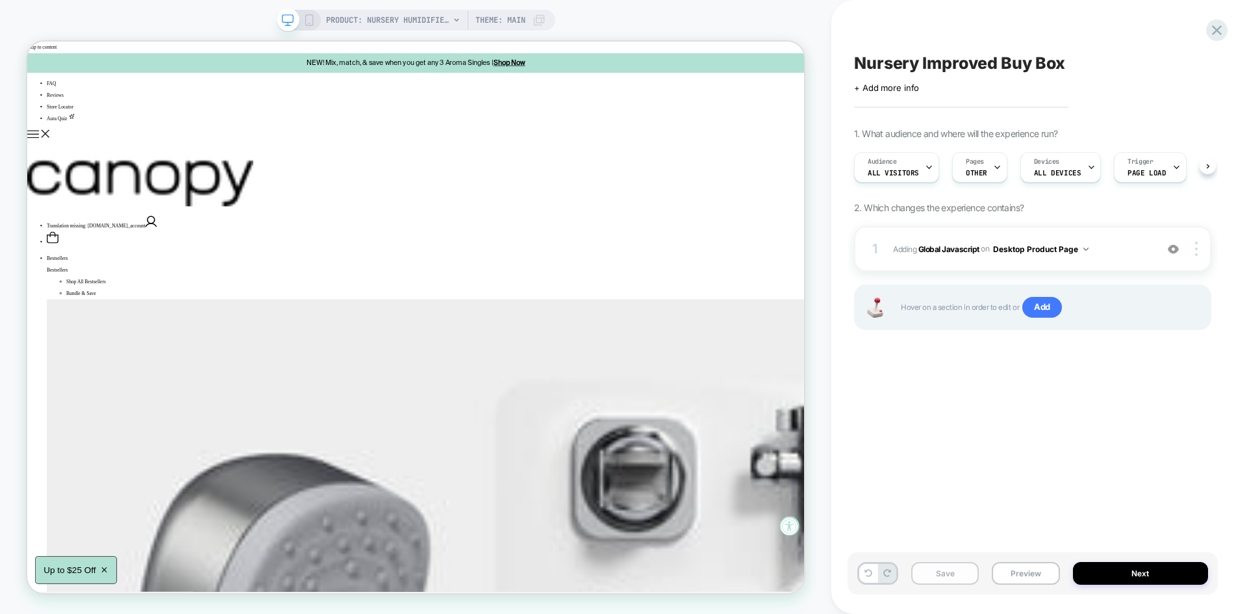
scroll to position [0, 1]
click at [950, 583] on button "Save" at bounding box center [945, 573] width 68 height 23
click at [1023, 570] on button "Preview" at bounding box center [1026, 573] width 68 height 23
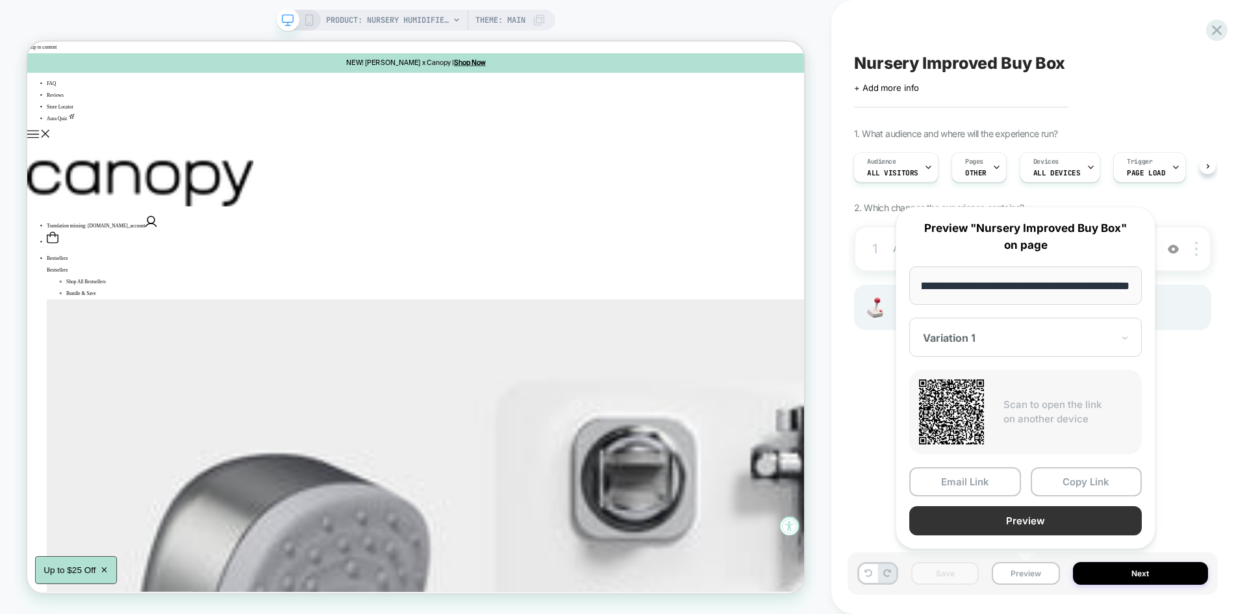
scroll to position [0, 0]
click at [1025, 524] on button "Preview" at bounding box center [1025, 520] width 232 height 29
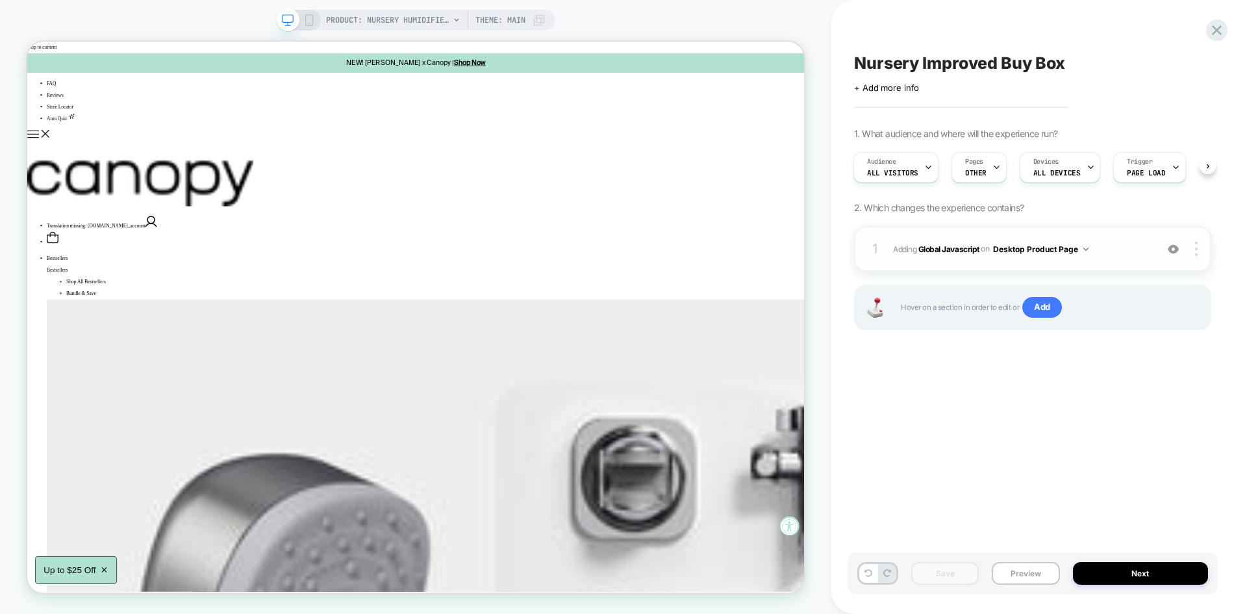
click at [1109, 257] on div "1 Adding Global Javascript on Desktop Product Page Add Before Add After Copy to…" at bounding box center [1032, 248] width 357 height 45
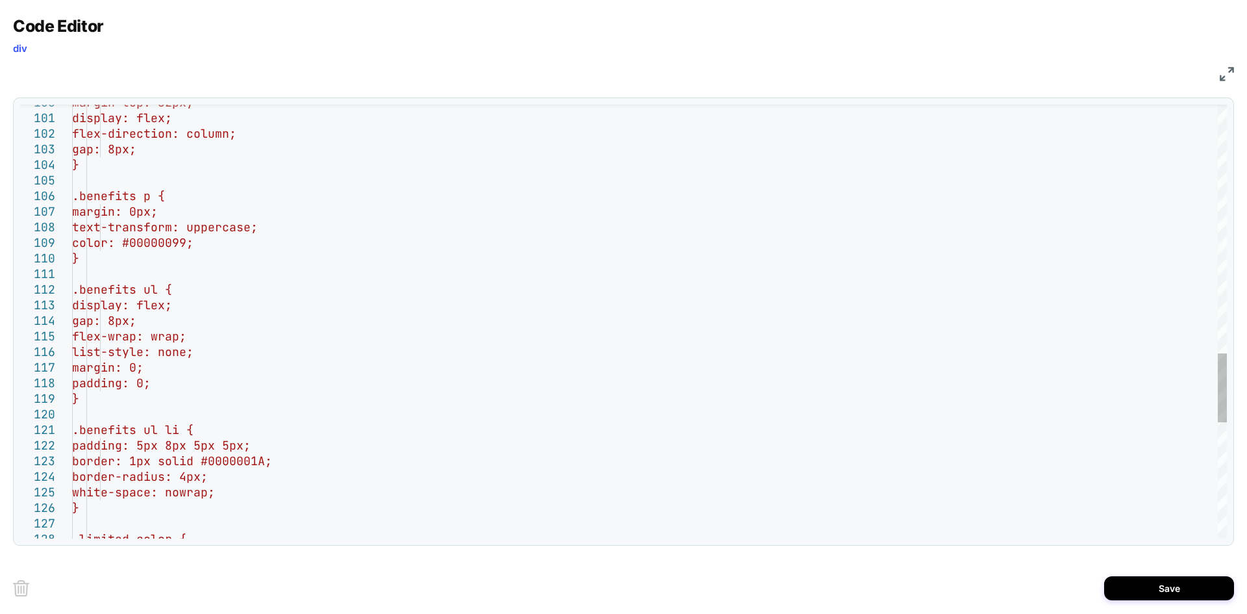
scroll to position [140, 224]
drag, startPoint x: 236, startPoint y: 244, endPoint x: 114, endPoint y: 230, distance: 122.3
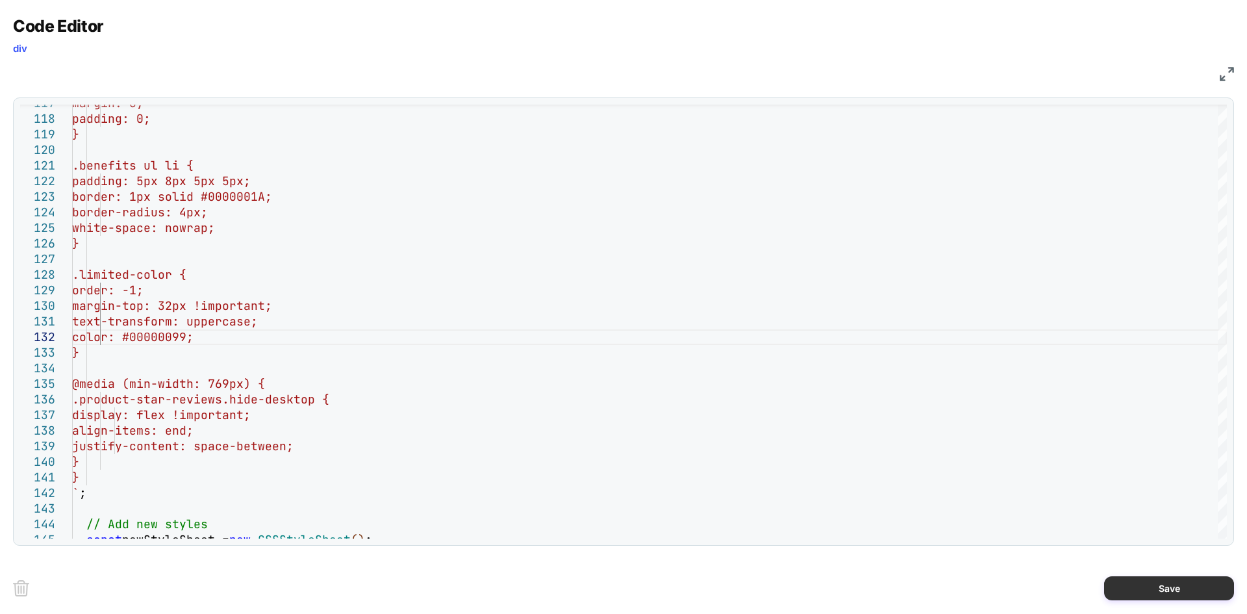
type textarea "**********"
click at [1173, 591] on button "Save" at bounding box center [1169, 588] width 130 height 24
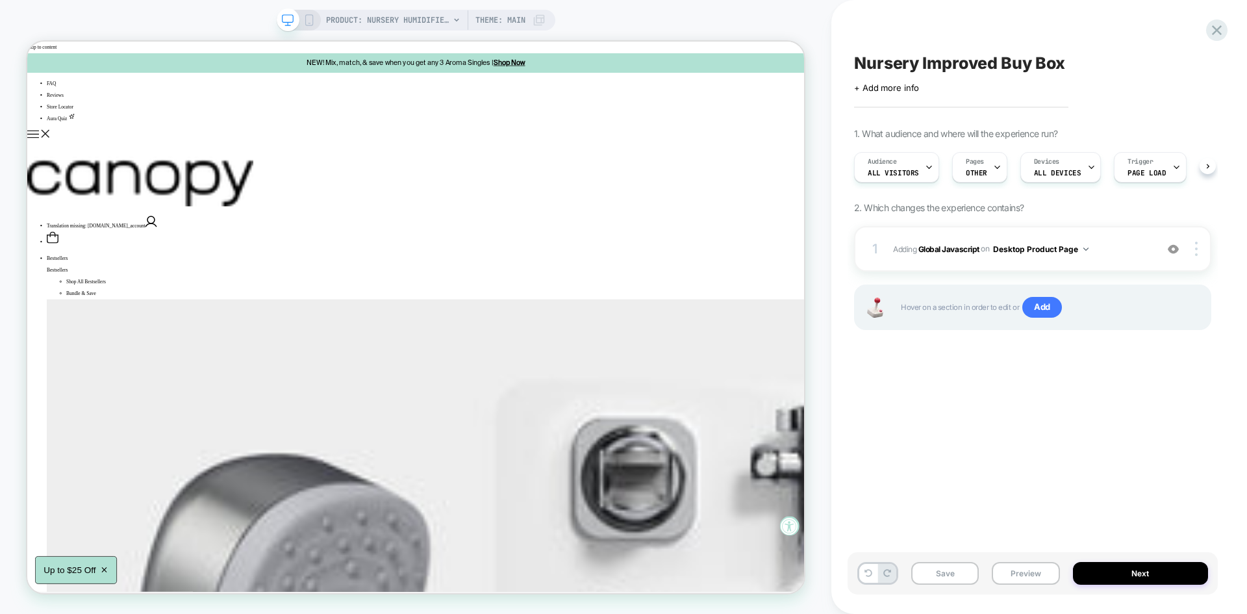
scroll to position [0, 1]
click at [949, 571] on button "Save" at bounding box center [945, 573] width 68 height 23
click at [1028, 567] on button "Preview" at bounding box center [1026, 573] width 68 height 23
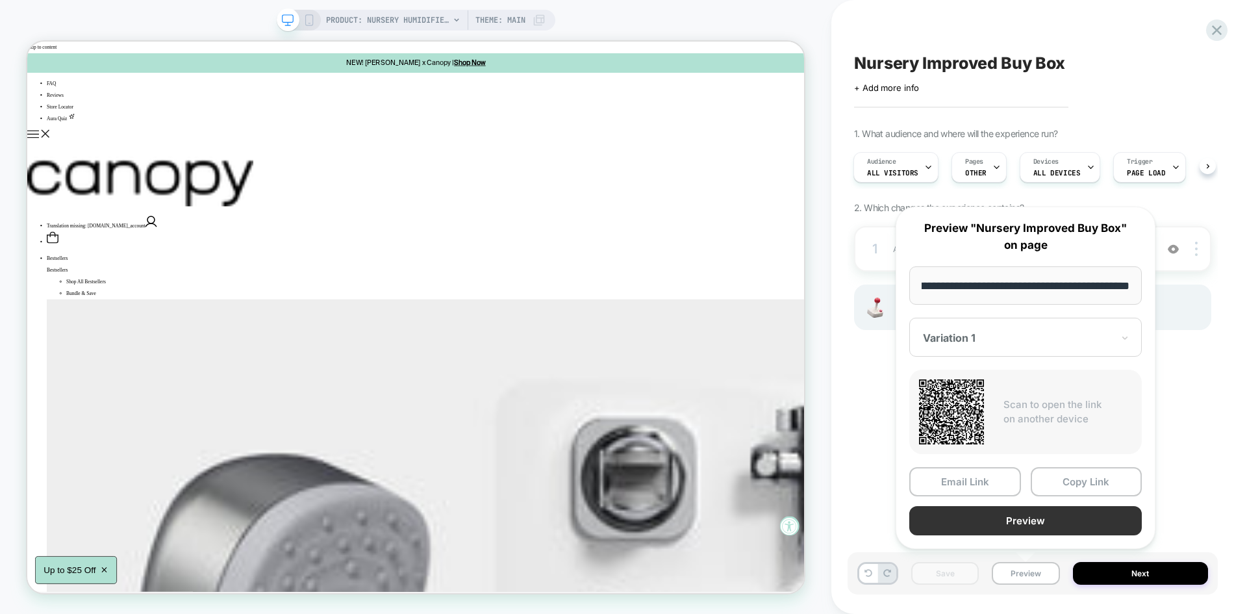
scroll to position [0, 0]
click at [999, 516] on button "Preview" at bounding box center [1025, 520] width 232 height 29
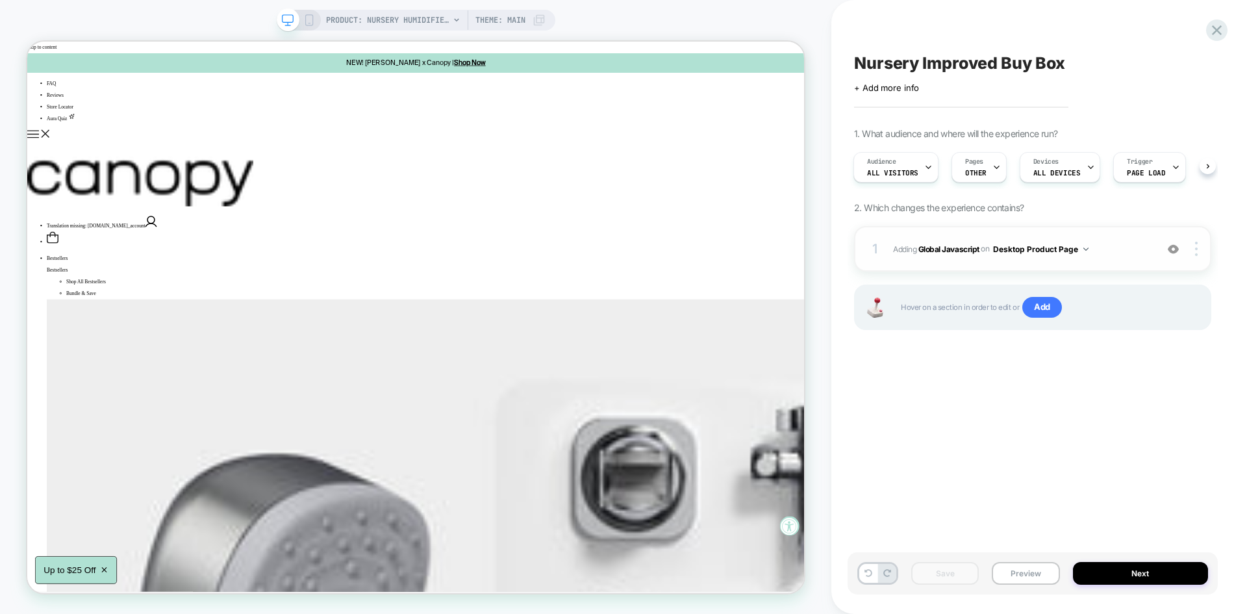
click at [1110, 247] on span "Adding Global Javascript on Desktop Product Page" at bounding box center [1021, 249] width 257 height 16
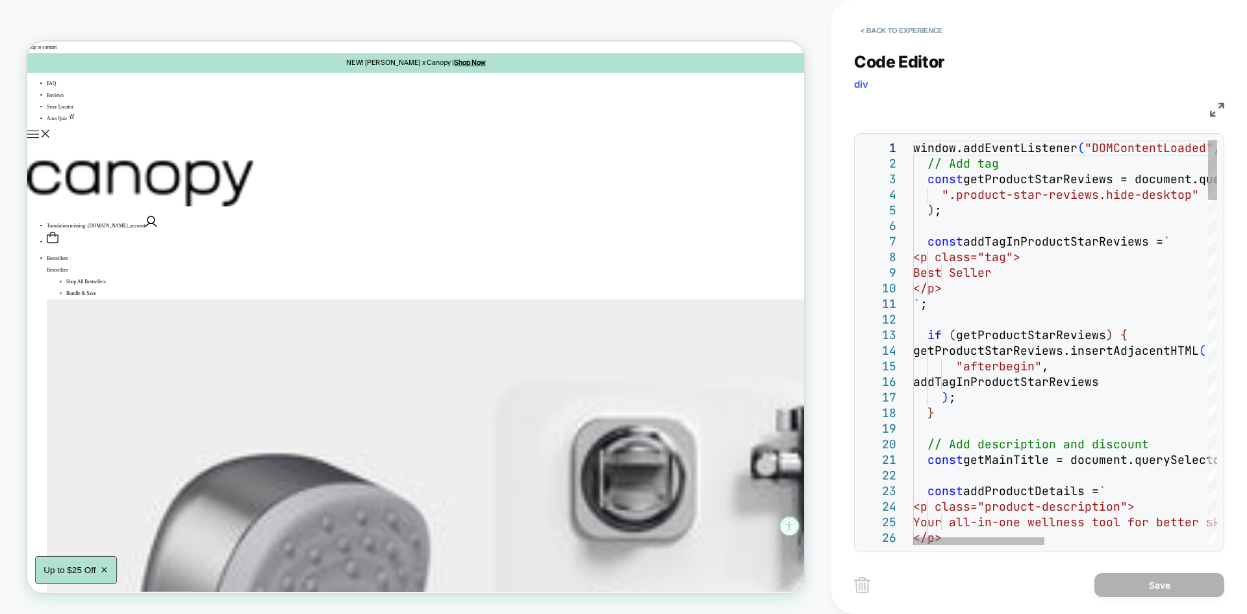
click at [1212, 105] on img at bounding box center [1217, 110] width 14 height 14
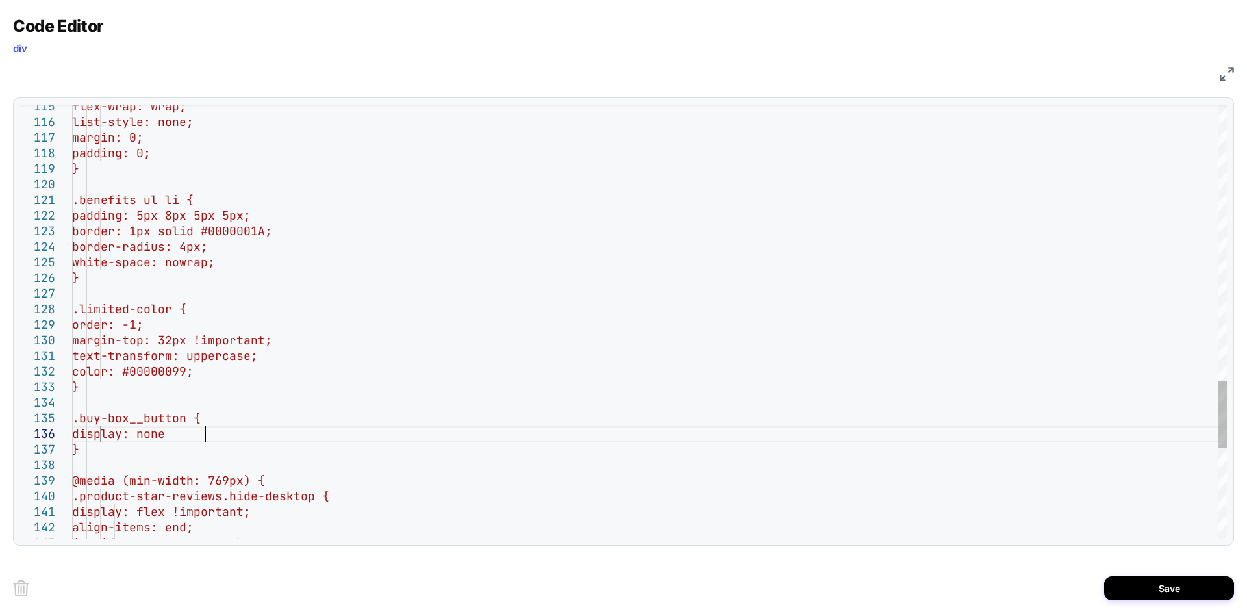
scroll to position [78, 140]
type textarea "**********"
click at [1144, 594] on button "Save" at bounding box center [1169, 588] width 130 height 24
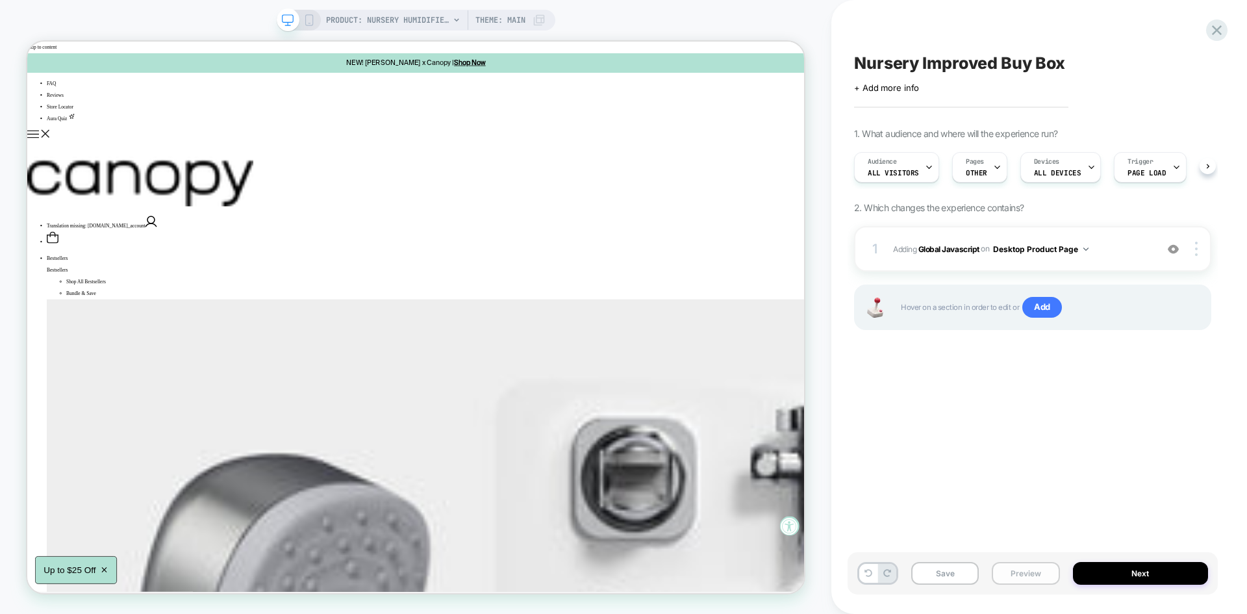
scroll to position [0, 1]
click at [945, 571] on button "Save" at bounding box center [945, 573] width 68 height 23
click at [1013, 573] on button "Preview" at bounding box center [1026, 573] width 68 height 23
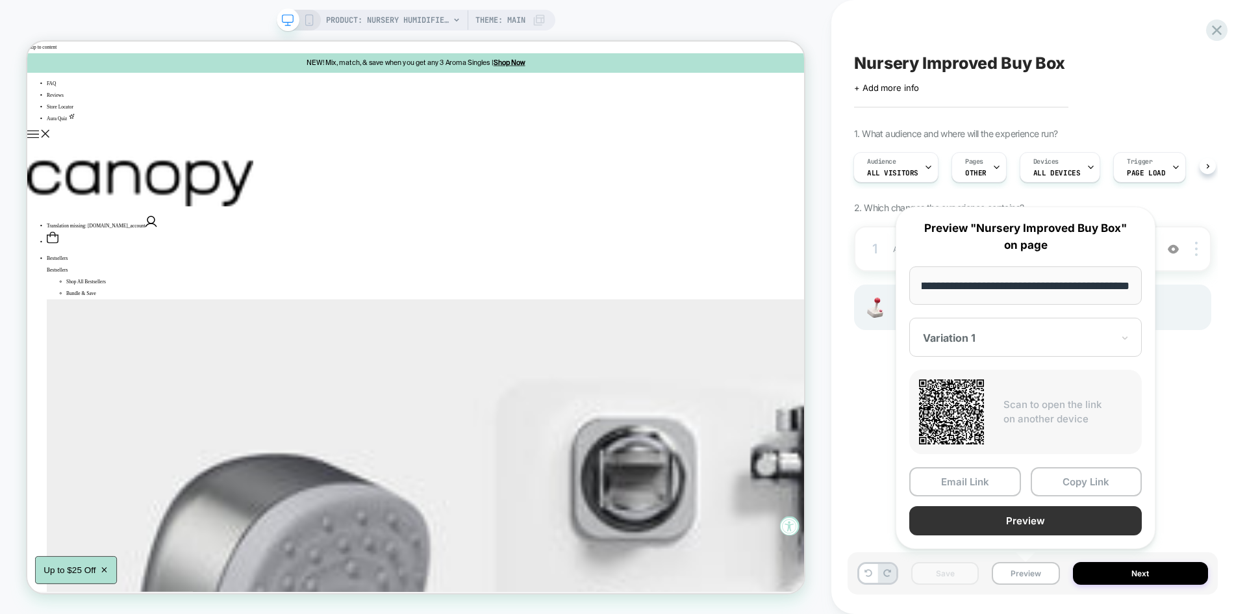
scroll to position [0, 0]
click at [1024, 527] on button "Preview" at bounding box center [1025, 520] width 232 height 29
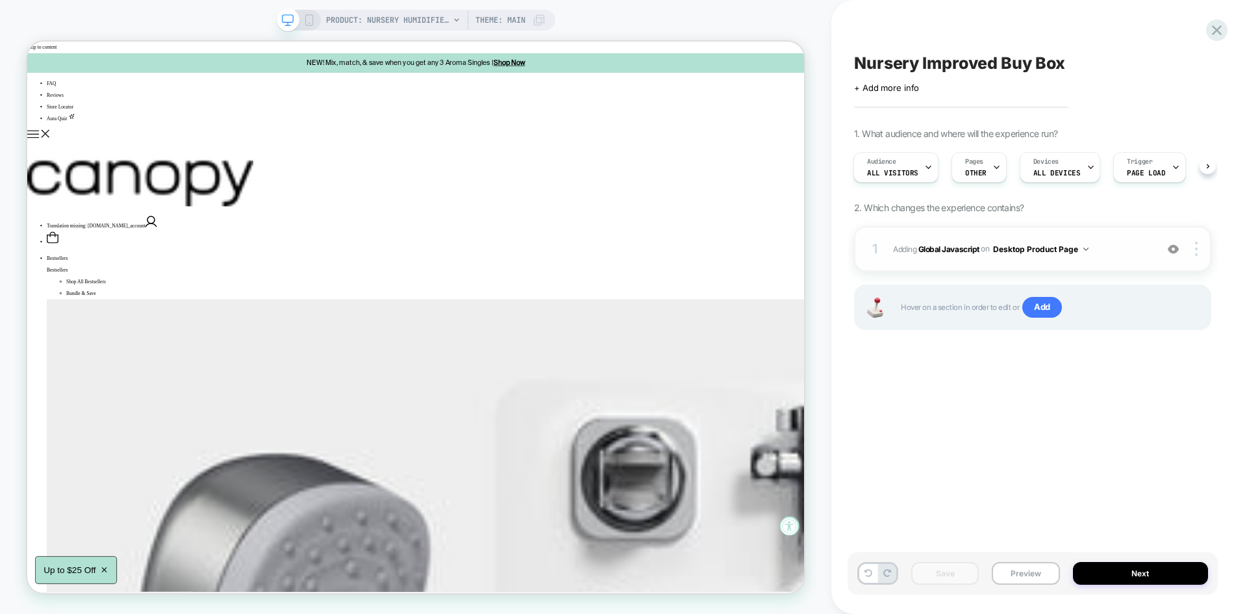
click at [1136, 257] on span "Adding Global Javascript on Desktop Product Page" at bounding box center [1021, 249] width 257 height 16
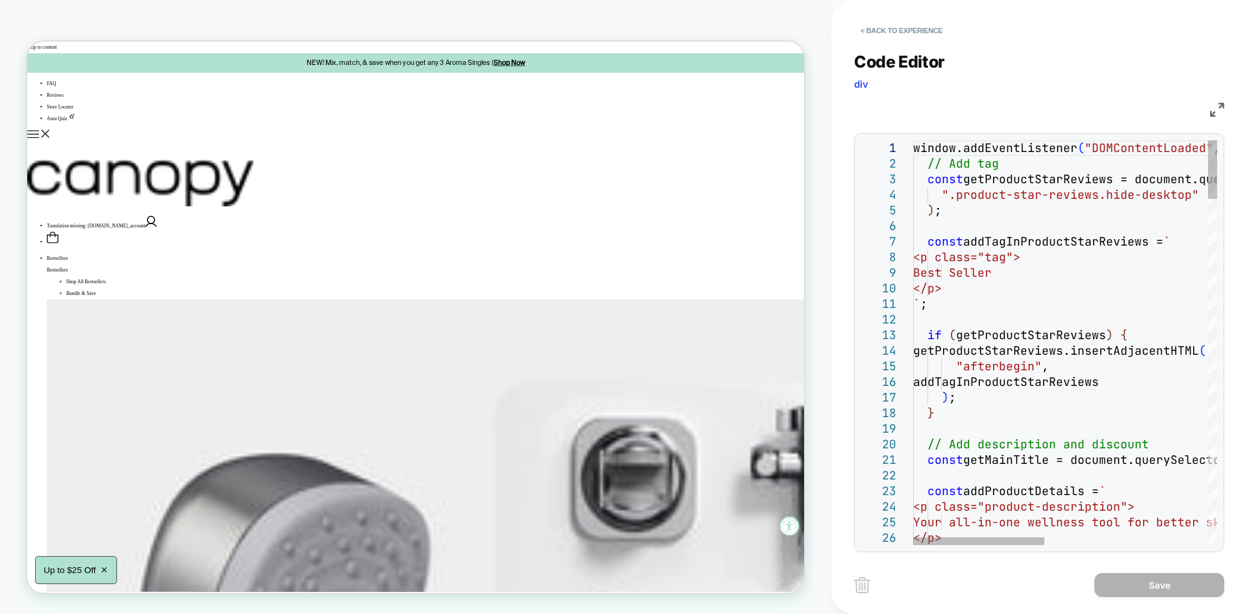
click at [1207, 108] on div "JS" at bounding box center [1039, 108] width 370 height 22
click at [1221, 106] on img at bounding box center [1217, 110] width 14 height 14
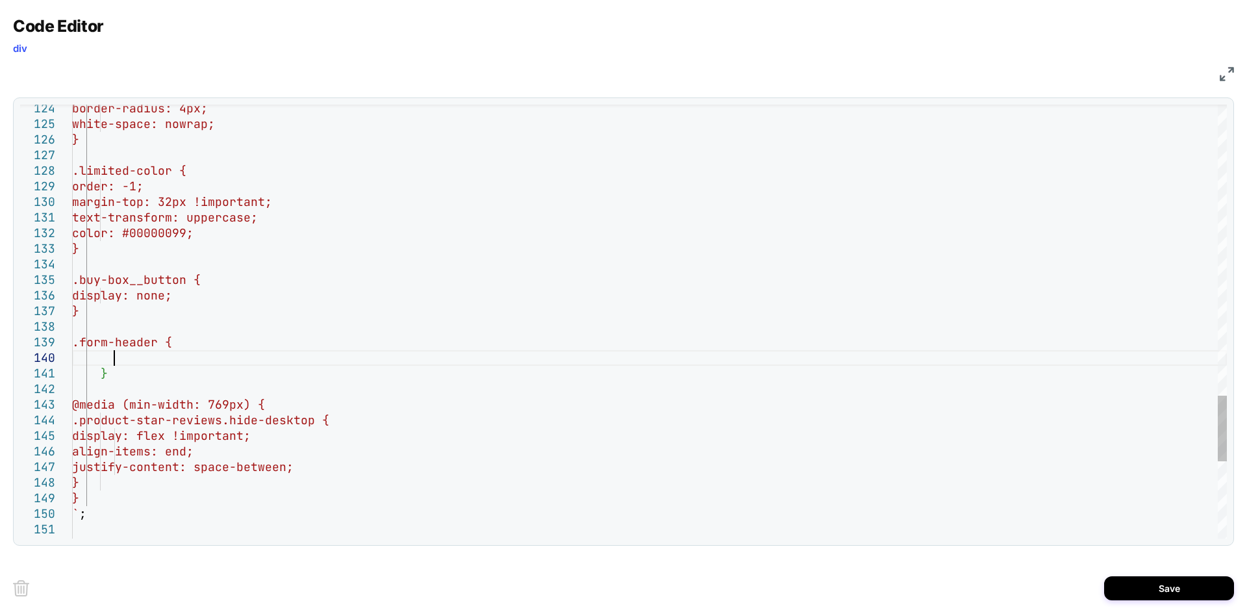
scroll to position [140, 41]
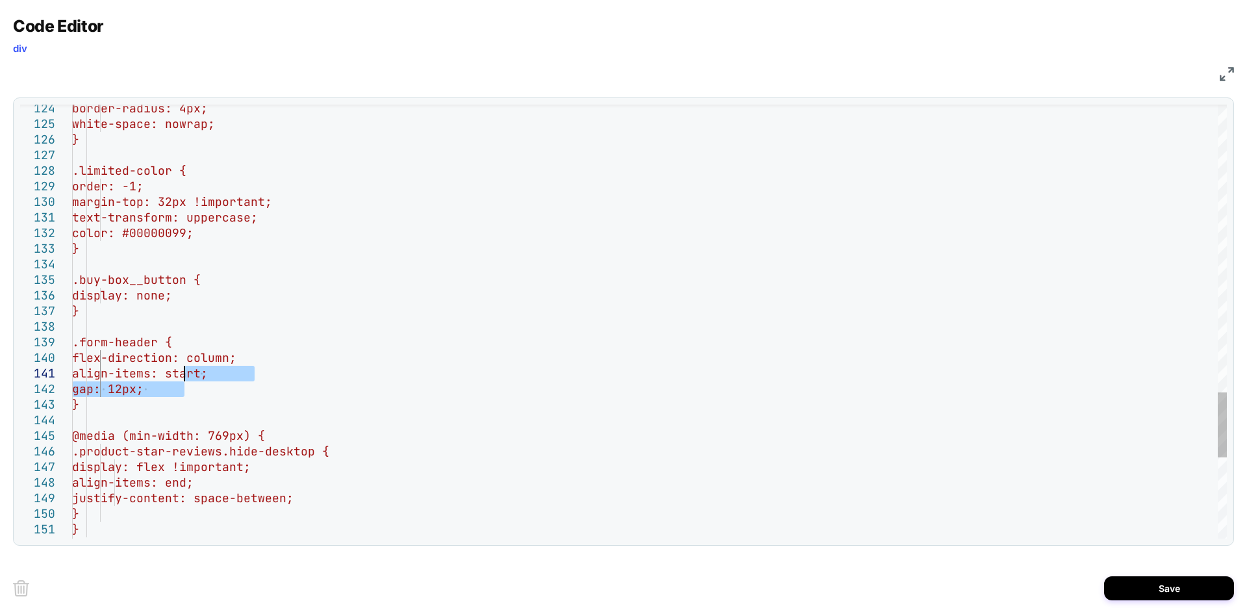
type textarea "**********"
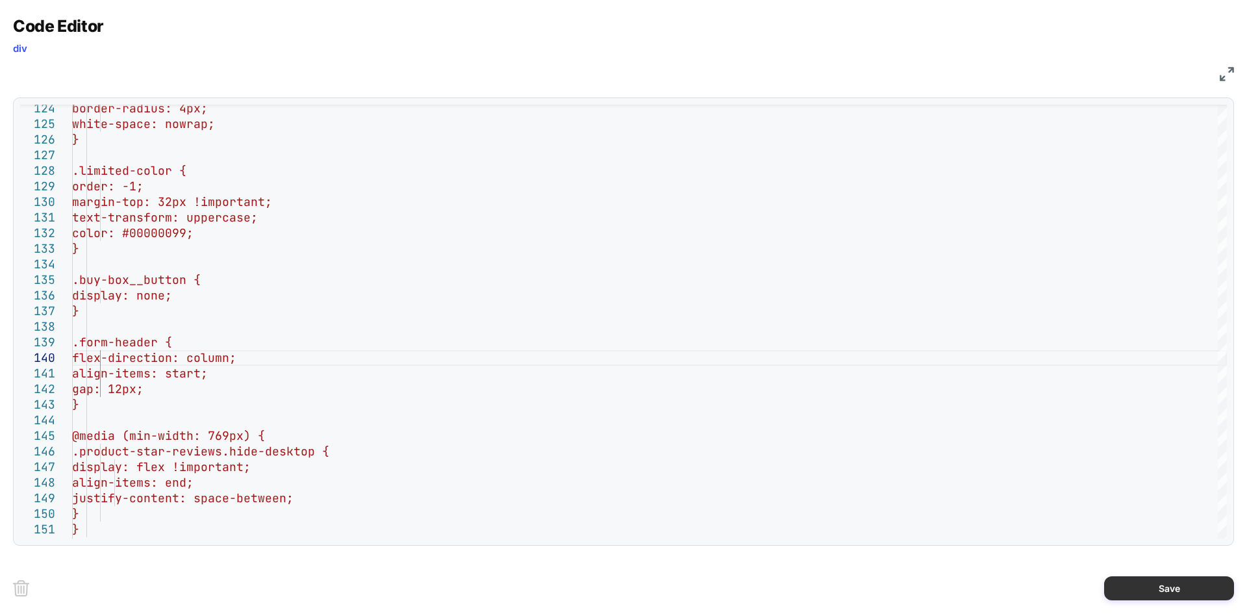
click at [1146, 586] on button "Save" at bounding box center [1169, 588] width 130 height 24
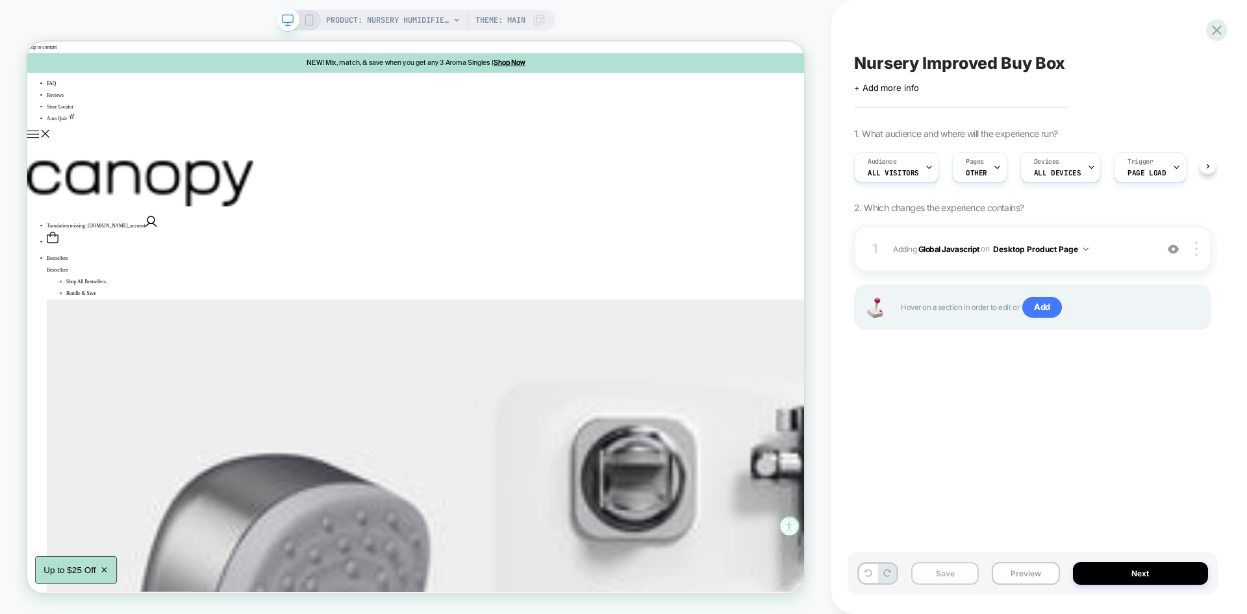
click at [957, 571] on button "Save" at bounding box center [945, 573] width 68 height 23
click at [1006, 571] on button "Preview" at bounding box center [1026, 573] width 68 height 23
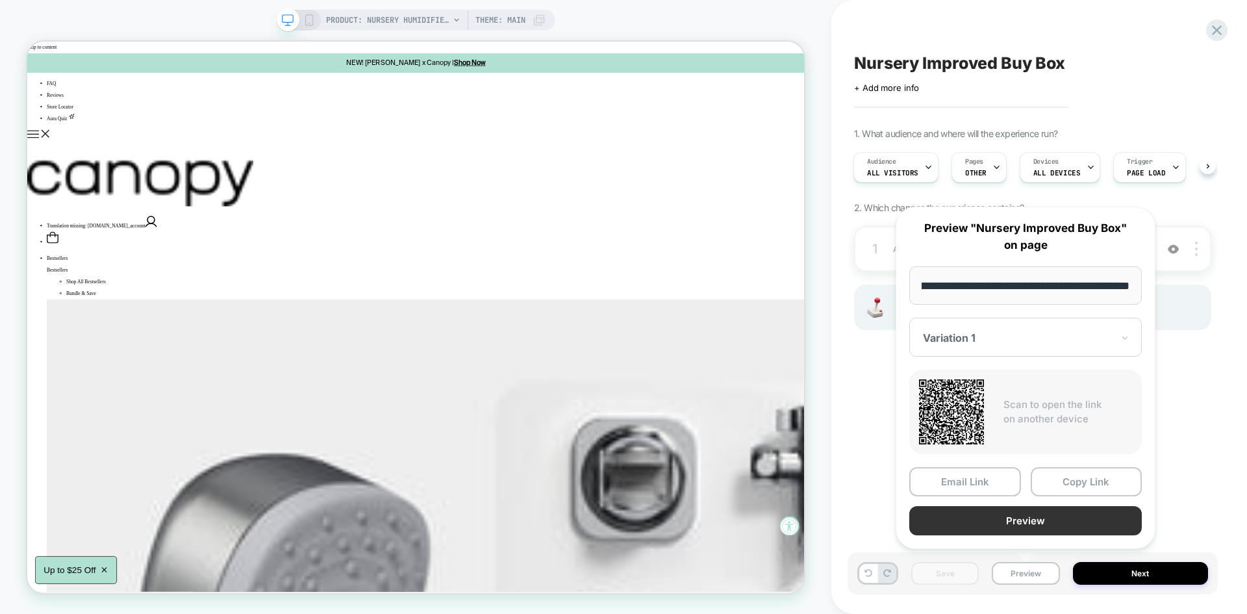
scroll to position [0, 0]
click at [1018, 518] on button "Preview" at bounding box center [1025, 520] width 232 height 29
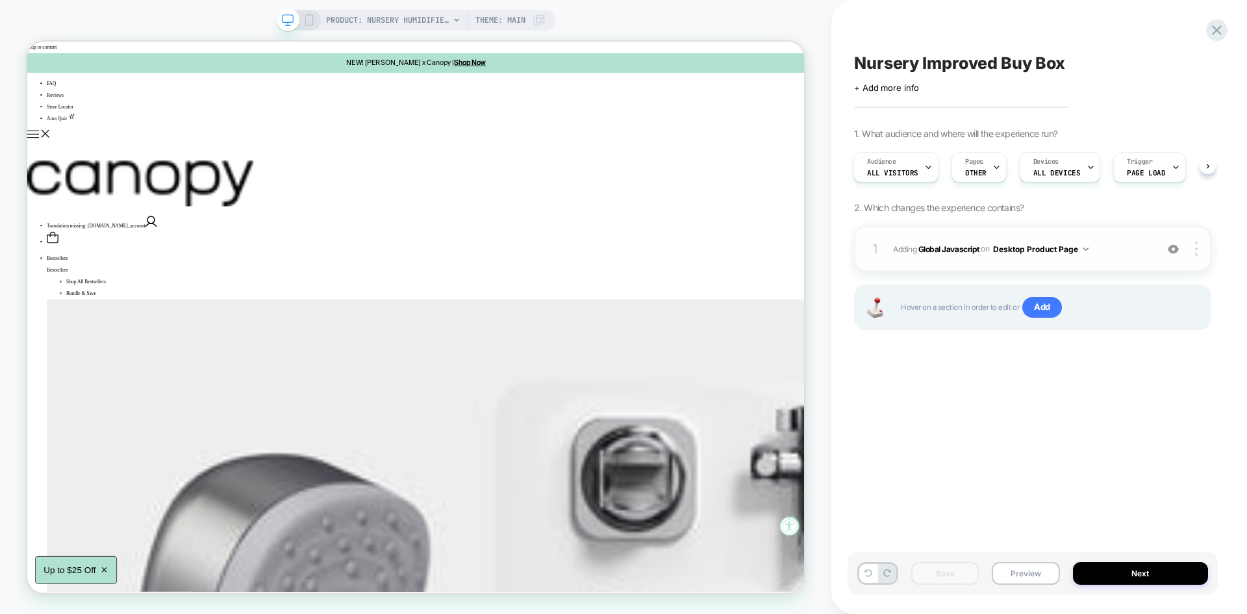
click at [1118, 250] on span "Adding Global Javascript on Desktop Product Page" at bounding box center [1021, 249] width 257 height 16
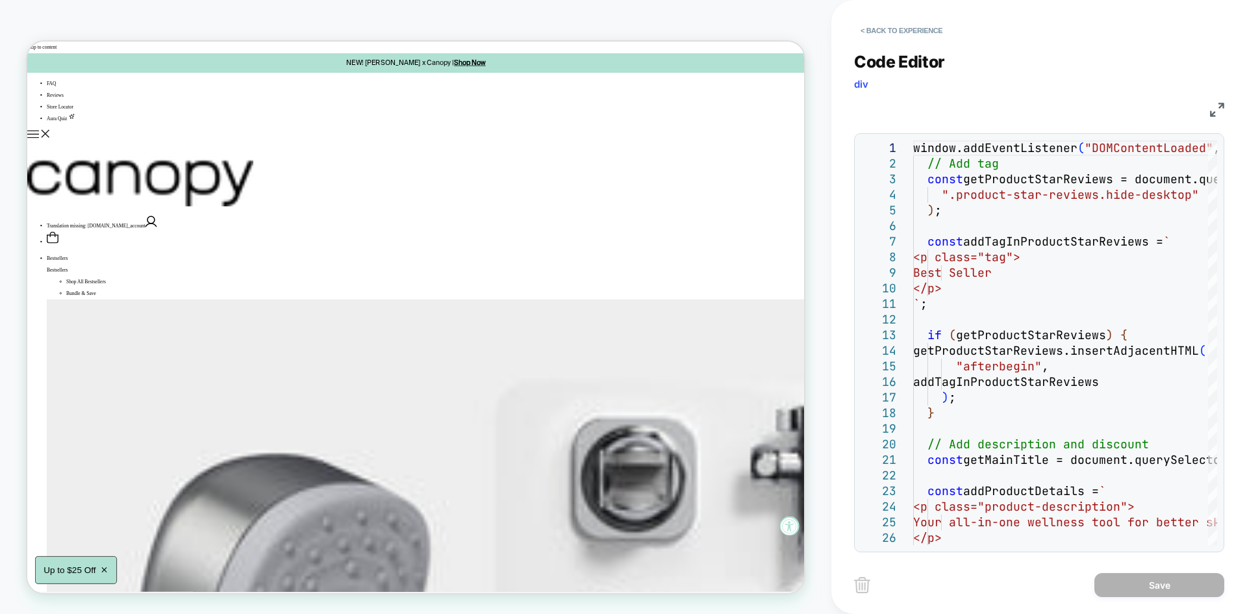
click at [1223, 105] on img at bounding box center [1217, 110] width 14 height 14
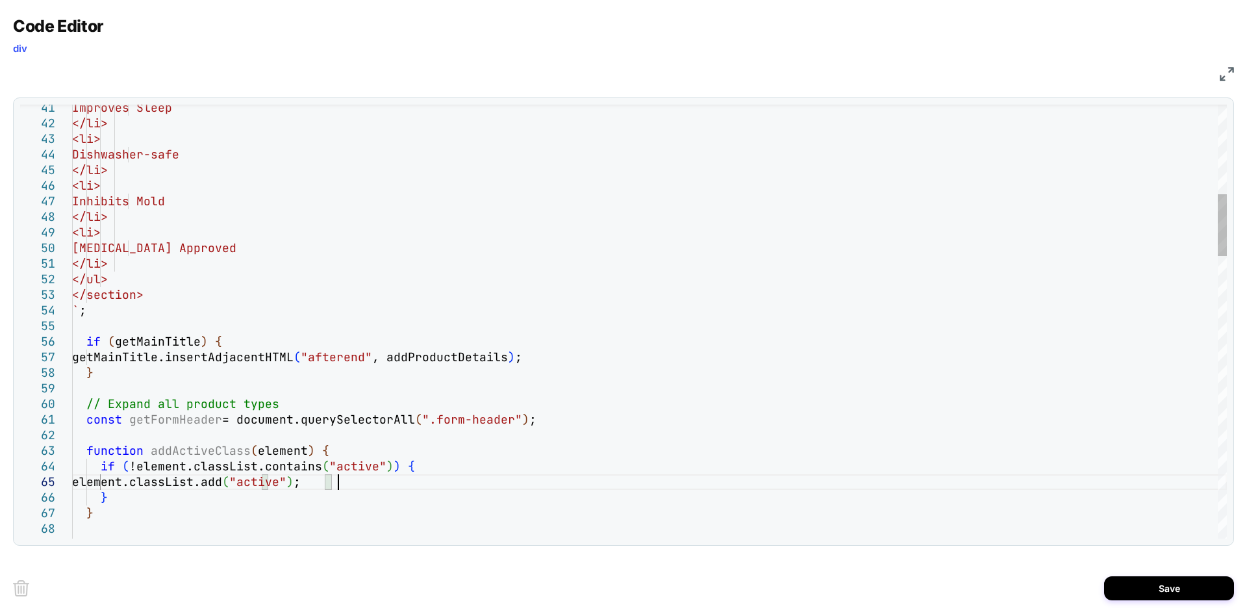
scroll to position [62, 266]
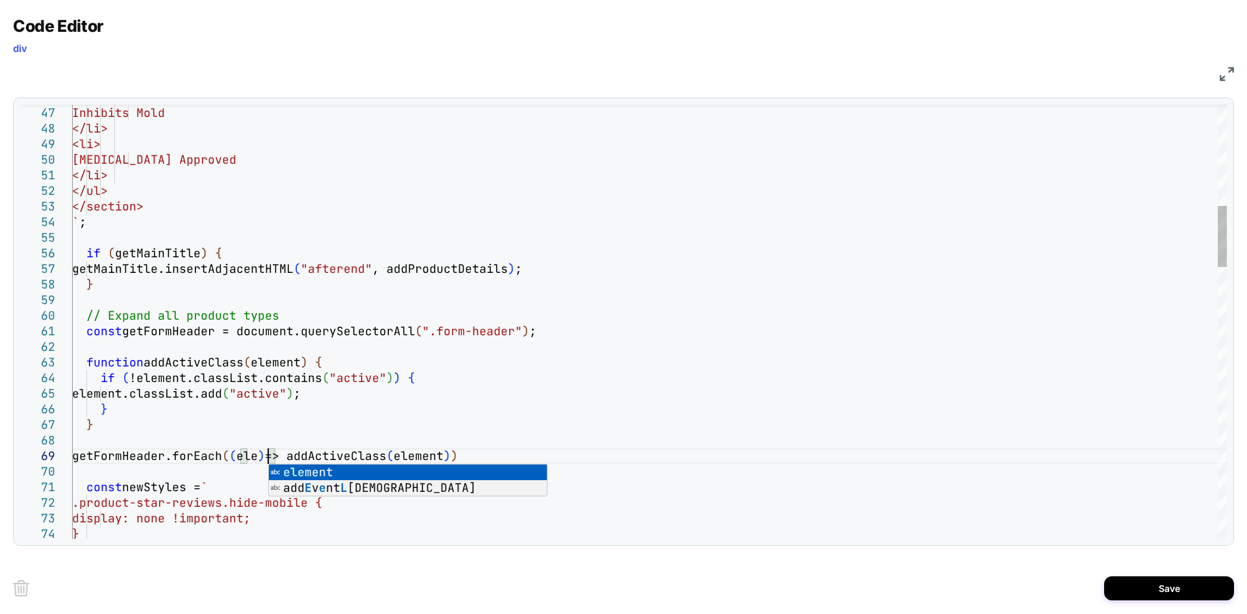
scroll to position [125, 196]
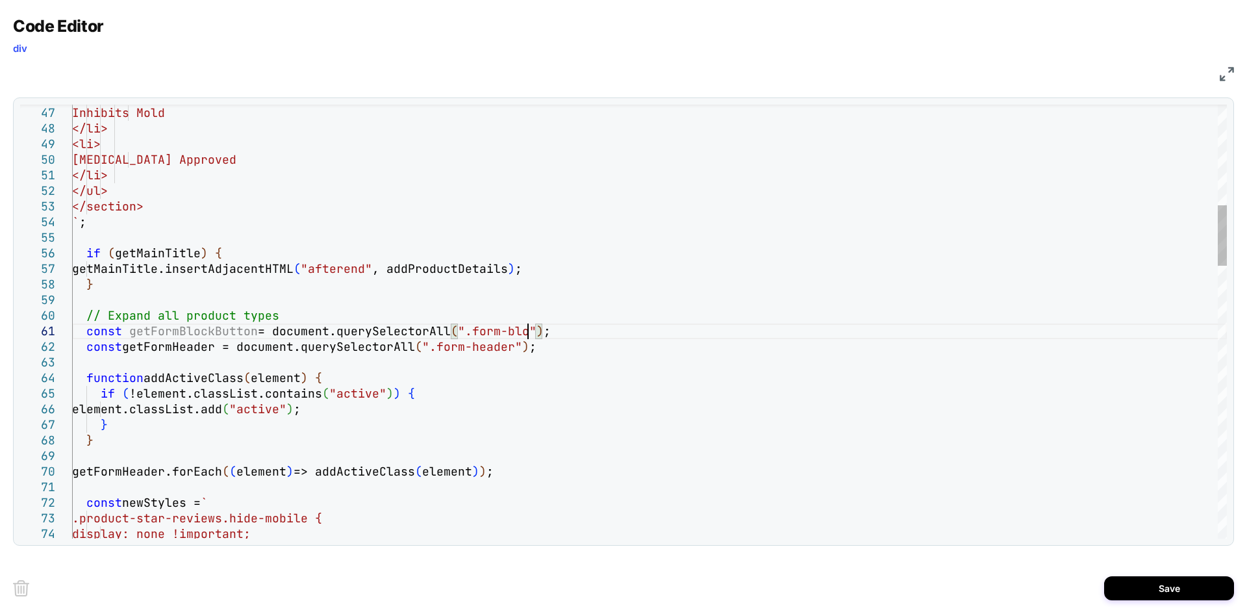
scroll to position [14, 469]
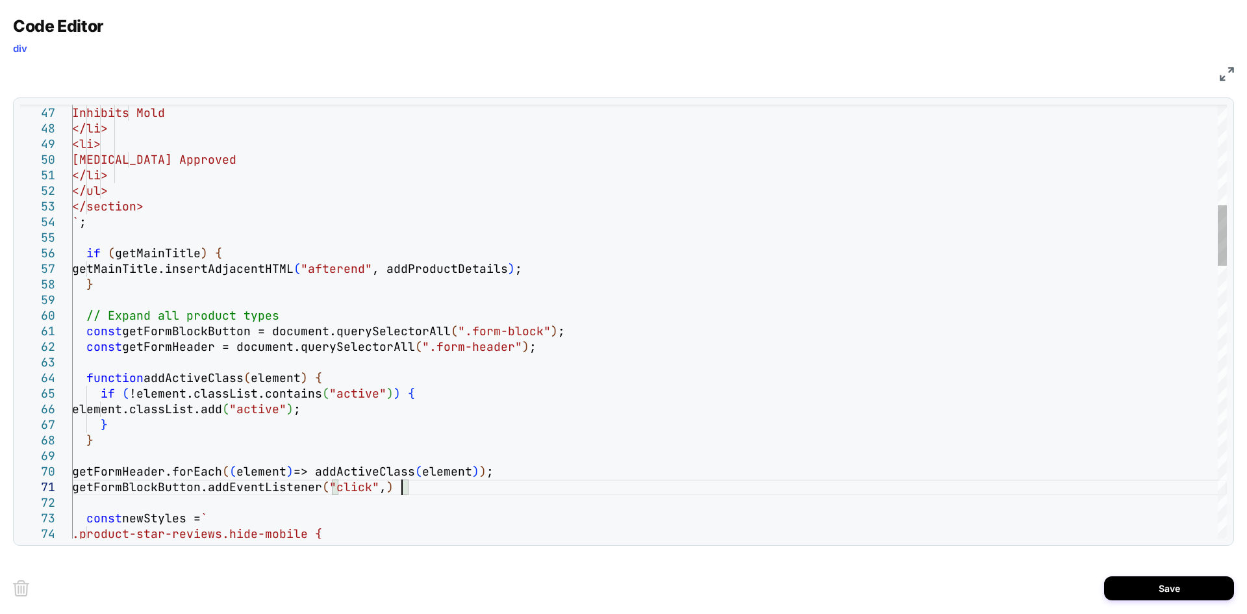
scroll to position [14, 329]
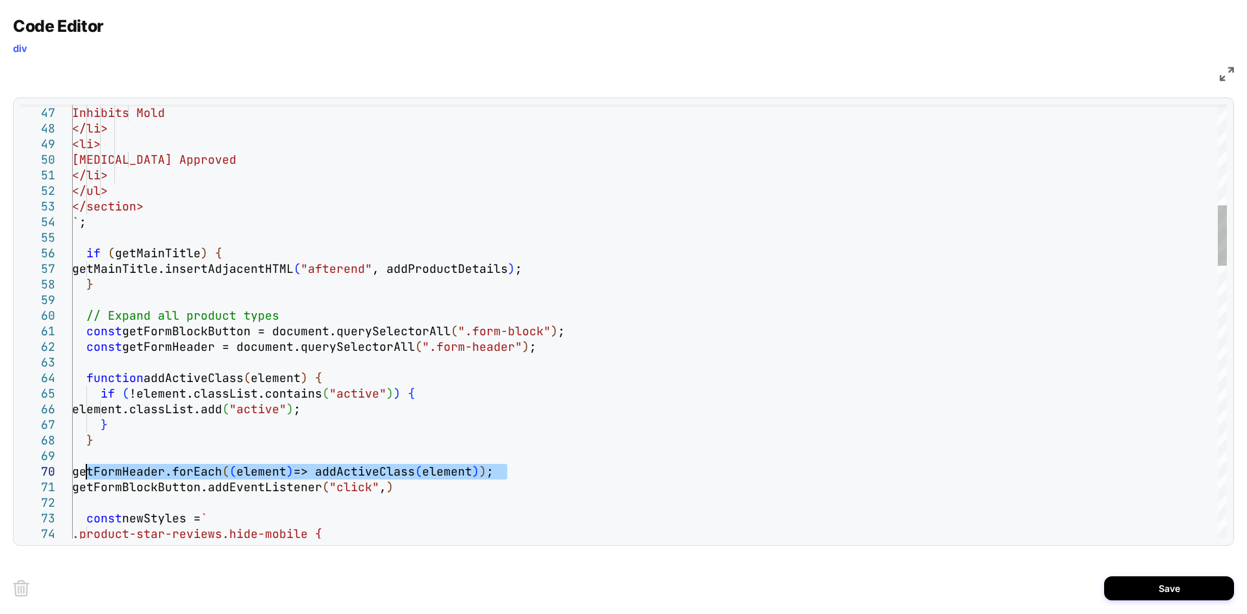
drag, startPoint x: 509, startPoint y: 471, endPoint x: 86, endPoint y: 468, distance: 422.8
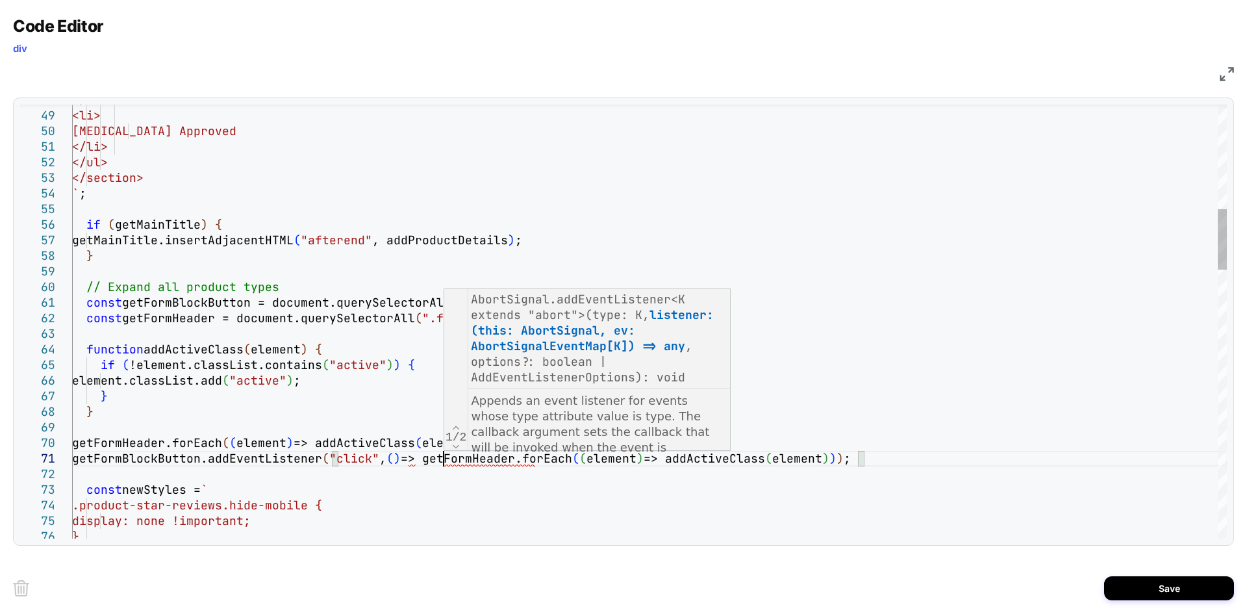
scroll to position [14, 371]
type textarea "**********"
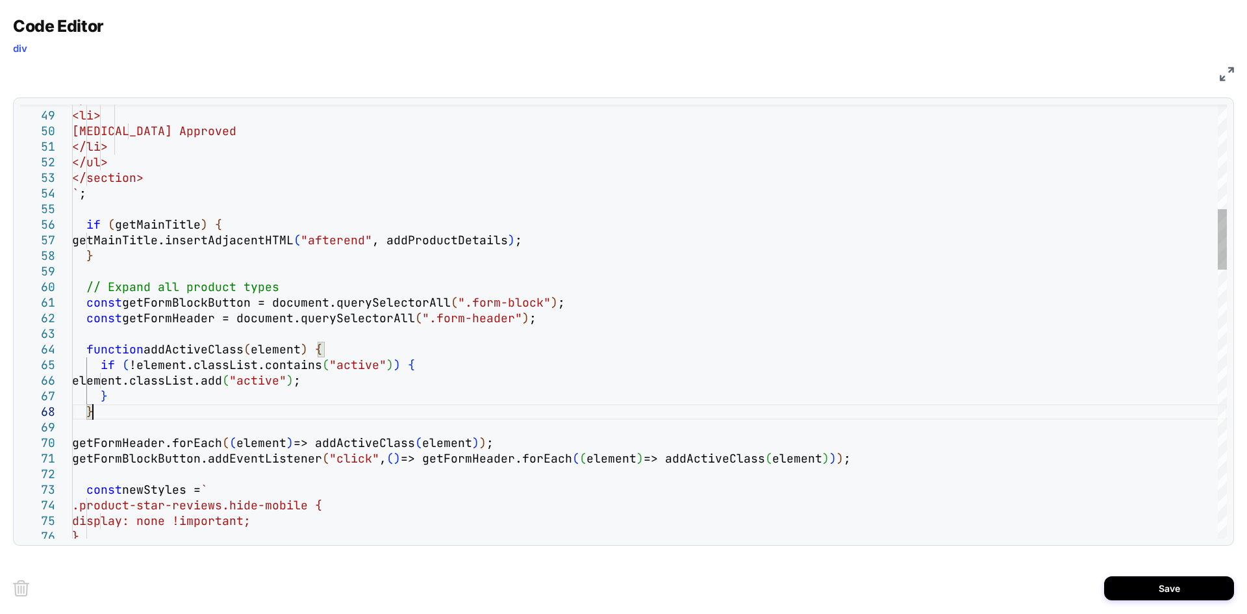
click at [1131, 582] on button "Save" at bounding box center [1169, 588] width 130 height 24
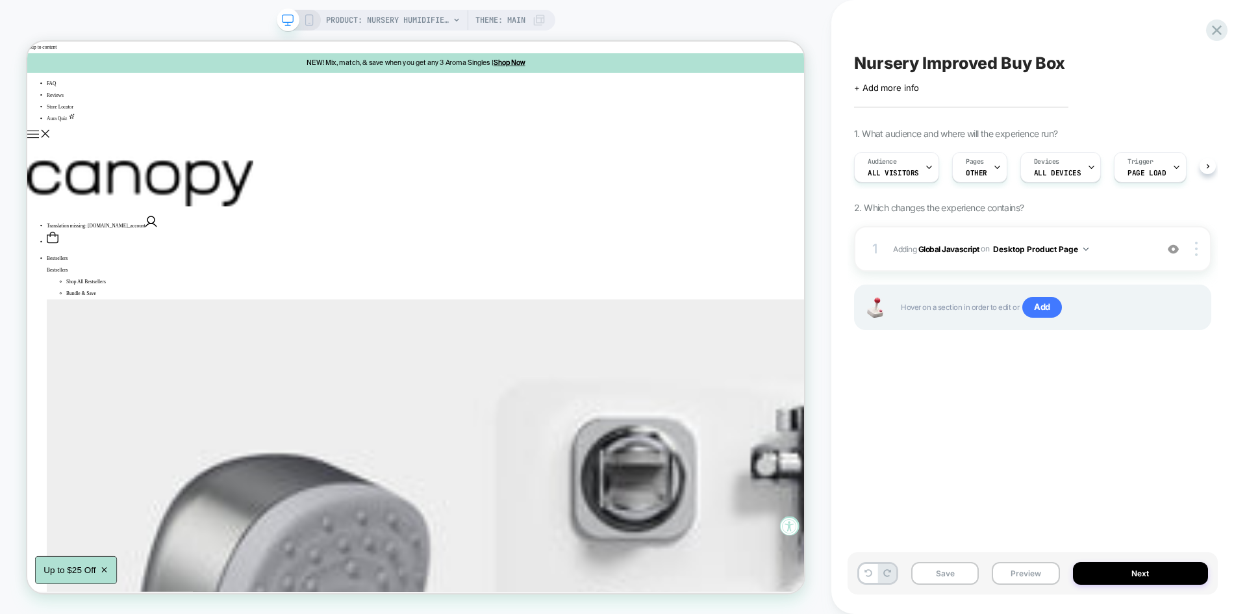
scroll to position [0, 1]
click at [932, 573] on button "Save" at bounding box center [945, 573] width 68 height 23
click at [1016, 581] on button "Preview" at bounding box center [1026, 573] width 68 height 23
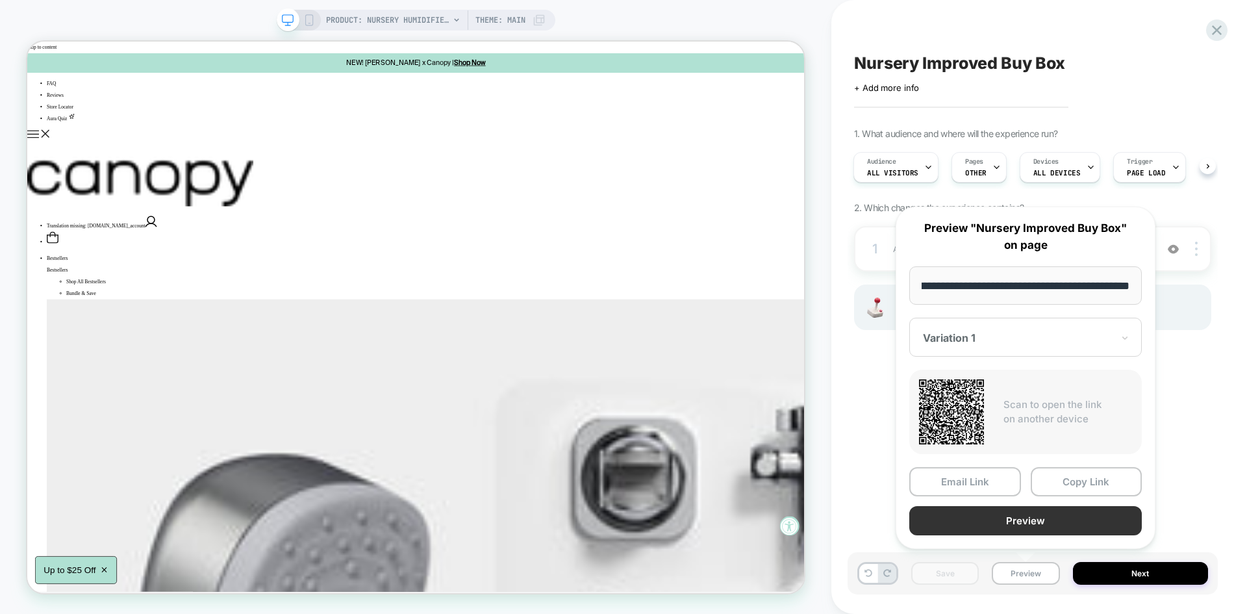
scroll to position [0, 0]
click at [1008, 533] on button "Preview" at bounding box center [1025, 520] width 232 height 29
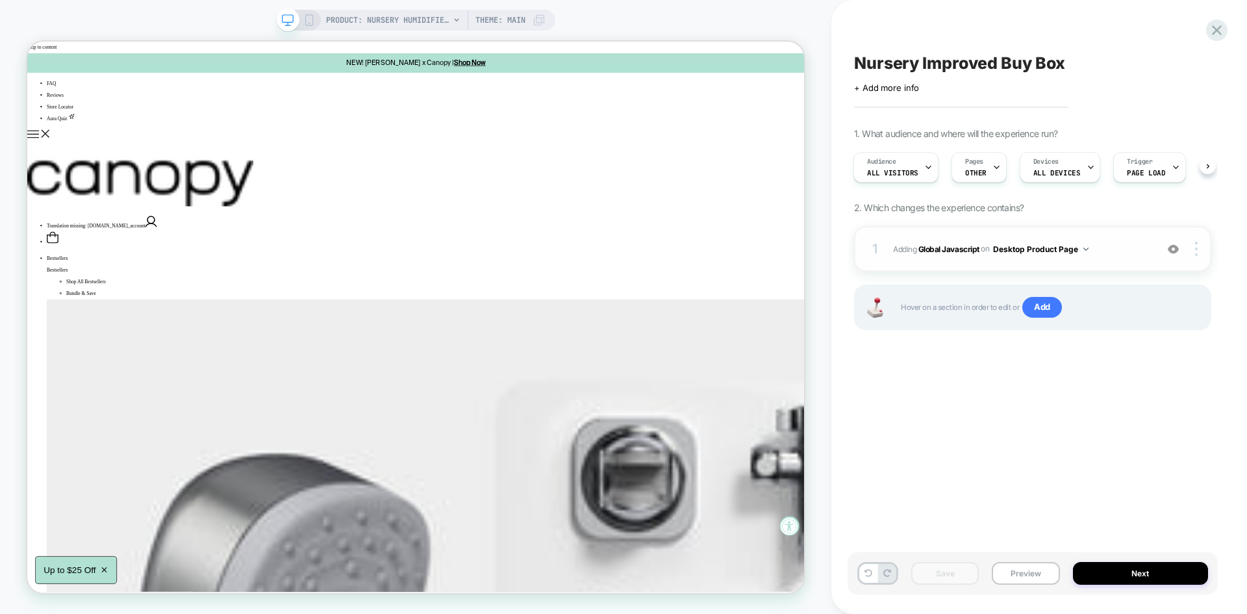
click at [1128, 257] on span "Adding Global Javascript on Desktop Product Page" at bounding box center [1021, 249] width 257 height 16
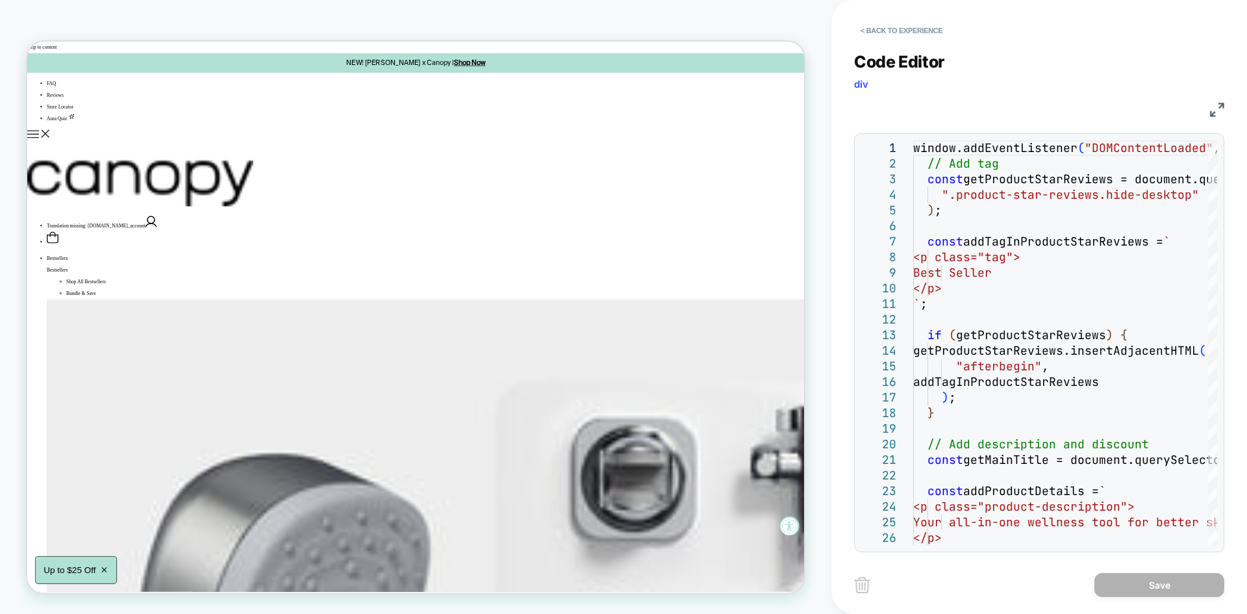
click at [1220, 103] on img at bounding box center [1217, 110] width 14 height 14
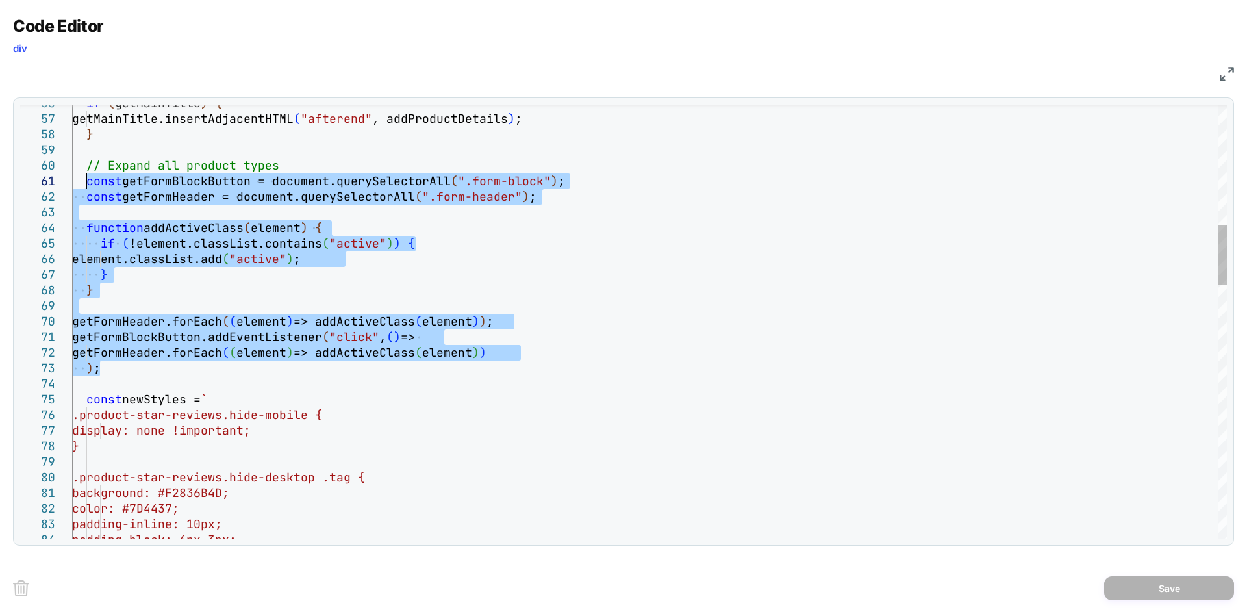
drag, startPoint x: 106, startPoint y: 365, endPoint x: 88, endPoint y: 184, distance: 181.4
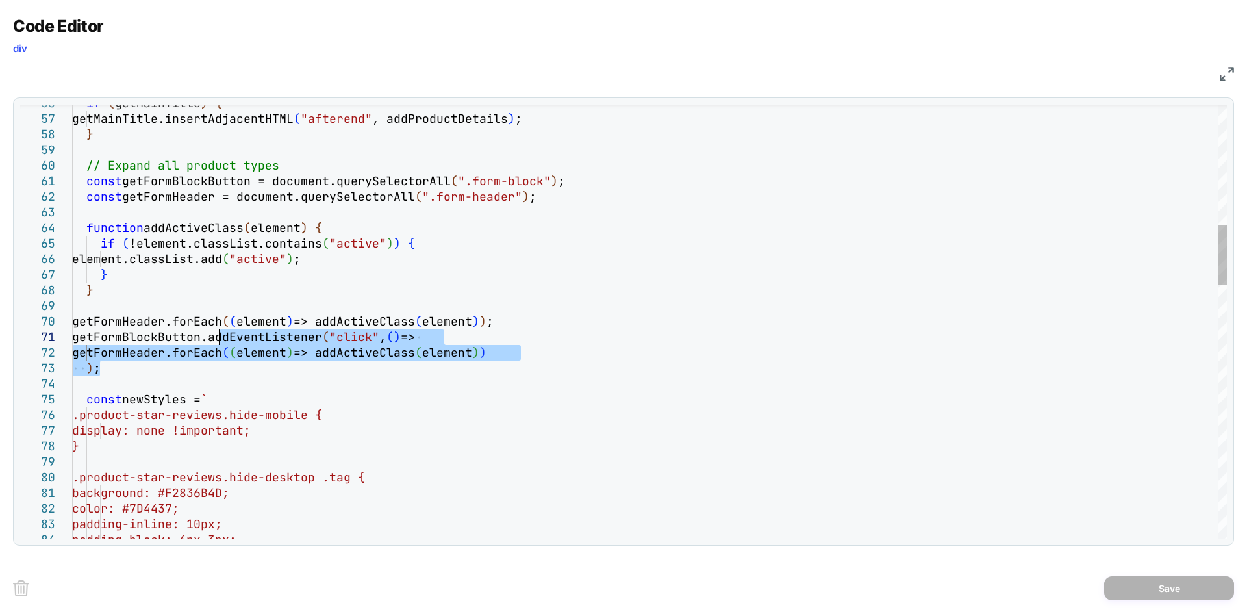
drag, startPoint x: 121, startPoint y: 371, endPoint x: 219, endPoint y: 335, distance: 104.4
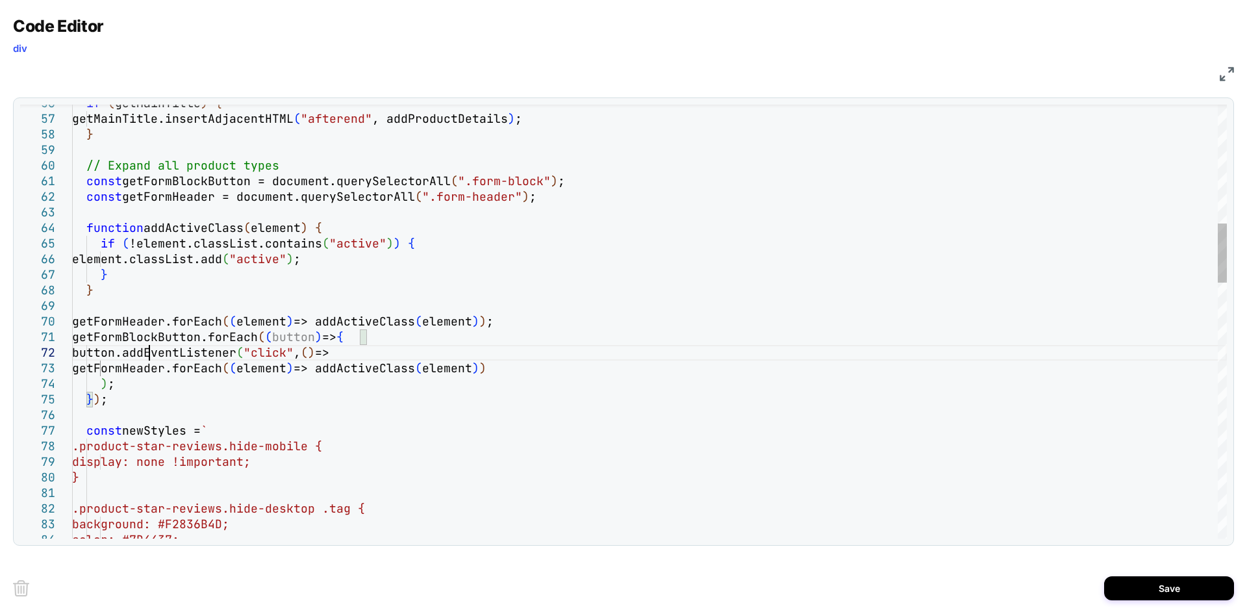
scroll to position [16, 77]
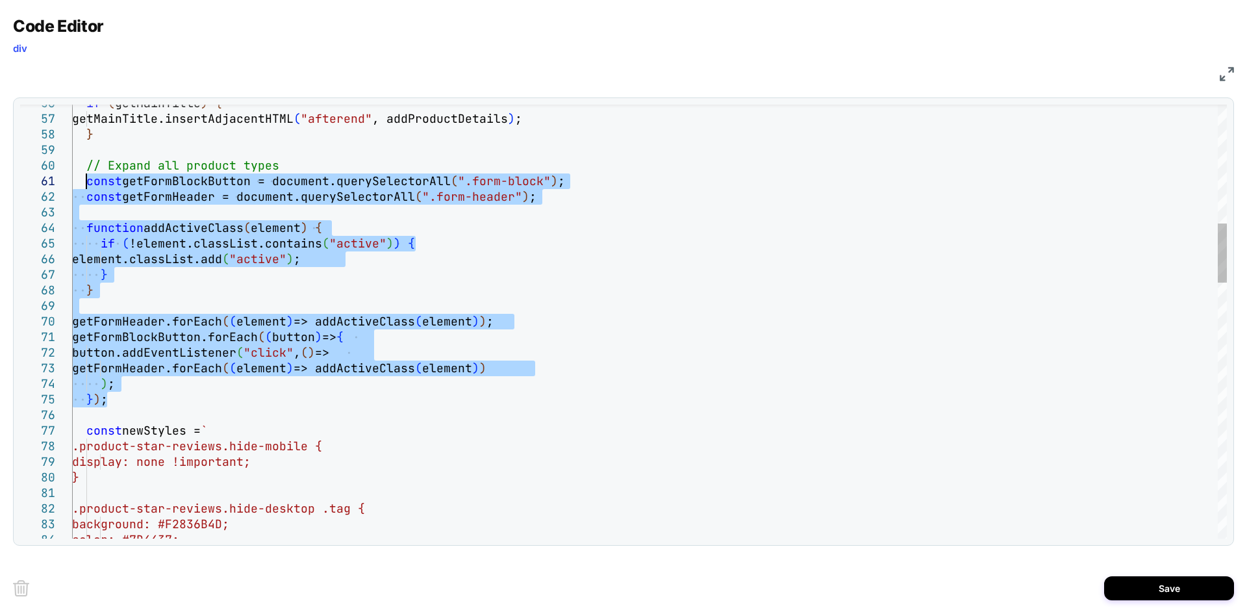
type textarea "**********"
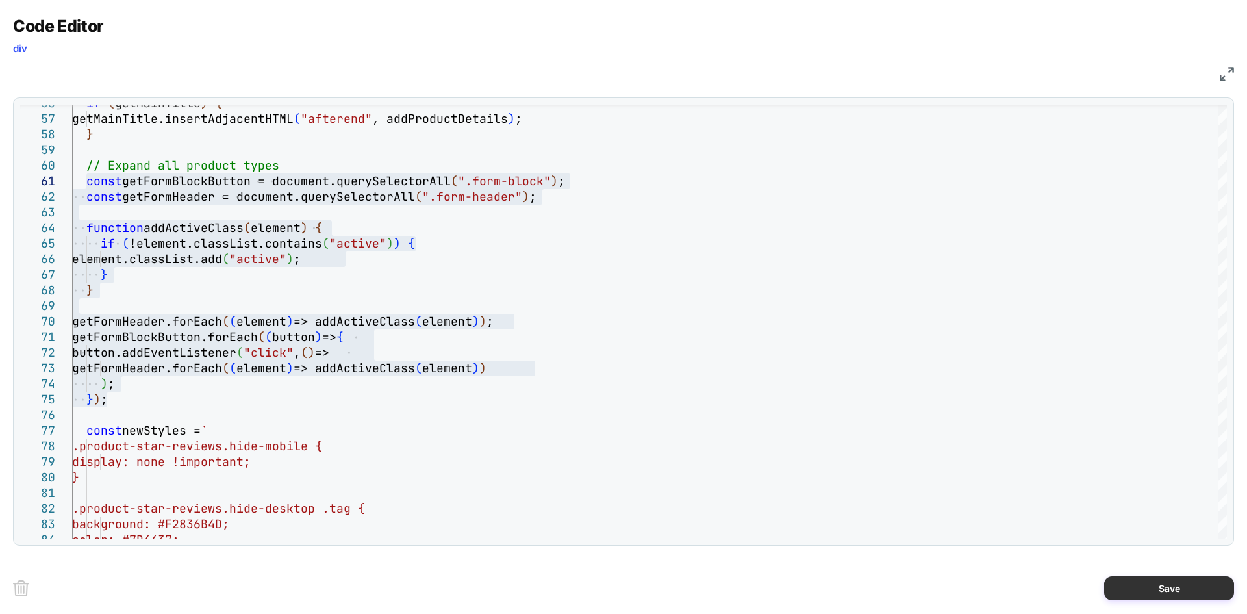
click at [1147, 584] on button "Save" at bounding box center [1169, 588] width 130 height 24
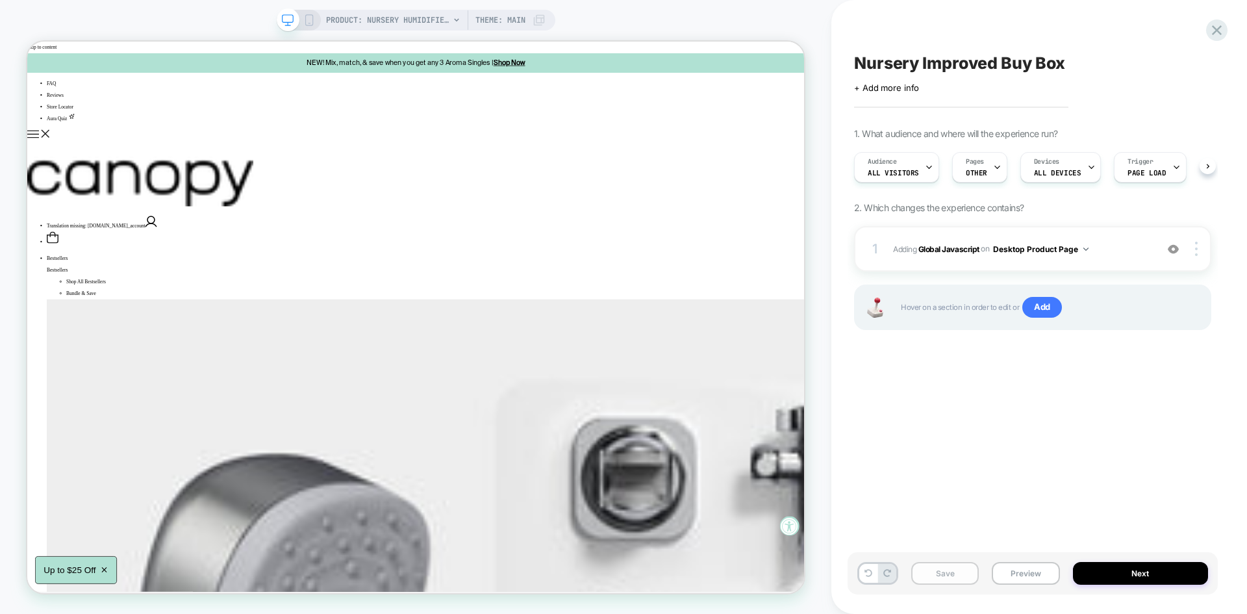
scroll to position [0, 1]
click at [940, 570] on button "Save" at bounding box center [945, 573] width 68 height 23
click at [1029, 570] on button "Preview" at bounding box center [1026, 573] width 68 height 23
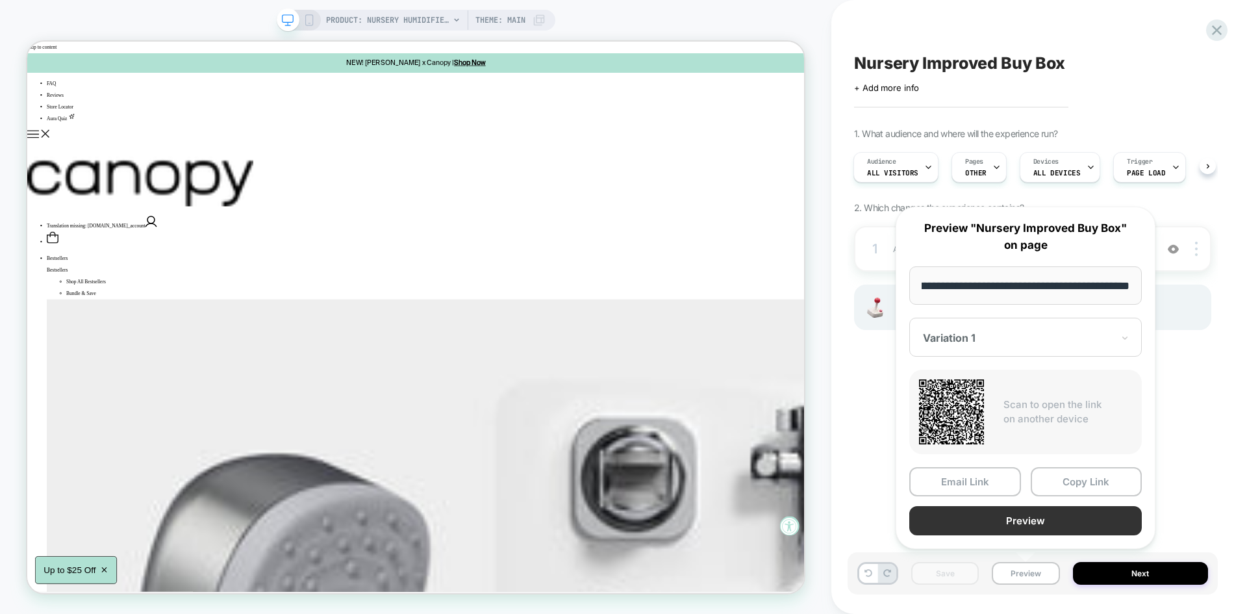
scroll to position [0, 0]
click at [1000, 520] on button "Preview" at bounding box center [1025, 520] width 232 height 29
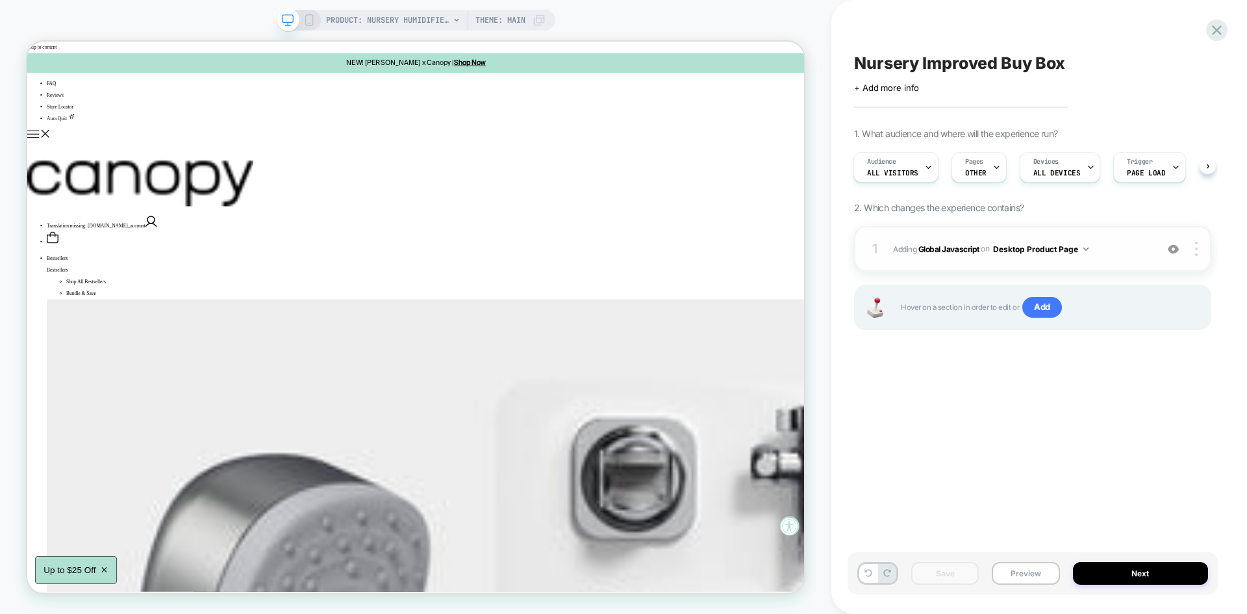
click at [1120, 252] on span "Adding Global Javascript on Desktop Product Page" at bounding box center [1021, 249] width 257 height 16
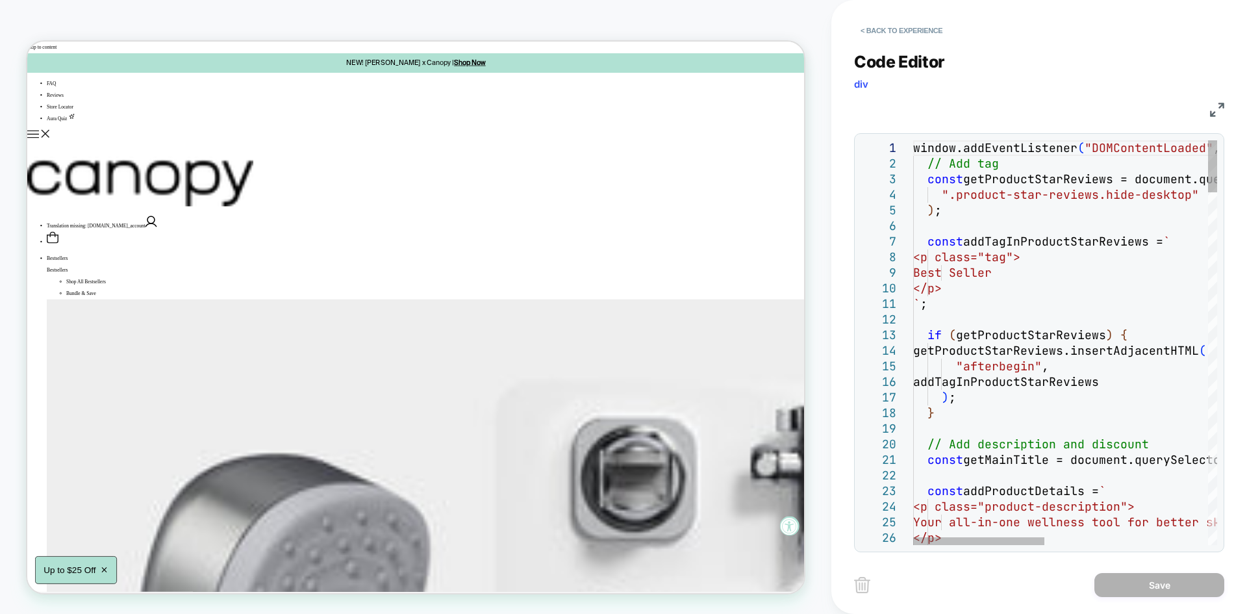
click at [1215, 105] on img at bounding box center [1217, 110] width 14 height 14
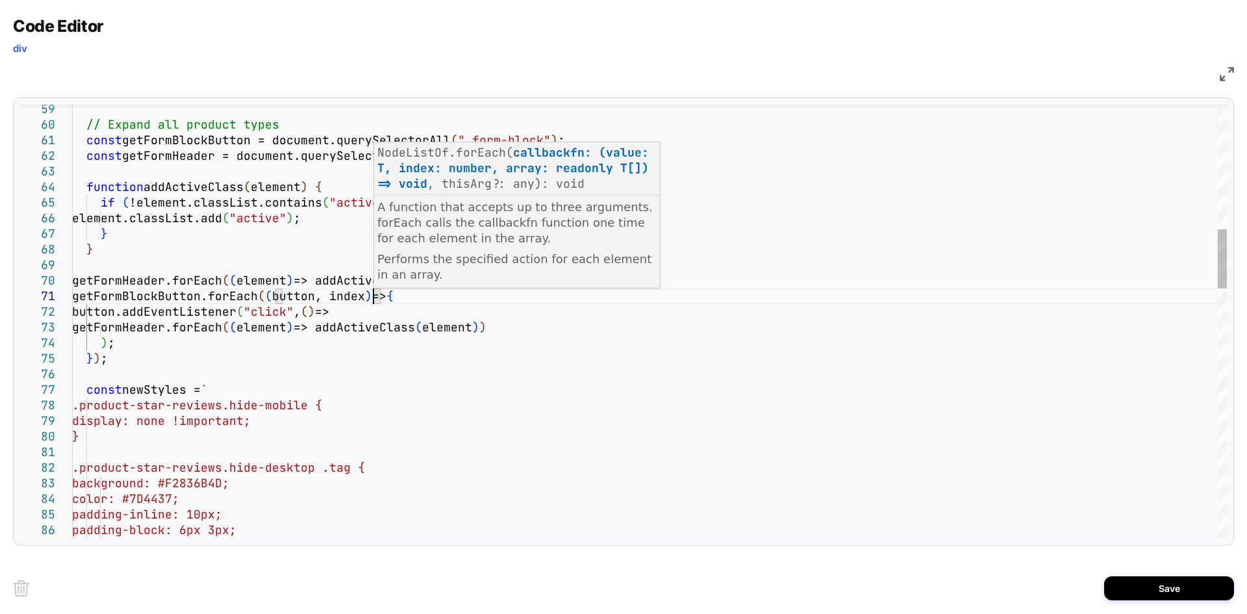
scroll to position [0, 301]
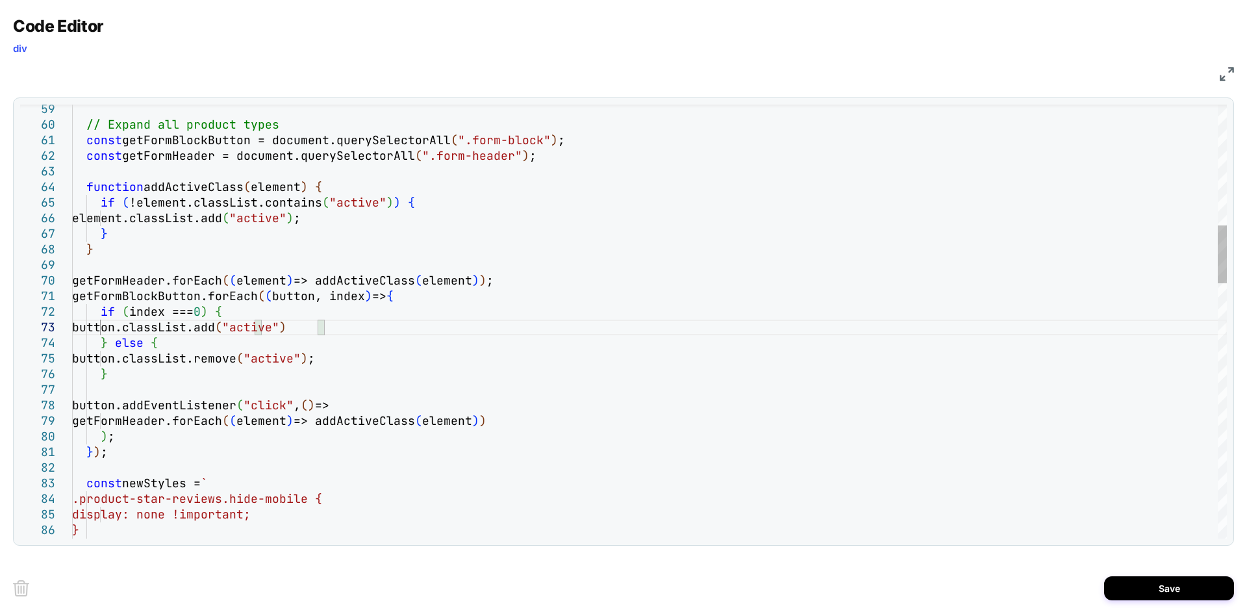
scroll to position [45, 258]
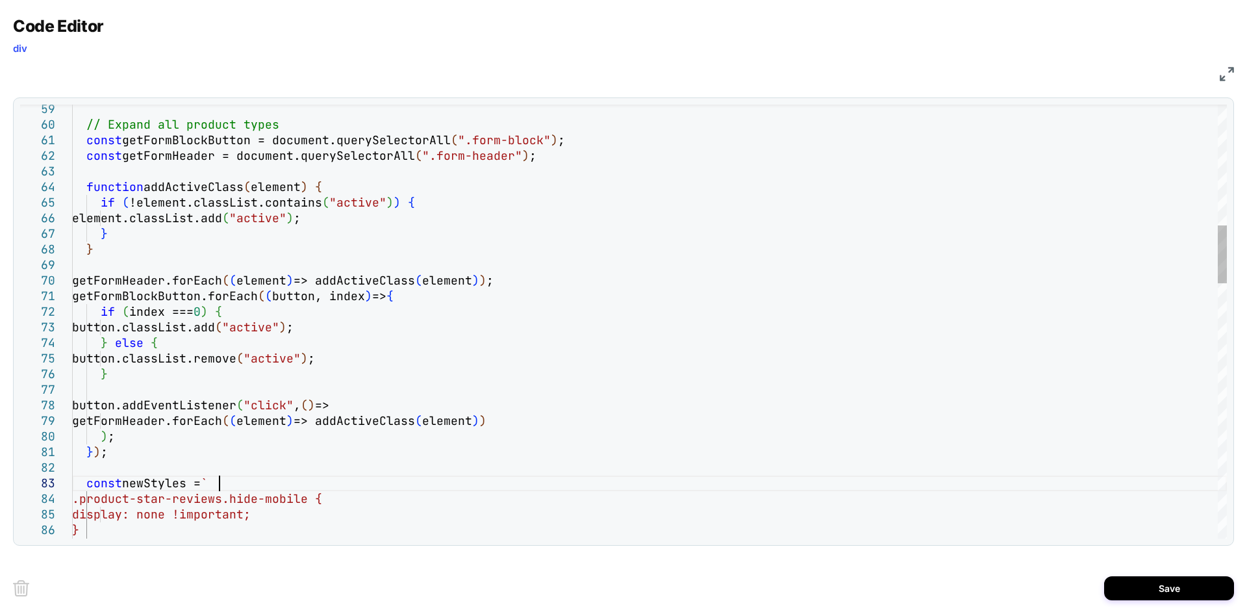
type textarea "**********"
click at [1145, 593] on button "Save" at bounding box center [1169, 588] width 130 height 24
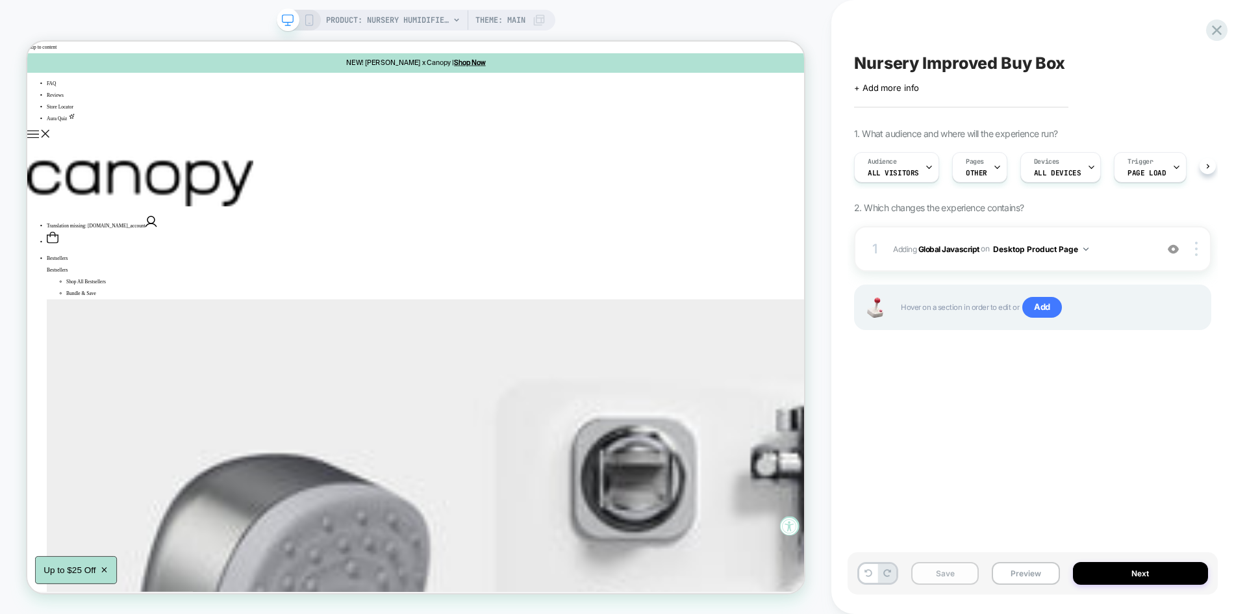
click at [941, 579] on button "Save" at bounding box center [945, 573] width 68 height 23
click at [1042, 575] on button "Preview" at bounding box center [1026, 573] width 68 height 23
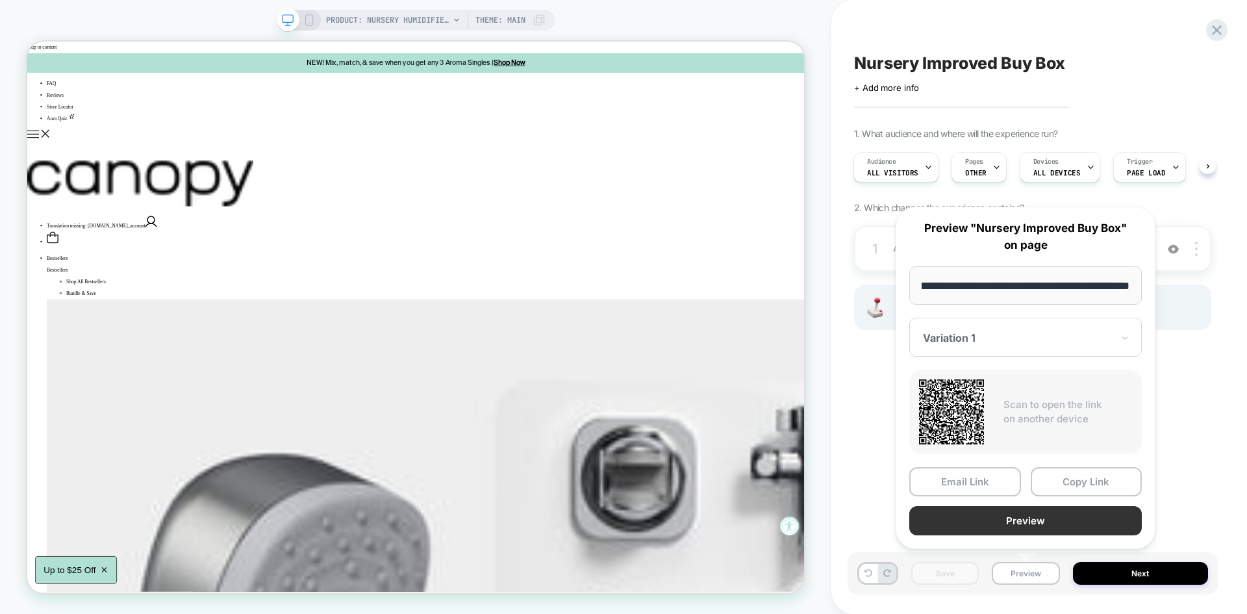
scroll to position [0, 0]
click at [1029, 514] on button "Preview" at bounding box center [1025, 520] width 232 height 29
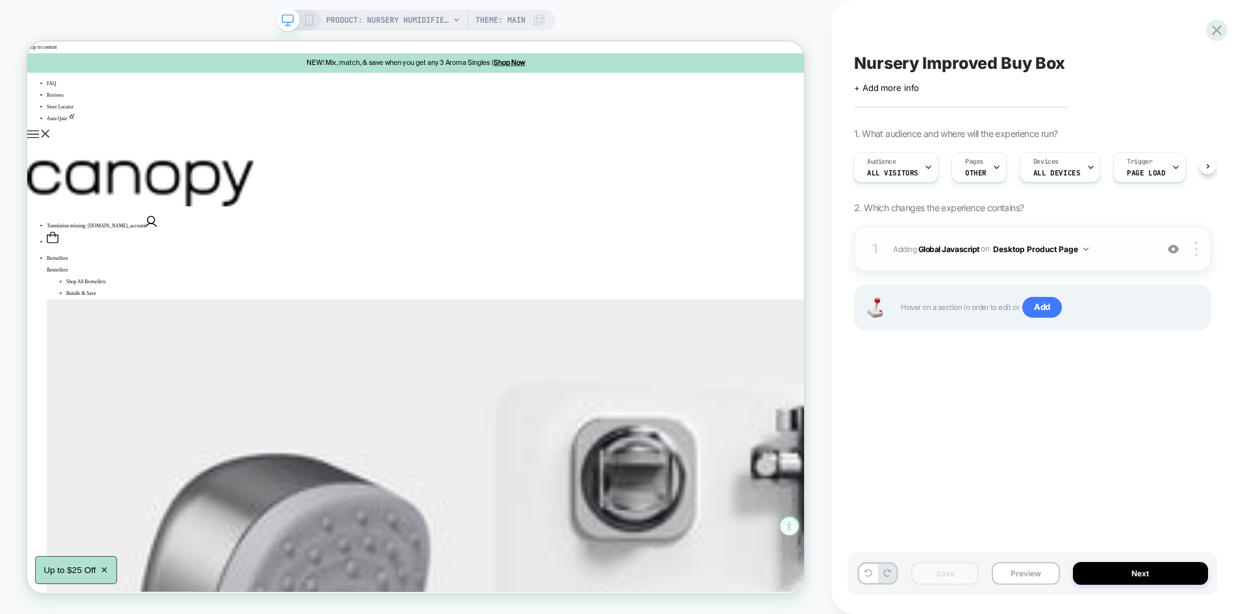
click at [1121, 251] on span "Adding Global Javascript on Desktop Product Page" at bounding box center [1021, 249] width 257 height 16
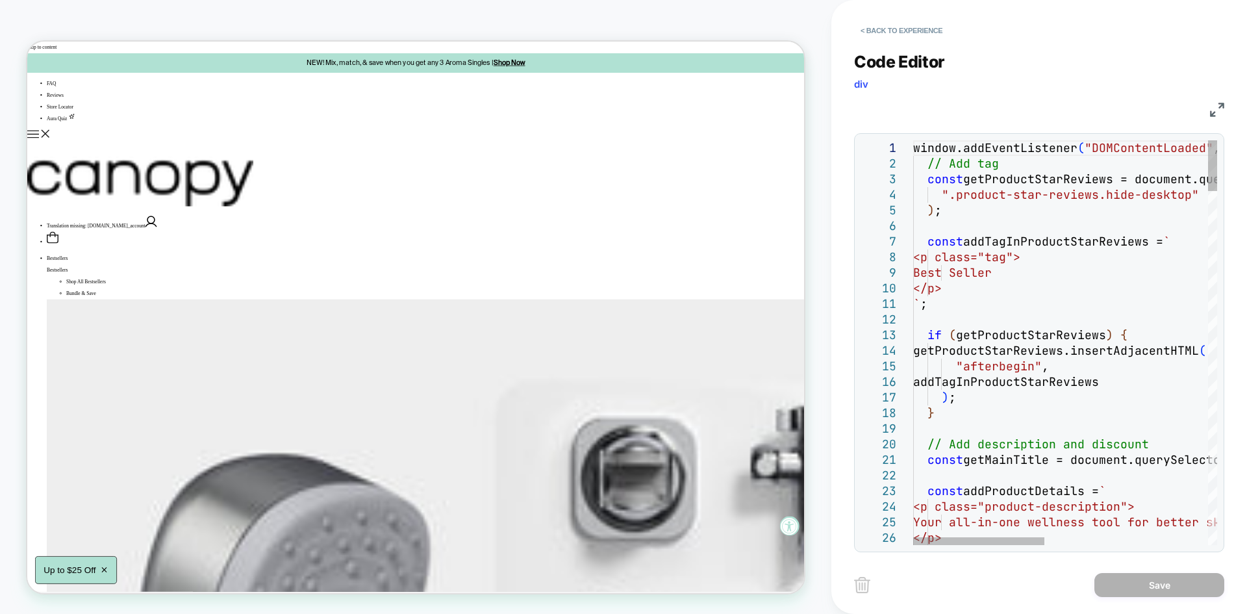
click at [1219, 109] on img at bounding box center [1217, 110] width 14 height 14
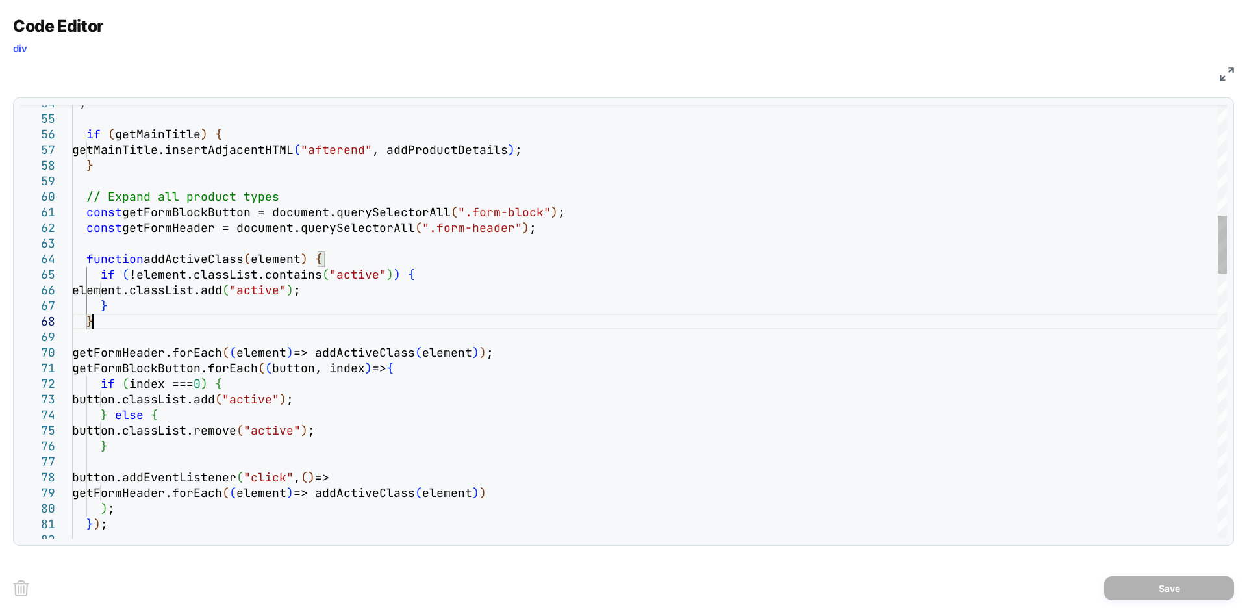
drag, startPoint x: 569, startPoint y: 214, endPoint x: 276, endPoint y: 210, distance: 292.9
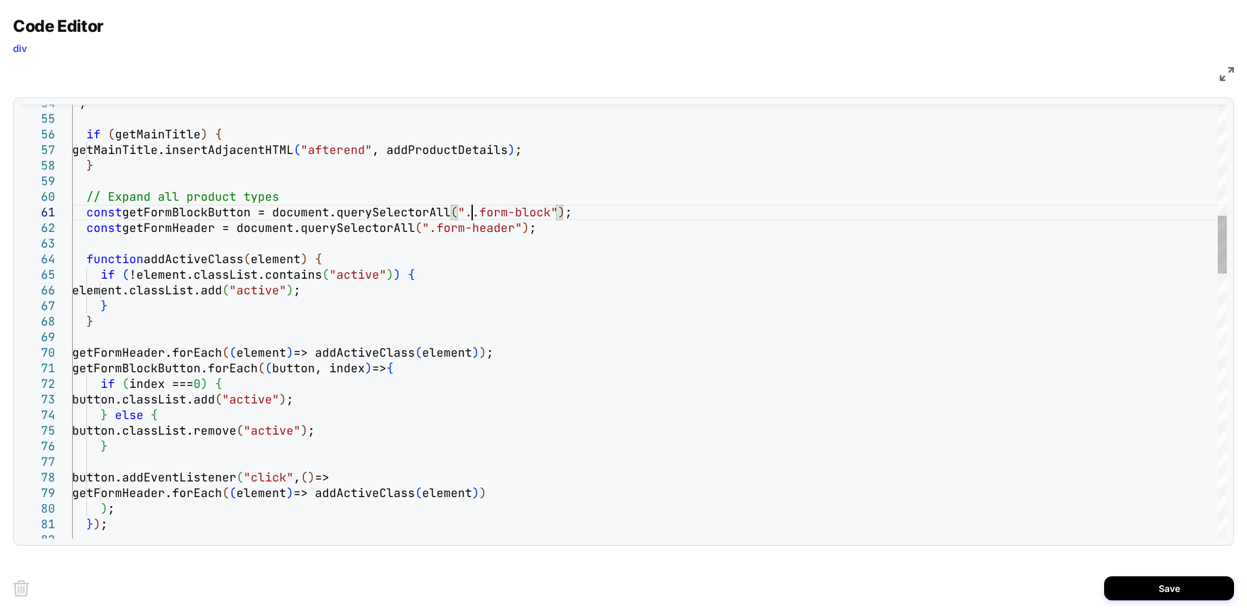
scroll to position [0, 407]
type textarea "**********"
click at [1135, 588] on button "Save" at bounding box center [1169, 588] width 130 height 24
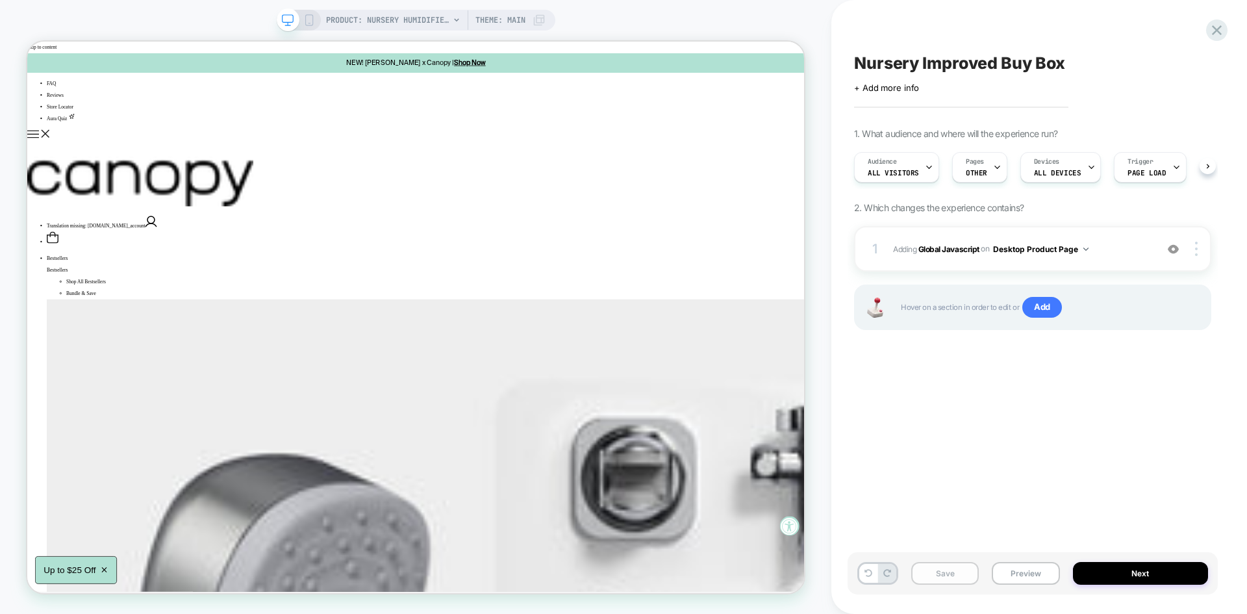
scroll to position [0, 1]
click at [944, 573] on button "Save" at bounding box center [945, 573] width 68 height 23
click at [1025, 580] on button "Preview" at bounding box center [1026, 573] width 68 height 23
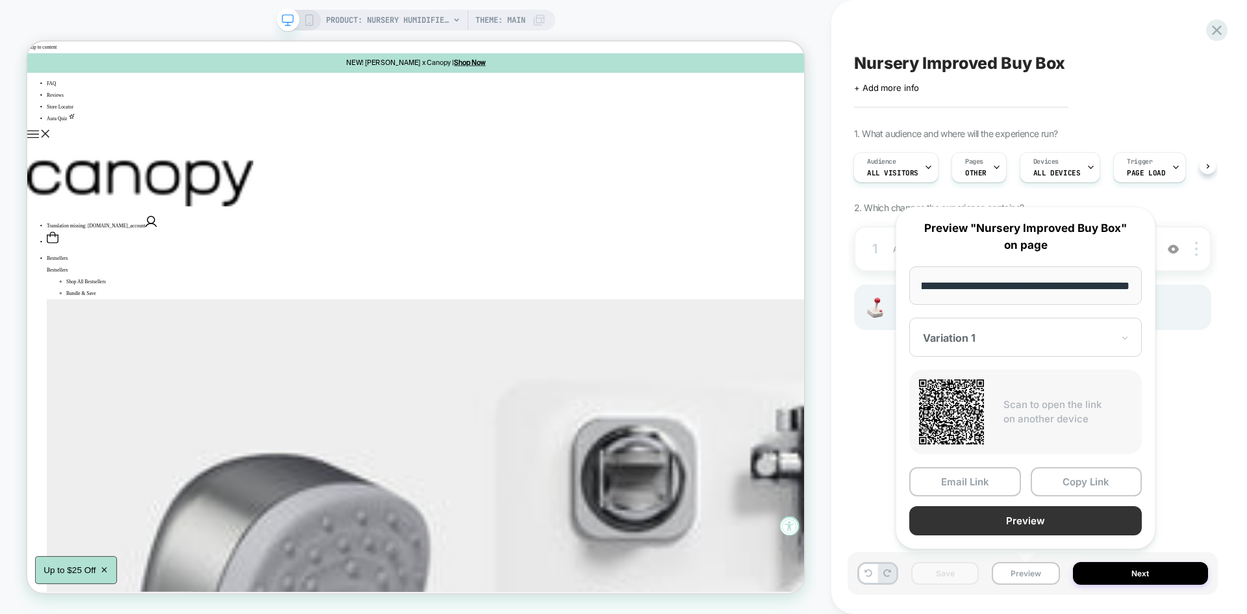
scroll to position [0, 0]
click at [987, 514] on button "Preview" at bounding box center [1025, 520] width 232 height 29
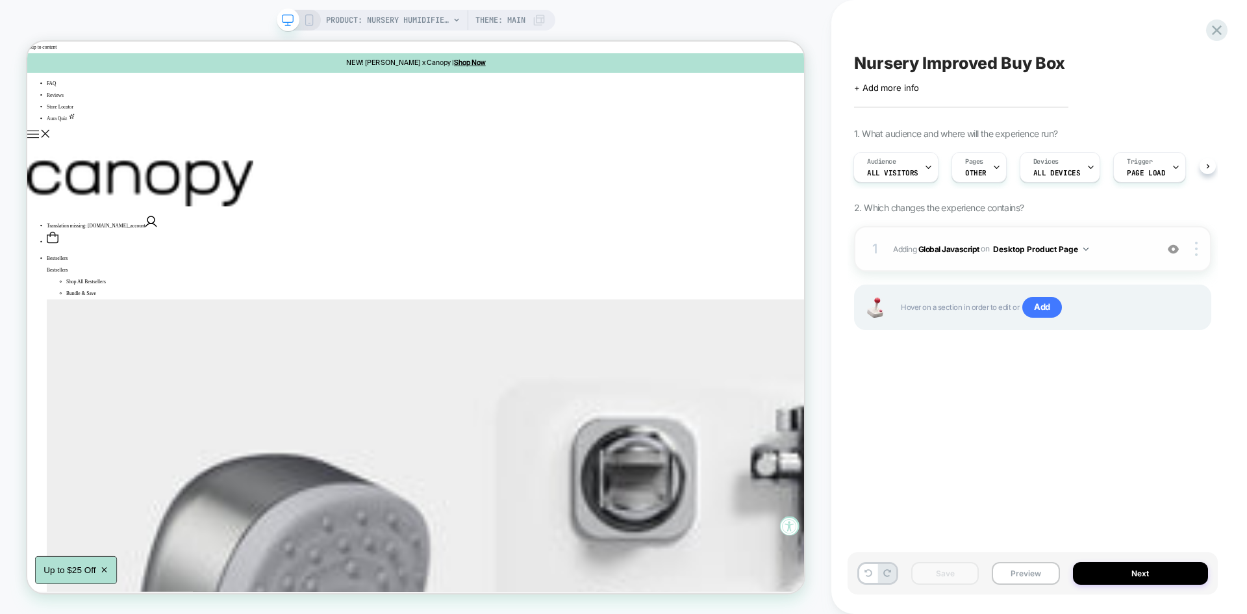
click at [1122, 256] on span "Adding Global Javascript on Desktop Product Page" at bounding box center [1021, 249] width 257 height 16
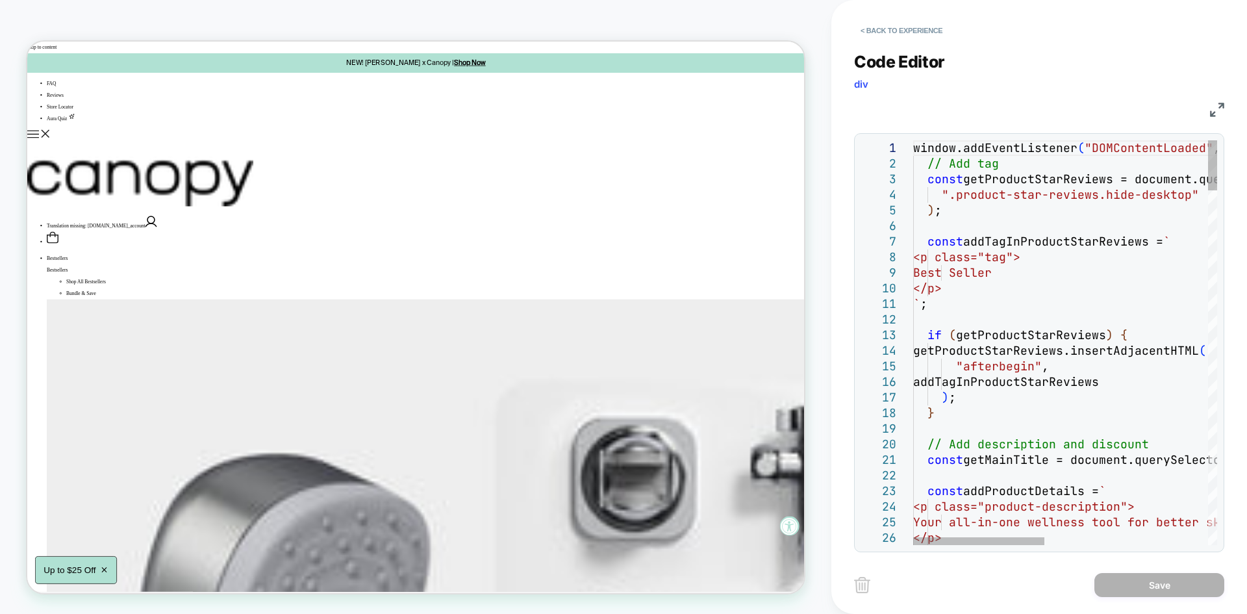
click at [1207, 110] on div "JS" at bounding box center [1039, 108] width 370 height 22
click at [1216, 108] on img at bounding box center [1217, 110] width 14 height 14
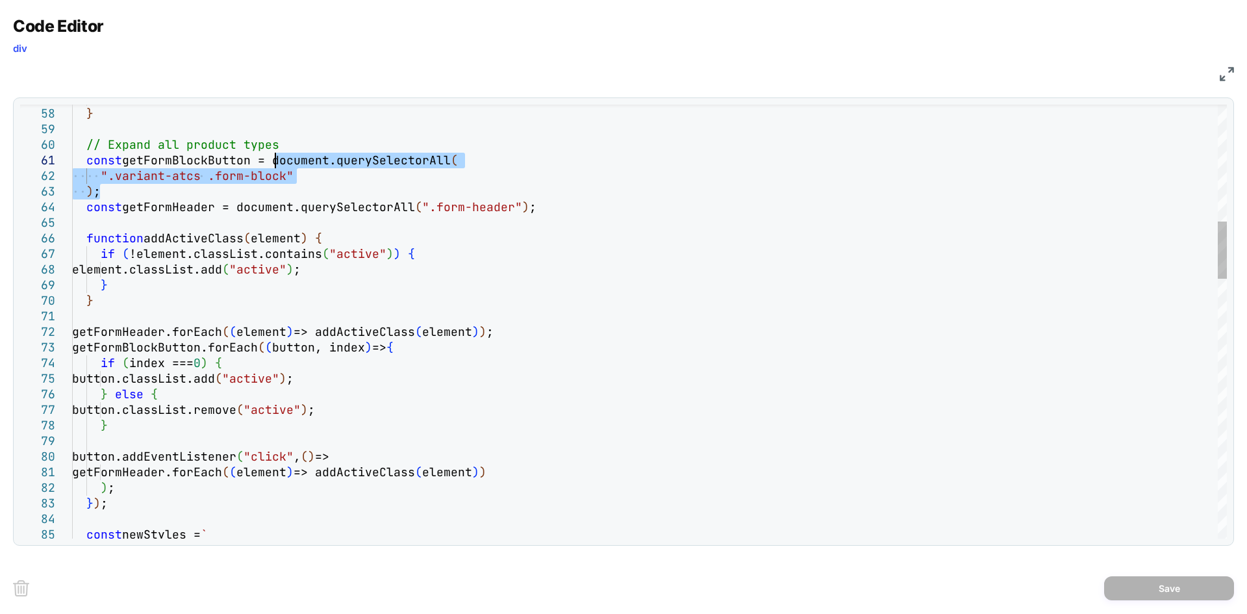
drag, startPoint x: 106, startPoint y: 192, endPoint x: 275, endPoint y: 154, distance: 173.1
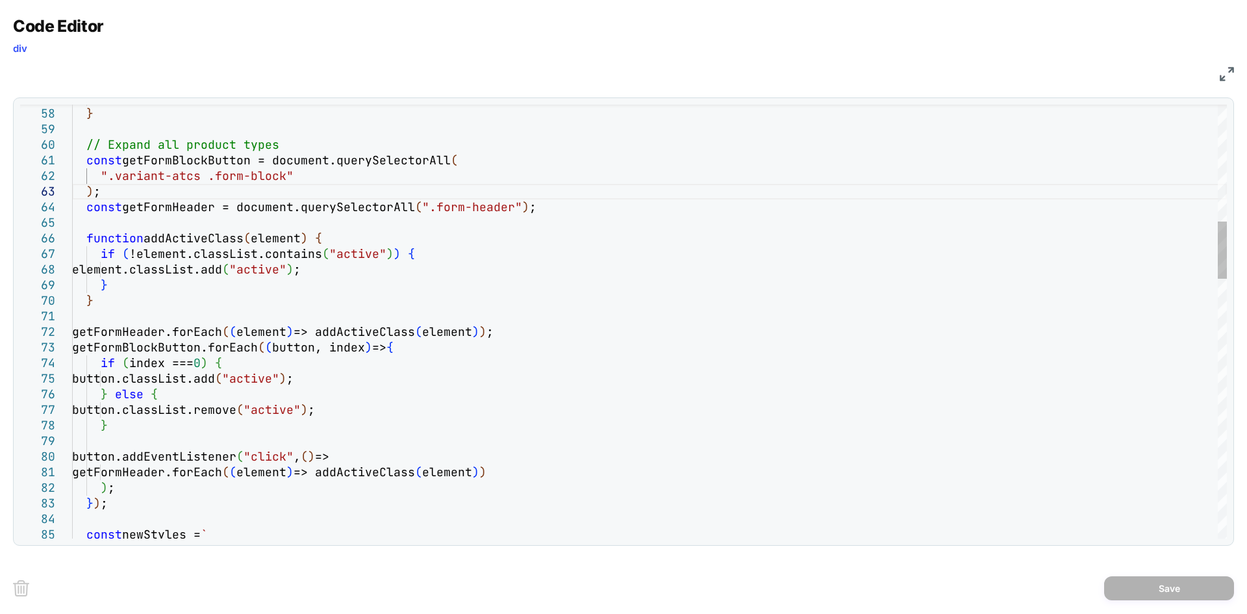
type textarea "**********"
click at [1166, 585] on button "Save" at bounding box center [1169, 588] width 130 height 24
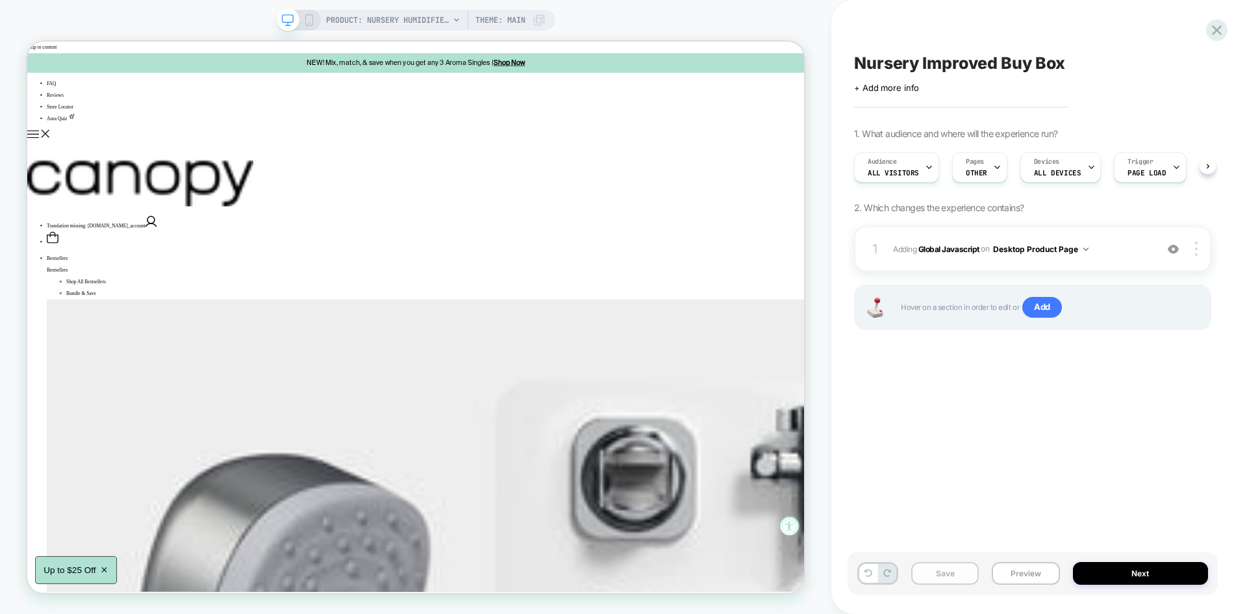
click at [944, 580] on button "Save" at bounding box center [945, 573] width 68 height 23
click at [1010, 575] on button "Preview" at bounding box center [1026, 573] width 68 height 23
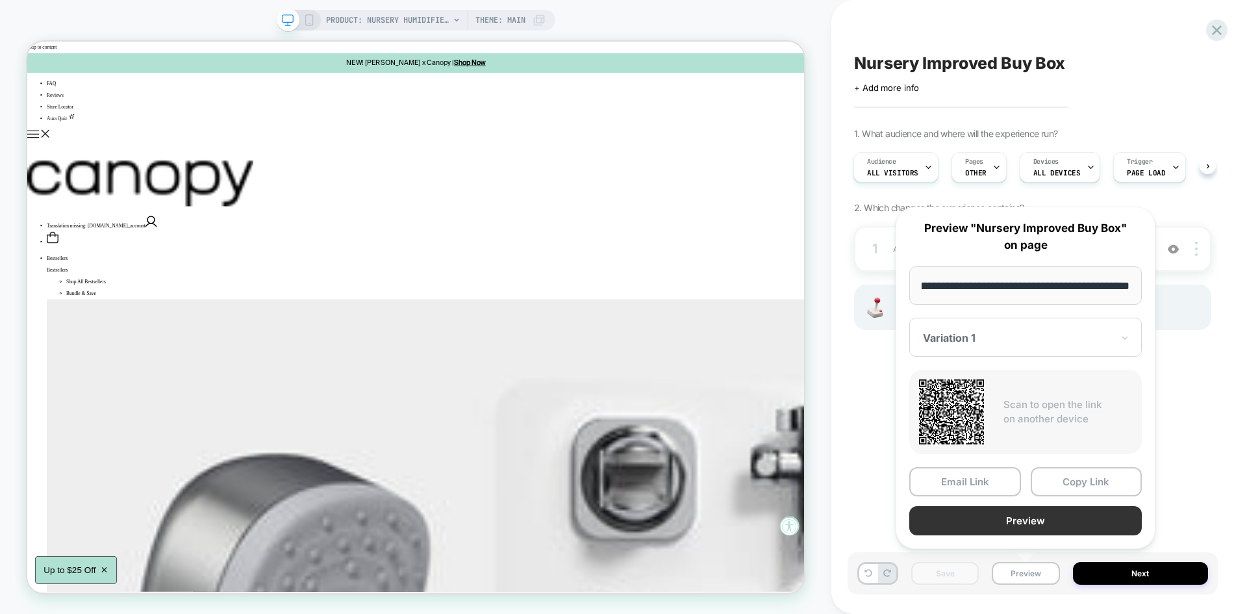
scroll to position [0, 0]
click at [1013, 520] on button "Preview" at bounding box center [1025, 520] width 232 height 29
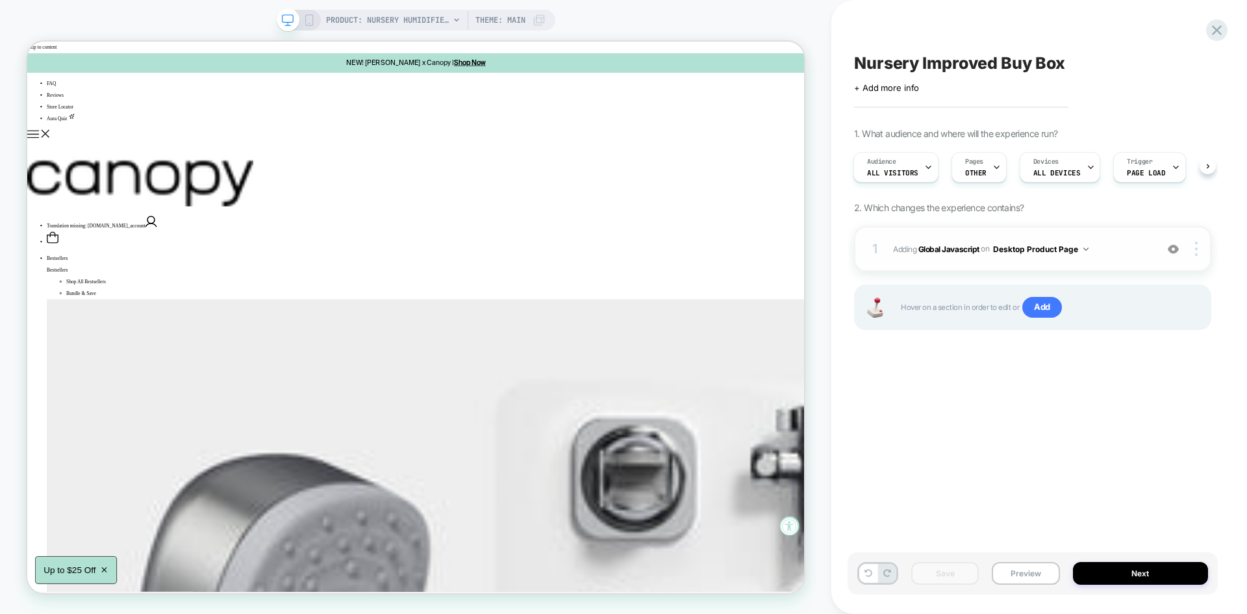
click at [1110, 249] on span "Adding Global Javascript on Desktop Product Page" at bounding box center [1021, 249] width 257 height 16
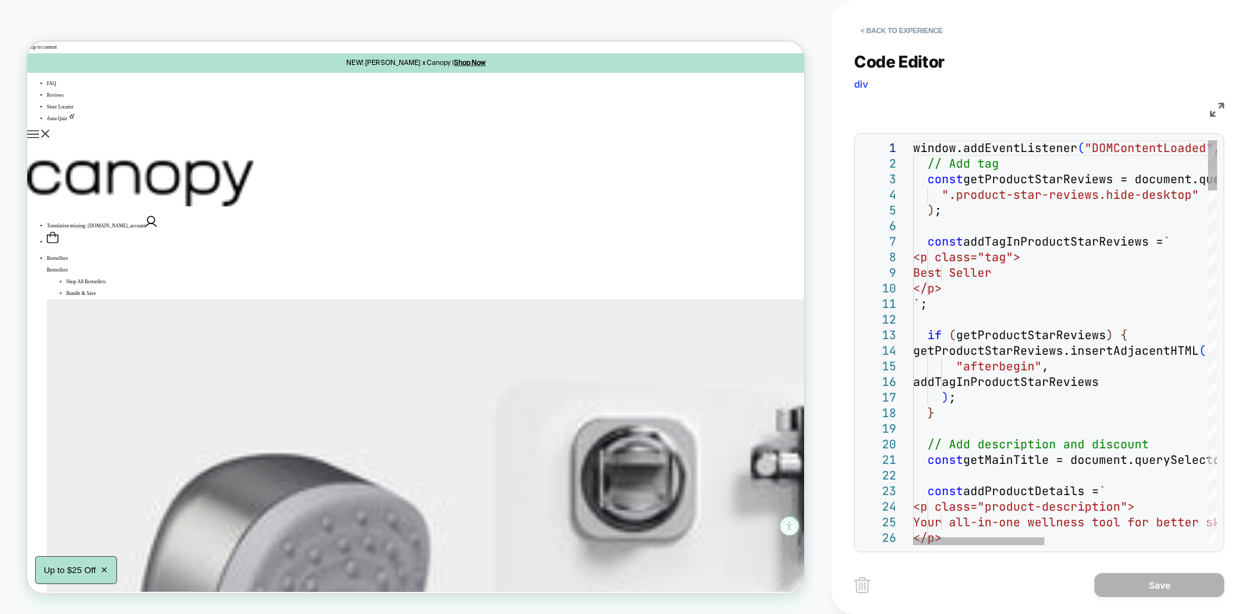
click at [1215, 105] on img at bounding box center [1217, 110] width 14 height 14
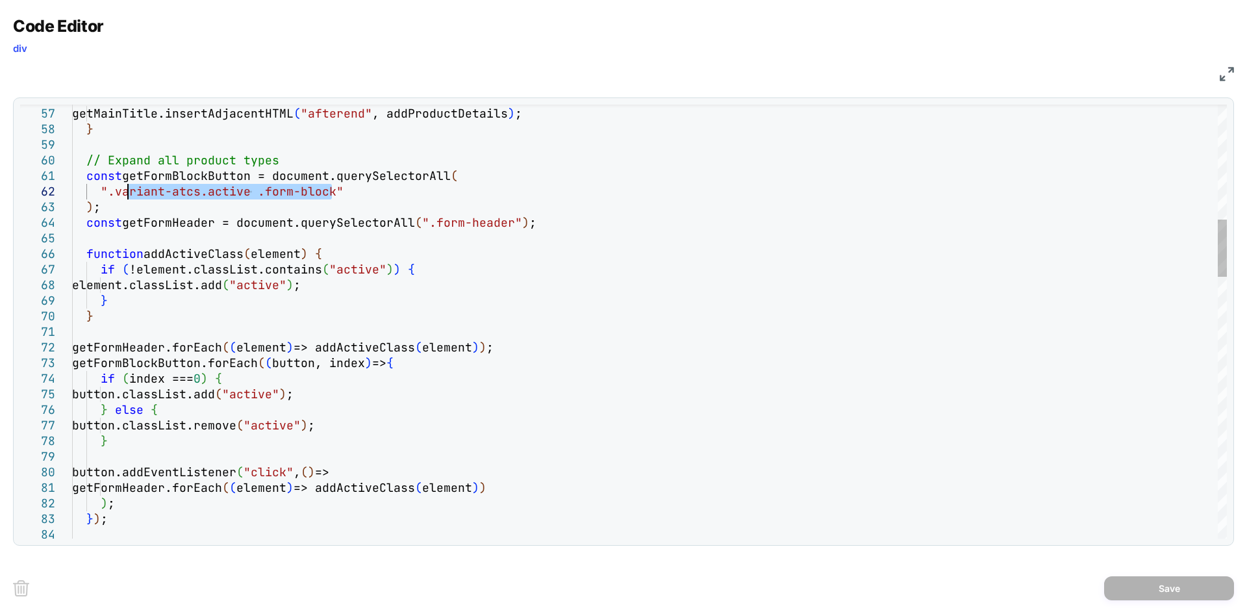
drag, startPoint x: 331, startPoint y: 193, endPoint x: 126, endPoint y: 194, distance: 204.6
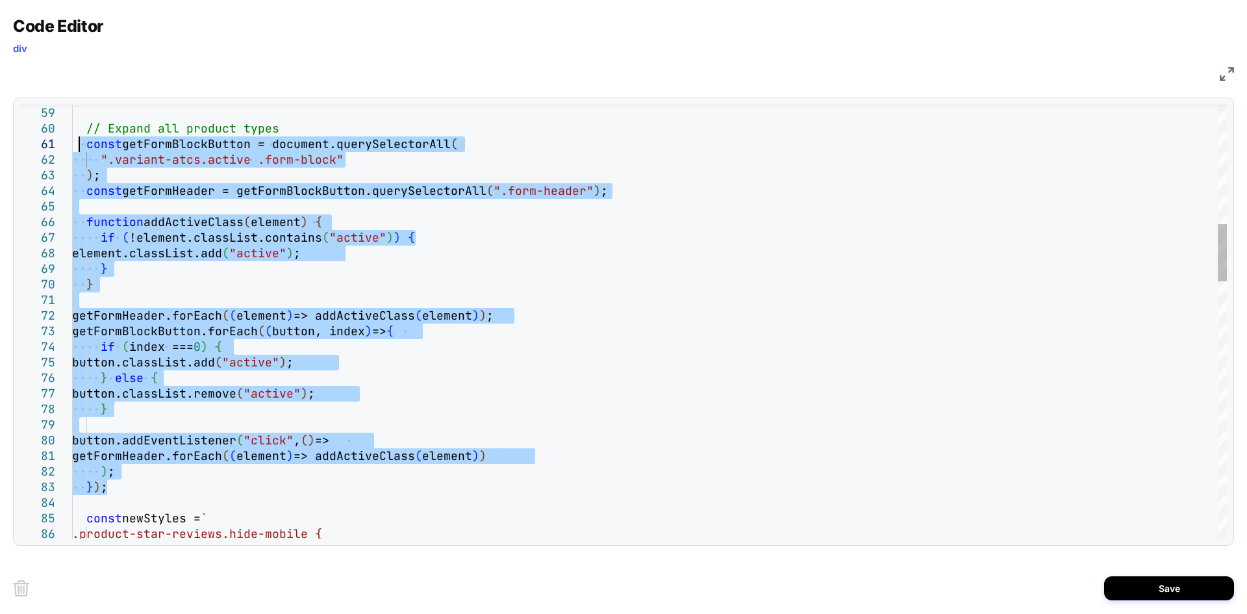
drag, startPoint x: 112, startPoint y: 490, endPoint x: 82, endPoint y: 145, distance: 346.1
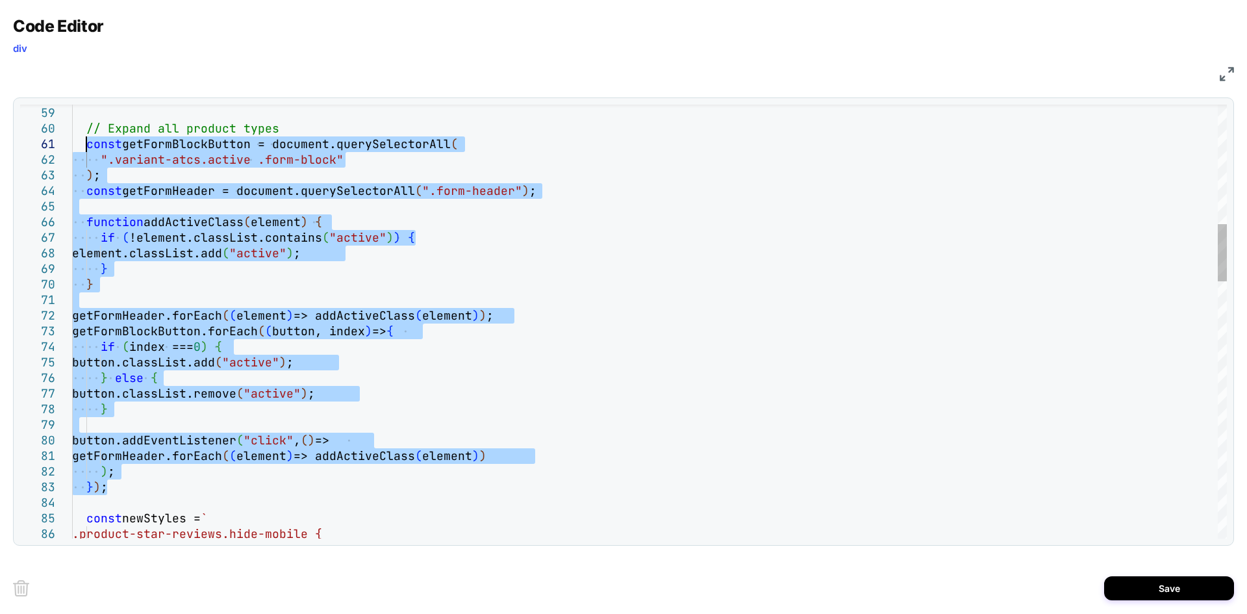
drag, startPoint x: 116, startPoint y: 486, endPoint x: 84, endPoint y: 150, distance: 337.8
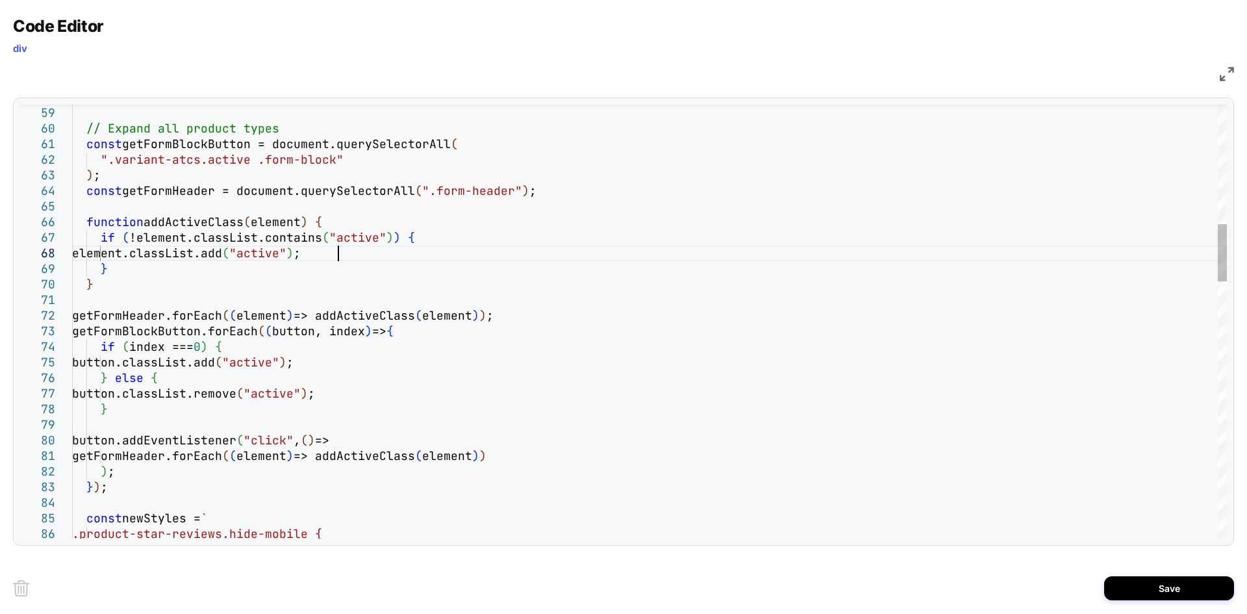
drag, startPoint x: 294, startPoint y: 194, endPoint x: 536, endPoint y: 188, distance: 242.3
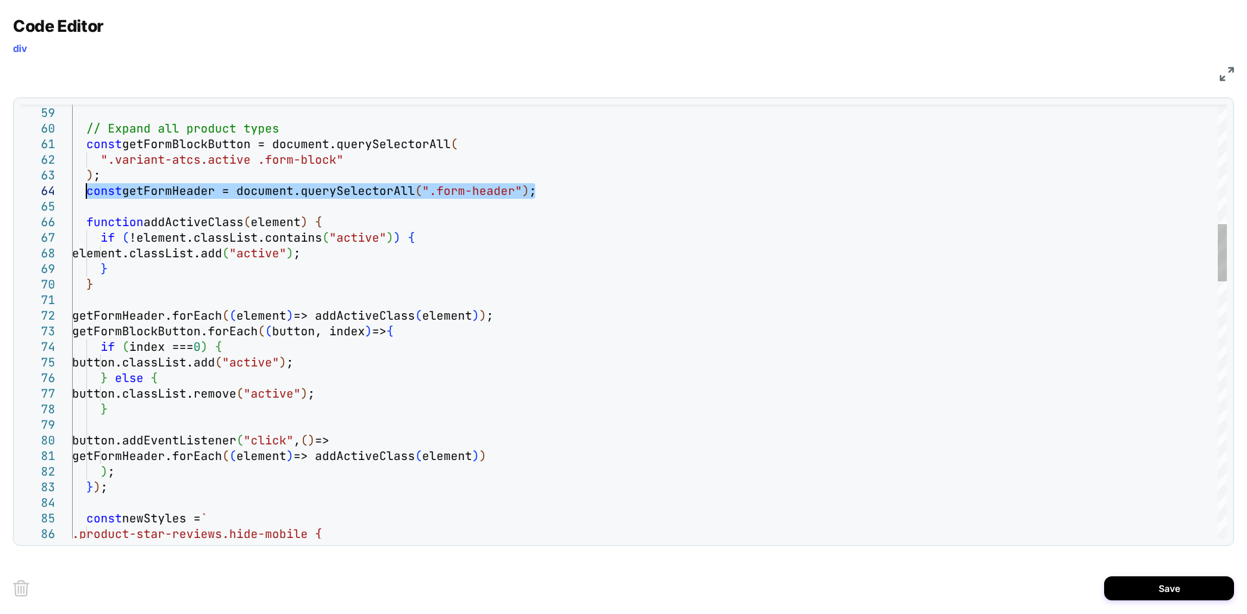
drag, startPoint x: 536, startPoint y: 188, endPoint x: 87, endPoint y: 186, distance: 449.4
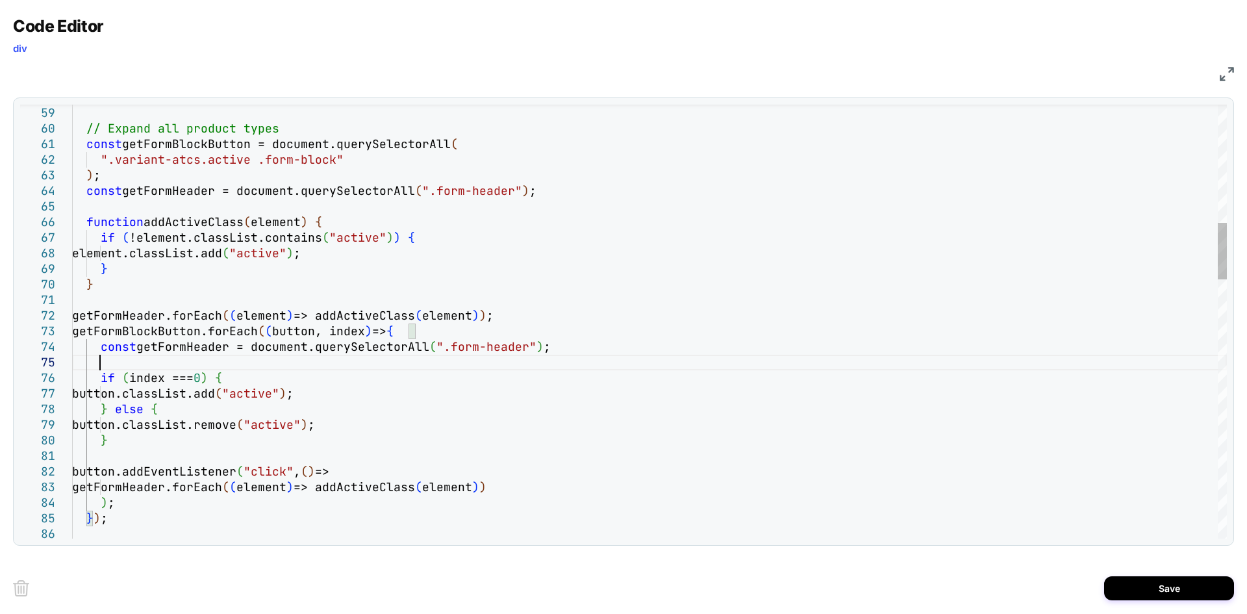
scroll to position [62, 27]
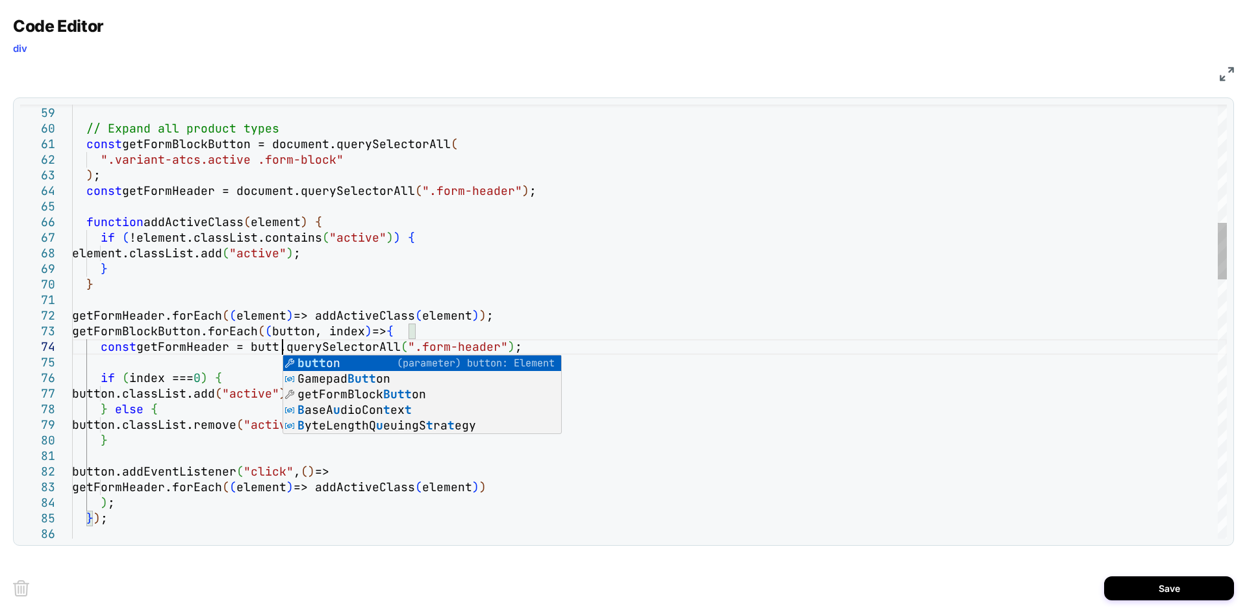
scroll to position [61, 224]
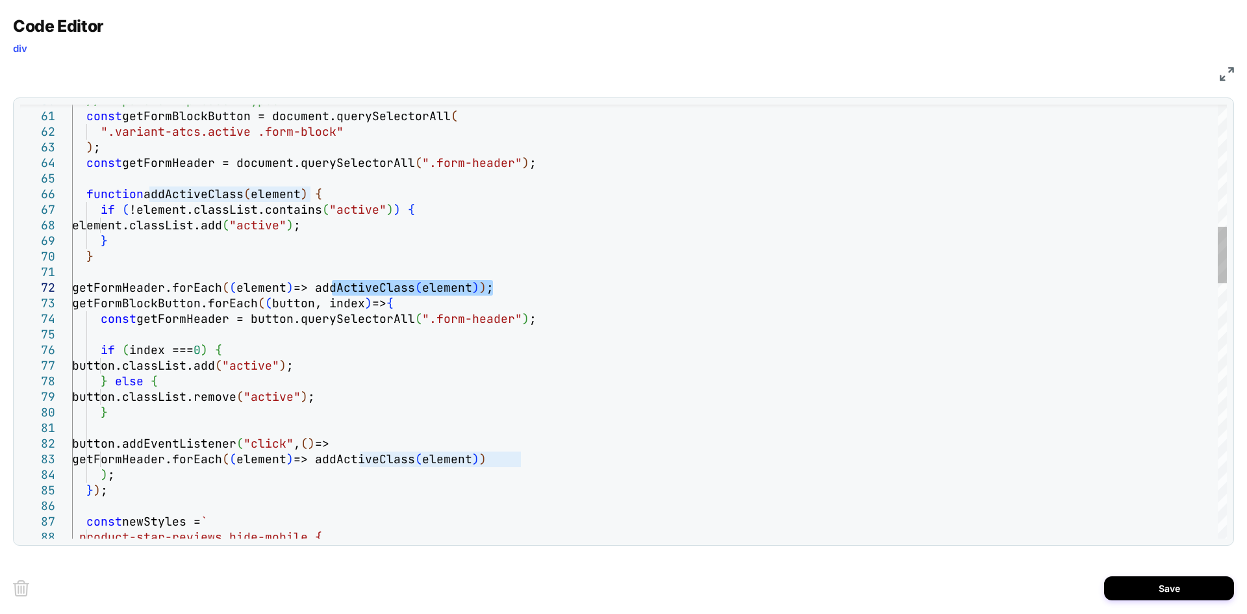
drag, startPoint x: 334, startPoint y: 288, endPoint x: 492, endPoint y: 283, distance: 157.9
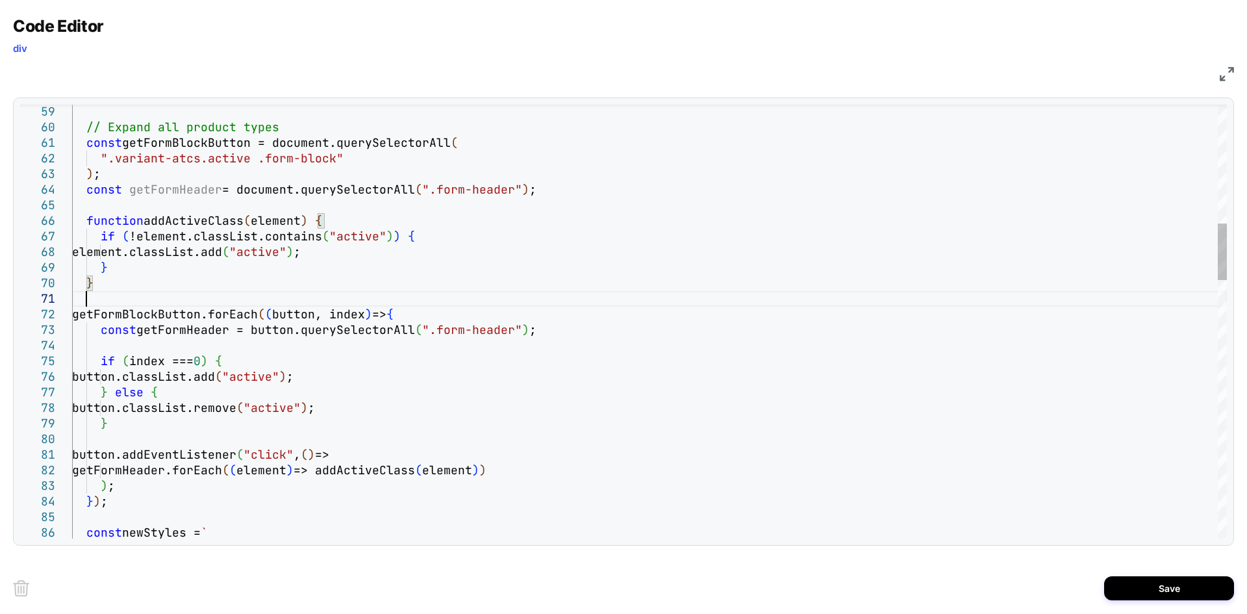
scroll to position [14, 13]
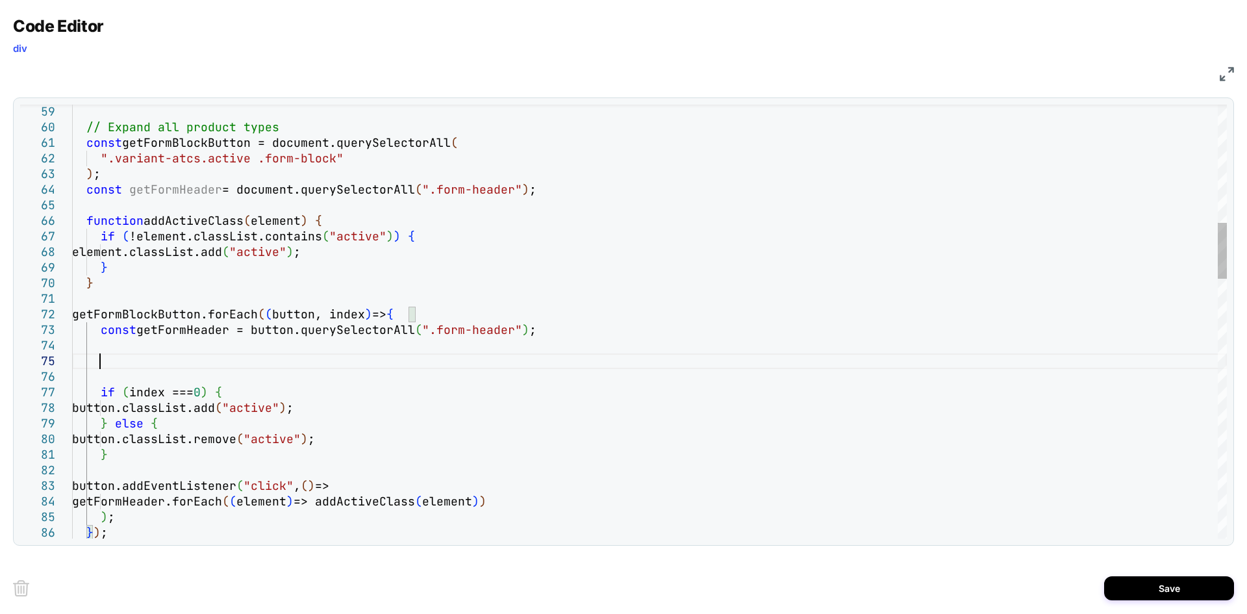
scroll to position [62, 27]
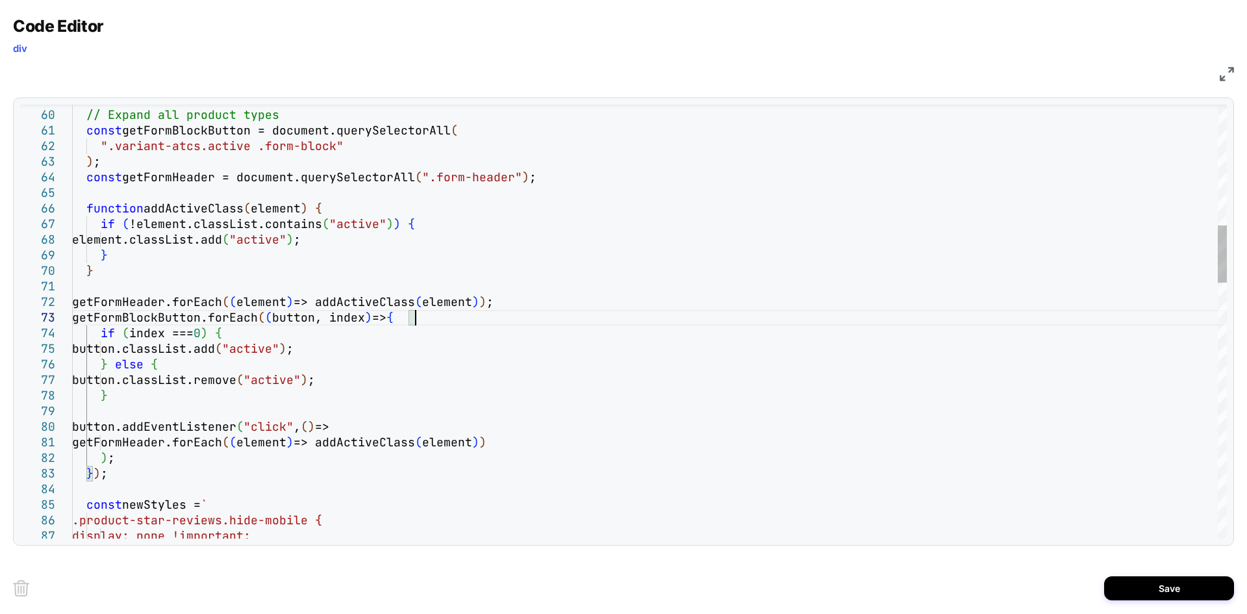
drag, startPoint x: 332, startPoint y: 149, endPoint x: 112, endPoint y: 144, distance: 220.8
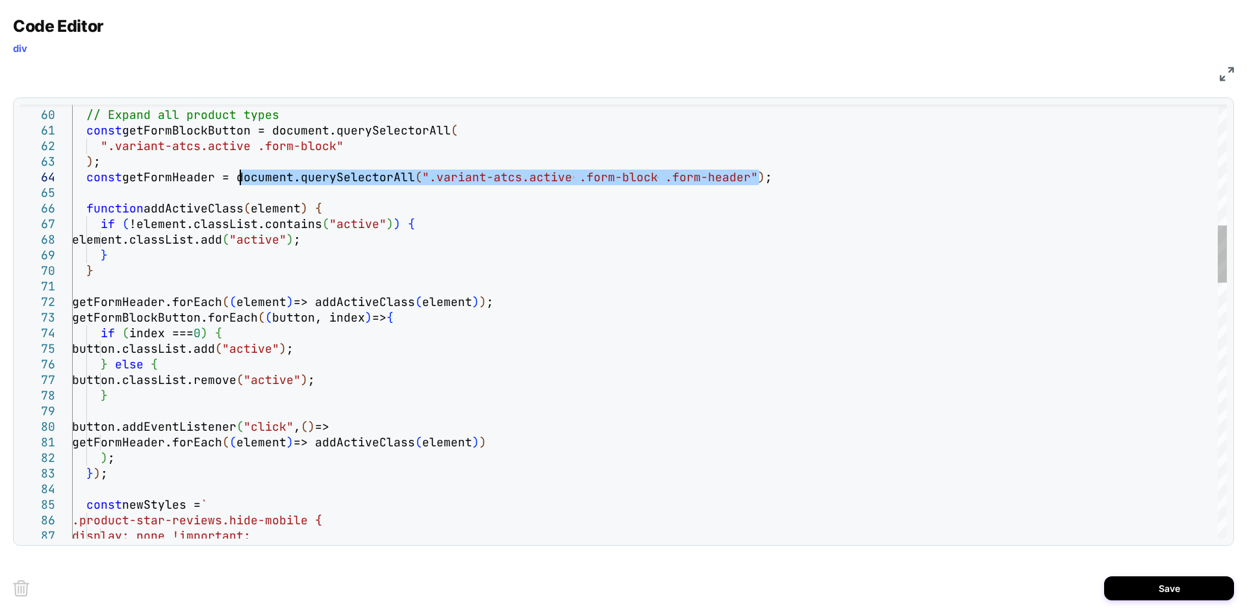
drag, startPoint x: 760, startPoint y: 179, endPoint x: 240, endPoint y: 177, distance: 520.2
type textarea "**********"
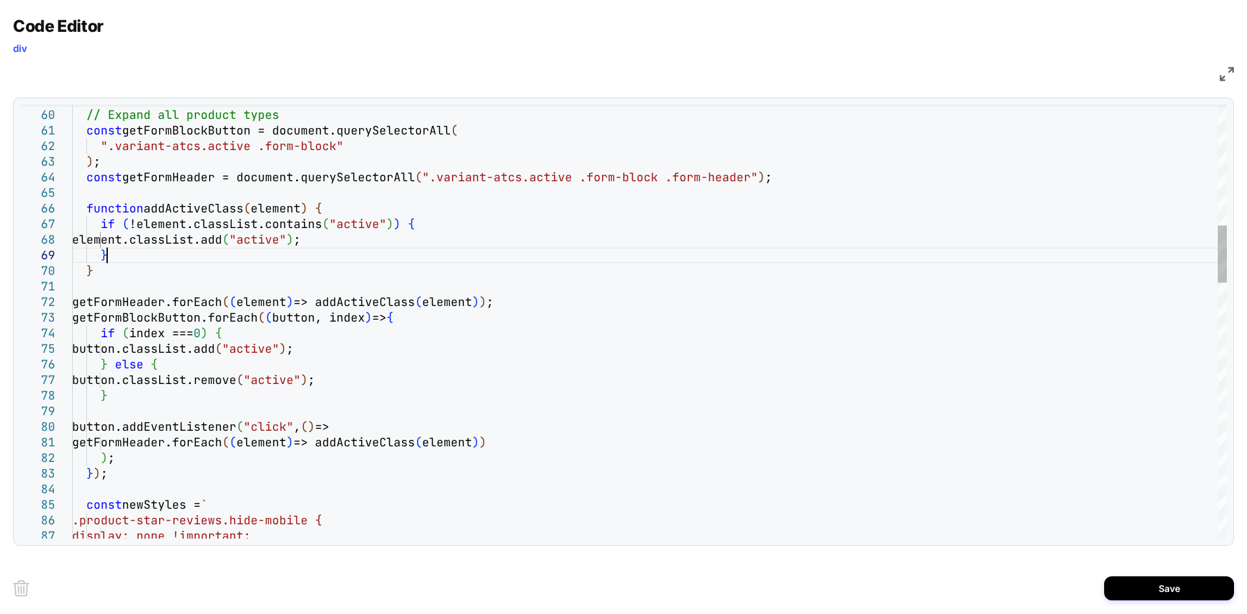
click at [1133, 592] on button "Save" at bounding box center [1169, 588] width 130 height 24
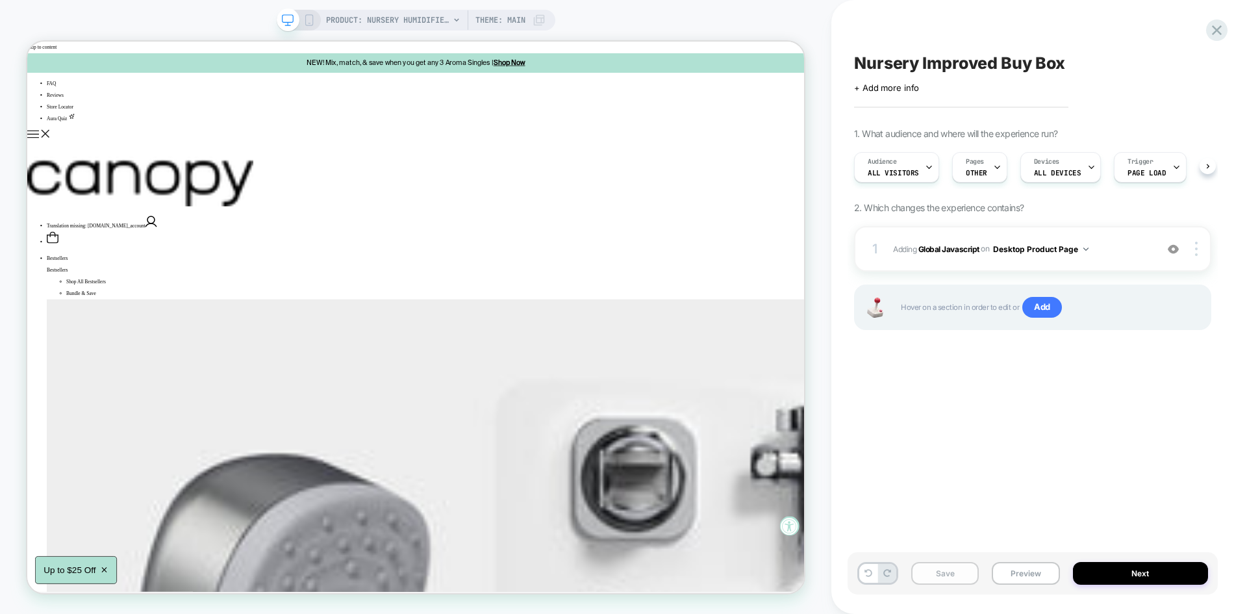
click at [936, 579] on button "Save" at bounding box center [945, 573] width 68 height 23
click at [1010, 562] on button "Preview" at bounding box center [1026, 573] width 68 height 23
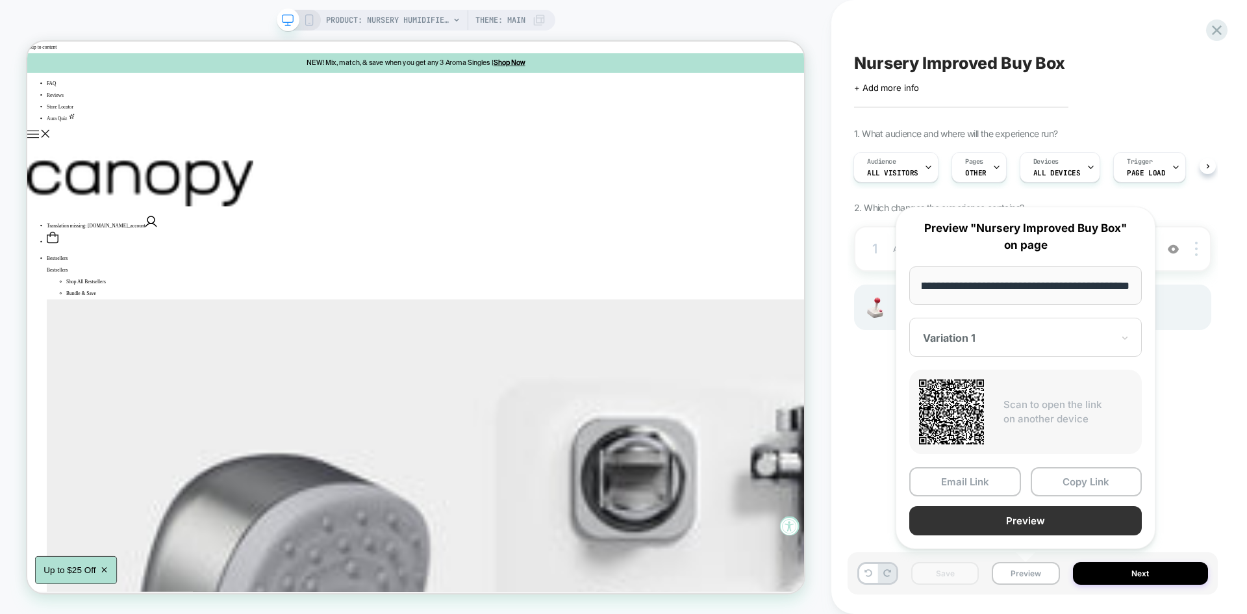
scroll to position [0, 0]
click at [1007, 523] on button "Preview" at bounding box center [1025, 520] width 232 height 29
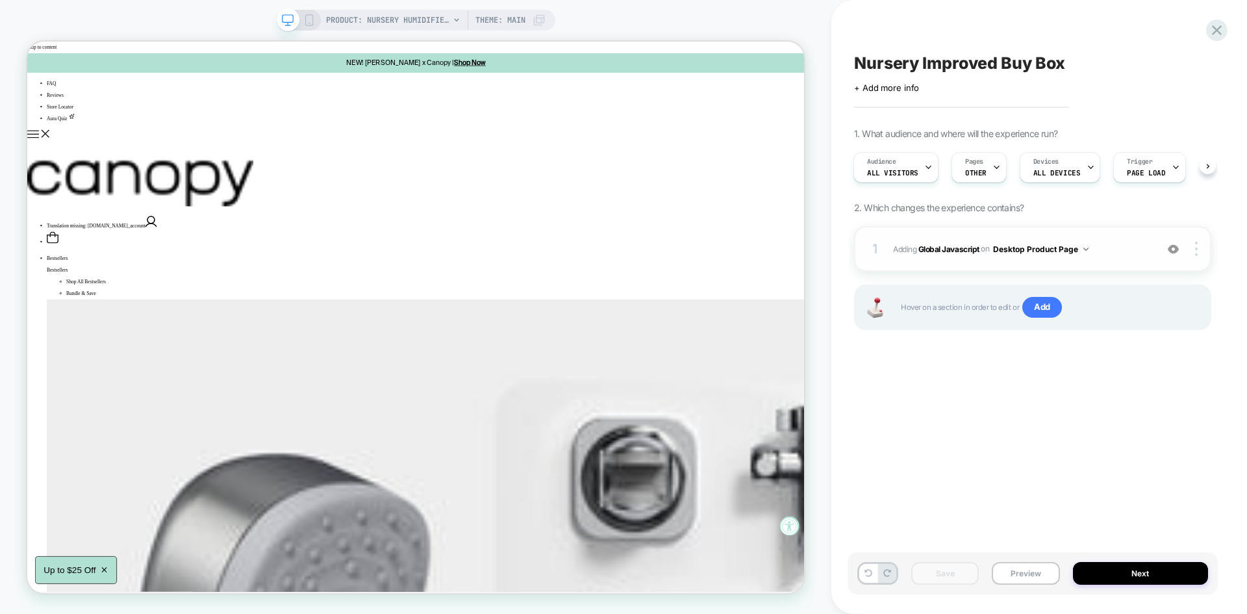
click at [1111, 242] on span "Adding Global Javascript on Desktop Product Page" at bounding box center [1021, 249] width 257 height 16
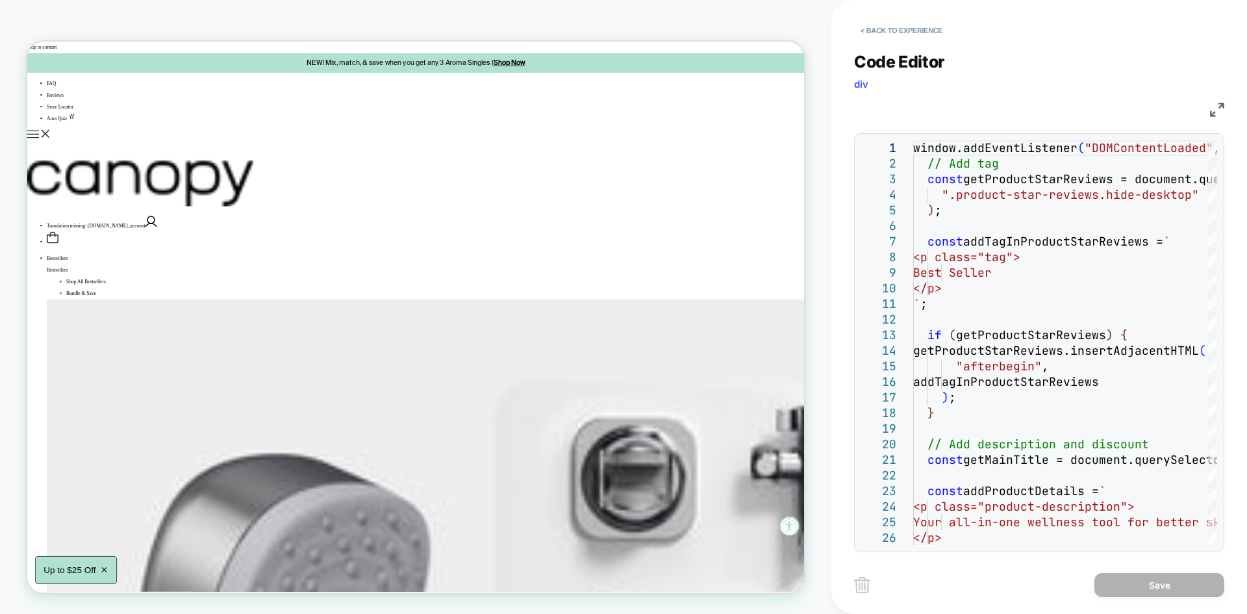
click at [1219, 110] on img at bounding box center [1217, 110] width 14 height 14
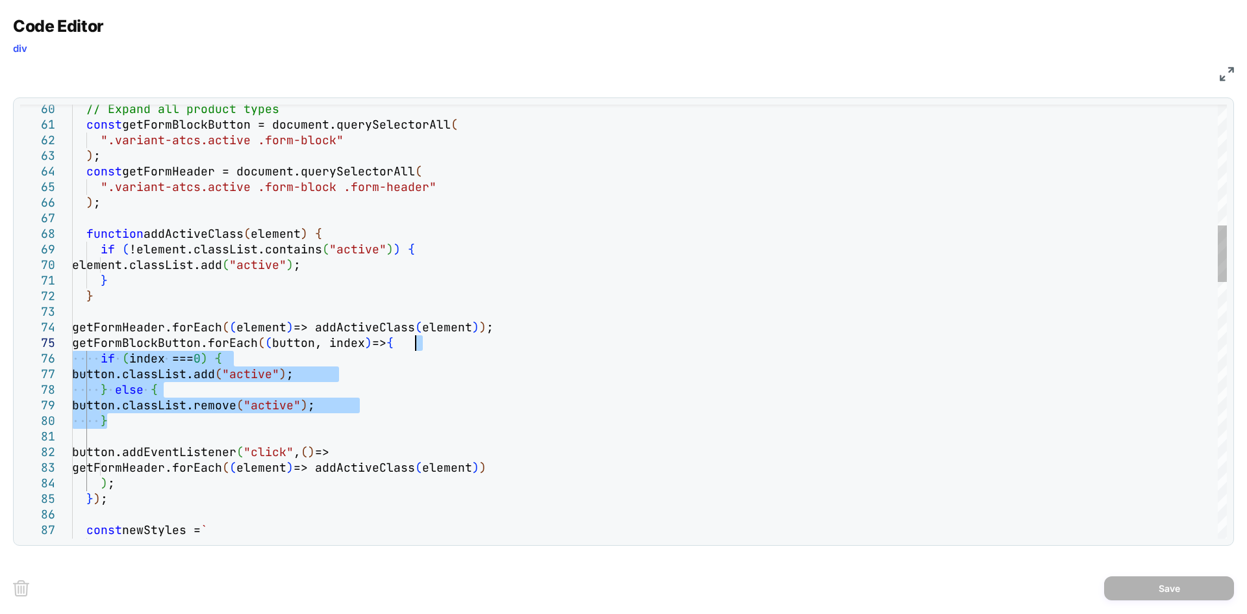
drag, startPoint x: 119, startPoint y: 418, endPoint x: 491, endPoint y: 342, distance: 379.8
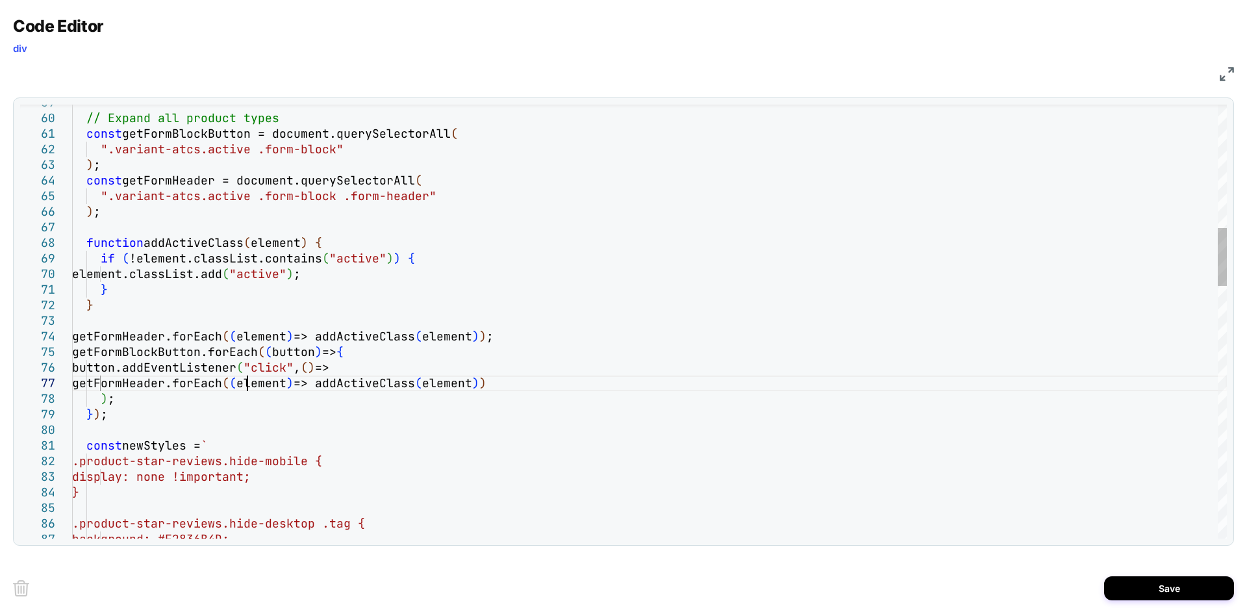
drag, startPoint x: 362, startPoint y: 384, endPoint x: 523, endPoint y: 381, distance: 161.1
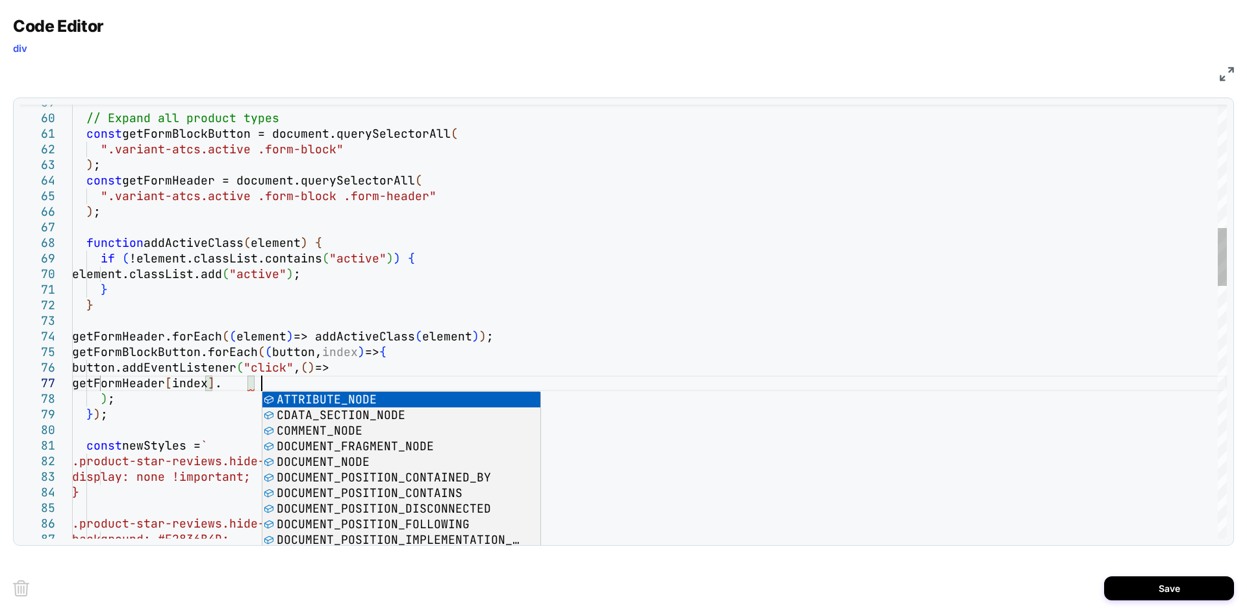
scroll to position [94, 188]
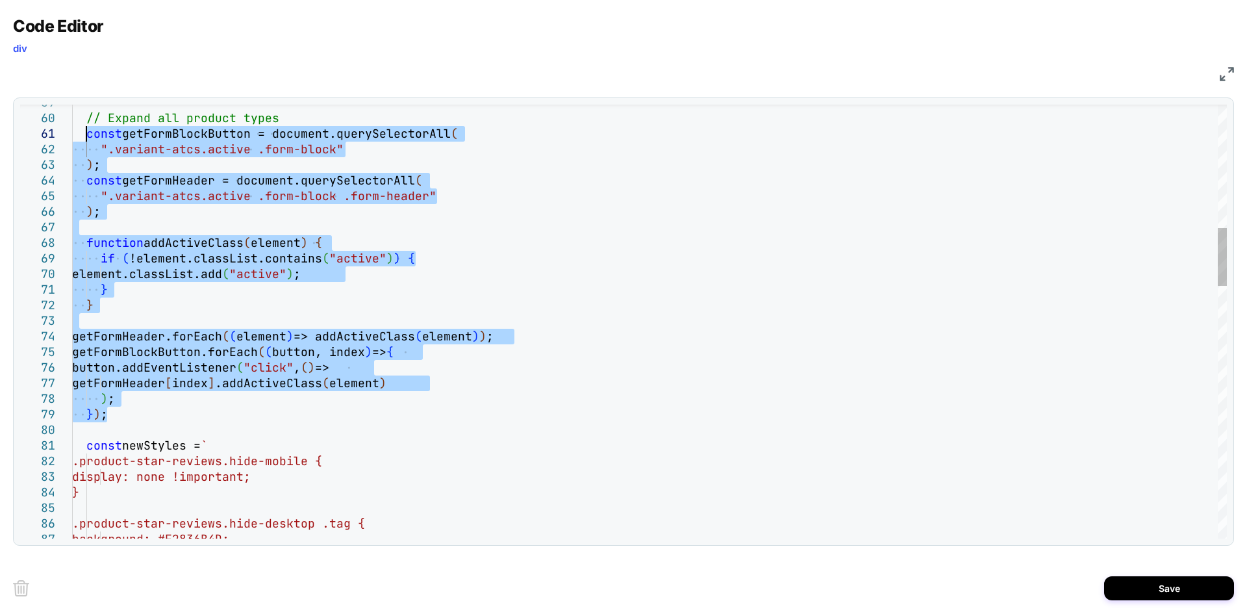
type textarea "**********"
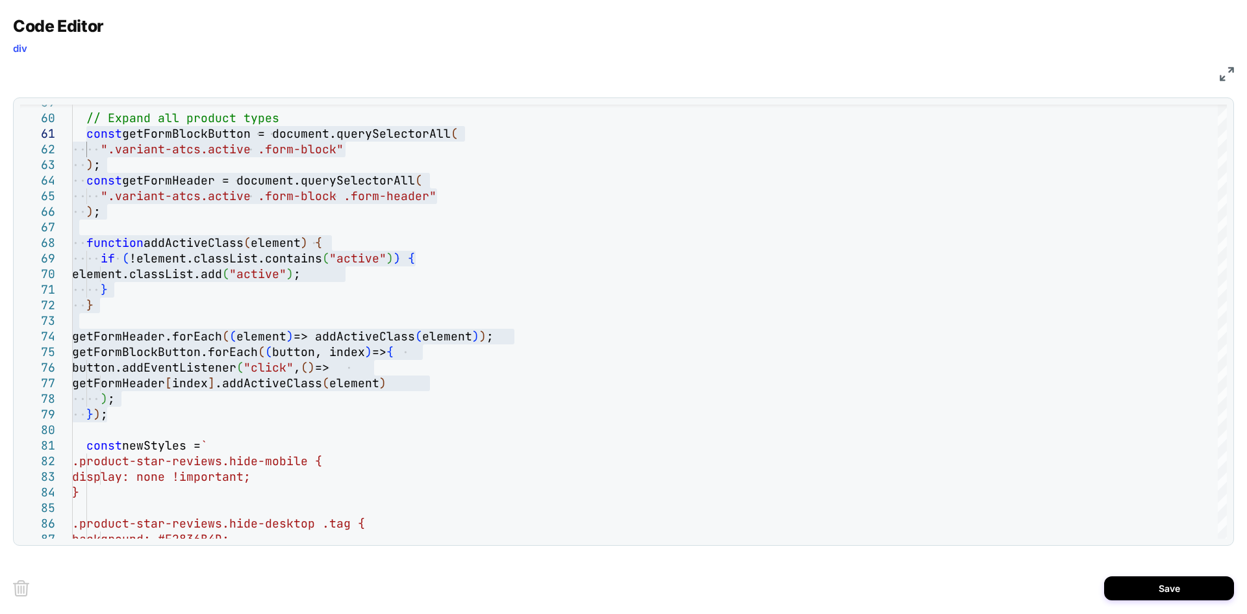
click at [1134, 575] on div "Save" at bounding box center [623, 588] width 1221 height 52
click at [1151, 586] on button "Save" at bounding box center [1169, 588] width 130 height 24
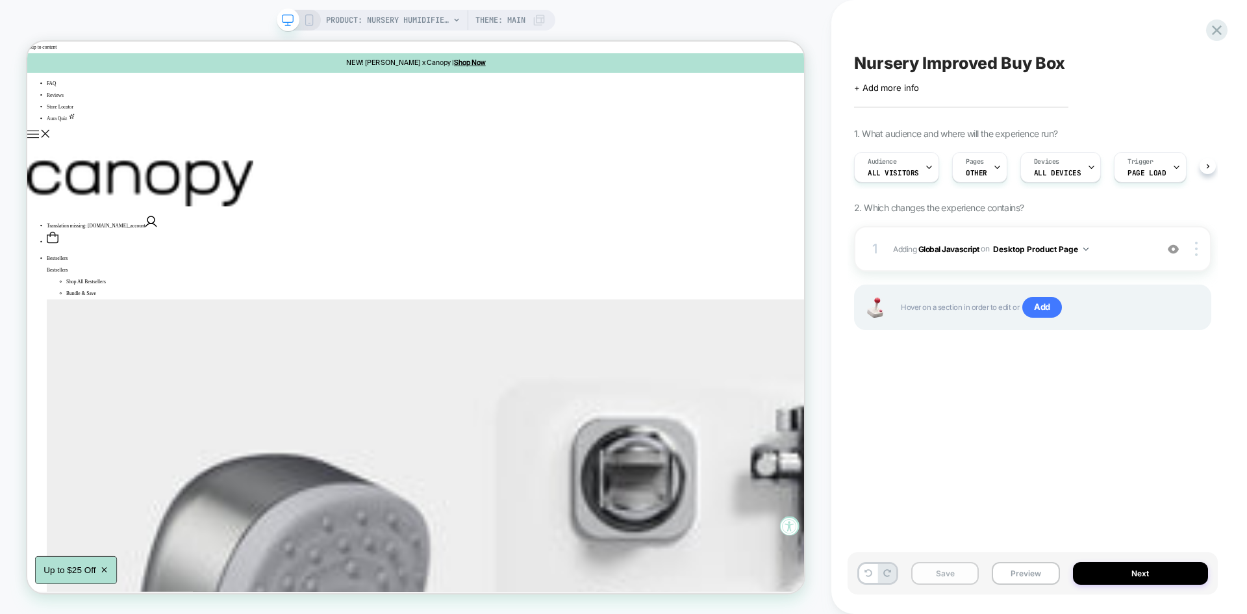
scroll to position [0, 1]
click at [949, 577] on button "Save" at bounding box center [945, 573] width 68 height 23
click at [1018, 571] on button "Preview" at bounding box center [1026, 573] width 68 height 23
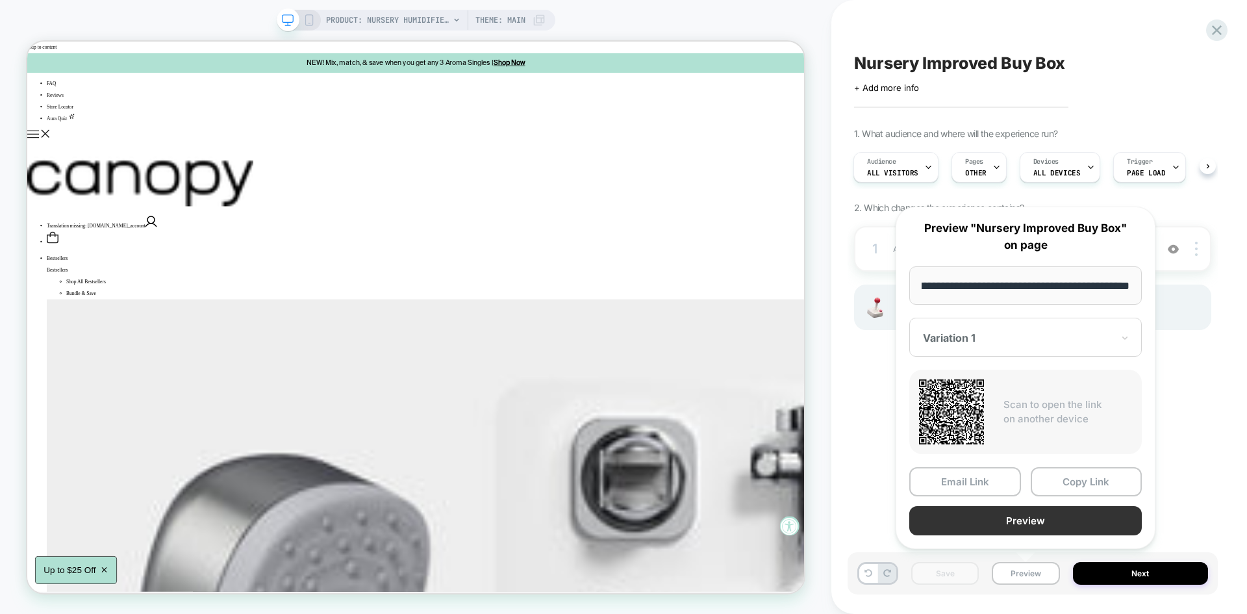
scroll to position [0, 0]
click at [1020, 526] on button "Preview" at bounding box center [1025, 520] width 232 height 29
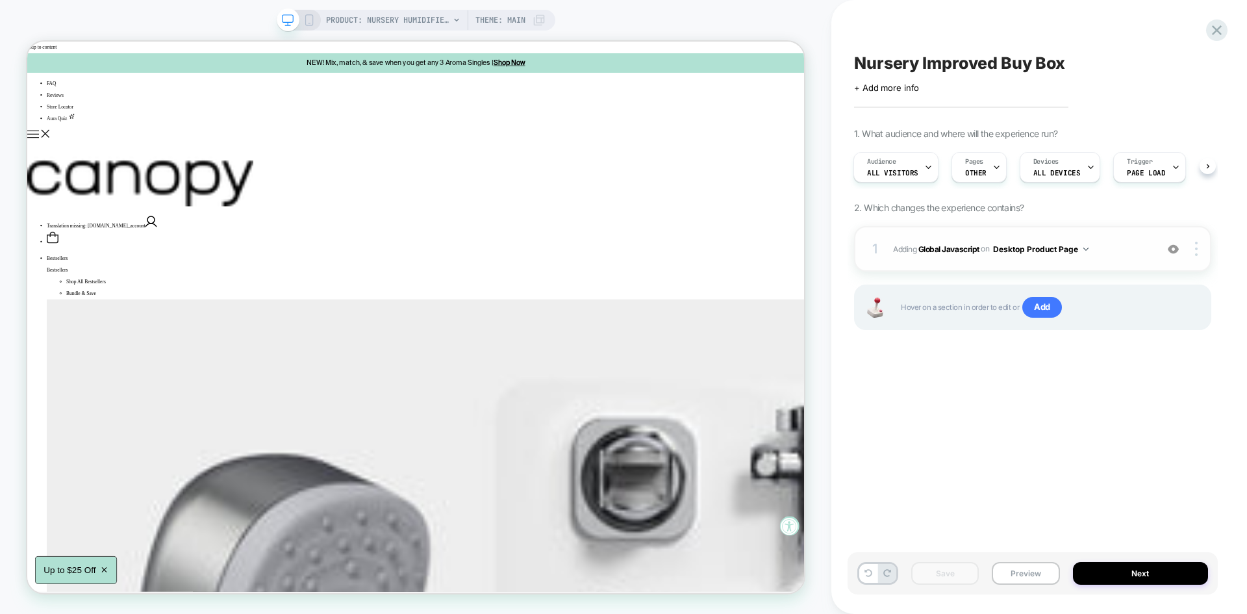
click at [1112, 241] on span "Adding Global Javascript on Desktop Product Page" at bounding box center [1021, 249] width 257 height 16
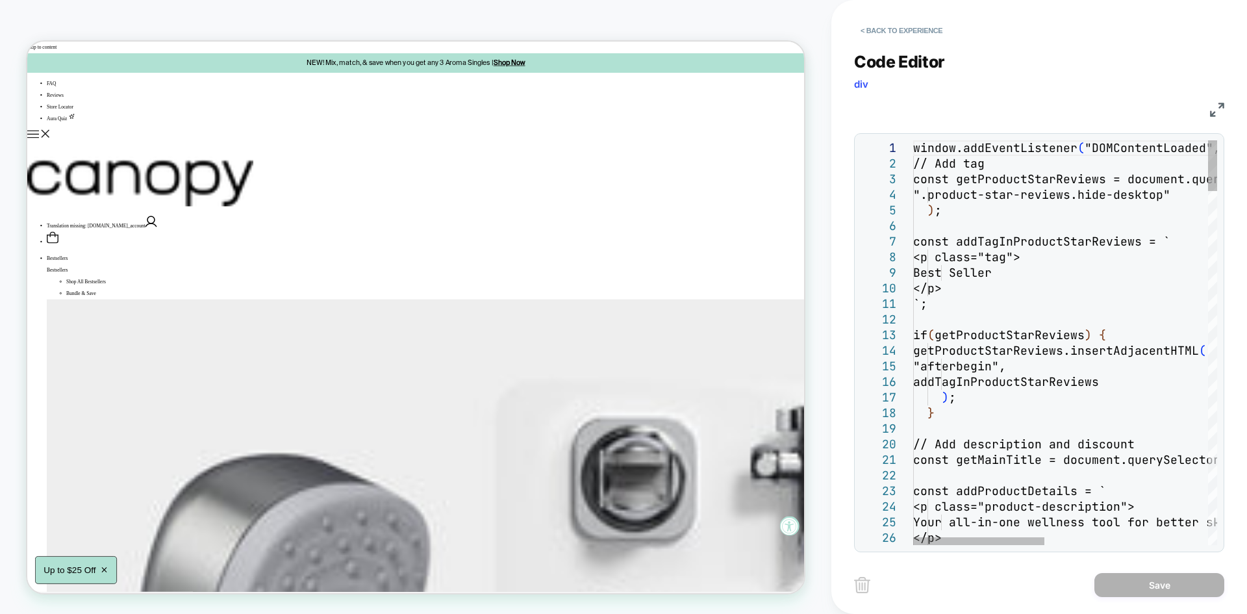
click at [1214, 112] on img at bounding box center [1217, 110] width 14 height 14
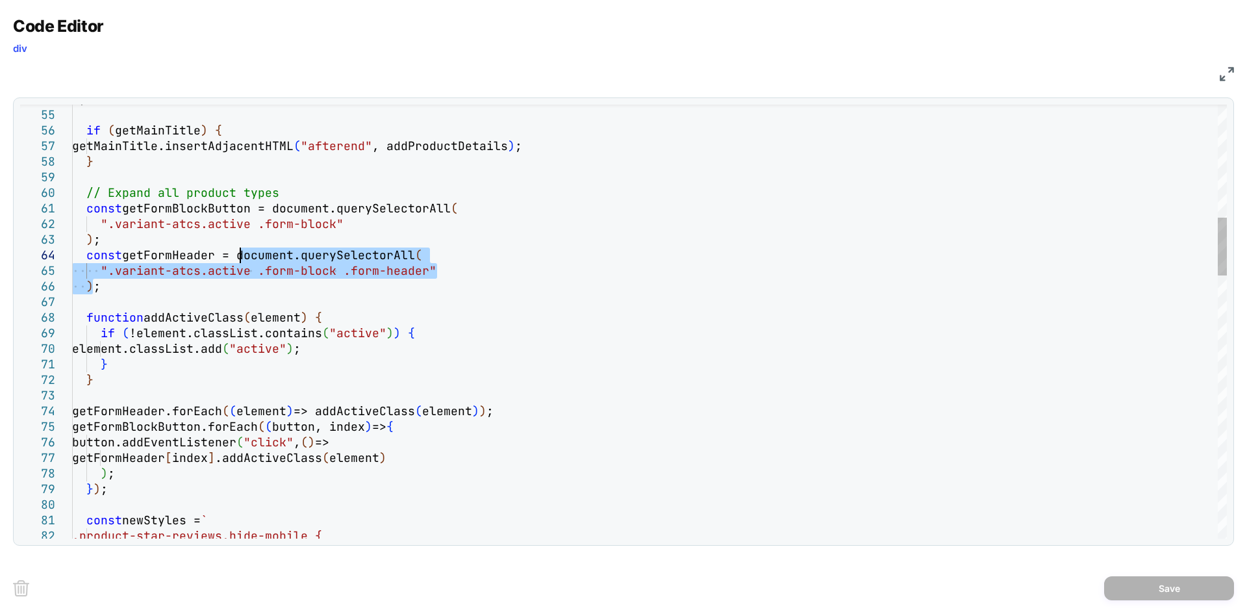
drag, startPoint x: 92, startPoint y: 288, endPoint x: 238, endPoint y: 257, distance: 149.3
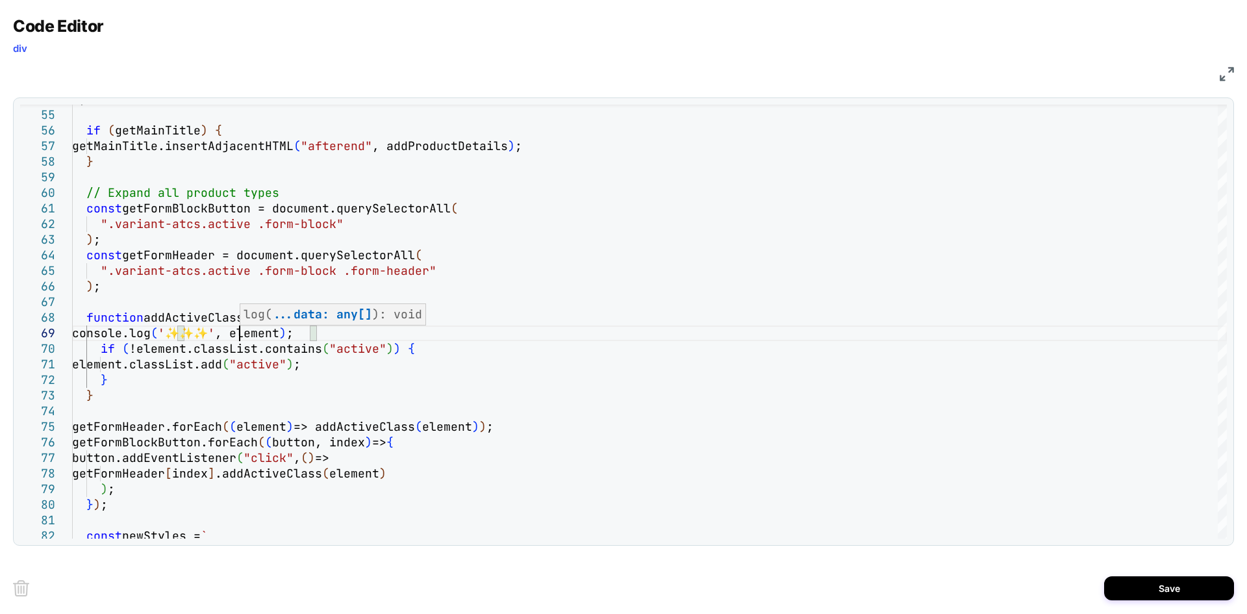
scroll to position [125, 0]
type textarea "**********"
click at [1140, 591] on button "Save" at bounding box center [1169, 588] width 130 height 24
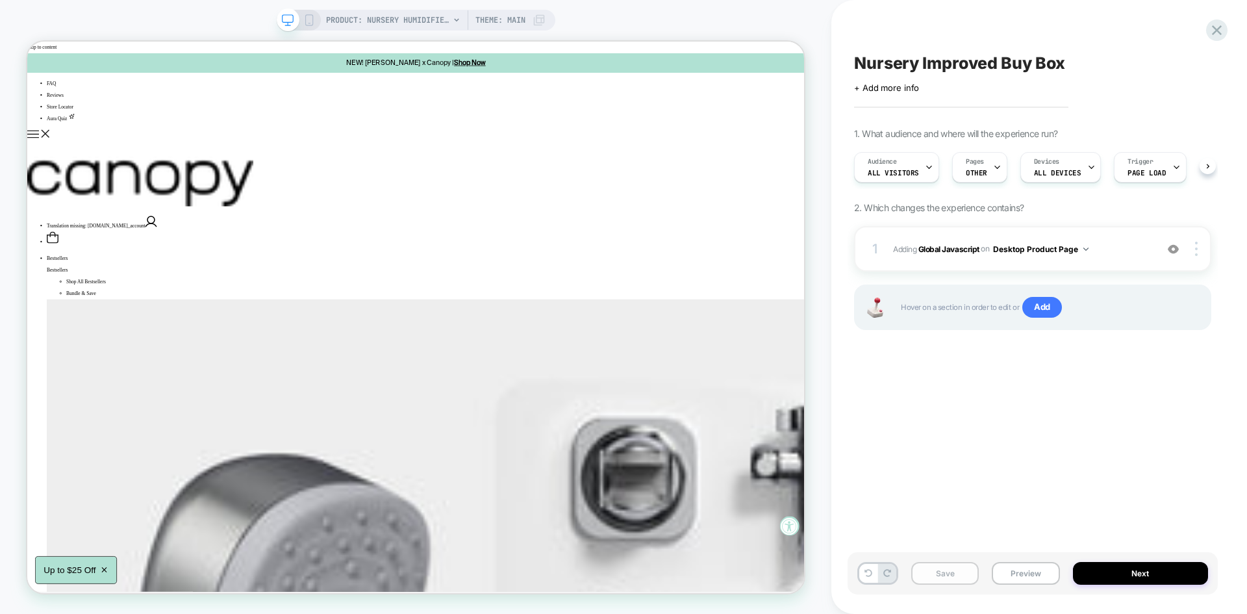
scroll to position [0, 1]
click at [958, 580] on button "Save" at bounding box center [945, 573] width 68 height 23
click at [1031, 576] on button "Preview" at bounding box center [1026, 573] width 68 height 23
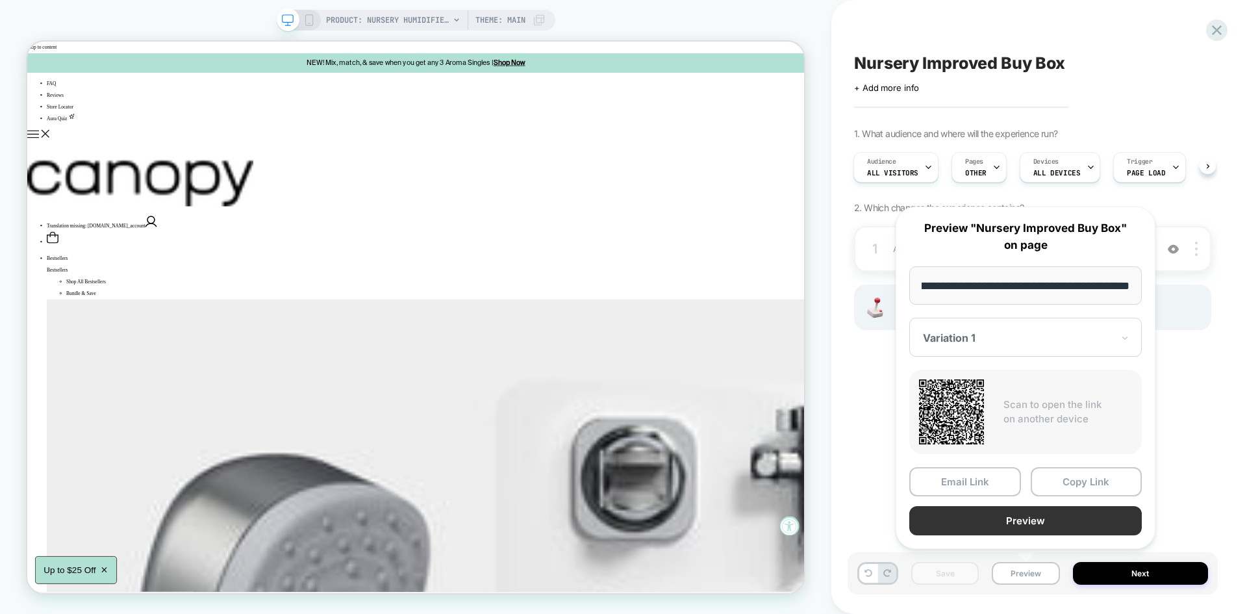
scroll to position [0, 0]
click at [993, 521] on button "Preview" at bounding box center [1025, 520] width 232 height 29
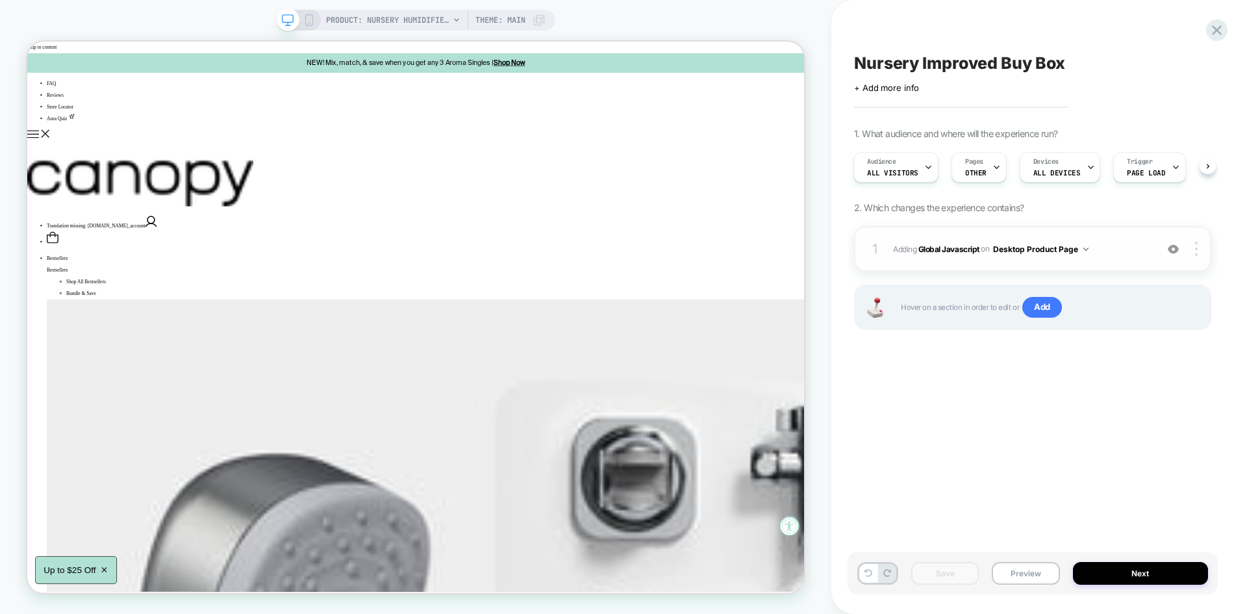
click at [1118, 242] on span "Adding Global Javascript on Desktop Product Page" at bounding box center [1021, 249] width 257 height 16
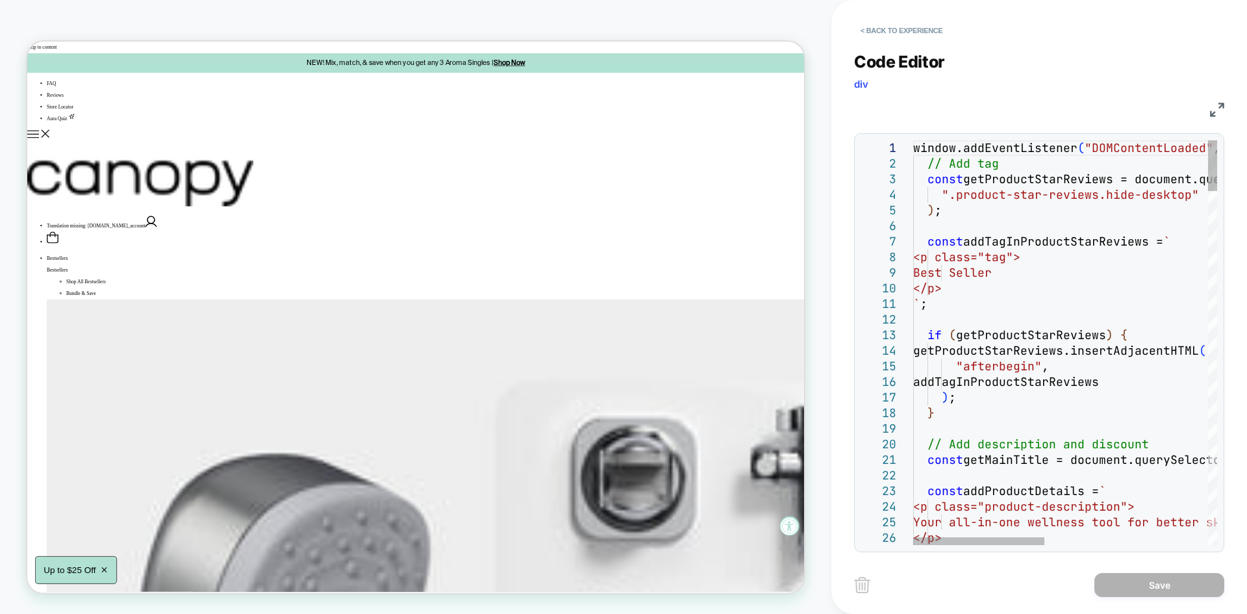
click at [1213, 108] on img at bounding box center [1217, 110] width 14 height 14
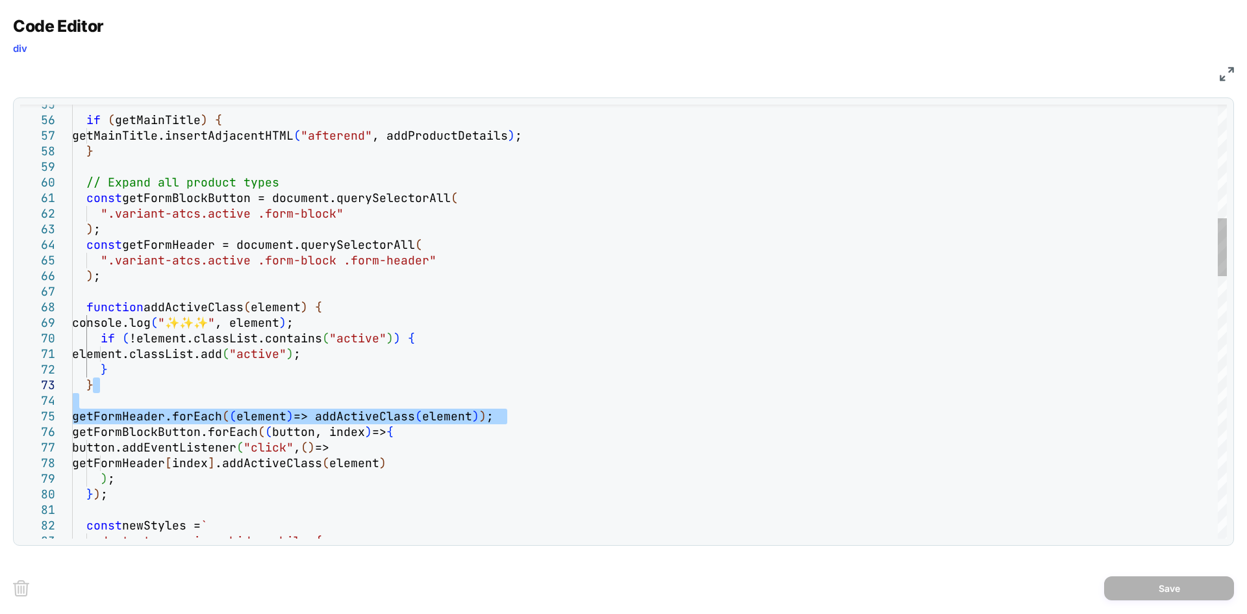
drag, startPoint x: 510, startPoint y: 417, endPoint x: 192, endPoint y: 369, distance: 321.2
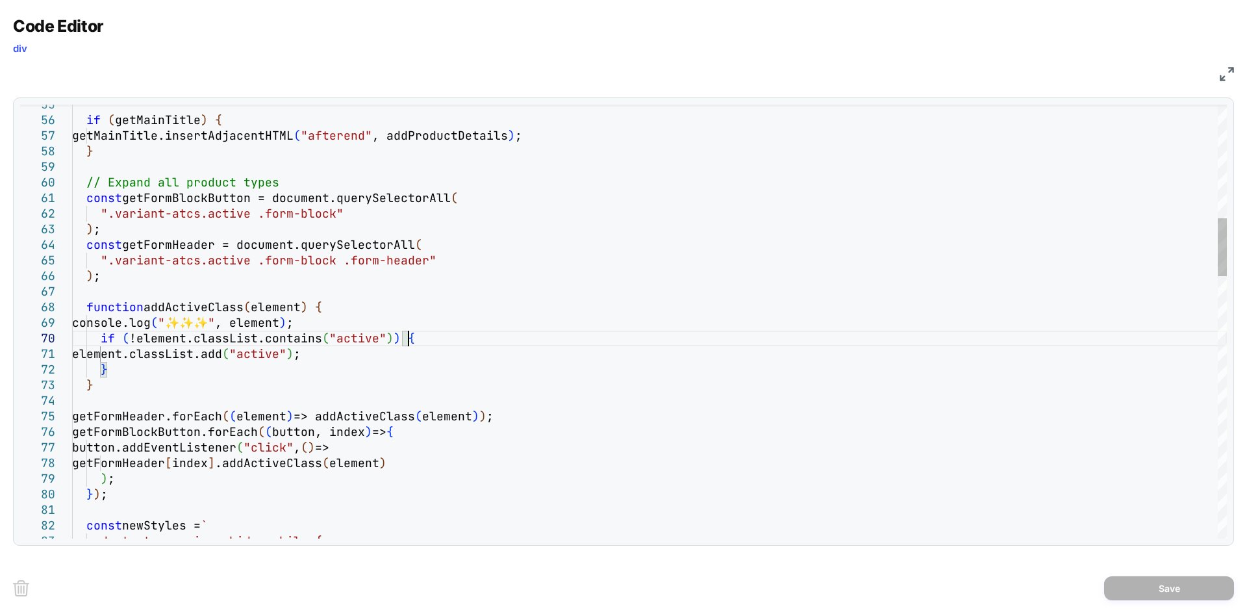
drag, startPoint x: 338, startPoint y: 260, endPoint x: 111, endPoint y: 257, distance: 226.7
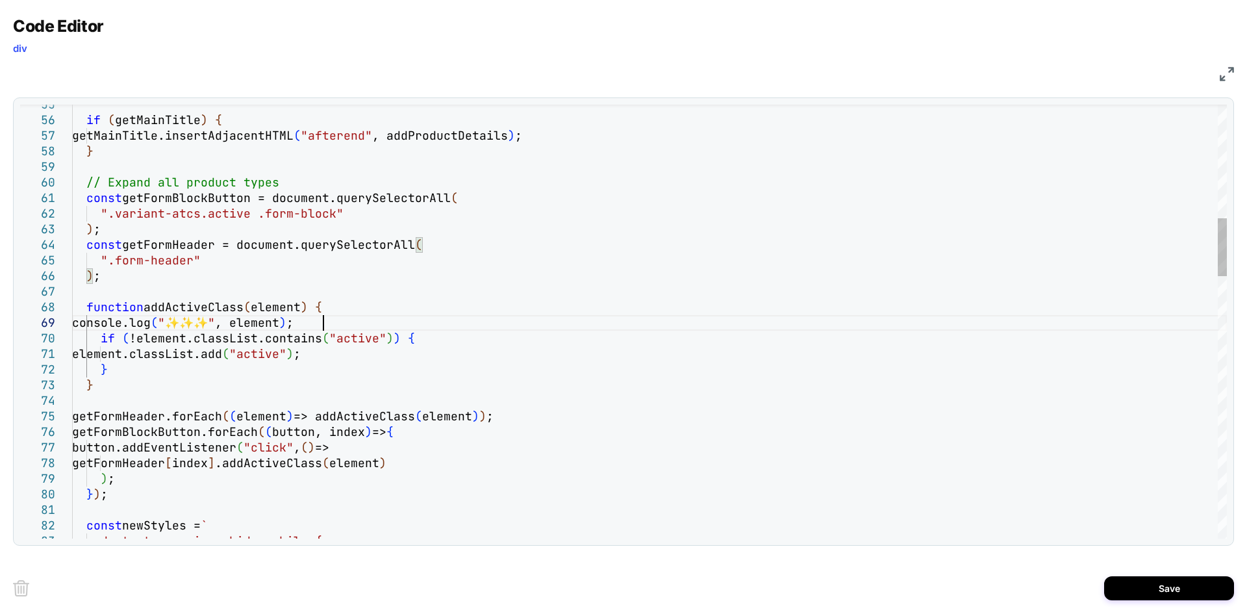
type textarea "**********"
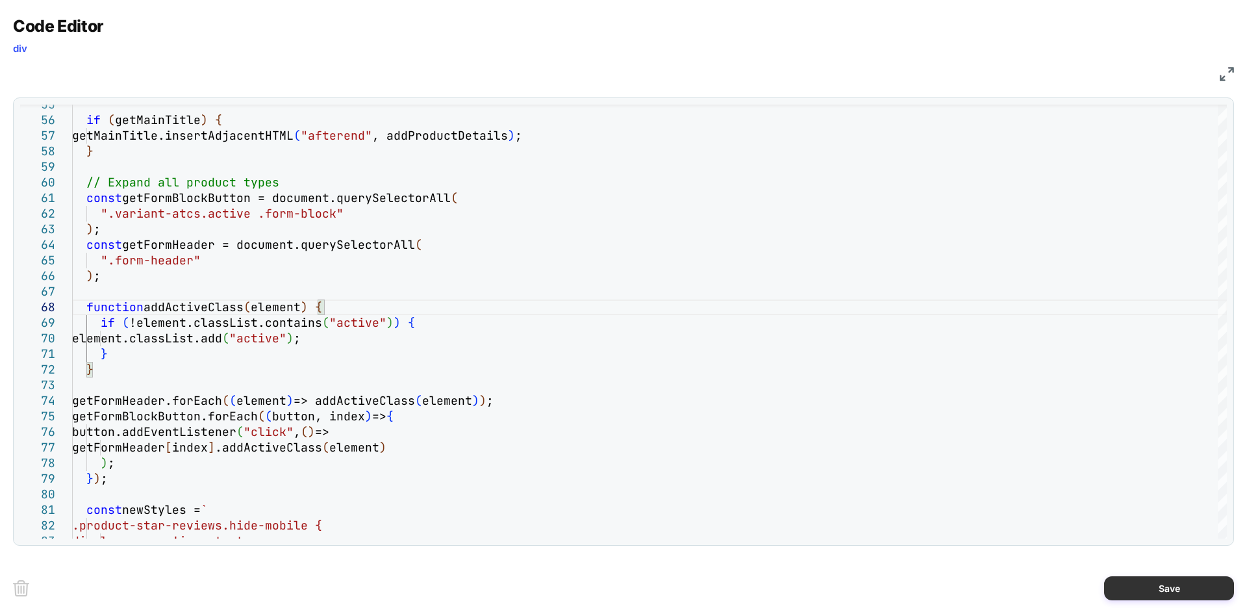
click at [1140, 593] on button "Save" at bounding box center [1169, 588] width 130 height 24
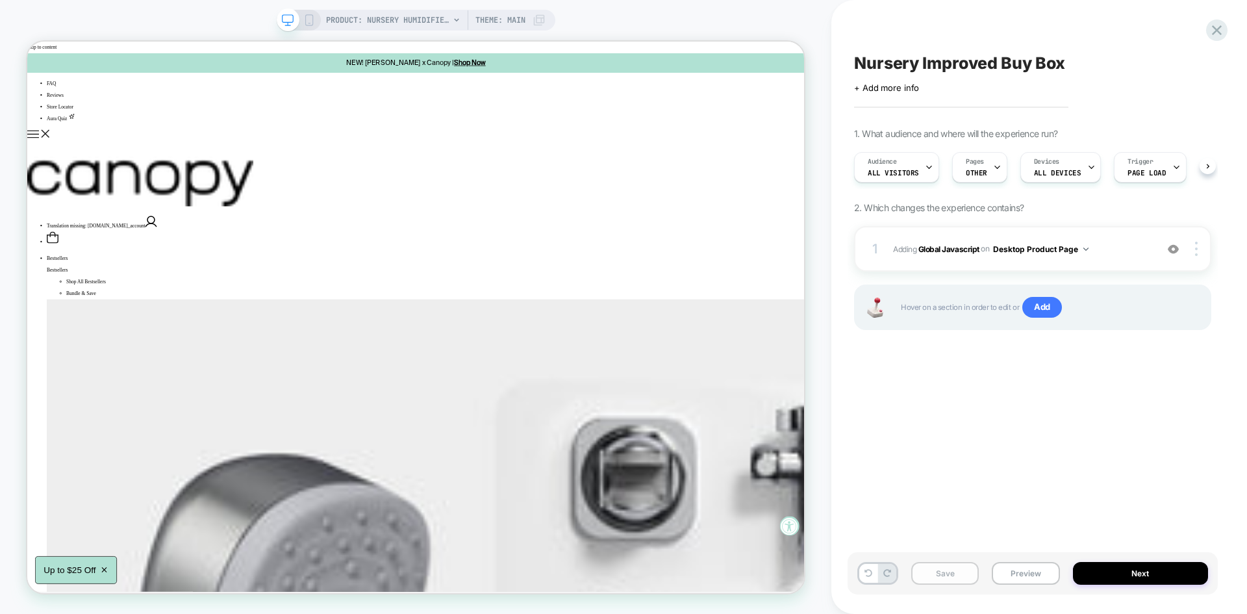
scroll to position [0, 1]
click at [950, 571] on button "Save" at bounding box center [945, 573] width 68 height 23
click at [1016, 566] on button "Preview" at bounding box center [1026, 573] width 68 height 23
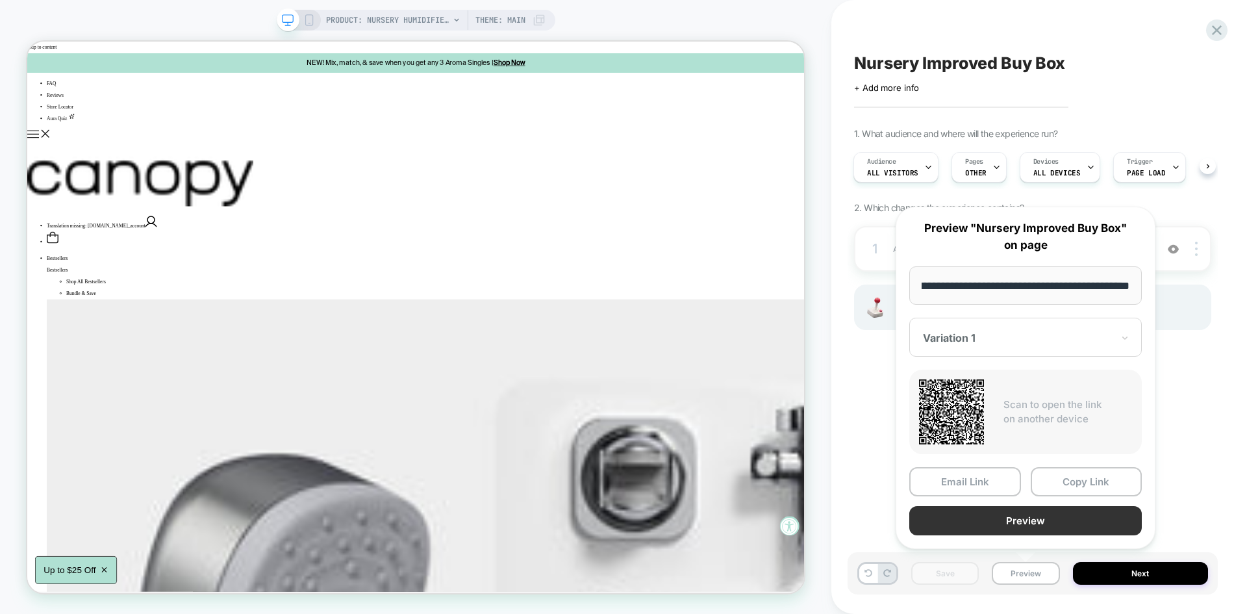
scroll to position [0, 0]
click at [1012, 519] on button "Preview" at bounding box center [1025, 520] width 232 height 29
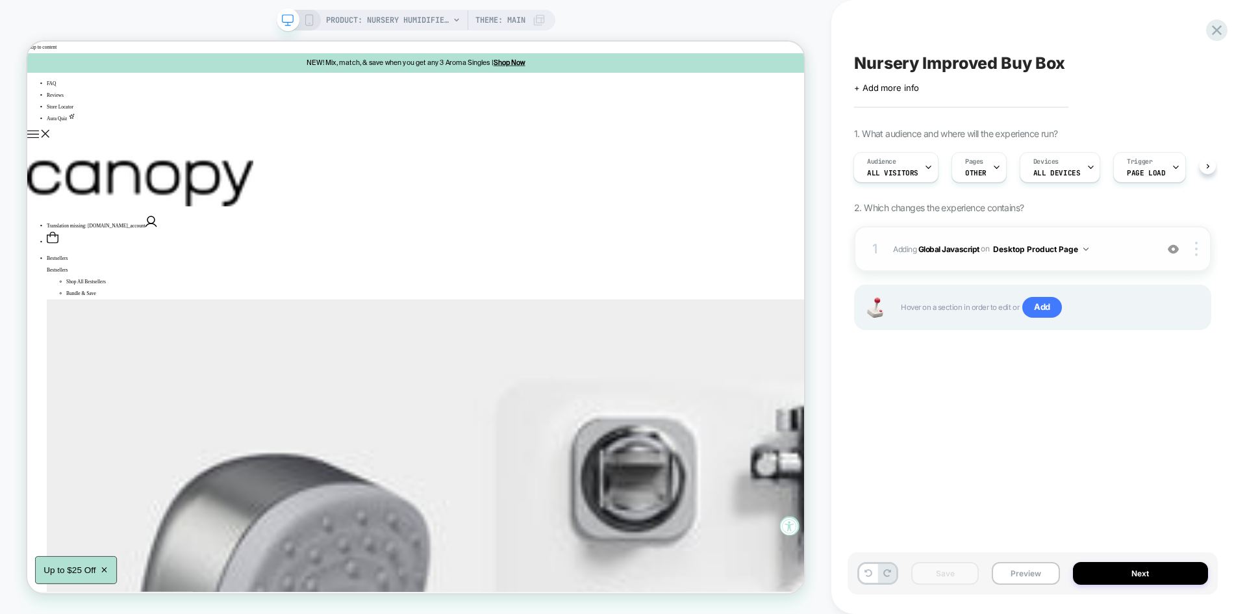
click at [1106, 267] on div "1 Adding Global Javascript on Desktop Product Page Add Before Add After Copy to…" at bounding box center [1032, 248] width 357 height 45
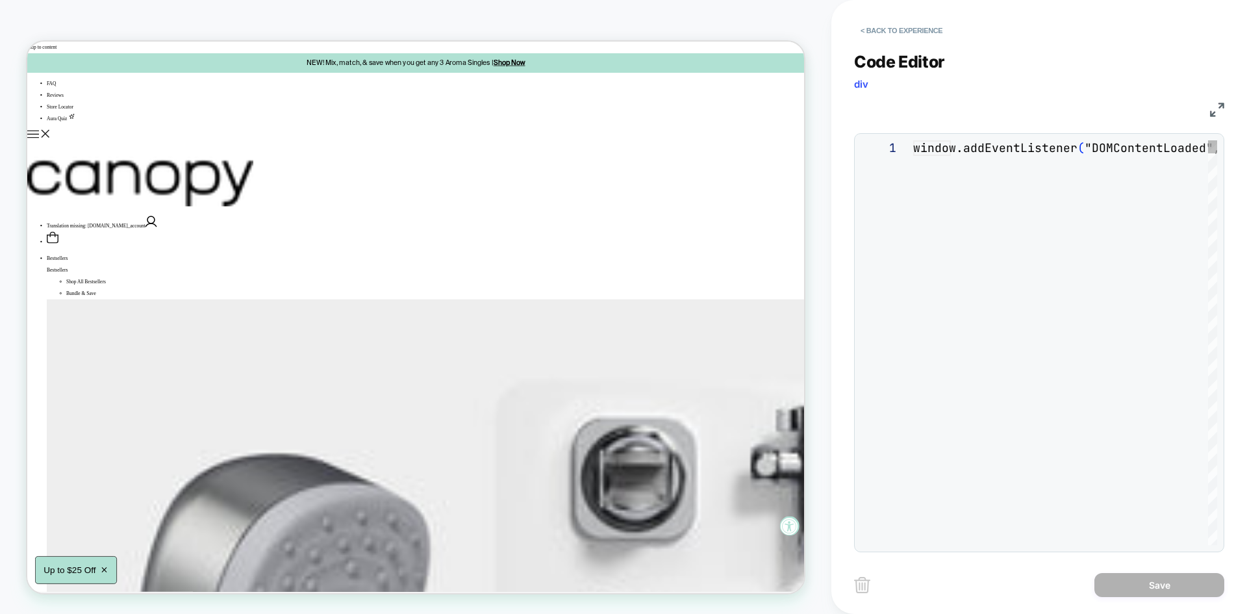
click at [1217, 113] on img at bounding box center [1217, 110] width 14 height 14
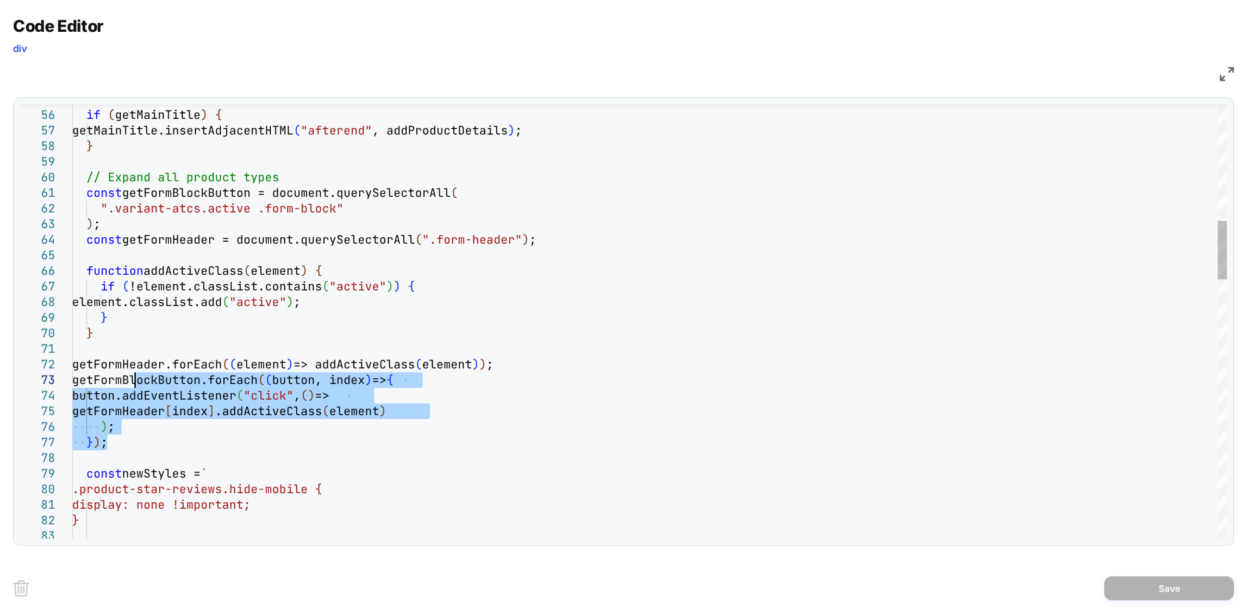
drag, startPoint x: 119, startPoint y: 436, endPoint x: 137, endPoint y: 384, distance: 55.4
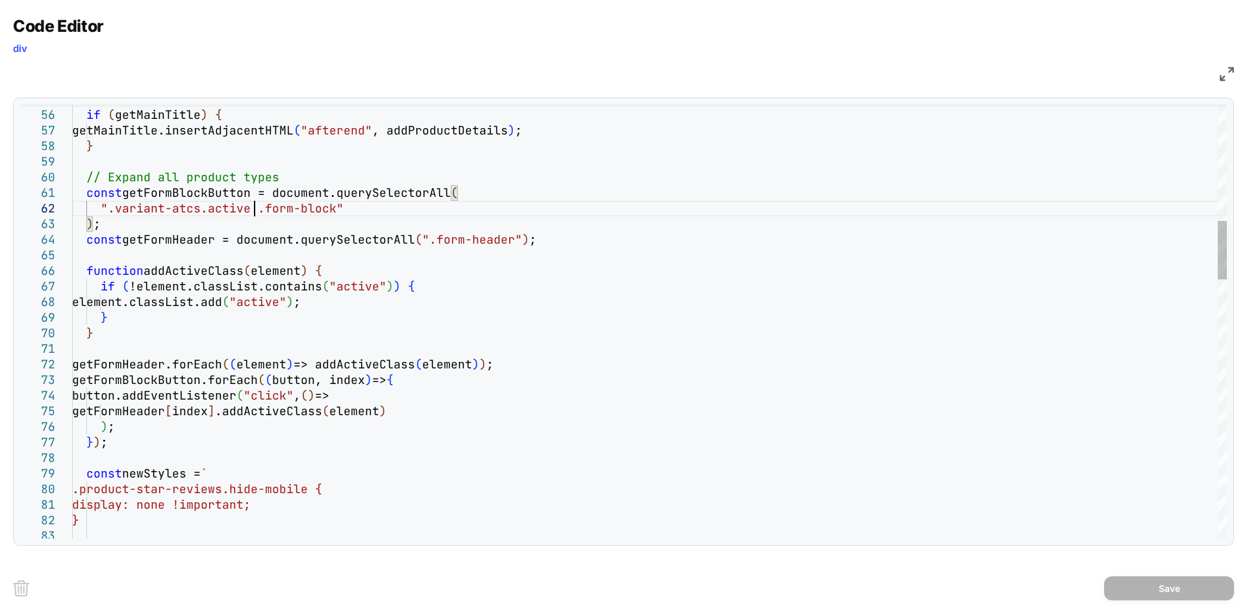
type textarea "**********"
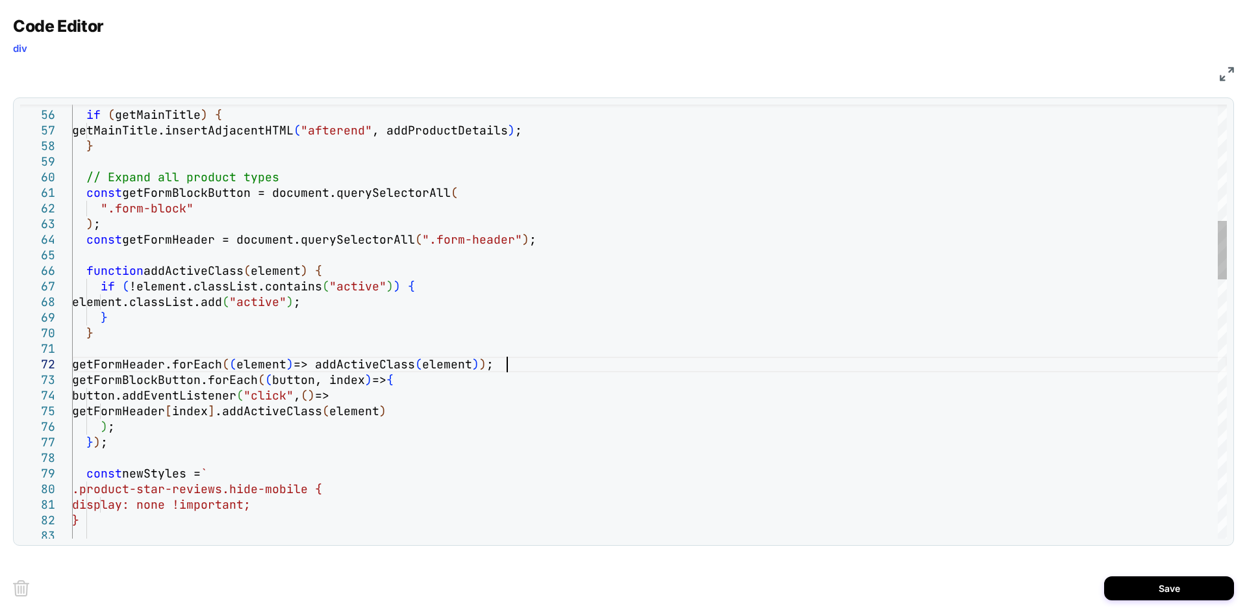
click at [1140, 592] on button "Save" at bounding box center [1169, 588] width 130 height 24
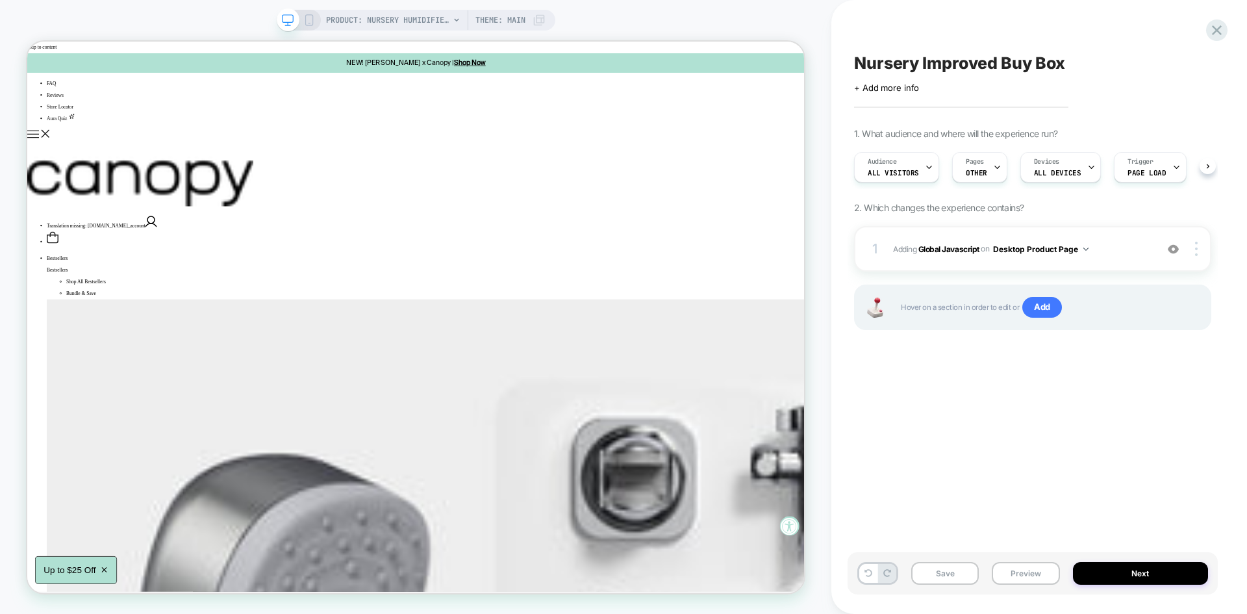
scroll to position [0, 1]
click at [946, 572] on button "Save" at bounding box center [945, 573] width 68 height 23
click at [1022, 563] on button "Preview" at bounding box center [1026, 573] width 68 height 23
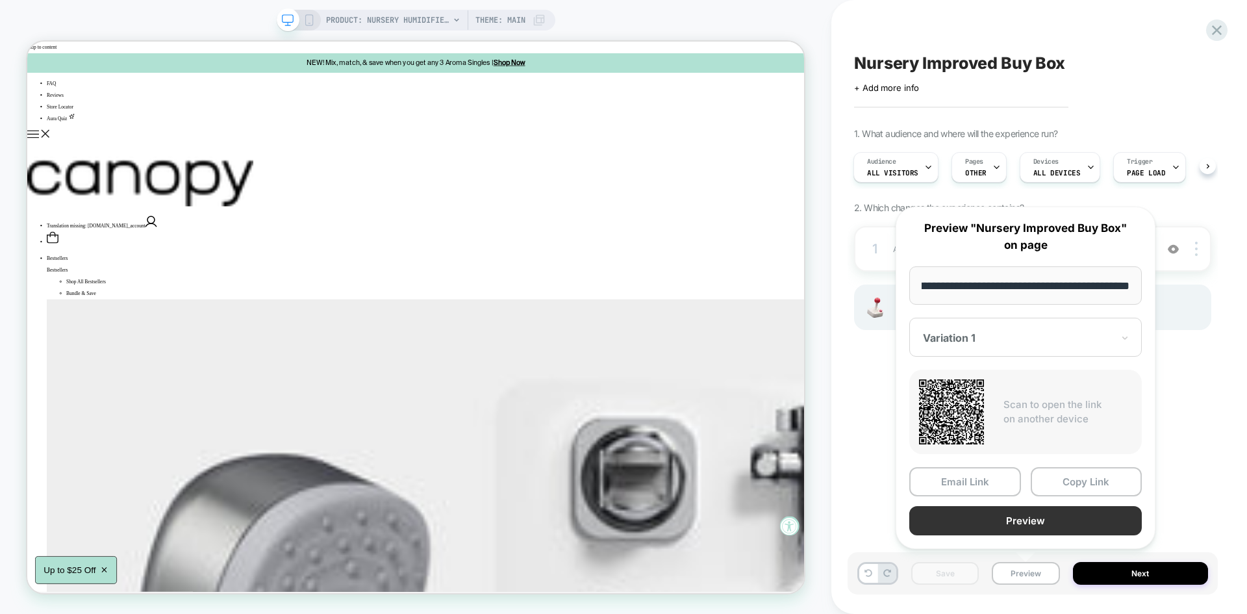
scroll to position [0, 0]
click at [1018, 531] on button "Preview" at bounding box center [1025, 520] width 232 height 29
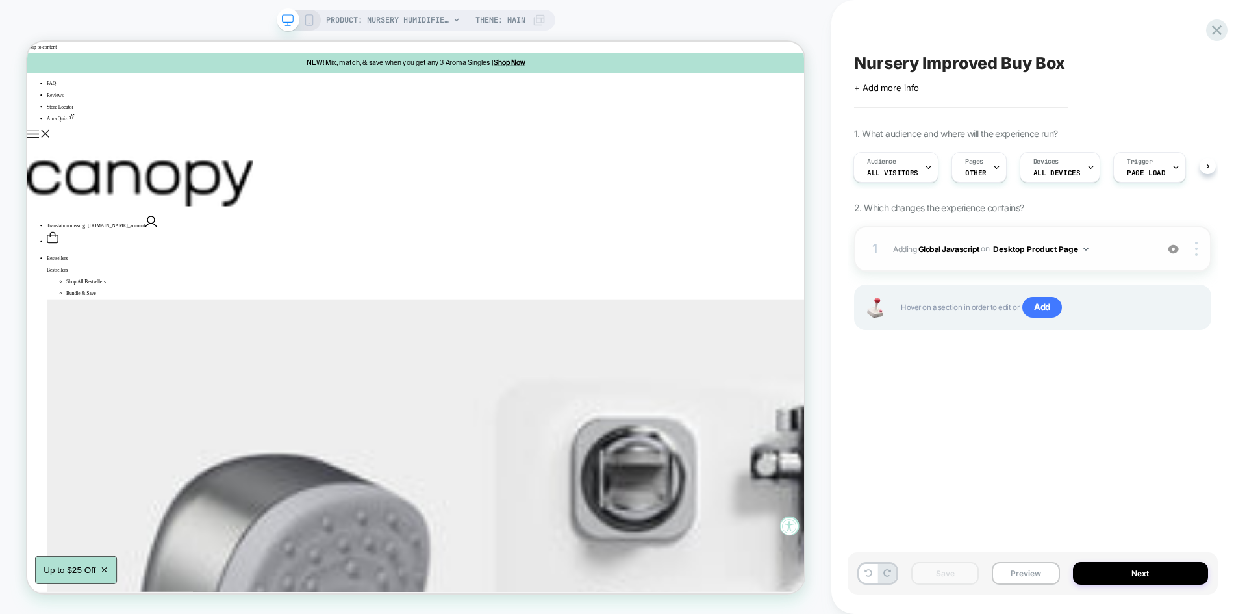
click at [1105, 234] on div "1 Adding Global Javascript on Desktop Product Page Add Before Add After Copy to…" at bounding box center [1032, 248] width 357 height 45
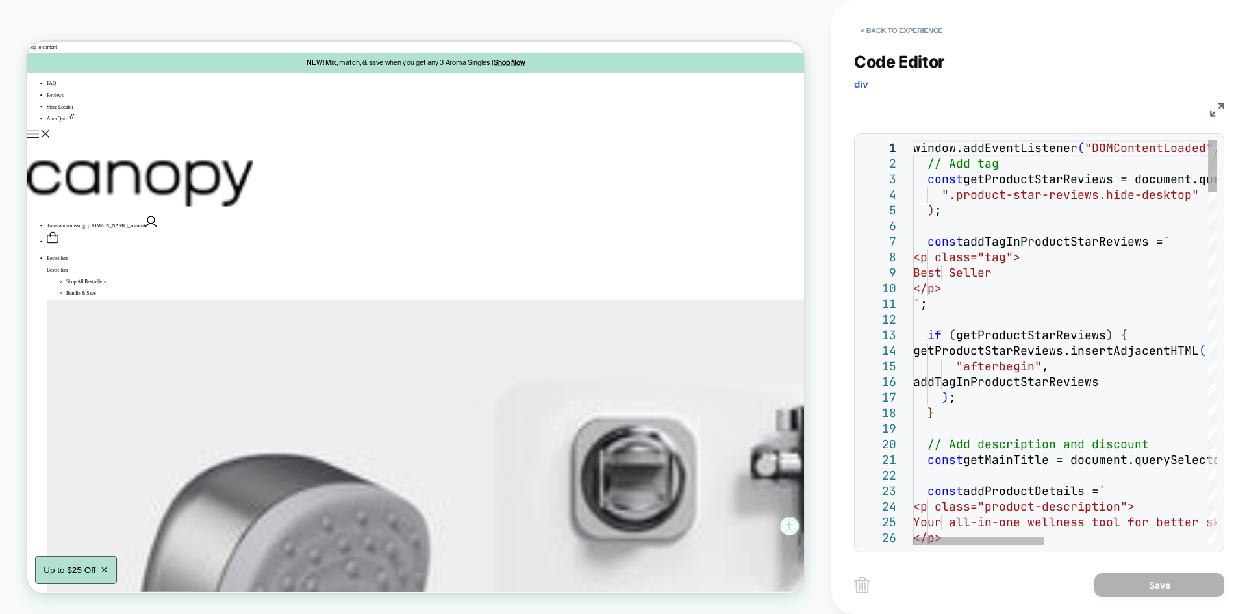
click at [1215, 114] on img at bounding box center [1217, 110] width 14 height 14
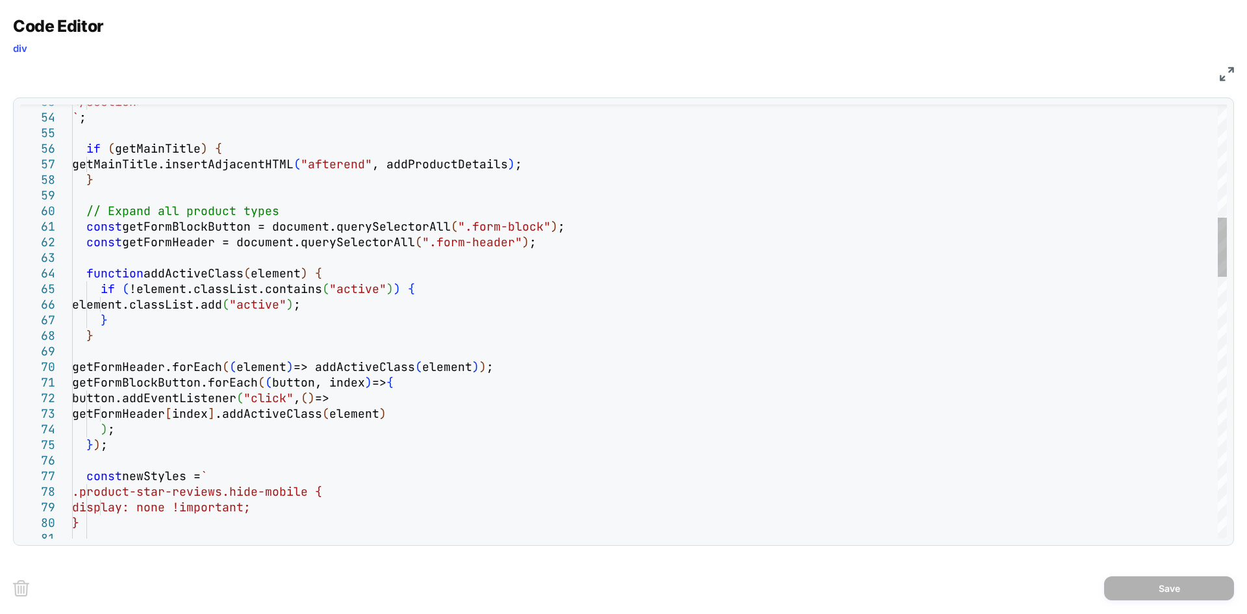
type textarea "**********"
click at [1231, 68] on img at bounding box center [1227, 74] width 14 height 14
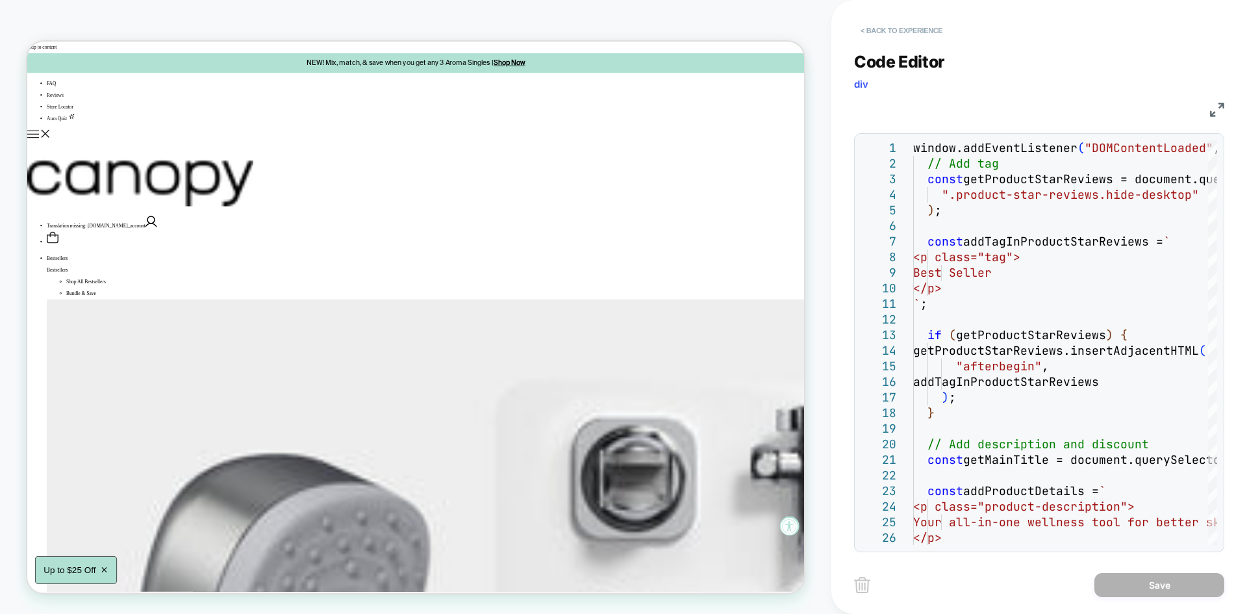
click at [912, 25] on button "< Back to experience" at bounding box center [901, 30] width 95 height 21
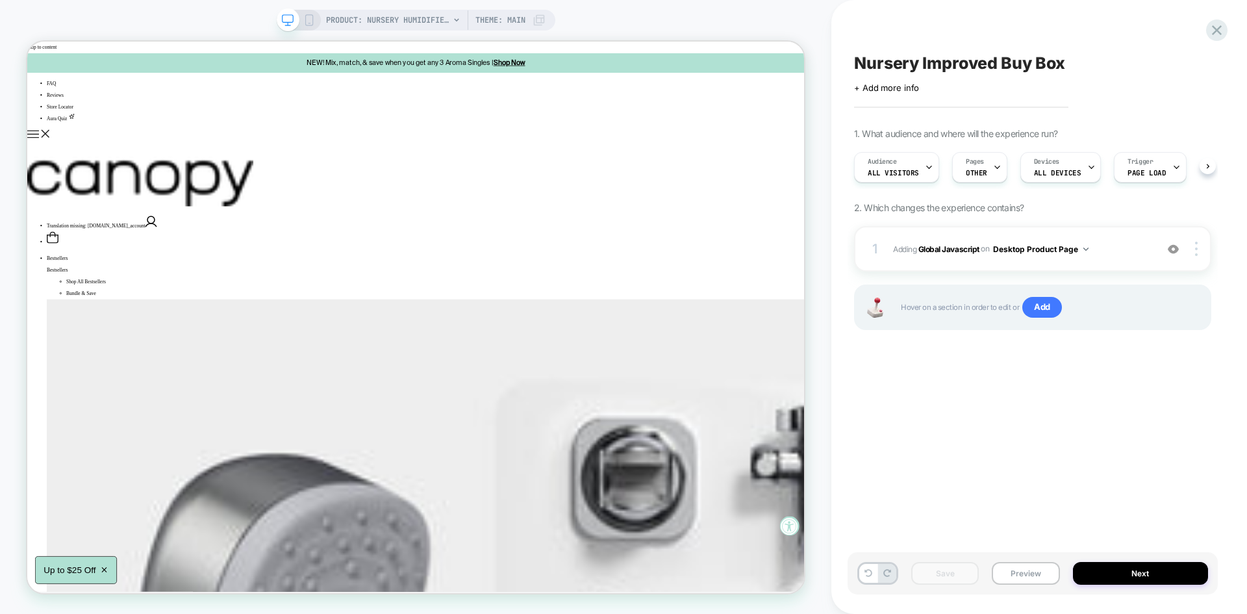
scroll to position [0, 1]
click at [1008, 571] on button "Preview" at bounding box center [1026, 573] width 68 height 23
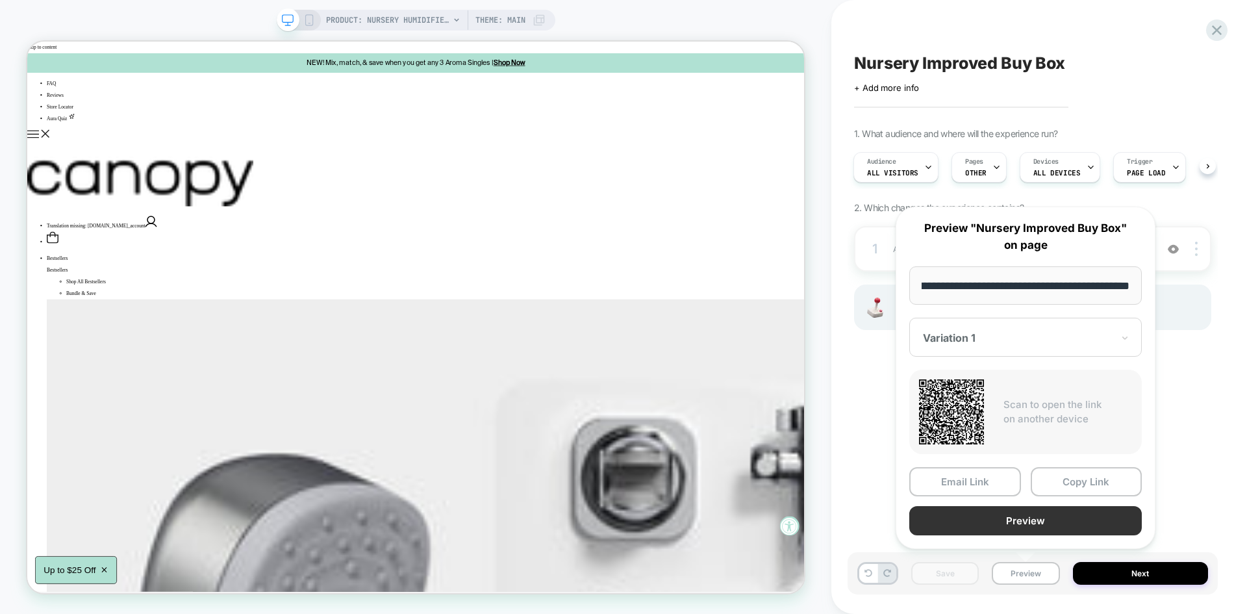
scroll to position [0, 0]
click at [1025, 526] on button "Preview" at bounding box center [1025, 520] width 232 height 29
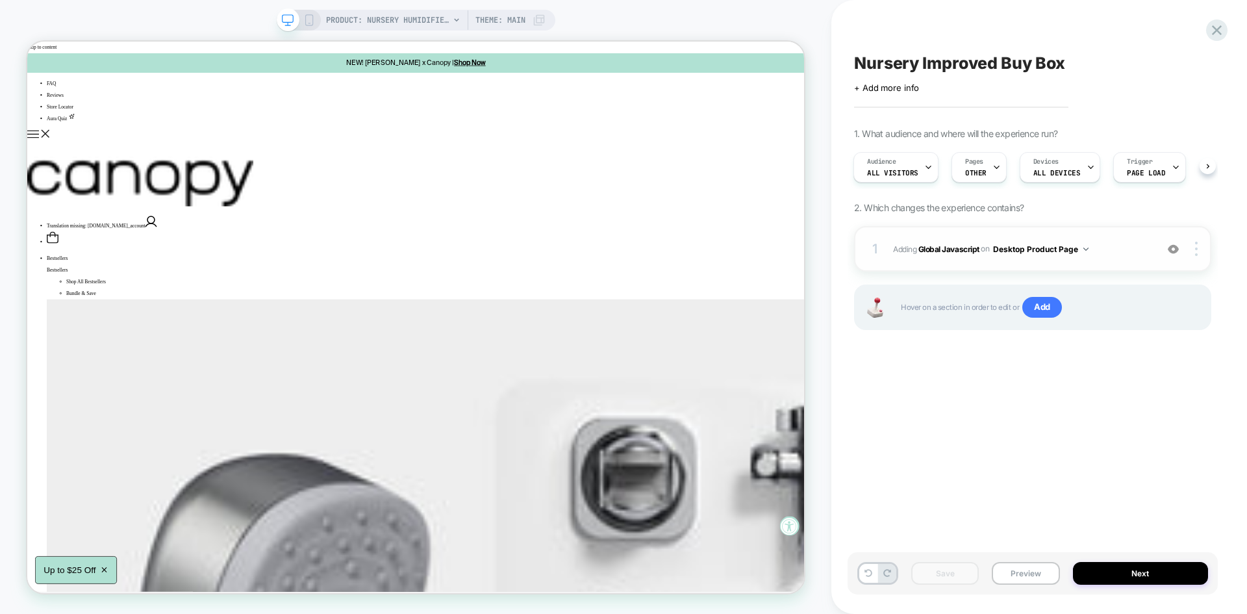
click at [1129, 239] on div "1 Adding Global Javascript on Desktop Product Page Add Before Add After Copy to…" at bounding box center [1032, 248] width 357 height 45
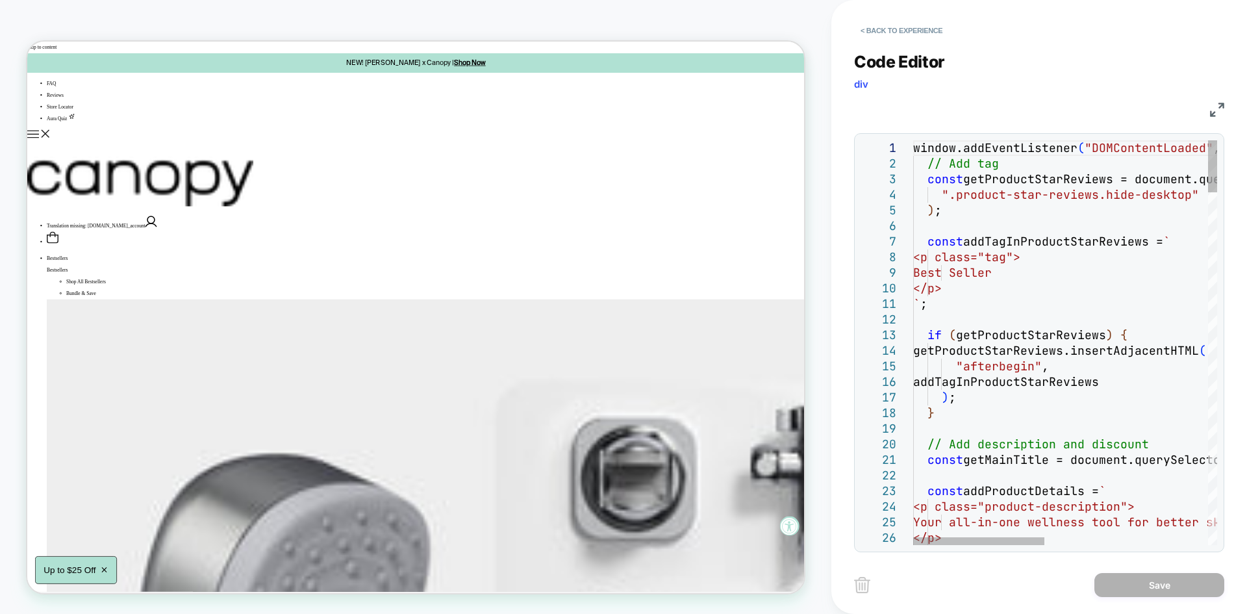
click at [1215, 110] on img at bounding box center [1217, 110] width 14 height 14
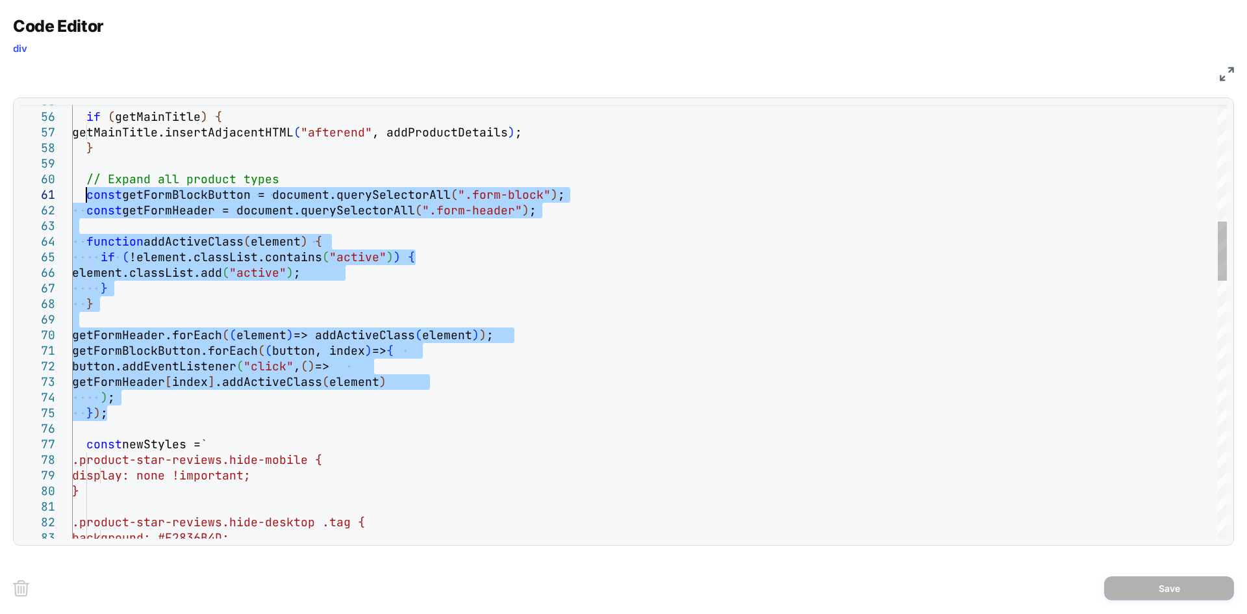
drag, startPoint x: 112, startPoint y: 412, endPoint x: 87, endPoint y: 199, distance: 215.1
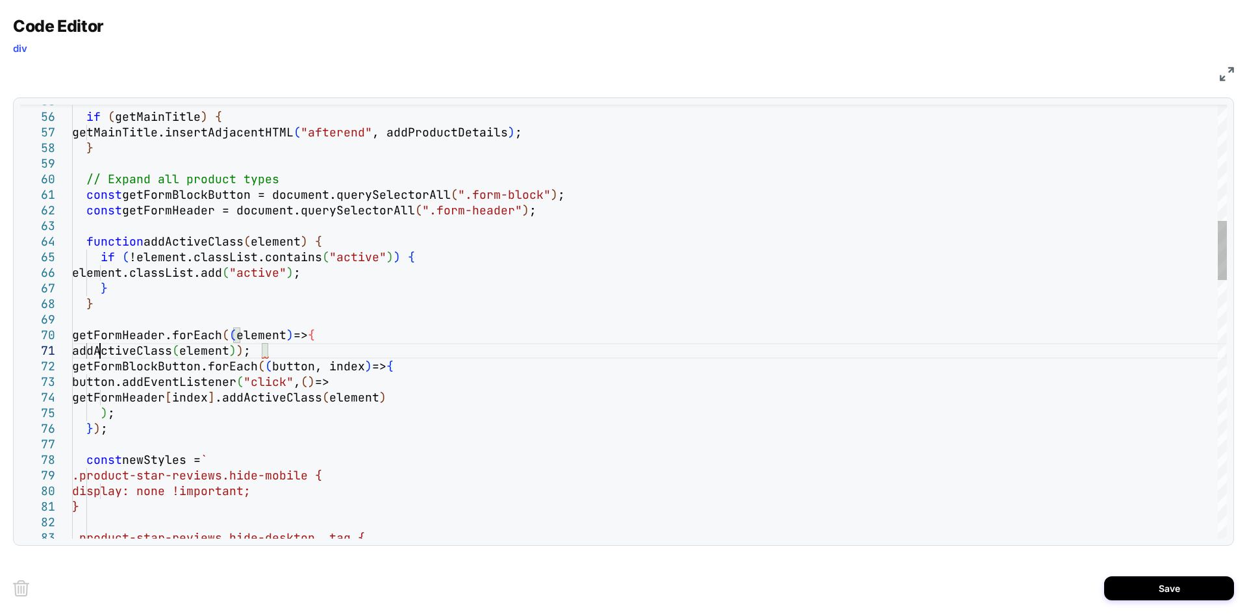
scroll to position [14, 28]
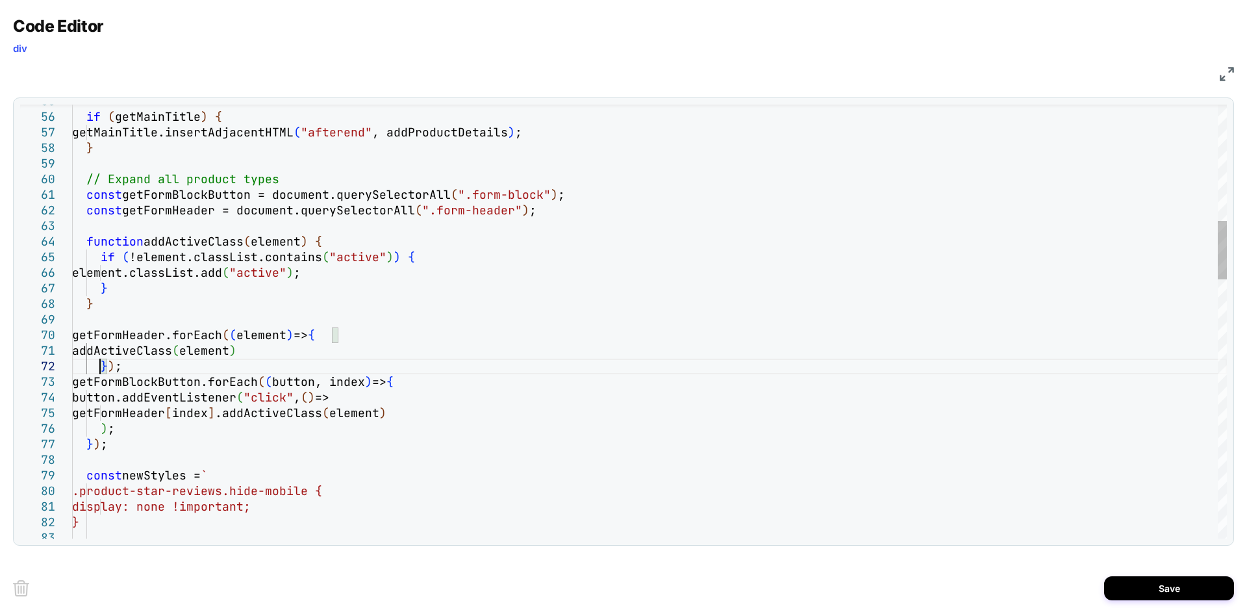
scroll to position [16, 28]
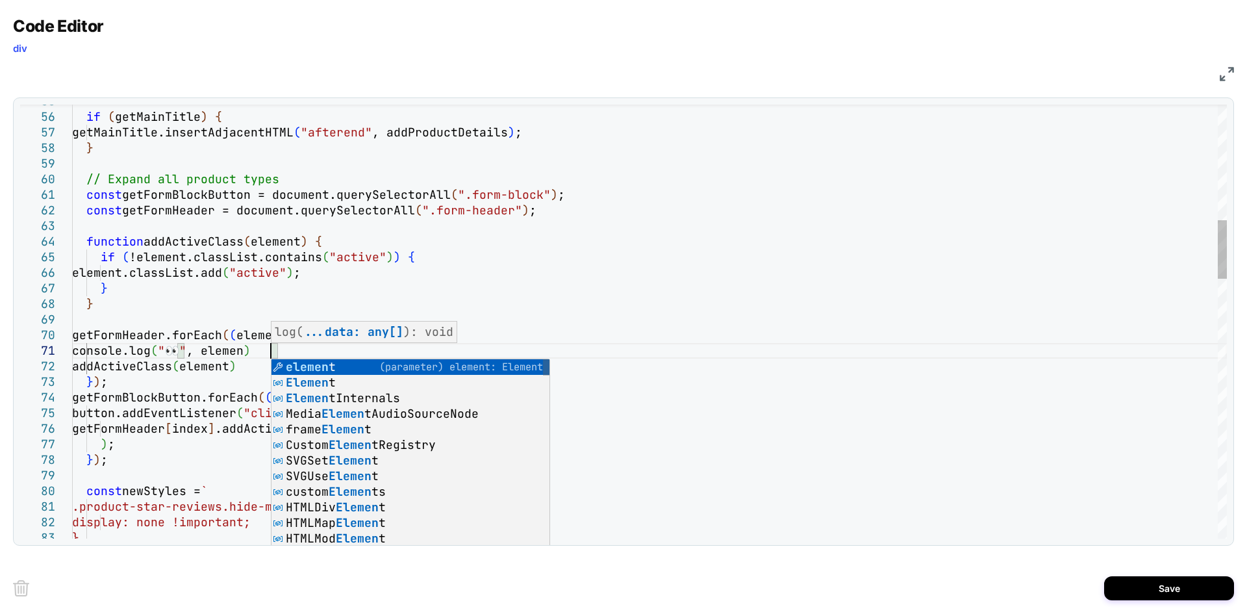
scroll to position [0, 198]
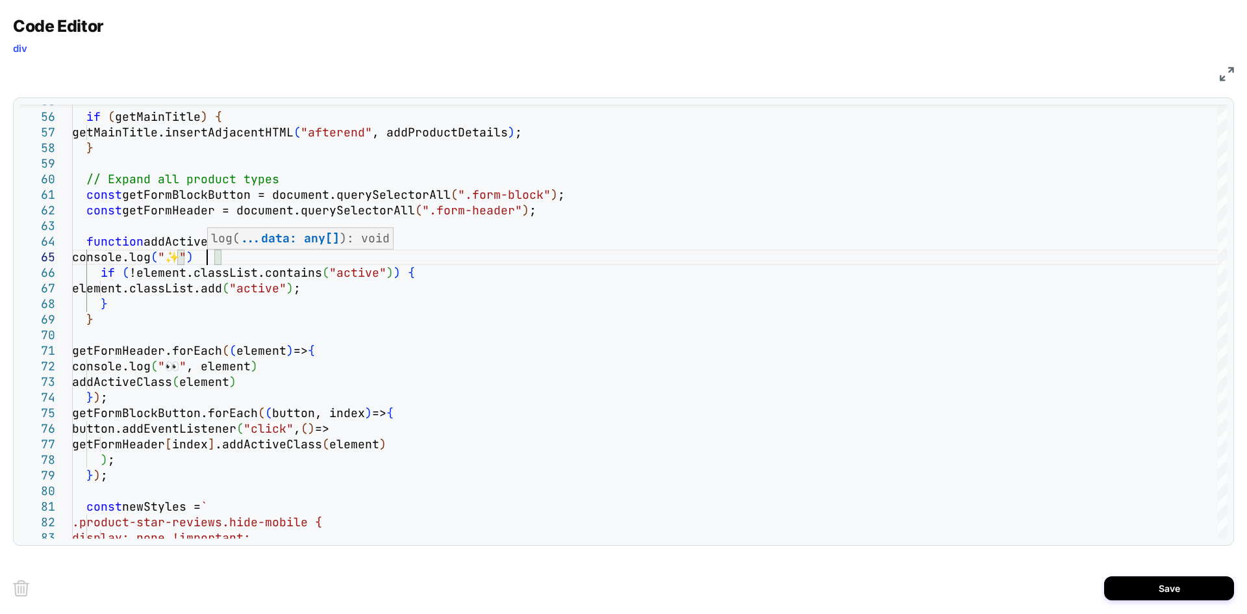
scroll to position [62, 0]
type textarea "**********"
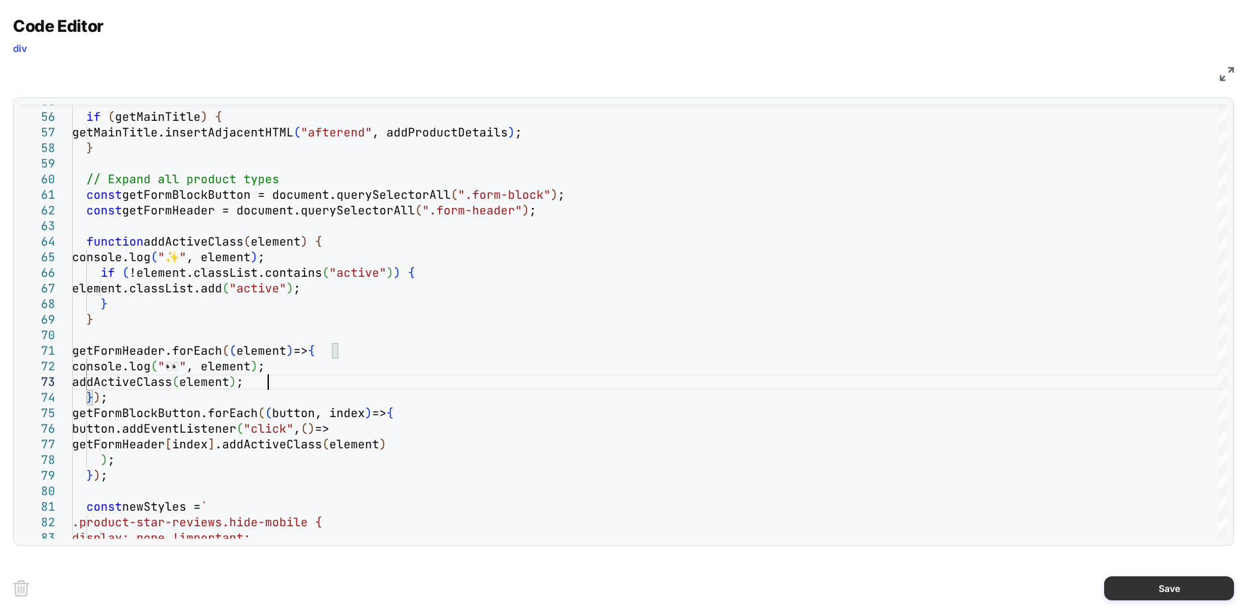
type textarea "**********"
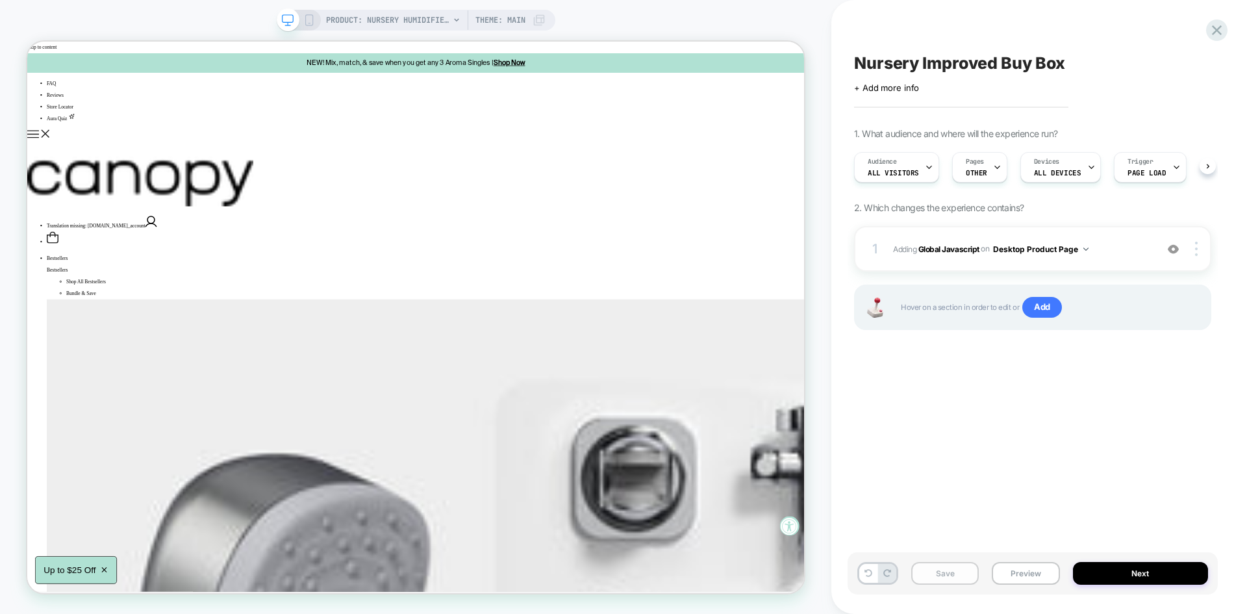
scroll to position [0, 1]
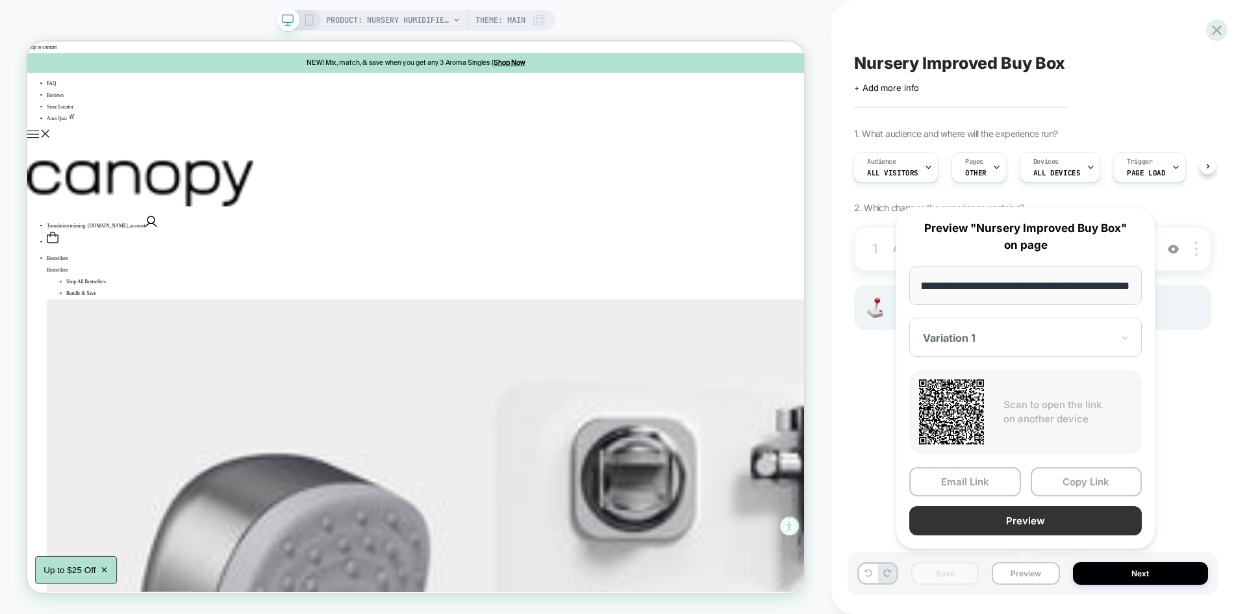
scroll to position [0, 0]
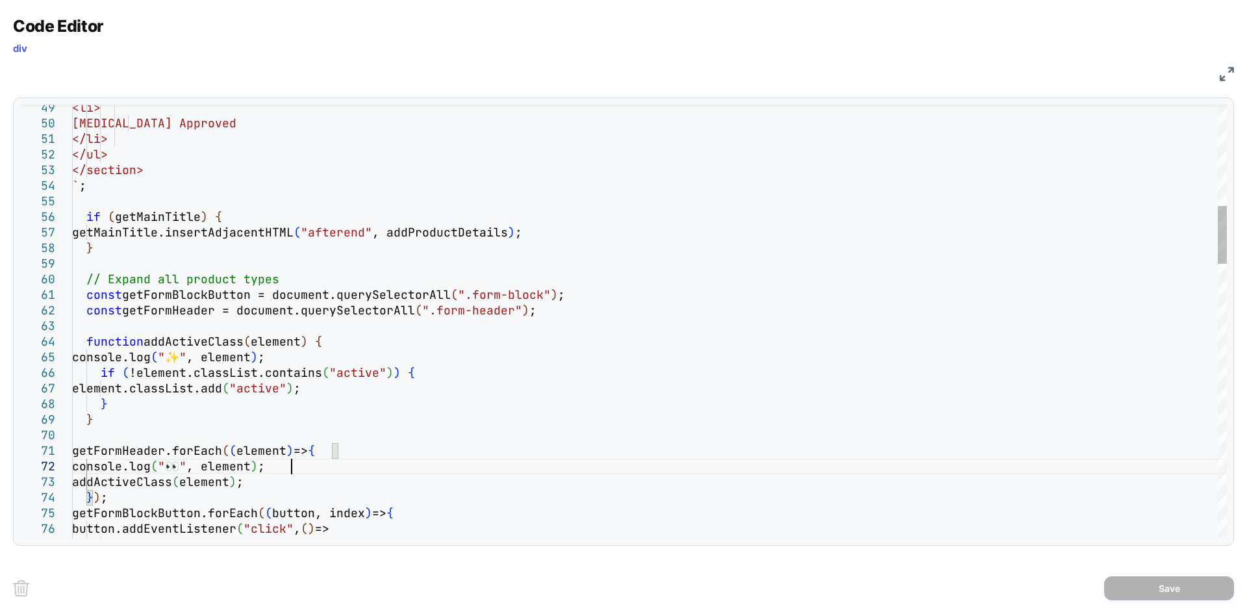
type textarea "**********"
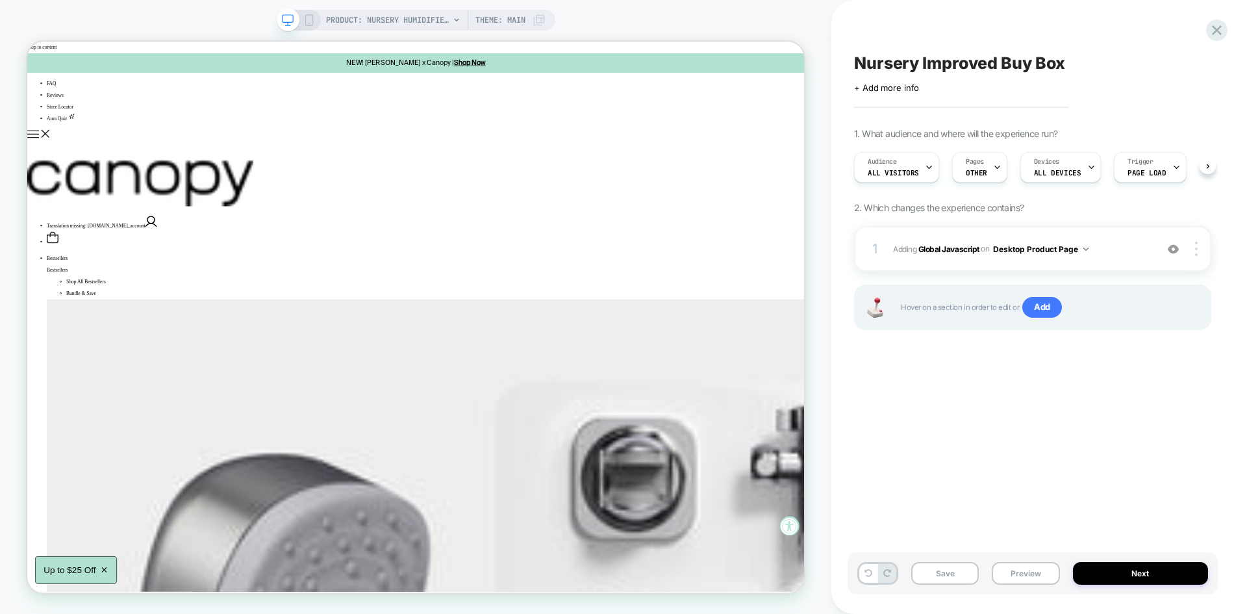
scroll to position [0, 1]
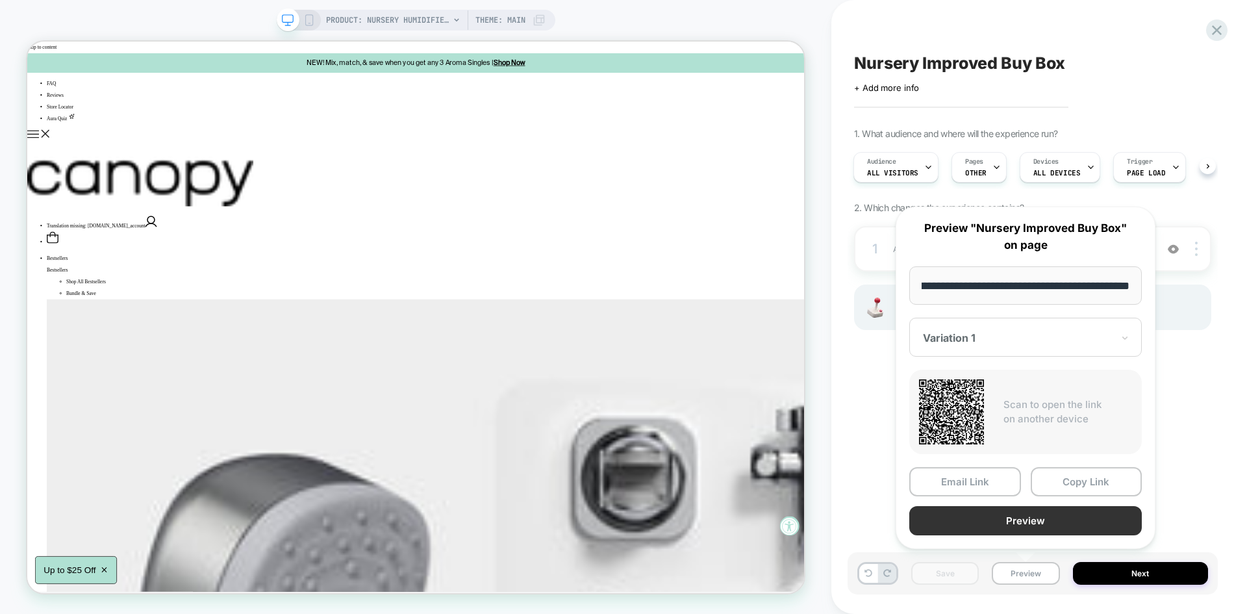
scroll to position [0, 0]
click at [991, 527] on button "Preview" at bounding box center [1025, 520] width 232 height 29
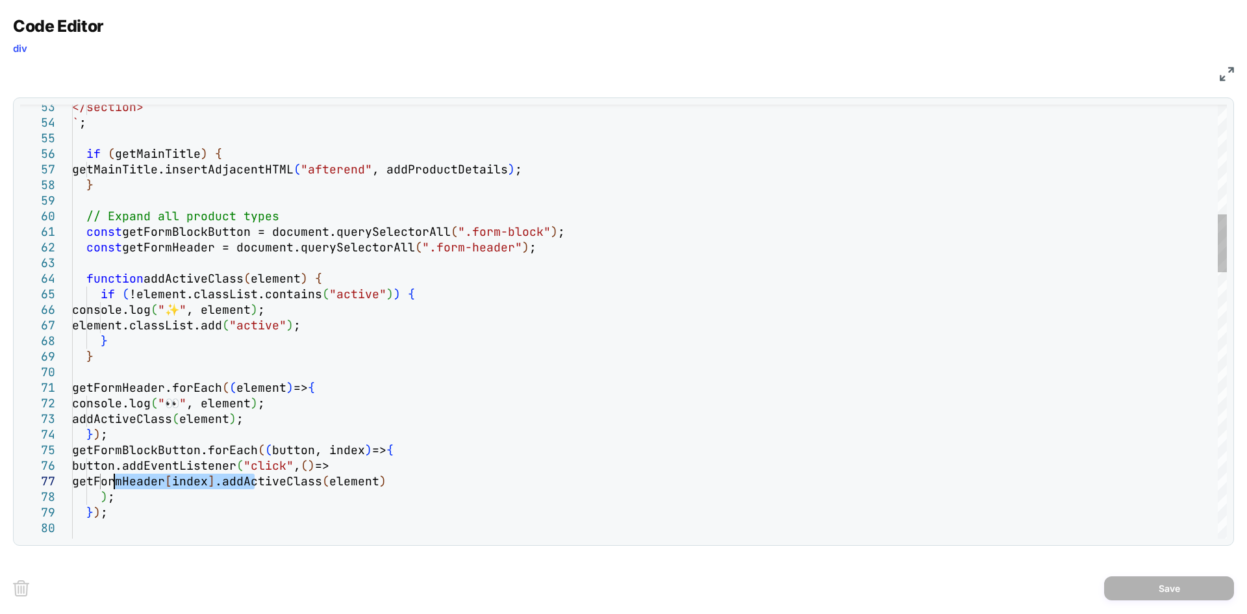
drag, startPoint x: 255, startPoint y: 481, endPoint x: 113, endPoint y: 481, distance: 142.2
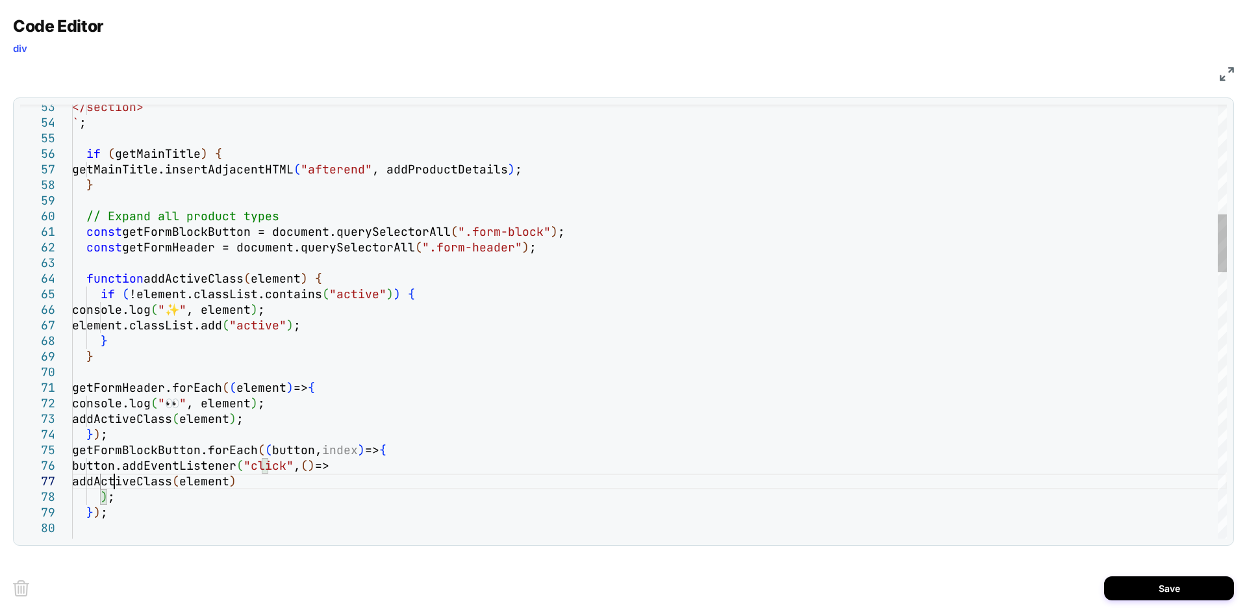
drag, startPoint x: 314, startPoint y: 514, endPoint x: 390, endPoint y: 477, distance: 83.6
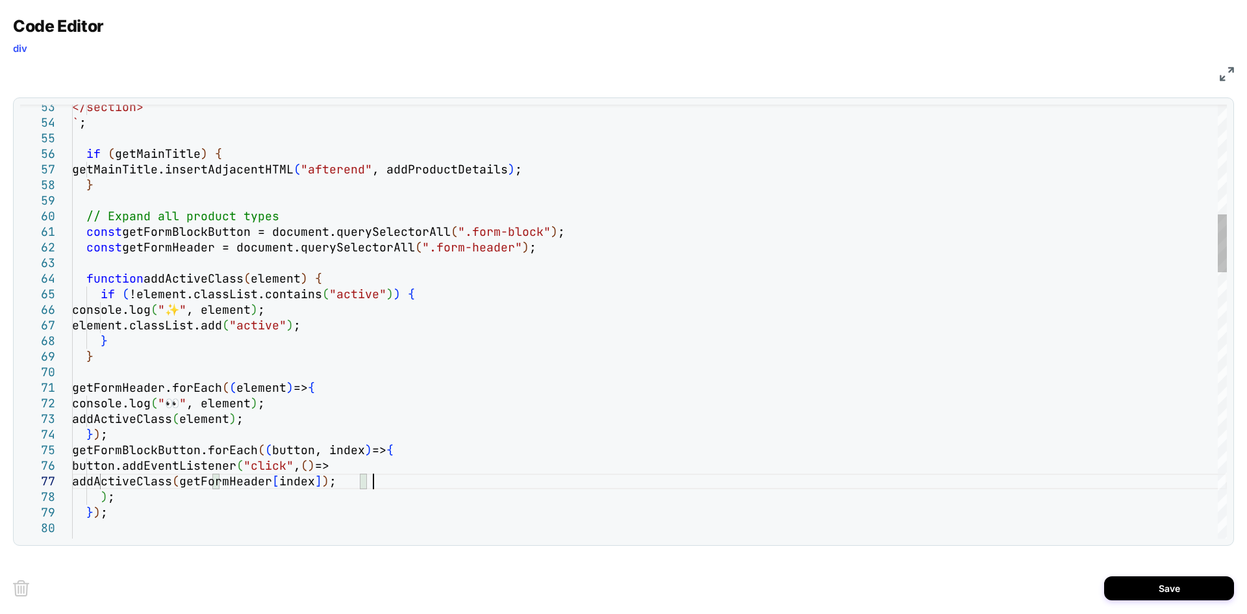
scroll to position [94, 301]
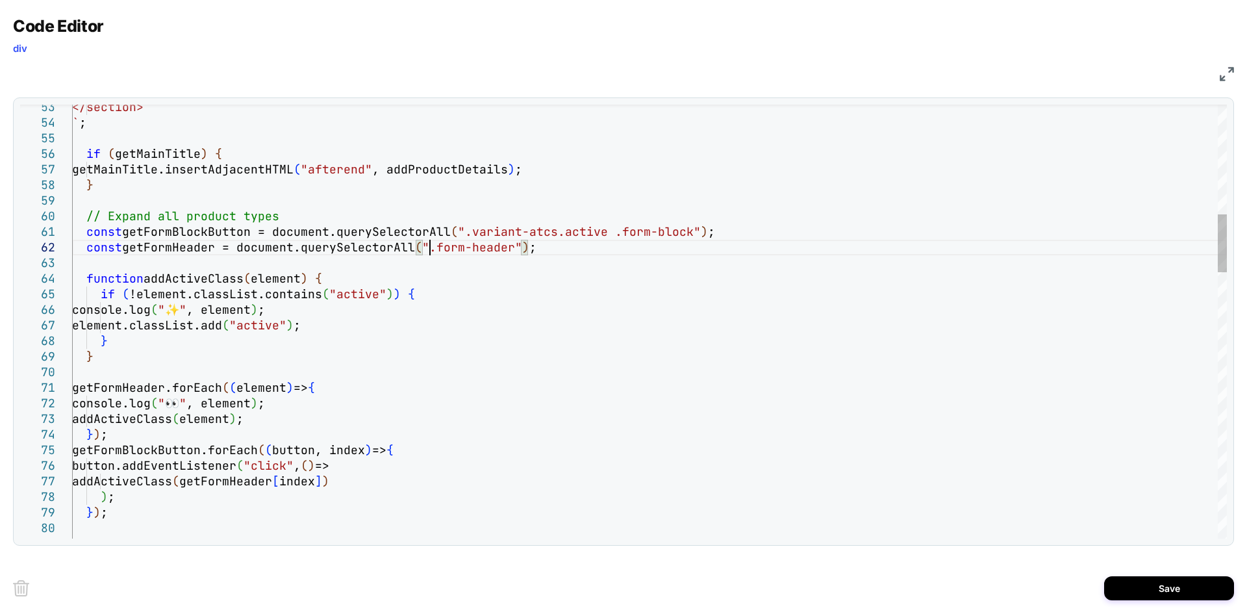
type textarea "**********"
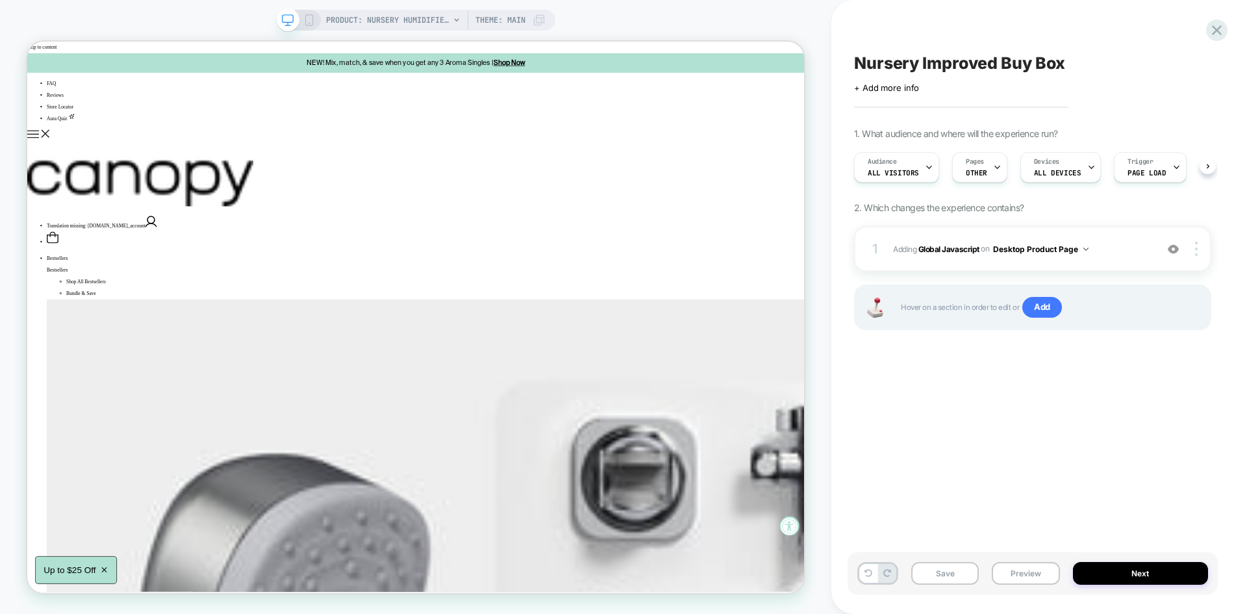
scroll to position [0, 1]
click at [0, 0] on button "Save" at bounding box center [0, 0] width 0 height 0
click at [1024, 566] on button "Preview" at bounding box center [1026, 573] width 68 height 23
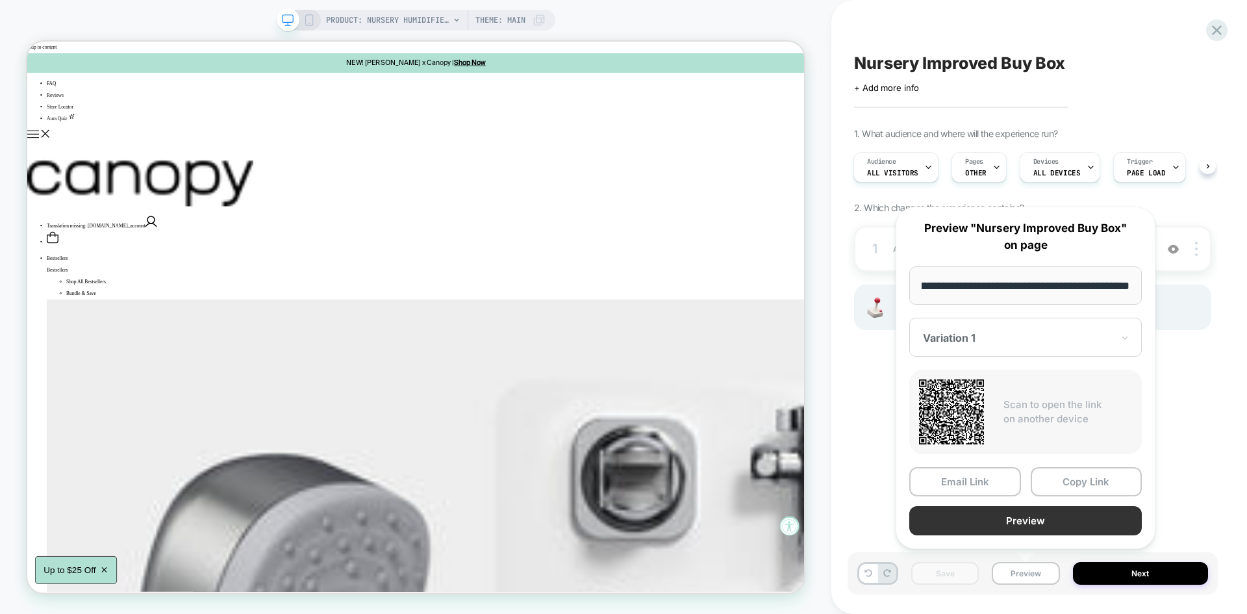
scroll to position [0, 0]
click at [981, 523] on button "Preview" at bounding box center [1025, 520] width 232 height 29
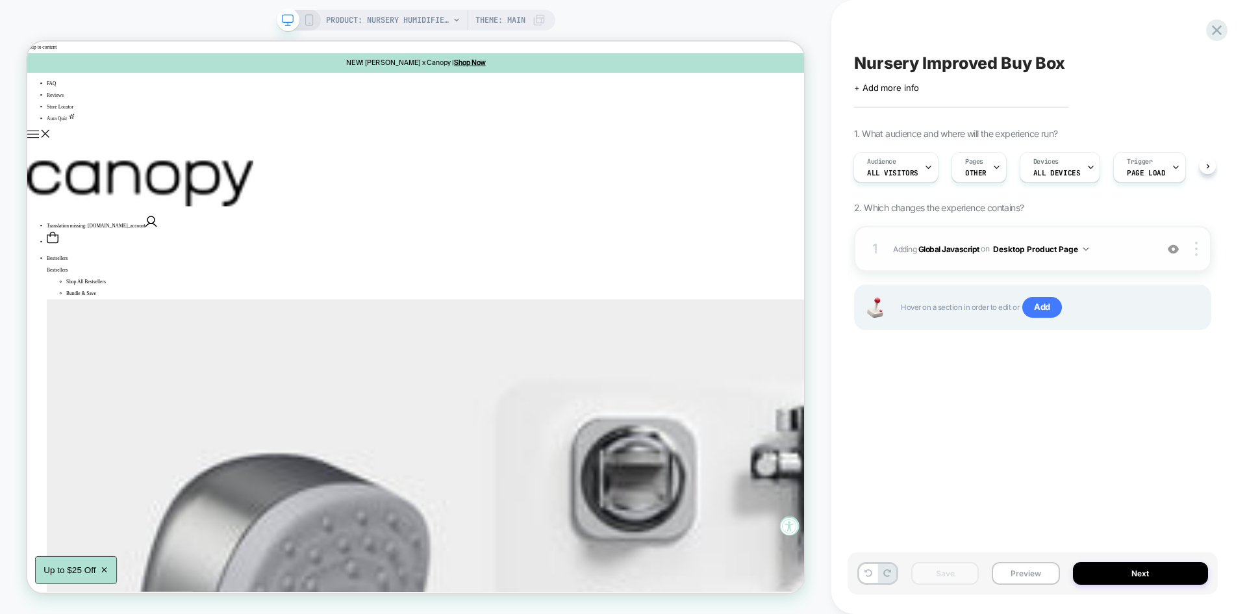
click at [0, 0] on span "Adding Global Javascript on Desktop Product Page" at bounding box center [0, 0] width 0 height 0
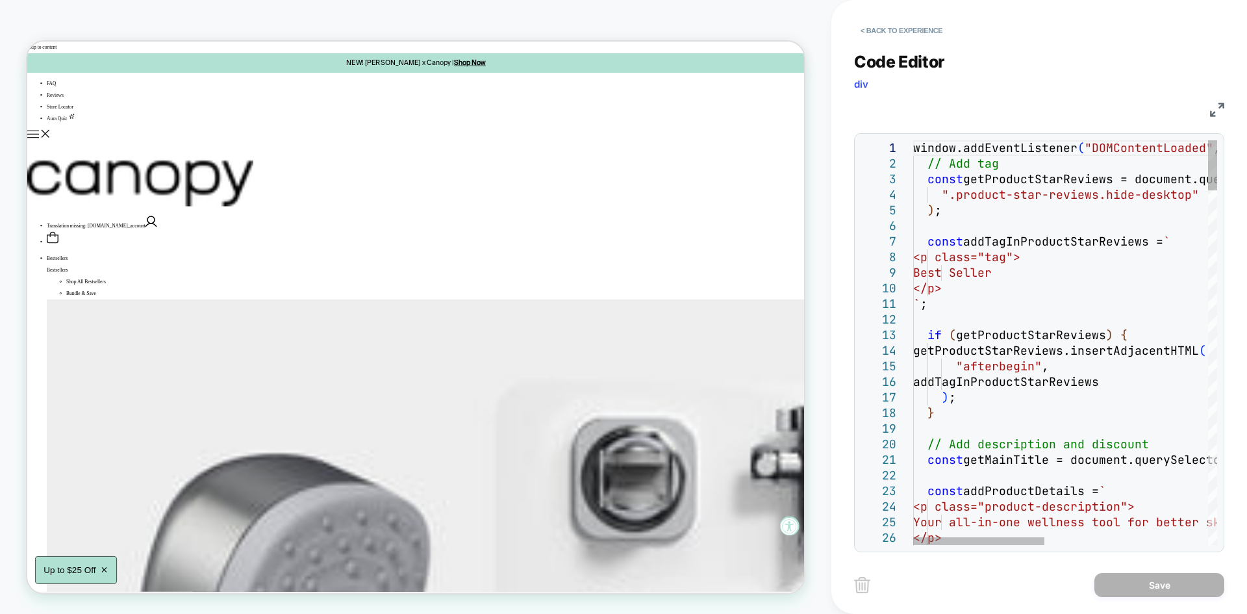
click at [1211, 105] on img at bounding box center [1217, 110] width 14 height 14
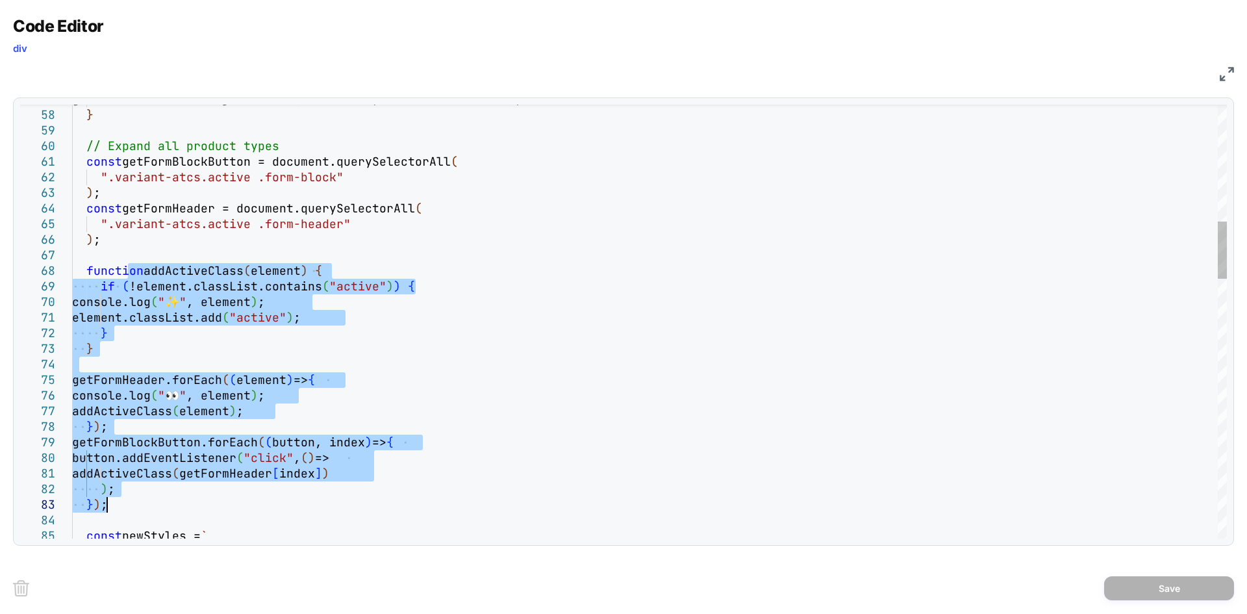
drag, startPoint x: 127, startPoint y: 271, endPoint x: 121, endPoint y: 505, distance: 233.2
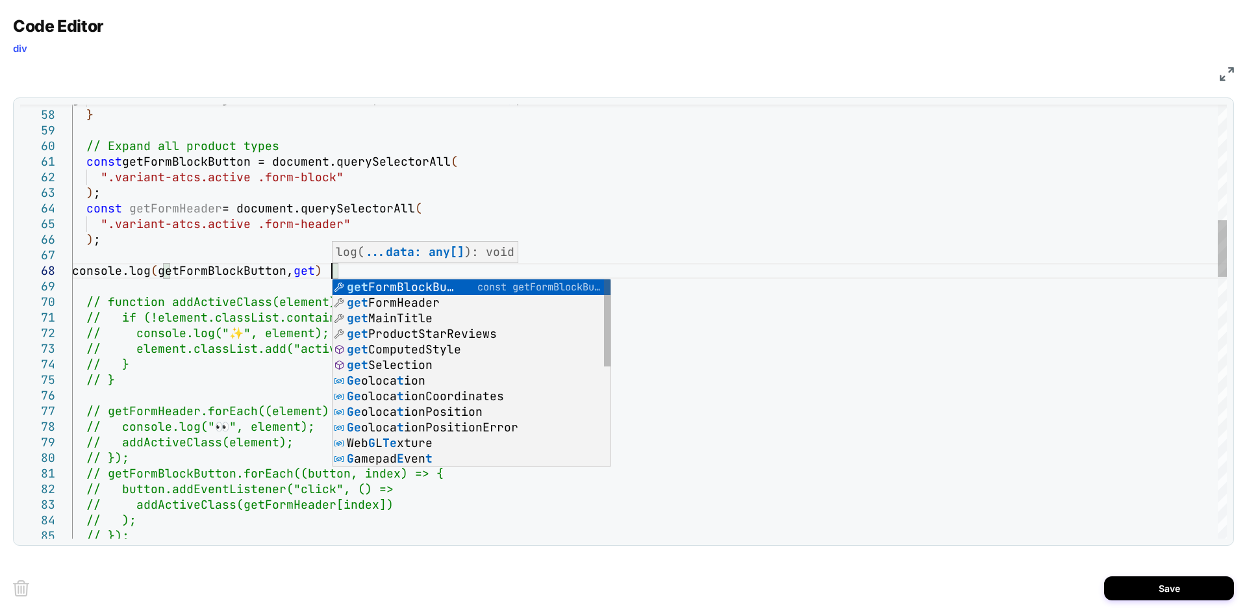
scroll to position [109, 259]
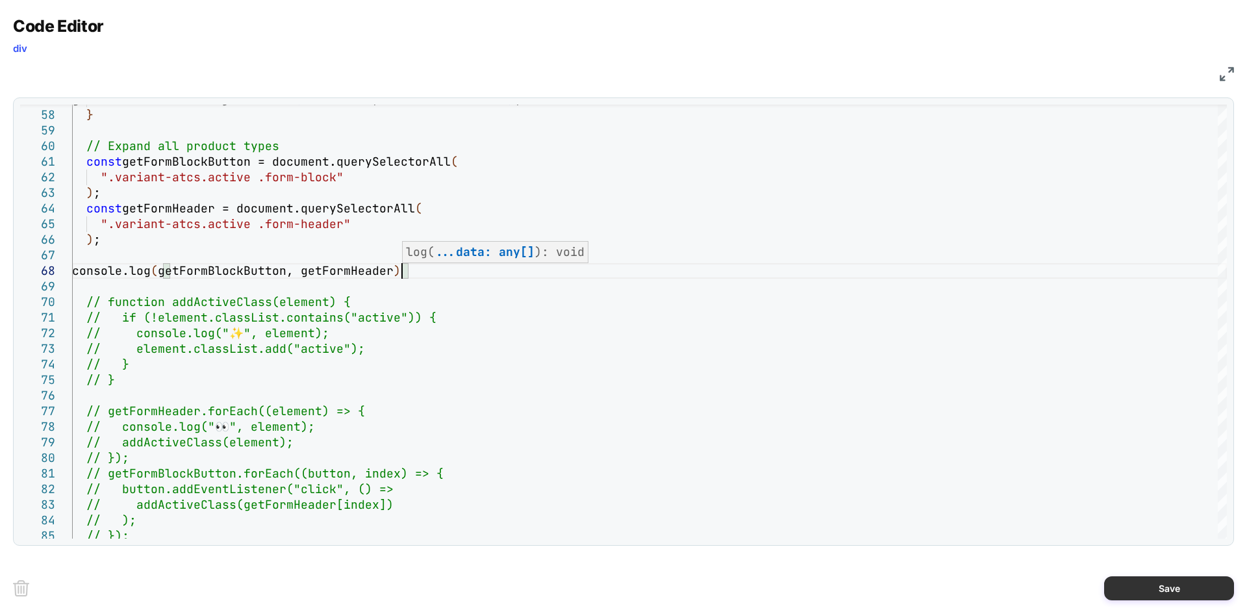
type textarea "**********"
click at [0, 0] on button "Save" at bounding box center [0, 0] width 0 height 0
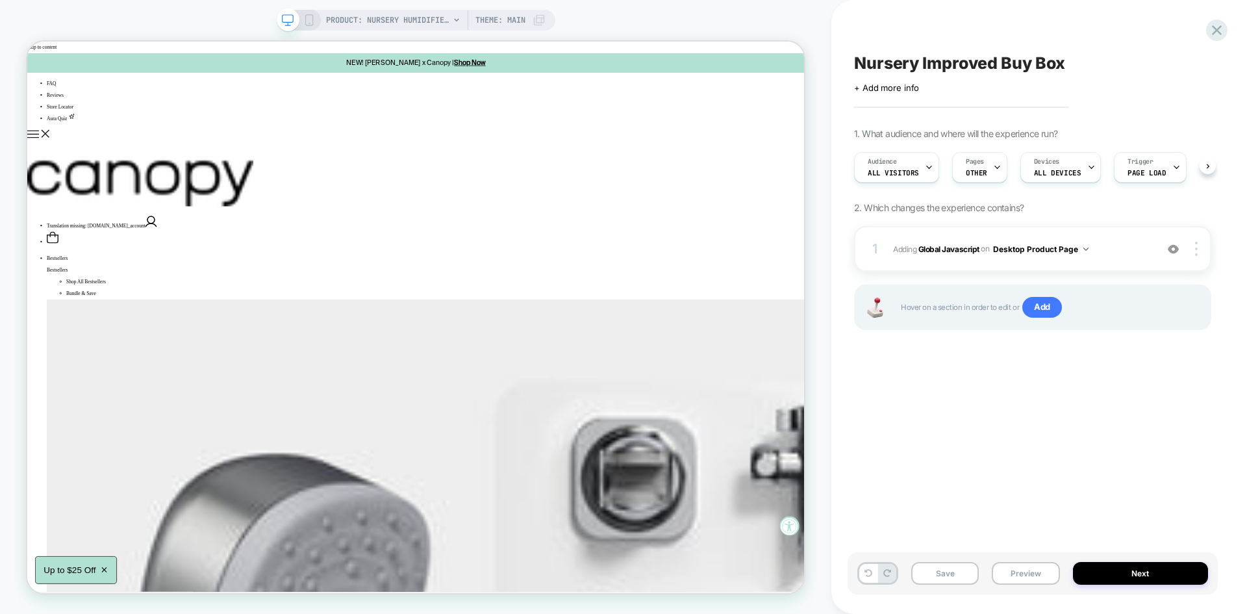
scroll to position [0, 1]
click at [942, 571] on button "Save" at bounding box center [945, 573] width 68 height 23
click at [1027, 580] on button "Preview" at bounding box center [1026, 573] width 68 height 23
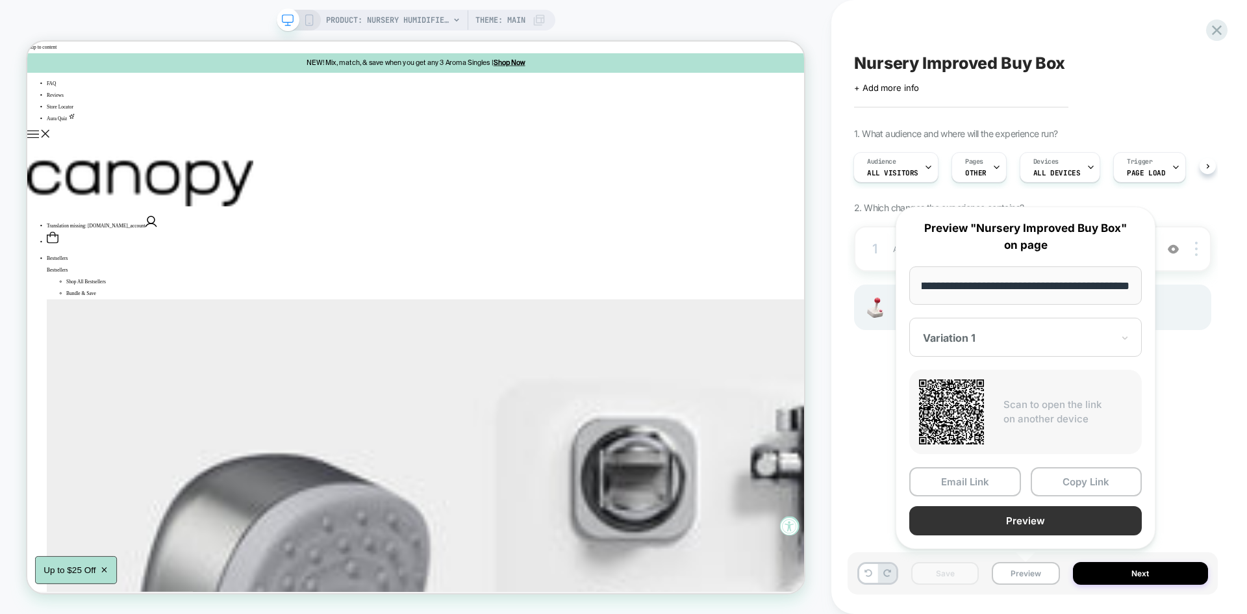
scroll to position [0, 0]
click at [1003, 521] on button "Preview" at bounding box center [1025, 520] width 232 height 29
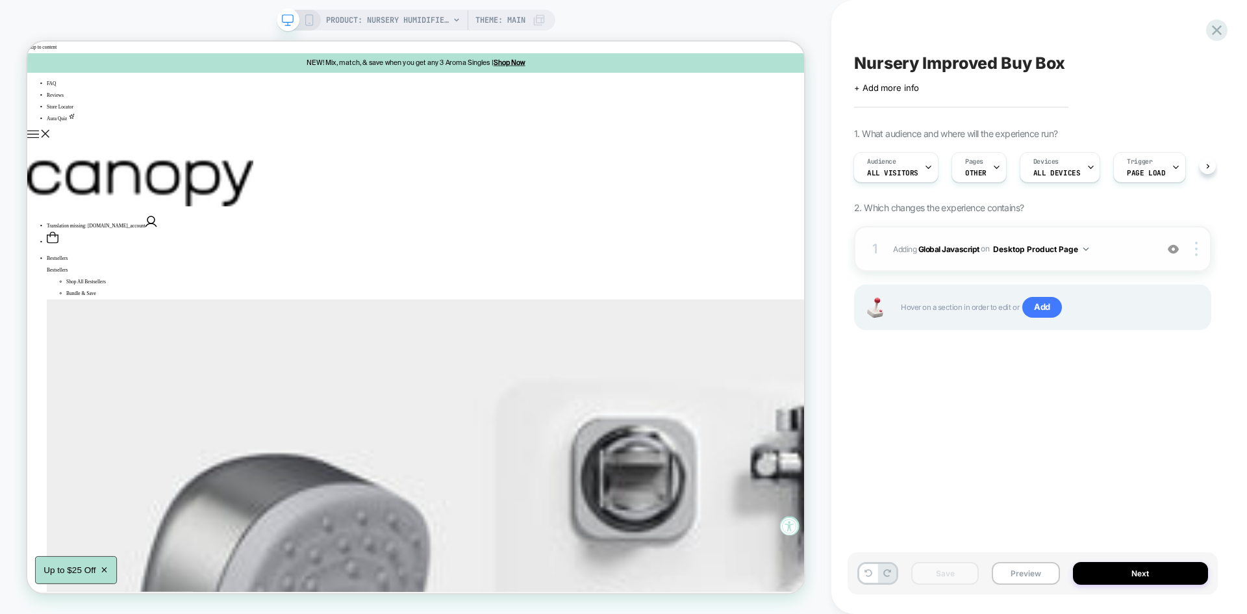
click at [1120, 244] on span "Adding Global Javascript on Desktop Product Page" at bounding box center [1021, 249] width 257 height 16
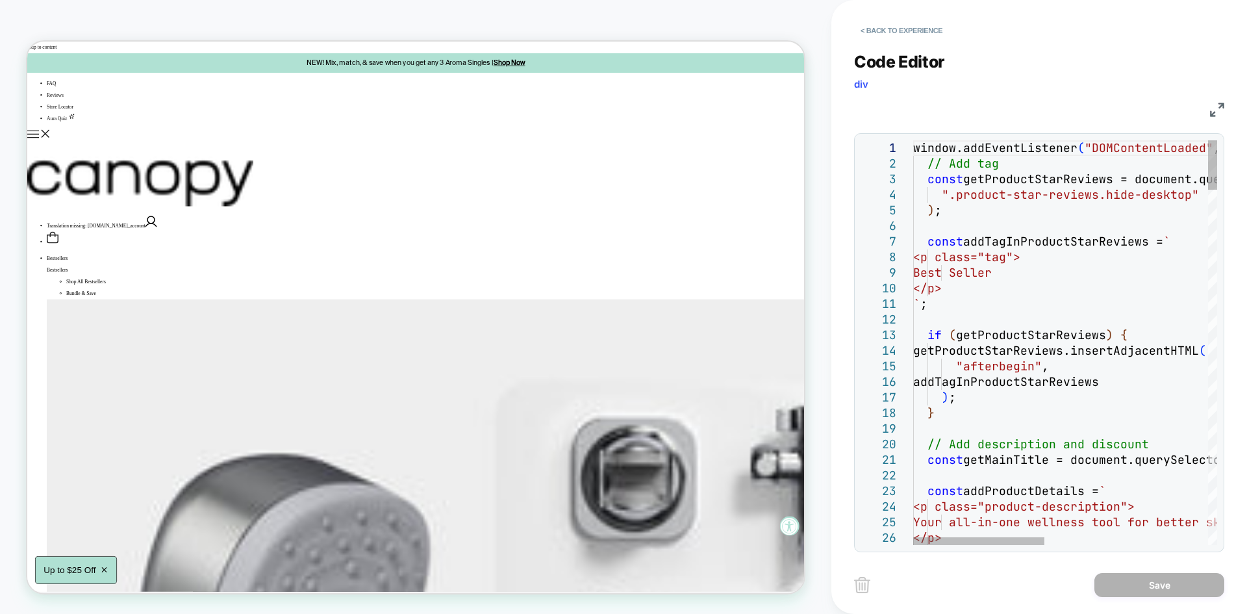
click at [1214, 106] on img at bounding box center [1217, 110] width 14 height 14
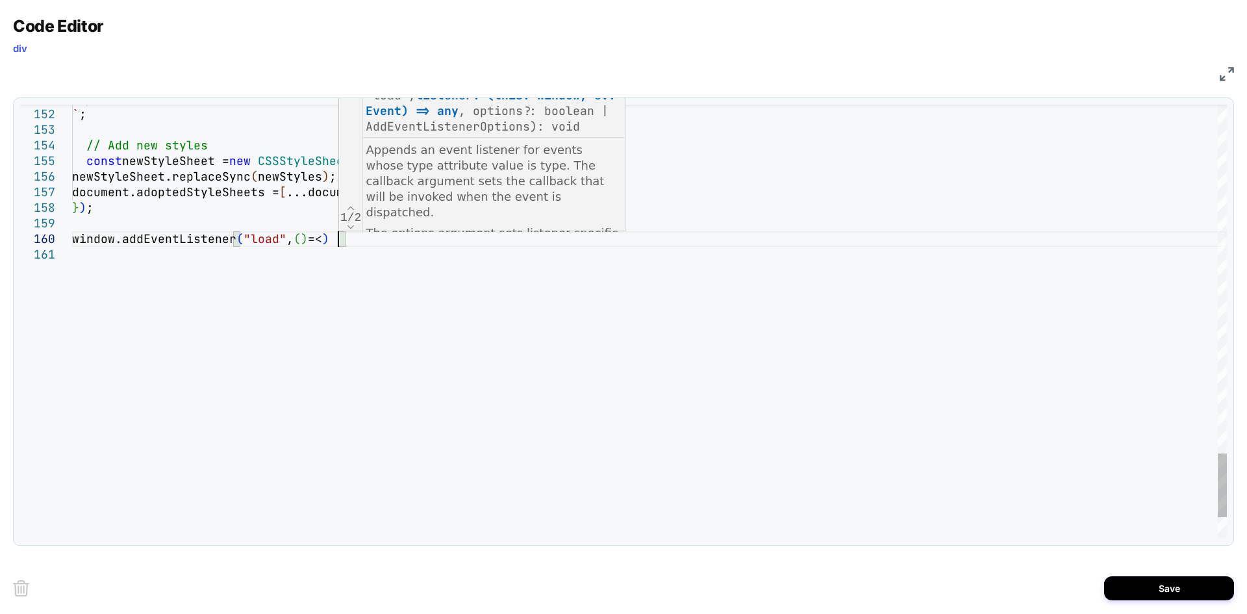
scroll to position [140, 266]
type textarea "**********"
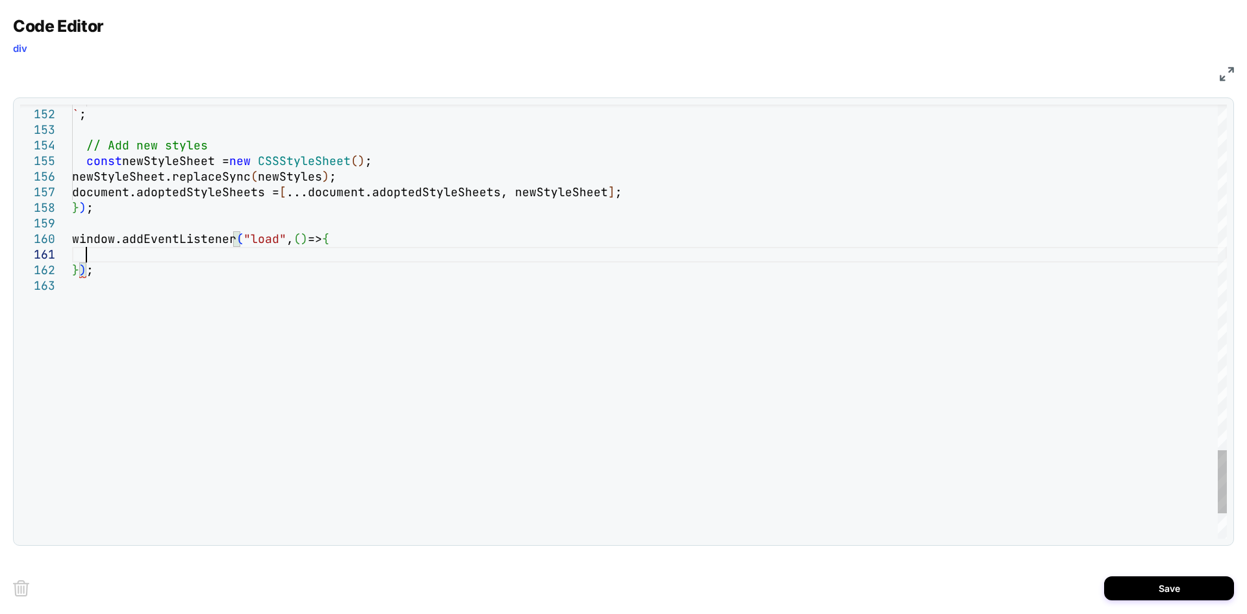
scroll to position [14, 13]
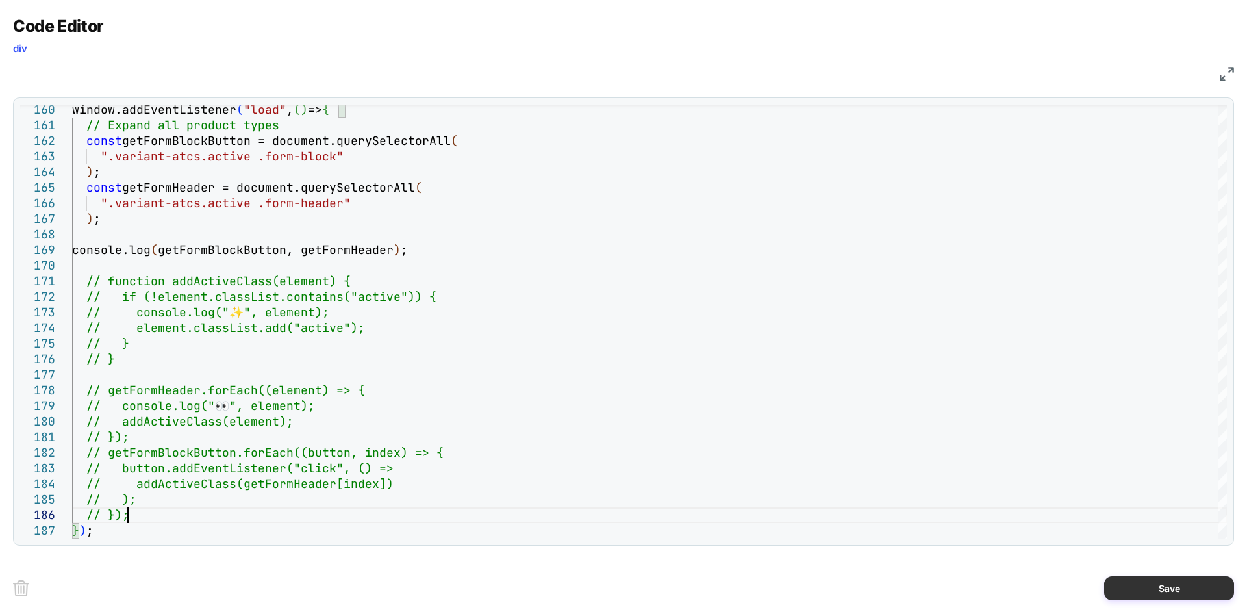
type textarea "**********"
click at [1136, 586] on button "Save" at bounding box center [1169, 588] width 130 height 24
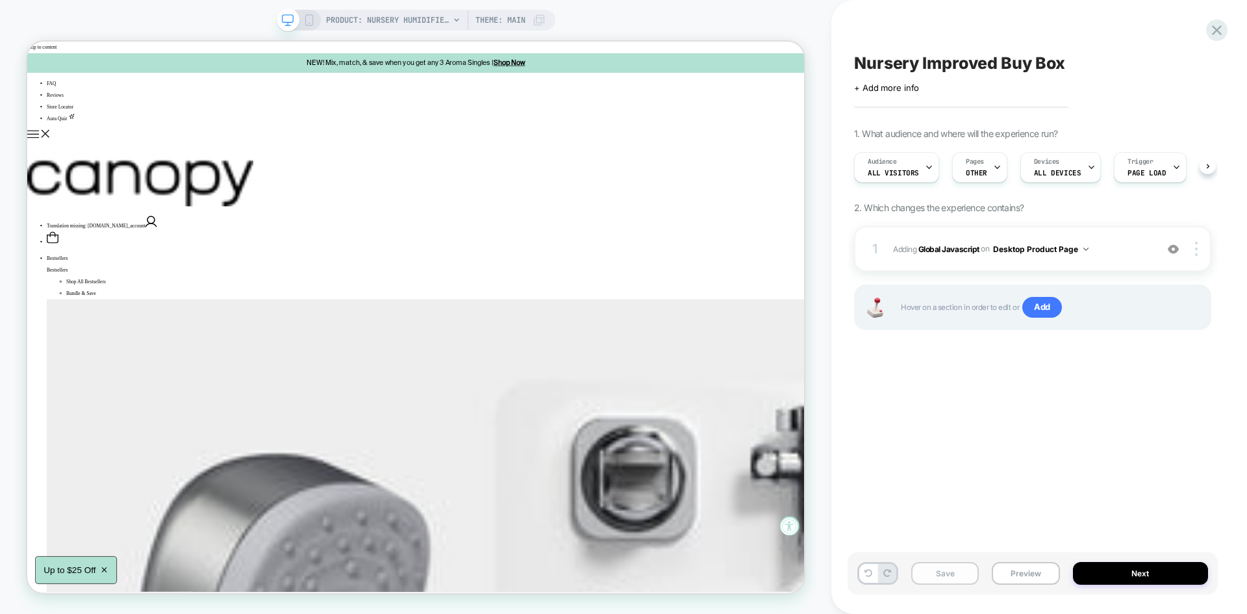
scroll to position [0, 1]
click at [953, 570] on button "Save" at bounding box center [945, 573] width 68 height 23
click at [1026, 572] on button "Preview" at bounding box center [1026, 573] width 68 height 23
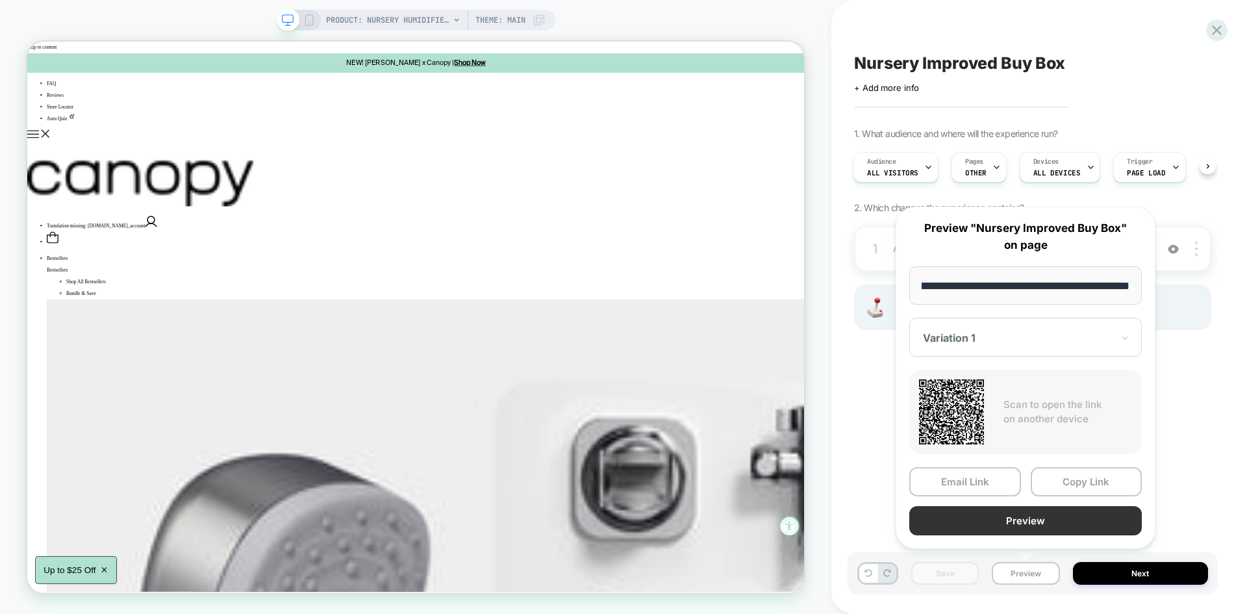
scroll to position [0, 0]
click at [1013, 525] on button "Preview" at bounding box center [1025, 520] width 232 height 29
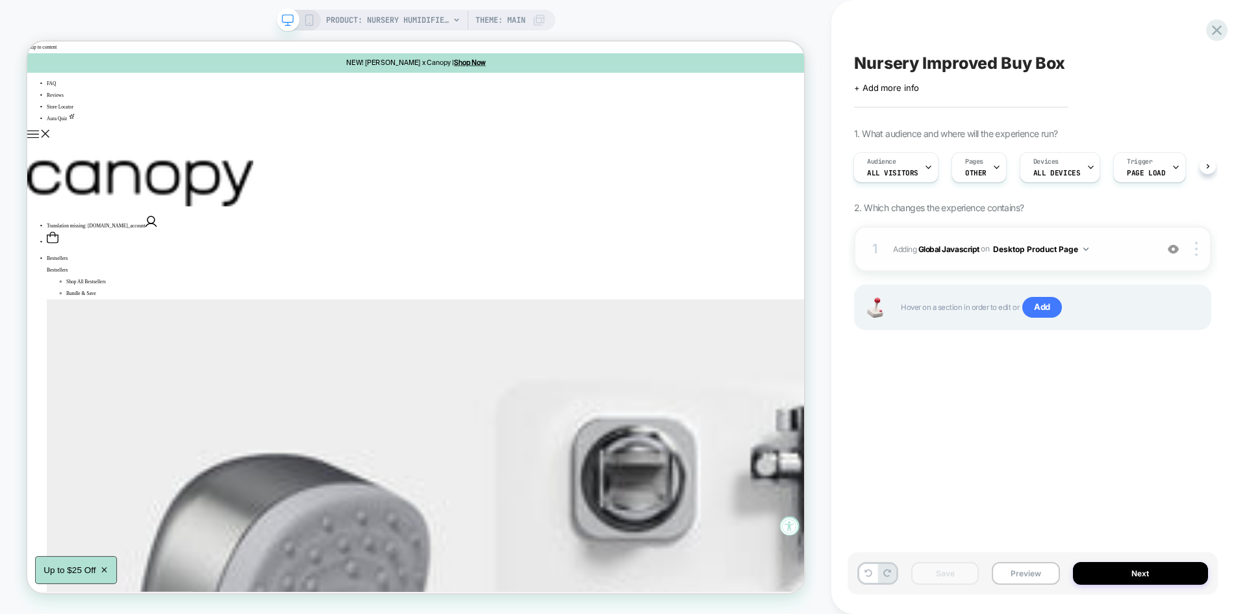
click at [1125, 252] on span "Adding Global Javascript on Desktop Product Page" at bounding box center [1021, 249] width 257 height 16
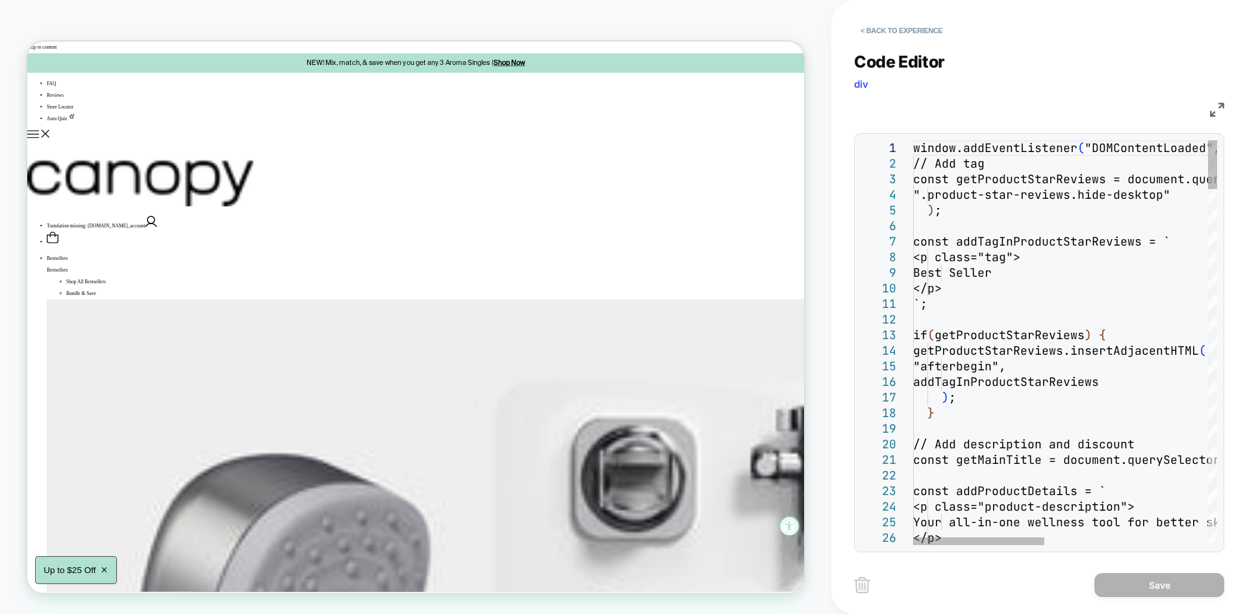
click at [1215, 106] on img at bounding box center [1217, 110] width 14 height 14
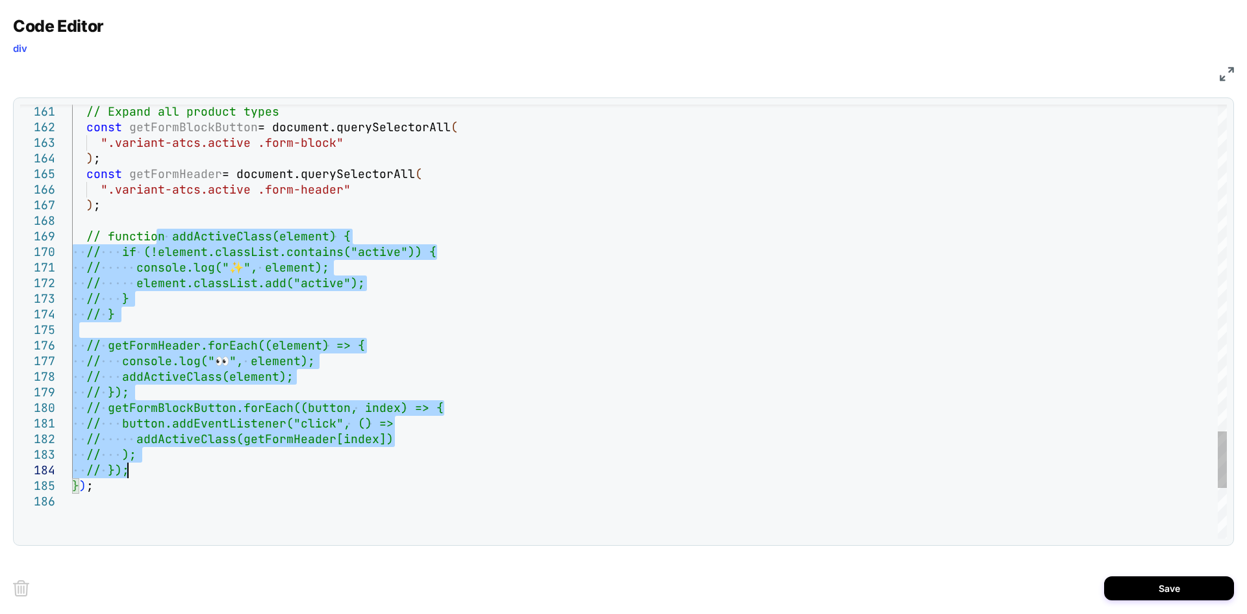
drag, startPoint x: 159, startPoint y: 238, endPoint x: 132, endPoint y: 465, distance: 228.8
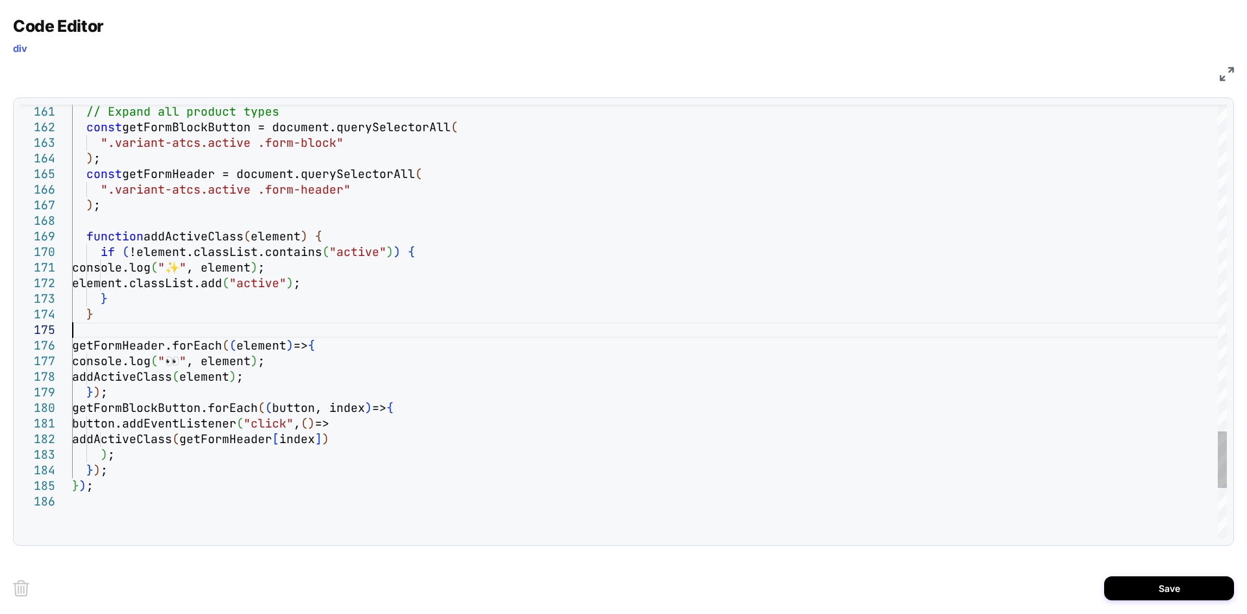
drag, startPoint x: 338, startPoint y: 269, endPoint x: 407, endPoint y: 246, distance: 73.1
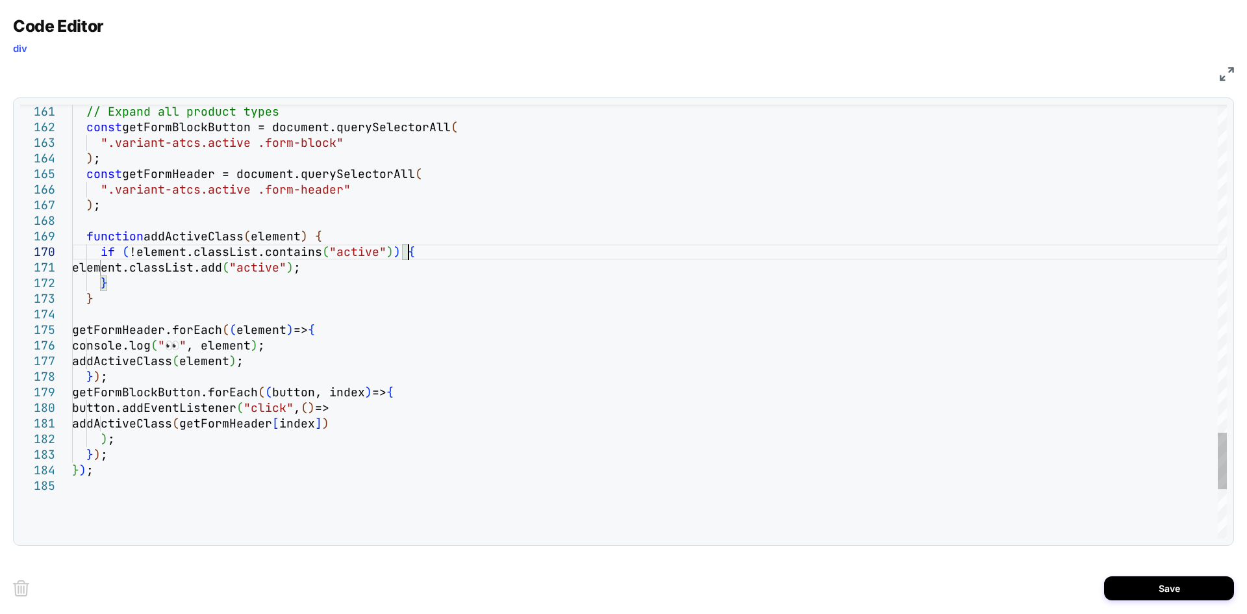
drag, startPoint x: 303, startPoint y: 349, endPoint x: 342, endPoint y: 330, distance: 43.3
type textarea "**********"
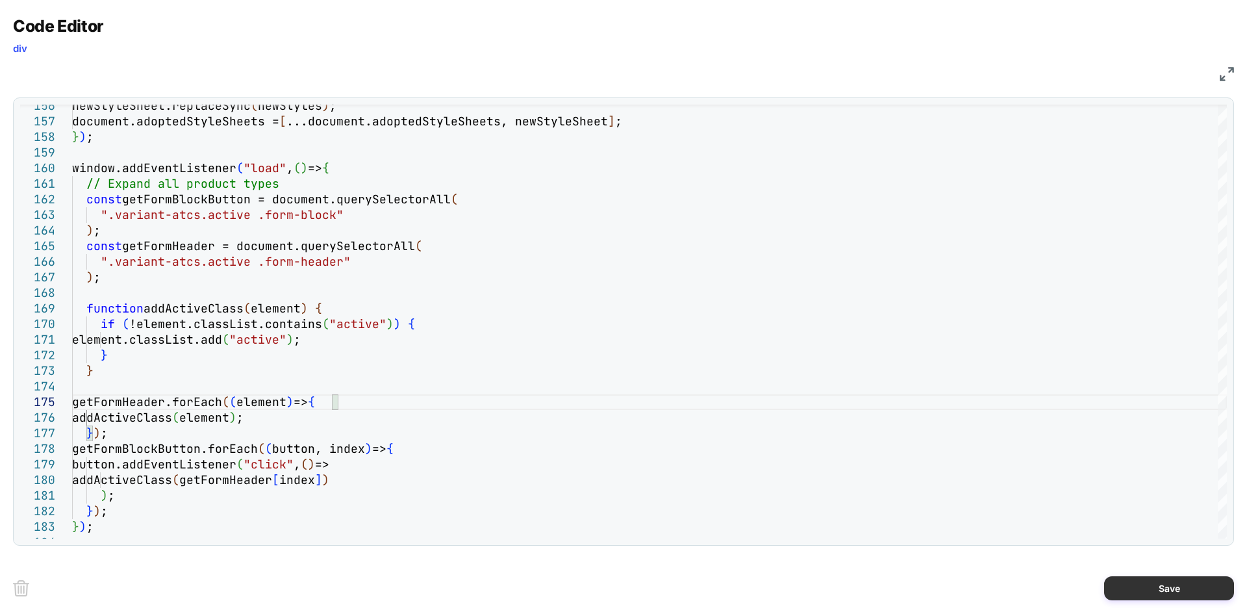
click at [1155, 583] on button "Save" at bounding box center [1169, 588] width 130 height 24
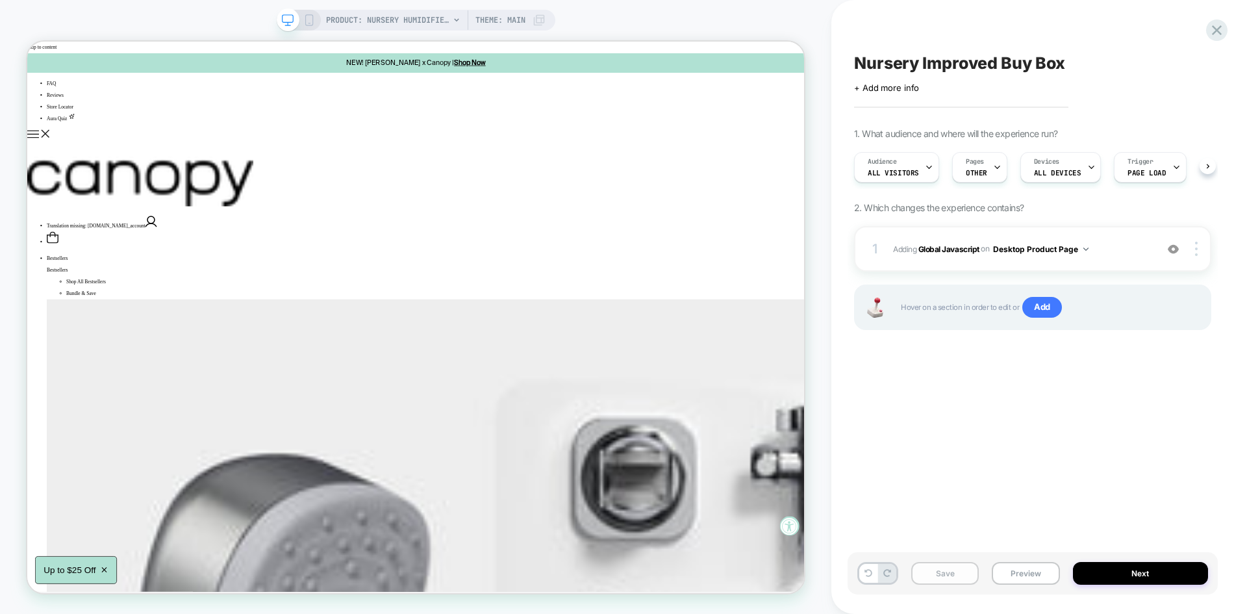
click at [932, 573] on button "Save" at bounding box center [945, 573] width 68 height 23
click at [1016, 576] on button "Preview" at bounding box center [1026, 573] width 68 height 23
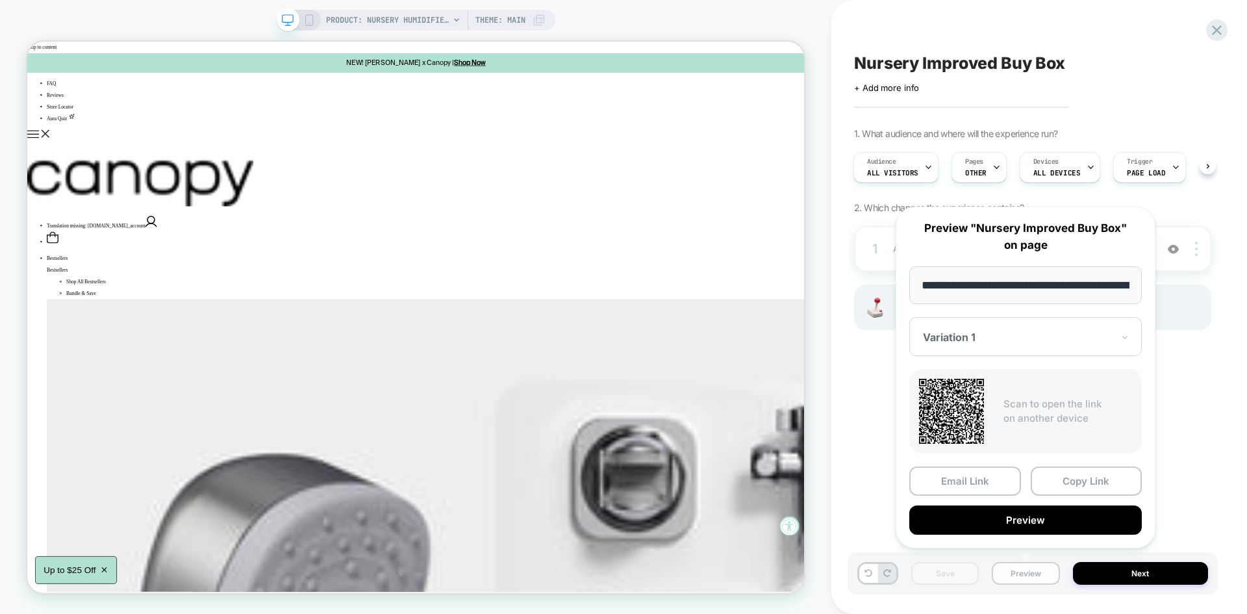
scroll to position [0, 177]
click at [983, 514] on button "Preview" at bounding box center [1025, 520] width 232 height 29
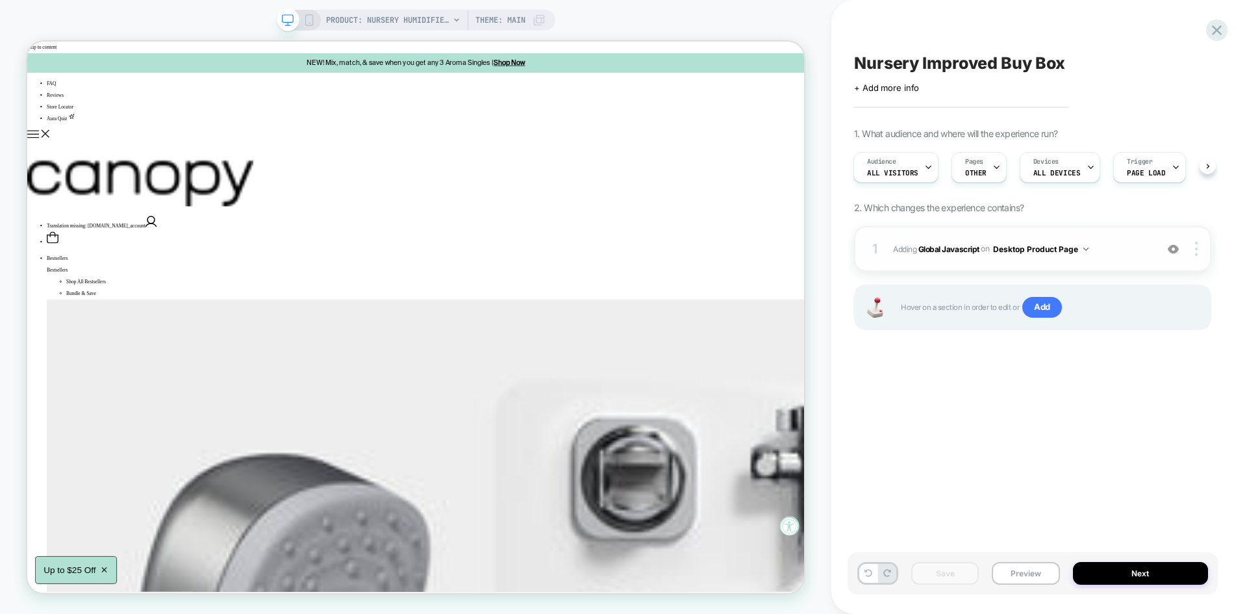
click at [1115, 249] on span "Adding Global Javascript on Desktop Product Page" at bounding box center [1021, 249] width 257 height 16
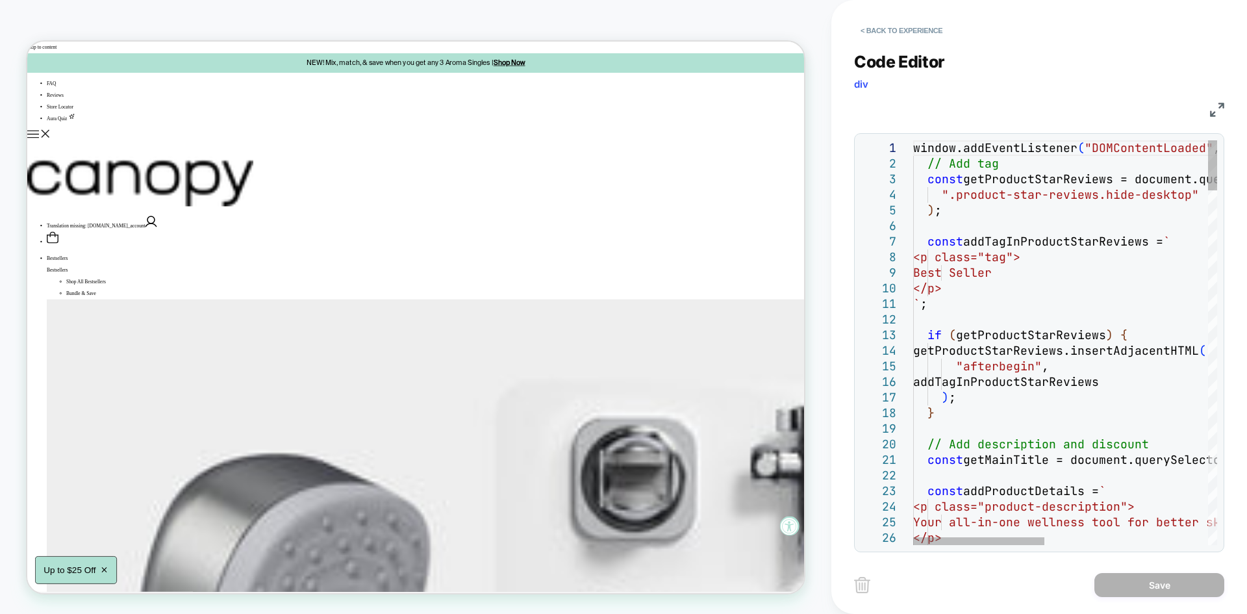
click at [1222, 110] on img at bounding box center [1217, 110] width 14 height 14
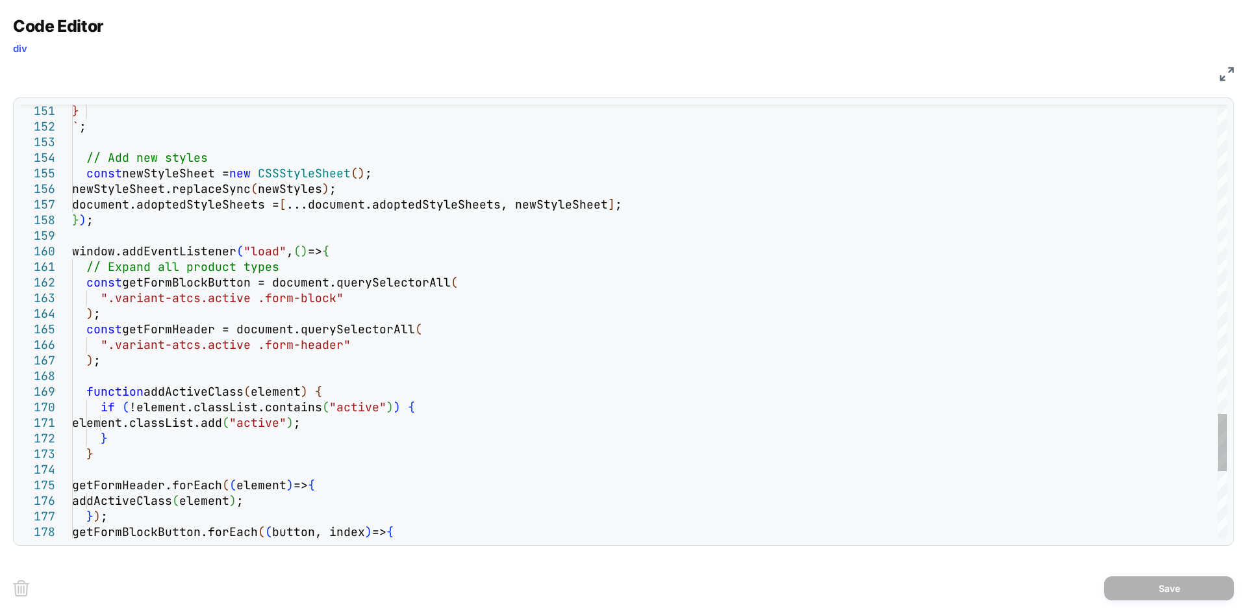
scroll to position [0, 0]
drag, startPoint x: 245, startPoint y: 345, endPoint x: 112, endPoint y: 345, distance: 133.8
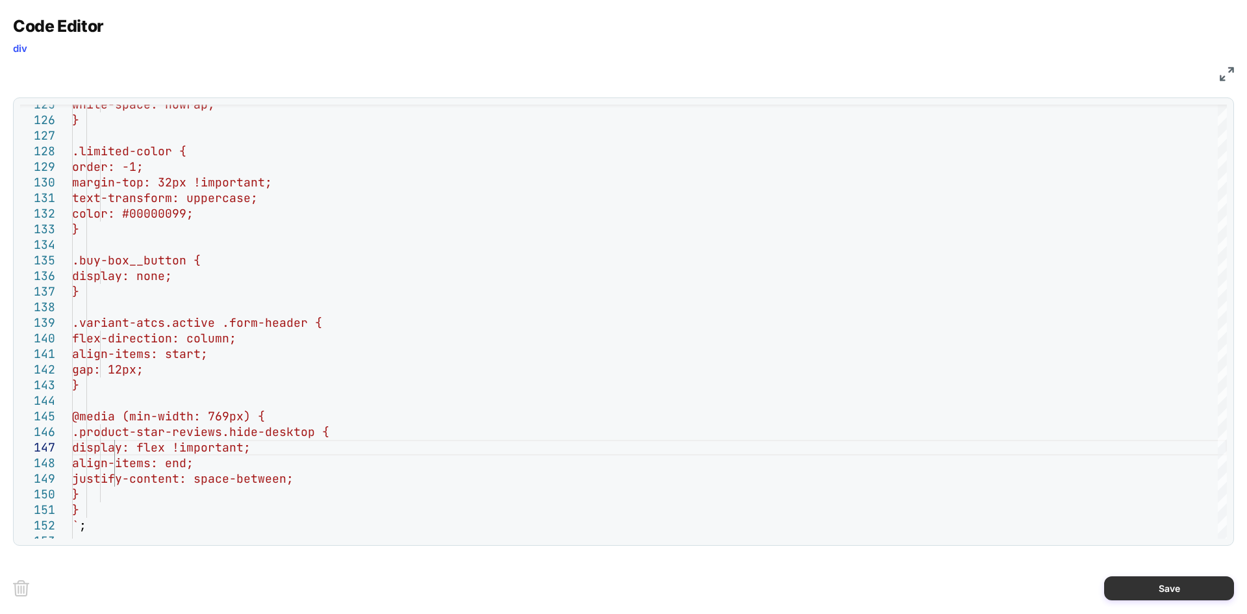
type textarea "**********"
click at [1134, 581] on button "Save" at bounding box center [1169, 588] width 130 height 24
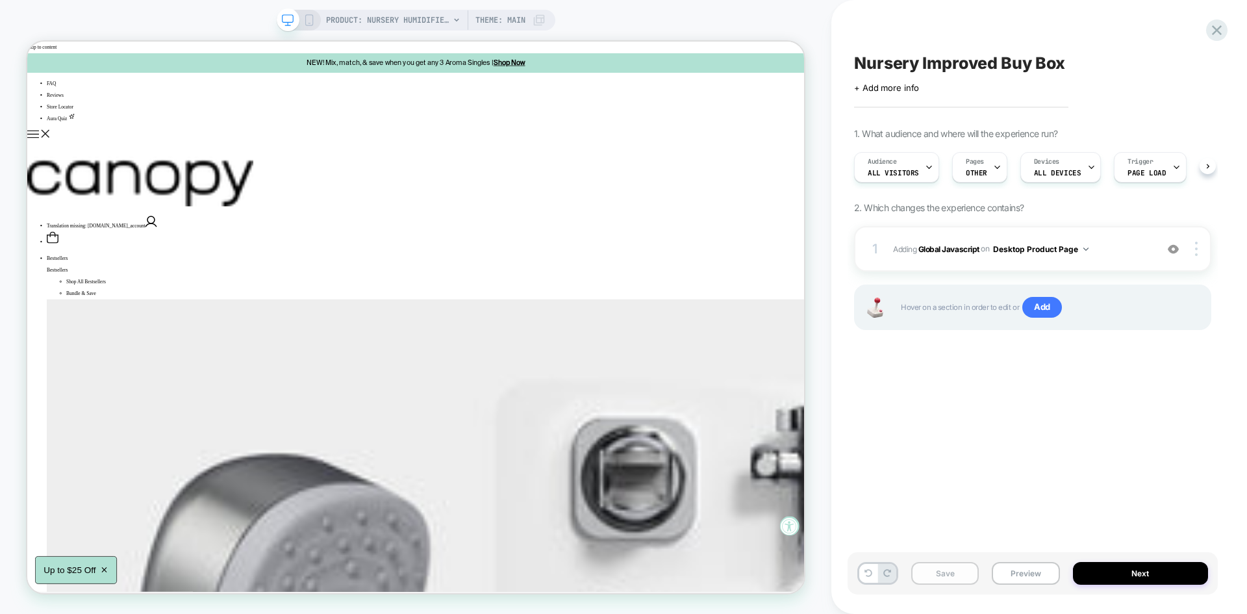
click at [956, 564] on button "Save" at bounding box center [945, 573] width 68 height 23
click at [1019, 575] on button "Preview" at bounding box center [1026, 573] width 68 height 23
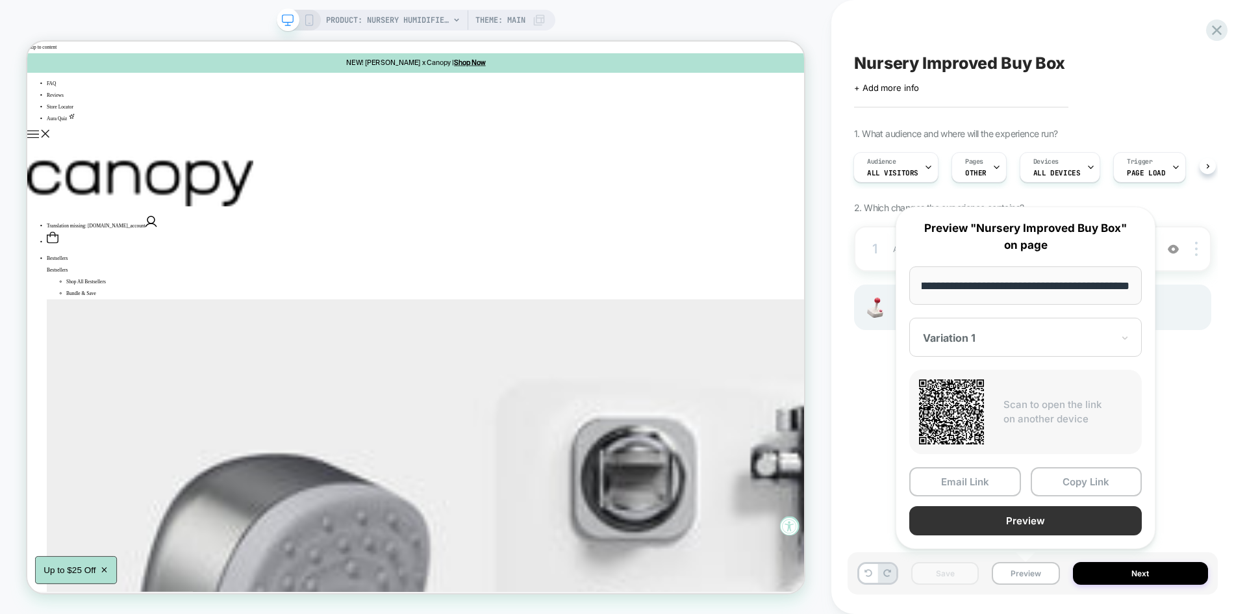
scroll to position [0, 0]
click at [1009, 515] on button "Preview" at bounding box center [1025, 520] width 232 height 29
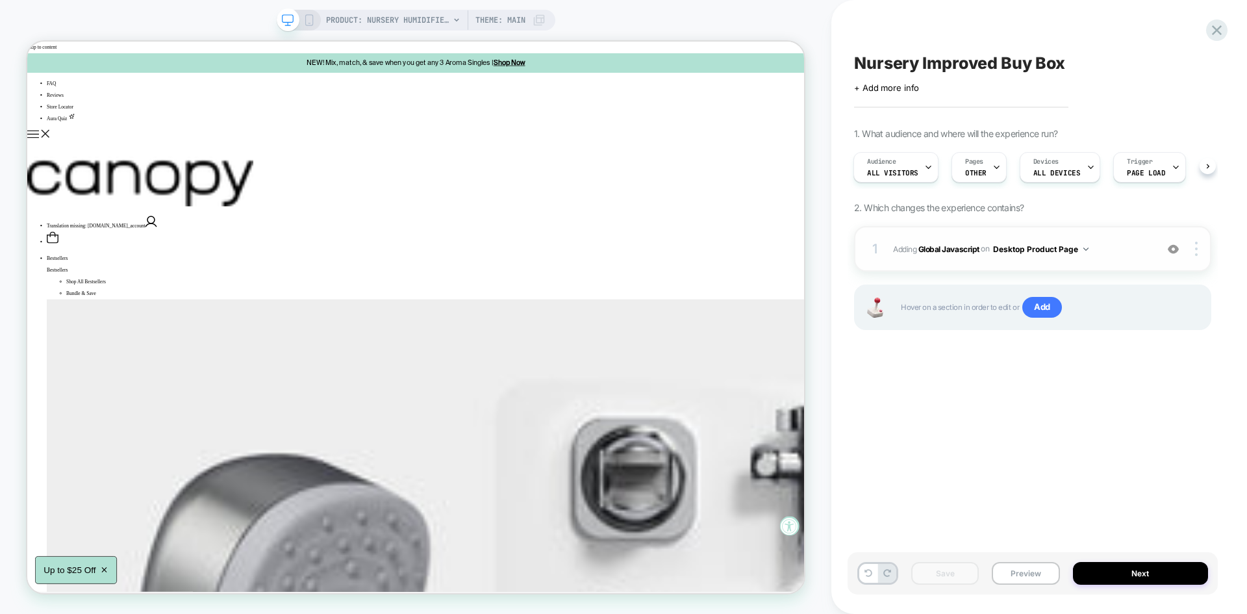
click at [1110, 253] on span "Adding Global Javascript on Desktop Product Page" at bounding box center [1021, 249] width 257 height 16
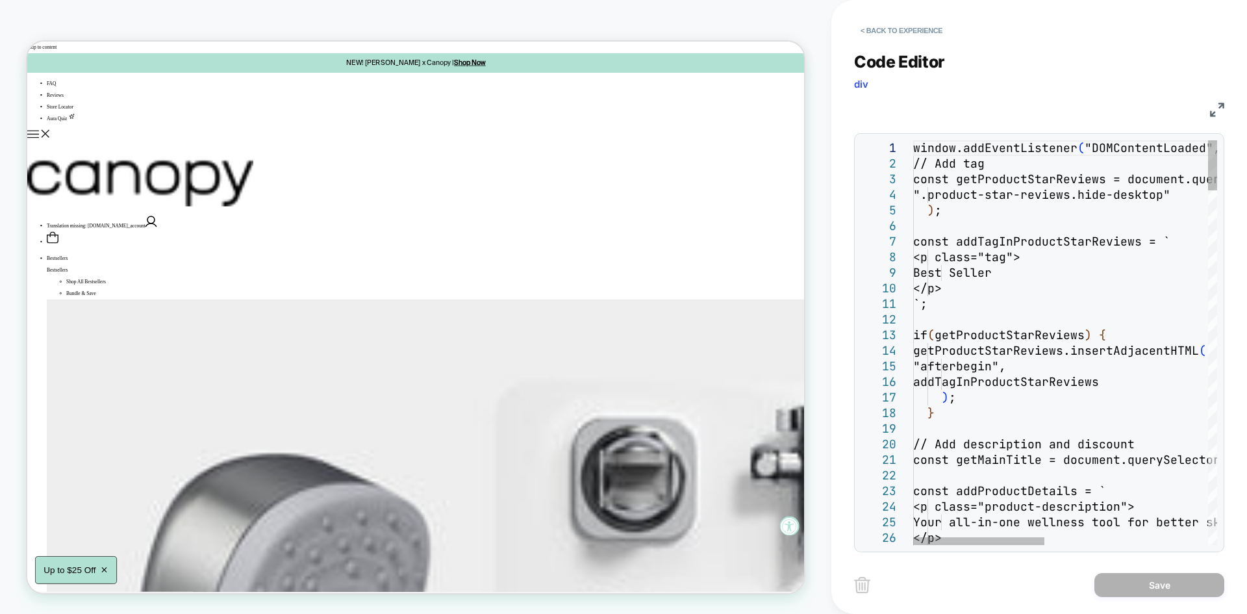
click at [1214, 111] on img at bounding box center [1217, 110] width 14 height 14
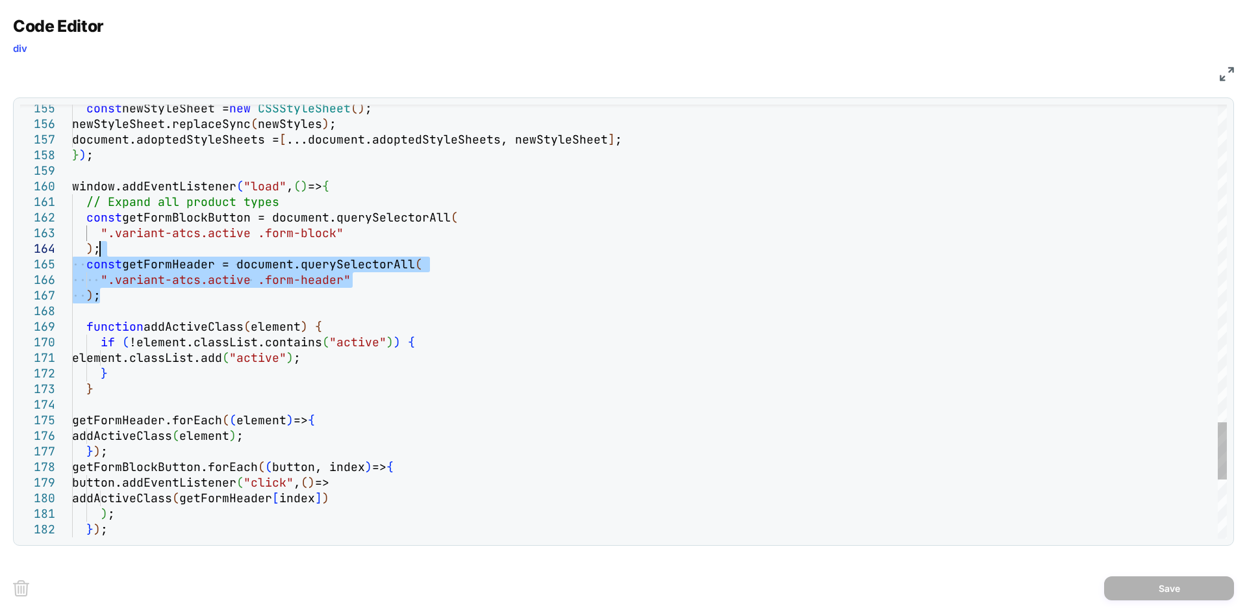
drag, startPoint x: 101, startPoint y: 298, endPoint x: 107, endPoint y: 247, distance: 51.0
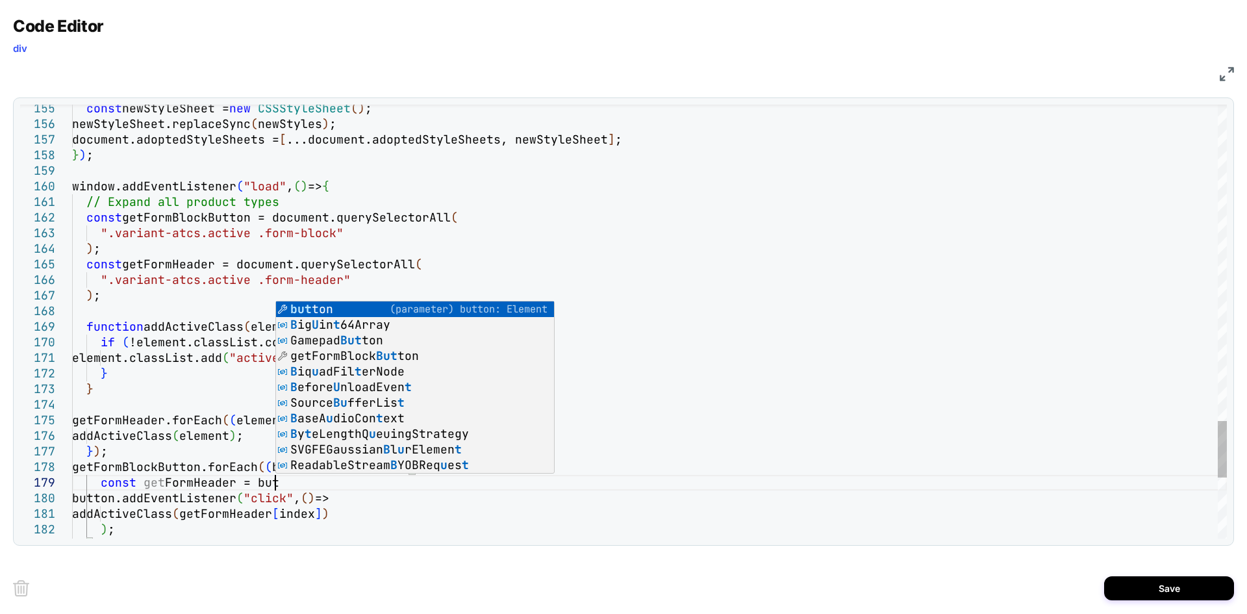
scroll to position [125, 210]
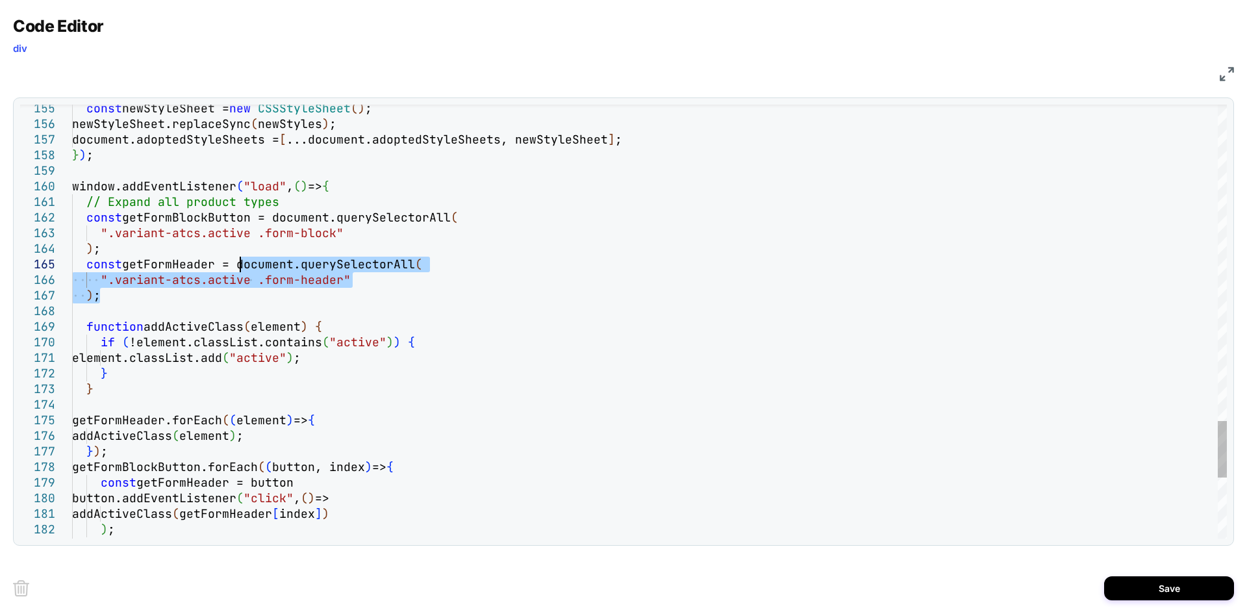
drag, startPoint x: 195, startPoint y: 298, endPoint x: 240, endPoint y: 264, distance: 55.6
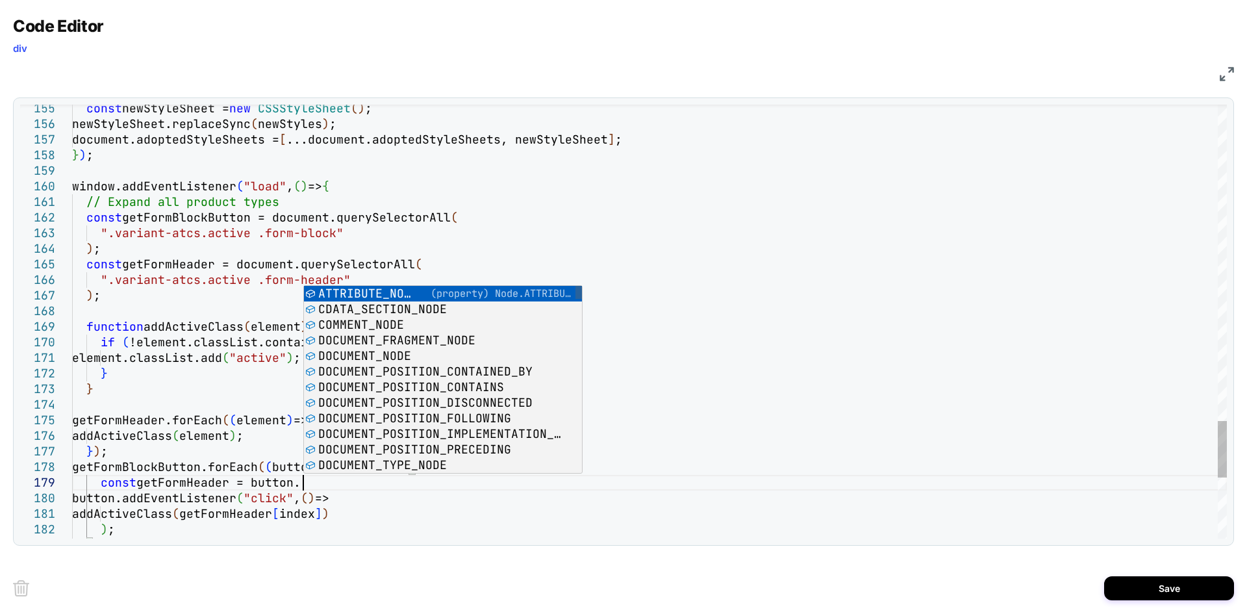
scroll to position [108, 231]
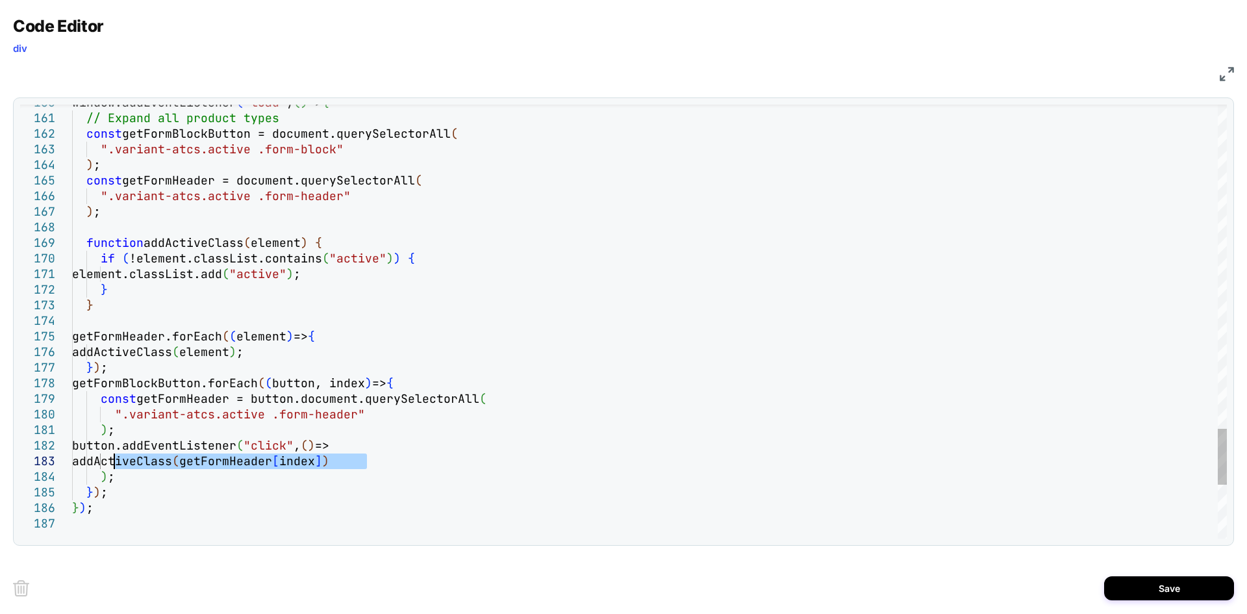
drag, startPoint x: 376, startPoint y: 458, endPoint x: 114, endPoint y: 457, distance: 261.7
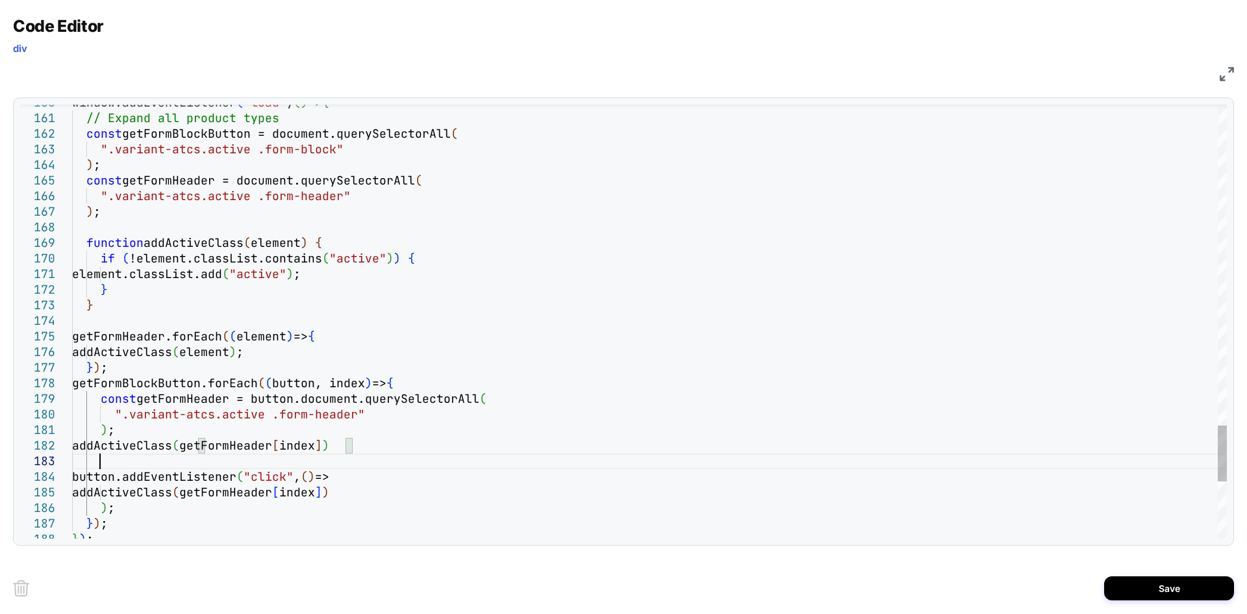
scroll to position [31, 27]
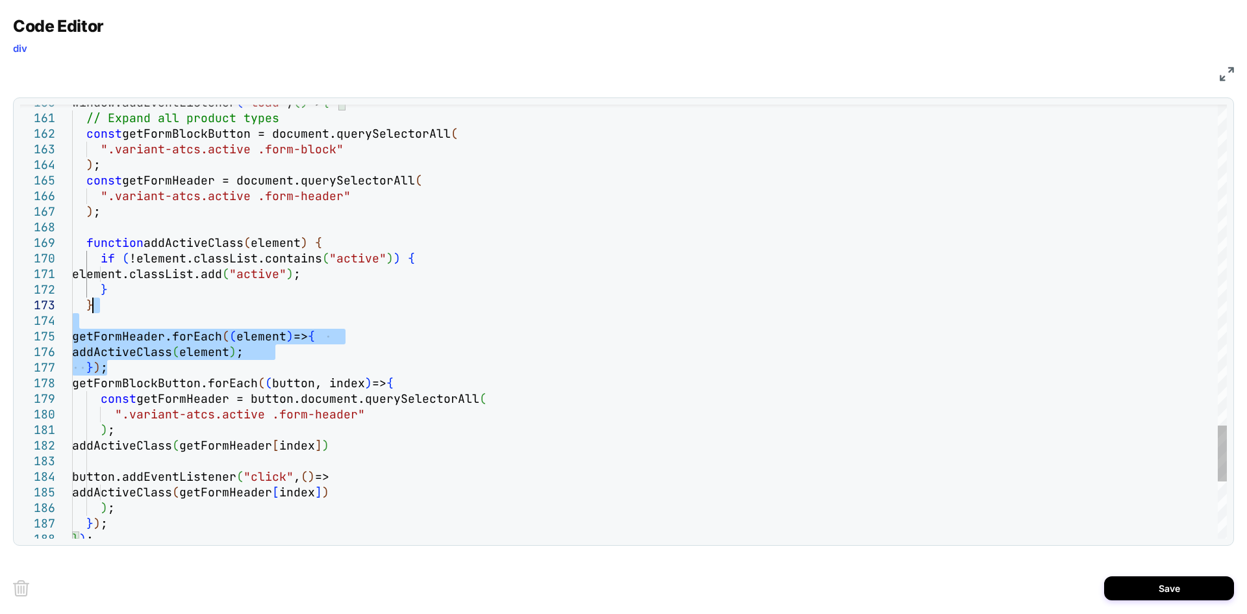
drag, startPoint x: 112, startPoint y: 366, endPoint x: 97, endPoint y: 306, distance: 61.6
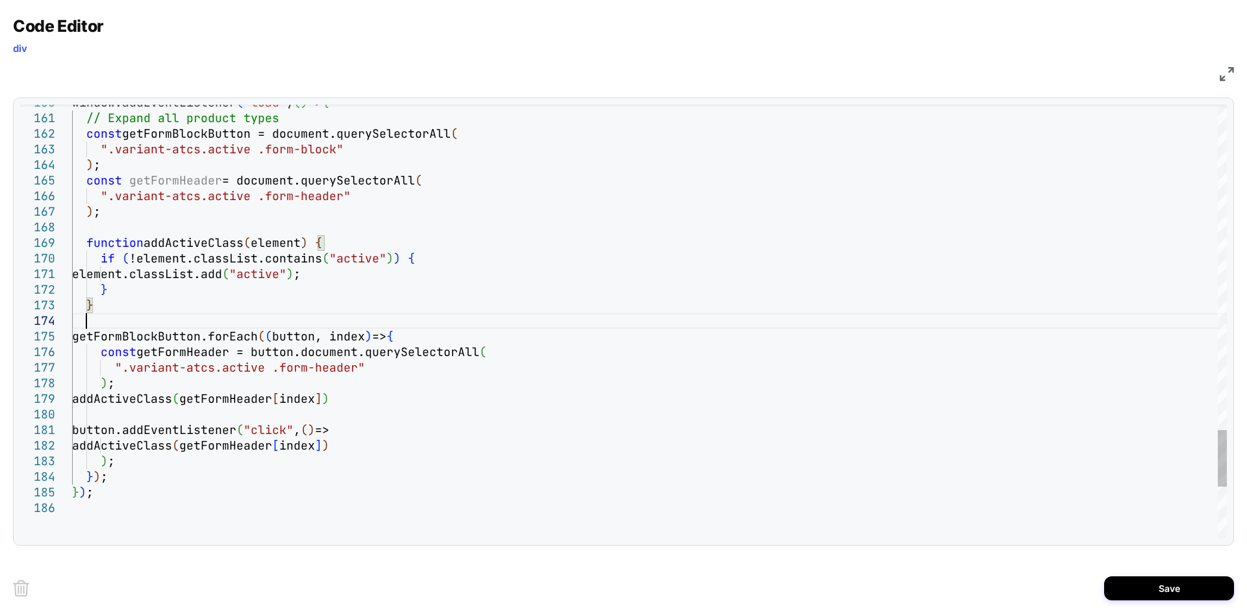
scroll to position [47, 13]
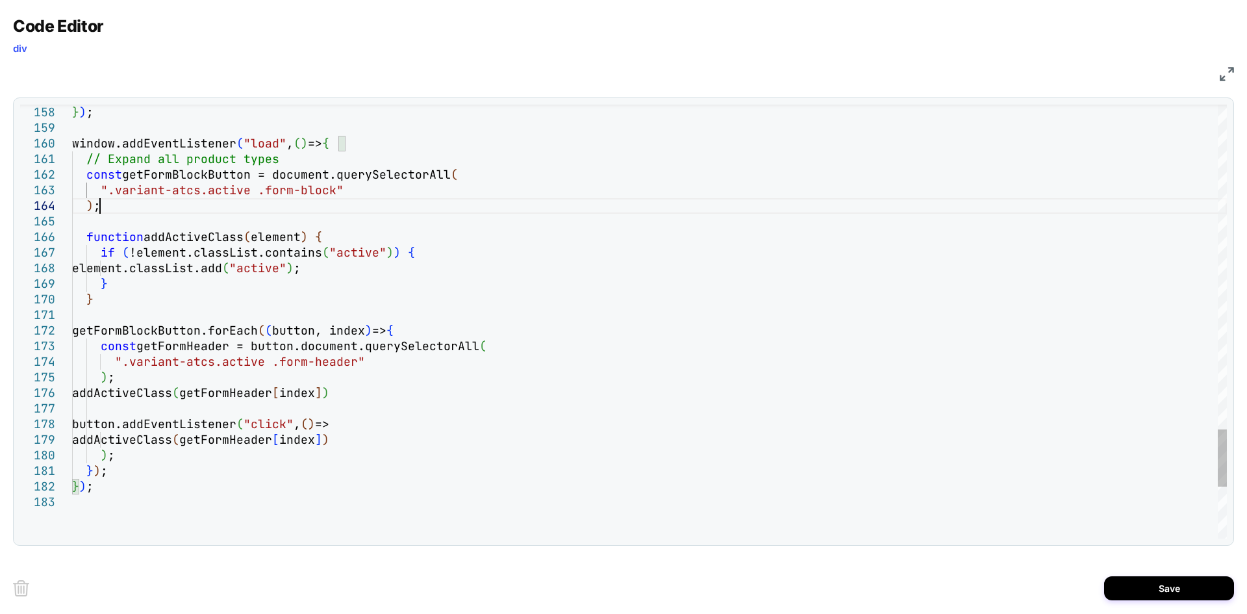
drag, startPoint x: 270, startPoint y: 362, endPoint x: 123, endPoint y: 360, distance: 147.4
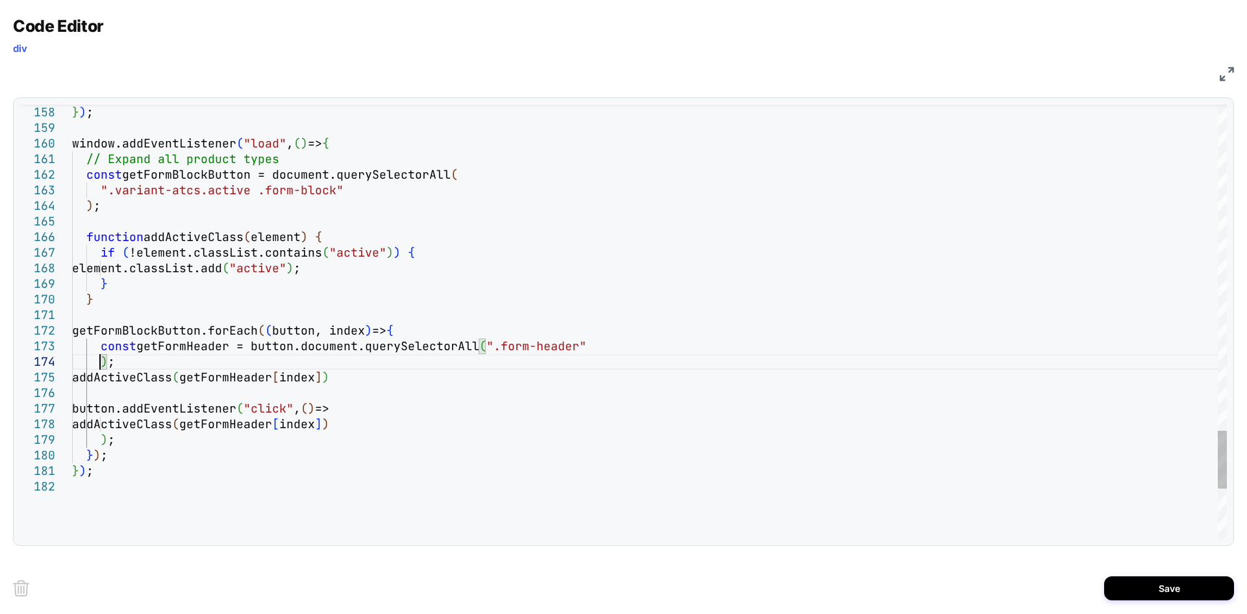
type textarea "**********"
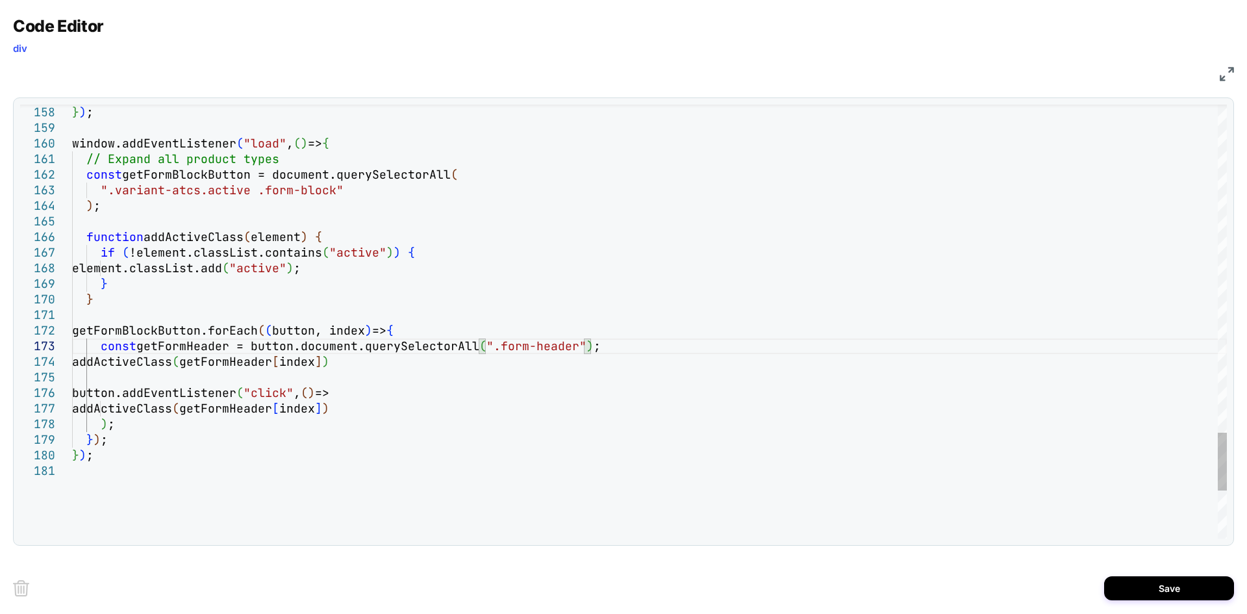
scroll to position [15, 0]
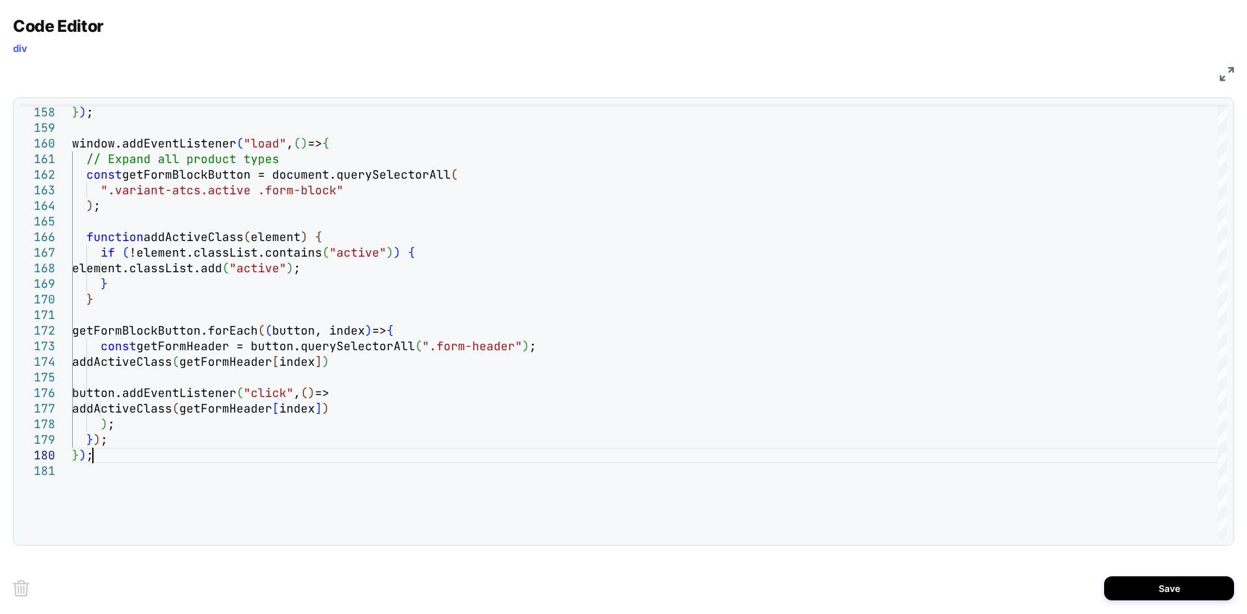
type textarea "**********"
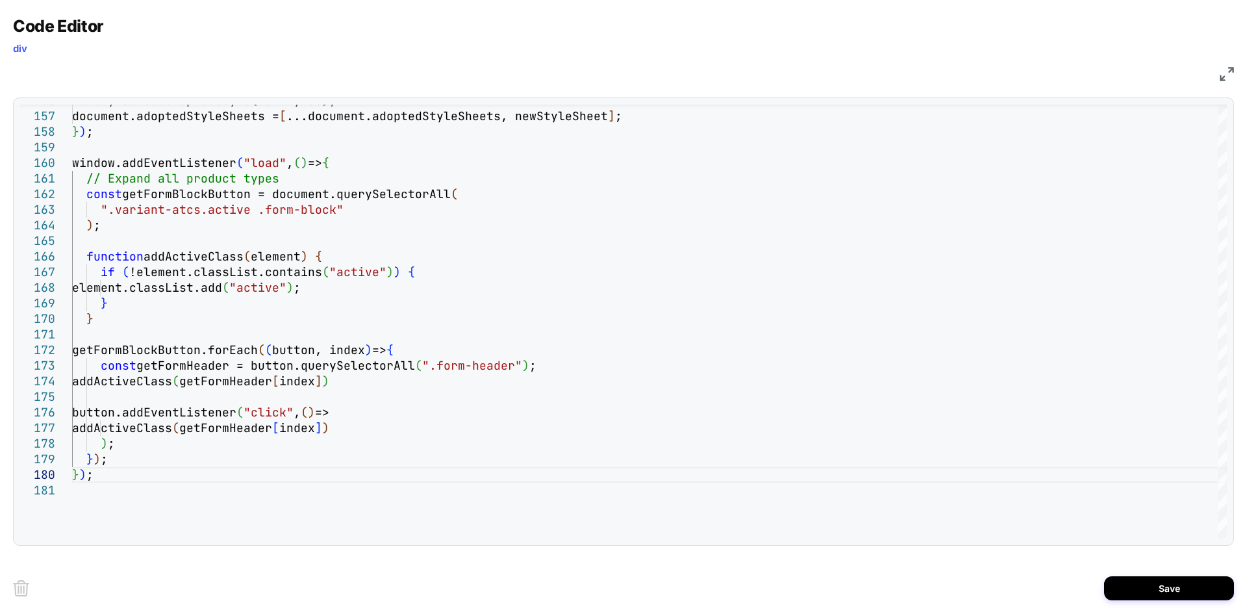
click at [1149, 575] on div "Save" at bounding box center [623, 588] width 1221 height 52
click at [1164, 584] on button "Save" at bounding box center [1169, 588] width 130 height 24
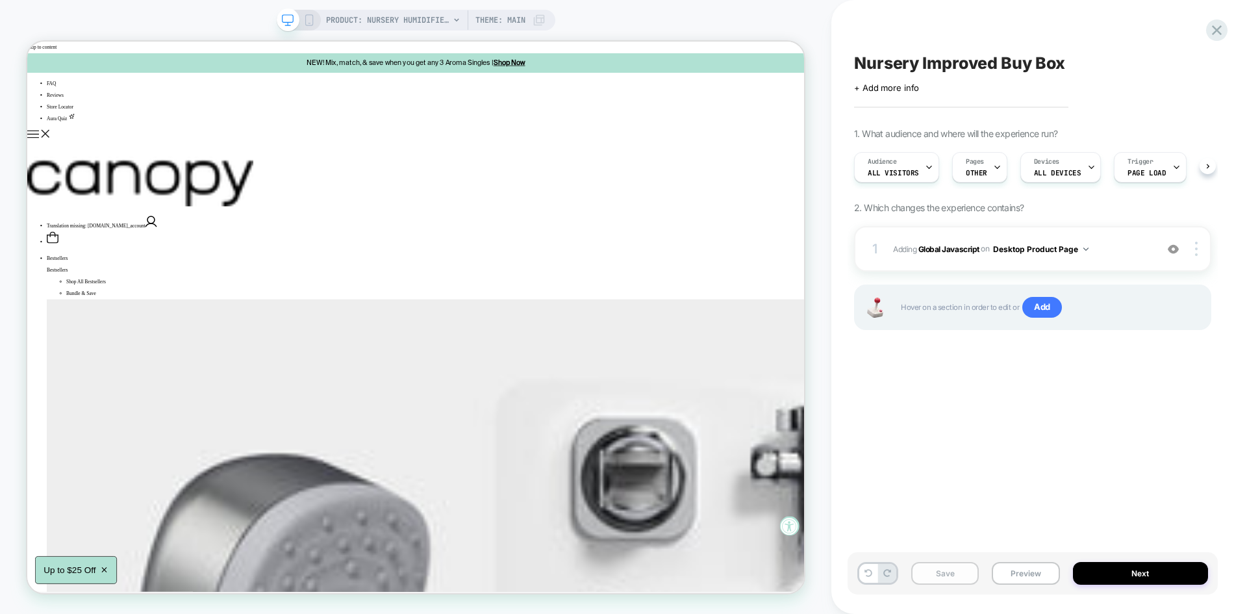
click at [949, 573] on button "Save" at bounding box center [945, 573] width 68 height 23
click at [1015, 574] on button "Preview" at bounding box center [1026, 573] width 68 height 23
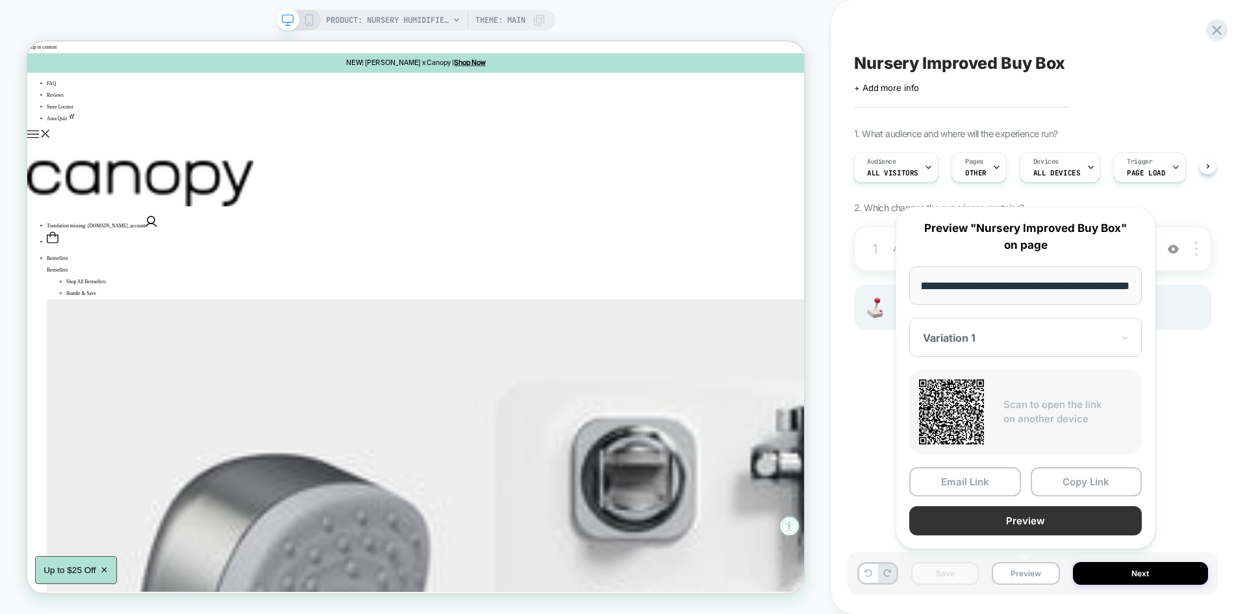
scroll to position [0, 0]
click at [1016, 513] on button "Preview" at bounding box center [1025, 520] width 232 height 29
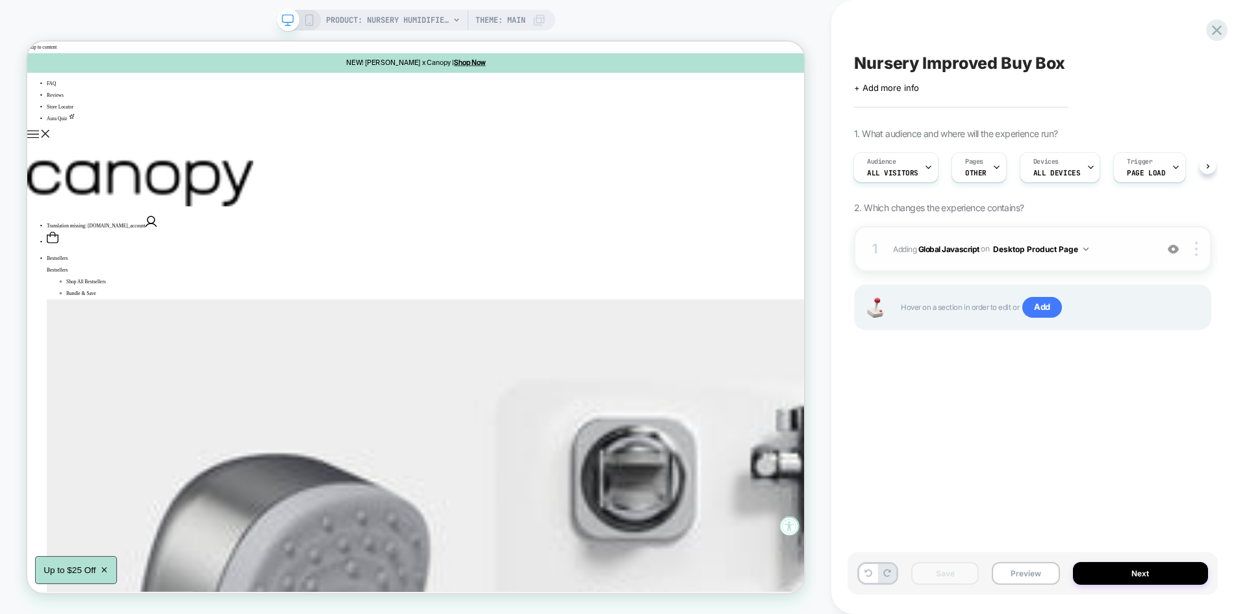
click at [1125, 238] on div "1 Adding Global Javascript on Desktop Product Page Add Before Add After Copy to…" at bounding box center [1032, 248] width 357 height 45
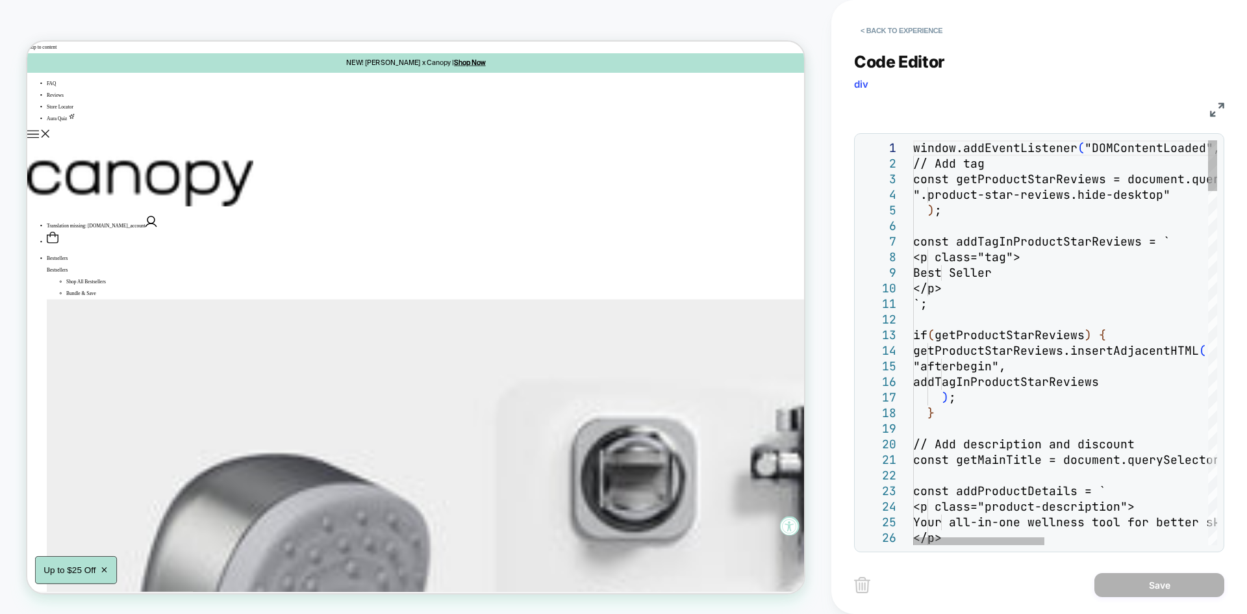
click at [1215, 109] on img at bounding box center [1217, 110] width 14 height 14
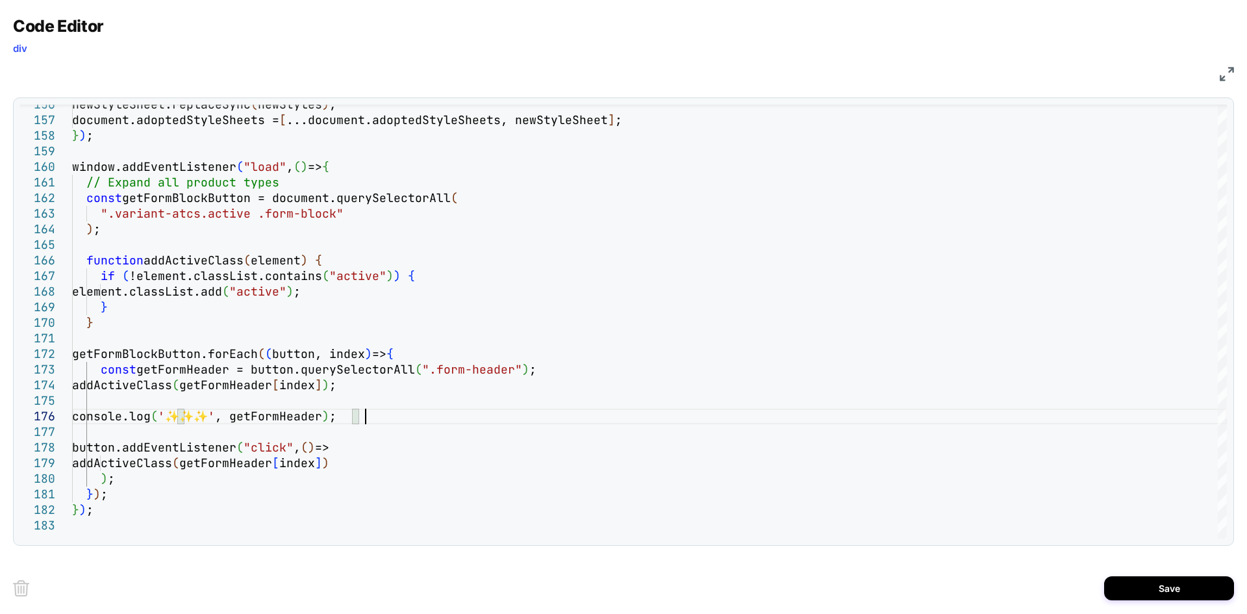
scroll to position [78, 293]
type textarea "**********"
click at [1144, 584] on button "Save" at bounding box center [1169, 588] width 130 height 24
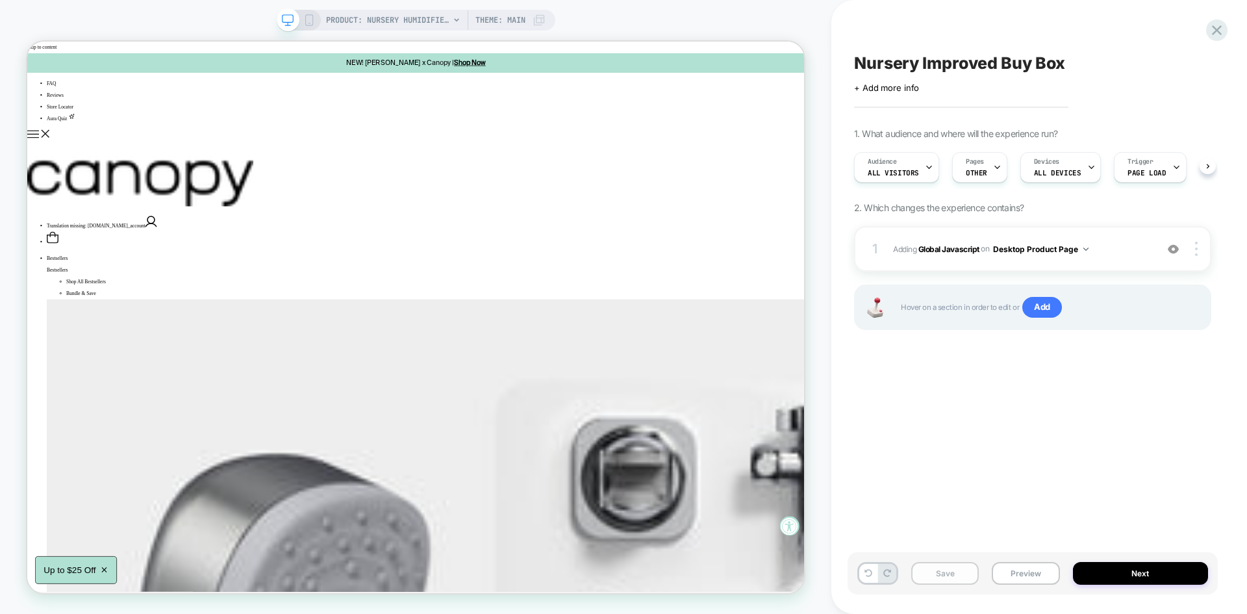
scroll to position [0, 1]
click at [955, 572] on button "Save" at bounding box center [945, 573] width 68 height 23
click at [1020, 575] on button "Preview" at bounding box center [1026, 573] width 68 height 23
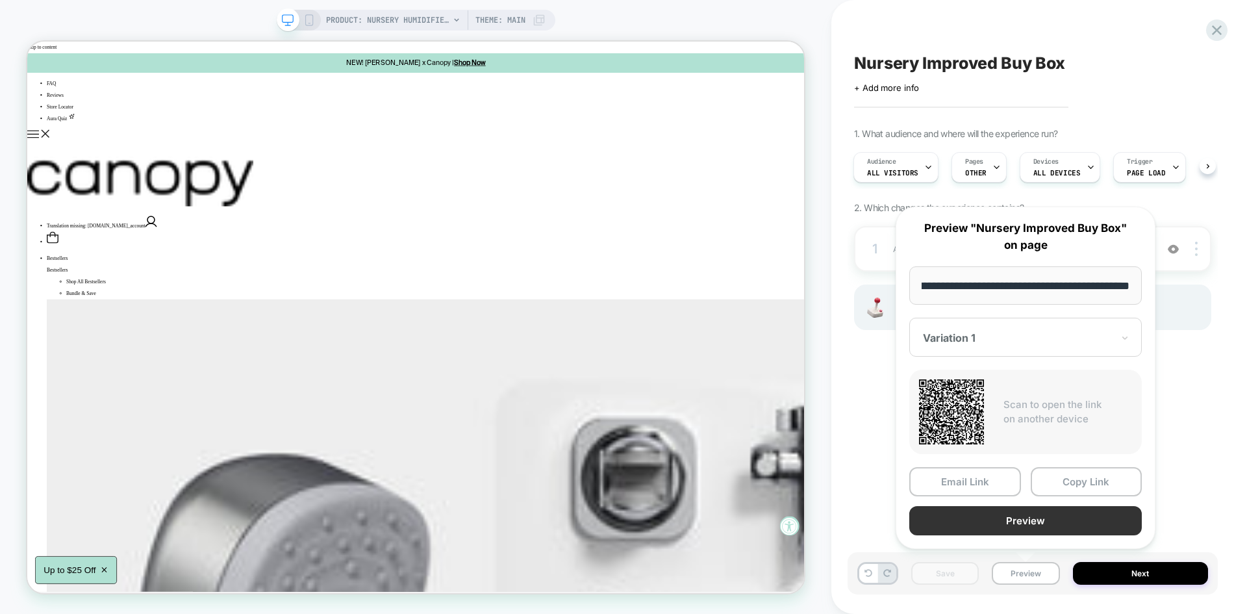
scroll to position [0, 0]
click at [996, 531] on button "Preview" at bounding box center [1025, 520] width 232 height 29
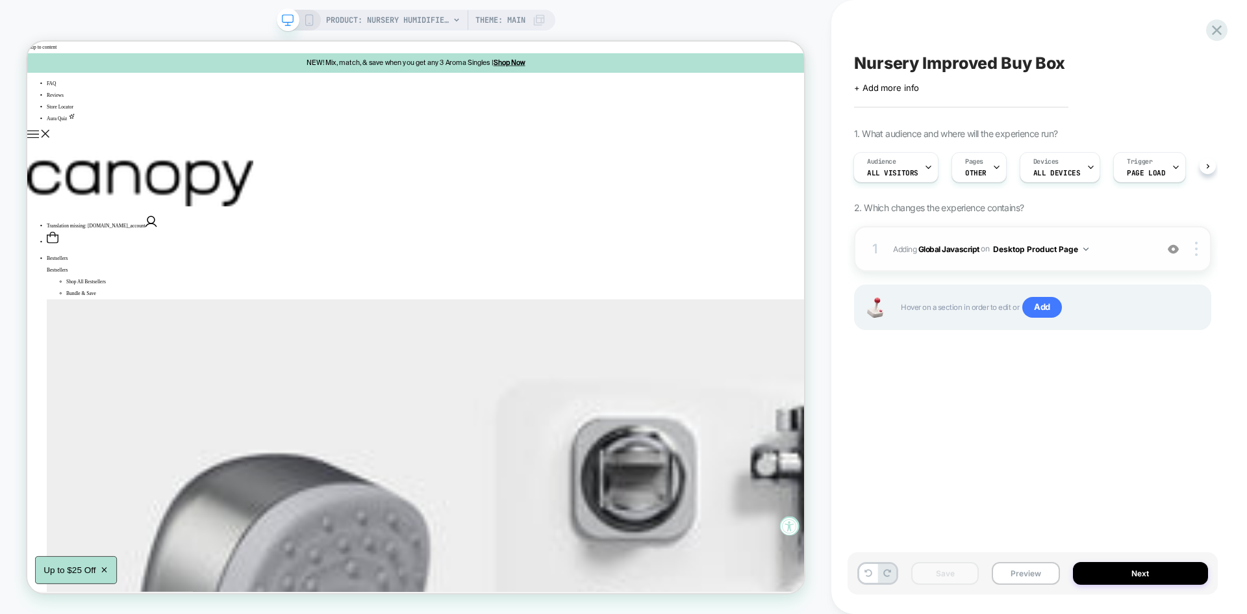
click at [1116, 244] on span "Adding Global Javascript on Desktop Product Page" at bounding box center [1021, 249] width 257 height 16
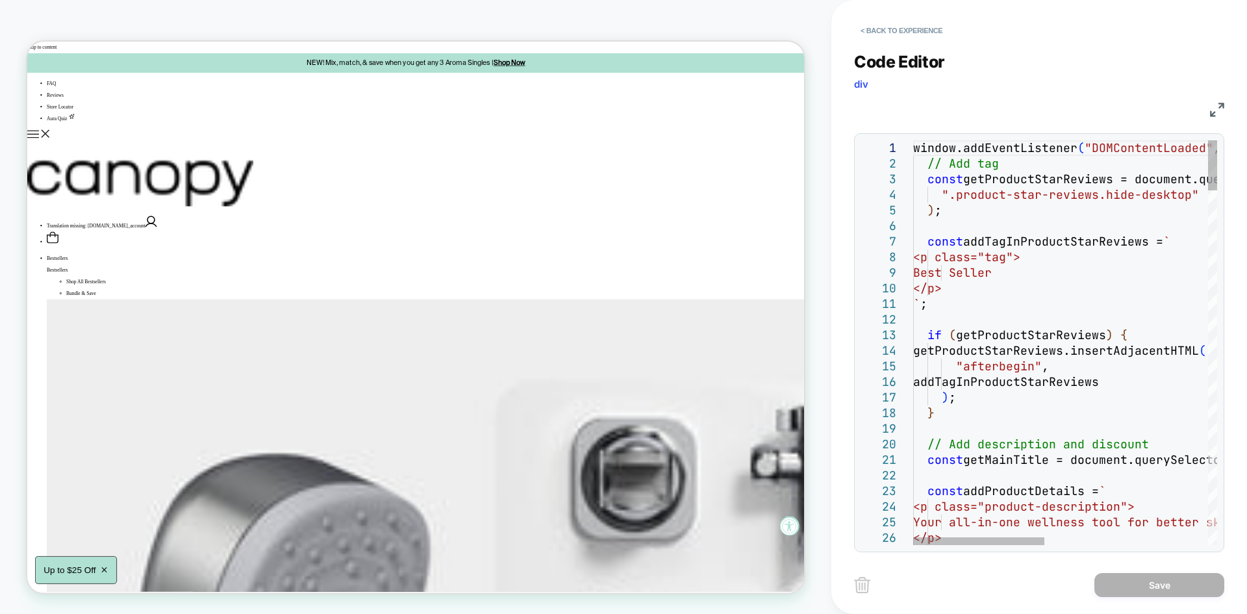
click at [1215, 112] on img at bounding box center [1217, 110] width 14 height 14
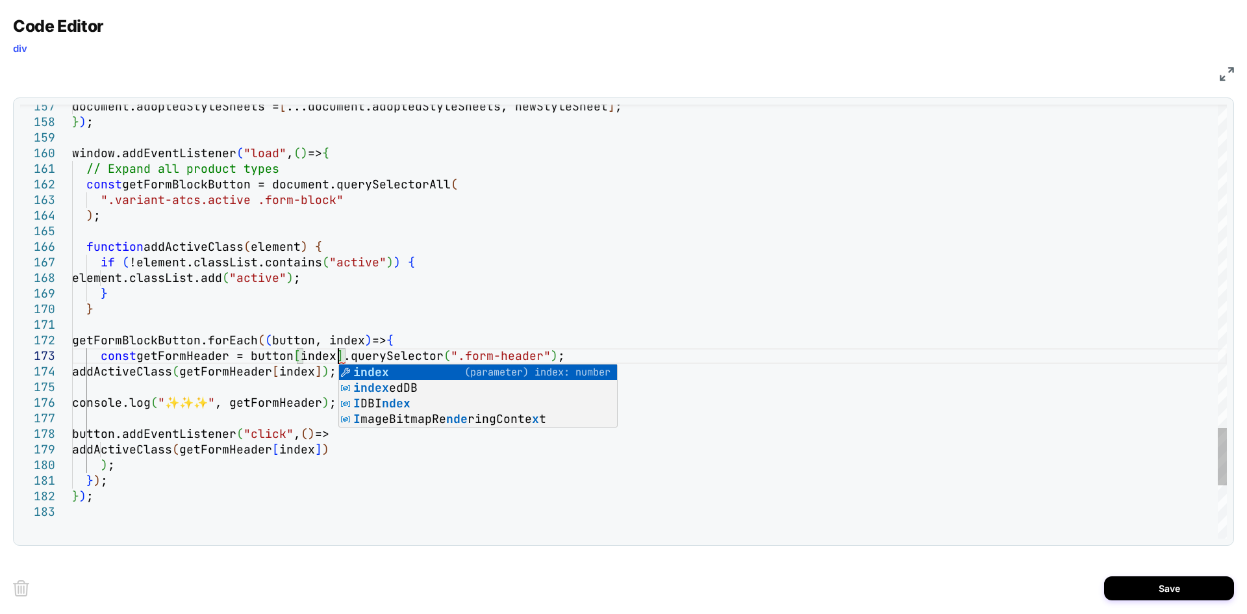
scroll to position [31, 266]
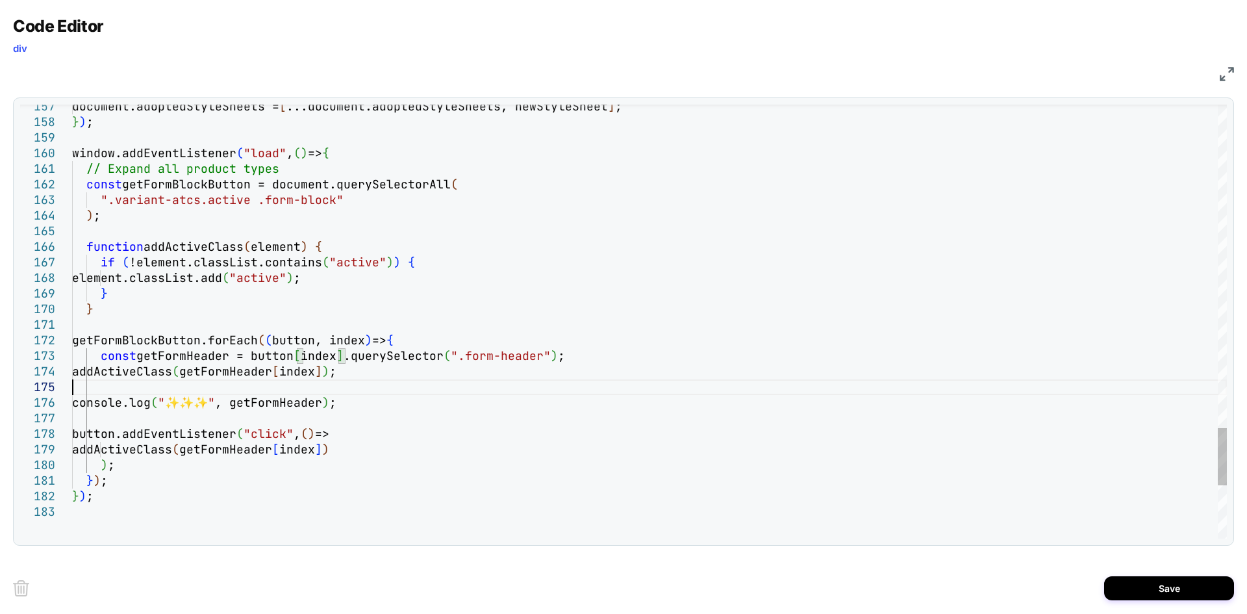
drag, startPoint x: 296, startPoint y: 368, endPoint x: 344, endPoint y: 368, distance: 47.4
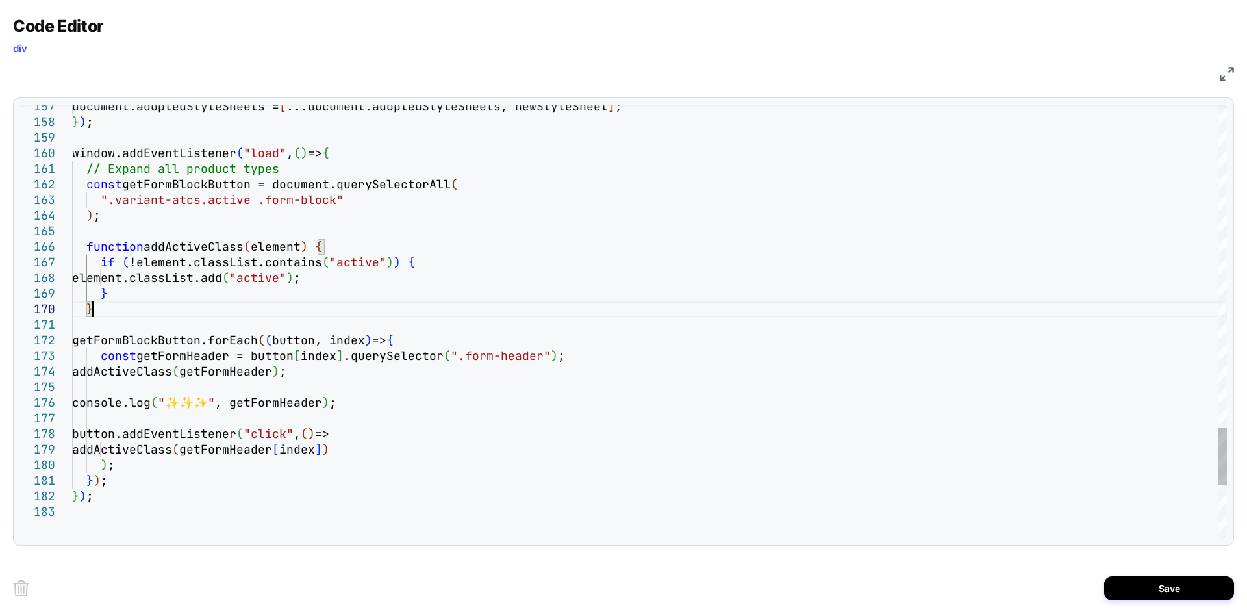
click at [508, 407] on div "console.log ( "✨✨✨" , getFormHeader ) ;" at bounding box center [649, 403] width 1155 height 16
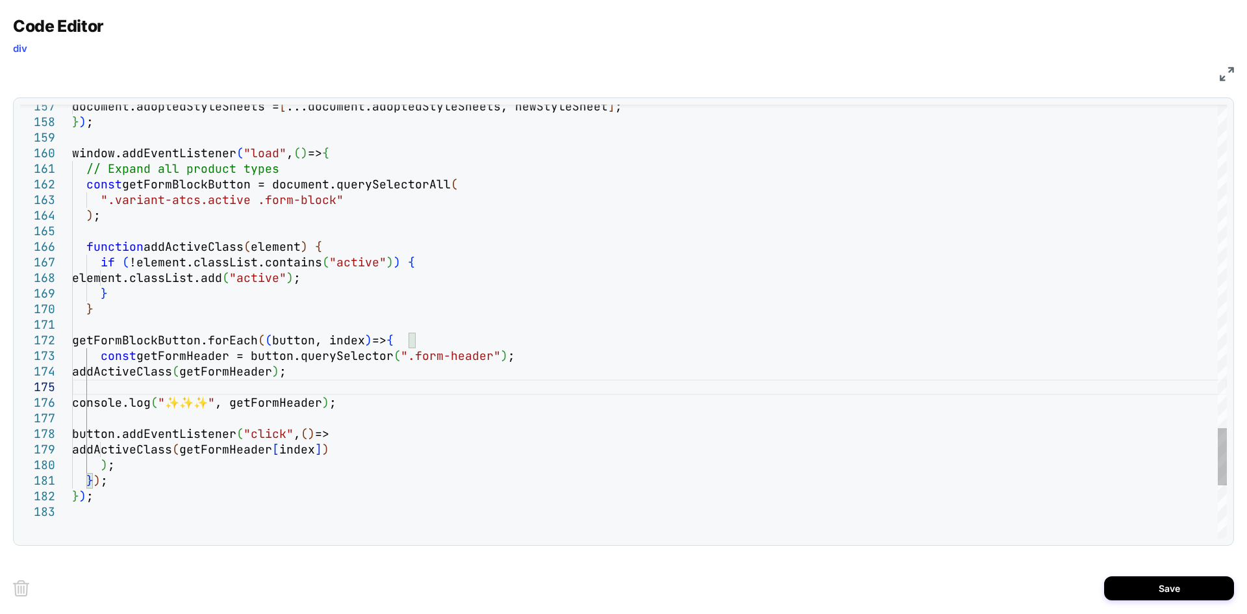
scroll to position [31, 34]
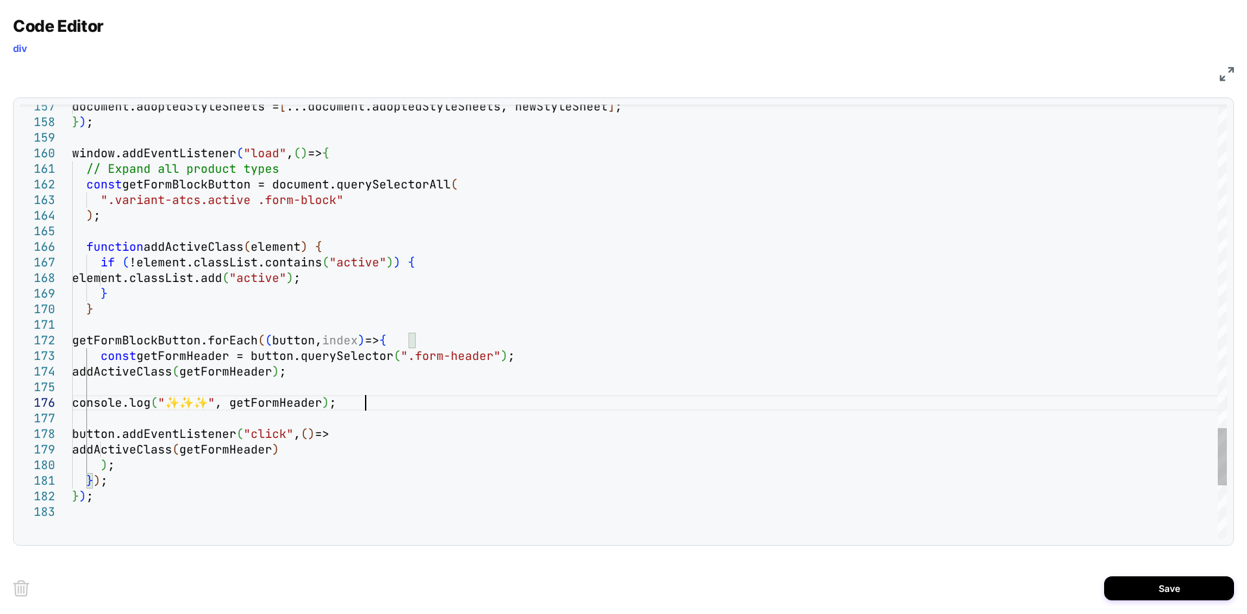
type textarea "*** ***"
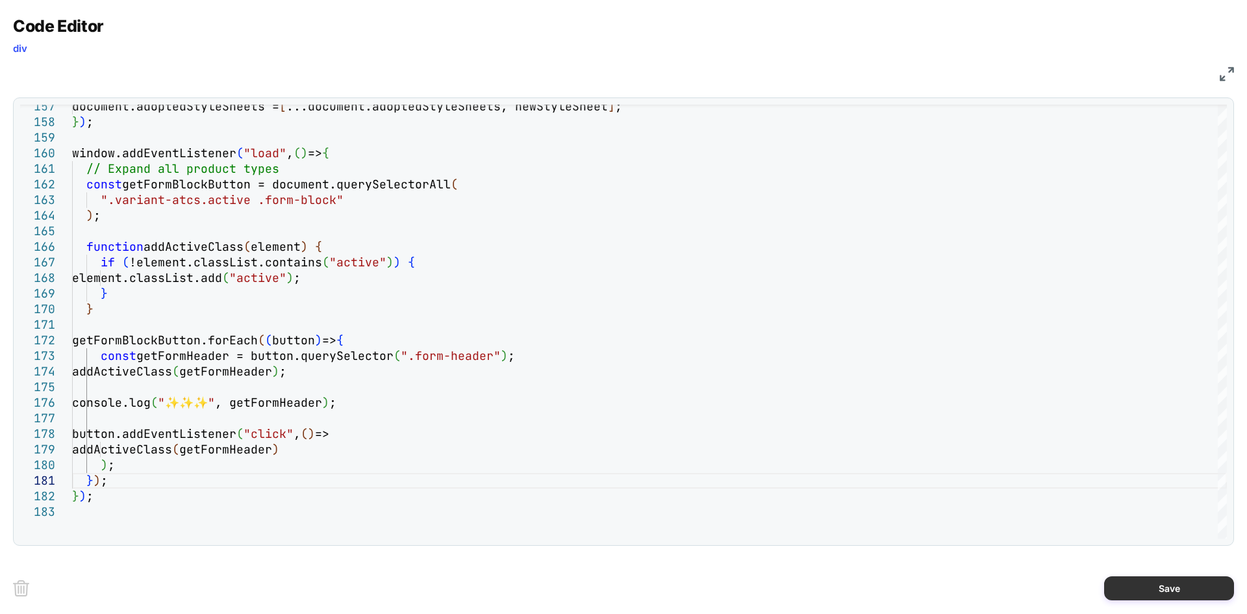
click at [1129, 581] on button "Save" at bounding box center [1169, 588] width 130 height 24
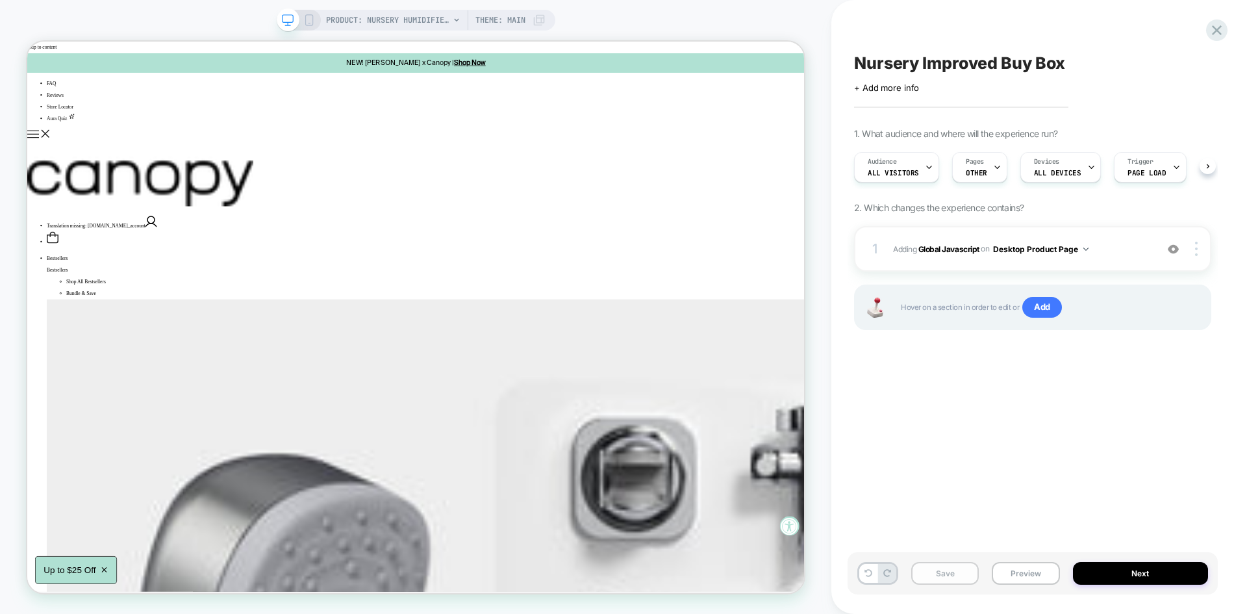
click at [961, 572] on button "Save" at bounding box center [945, 573] width 68 height 23
click at [1016, 570] on button "Preview" at bounding box center [1026, 573] width 68 height 23
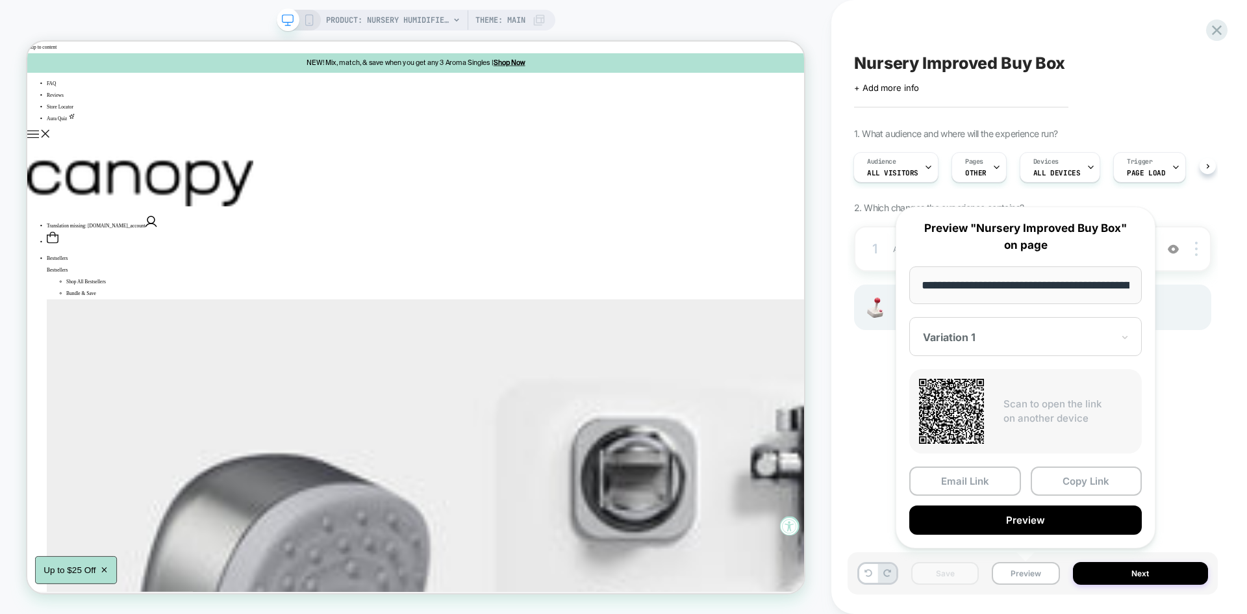
scroll to position [0, 177]
click at [1007, 518] on button "Preview" at bounding box center [1025, 520] width 232 height 29
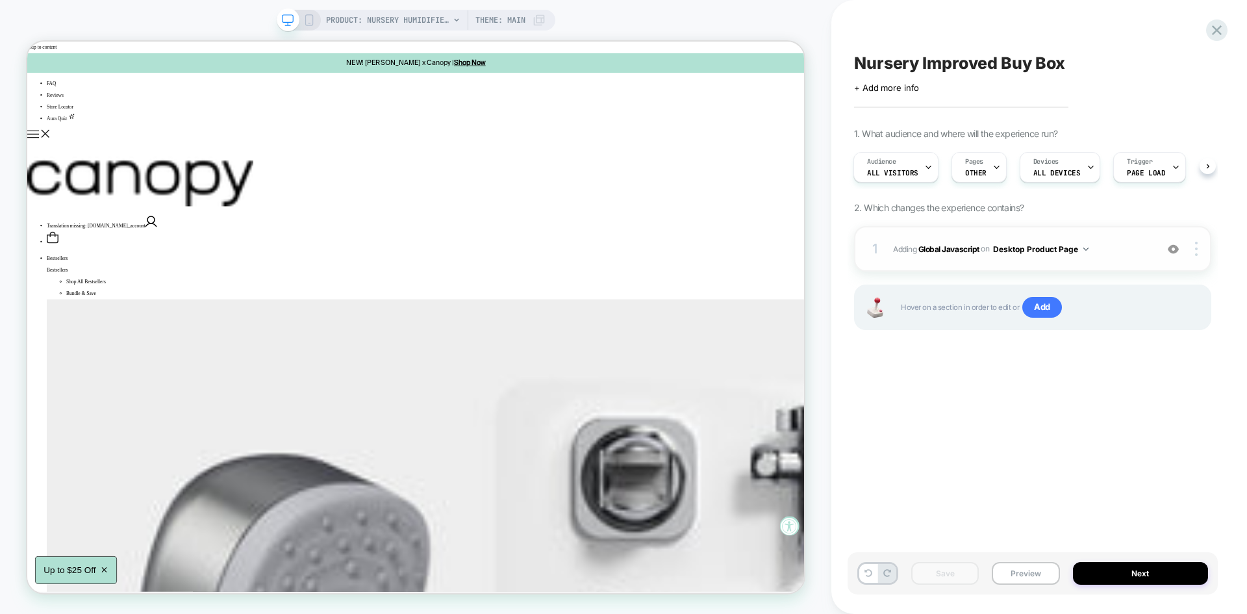
drag, startPoint x: 1100, startPoint y: 238, endPoint x: 817, endPoint y: 191, distance: 287.1
click at [1100, 238] on div "1 Adding Global Javascript on Desktop Product Page Add Before Add After Copy to…" at bounding box center [1032, 248] width 357 height 45
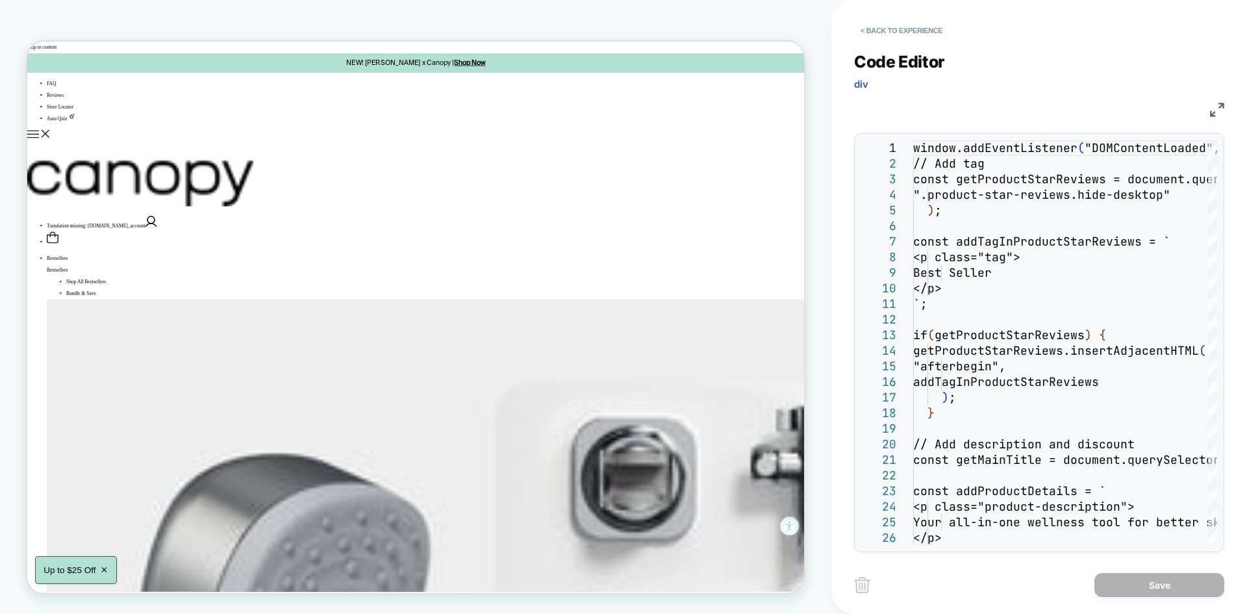
click at [1224, 114] on div "< Back to experience Code Editor div JS 1 2 3 4 5 6 7 8 9 10 11 12 13 14 15 16 …" at bounding box center [1039, 307] width 416 height 614
click at [1216, 110] on img at bounding box center [1217, 110] width 14 height 14
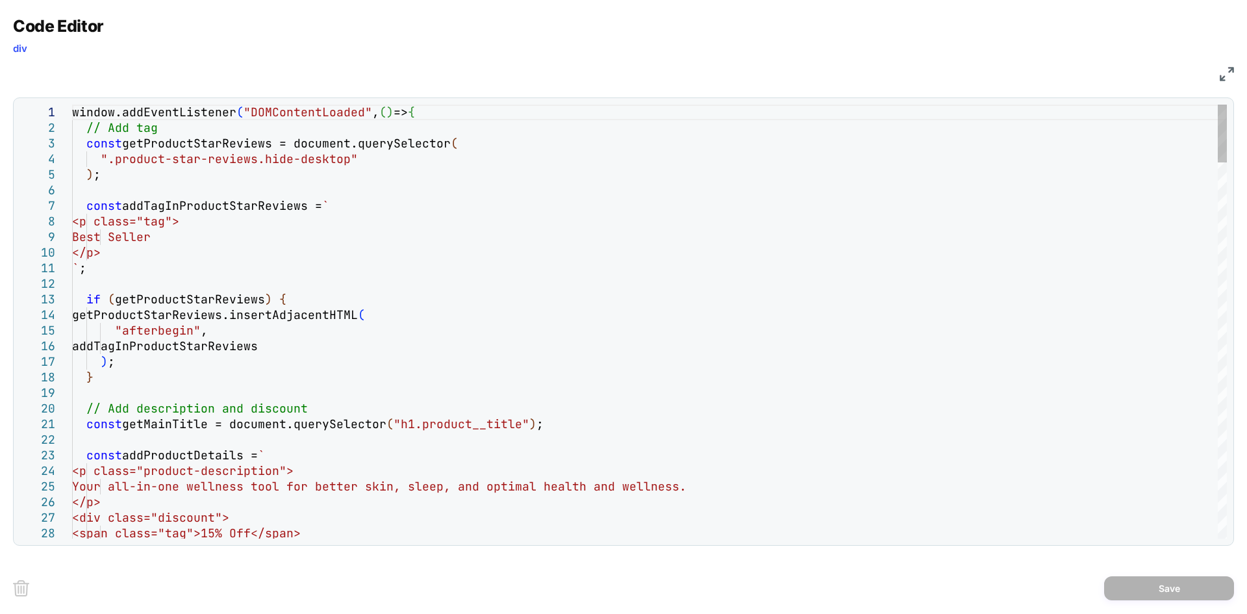
scroll to position [0, 0]
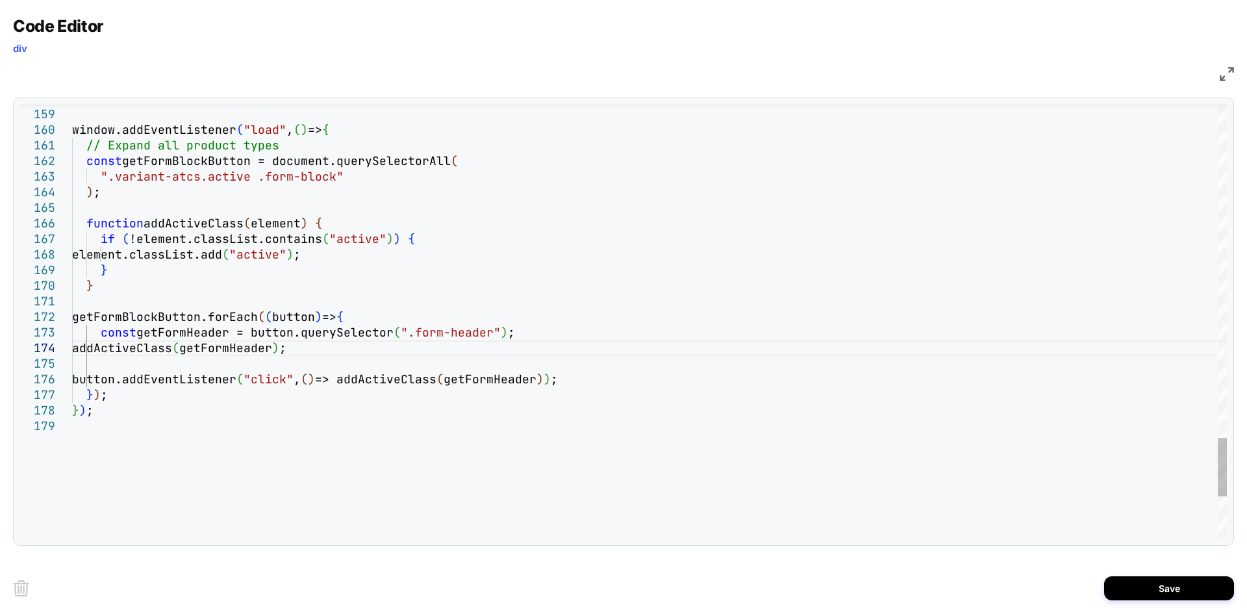
drag, startPoint x: 375, startPoint y: 382, endPoint x: 332, endPoint y: 381, distance: 42.9
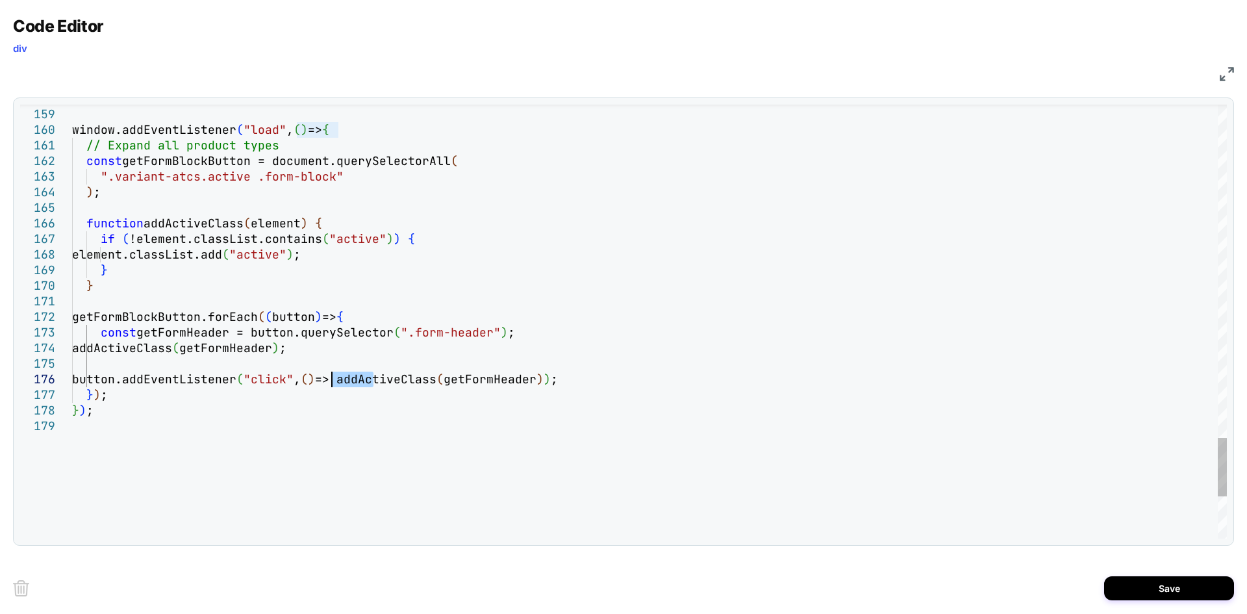
type textarea "**********"
click at [1150, 592] on button "Save" at bounding box center [1169, 588] width 130 height 24
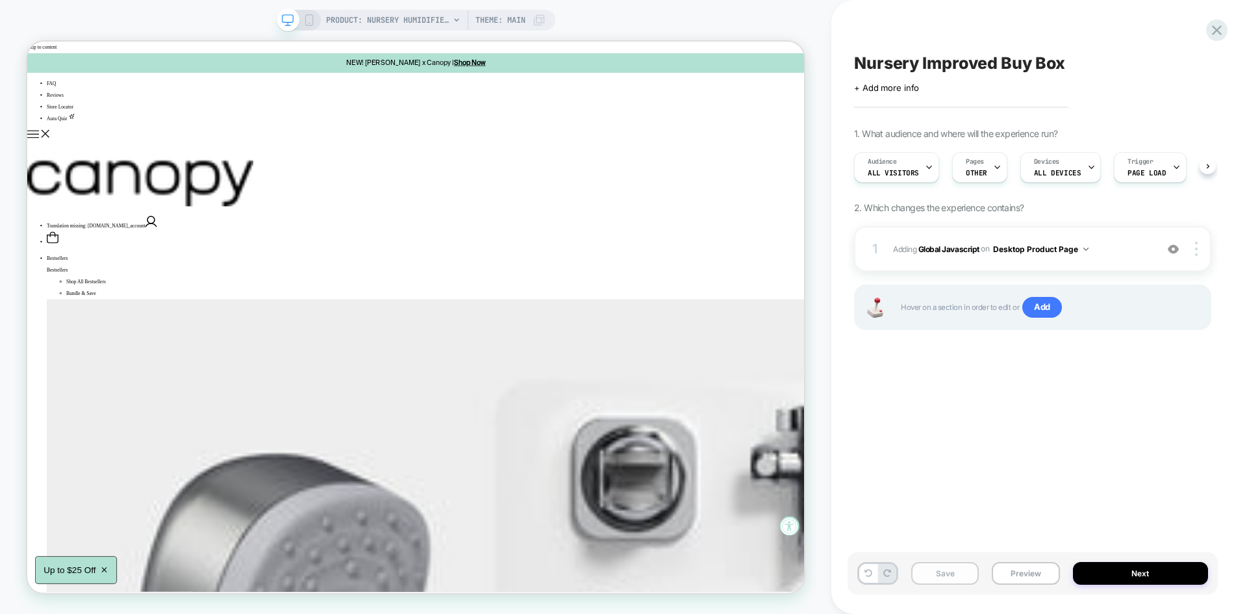
scroll to position [0, 1]
click at [938, 577] on button "Save" at bounding box center [945, 573] width 68 height 23
click at [1028, 571] on button "Preview" at bounding box center [1026, 573] width 68 height 23
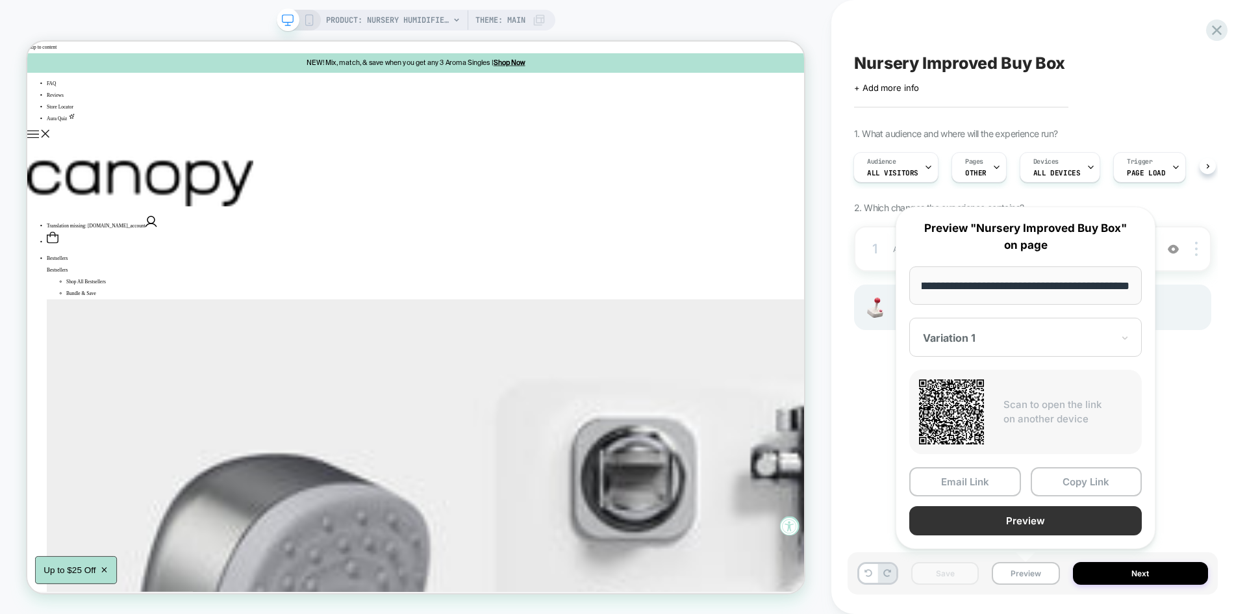
scroll to position [0, 0]
click at [1016, 529] on button "Preview" at bounding box center [1025, 520] width 232 height 29
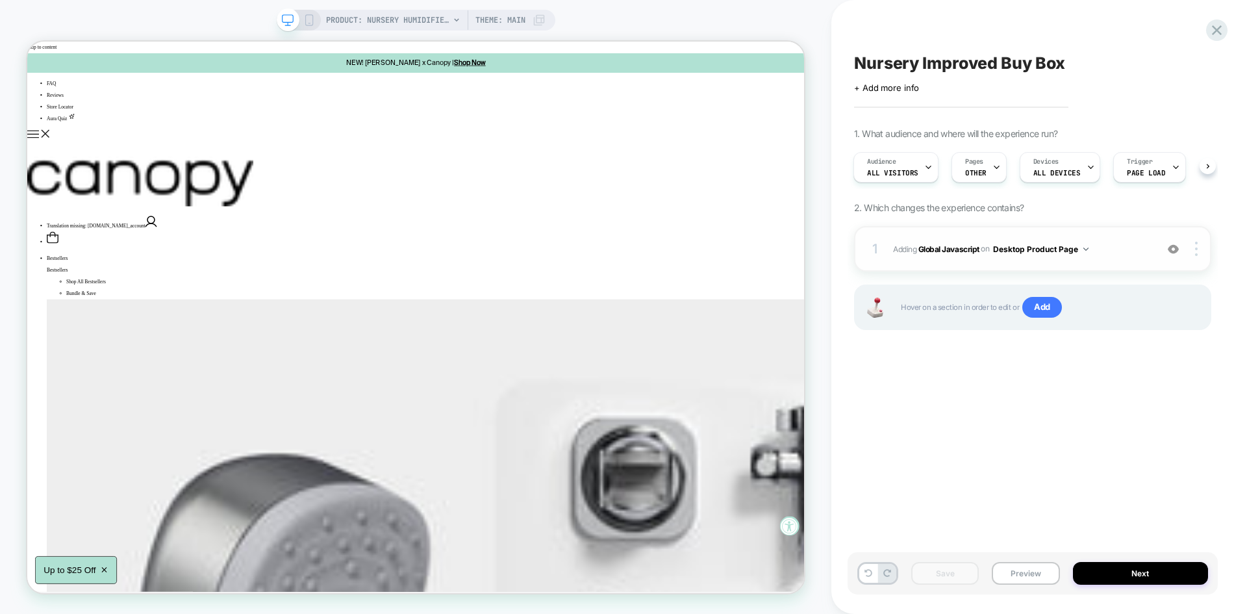
click at [1110, 253] on span "Adding Global Javascript on Desktop Product Page" at bounding box center [1021, 249] width 257 height 16
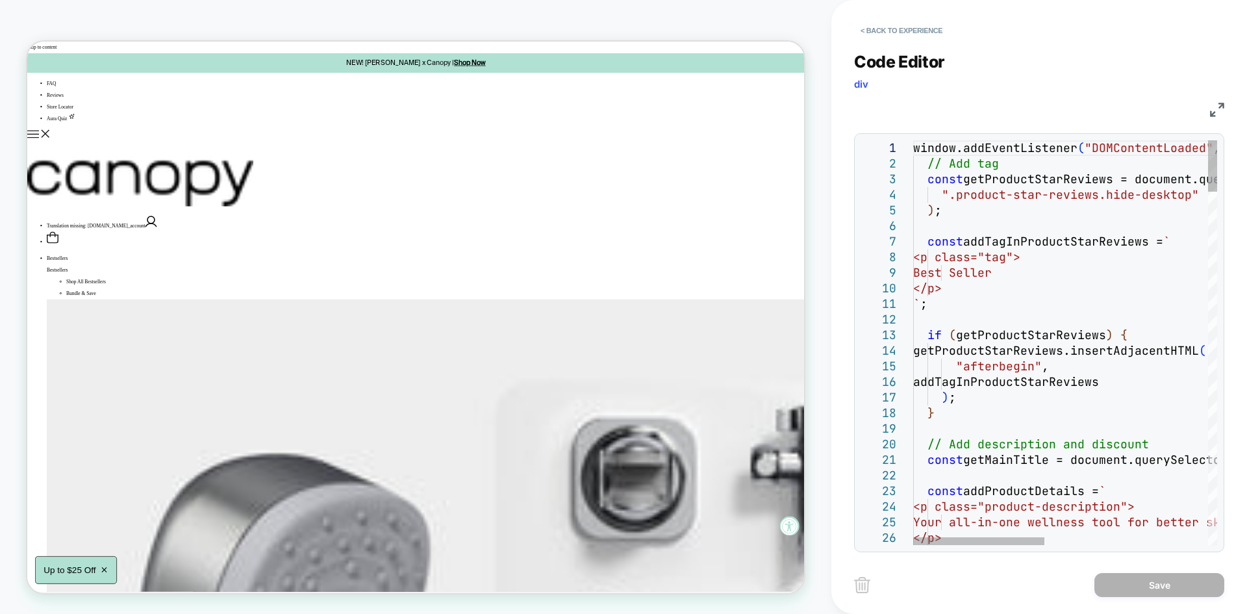
click at [1221, 100] on div "JS" at bounding box center [1039, 108] width 370 height 22
click at [1216, 110] on img at bounding box center [1217, 110] width 14 height 14
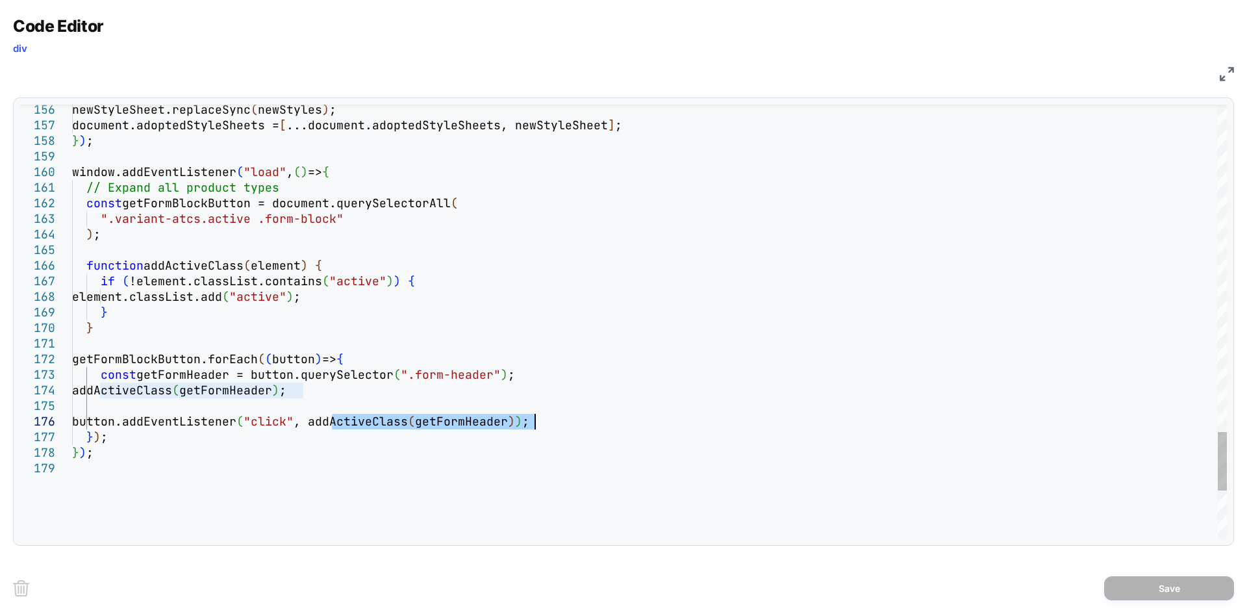
drag, startPoint x: 329, startPoint y: 421, endPoint x: 532, endPoint y: 421, distance: 203.3
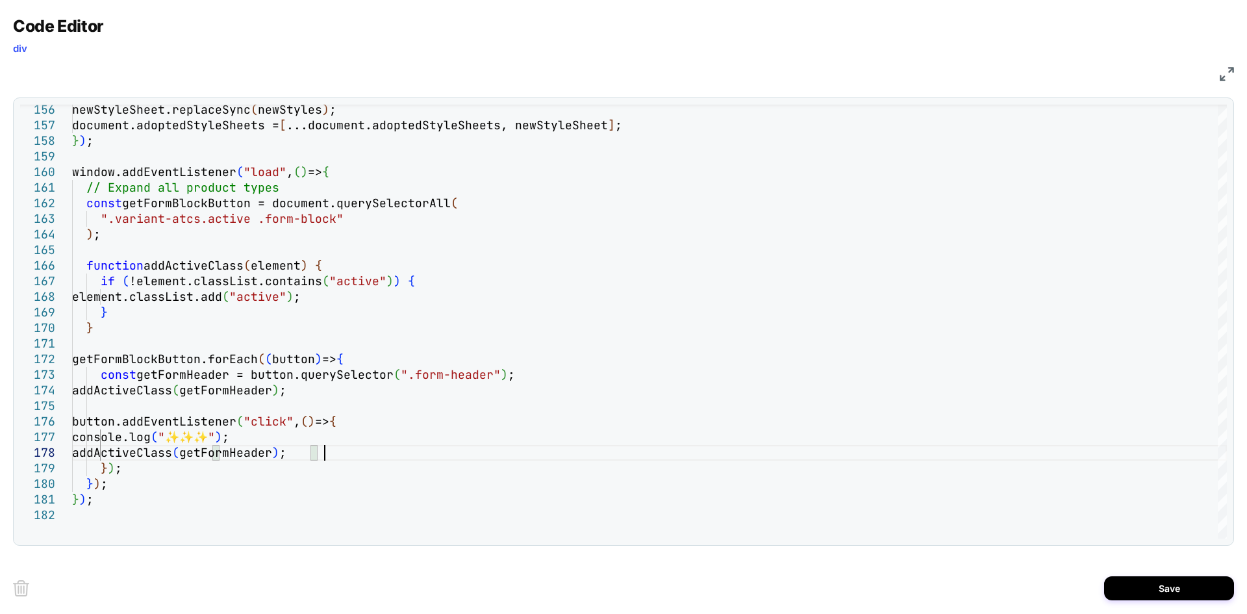
scroll to position [109, 251]
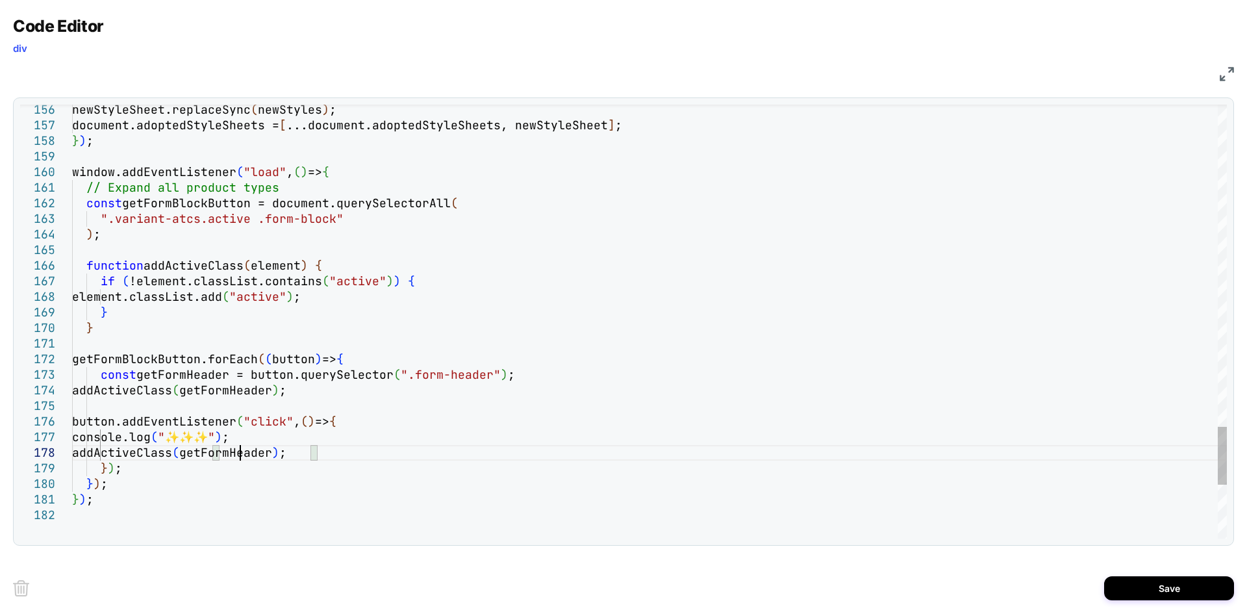
type textarea "**********"
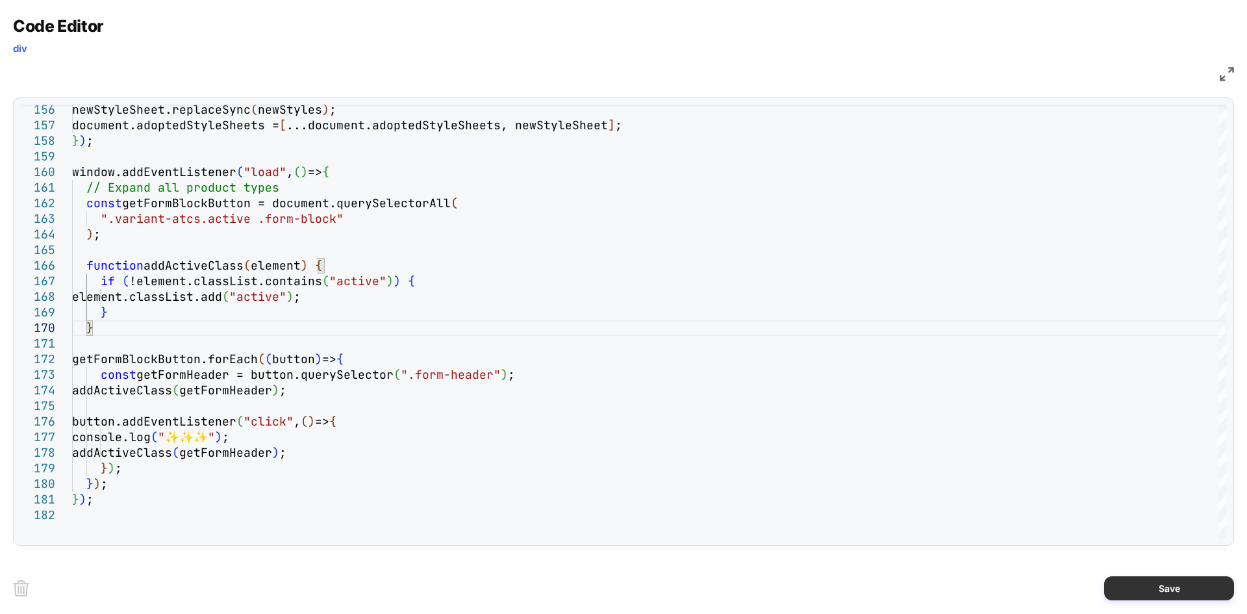
click at [1177, 581] on button "Save" at bounding box center [1169, 588] width 130 height 24
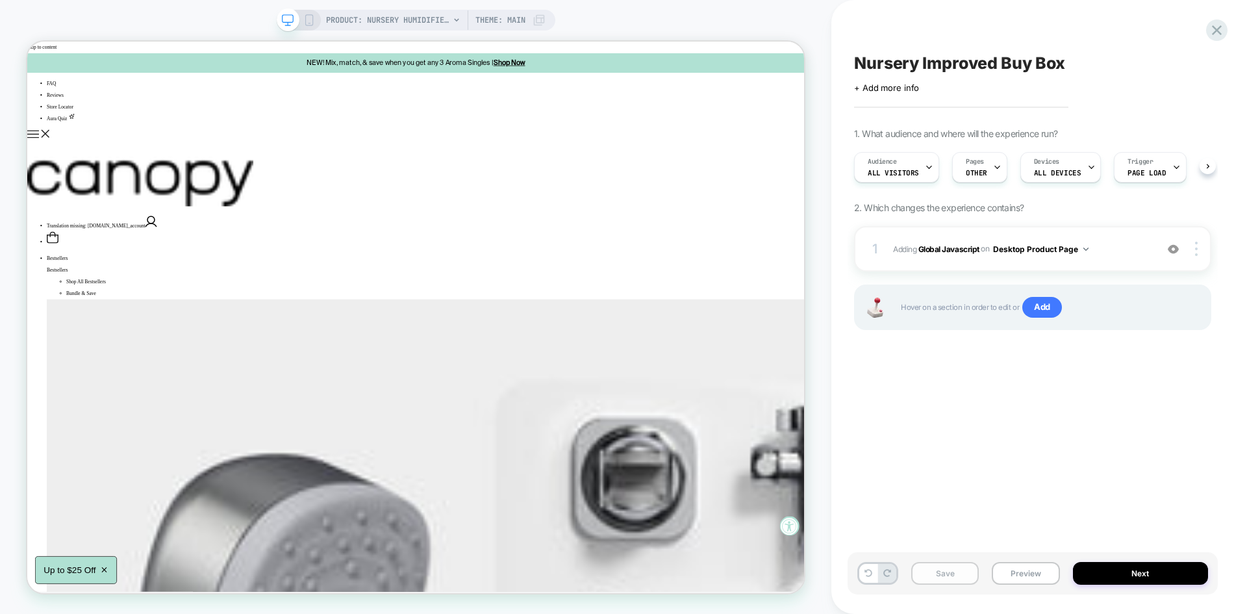
scroll to position [0, 1]
click at [935, 575] on button "Save" at bounding box center [945, 573] width 68 height 23
click at [1022, 568] on button "Preview" at bounding box center [1026, 573] width 68 height 23
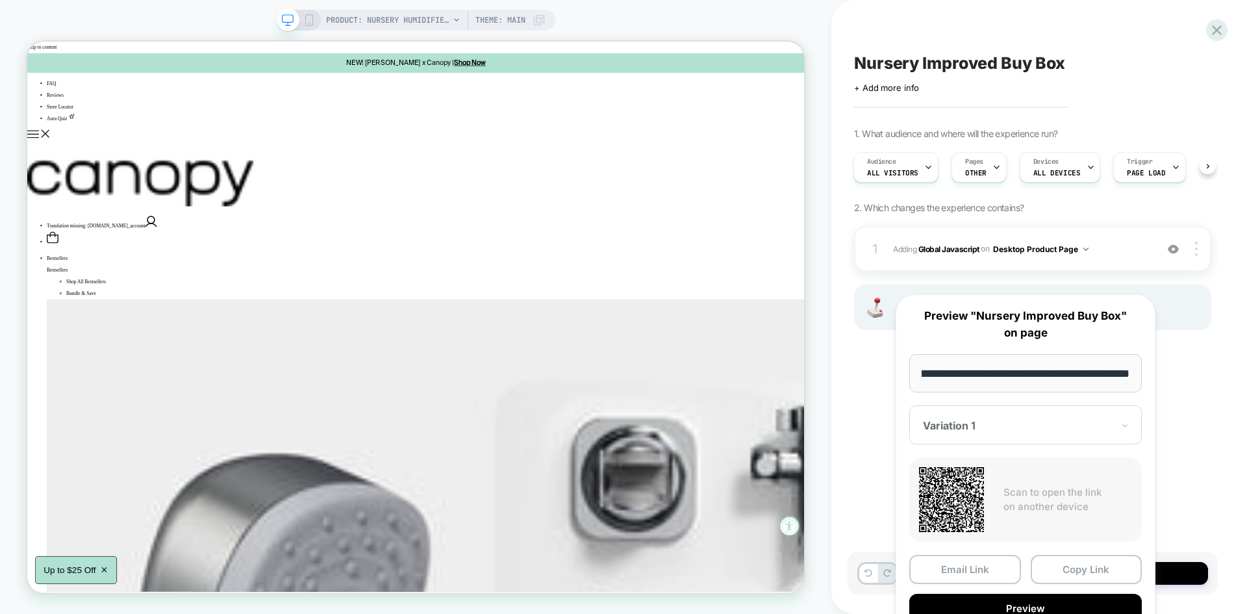
scroll to position [0, 0]
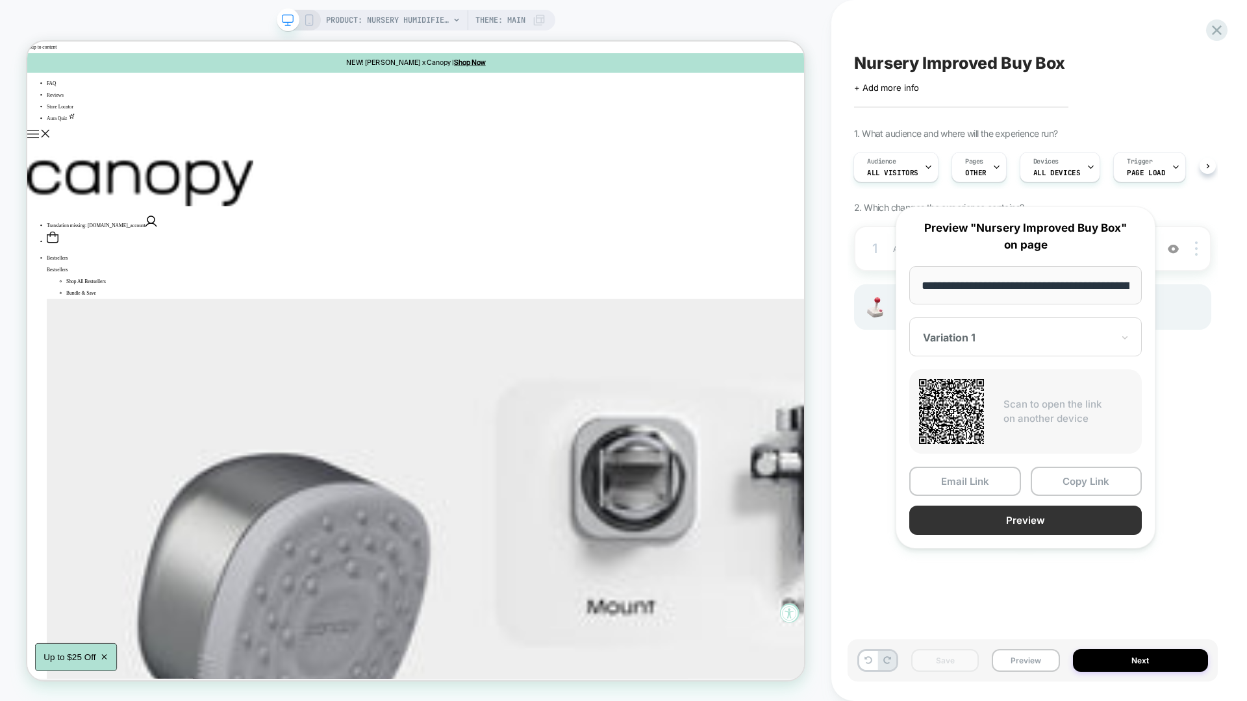
click at [966, 529] on button "Preview" at bounding box center [1025, 520] width 232 height 29
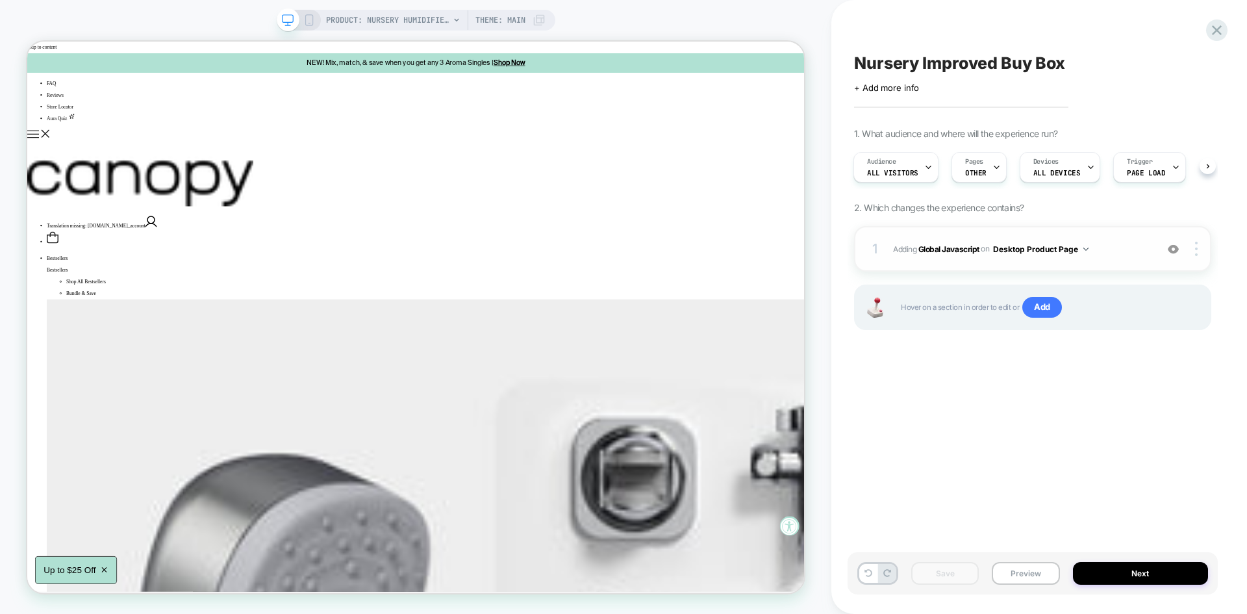
click at [1136, 247] on span "Adding Global Javascript on Desktop Product Page" at bounding box center [1021, 249] width 257 height 16
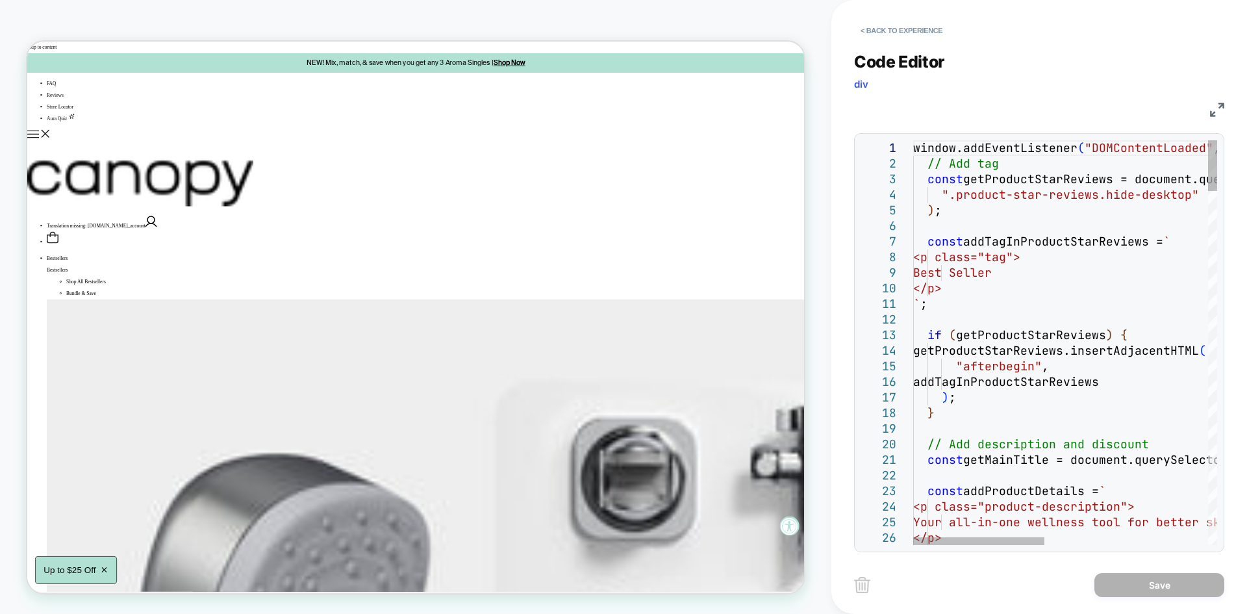
click at [1213, 112] on img at bounding box center [1217, 110] width 14 height 14
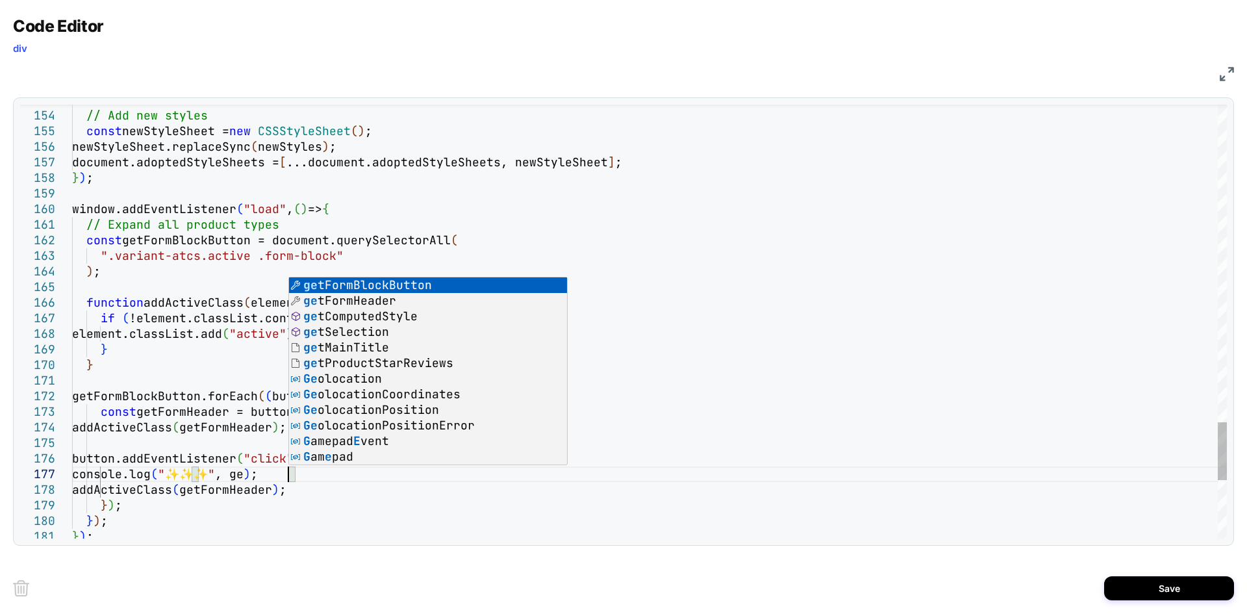
scroll to position [94, 216]
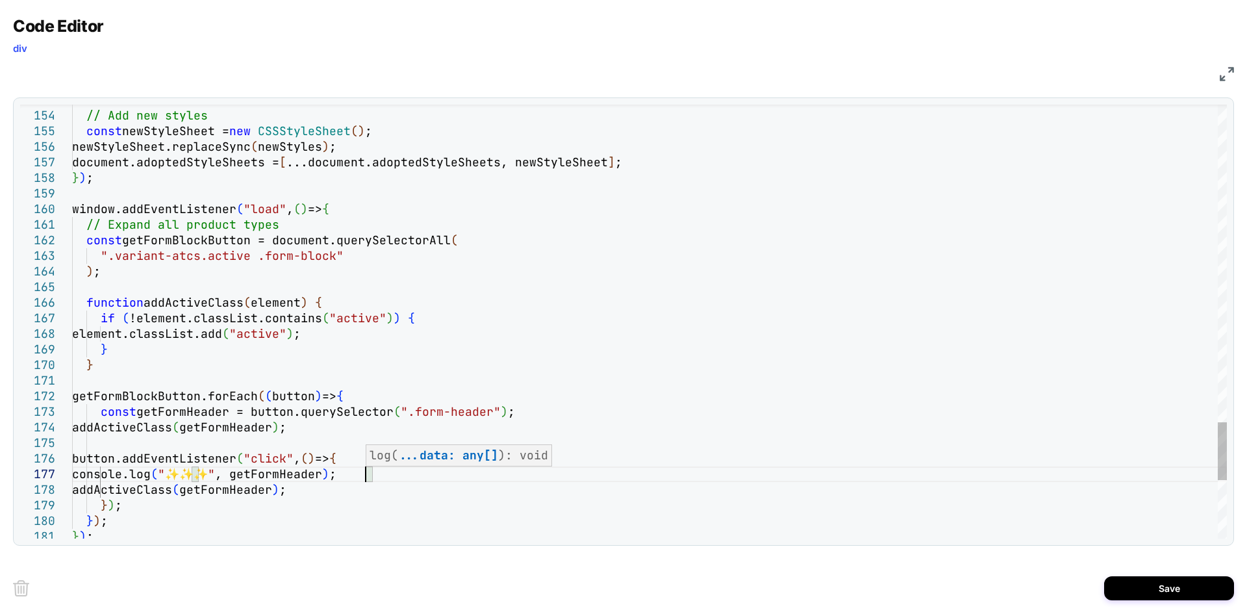
type textarea "**********"
click at [1124, 588] on button "Save" at bounding box center [1169, 588] width 130 height 24
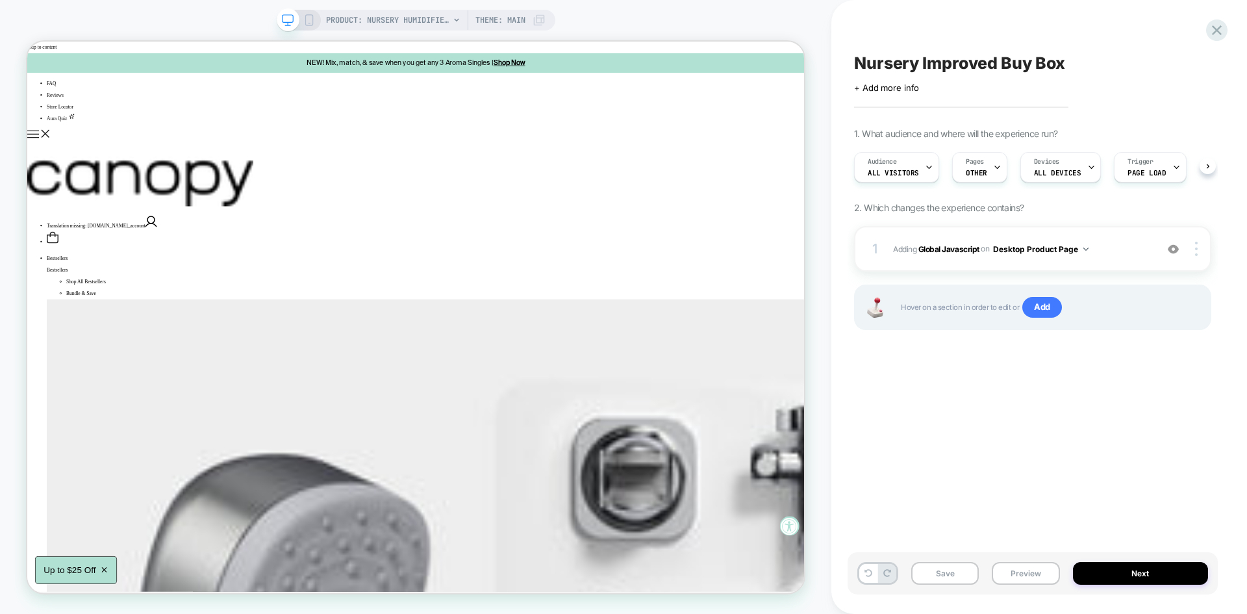
scroll to position [0, 1]
click at [942, 577] on button "Save" at bounding box center [945, 573] width 68 height 23
click at [1016, 577] on button "Preview" at bounding box center [1026, 573] width 68 height 23
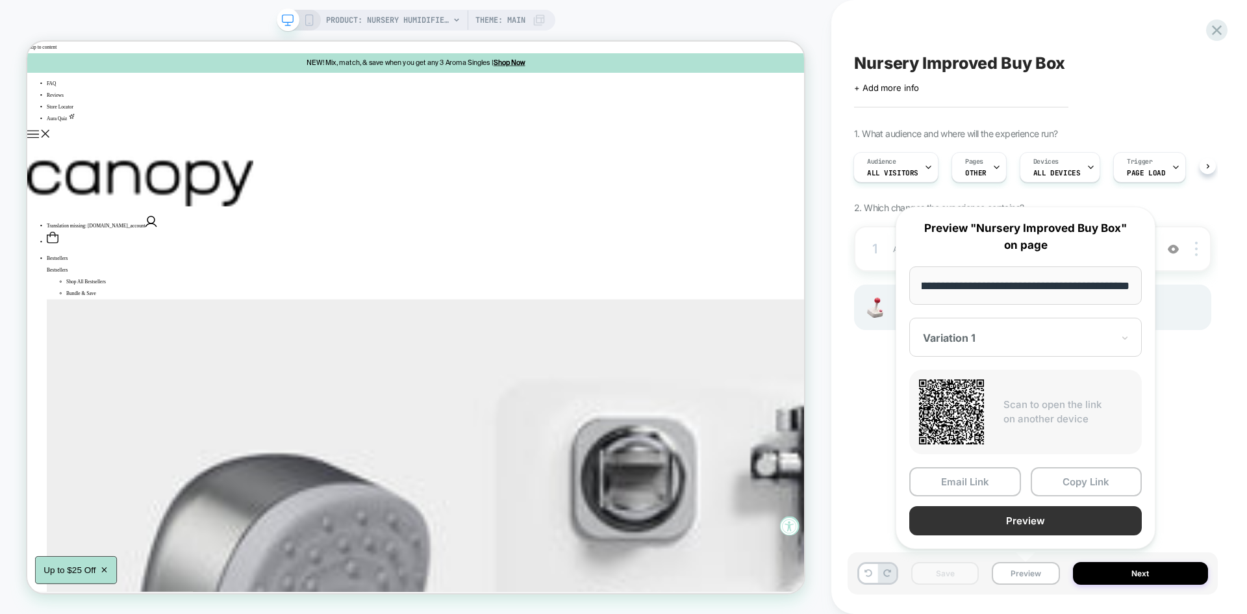
scroll to position [0, 0]
click at [985, 516] on button "Preview" at bounding box center [1025, 520] width 232 height 29
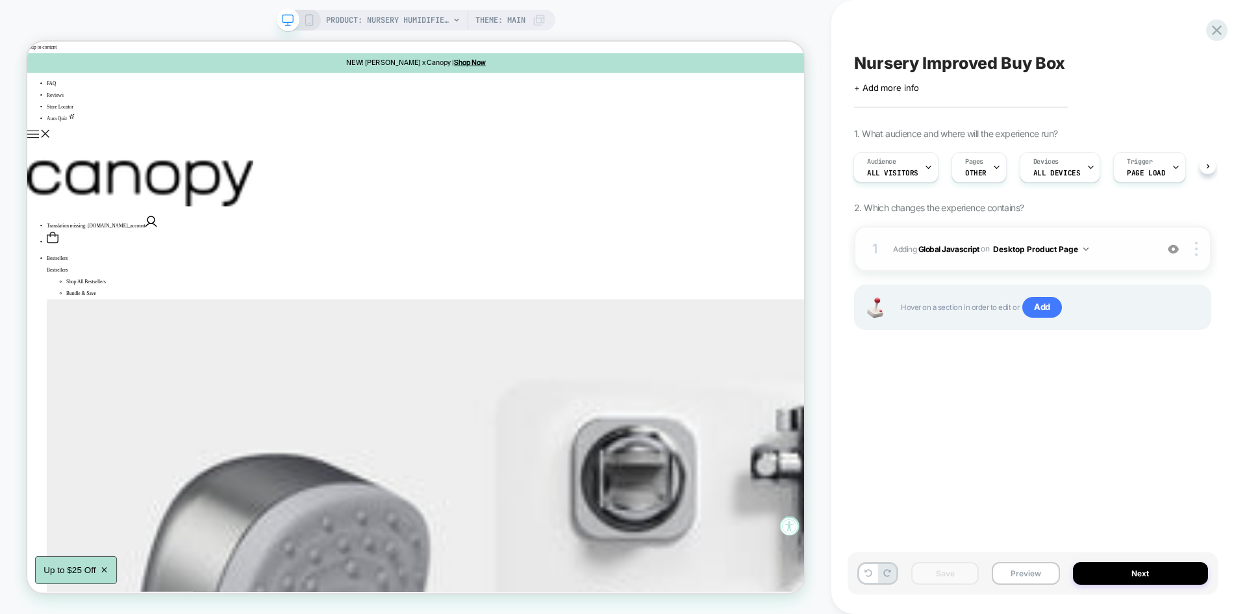
click at [1120, 249] on span "Adding Global Javascript on Desktop Product Page" at bounding box center [1021, 249] width 257 height 16
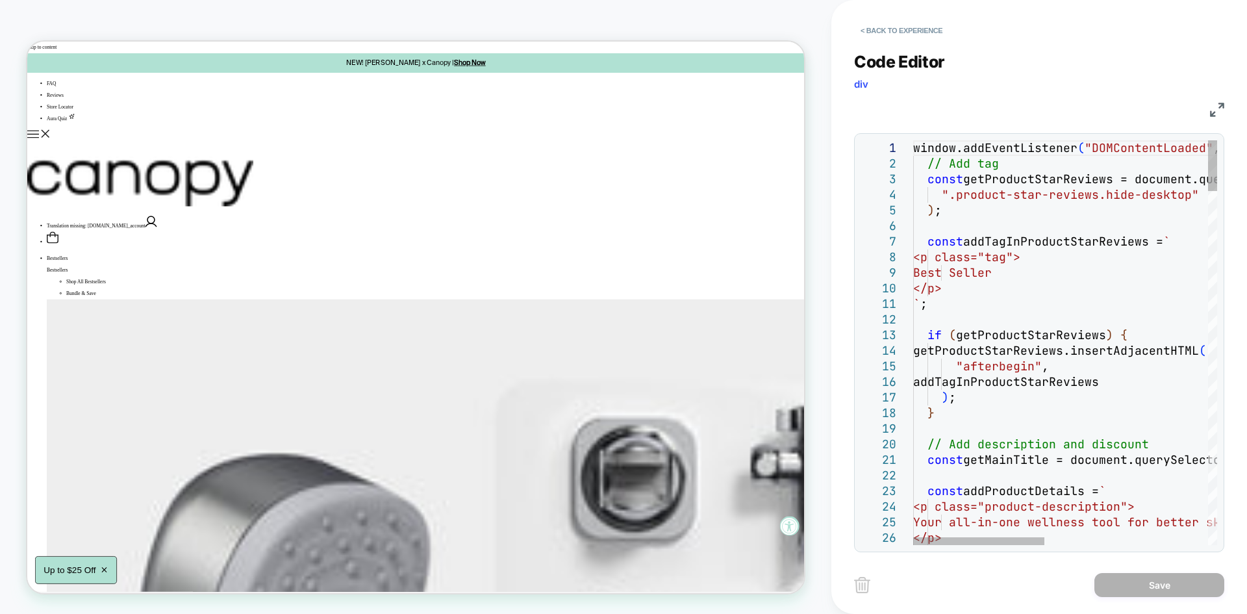
click at [1227, 110] on div "< Back to experience Code Editor div JS 1 2 3 4 5 6 7 8 9 10 11 12 13 14 15 16 …" at bounding box center [1039, 307] width 416 height 614
click at [1213, 108] on img at bounding box center [1217, 110] width 14 height 14
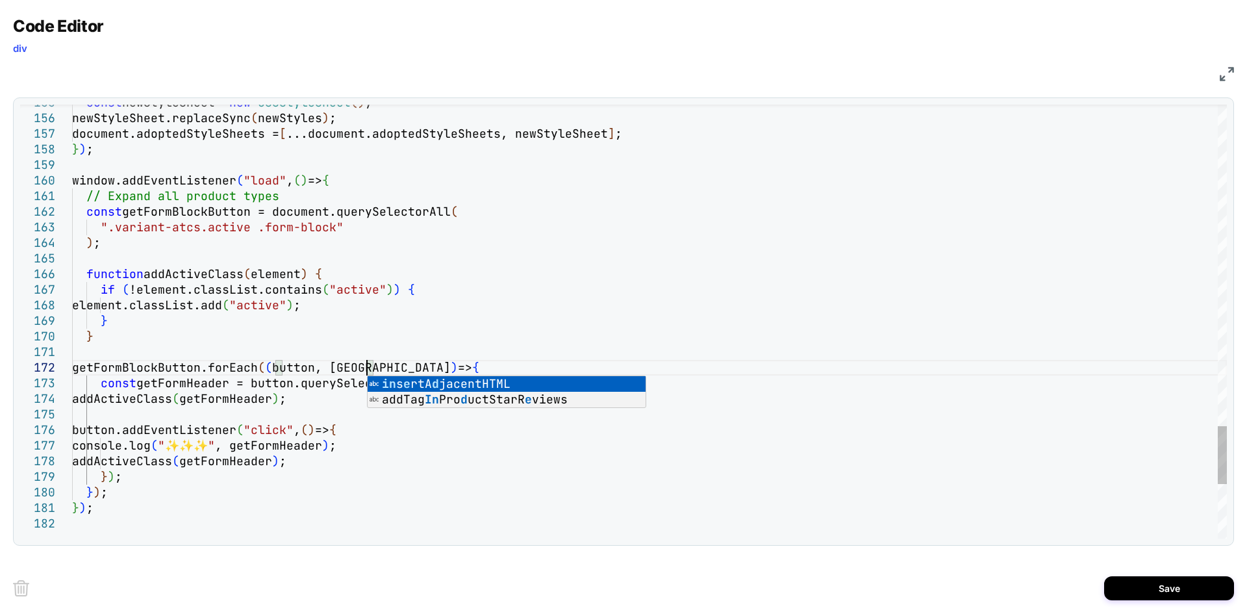
scroll to position [16, 301]
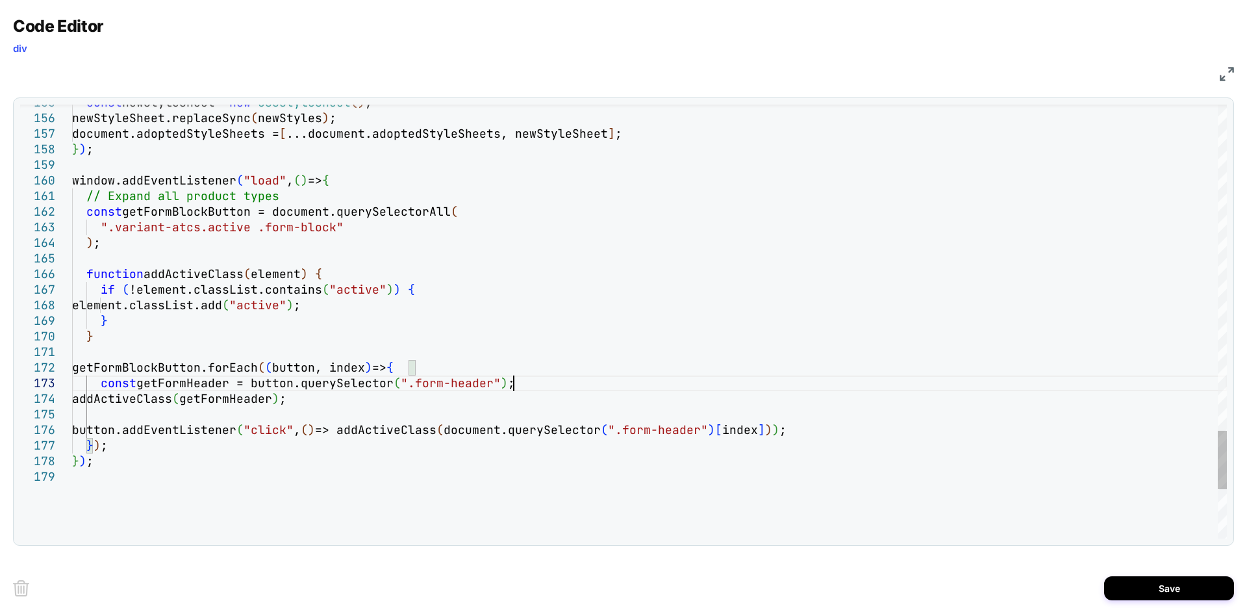
type textarea "**********"
click at [1140, 584] on button "Save" at bounding box center [1169, 588] width 130 height 24
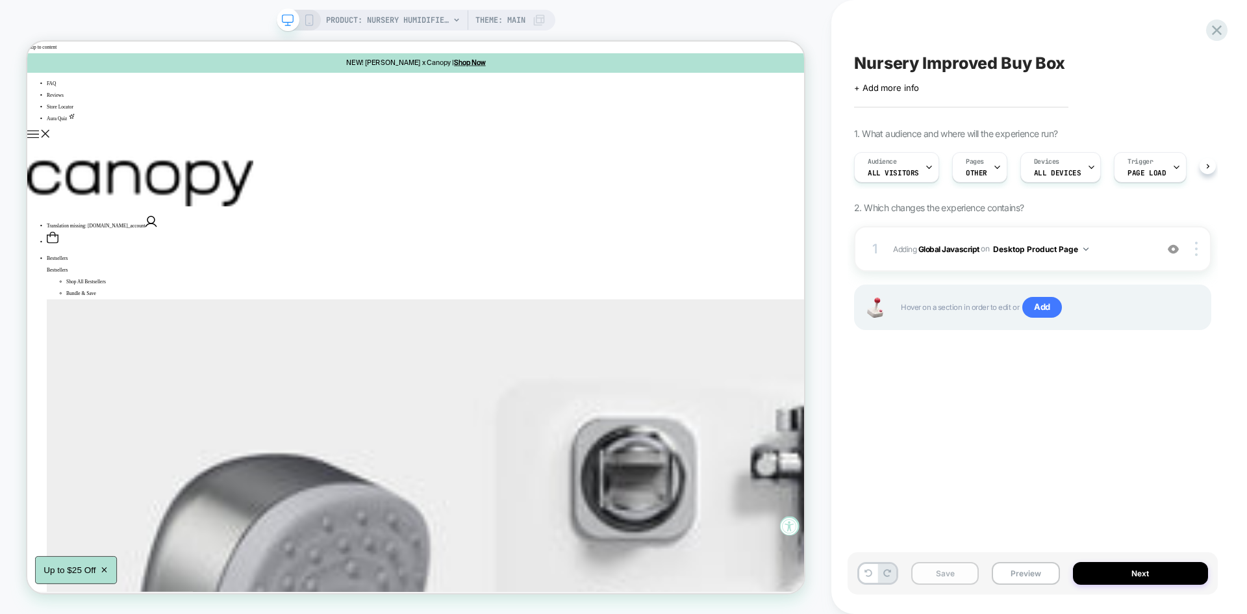
scroll to position [0, 1]
click at [940, 568] on button "Save" at bounding box center [945, 573] width 68 height 23
click at [1031, 569] on button "Preview" at bounding box center [1026, 573] width 68 height 23
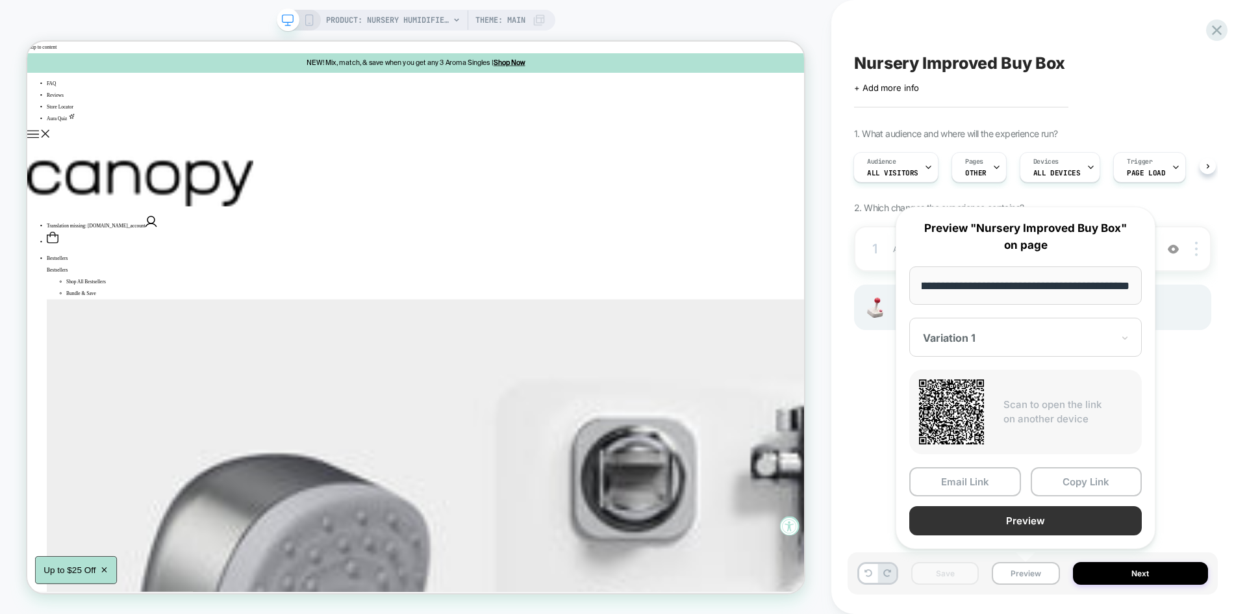
scroll to position [0, 0]
click at [1031, 523] on button "Preview" at bounding box center [1025, 520] width 232 height 29
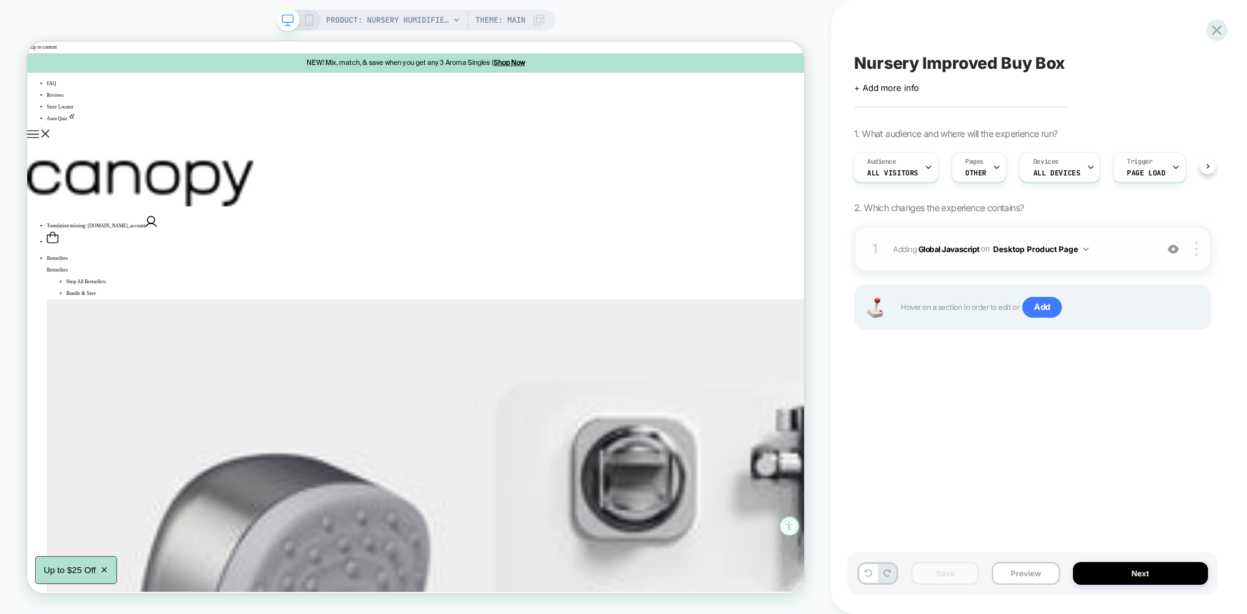
click at [1105, 252] on span "Adding Global Javascript on Desktop Product Page" at bounding box center [1021, 249] width 257 height 16
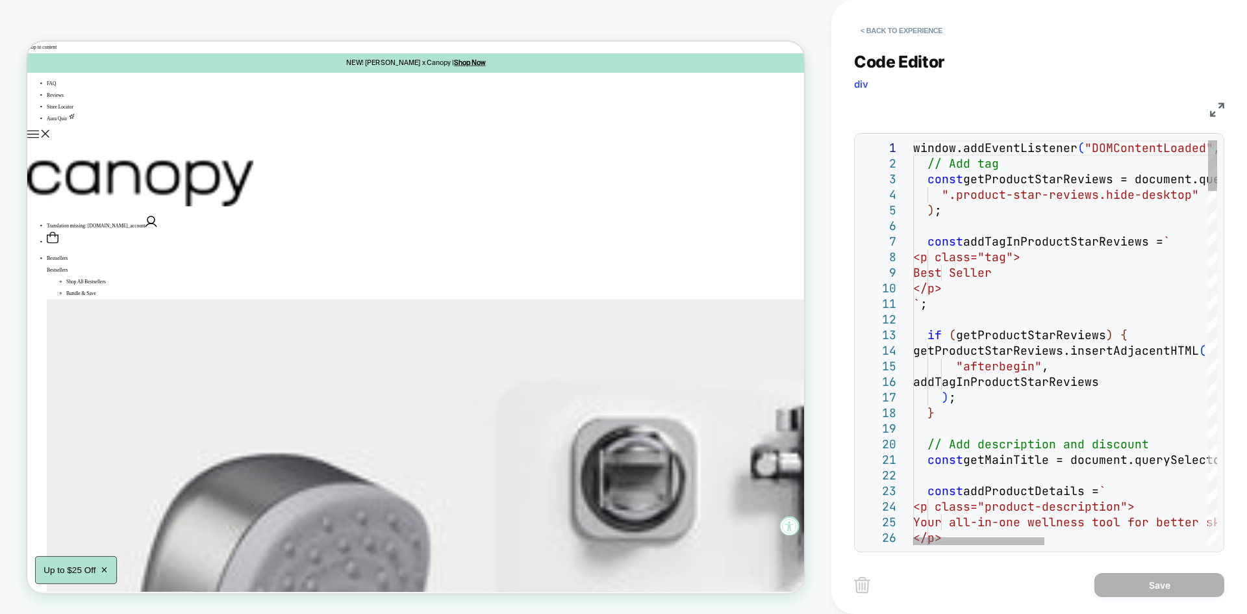
click at [1225, 103] on div "< Back to experience Code Editor div JS 1 2 3 4 5 6 7 8 9 10 11 12 13 14 15 16 …" at bounding box center [1039, 307] width 416 height 614
click at [1221, 106] on img at bounding box center [1217, 110] width 14 height 14
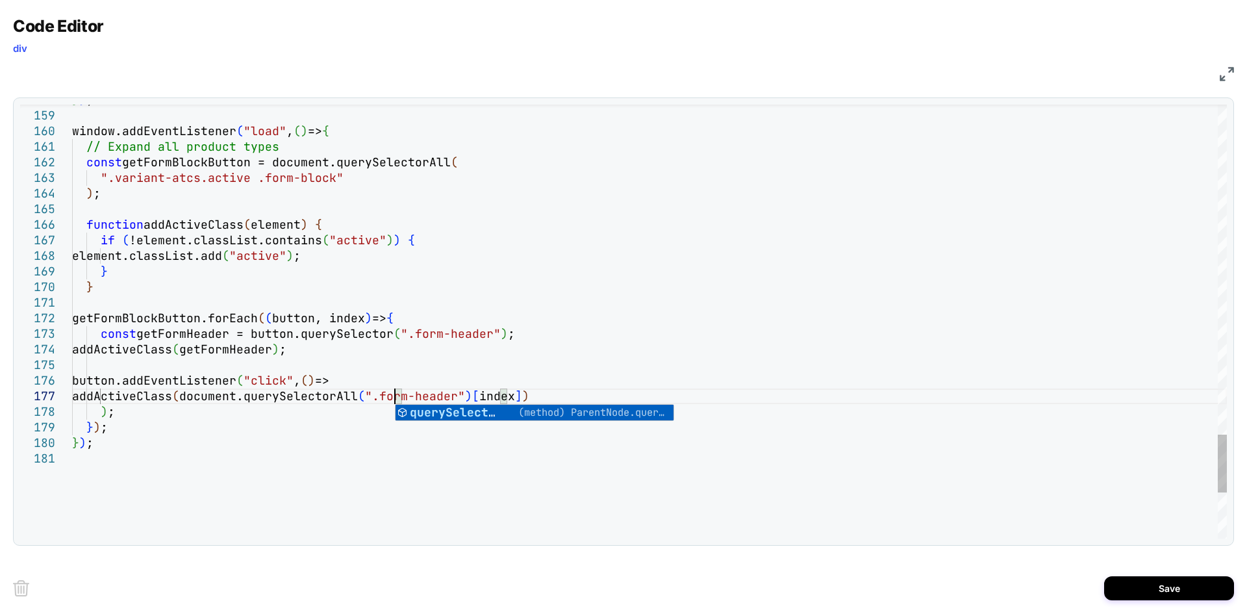
scroll to position [94, 322]
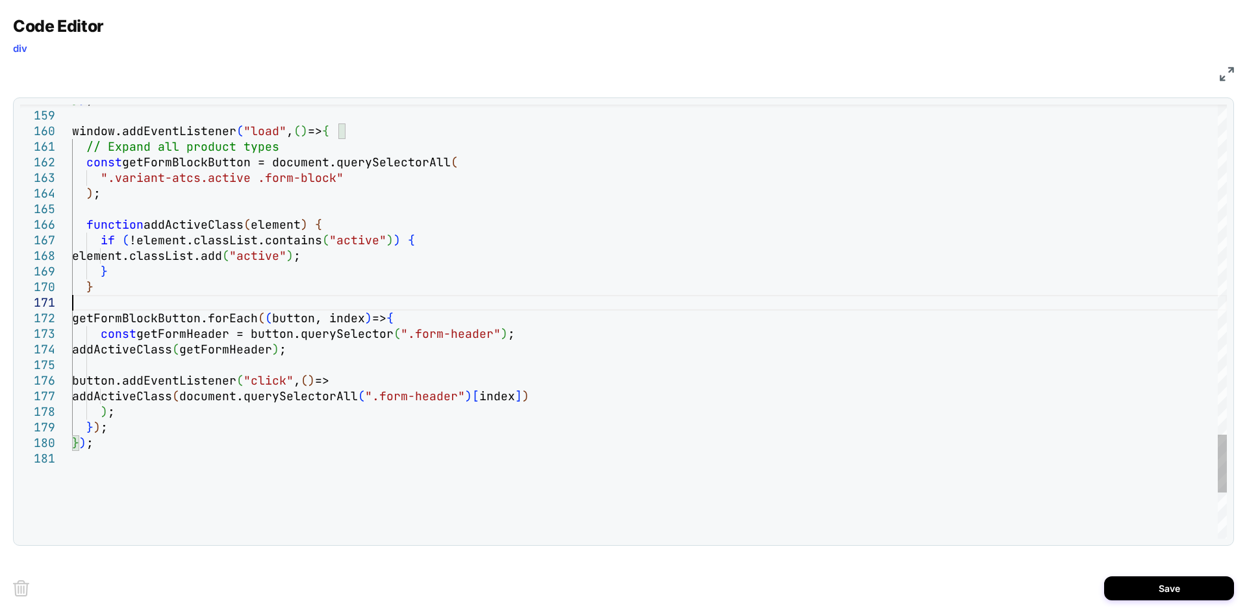
type textarea "**********"
click at [1153, 587] on button "Save" at bounding box center [1169, 588] width 130 height 24
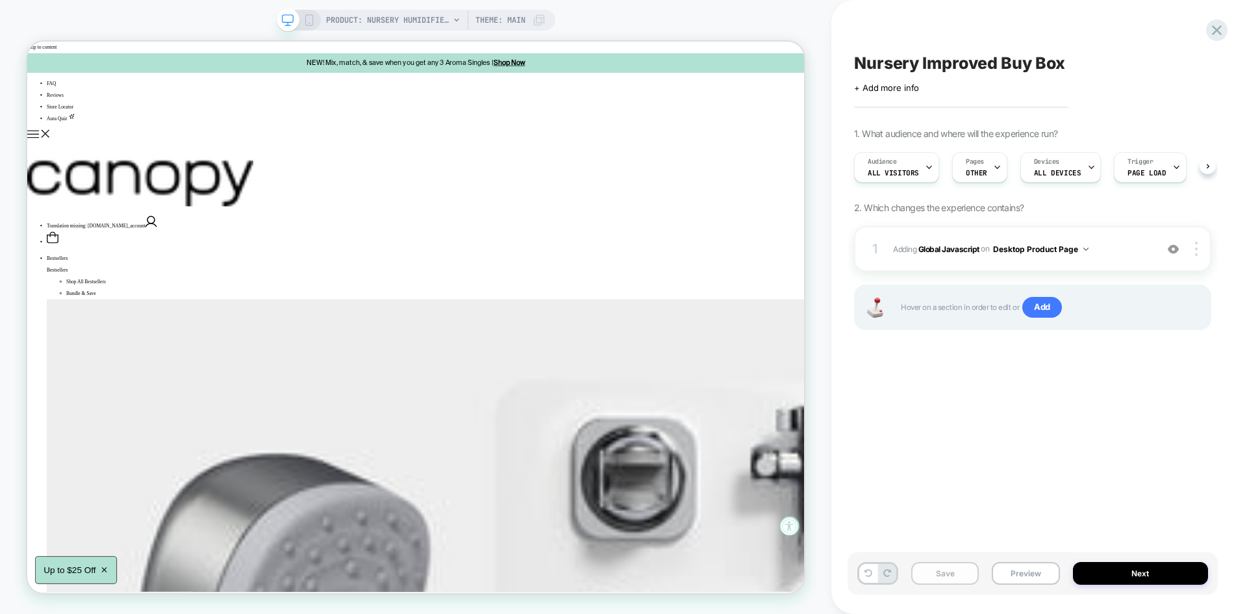
scroll to position [0, 1]
click at [1119, 235] on div "1 Adding Global Javascript on Desktop Product Page Add Before Add After Copy to…" at bounding box center [1032, 248] width 357 height 45
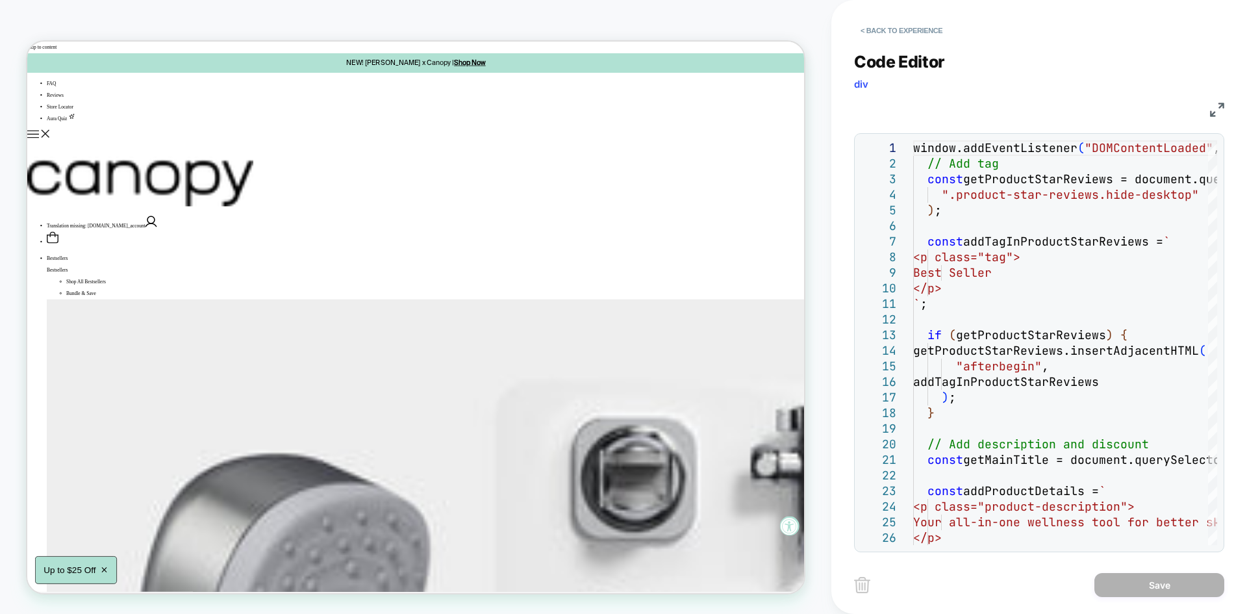
click at [1212, 110] on img at bounding box center [1217, 110] width 14 height 14
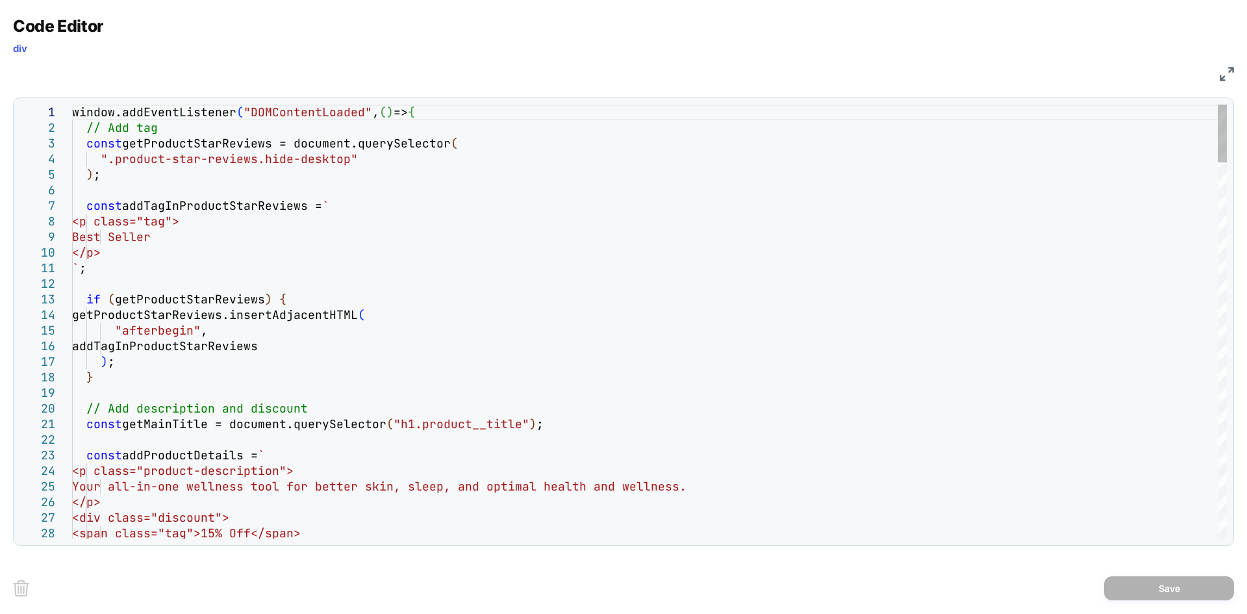
scroll to position [0, 0]
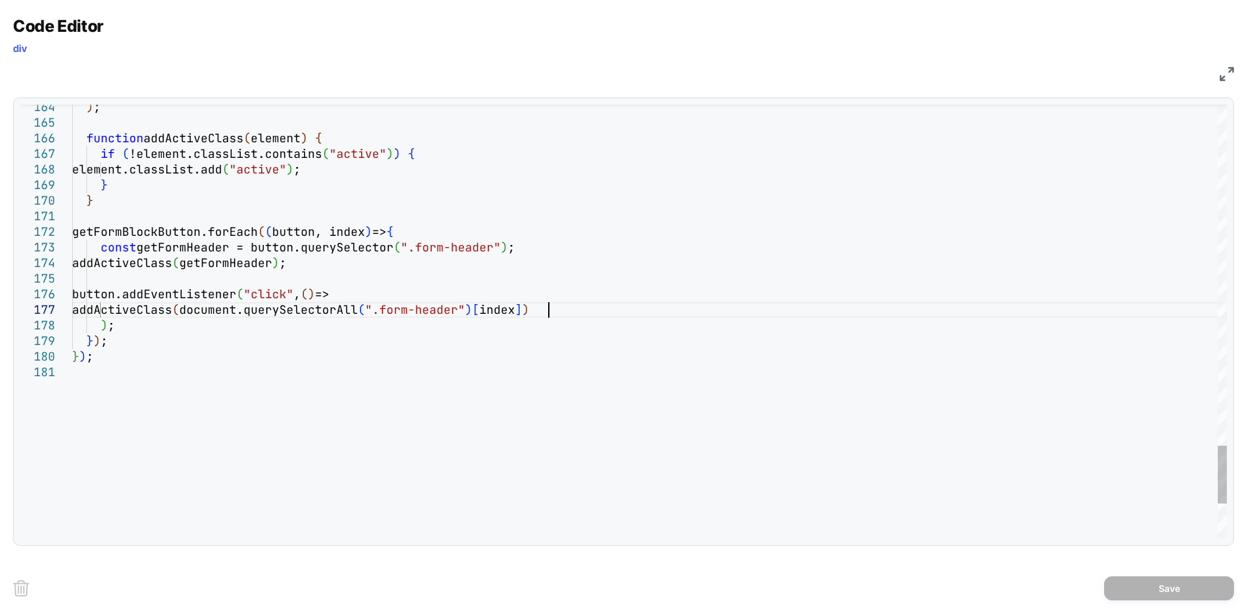
type textarea "**********"
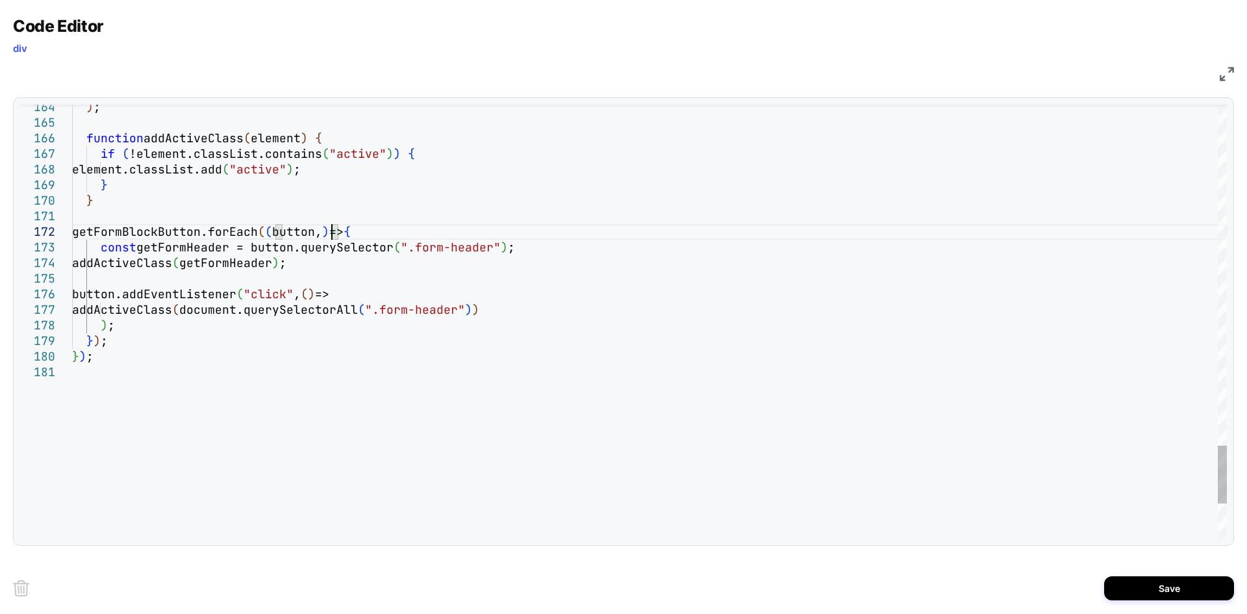
type textarea "**********"
click at [1118, 582] on button "Save" at bounding box center [1169, 588] width 130 height 24
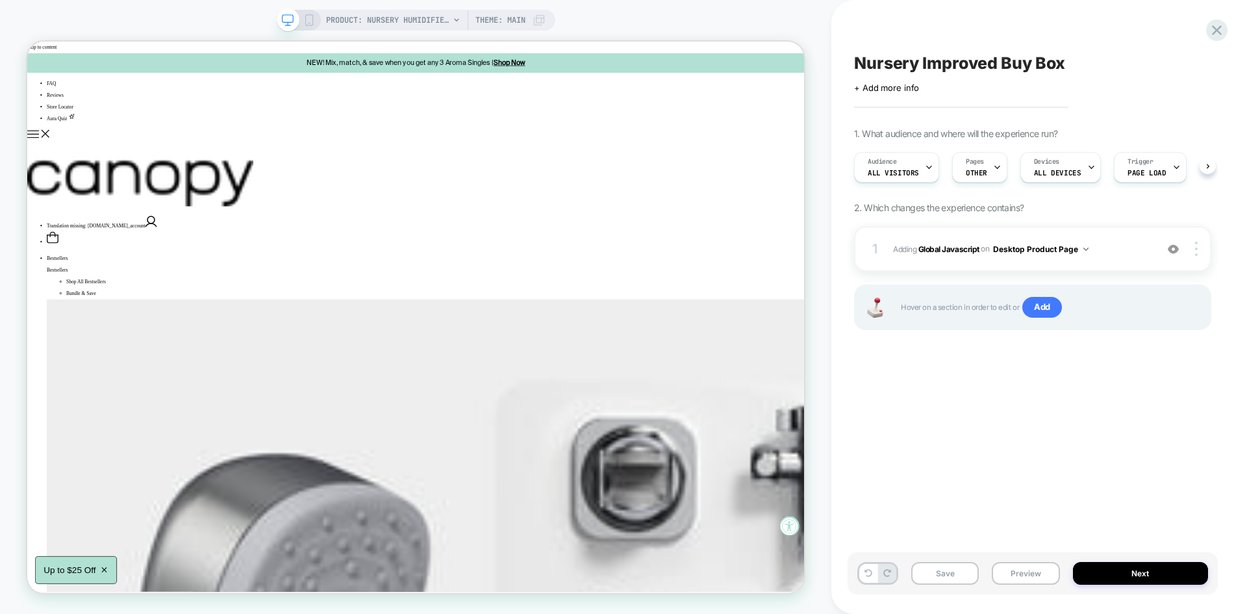
scroll to position [0, 1]
click at [946, 586] on div "Save Preview Next" at bounding box center [1032, 573] width 370 height 42
click at [950, 580] on button "Save" at bounding box center [945, 573] width 68 height 23
click at [1029, 570] on button "Preview" at bounding box center [1026, 573] width 68 height 23
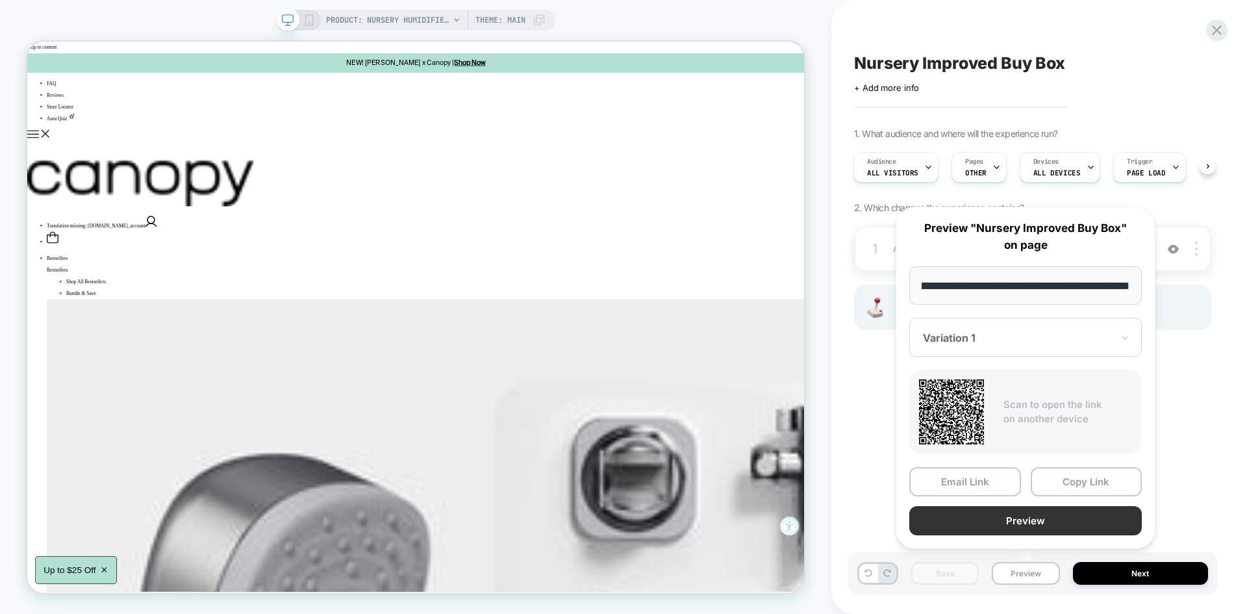
scroll to position [0, 0]
click at [1023, 521] on button "Preview" at bounding box center [1025, 520] width 232 height 29
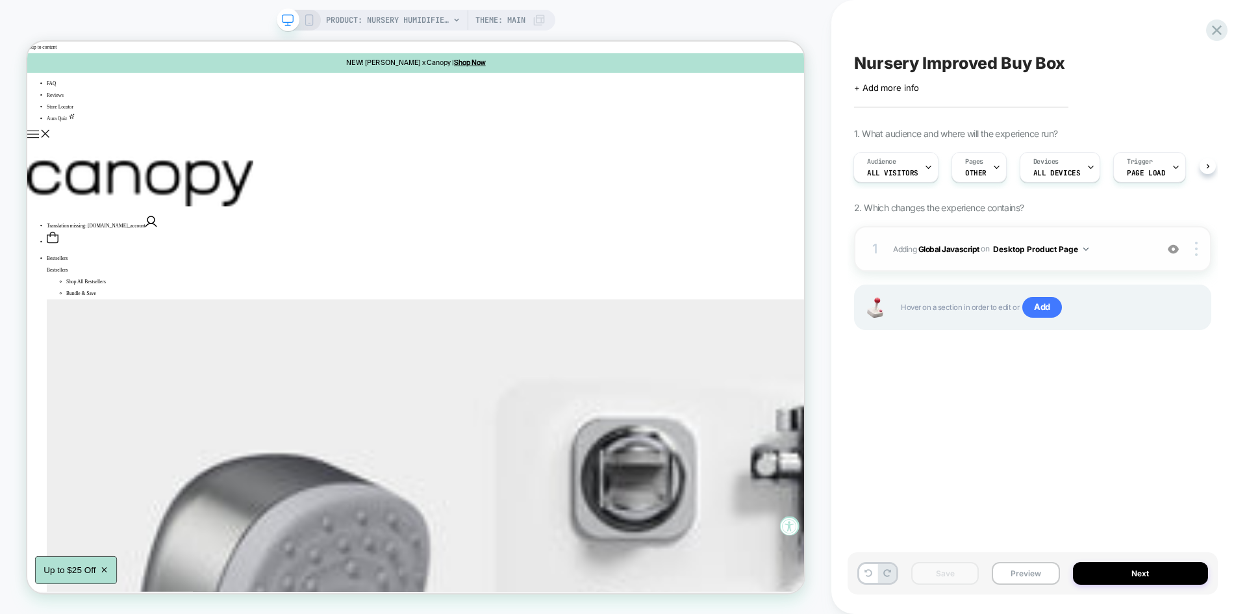
click at [1122, 260] on div "1 Adding Global Javascript on Desktop Product Page Add Before Add After Copy to…" at bounding box center [1032, 248] width 357 height 45
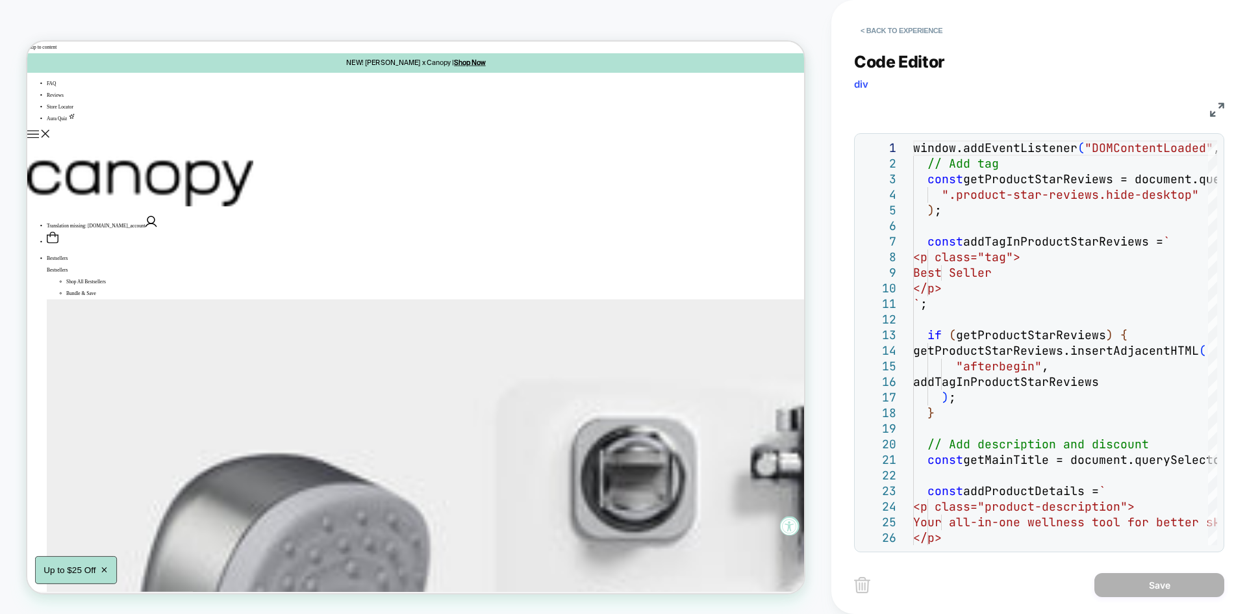
click at [1209, 112] on div "JS" at bounding box center [1039, 108] width 370 height 22
click at [1210, 108] on img at bounding box center [1217, 110] width 14 height 14
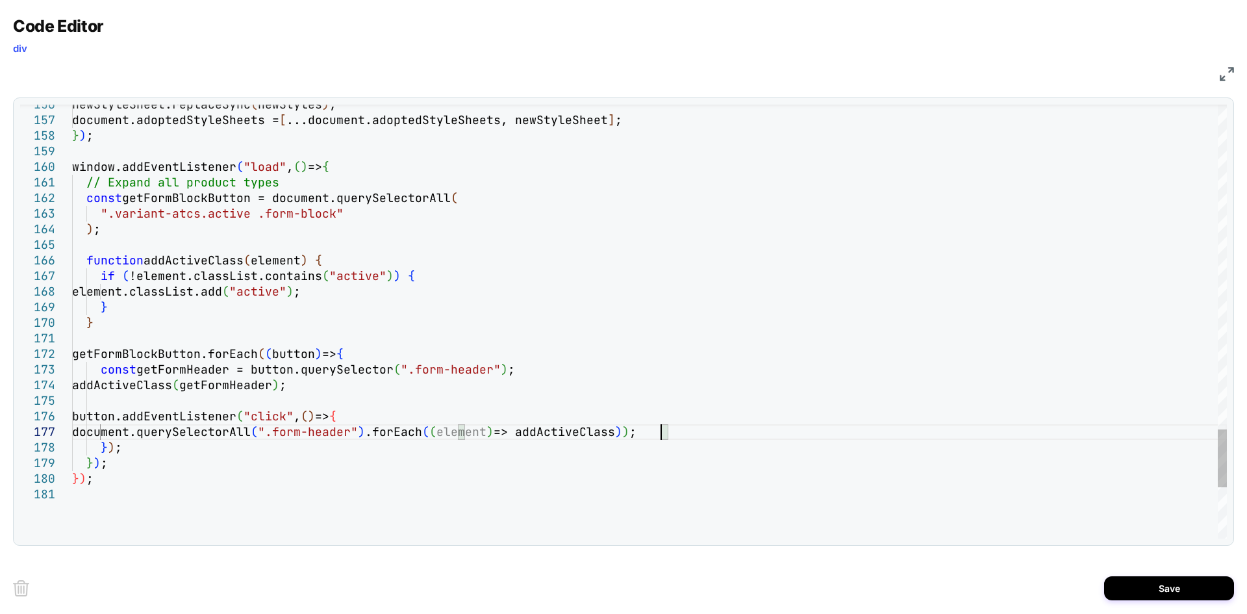
scroll to position [108, 589]
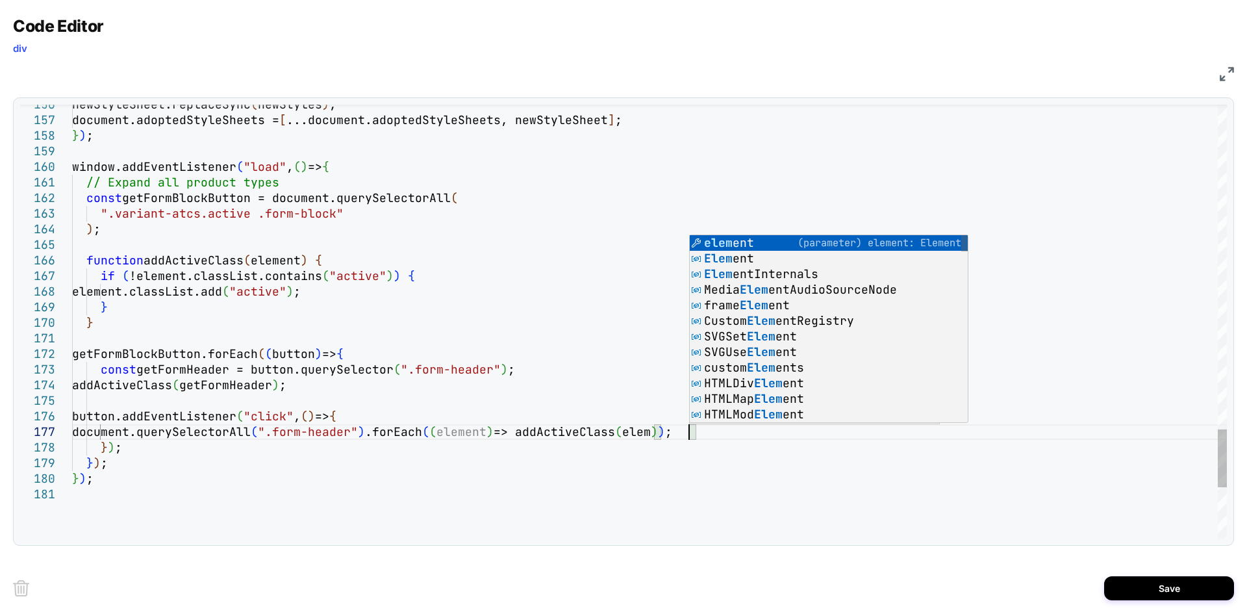
type textarea "**********"
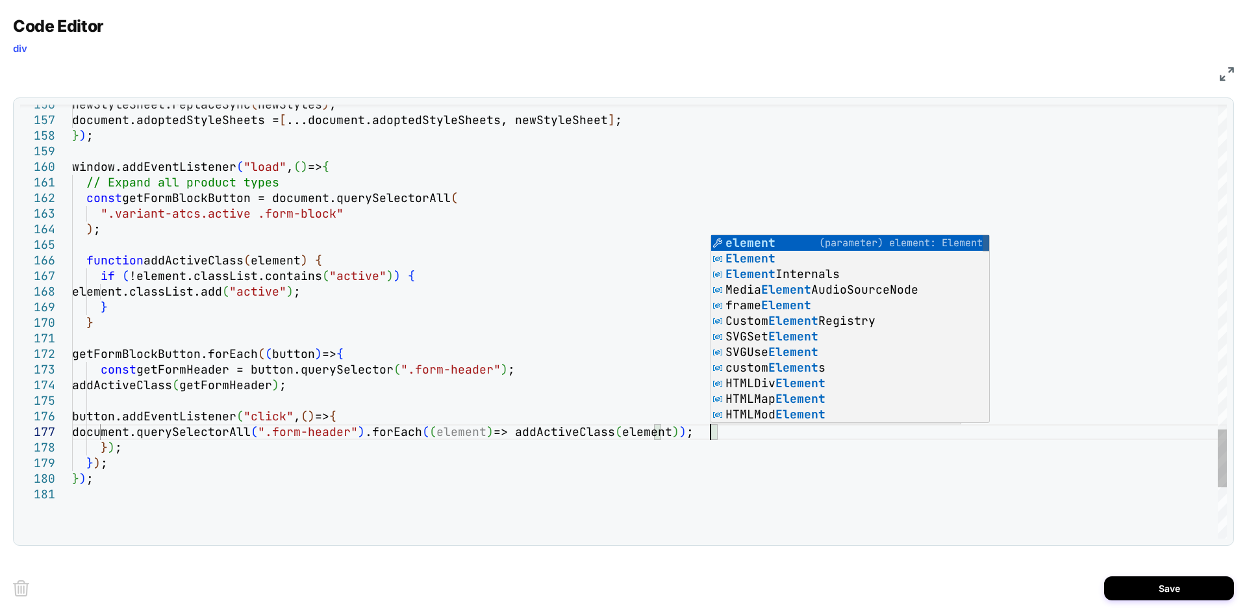
scroll to position [108, 638]
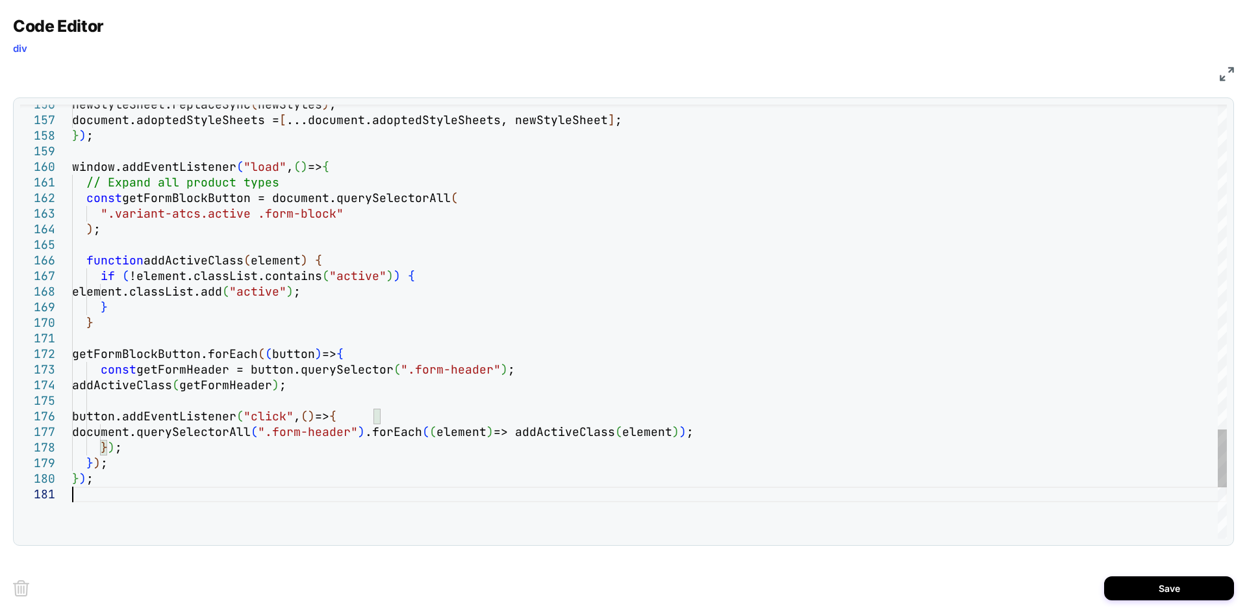
click at [1116, 581] on button "Save" at bounding box center [1169, 588] width 130 height 24
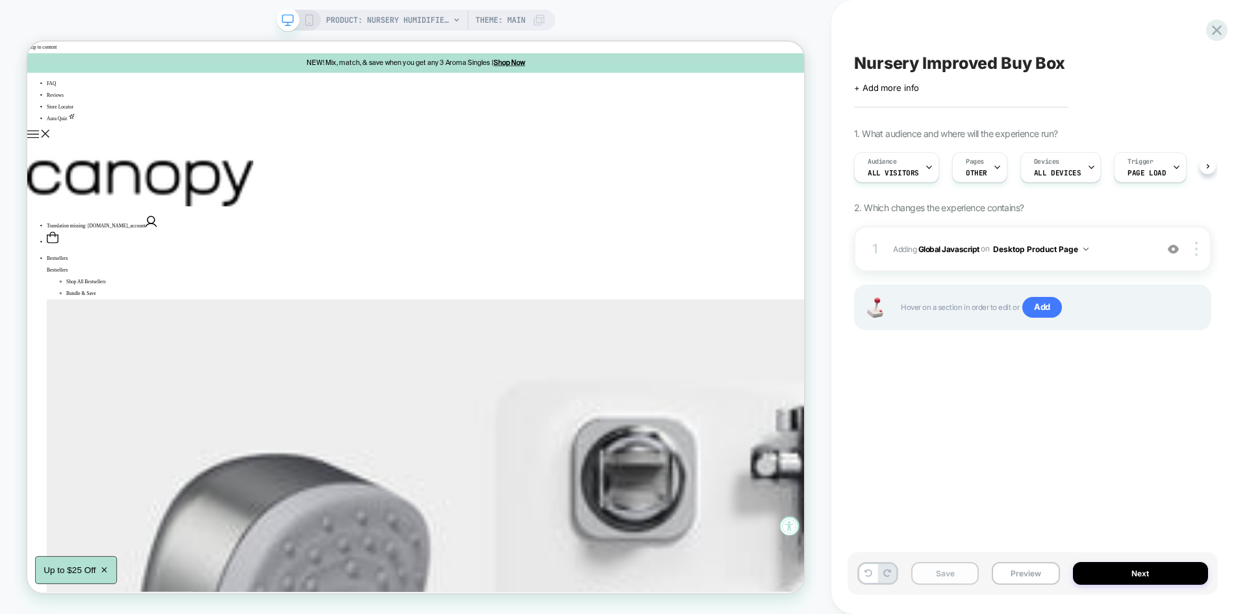
scroll to position [0, 1]
click at [955, 570] on button "Save" at bounding box center [945, 573] width 68 height 23
click at [1114, 229] on div "1 Adding Global Javascript on Desktop Product Page Add Before Add After Copy to…" at bounding box center [1032, 248] width 357 height 45
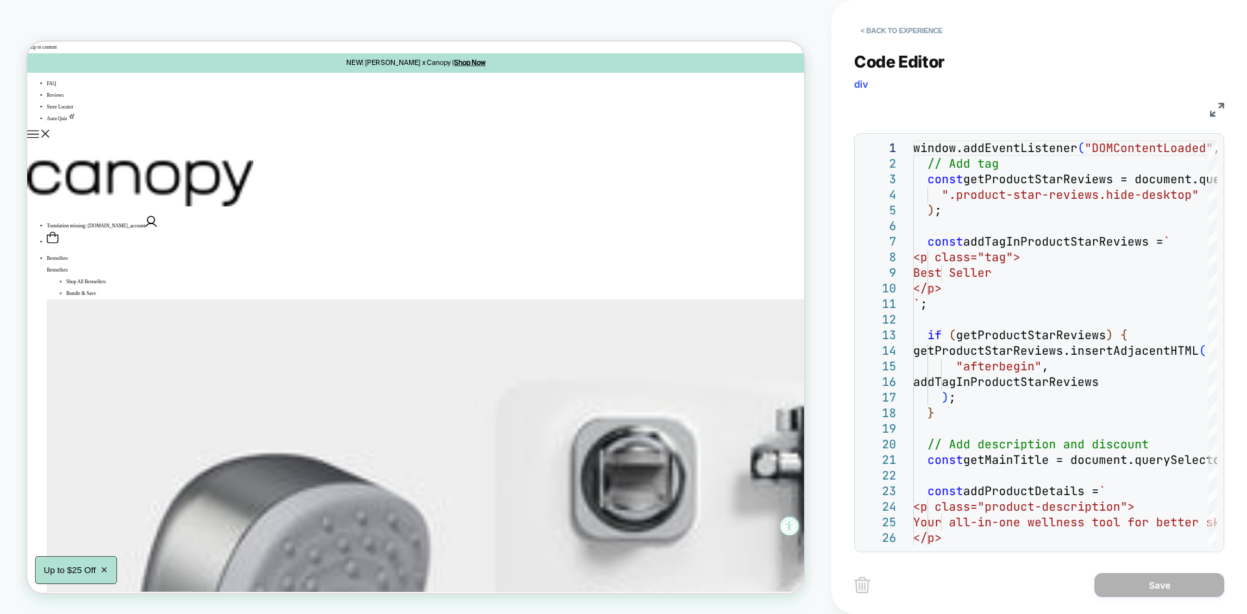
click at [1214, 108] on img at bounding box center [1217, 110] width 14 height 14
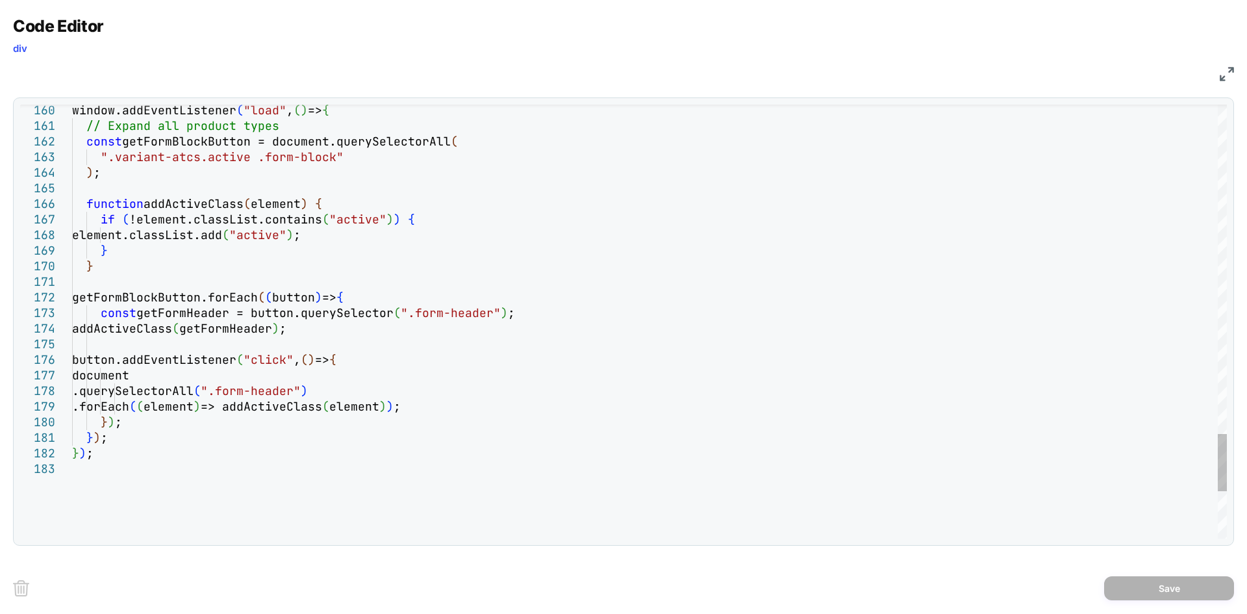
type textarea "*** ***"
click at [1229, 69] on img at bounding box center [1227, 74] width 14 height 14
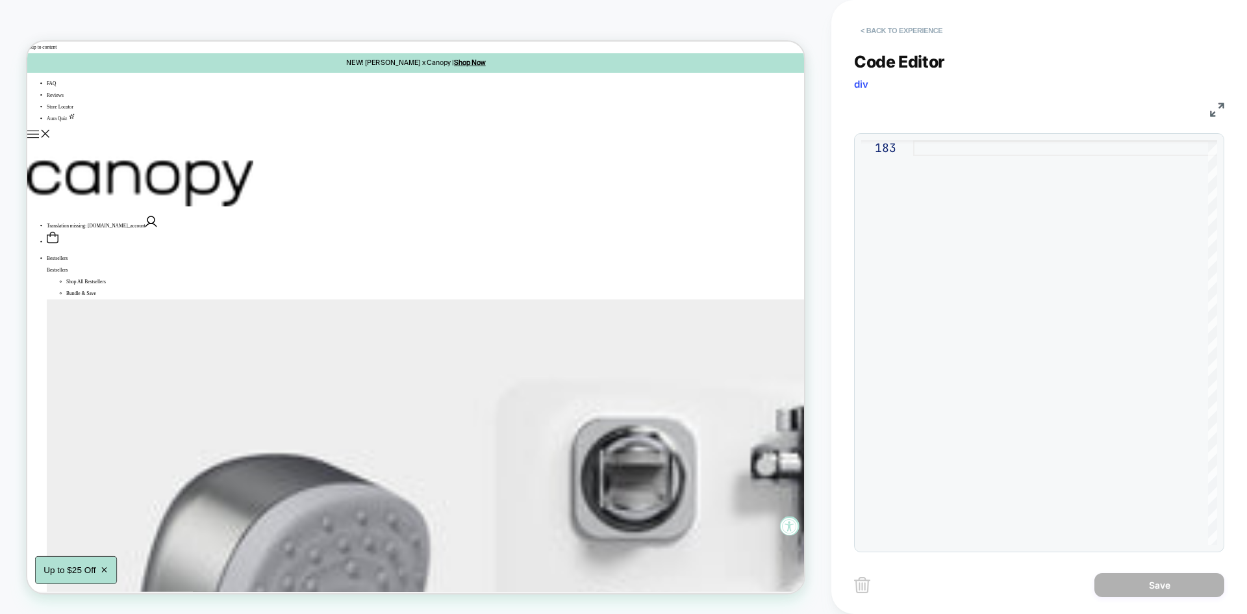
click at [927, 31] on button "< Back to experience" at bounding box center [901, 30] width 95 height 21
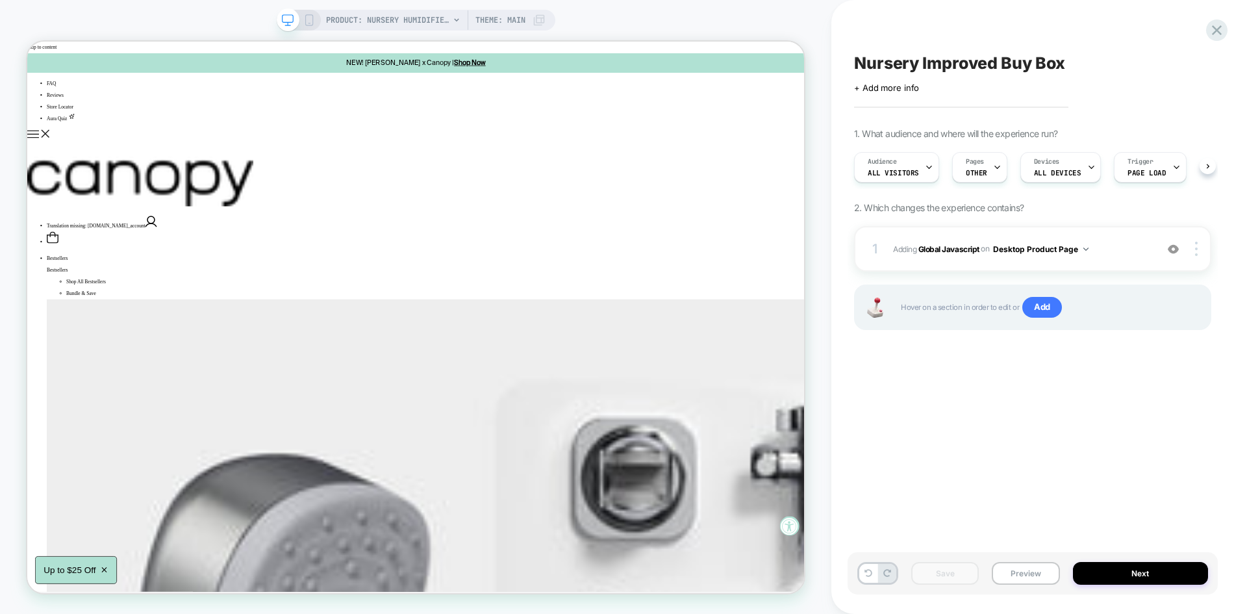
scroll to position [0, 1]
click at [1017, 575] on button "Preview" at bounding box center [1026, 573] width 68 height 23
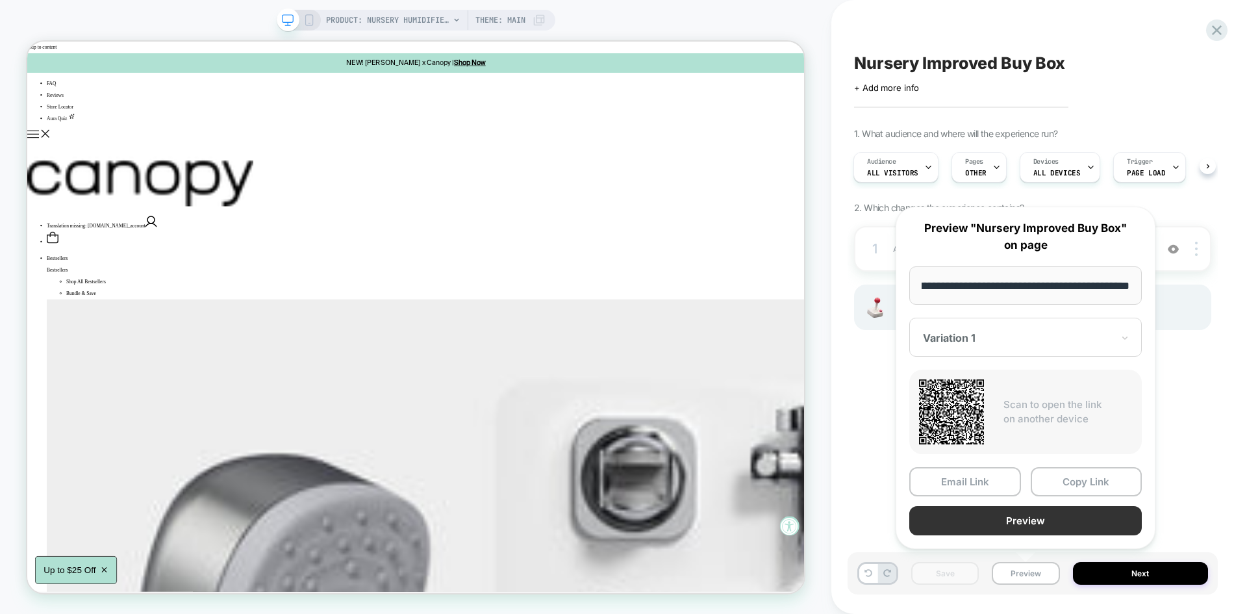
scroll to position [0, 0]
click at [981, 532] on button "Preview" at bounding box center [1025, 520] width 232 height 29
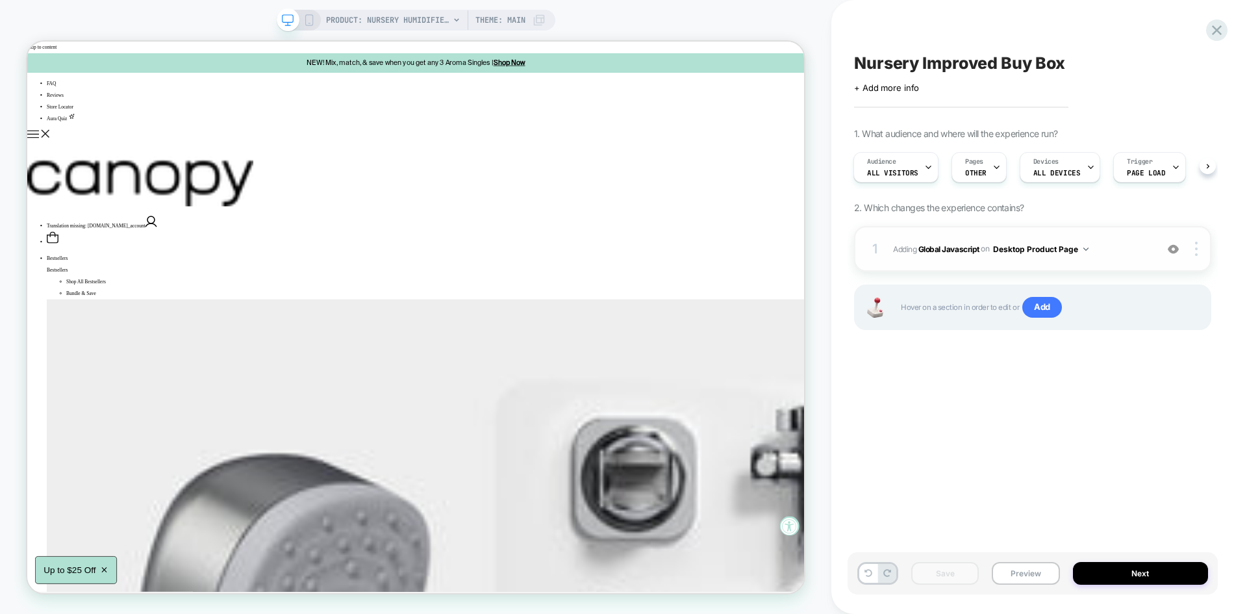
click at [1124, 244] on span "Adding Global Javascript on Desktop Product Page" at bounding box center [1021, 249] width 257 height 16
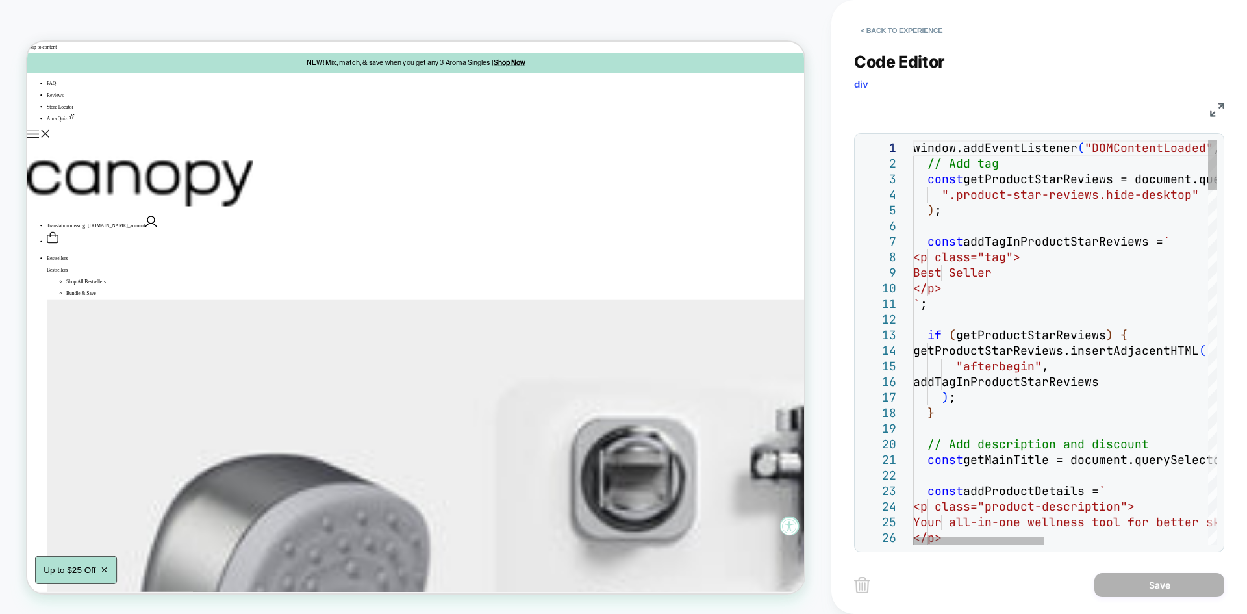
click at [1221, 108] on img at bounding box center [1217, 110] width 14 height 14
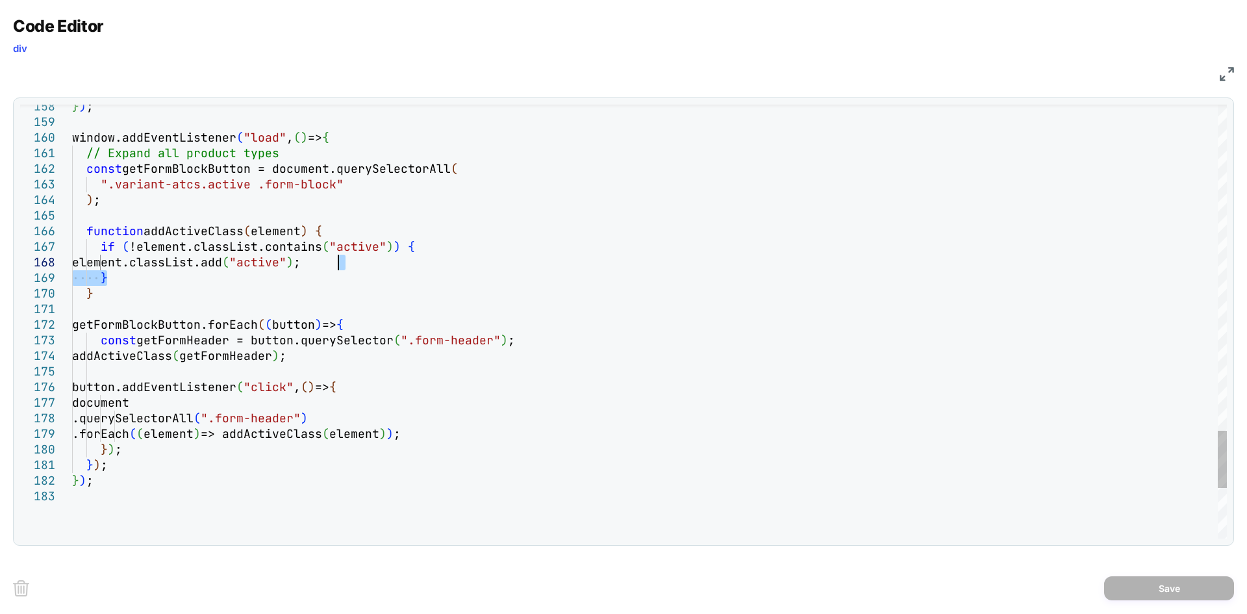
drag, startPoint x: 116, startPoint y: 274, endPoint x: 356, endPoint y: 264, distance: 240.5
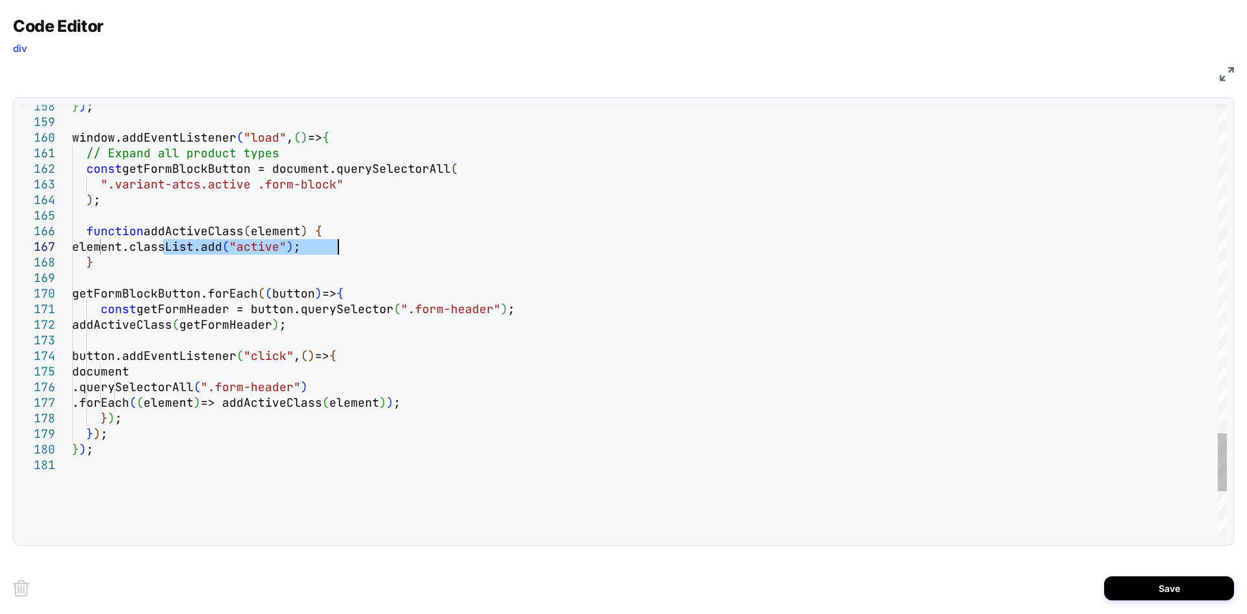
drag, startPoint x: 164, startPoint y: 247, endPoint x: 347, endPoint y: 247, distance: 182.5
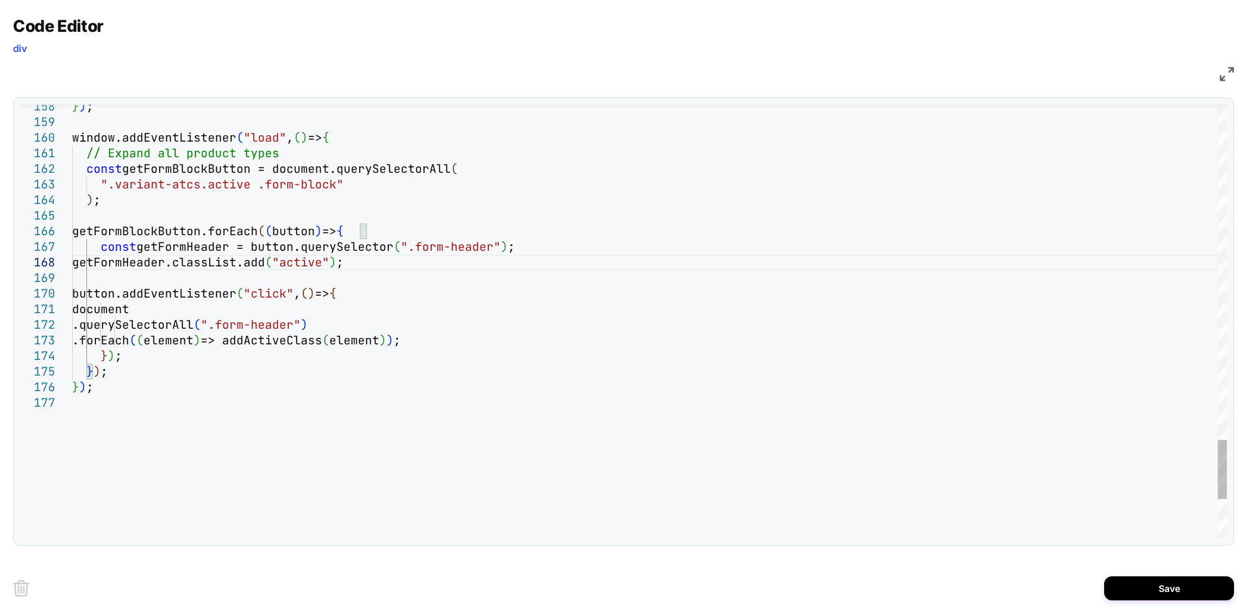
scroll to position [108, 42]
drag, startPoint x: 283, startPoint y: 341, endPoint x: 443, endPoint y: 338, distance: 159.8
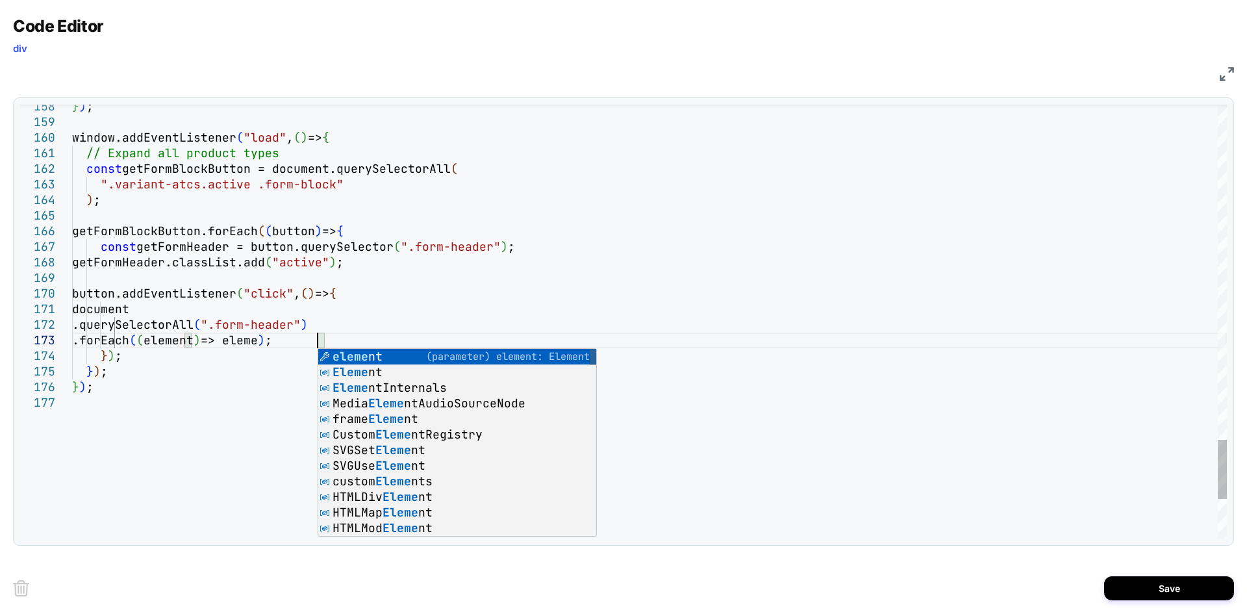
scroll to position [45, 245]
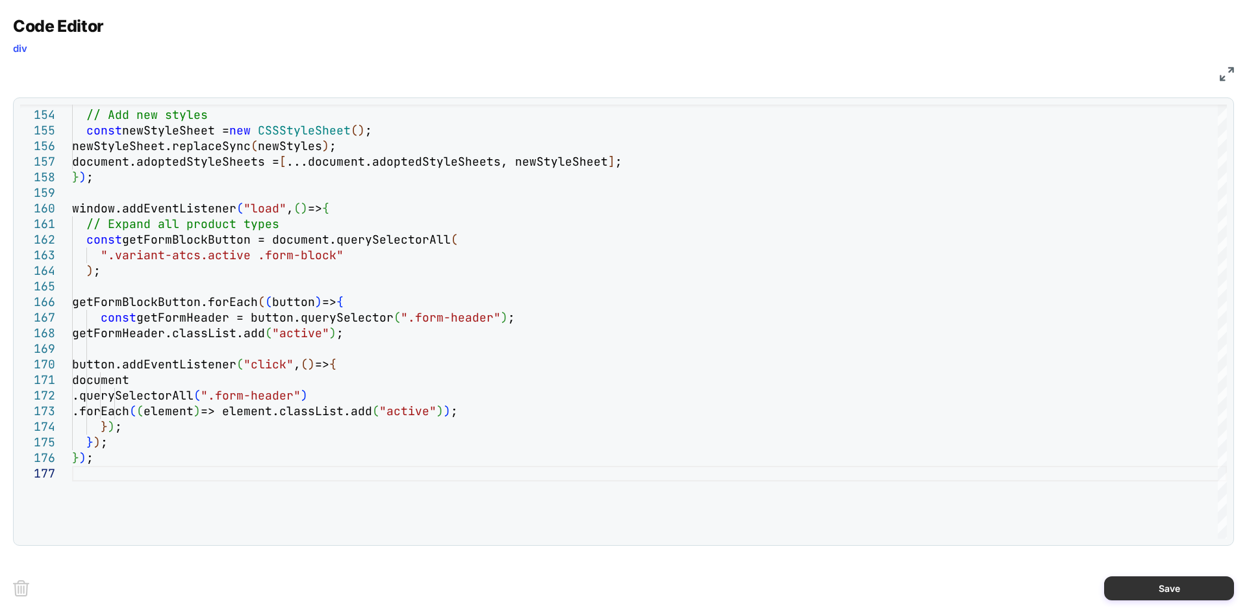
type textarea "**********"
click at [1153, 586] on button "Save" at bounding box center [1169, 588] width 130 height 24
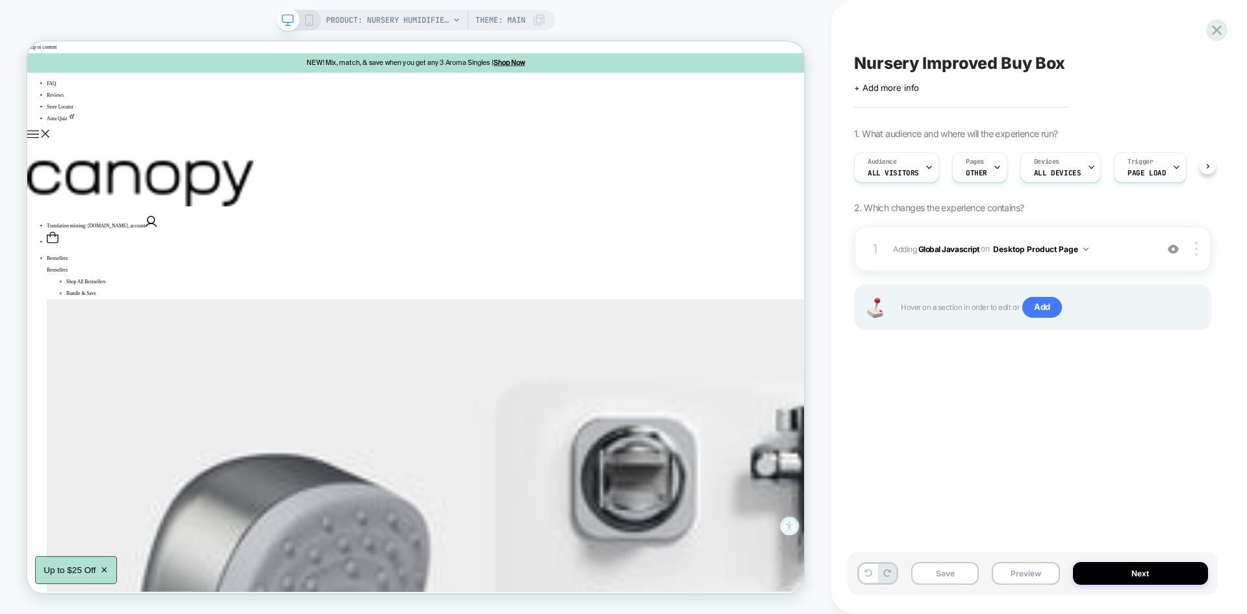
scroll to position [0, 1]
click at [947, 576] on button "Save" at bounding box center [945, 573] width 68 height 23
click at [1027, 579] on button "Preview" at bounding box center [1026, 573] width 68 height 23
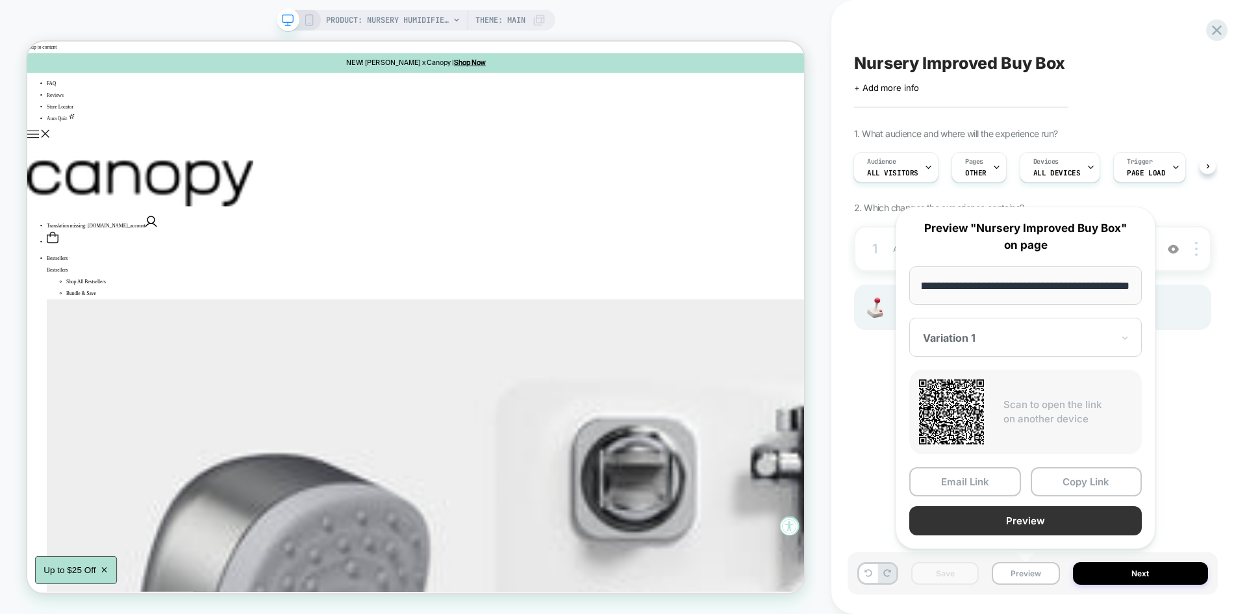
scroll to position [0, 0]
click at [1001, 515] on button "Preview" at bounding box center [1025, 520] width 232 height 29
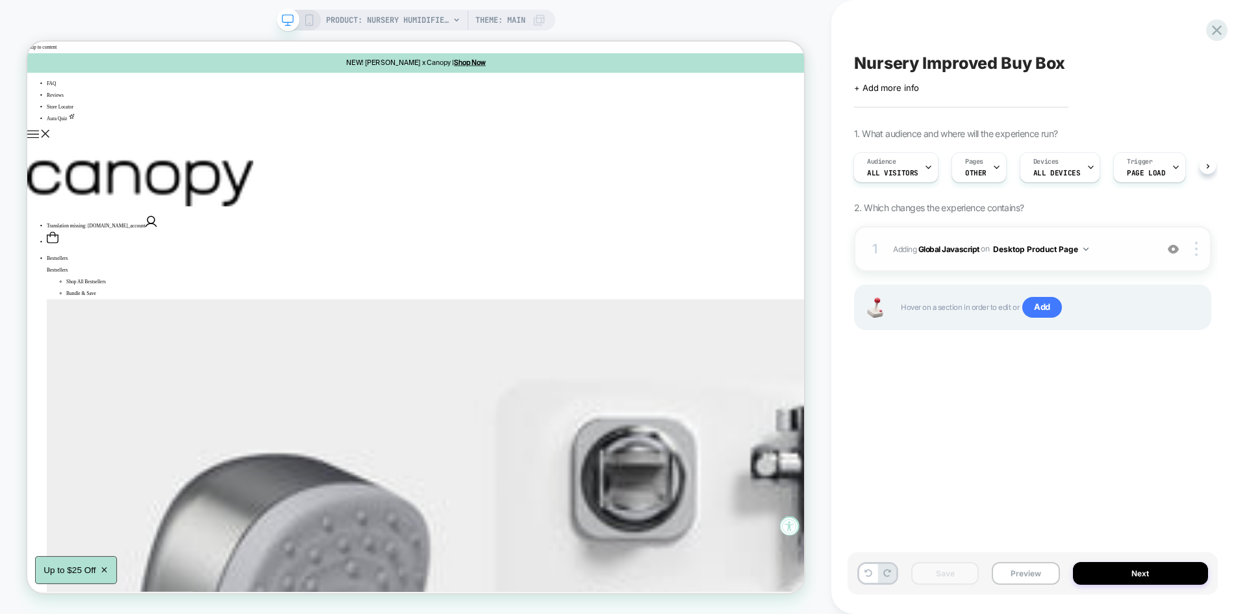
click at [1112, 257] on div "1 Adding Global Javascript on Desktop Product Page Add Before Add After Copy to…" at bounding box center [1032, 248] width 357 height 45
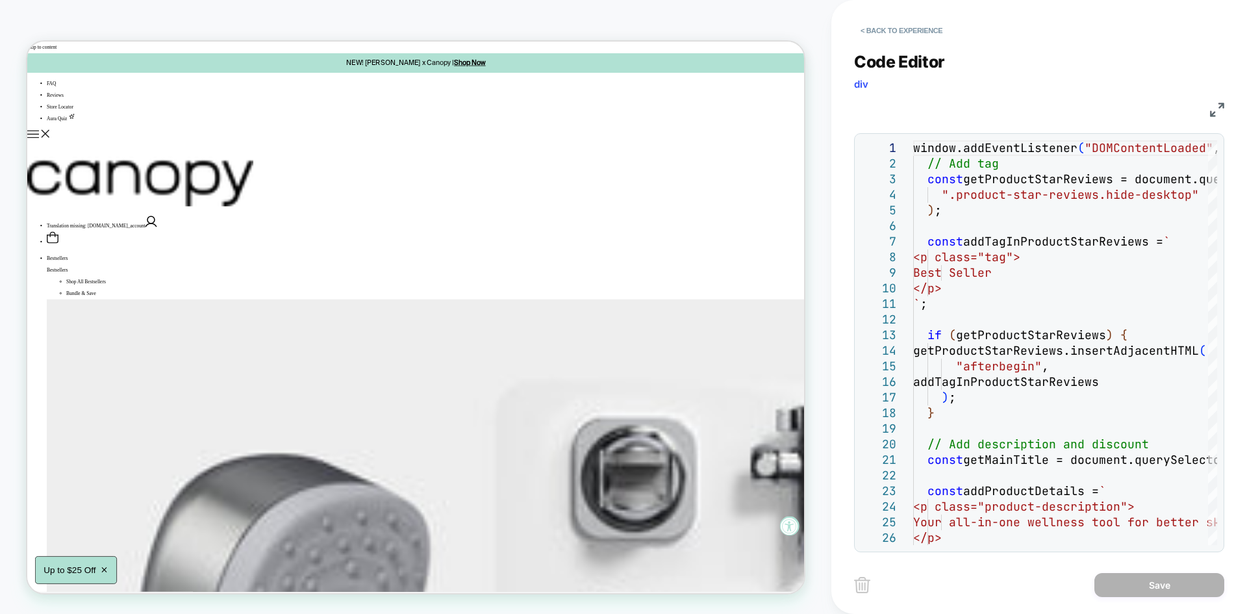
click at [1212, 116] on img at bounding box center [1217, 110] width 14 height 14
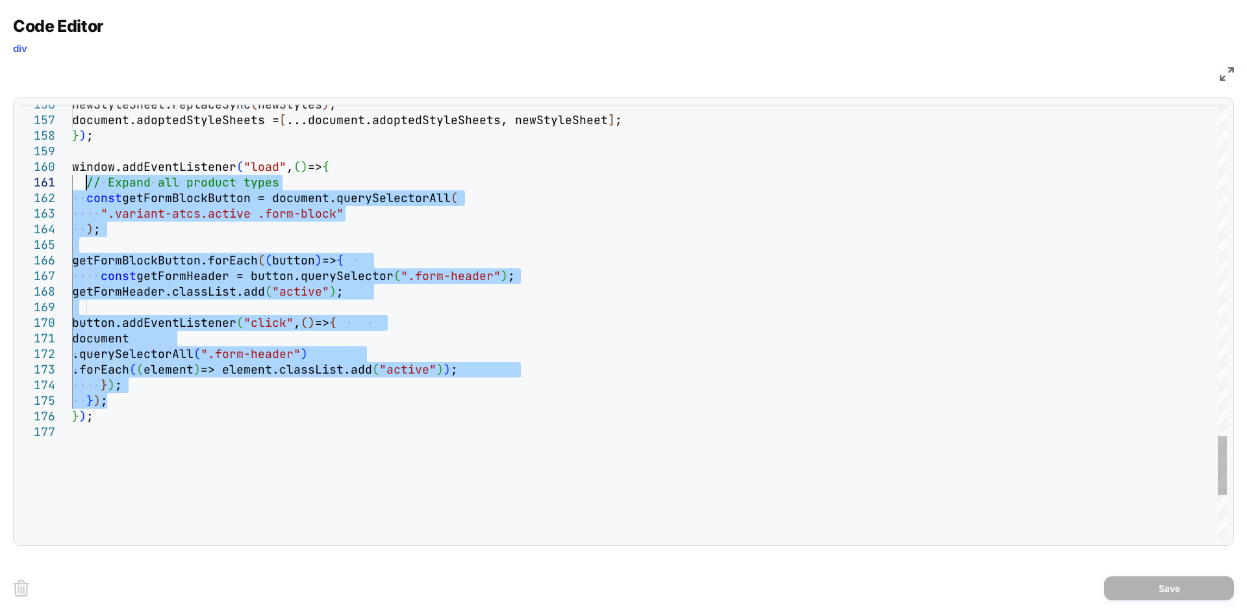
drag, startPoint x: 106, startPoint y: 405, endPoint x: 84, endPoint y: 188, distance: 217.3
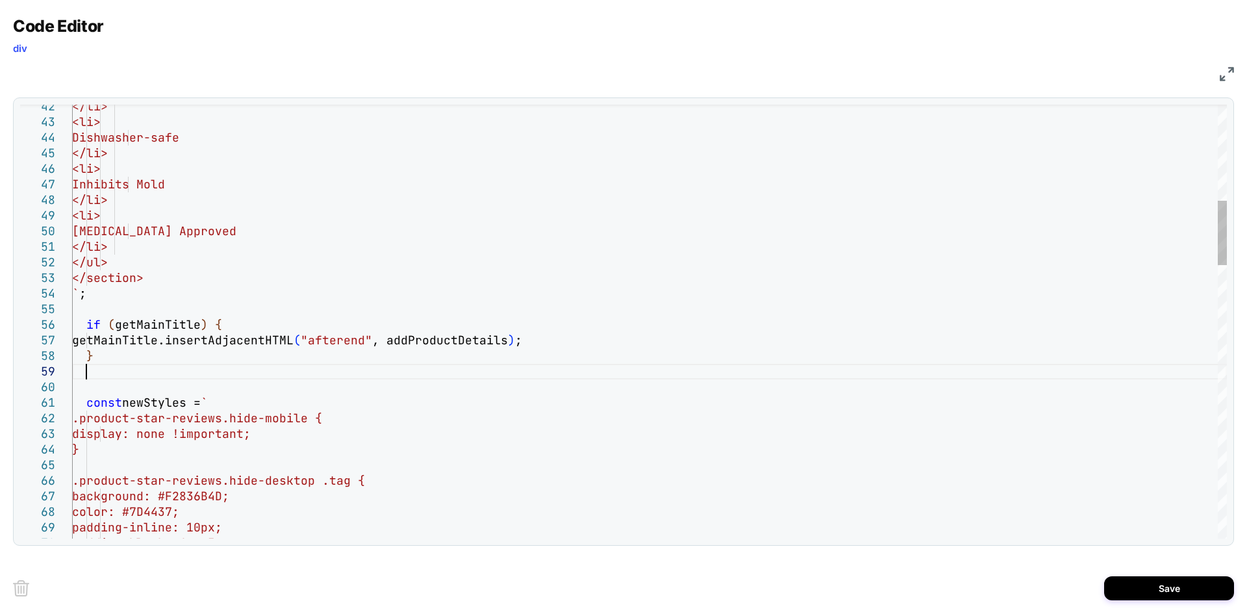
scroll to position [140, 13]
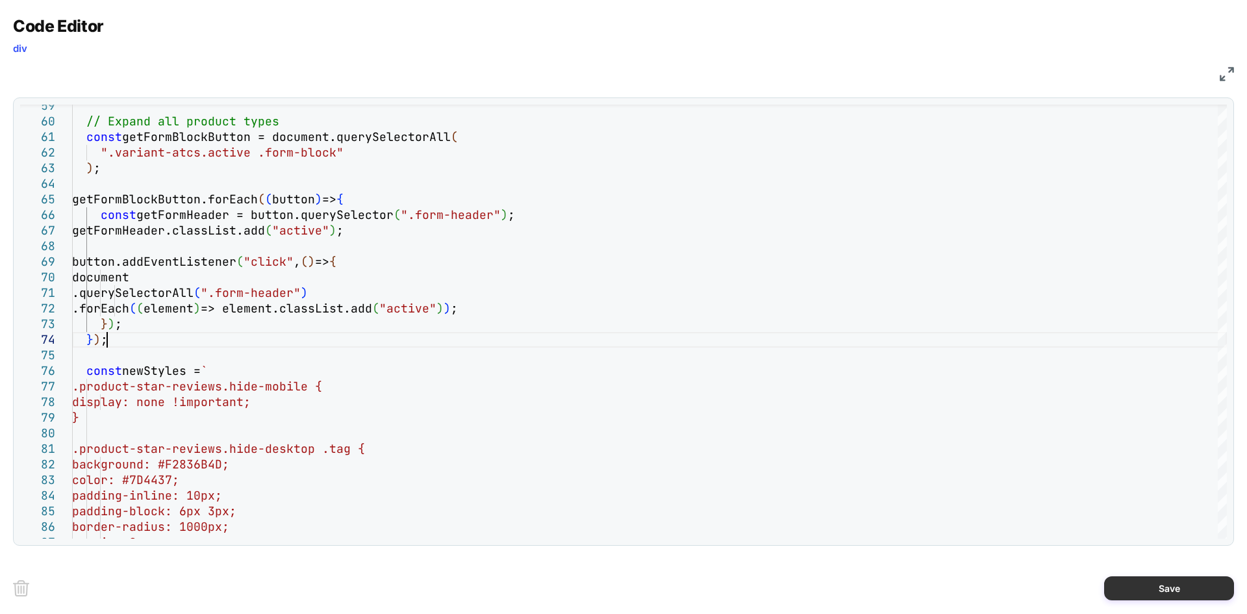
type textarea "**********"
click at [1181, 592] on button "Save" at bounding box center [1169, 588] width 130 height 24
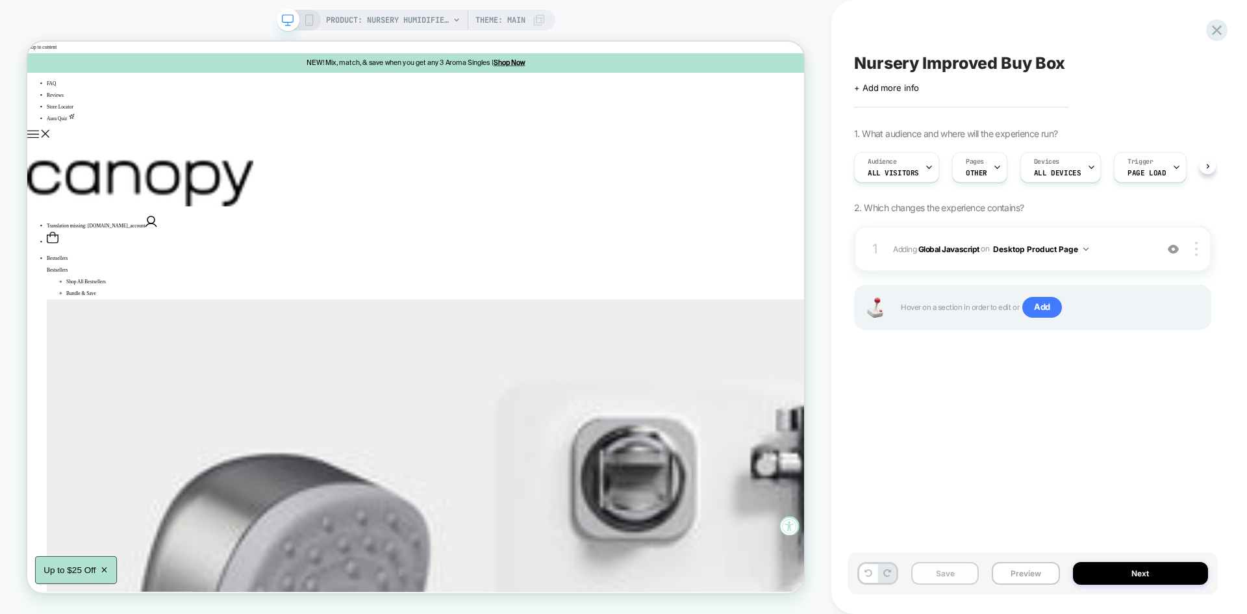
scroll to position [0, 1]
click at [948, 563] on button "Save" at bounding box center [945, 573] width 68 height 23
click at [1020, 568] on button "Preview" at bounding box center [1026, 573] width 68 height 23
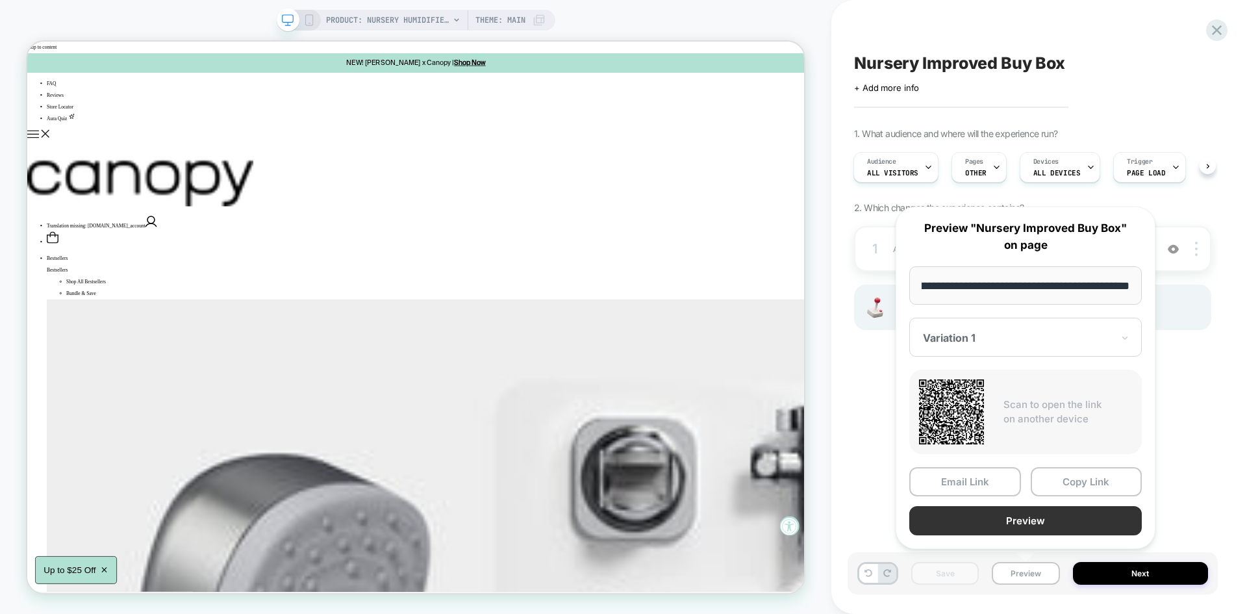
scroll to position [0, 0]
click at [1049, 529] on button "Preview" at bounding box center [1025, 520] width 232 height 29
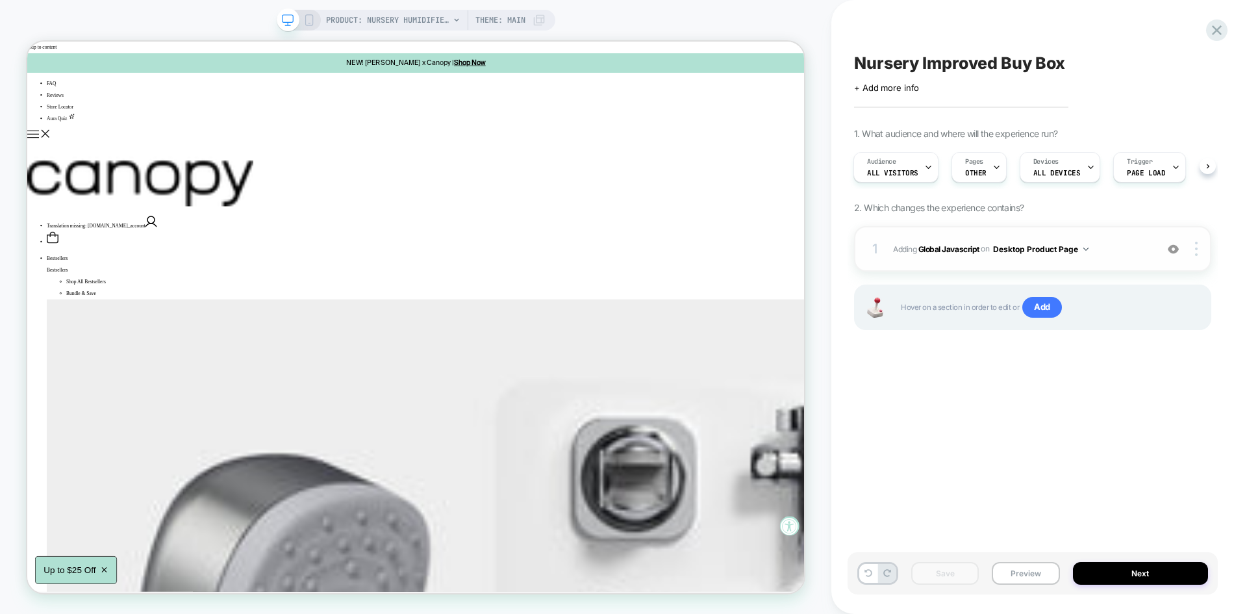
click at [1105, 262] on div "1 Adding Global Javascript on Desktop Product Page Add Before Add After Copy to…" at bounding box center [1032, 248] width 357 height 45
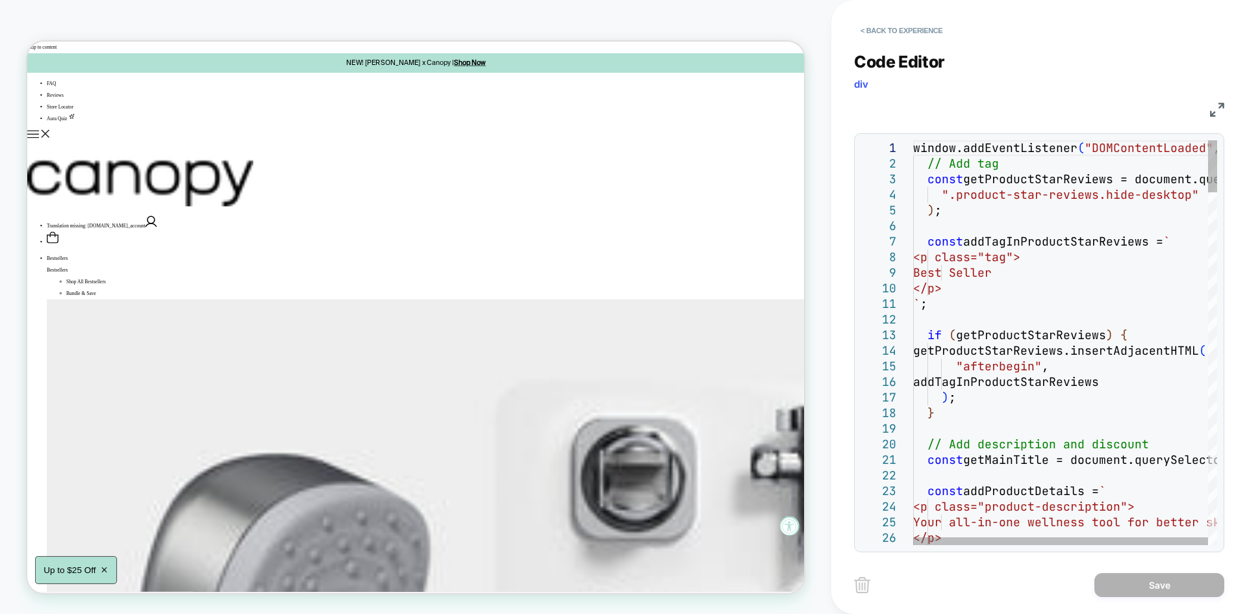
click at [1216, 110] on img at bounding box center [1217, 110] width 14 height 14
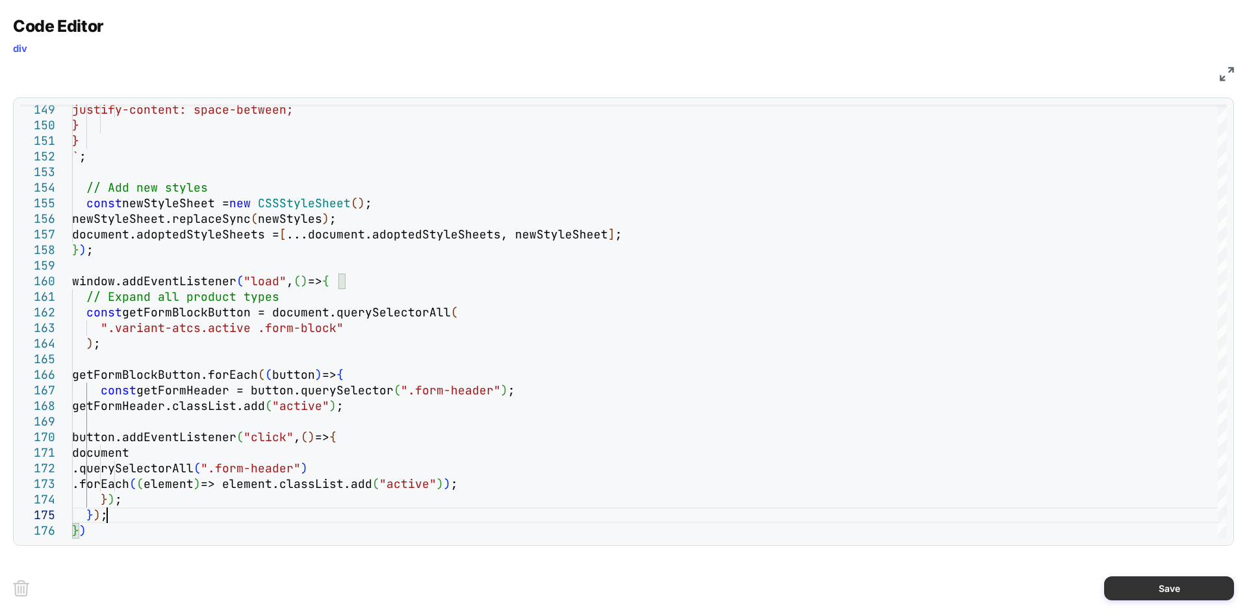
type textarea "**********"
click at [1175, 579] on button "Save" at bounding box center [1169, 588] width 130 height 24
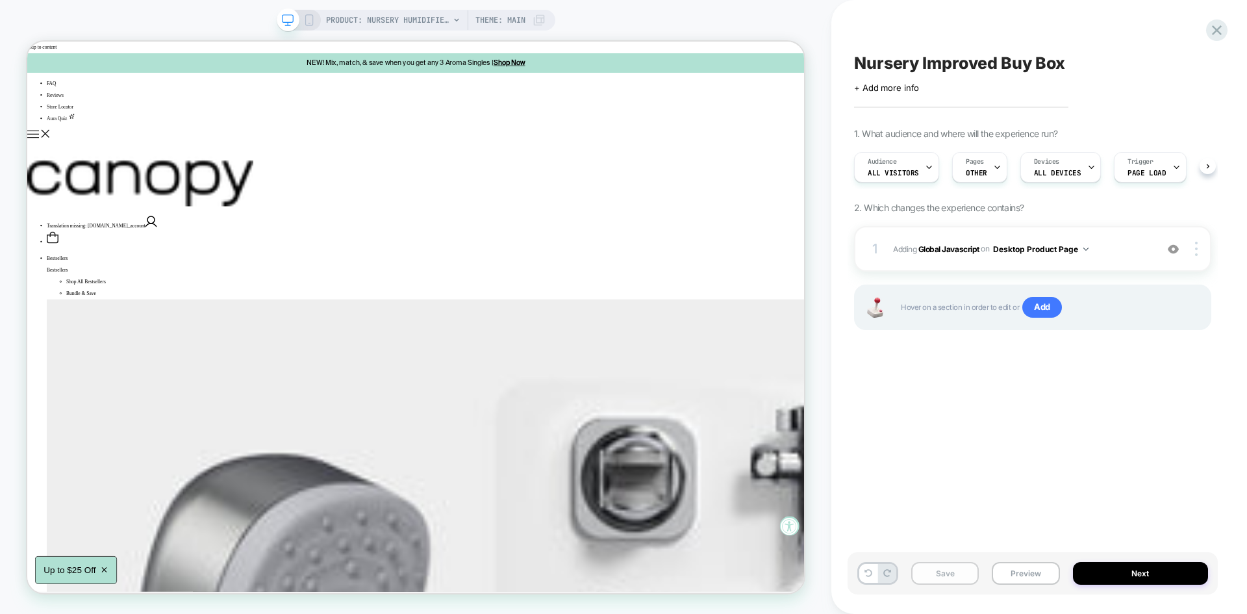
scroll to position [0, 1]
click at [960, 574] on button "Save" at bounding box center [945, 573] width 68 height 23
click at [1008, 569] on button "Preview" at bounding box center [1026, 573] width 68 height 23
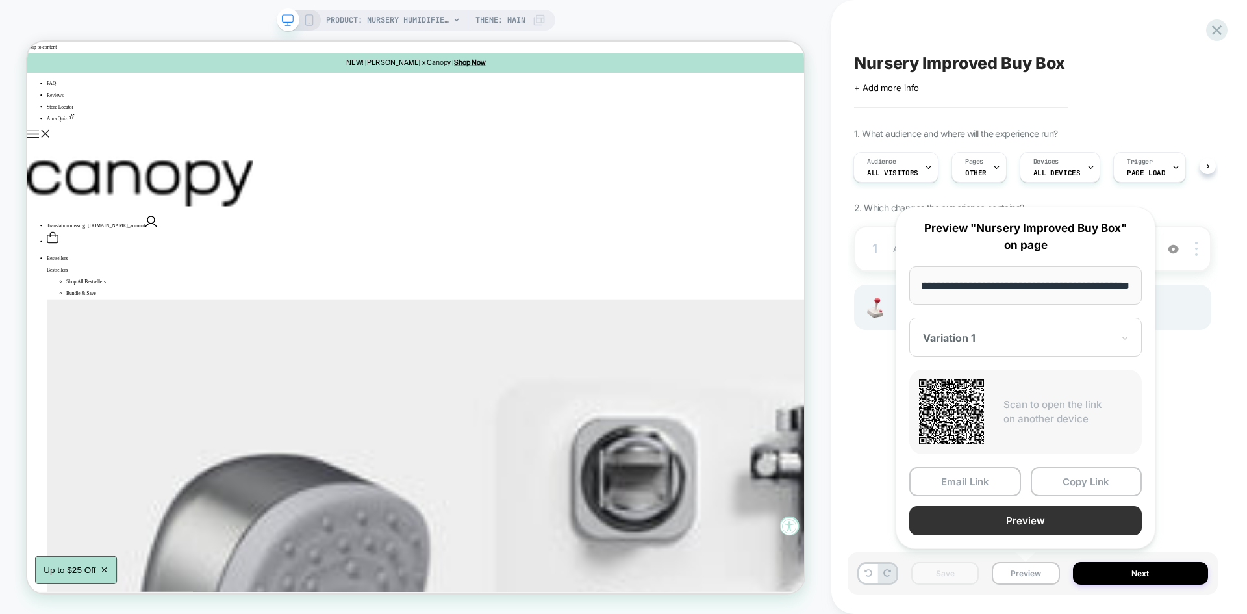
scroll to position [0, 0]
click at [1014, 522] on button "Preview" at bounding box center [1025, 520] width 232 height 29
